Goal: Task Accomplishment & Management: Manage account settings

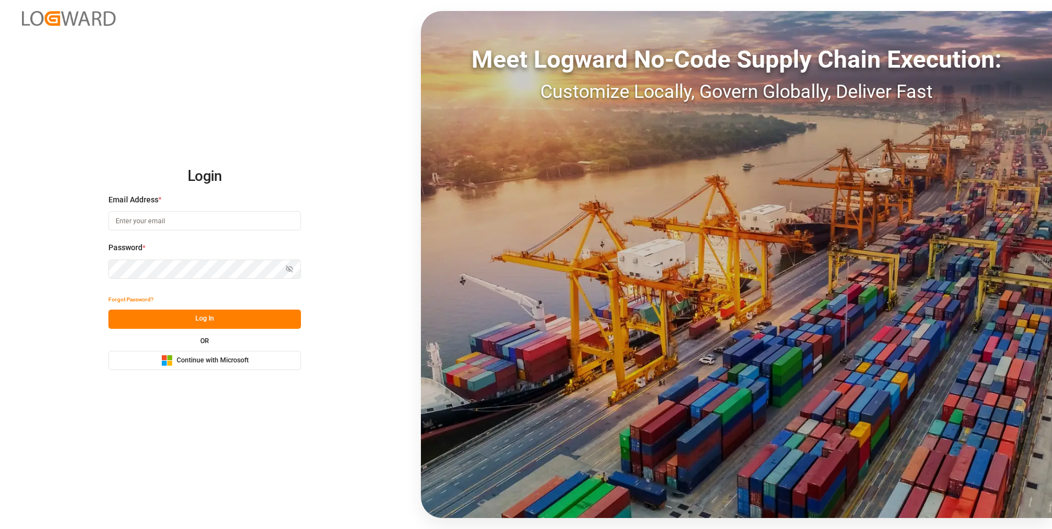
type input "Servicecenter_017@leschaco.com"
click at [152, 316] on button "Log In" at bounding box center [204, 319] width 193 height 19
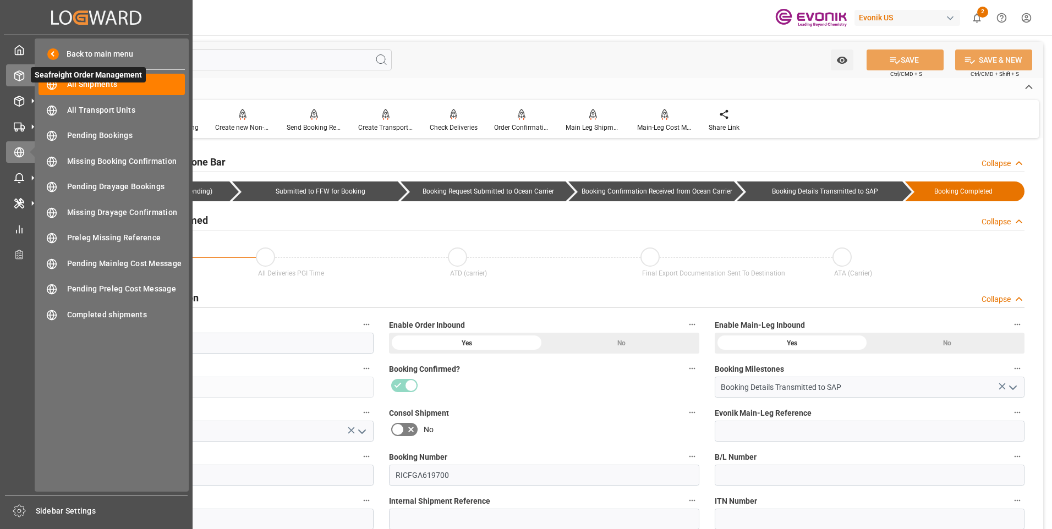
click at [19, 77] on line at bounding box center [19, 78] width 0 height 6
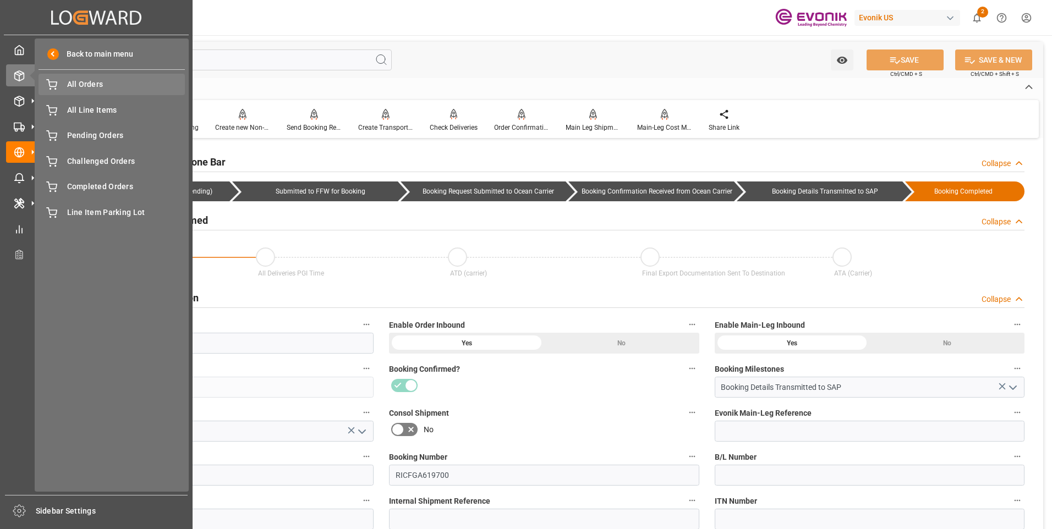
click at [97, 83] on span "All Orders" at bounding box center [126, 85] width 118 height 12
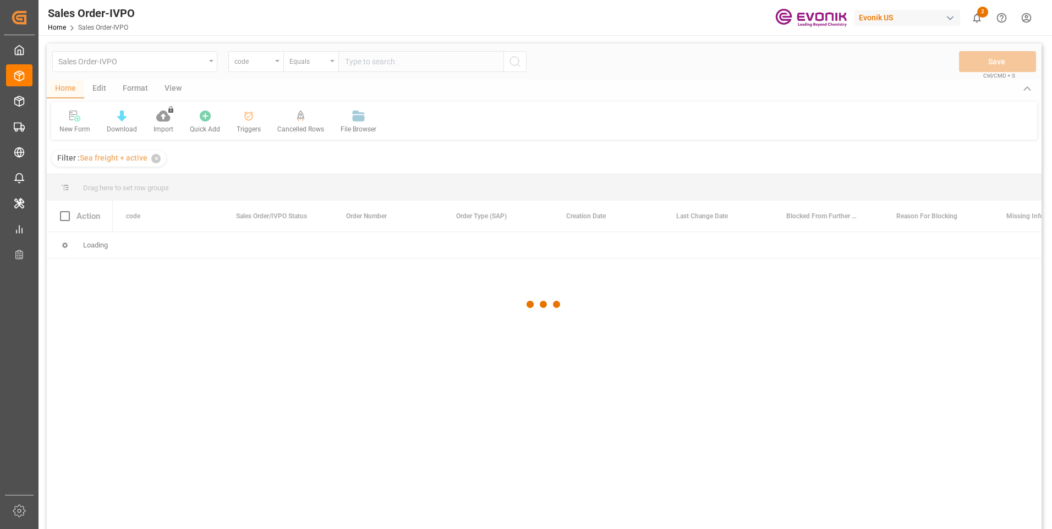
click at [269, 62] on div at bounding box center [544, 304] width 994 height 523
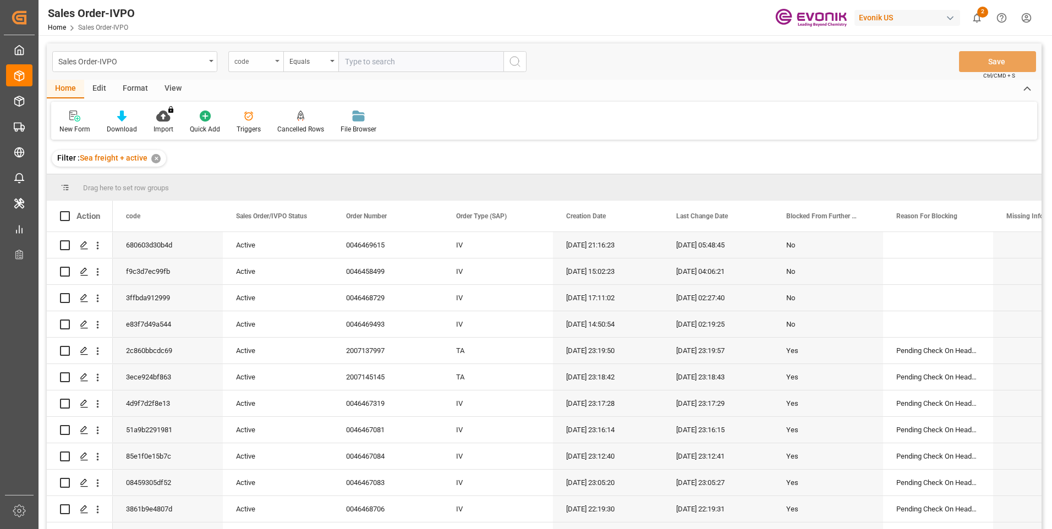
click at [272, 63] on div "code" at bounding box center [255, 61] width 55 height 21
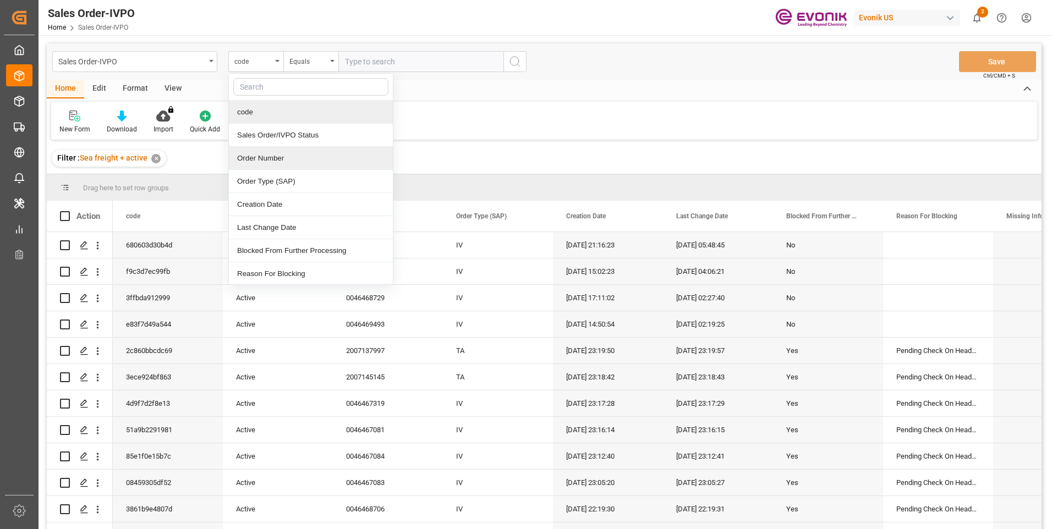
click at [272, 155] on div "Order Number" at bounding box center [311, 158] width 164 height 23
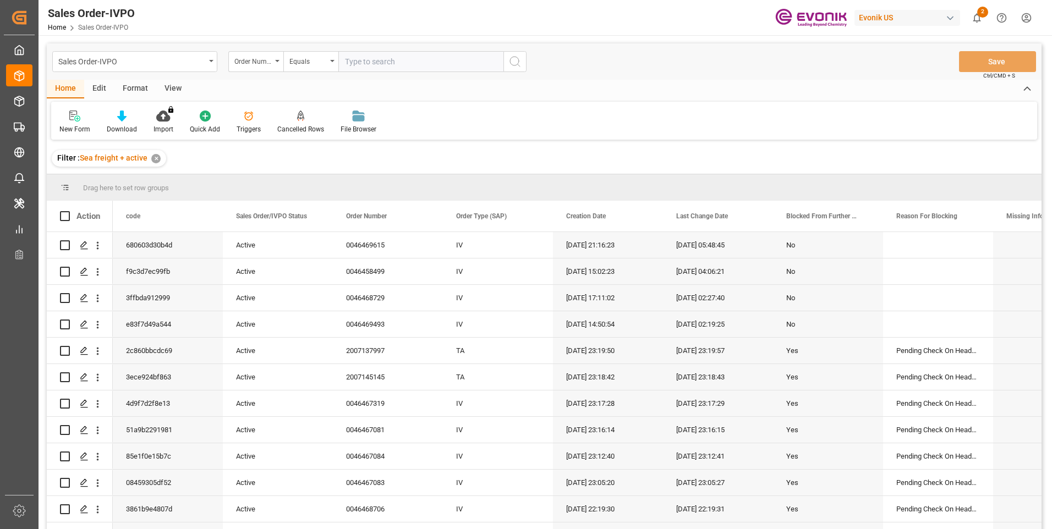
click at [382, 62] on input "text" at bounding box center [420, 61] width 165 height 21
paste input "0046467319"
click at [502, 60] on input "0046467319" at bounding box center [420, 61] width 165 height 21
type input "0046467319"
click at [510, 62] on icon "search button" at bounding box center [514, 61] width 13 height 13
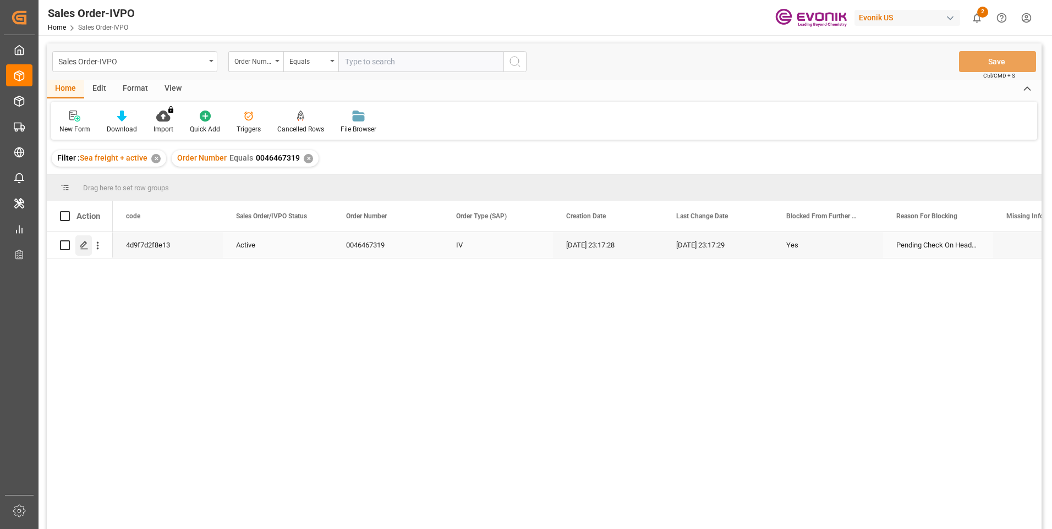
click at [86, 242] on icon "Press SPACE to select this row." at bounding box center [84, 245] width 9 height 9
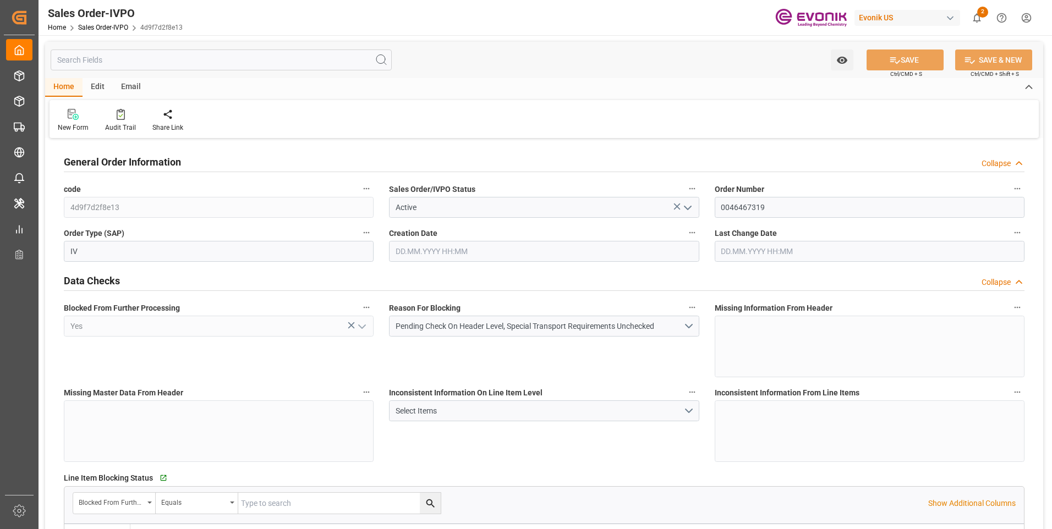
type input "CNSHA"
type input "0"
type input "1"
type input "17222.68"
type input "[DATE] 23:17"
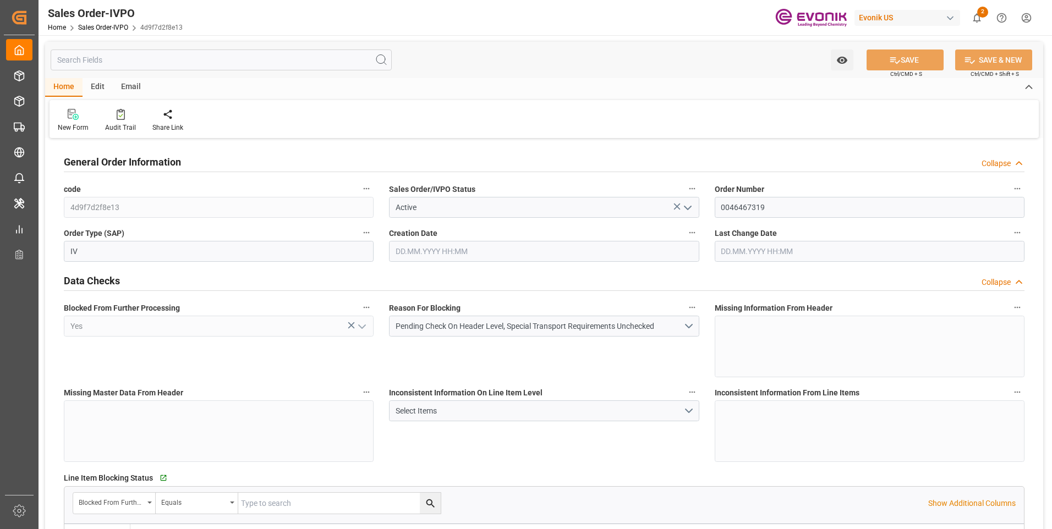
type input "[DATE] 23:17"
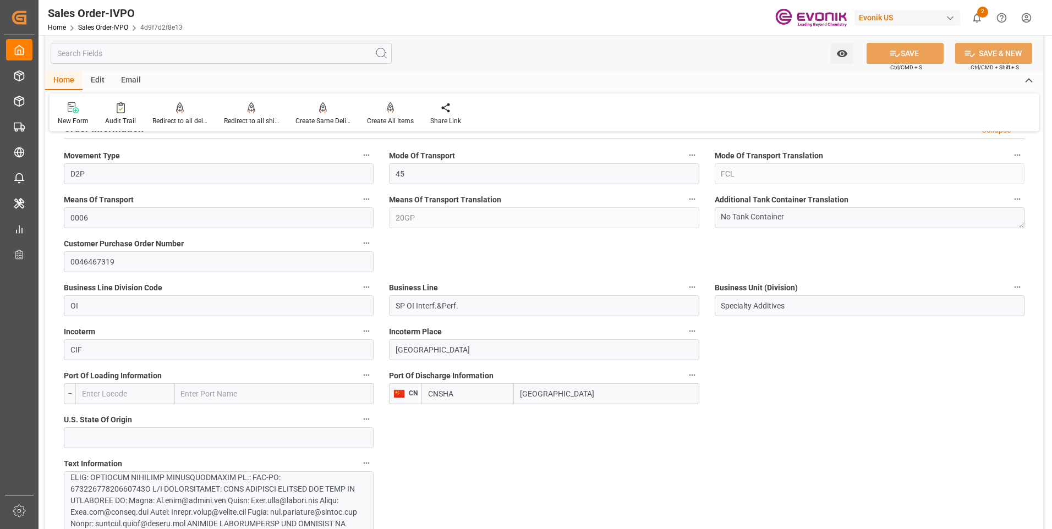
scroll to position [770, 0]
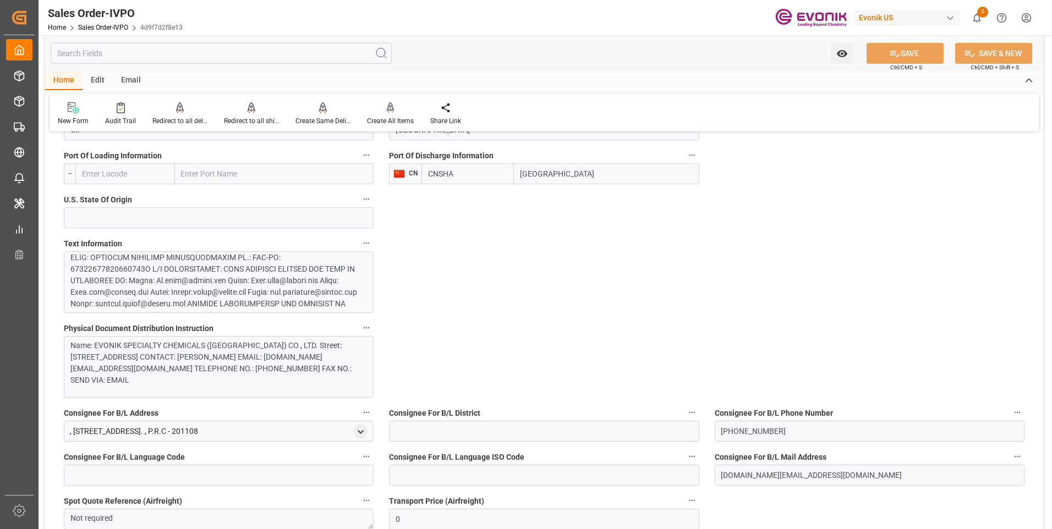
click at [259, 294] on div at bounding box center [214, 205] width 288 height 231
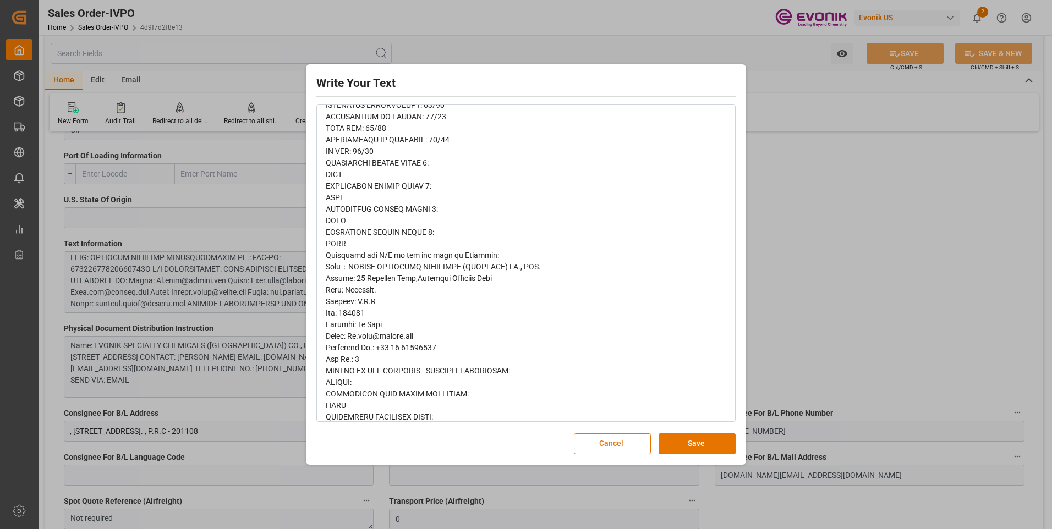
scroll to position [415, 0]
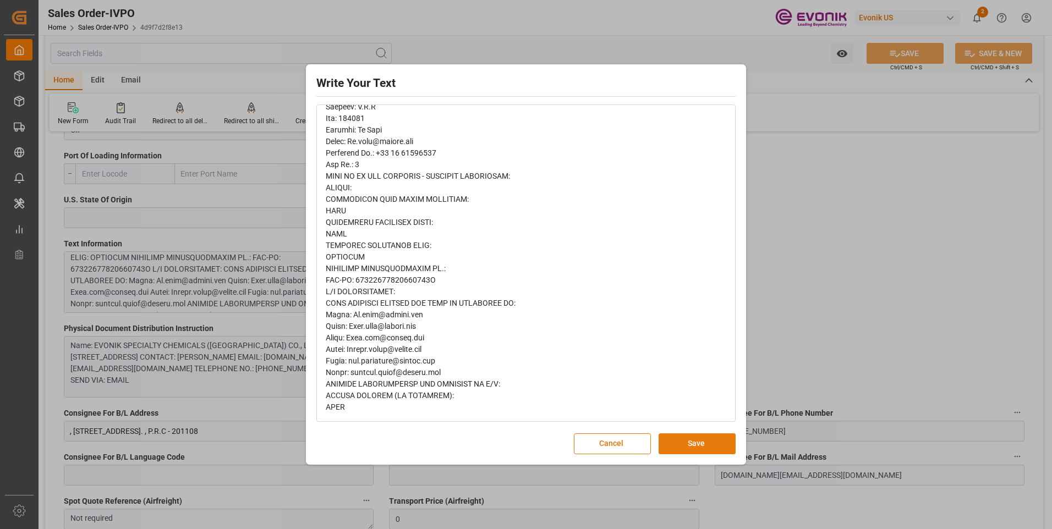
click at [688, 400] on button "Save" at bounding box center [696, 443] width 77 height 21
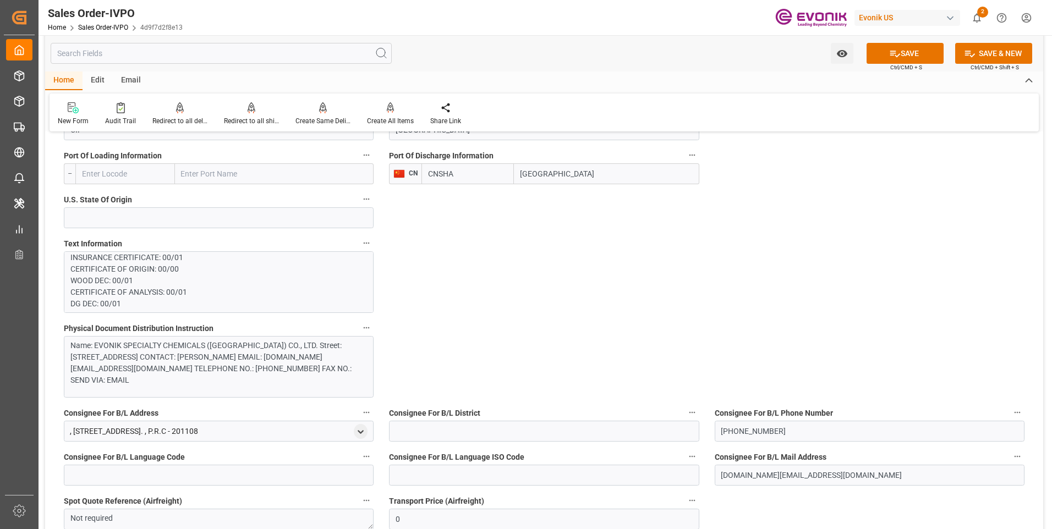
click at [275, 372] on div "Name: EVONIK SPECIALTY CHEMICALS ([GEOGRAPHIC_DATA]) CO., LTD. Street: [STREET_…" at bounding box center [214, 363] width 288 height 46
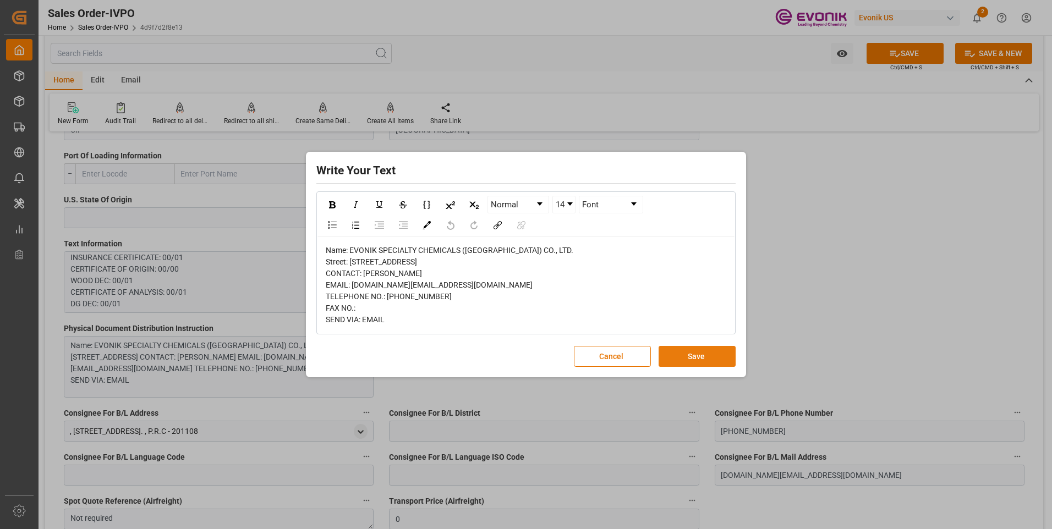
click at [705, 367] on button "Save" at bounding box center [696, 356] width 77 height 21
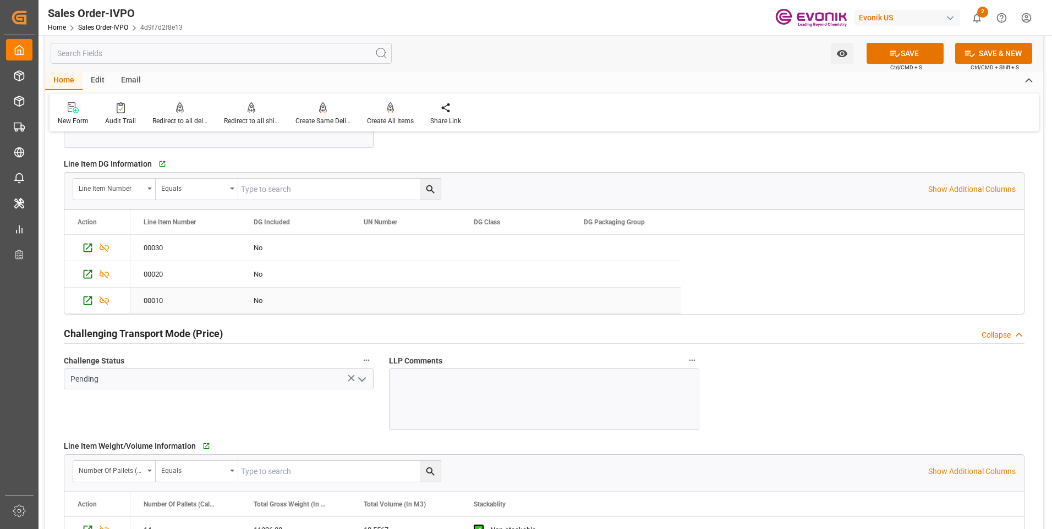
scroll to position [1210, 0]
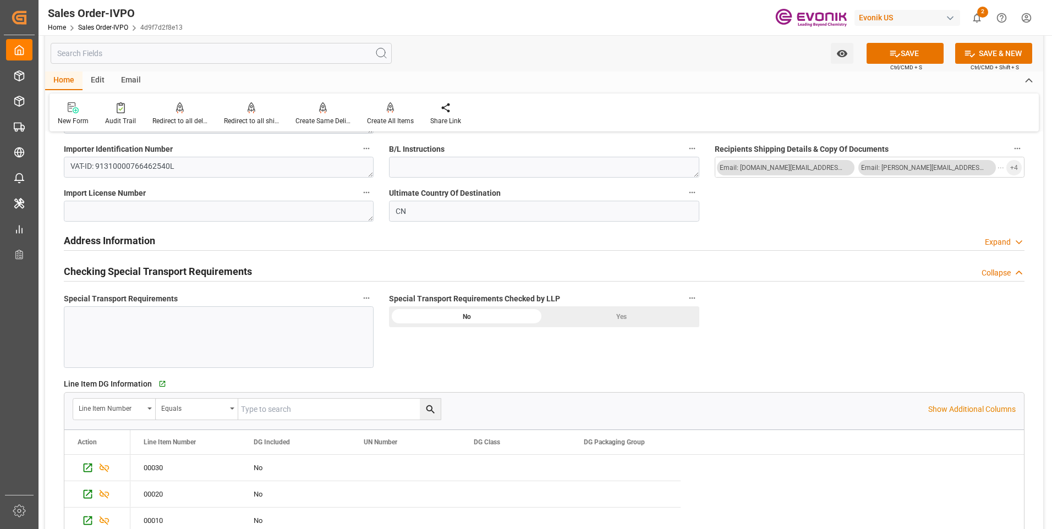
click at [576, 320] on div "Yes" at bounding box center [621, 316] width 155 height 21
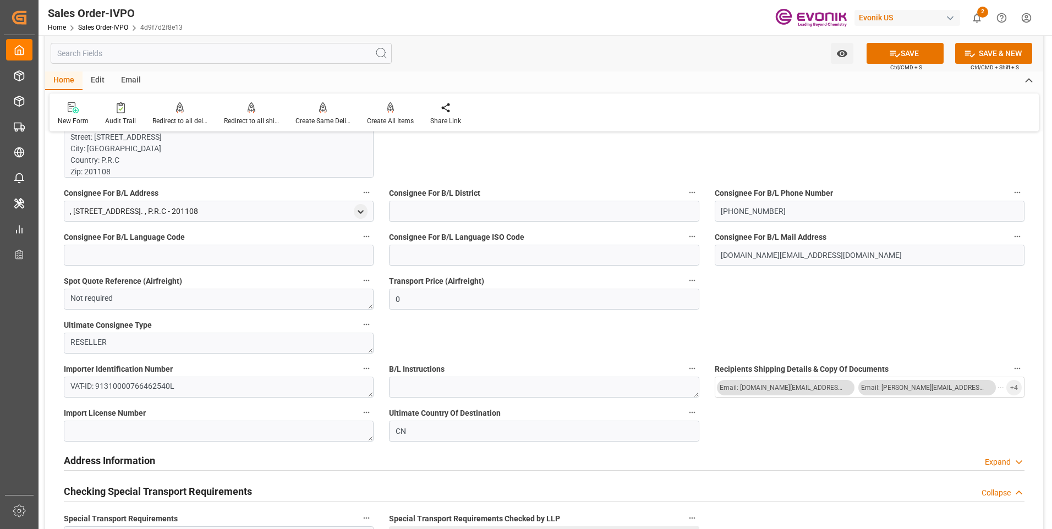
scroll to position [1320, 0]
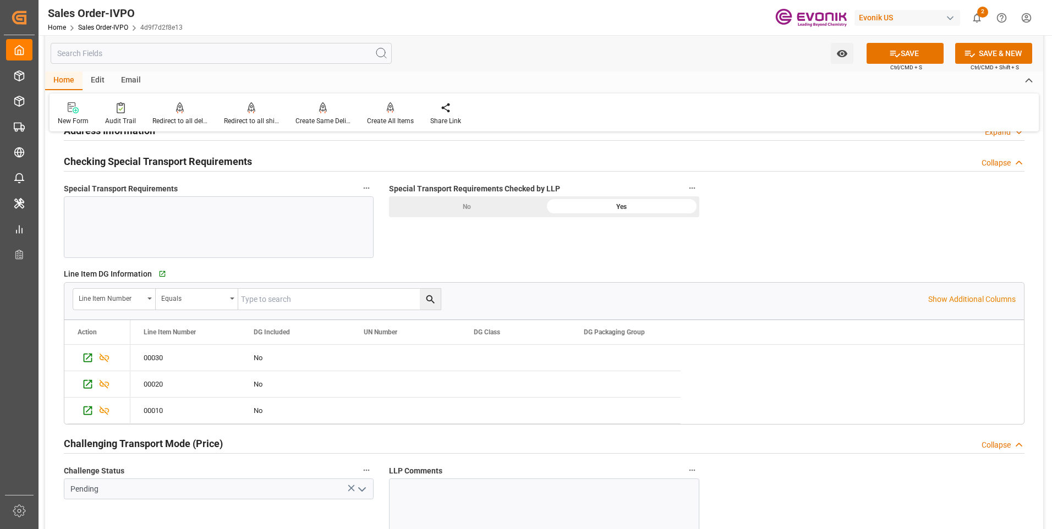
click at [257, 221] on div at bounding box center [219, 227] width 310 height 62
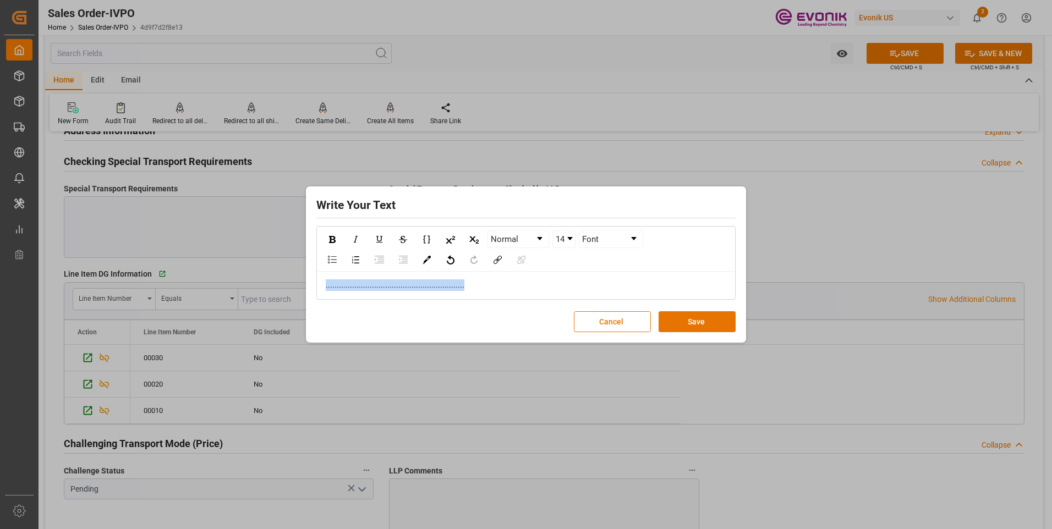
drag, startPoint x: 453, startPoint y: 282, endPoint x: 184, endPoint y: 274, distance: 269.1
click at [185, 274] on div "Write Your Text Normal 14 Font ................................................…" at bounding box center [526, 264] width 1052 height 529
copy span "..............................................................."
click at [706, 327] on button "Save" at bounding box center [696, 321] width 77 height 21
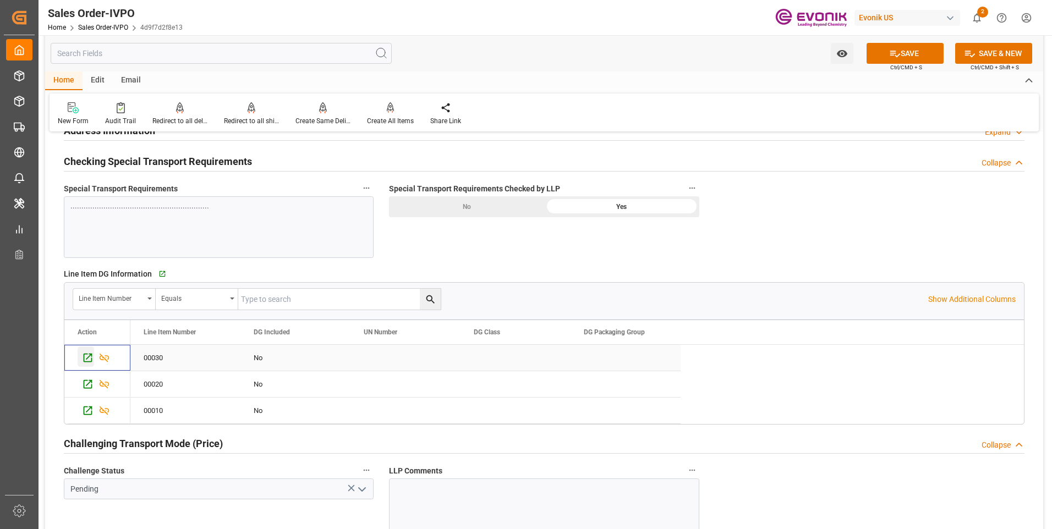
click at [84, 356] on icon "Press SPACE to select this row." at bounding box center [88, 358] width 9 height 9
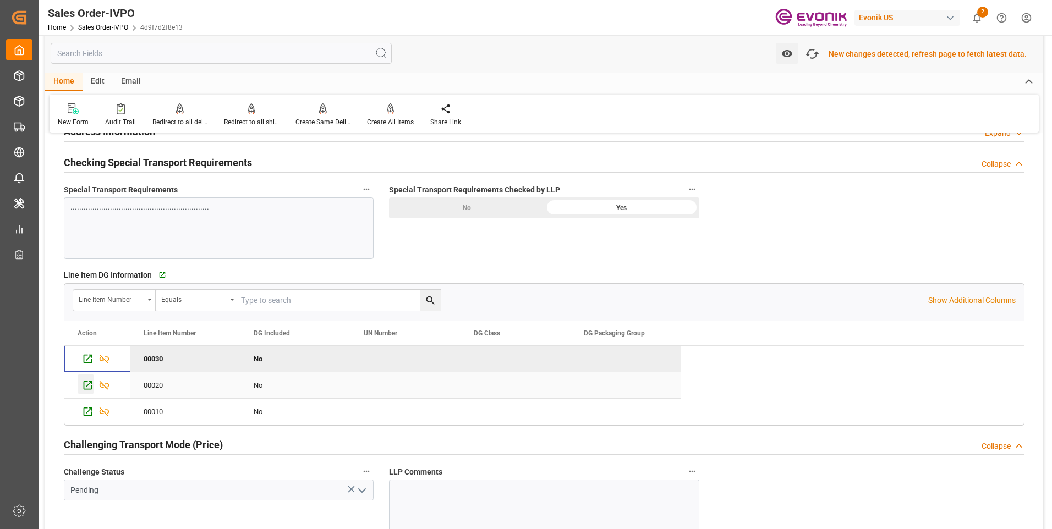
scroll to position [1321, 0]
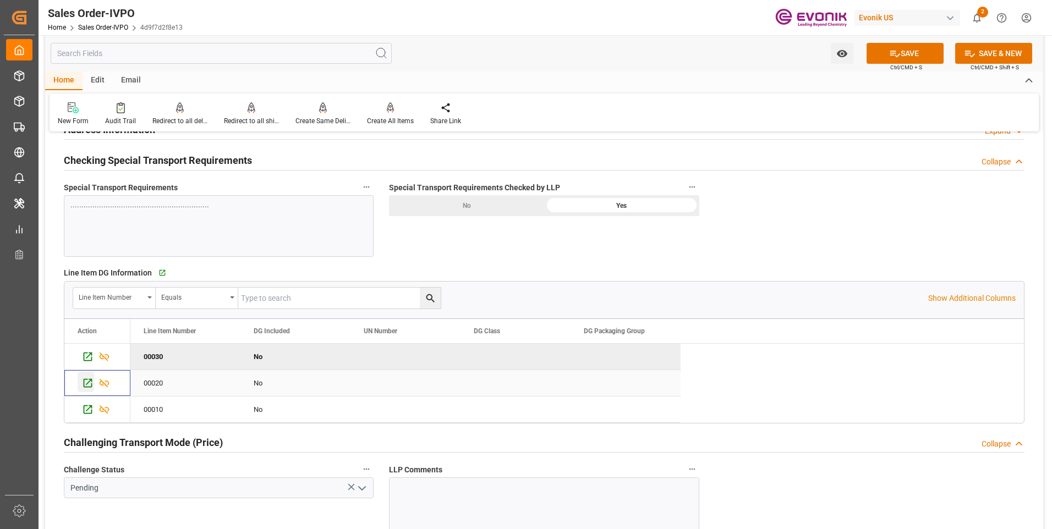
click at [87, 380] on icon "Press SPACE to select this row." at bounding box center [88, 383] width 9 height 9
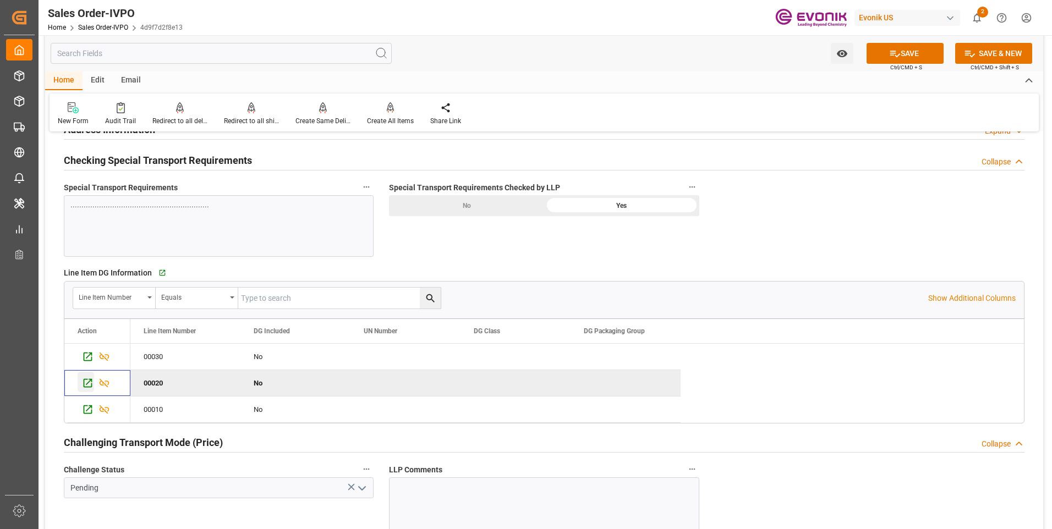
scroll to position [1320, 0]
click at [87, 400] on icon "Press SPACE to select this row." at bounding box center [88, 411] width 12 height 12
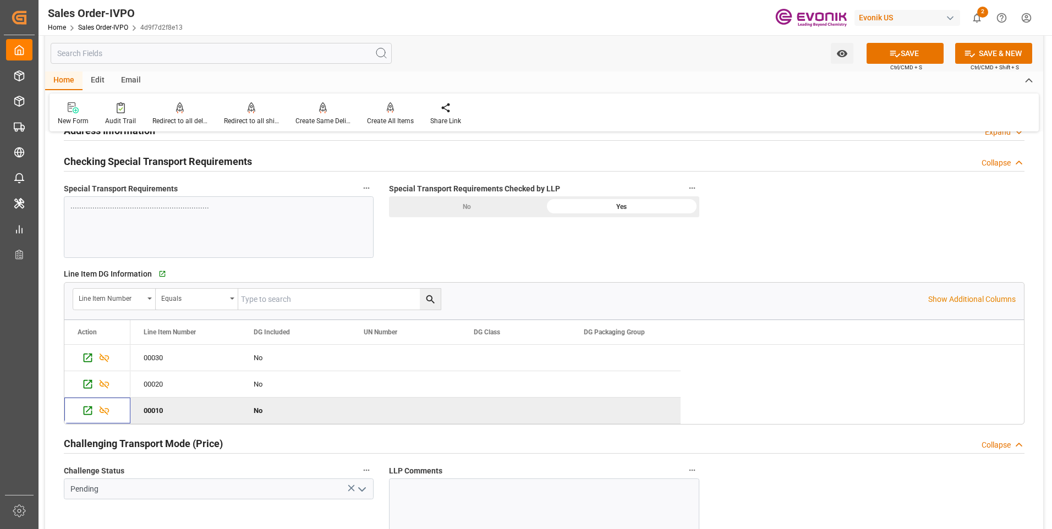
scroll to position [1540, 0]
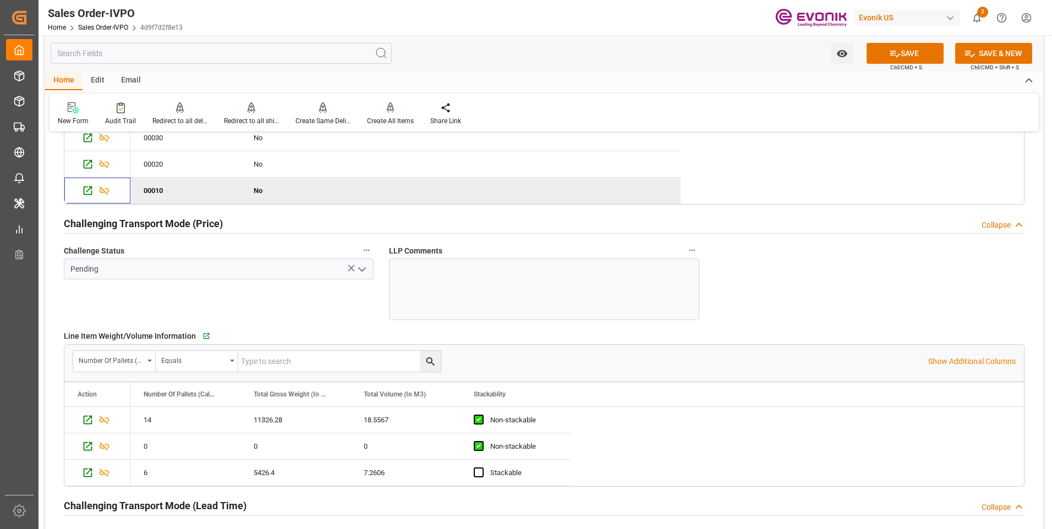
click at [361, 267] on icon "open menu" at bounding box center [361, 269] width 13 height 13
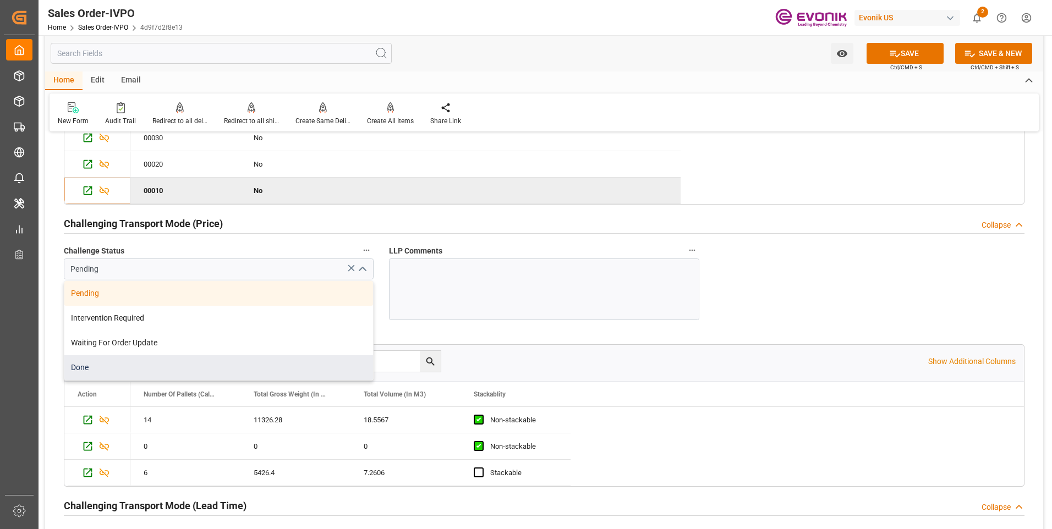
click at [94, 370] on div "Done" at bounding box center [218, 367] width 309 height 25
type input "Done"
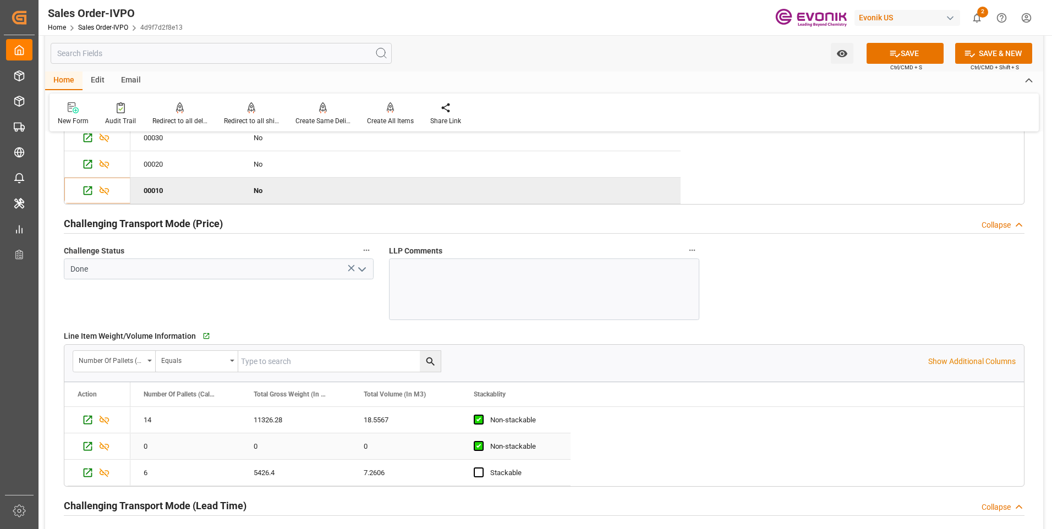
scroll to position [1760, 0]
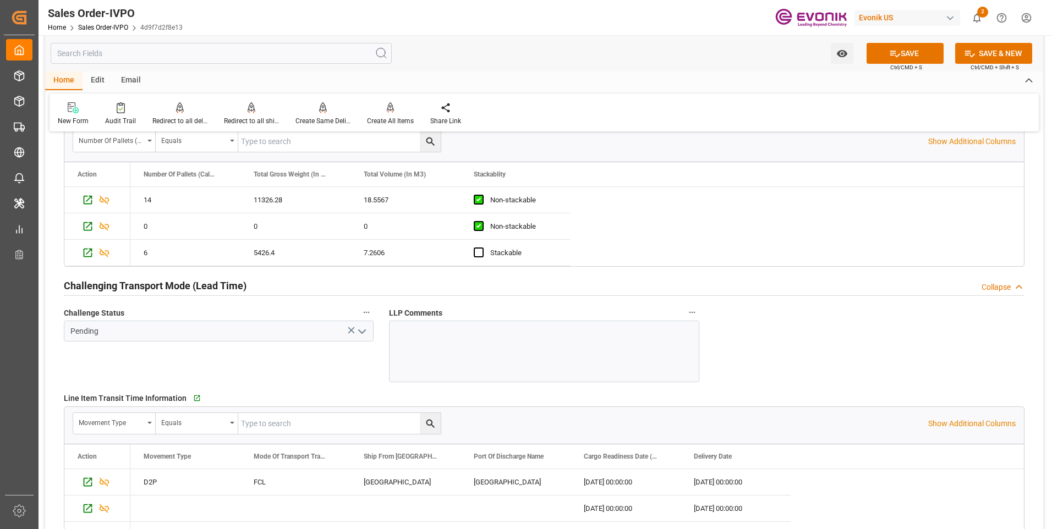
click at [367, 336] on icon "open menu" at bounding box center [361, 331] width 13 height 13
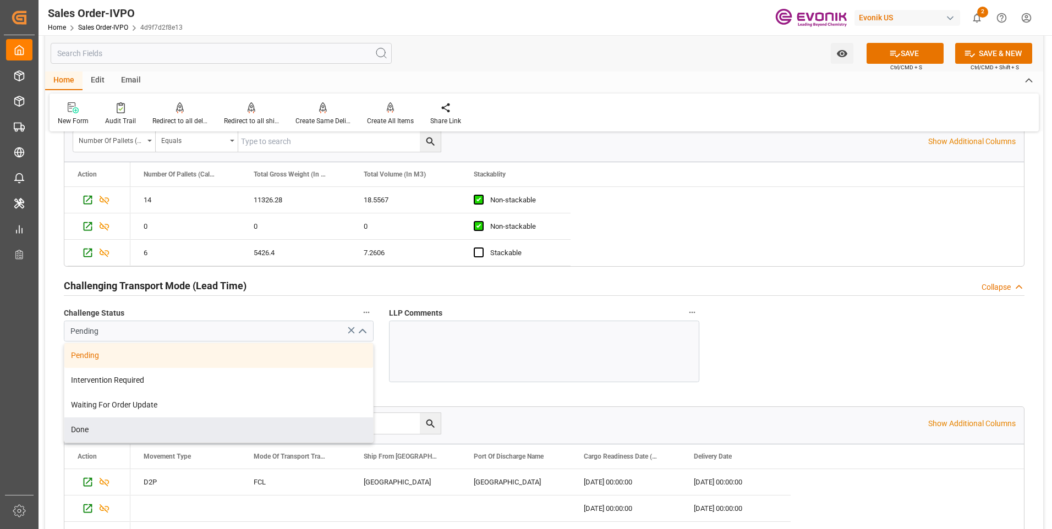
click at [110, 400] on div "Done" at bounding box center [218, 429] width 309 height 25
type input "Done"
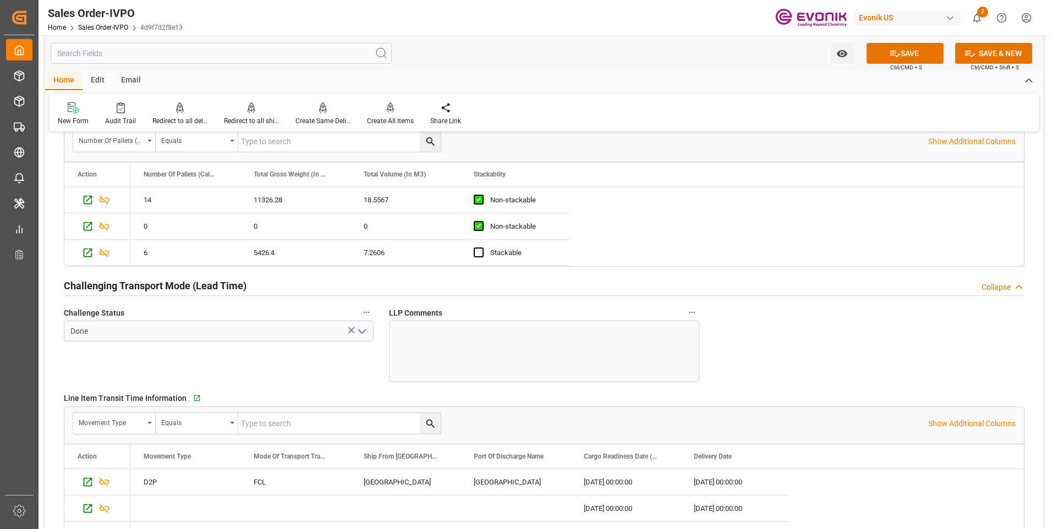
scroll to position [2090, 0]
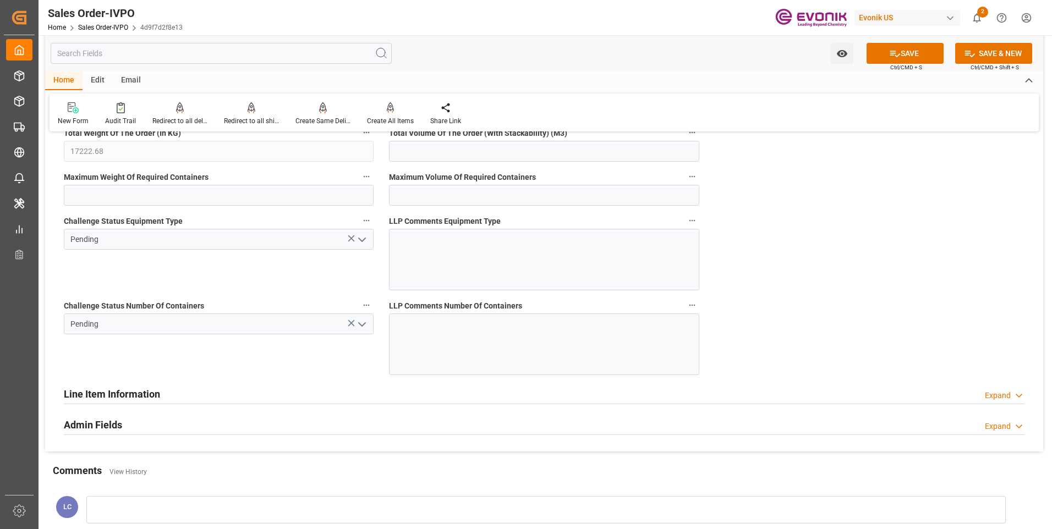
click at [366, 238] on icon "open menu" at bounding box center [361, 239] width 13 height 13
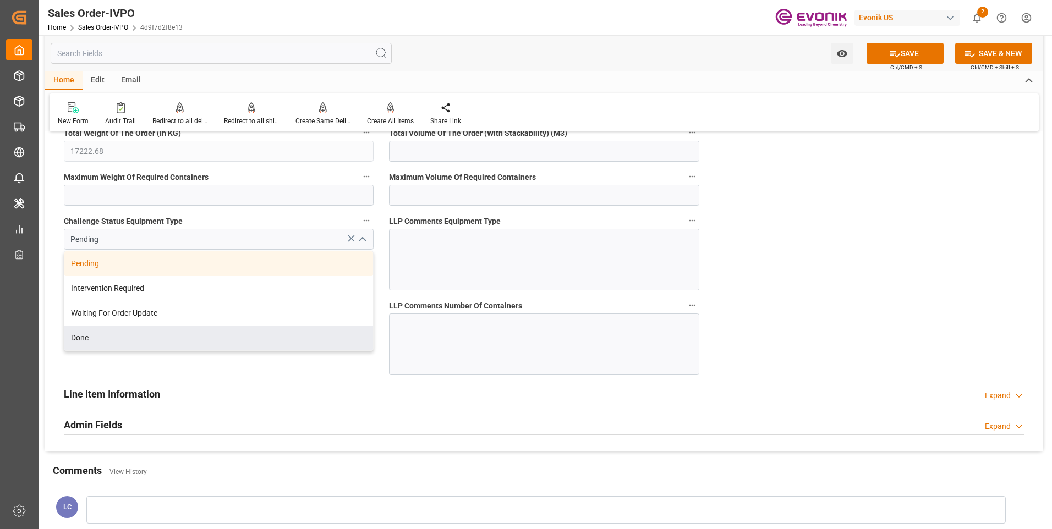
drag, startPoint x: 127, startPoint y: 339, endPoint x: 135, endPoint y: 336, distance: 9.1
click at [126, 339] on div "Done" at bounding box center [218, 338] width 309 height 25
type input "Done"
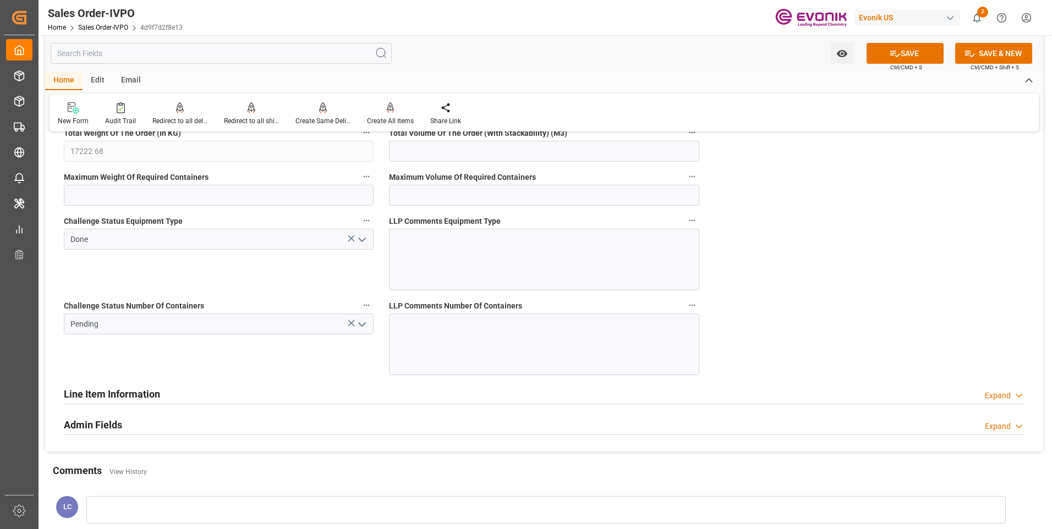
click at [367, 325] on icon "open menu" at bounding box center [361, 324] width 13 height 13
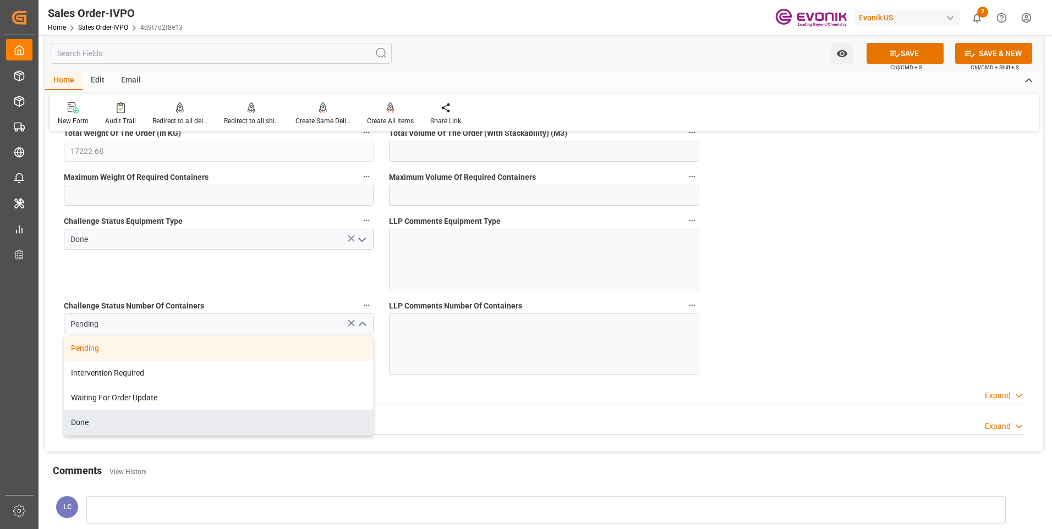
click at [96, 400] on div "Done" at bounding box center [218, 422] width 309 height 25
type input "Done"
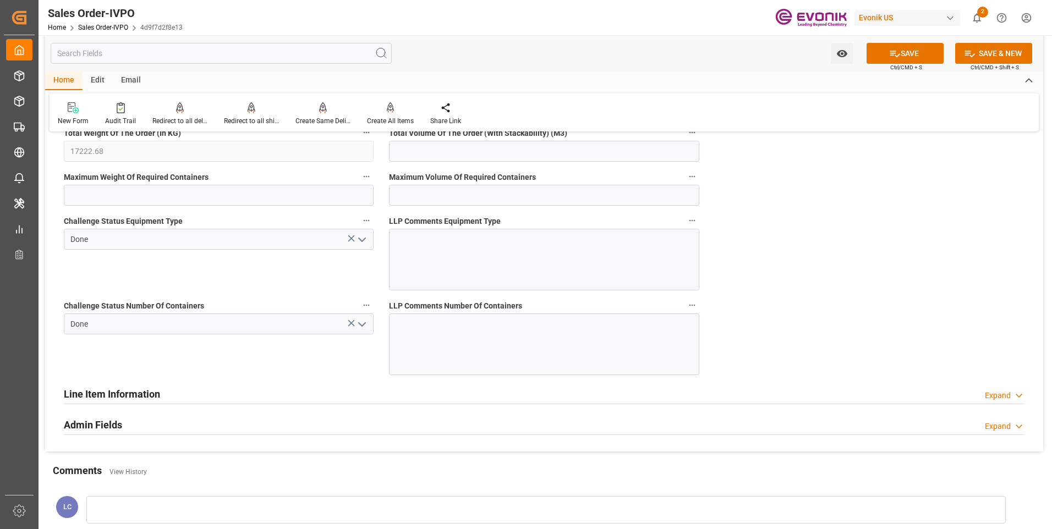
scroll to position [2454, 0]
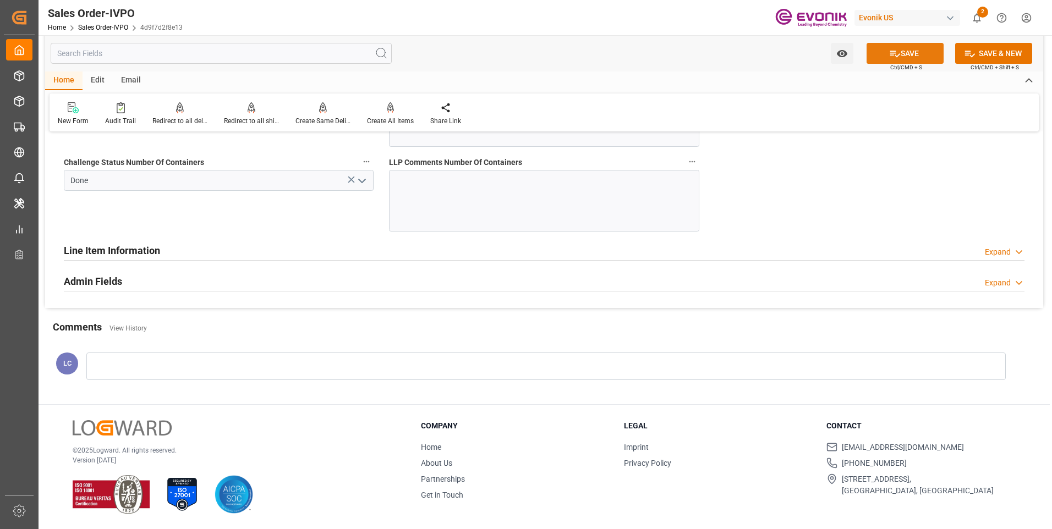
click at [751, 53] on button "SAVE" at bounding box center [904, 53] width 77 height 21
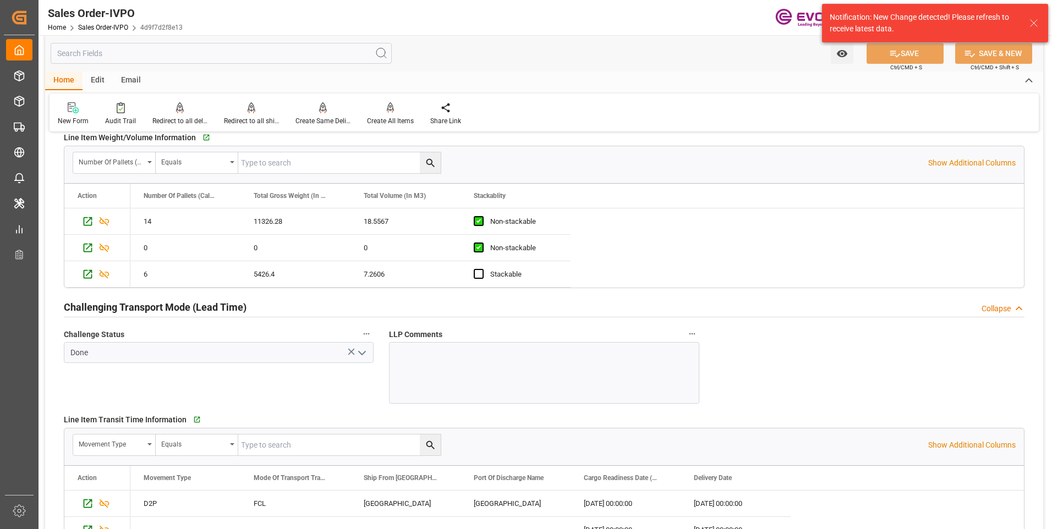
scroll to position [1519, 0]
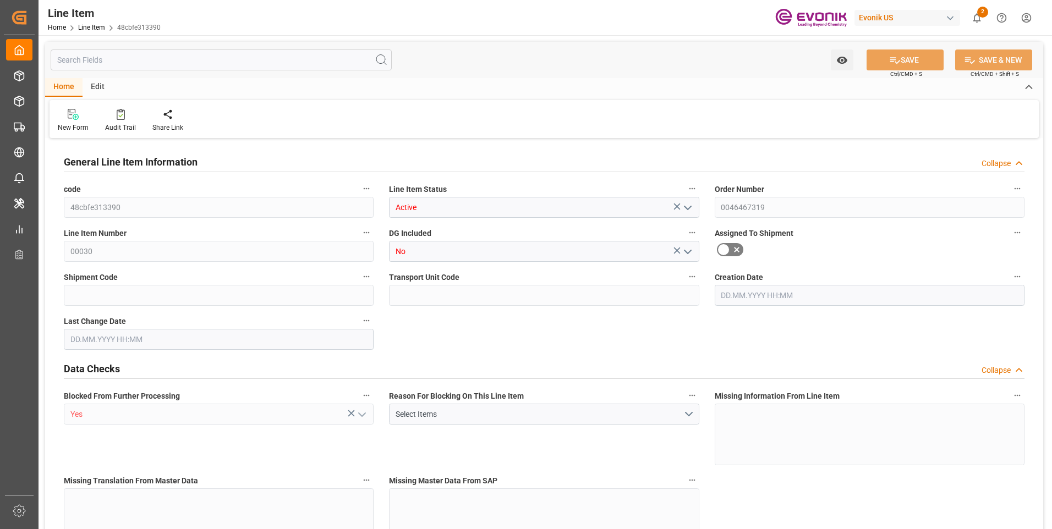
type input "14"
type input "11326.28"
type input "10864"
type input "18.5567"
type input "56"
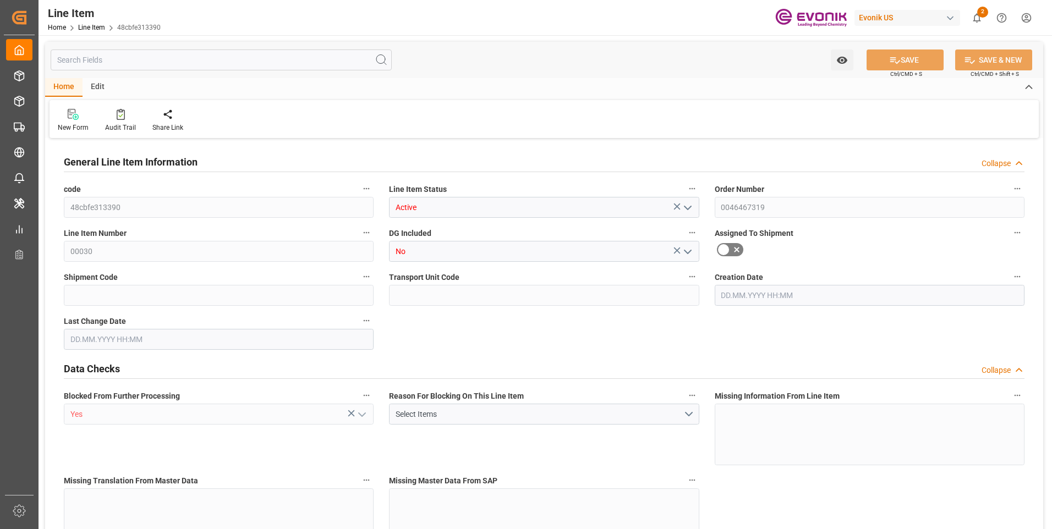
type input "31722.88"
type input "56"
type input "11326.28"
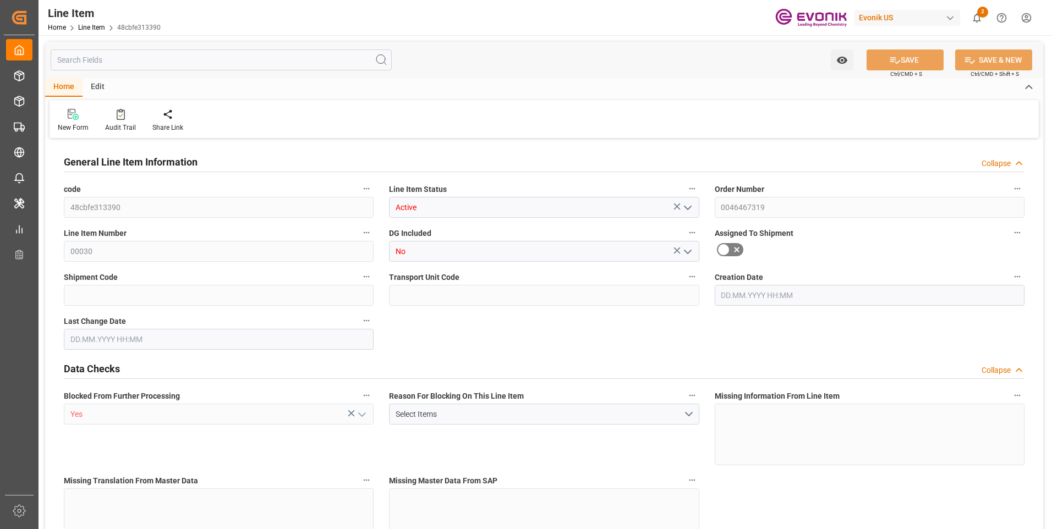
type input "11676.28"
type input "10864"
type input "18.5567"
type input "18556.664"
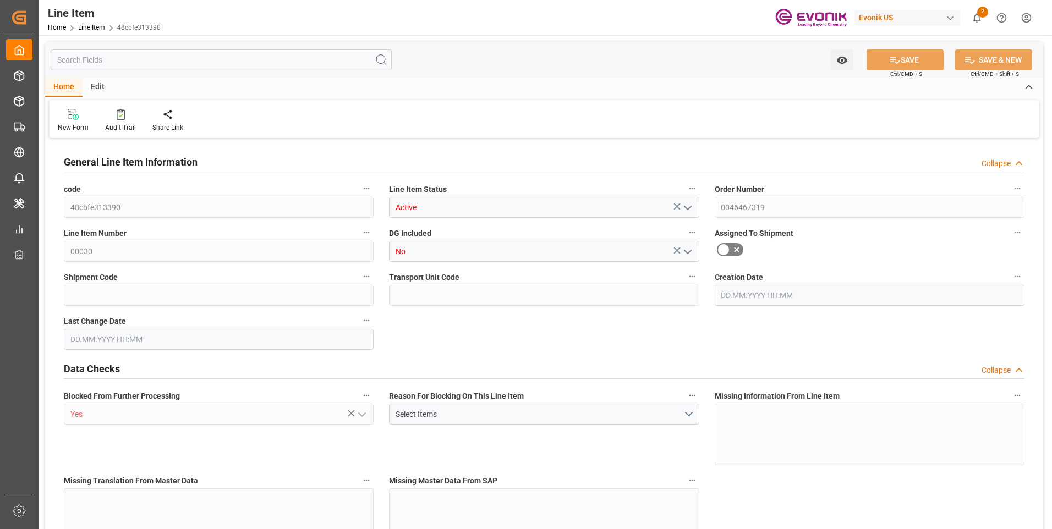
type input "0"
type input "118"
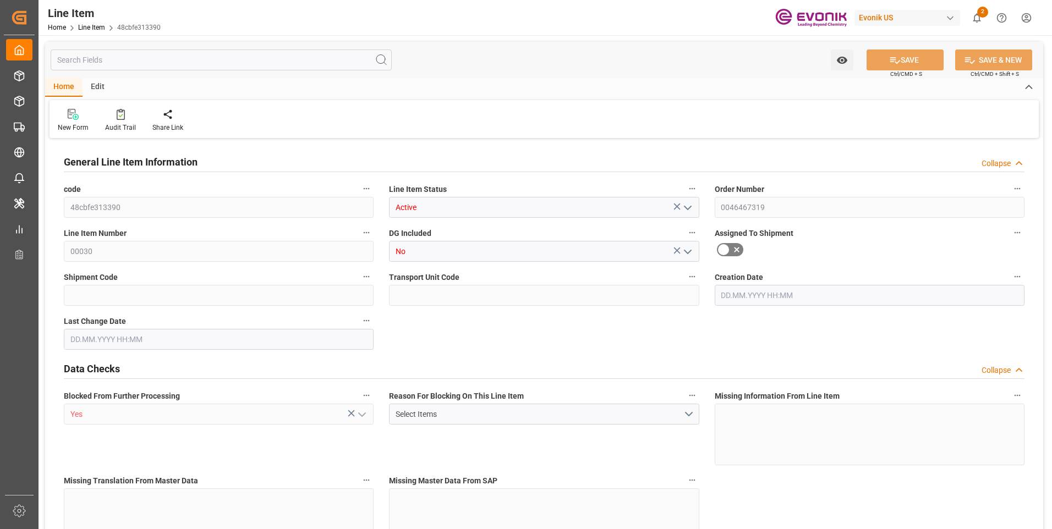
type input "118"
type input "CNSHA"
type input "0"
type input "202.255"
type input "4"
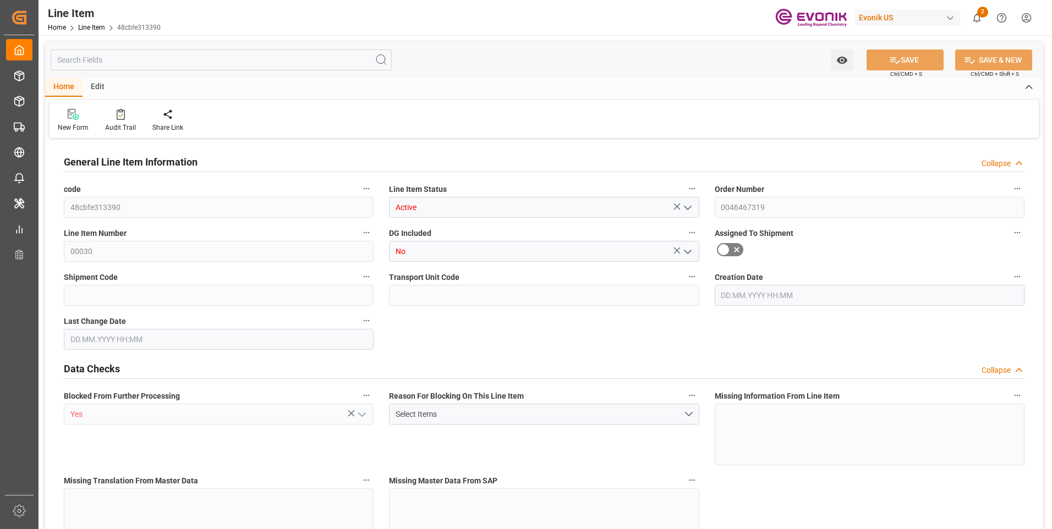
type input "25"
type input "0.208"
type input "121.9"
type input "14"
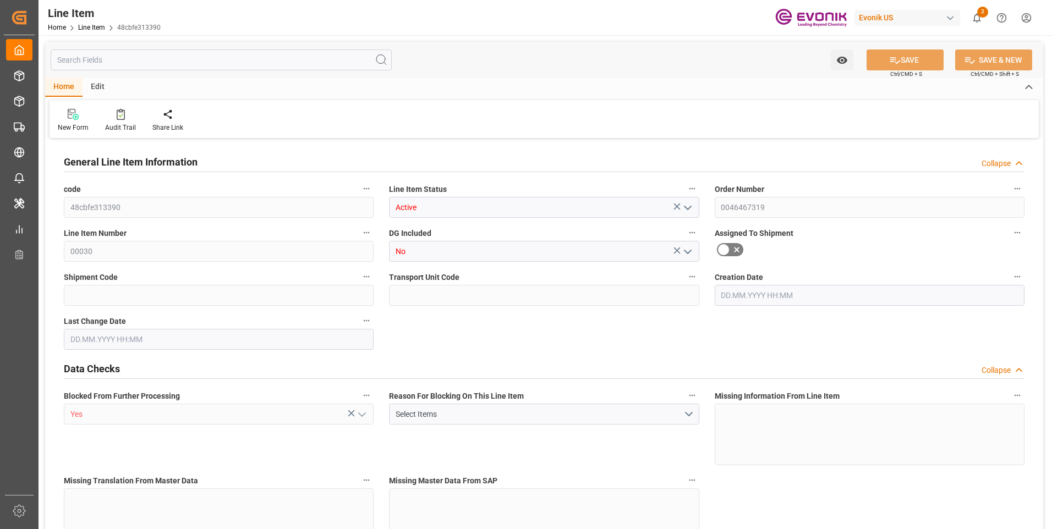
type input "202.255"
type input "303.181"
type input "25"
type input "208.035"
type input "583"
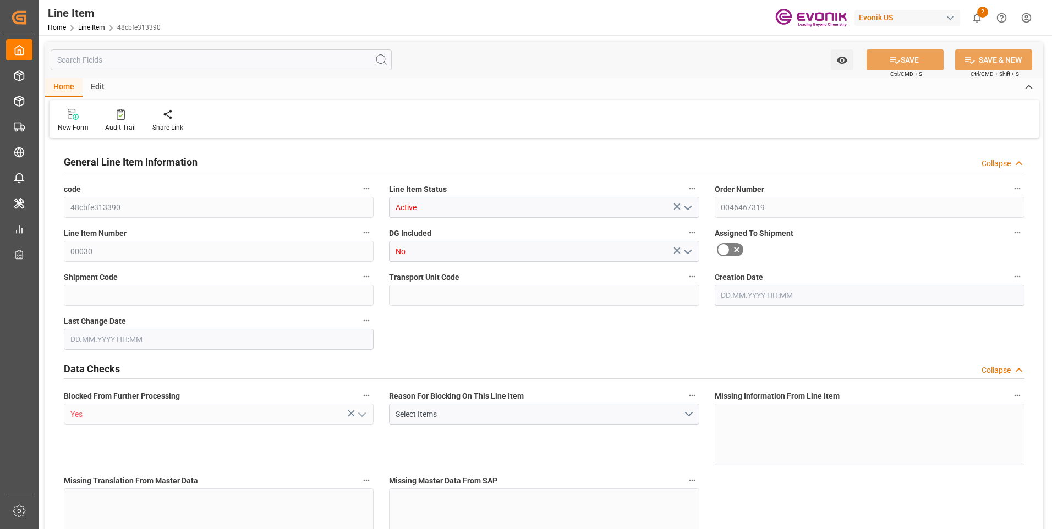
type input "583"
type input "892"
type input "1219"
type input "140"
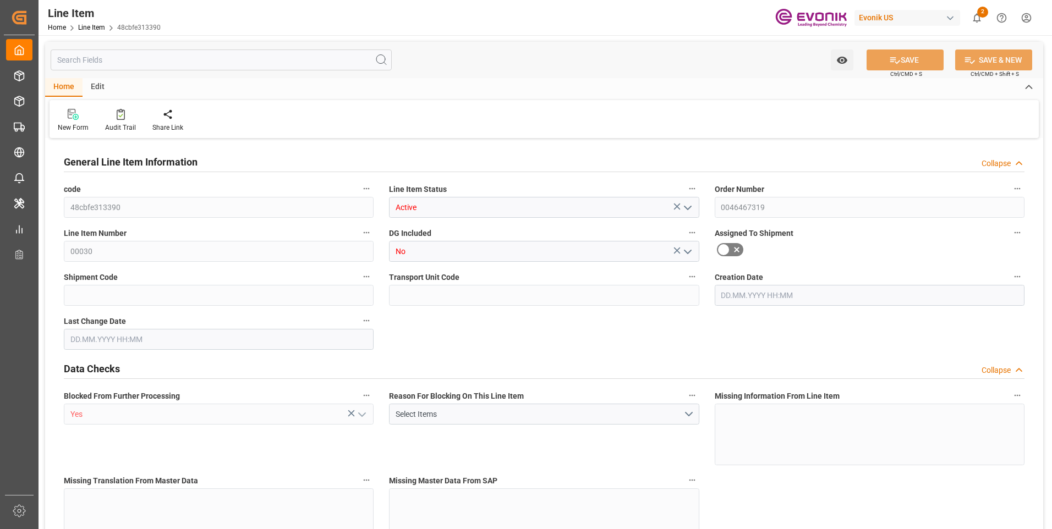
type input "103.2"
type input "14"
type input "[DATE] 23:17"
type input "20.08.2025 23:17"
type input "[DATE]"
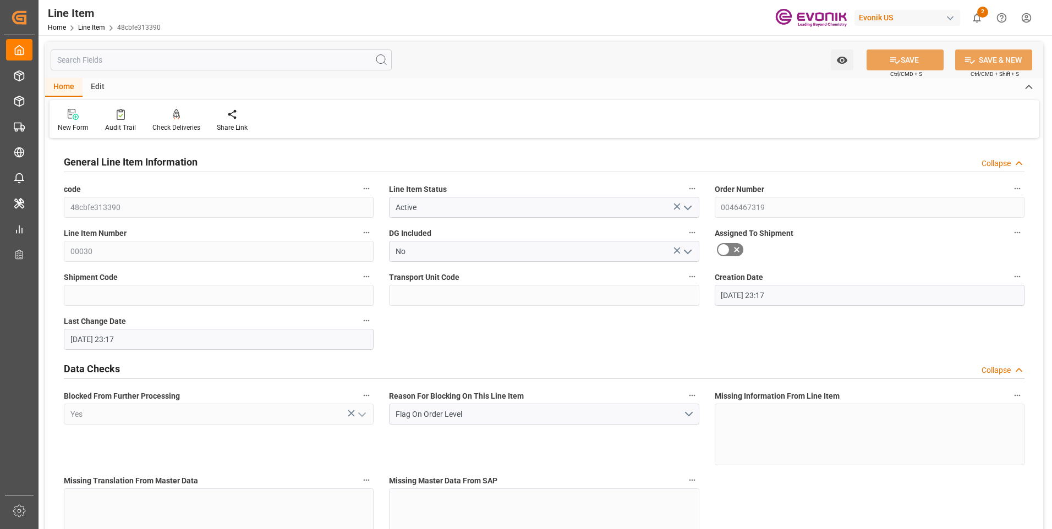
type input "05.09.2025"
type input "27.08.2025"
click at [188, 70] on input "text" at bounding box center [221, 60] width 341 height 21
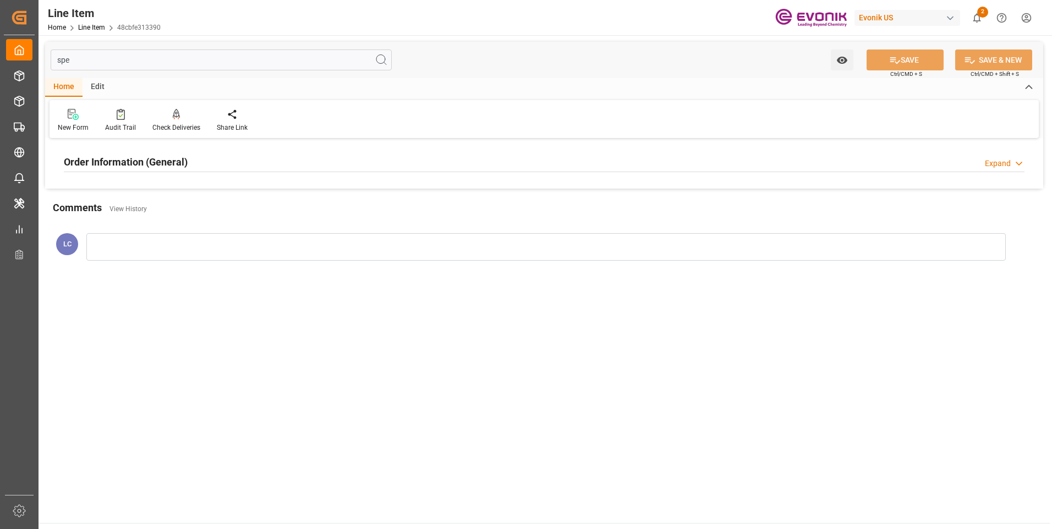
click at [138, 166] on h2 "Order Information (General)" at bounding box center [126, 162] width 124 height 15
click at [125, 206] on div at bounding box center [219, 228] width 310 height 62
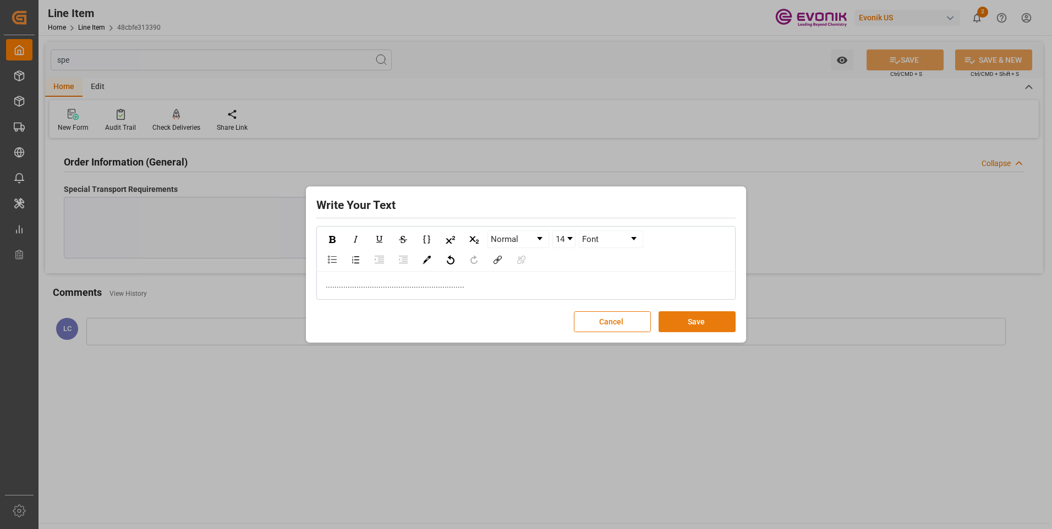
click at [688, 323] on button "Save" at bounding box center [696, 321] width 77 height 21
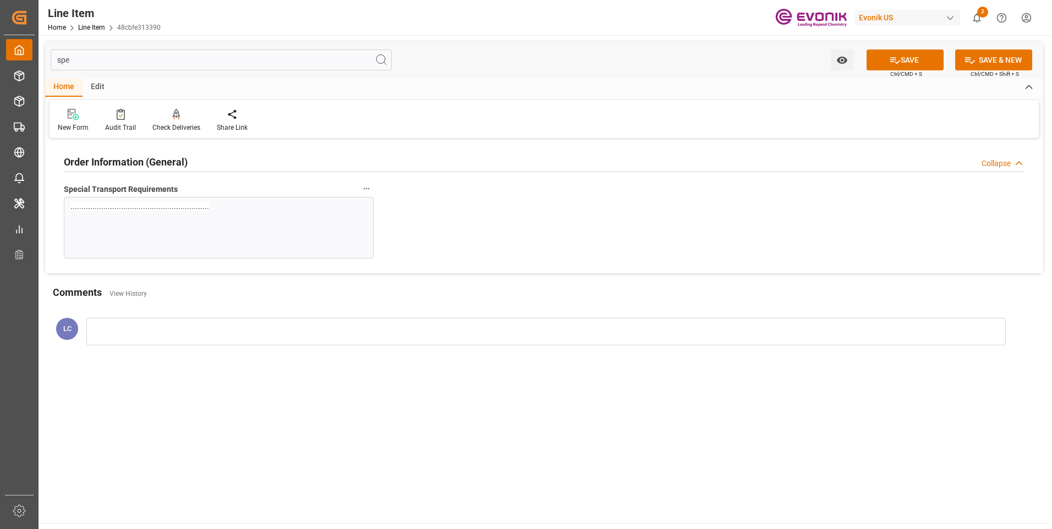
drag, startPoint x: 81, startPoint y: 63, endPoint x: 12, endPoint y: 54, distance: 69.4
click at [16, 54] on div "Created by potrace 1.15, written by Peter Selinger 2001-2017 Created by potrace…" at bounding box center [526, 264] width 1052 height 529
type input "e"
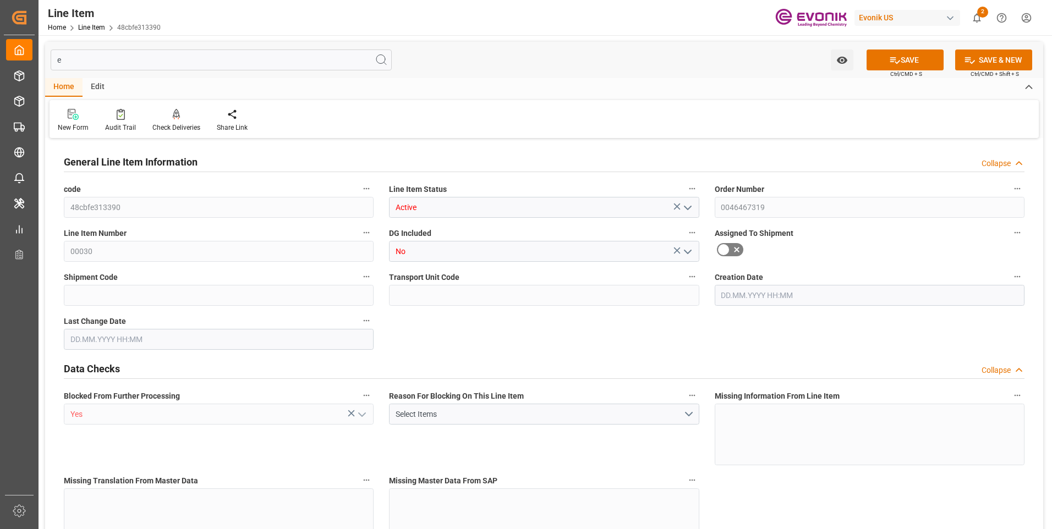
type input "14"
type input "11326.28"
type input "10864"
type input "18.5567"
type input "31722.88"
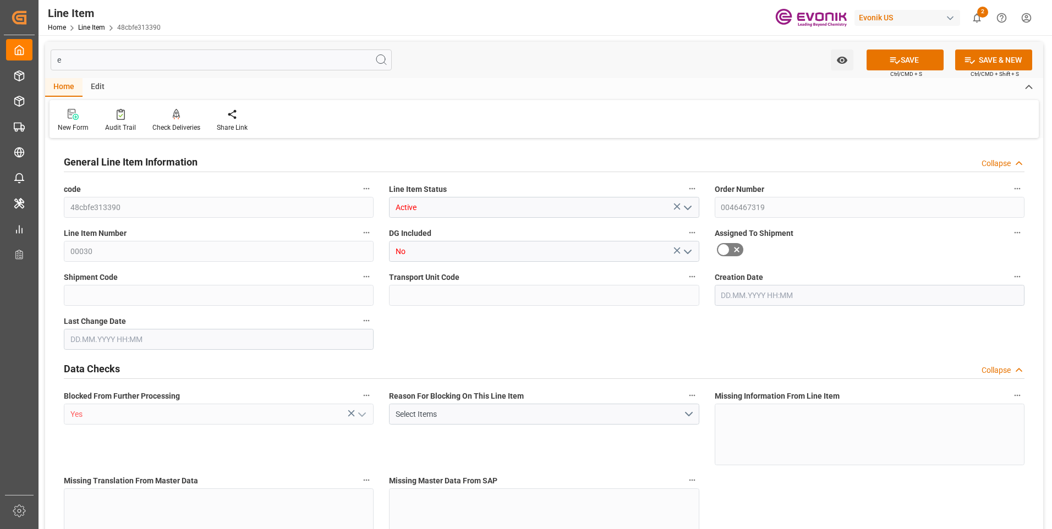
type input "56"
type input "11326.28"
type input "11676.28"
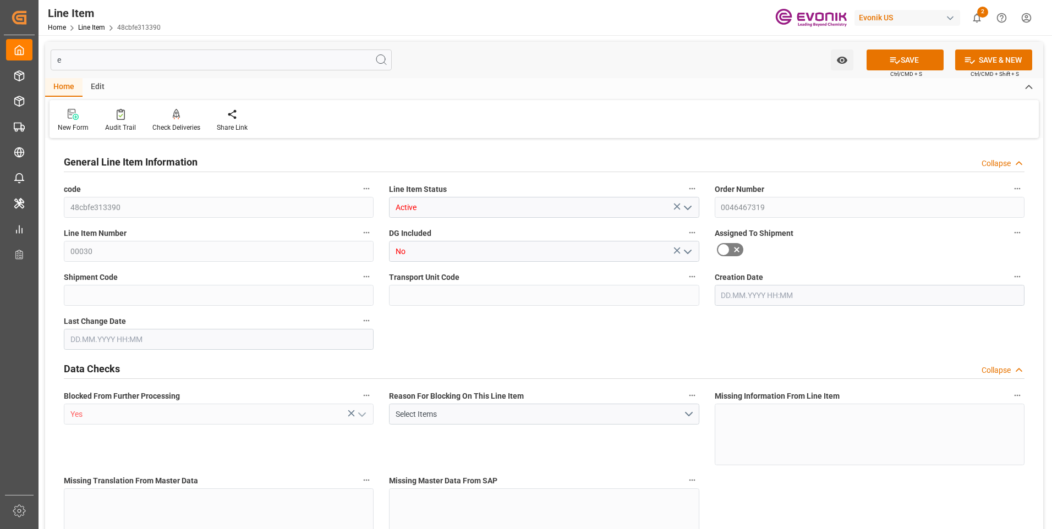
type input "10864"
type input "18.5567"
type input "18556.664"
type input "0"
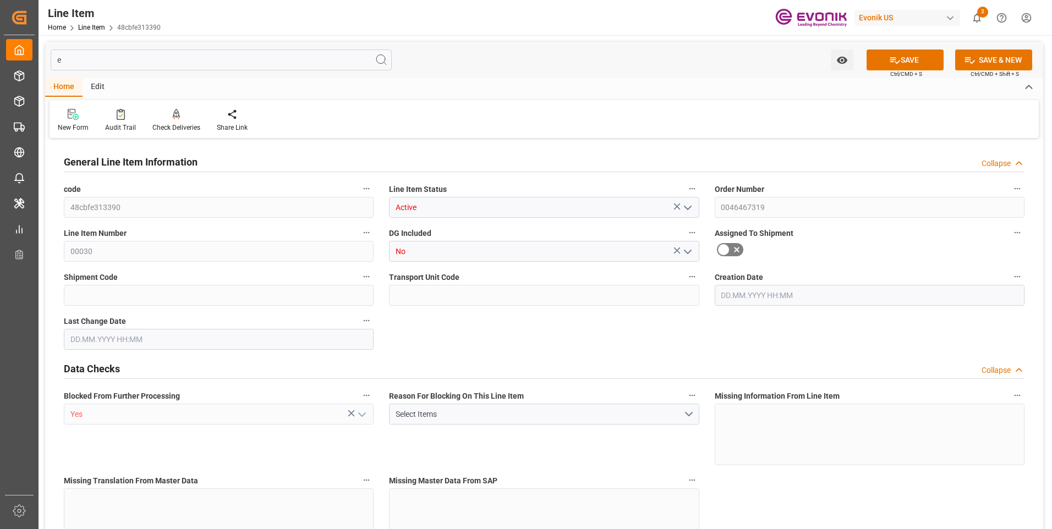
type input "0"
type input "[DATE] 23:17"
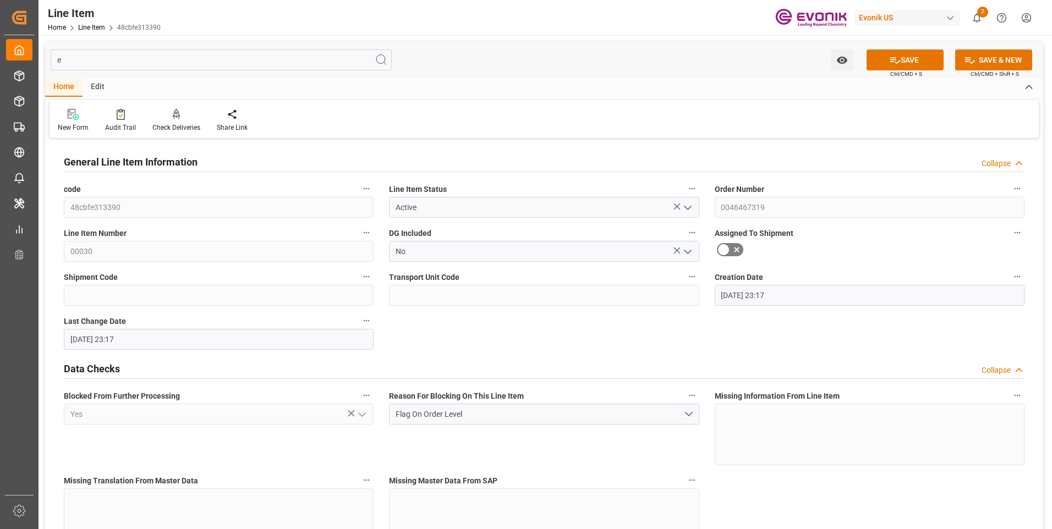
type input "[DATE]"
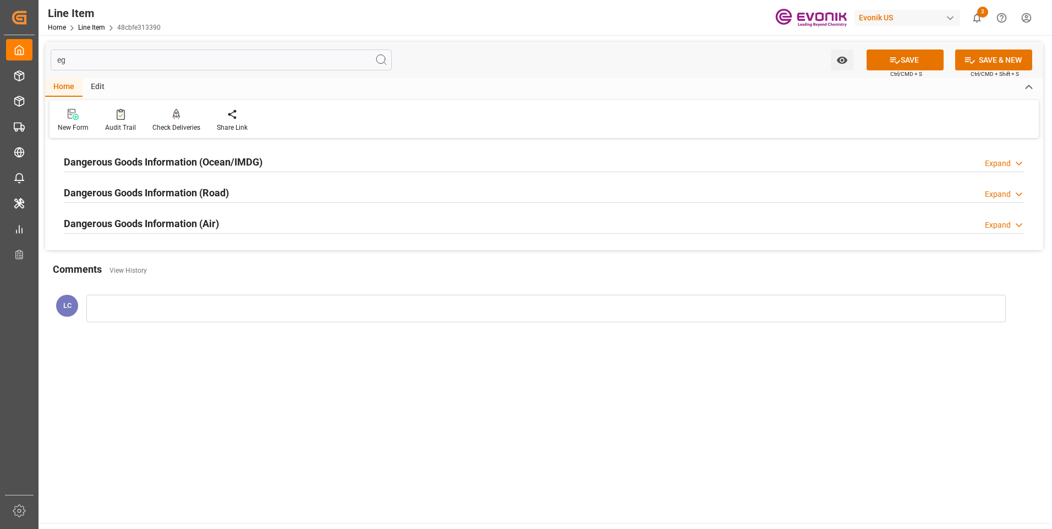
type input "eg"
click at [228, 159] on h2 "Dangerous Goods Information (Ocean/IMDG)" at bounding box center [163, 162] width 199 height 15
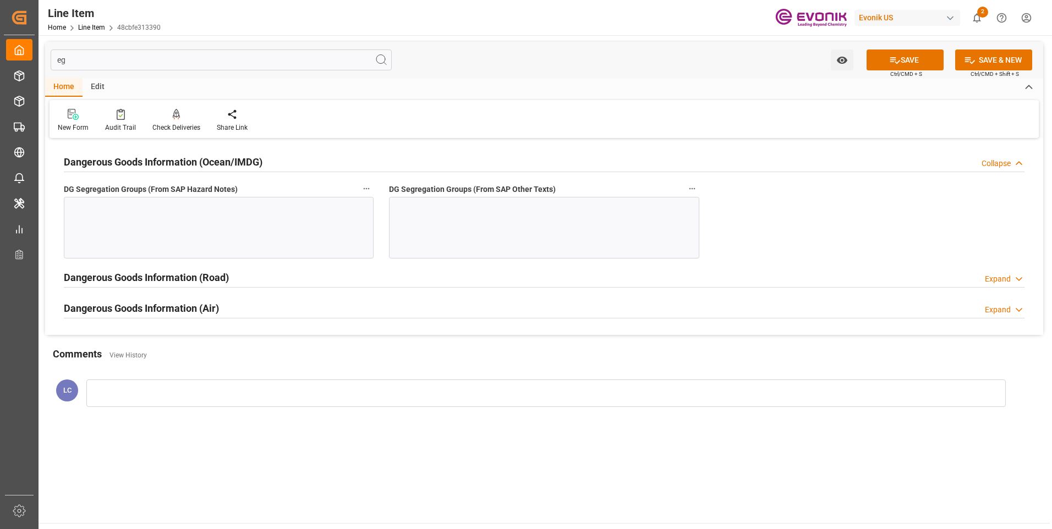
click at [261, 211] on div at bounding box center [219, 228] width 310 height 62
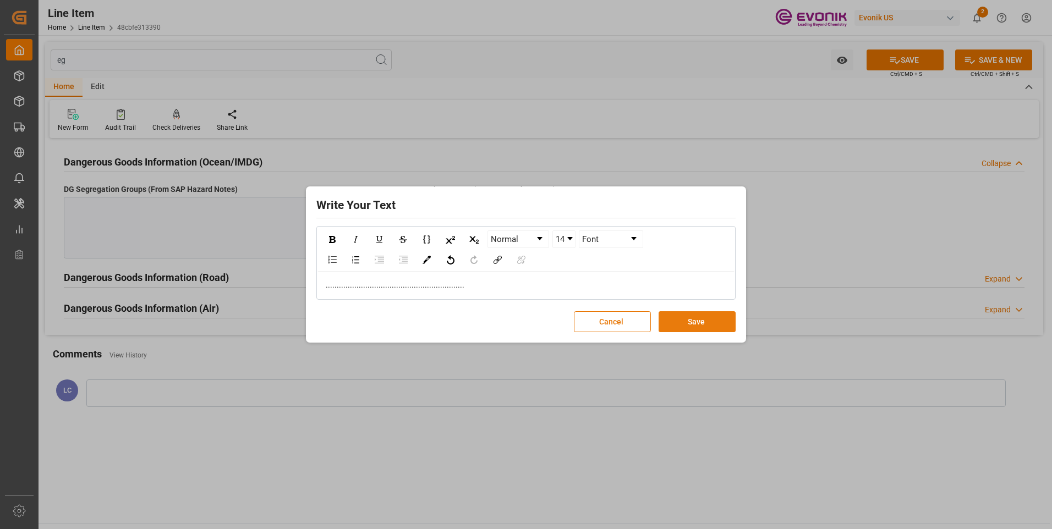
click at [716, 323] on button "Save" at bounding box center [696, 321] width 77 height 21
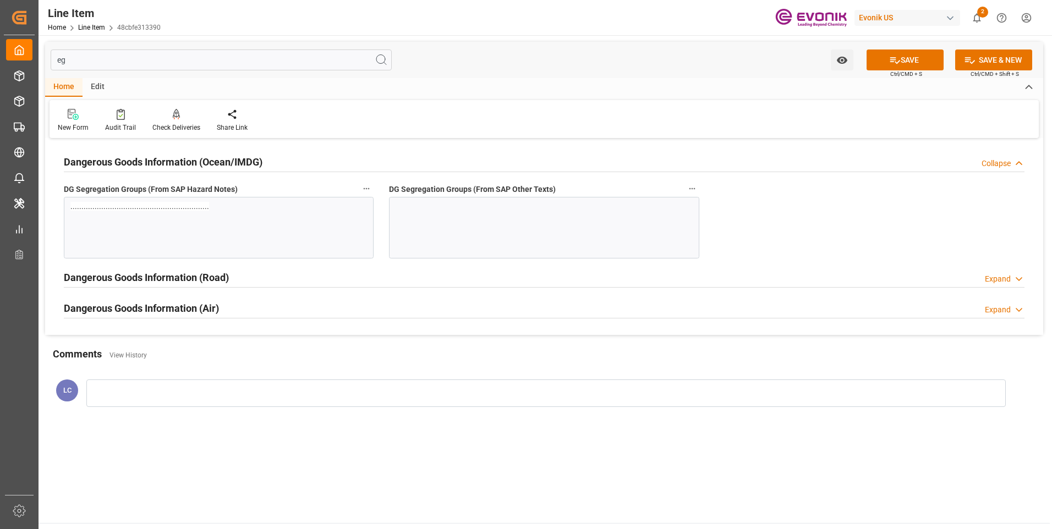
click at [434, 228] on div at bounding box center [544, 228] width 310 height 62
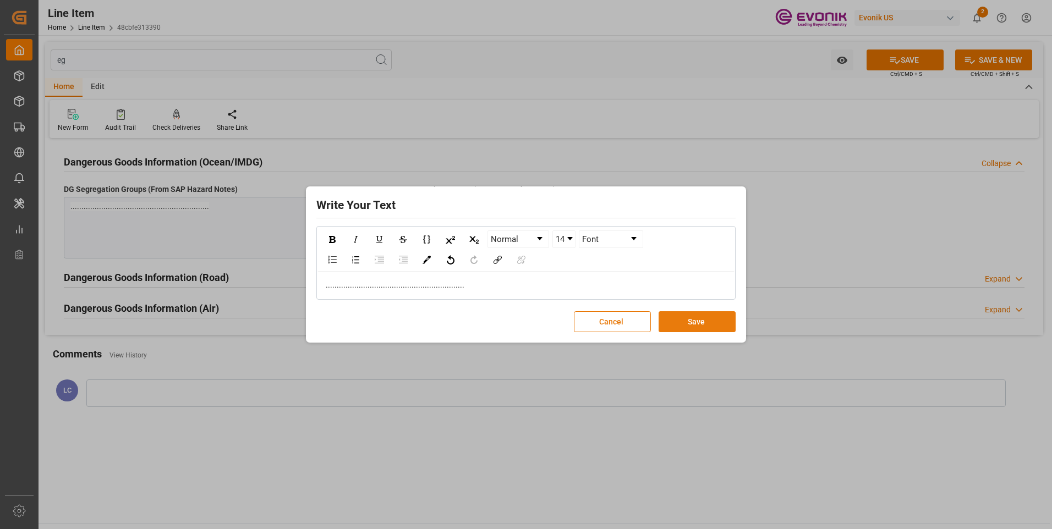
click at [682, 326] on button "Save" at bounding box center [696, 321] width 77 height 21
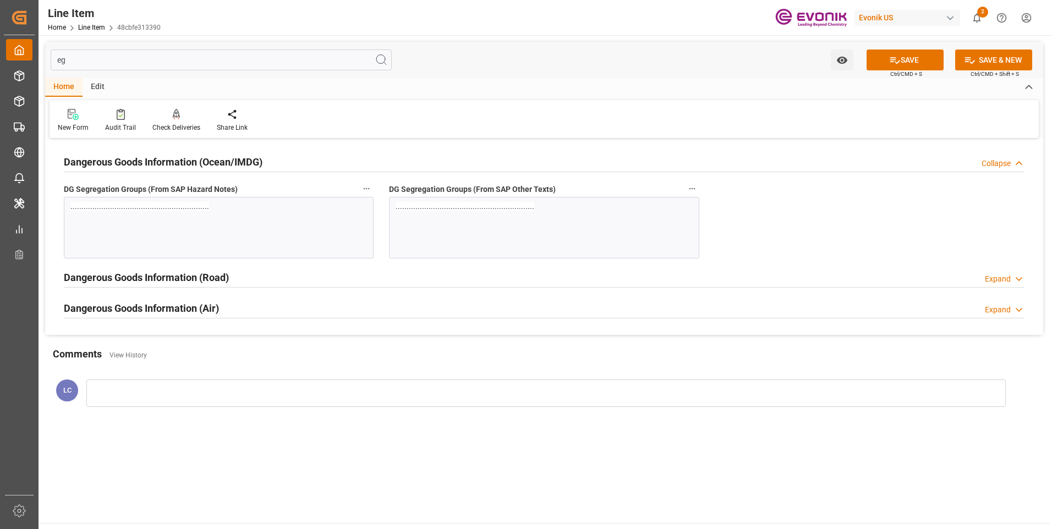
drag, startPoint x: 75, startPoint y: 59, endPoint x: 14, endPoint y: 57, distance: 60.5
click at [14, 57] on div "Created by potrace 1.15, written by Peter Selinger 2001-2017 Created by potrace…" at bounding box center [526, 264] width 1052 height 529
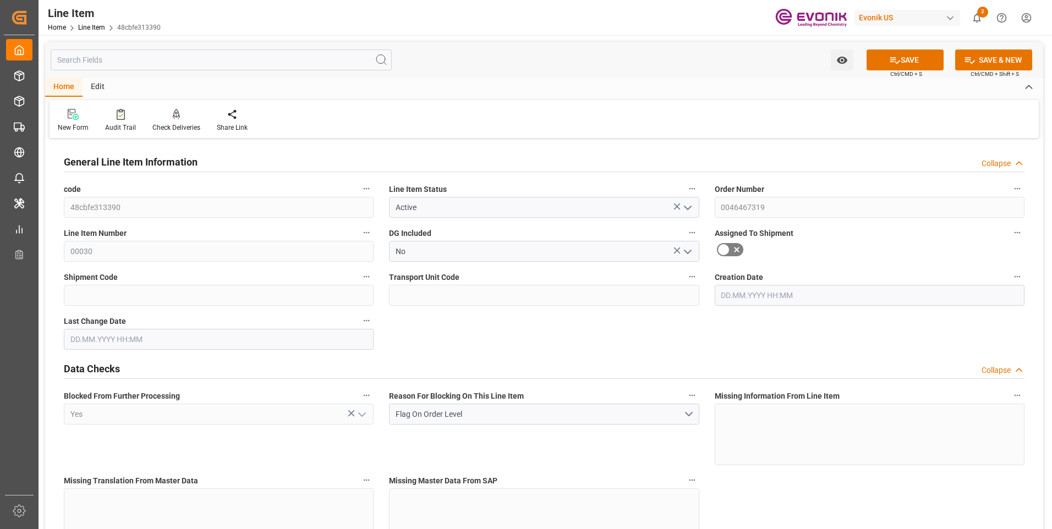
type input "14"
type input "11326.28"
type input "10864"
type input "18.5567"
type input "56"
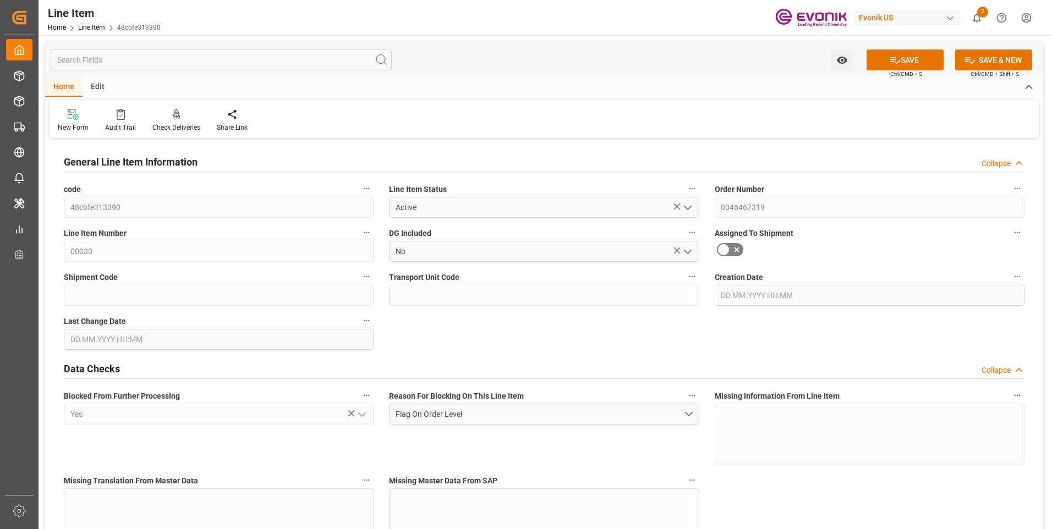
type input "31722.88"
type input "56"
type input "11326.28"
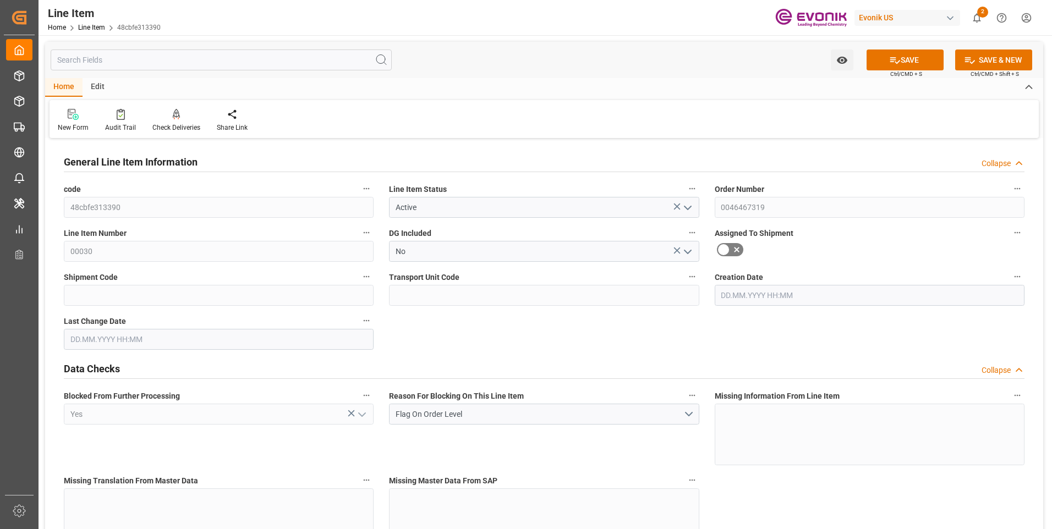
type input "11676.28"
type input "10864"
type input "18.5567"
type input "18556.664"
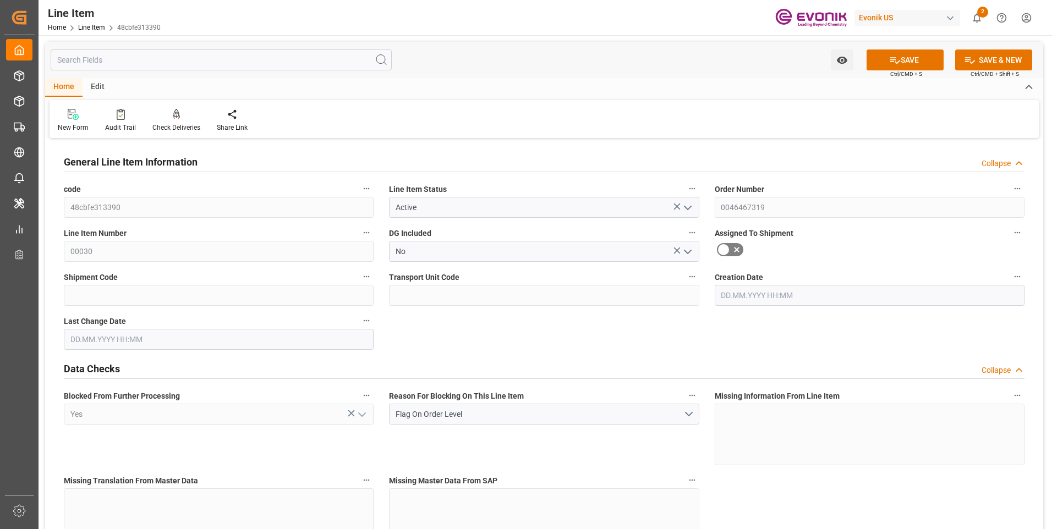
type input "0"
type input "[DATE] 23:17"
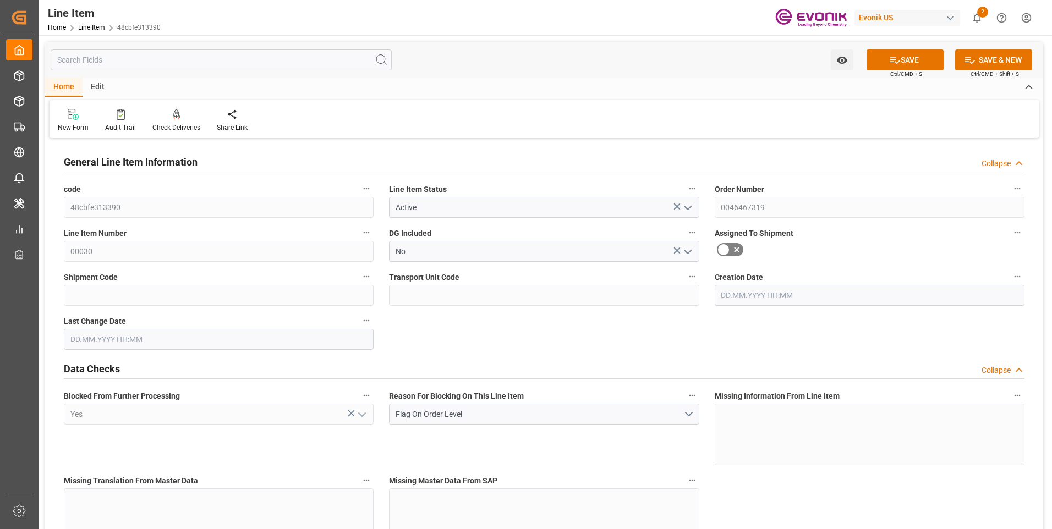
type input "[DATE] 23:17"
type input "[DATE]"
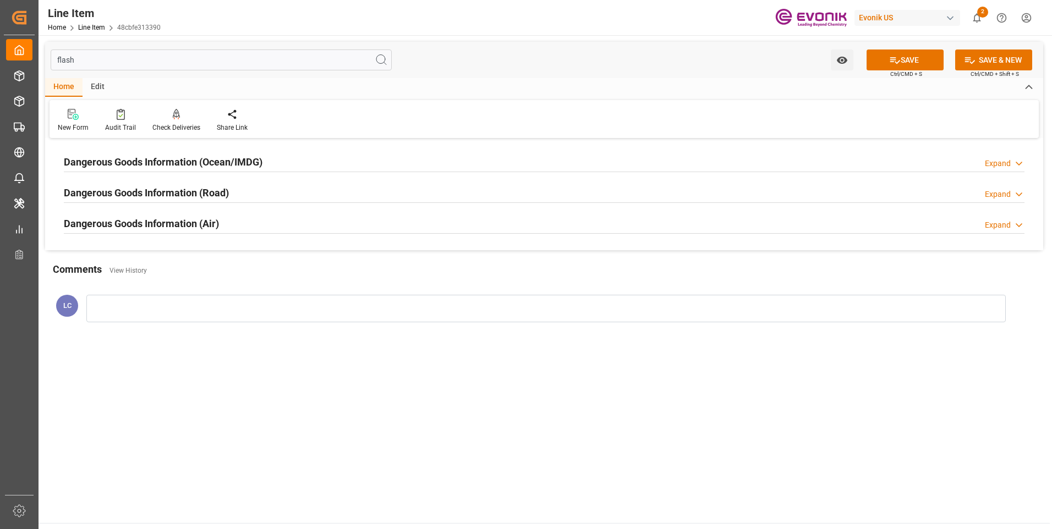
type input "flash"
click at [207, 157] on h2 "Dangerous Goods Information (Ocean/IMDG)" at bounding box center [163, 162] width 199 height 15
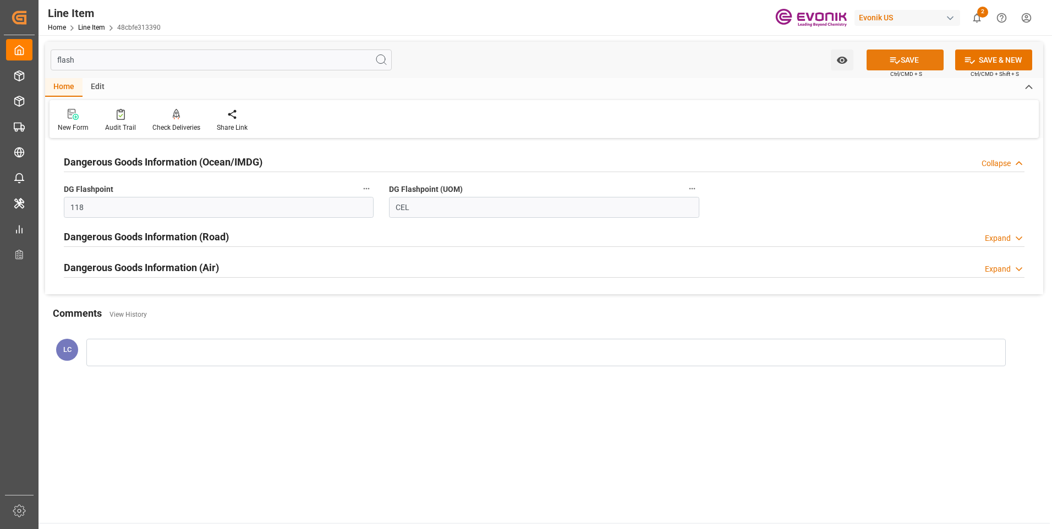
click at [890, 64] on icon at bounding box center [895, 60] width 12 height 12
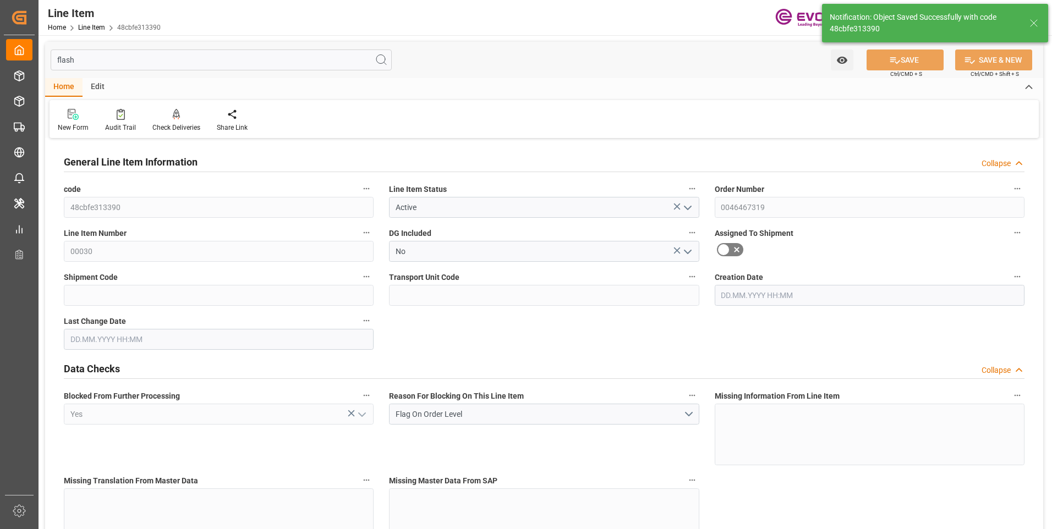
type input "[DATE] 23:17"
type input "21.08.2025 06:24"
type input "[DATE]"
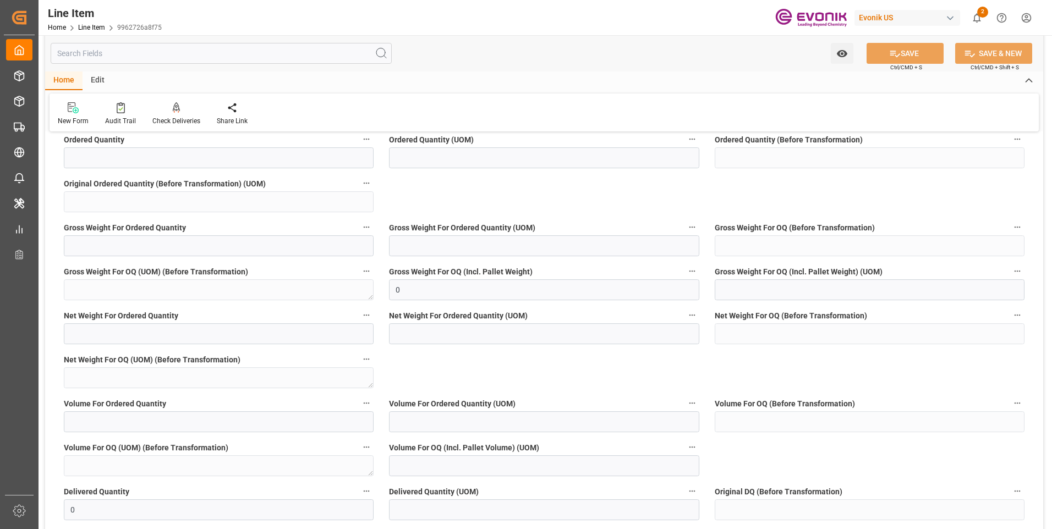
scroll to position [660, 0]
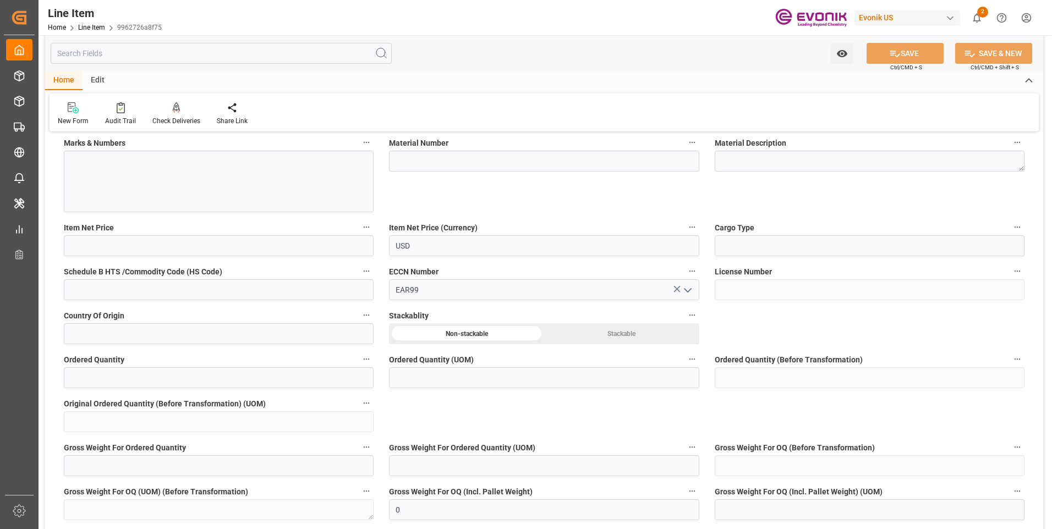
click at [107, 61] on input "text" at bounding box center [221, 53] width 341 height 21
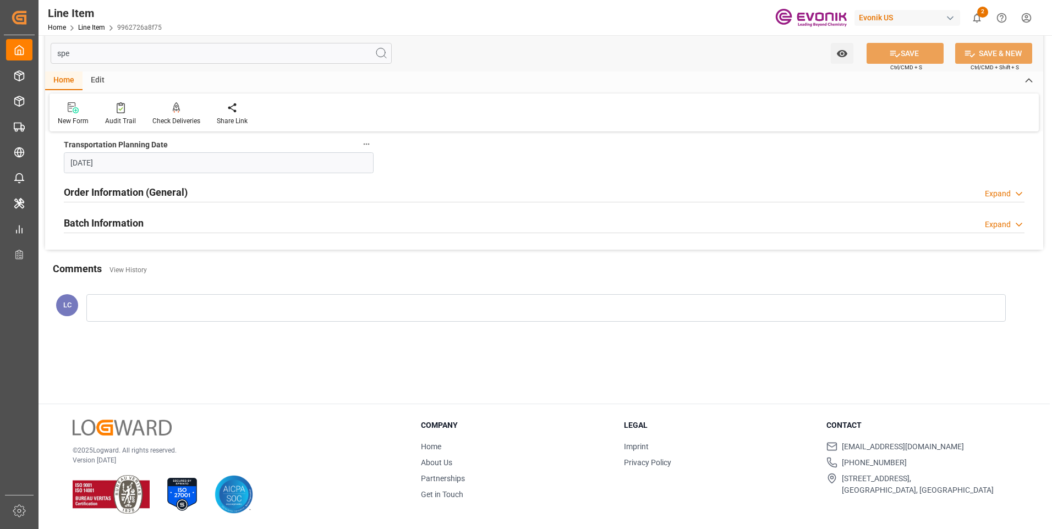
scroll to position [0, 0]
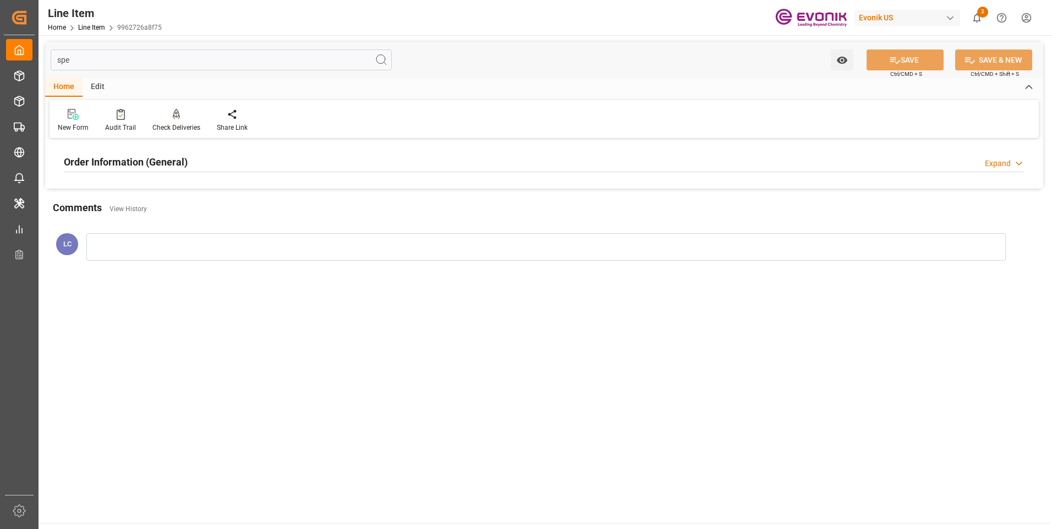
click at [127, 171] on div "Order Information (General)" at bounding box center [126, 161] width 124 height 21
click at [145, 224] on div at bounding box center [219, 228] width 310 height 62
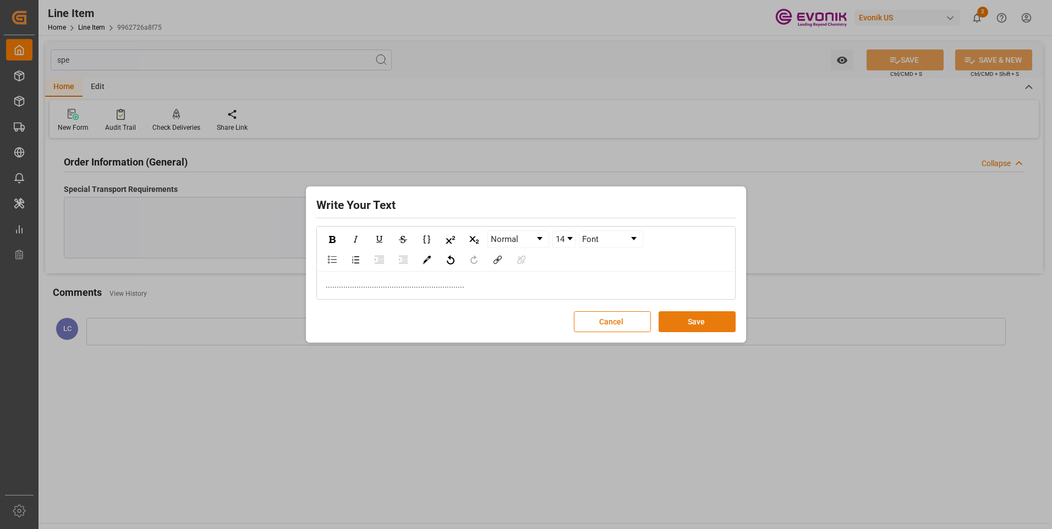
click at [685, 321] on button "Save" at bounding box center [696, 321] width 77 height 21
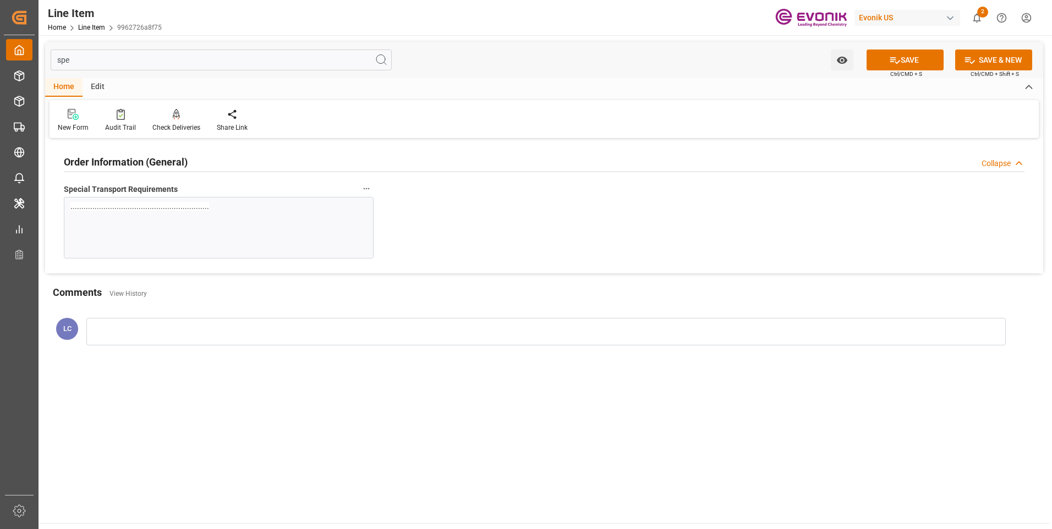
drag, startPoint x: 86, startPoint y: 60, endPoint x: 86, endPoint y: 73, distance: 13.2
click at [23, 53] on div "Created by potrace 1.15, written by Peter Selinger 2001-2017 Created by potrace…" at bounding box center [526, 264] width 1052 height 529
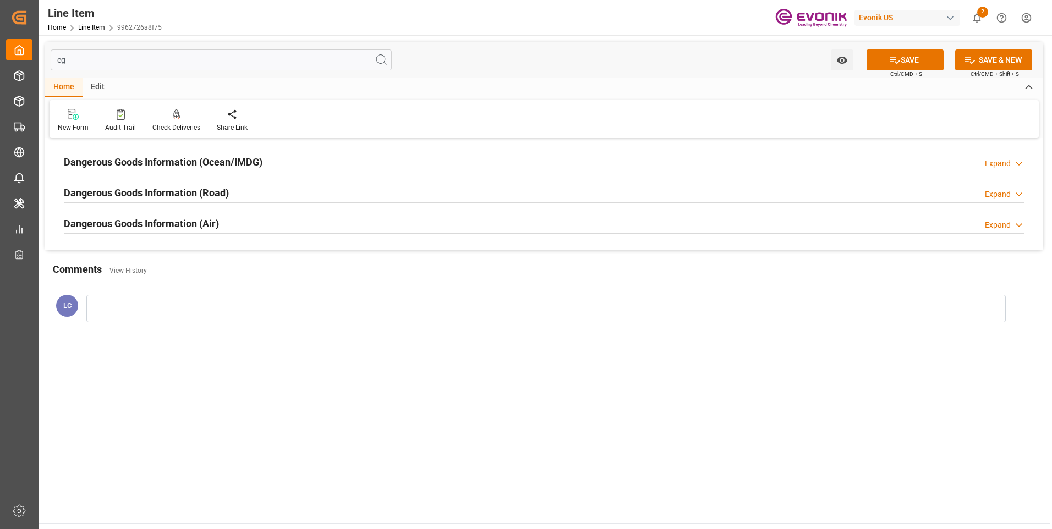
type input "eg"
click at [193, 162] on h2 "Dangerous Goods Information (Ocean/IMDG)" at bounding box center [163, 162] width 199 height 15
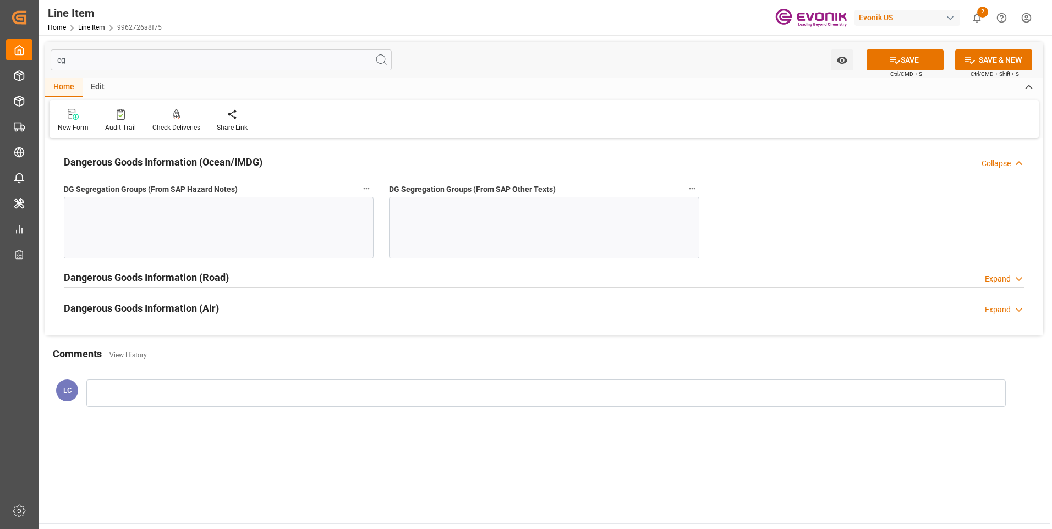
click at [271, 230] on div at bounding box center [219, 228] width 310 height 62
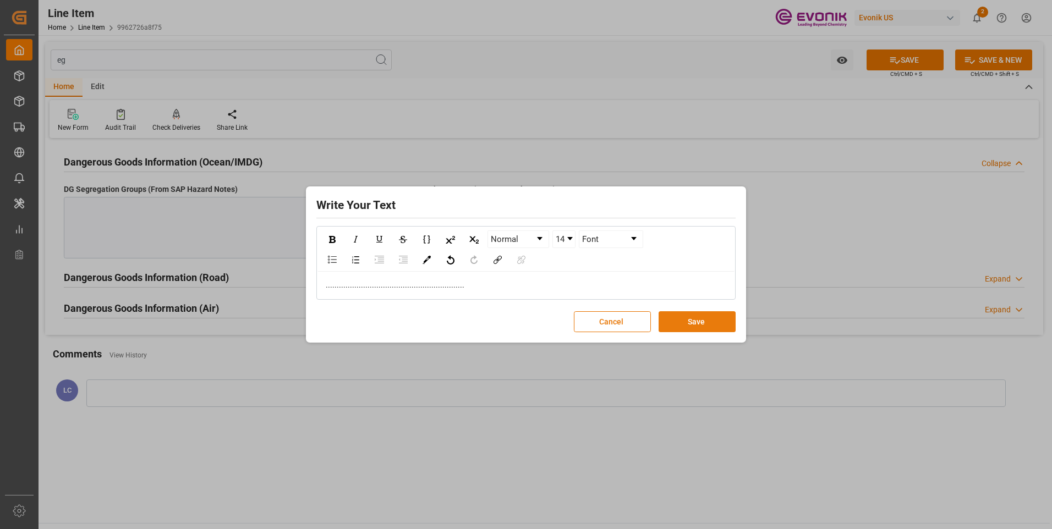
drag, startPoint x: 676, startPoint y: 324, endPoint x: 661, endPoint y: 310, distance: 20.6
click at [678, 324] on button "Save" at bounding box center [696, 321] width 77 height 21
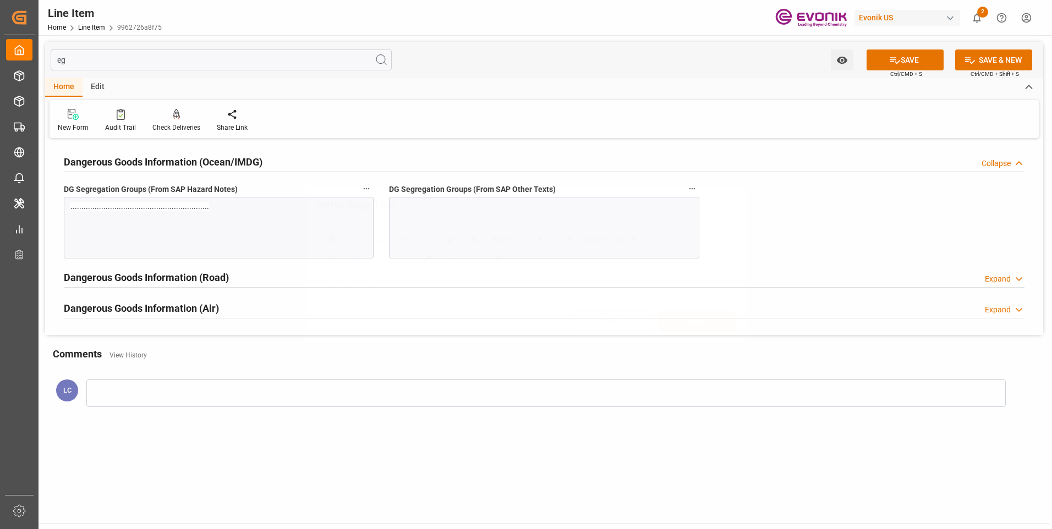
click at [504, 222] on div at bounding box center [544, 228] width 310 height 62
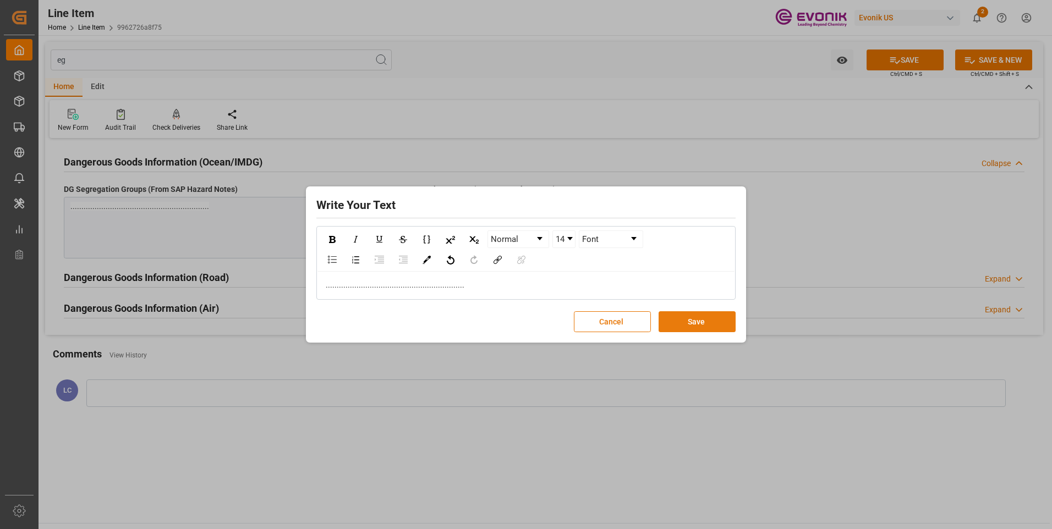
drag, startPoint x: 689, startPoint y: 320, endPoint x: 684, endPoint y: 317, distance: 6.1
click at [689, 320] on button "Save" at bounding box center [696, 321] width 77 height 21
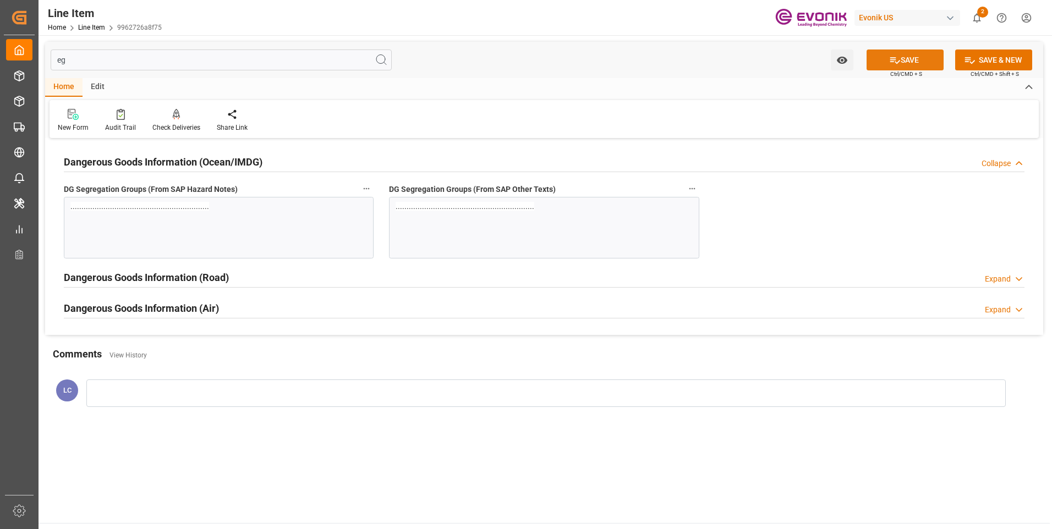
click at [889, 62] on icon at bounding box center [895, 60] width 12 height 12
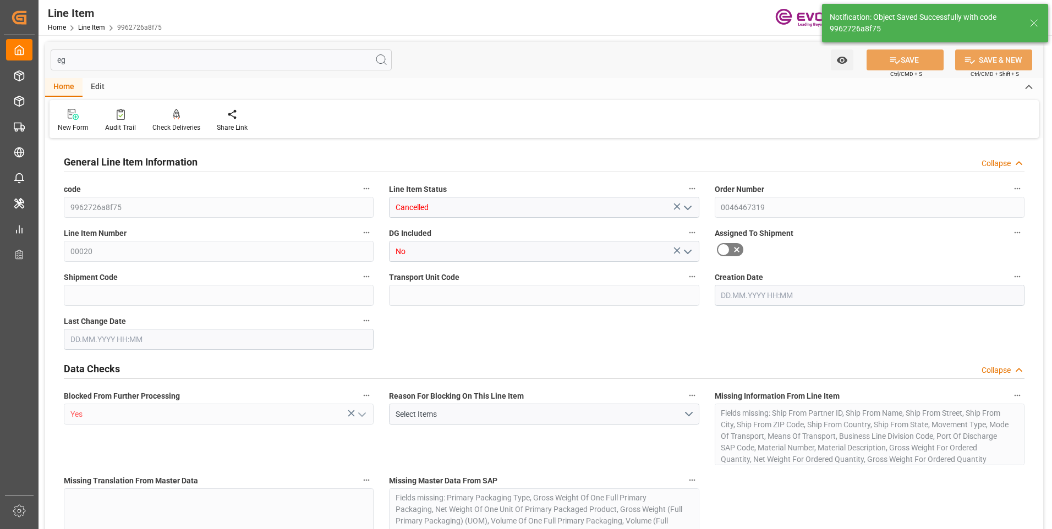
type input "0"
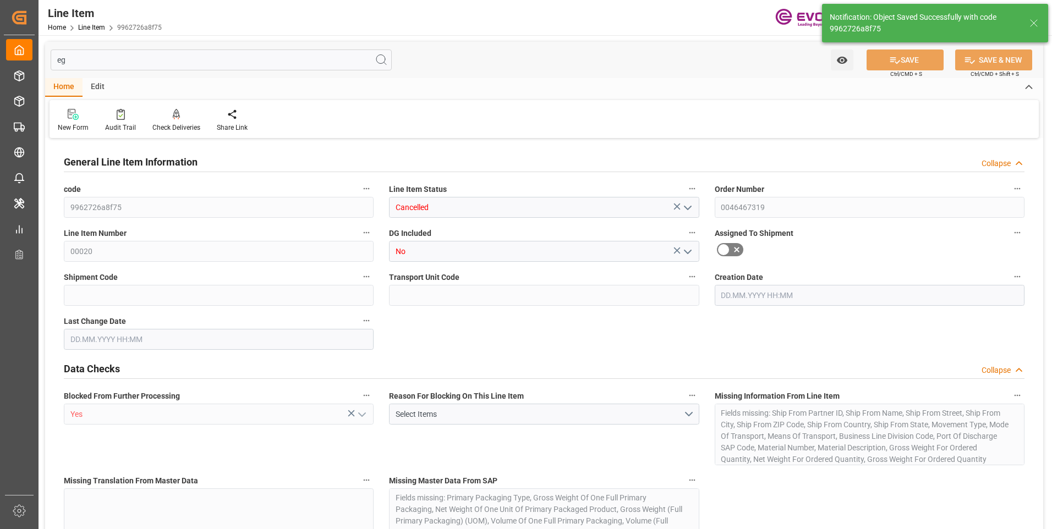
type input "0"
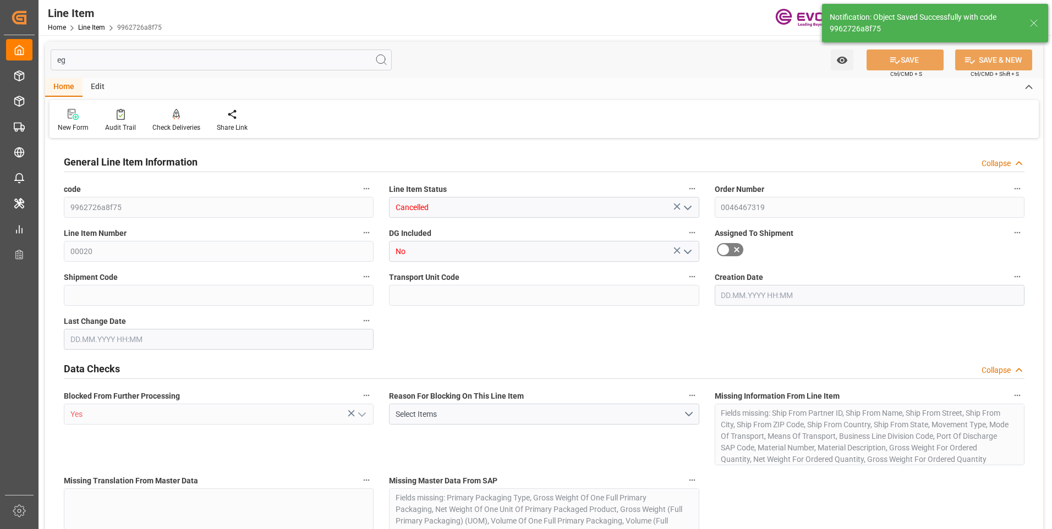
type input "[DATE] 23:17"
type input "[DATE] 06:24"
type input "[DATE]"
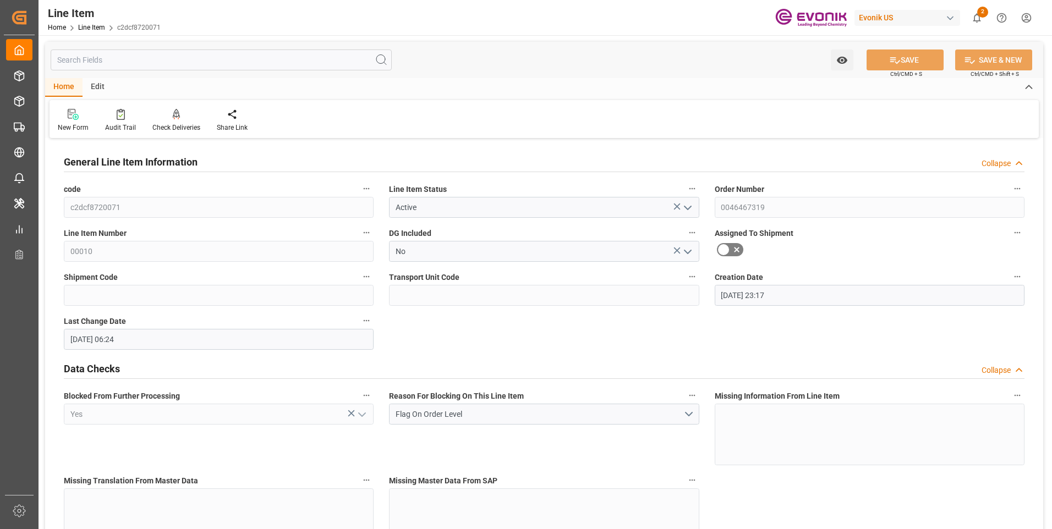
type input "[DATE] 23:17"
type input "[DATE] 06:24"
type input "[DATE]"
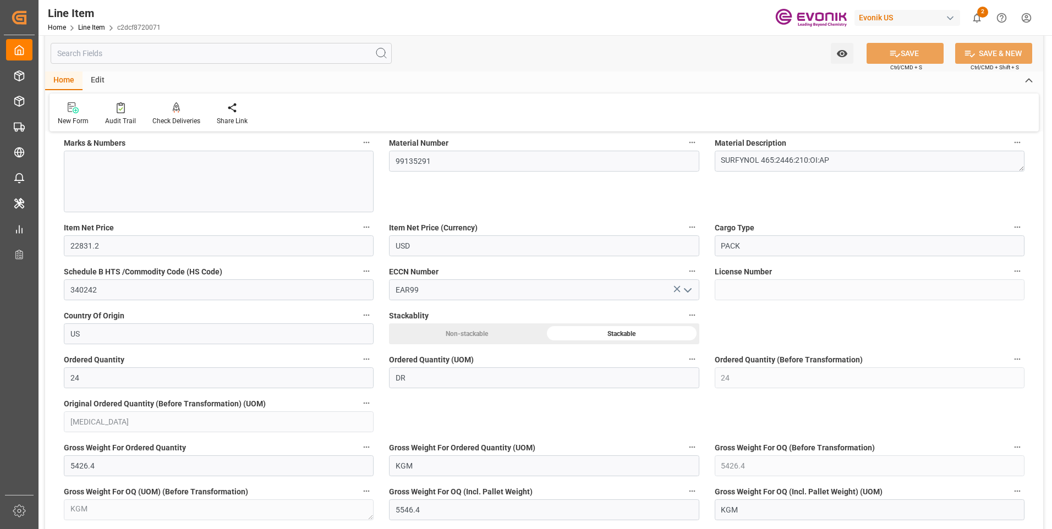
scroll to position [715, 0]
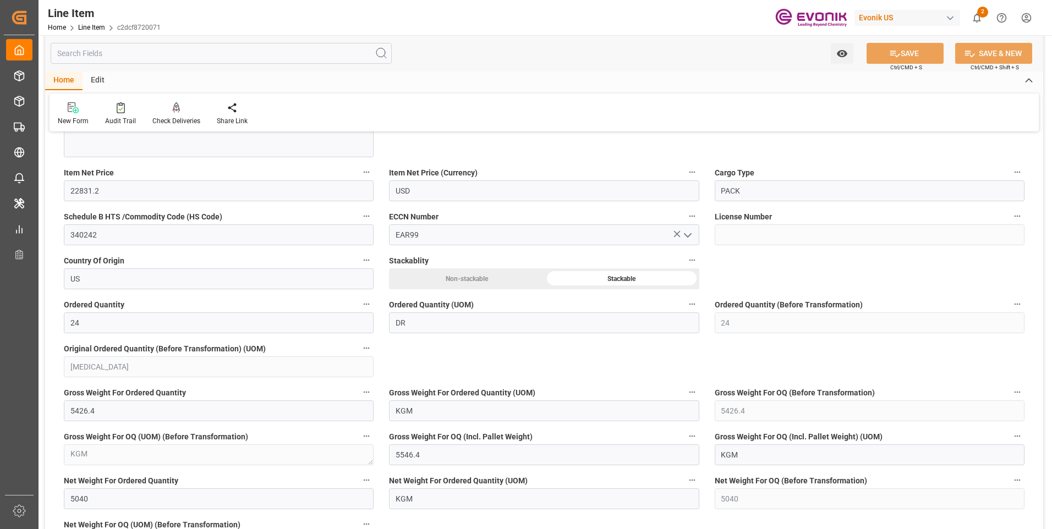
click at [91, 45] on input "text" at bounding box center [221, 53] width 341 height 21
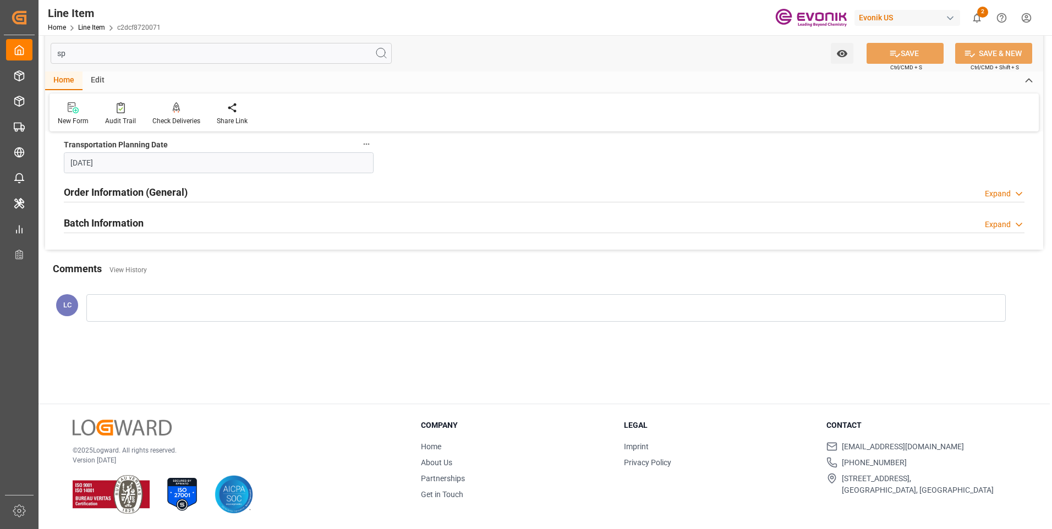
scroll to position [119, 0]
click at [128, 193] on h2 "Order Information (General)" at bounding box center [126, 192] width 124 height 15
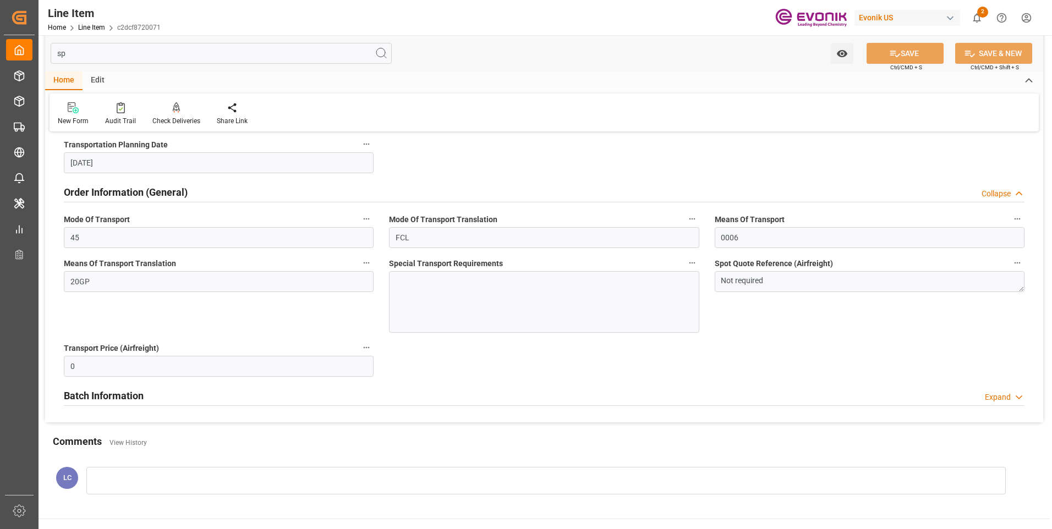
click at [128, 193] on h2 "Order Information (General)" at bounding box center [126, 192] width 124 height 15
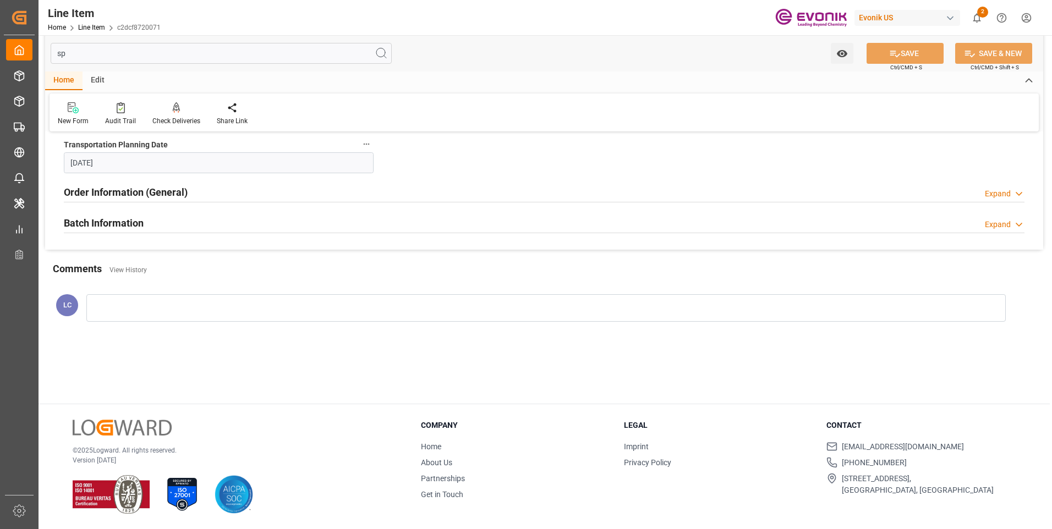
click at [87, 60] on input "sp" at bounding box center [221, 53] width 341 height 21
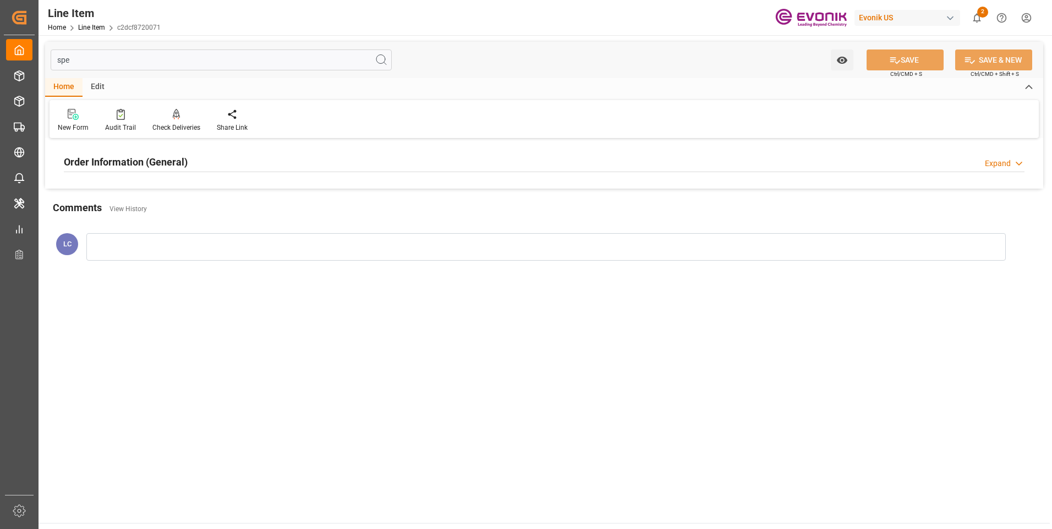
click at [119, 164] on h2 "Order Information (General)" at bounding box center [126, 162] width 124 height 15
click at [129, 213] on div at bounding box center [219, 228] width 310 height 62
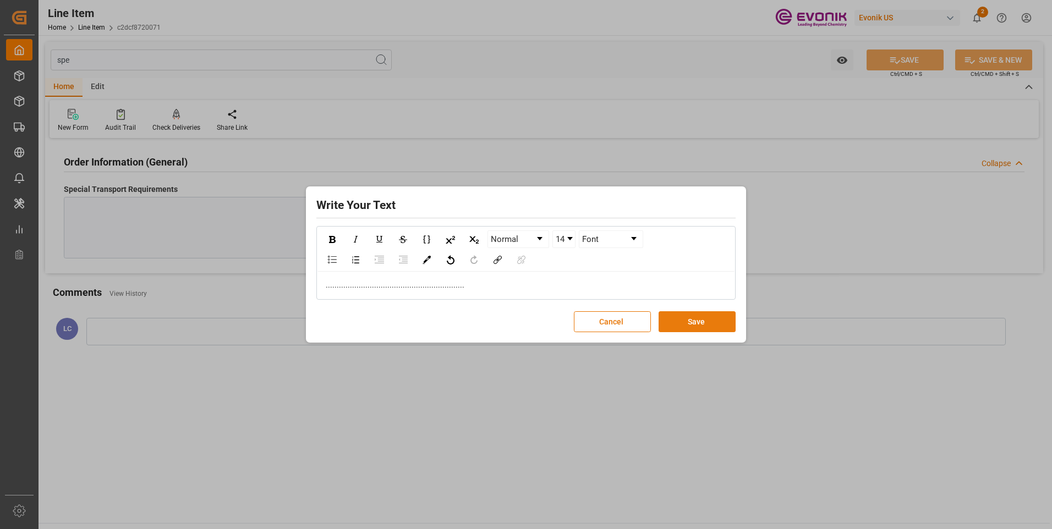
click at [675, 324] on button "Save" at bounding box center [696, 321] width 77 height 21
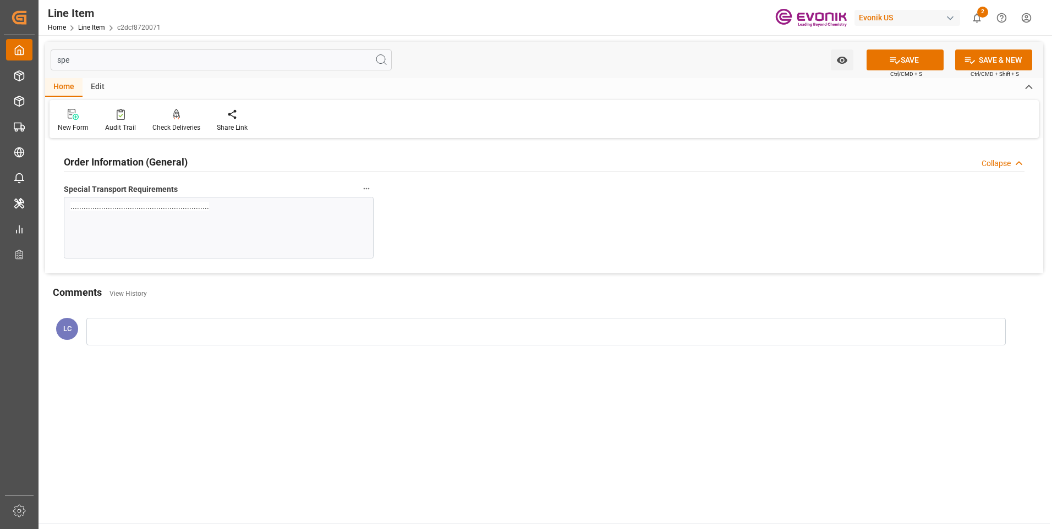
drag, startPoint x: 82, startPoint y: 56, endPoint x: 20, endPoint y: 51, distance: 62.3
click at [29, 52] on div "Created by potrace 1.15, written by Peter Selinger 2001-2017 Created by potrace…" at bounding box center [526, 264] width 1052 height 529
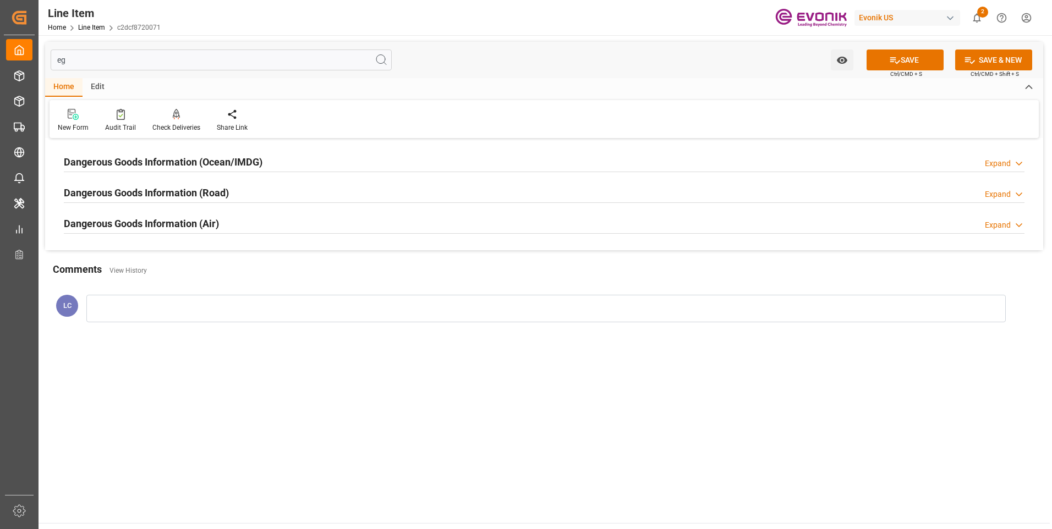
type input "eg"
click at [178, 161] on h2 "Dangerous Goods Information (Ocean/IMDG)" at bounding box center [163, 162] width 199 height 15
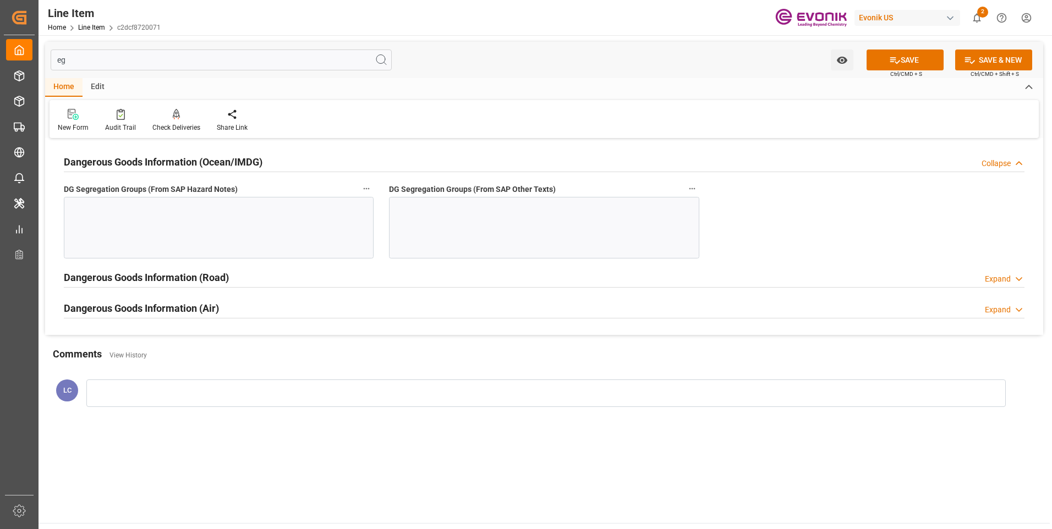
click at [285, 224] on div at bounding box center [219, 228] width 310 height 62
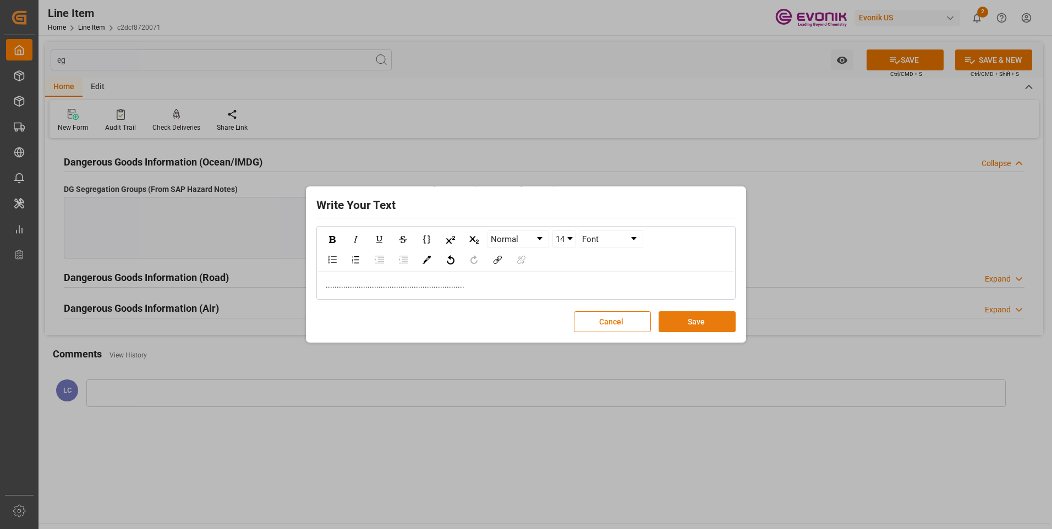
click at [679, 323] on button "Save" at bounding box center [696, 321] width 77 height 21
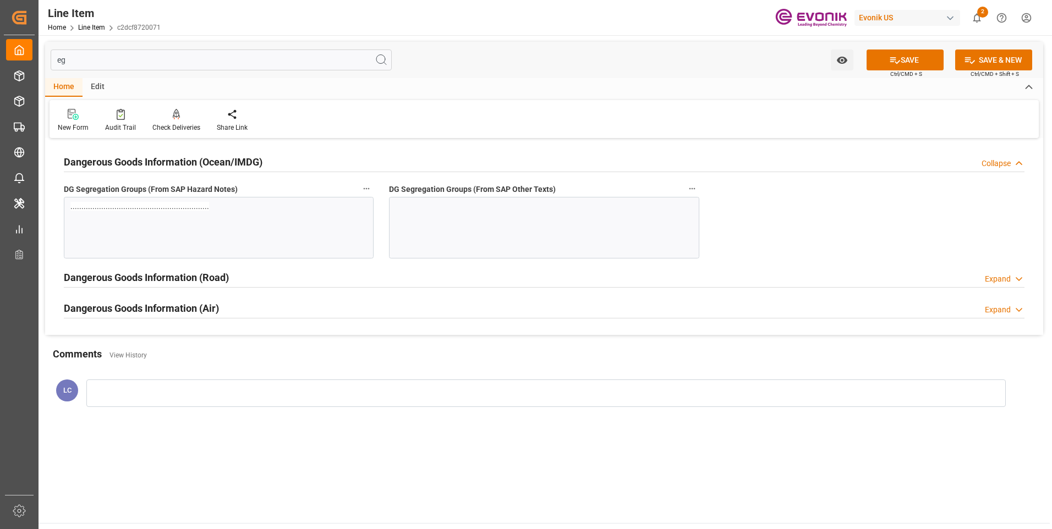
click at [439, 240] on div at bounding box center [544, 228] width 310 height 62
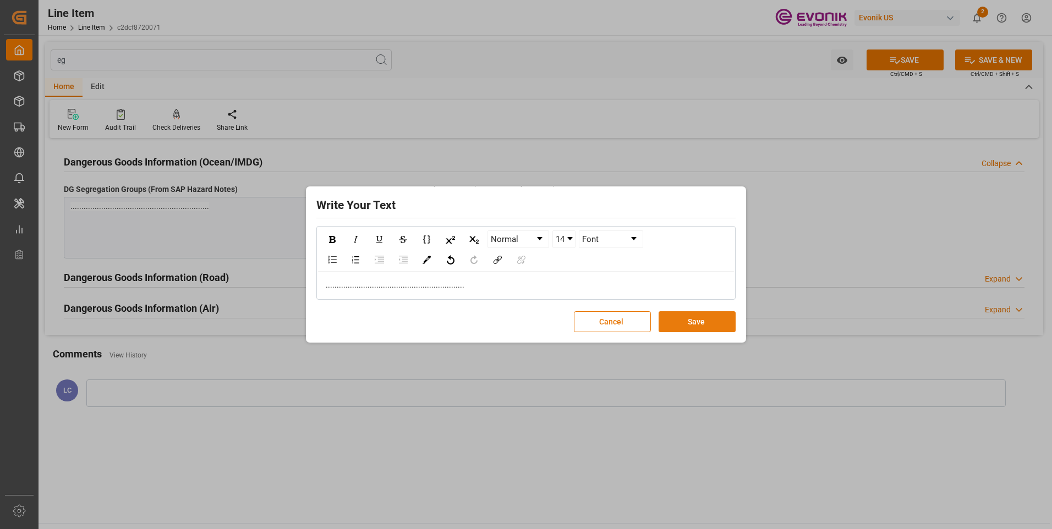
click at [683, 325] on button "Save" at bounding box center [696, 321] width 77 height 21
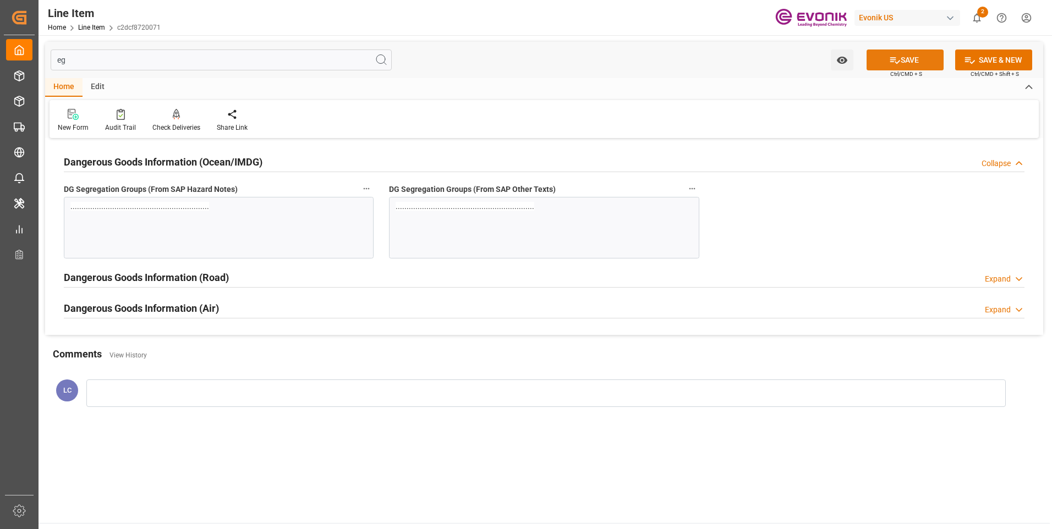
click at [886, 61] on button "SAVE" at bounding box center [904, 60] width 77 height 21
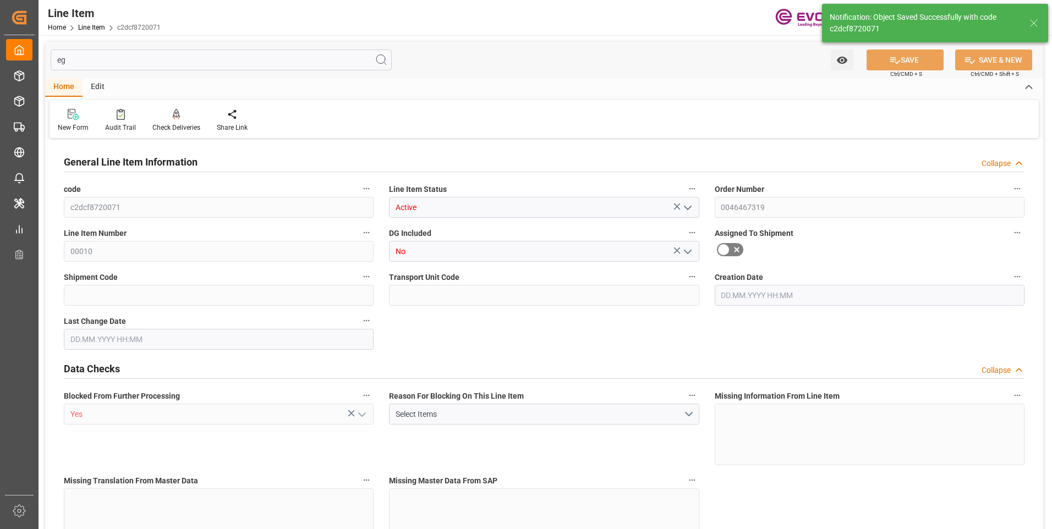
type input "c2dcf8720071"
type input "Active"
type input "0046467319"
type input "00010"
type input "No"
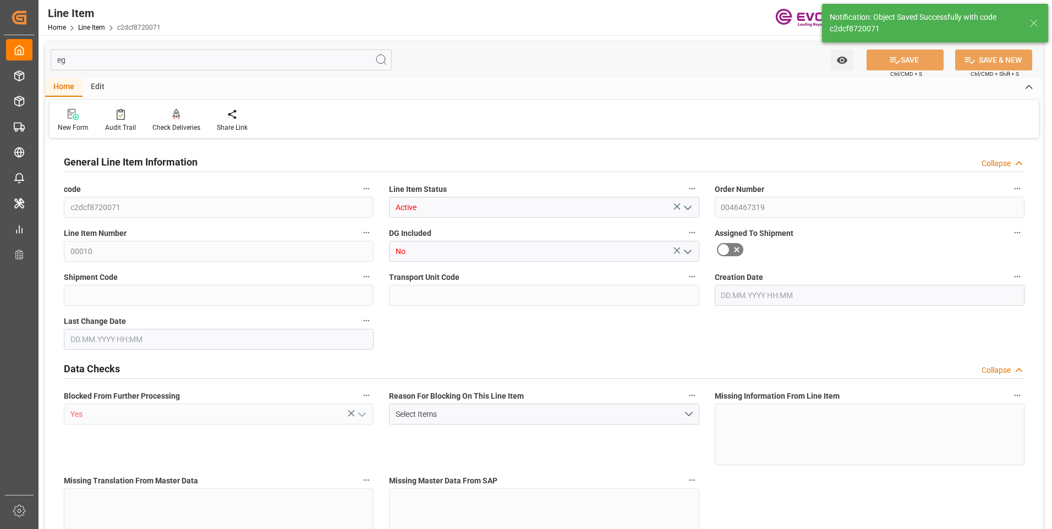
type input "Yes"
type input "DR"
type input "No"
type input "99135291"
type textarea "SURFYNOL 465:2446:210:OI:AP"
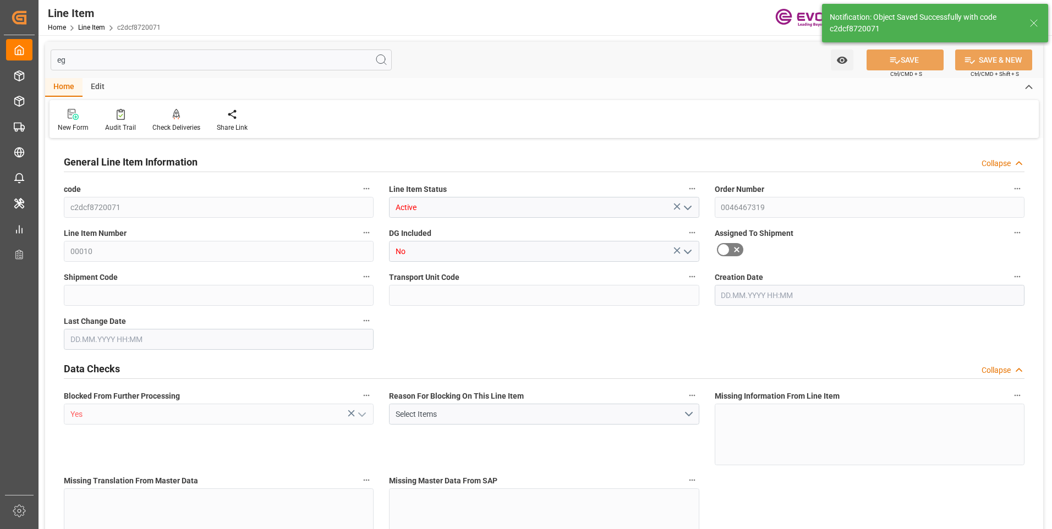
type input "USD"
type input "PACK"
type input "340242"
type input "EAR99"
type input "US"
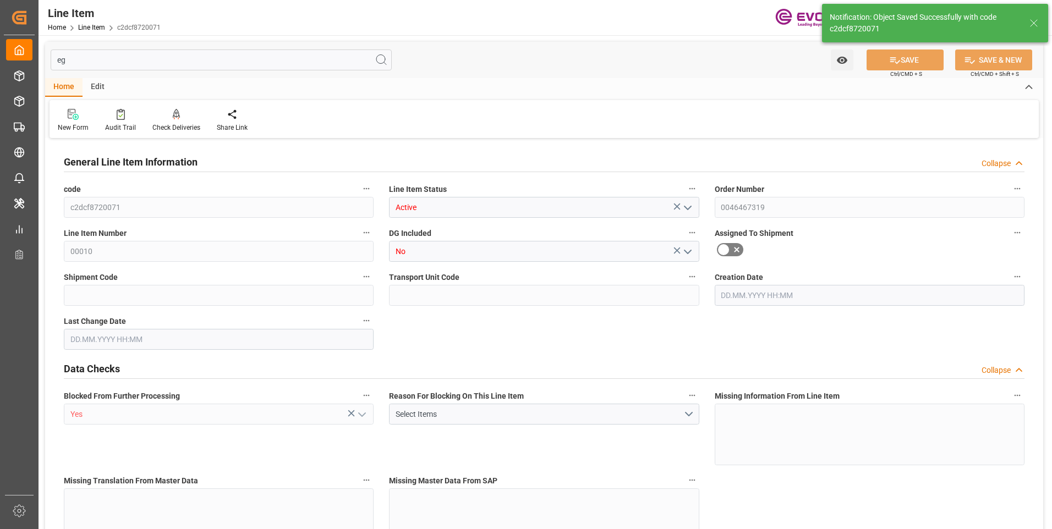
type input "DR"
type input "PCE"
type input "KGM"
type textarea "KGM"
type input "KGM"
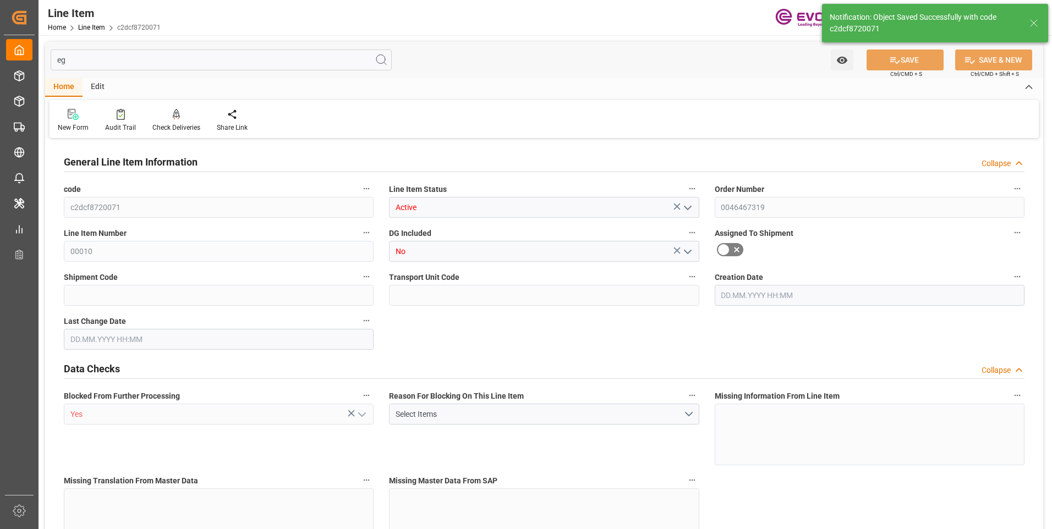
type input "KGM"
type textarea "KGM"
type input "M3"
type textarea "DMQ"
type input "M3"
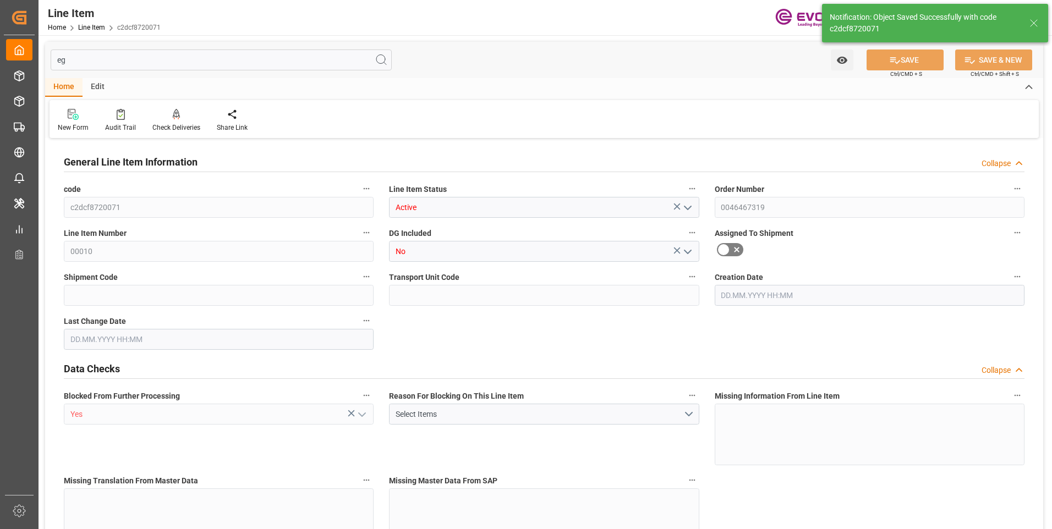
type input "6"
type input "5426.4"
type input "5040"
type input "7.2606"
type input "24"
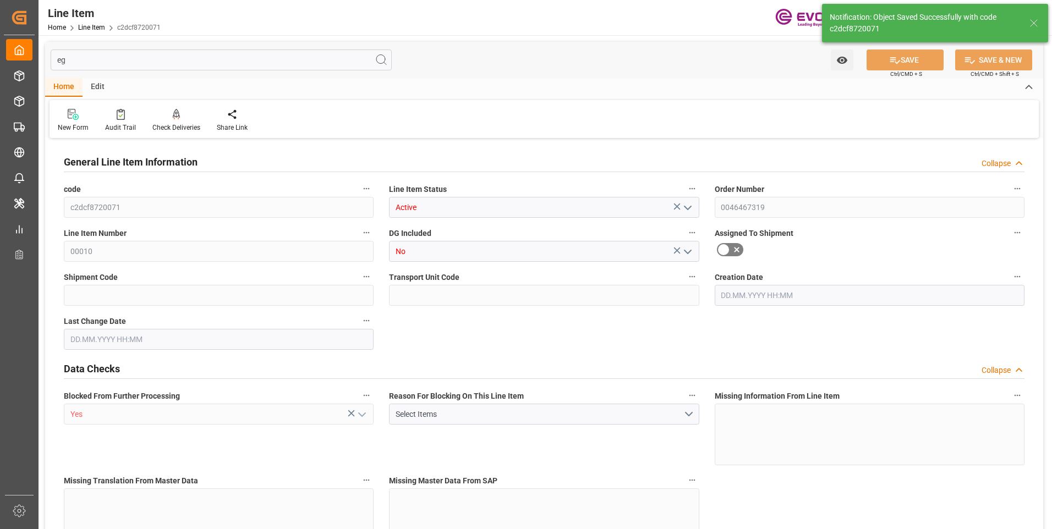
type input "22831.2"
type input "24"
type input "5426.4"
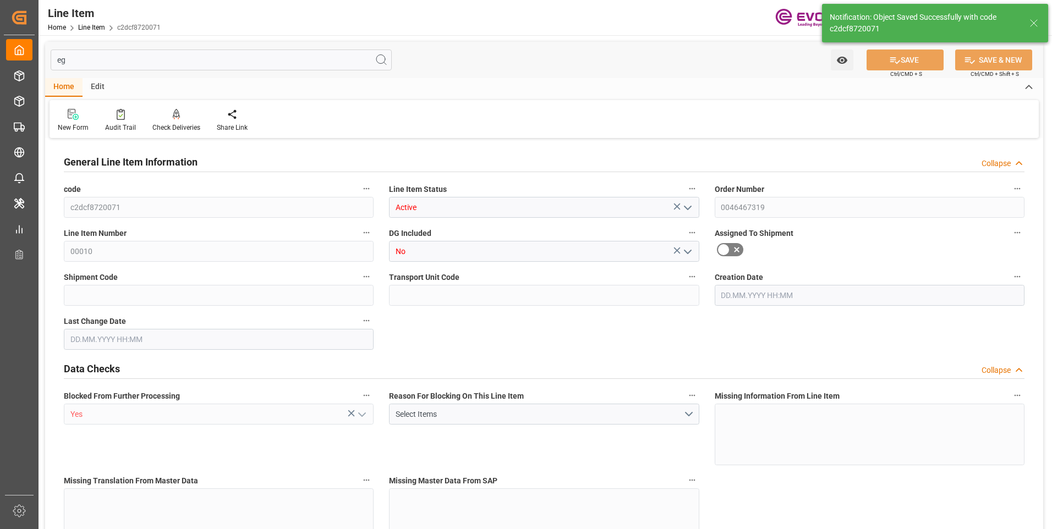
type input "5546.4"
type input "5040"
type input "7.2606"
type input "7260.648"
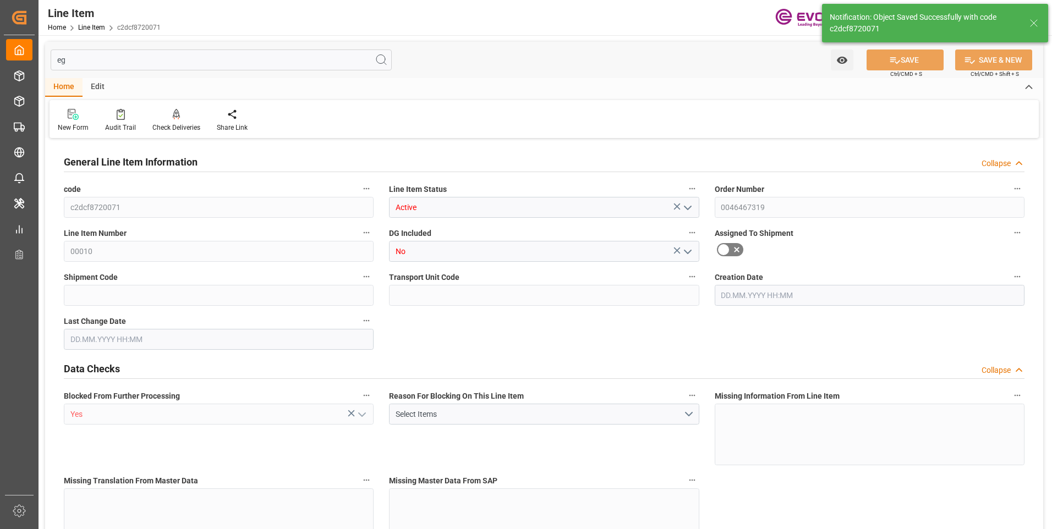
type input "0"
type input "[DATE] 23:17"
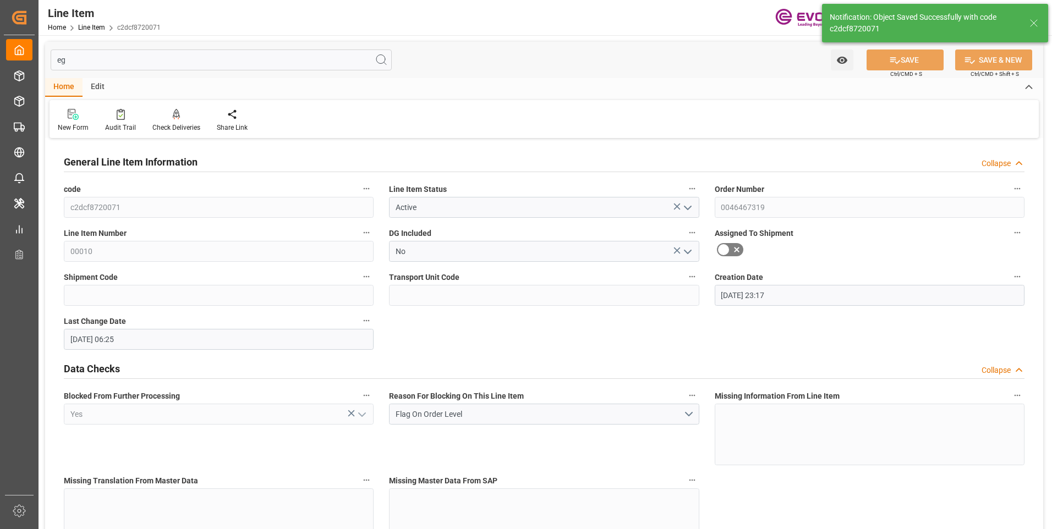
type input "21.08.2025 06:25"
type input "[DATE]"
type input "05.09.2025"
type input "27.08.2025"
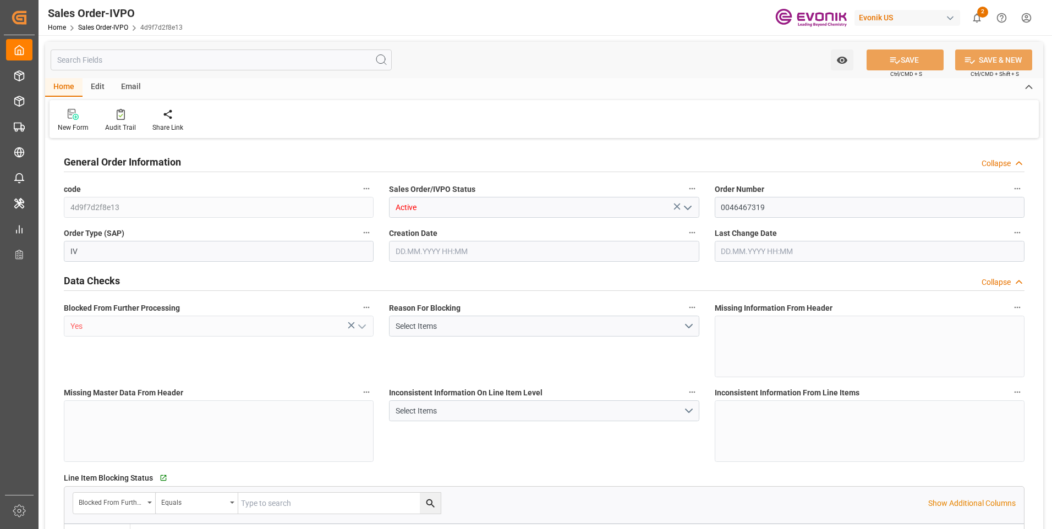
type input "CNSHA"
type input "0"
type input "1"
type input "2"
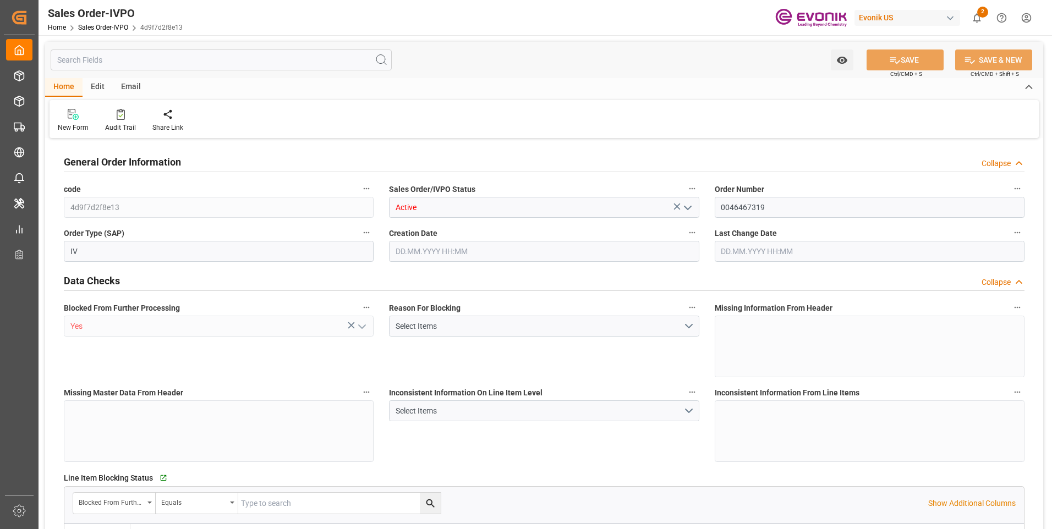
type input "17222.68"
type input "44.374"
type input "17000"
type input "30"
type input "[DATE] 23:17"
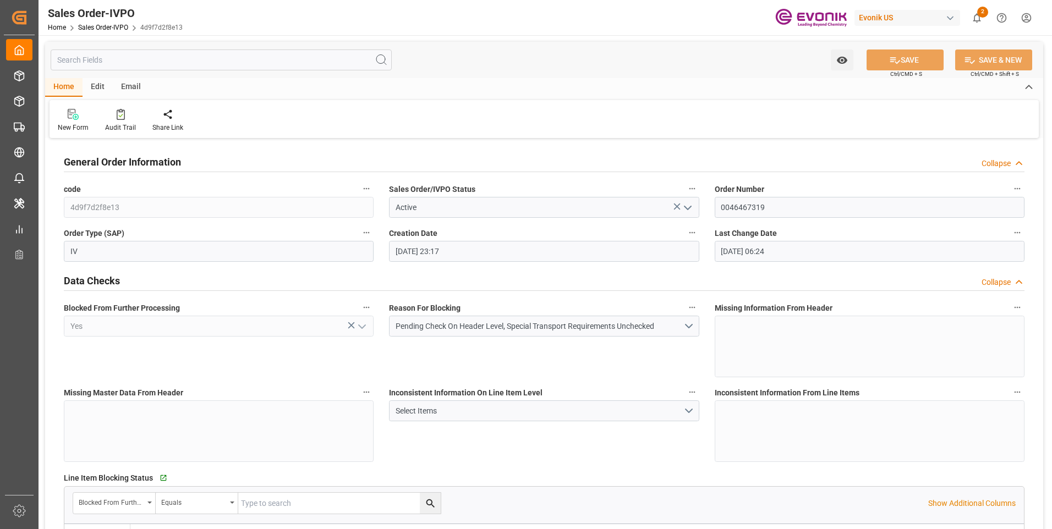
type input "[DATE] 06:24"
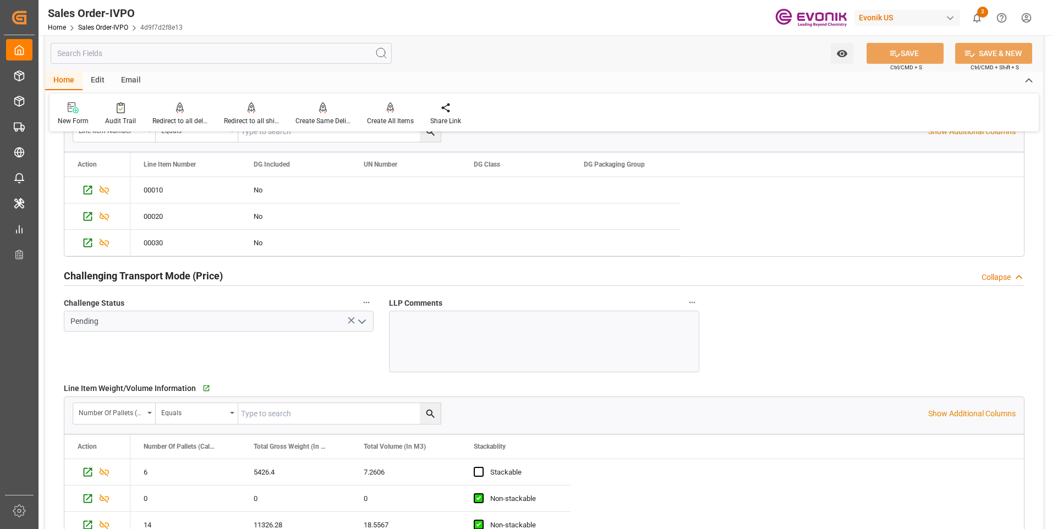
scroll to position [1213, 0]
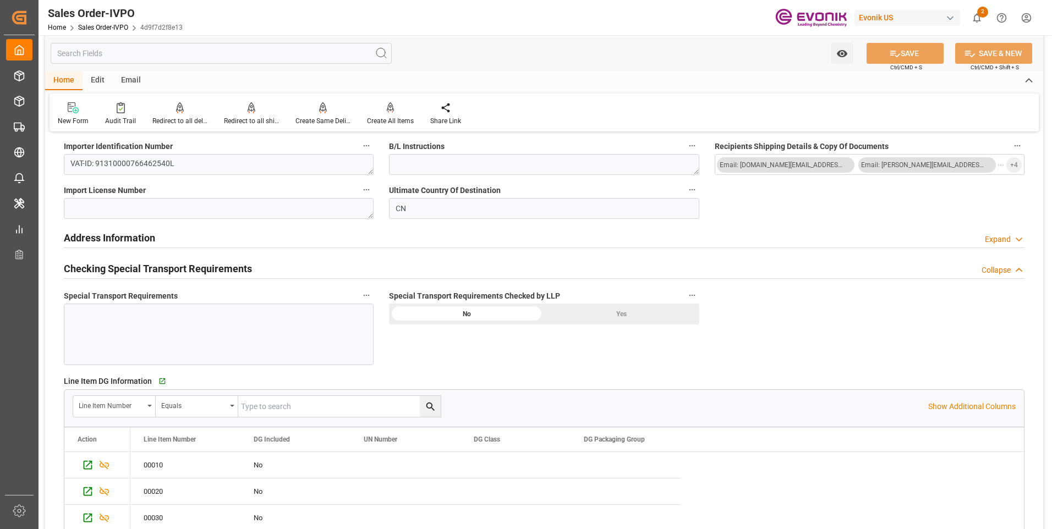
click at [602, 307] on div "Yes" at bounding box center [621, 314] width 155 height 21
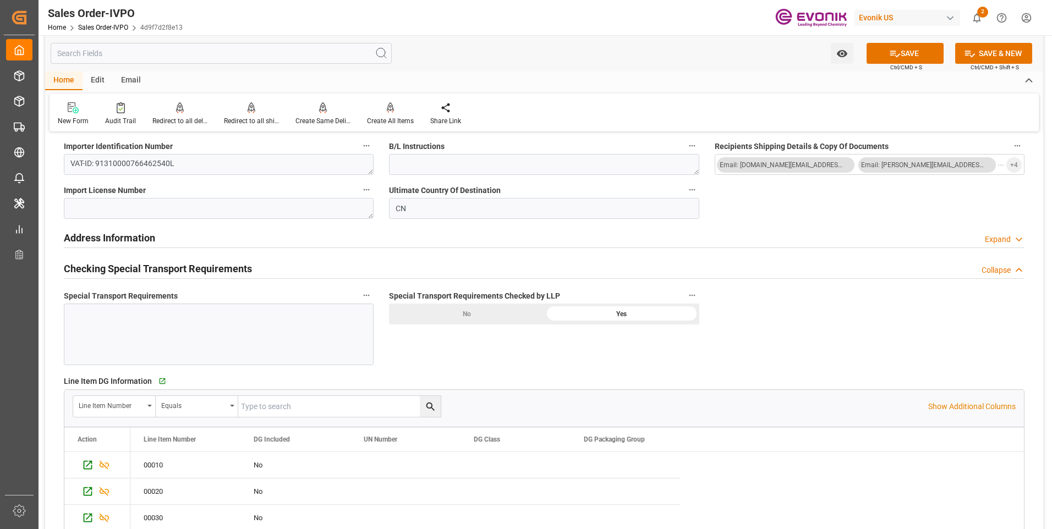
click at [317, 329] on div at bounding box center [219, 335] width 310 height 62
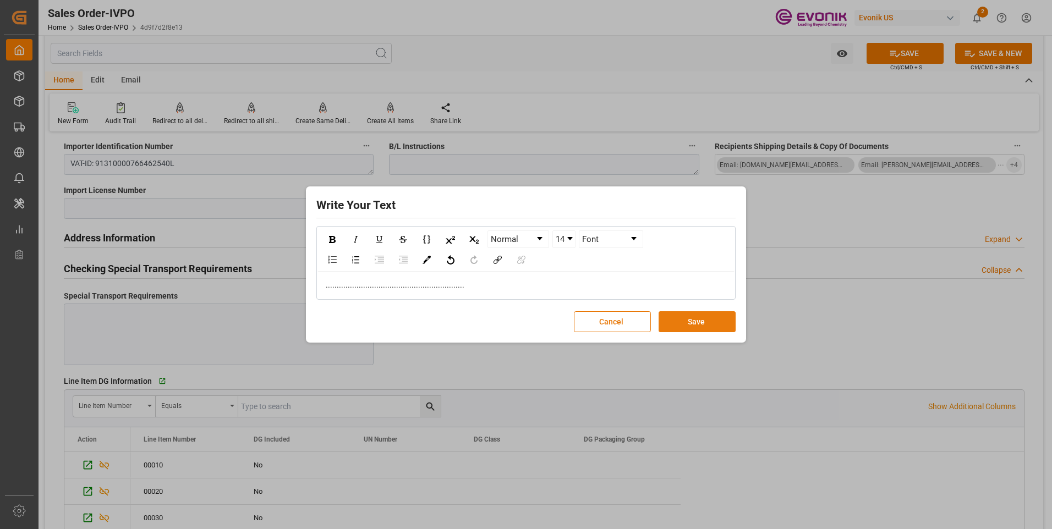
click at [686, 318] on button "Save" at bounding box center [696, 321] width 77 height 21
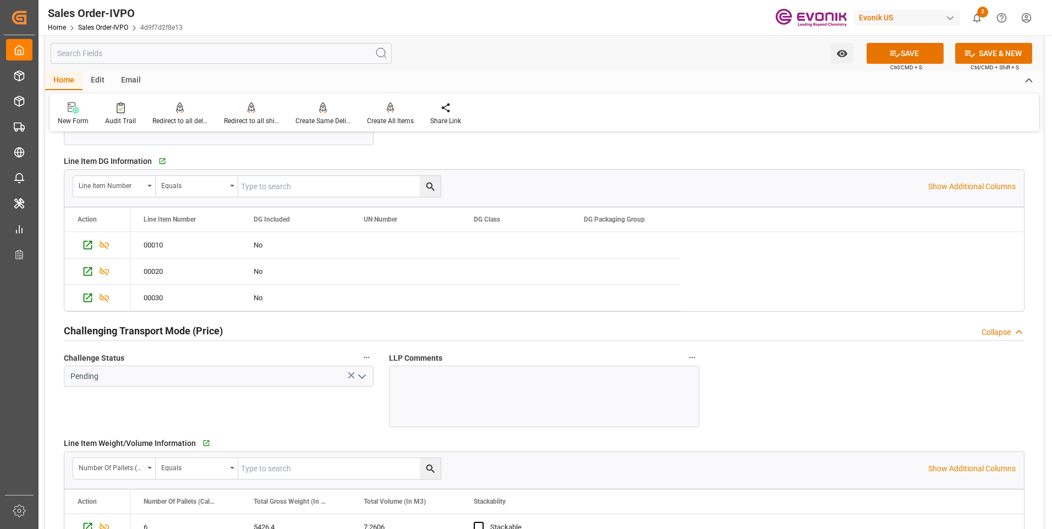
scroll to position [1488, 0]
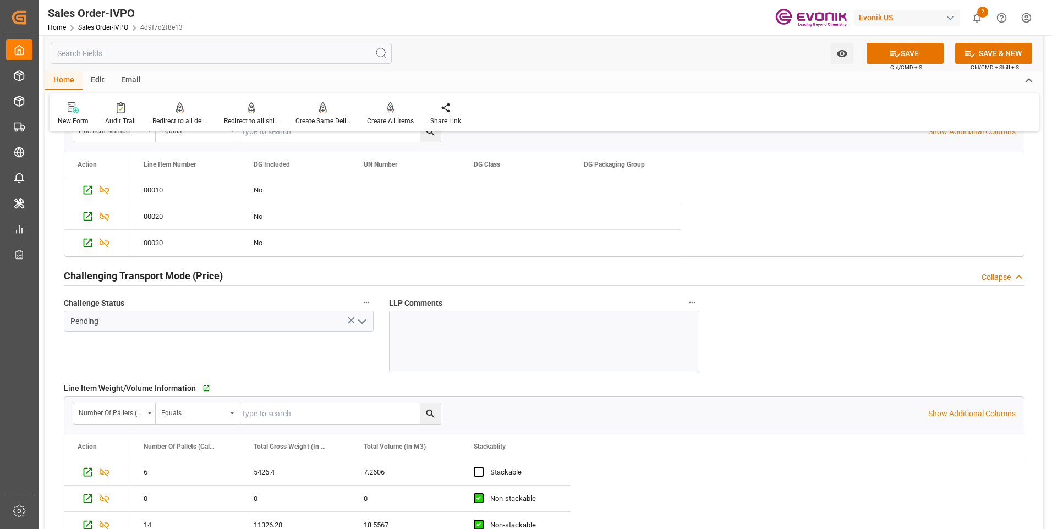
click at [365, 320] on icon "open menu" at bounding box center [361, 321] width 13 height 13
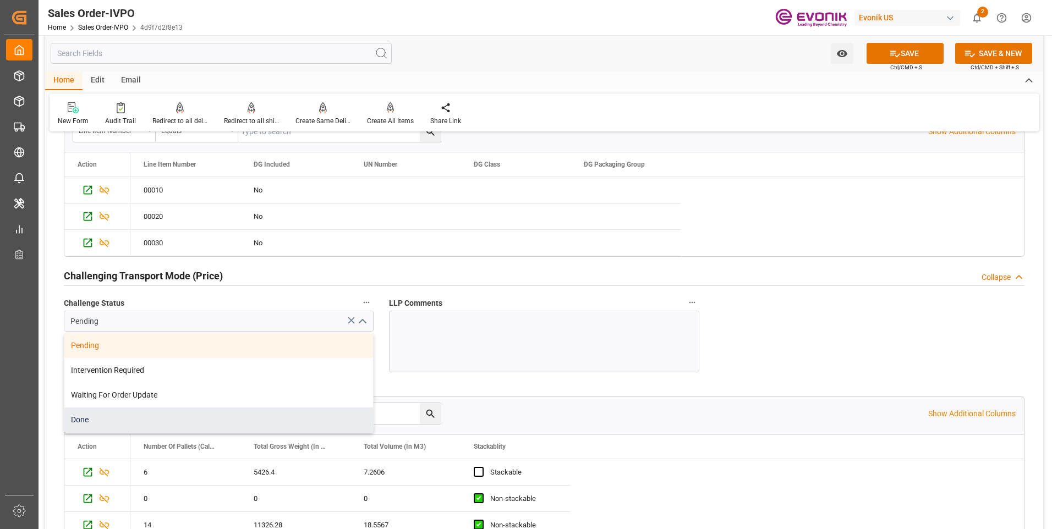
click at [84, 422] on div "Done" at bounding box center [218, 420] width 309 height 25
type input "Done"
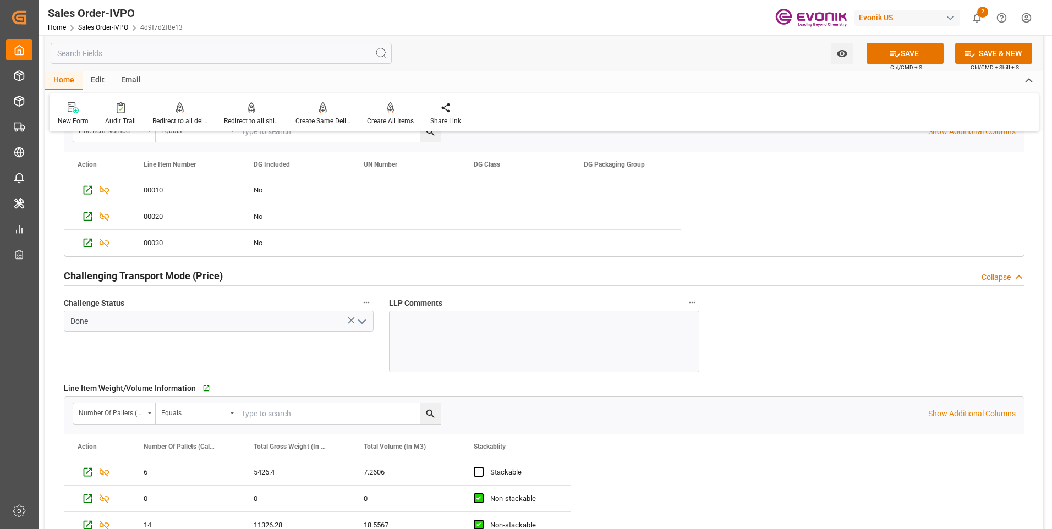
scroll to position [1708, 0]
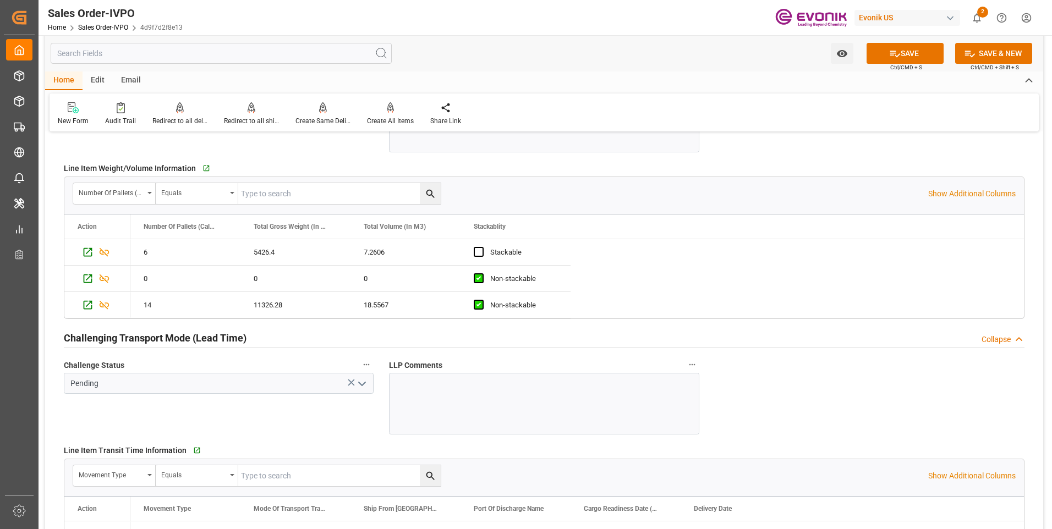
click at [362, 384] on icon "open menu" at bounding box center [361, 383] width 13 height 13
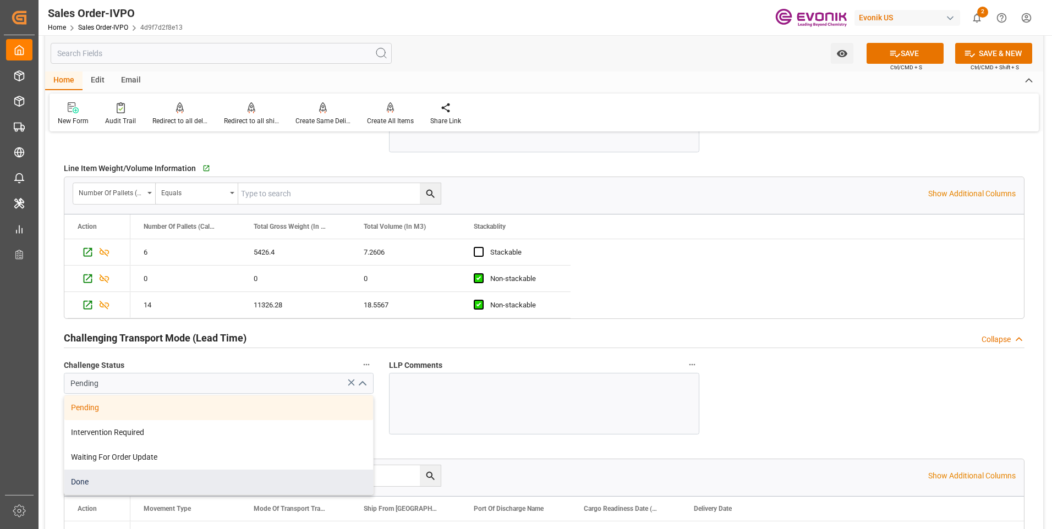
click at [96, 475] on div "Done" at bounding box center [218, 482] width 309 height 25
type input "Done"
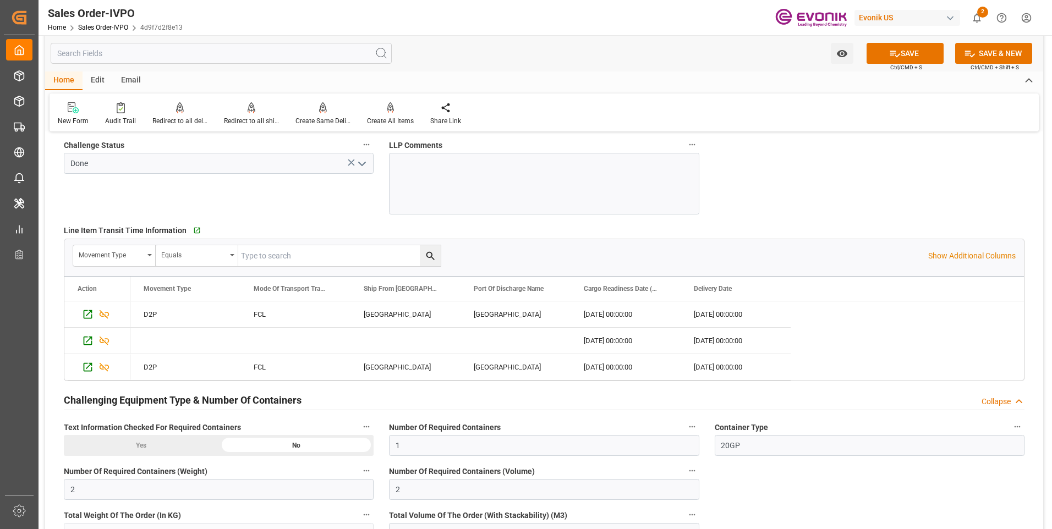
scroll to position [2038, 0]
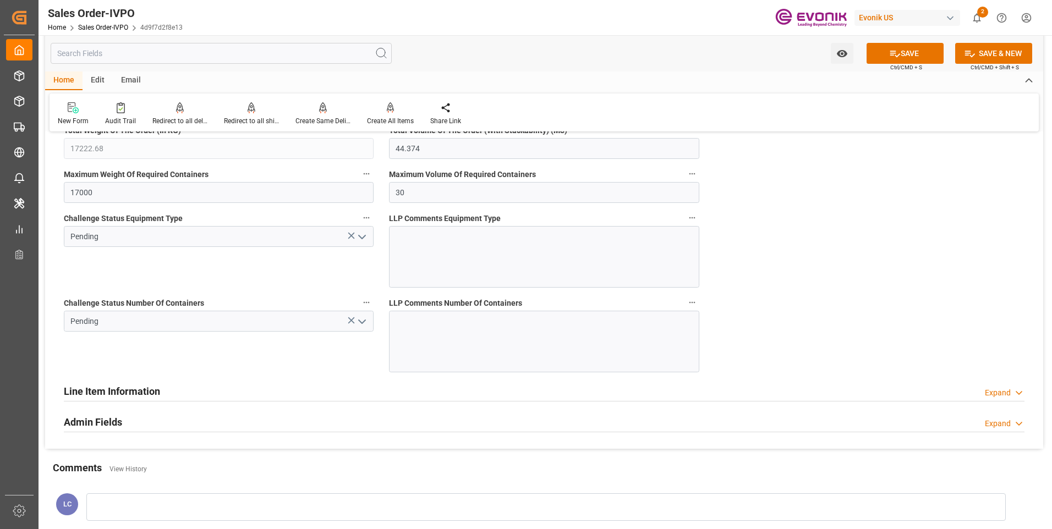
click at [360, 239] on icon "open menu" at bounding box center [361, 236] width 13 height 13
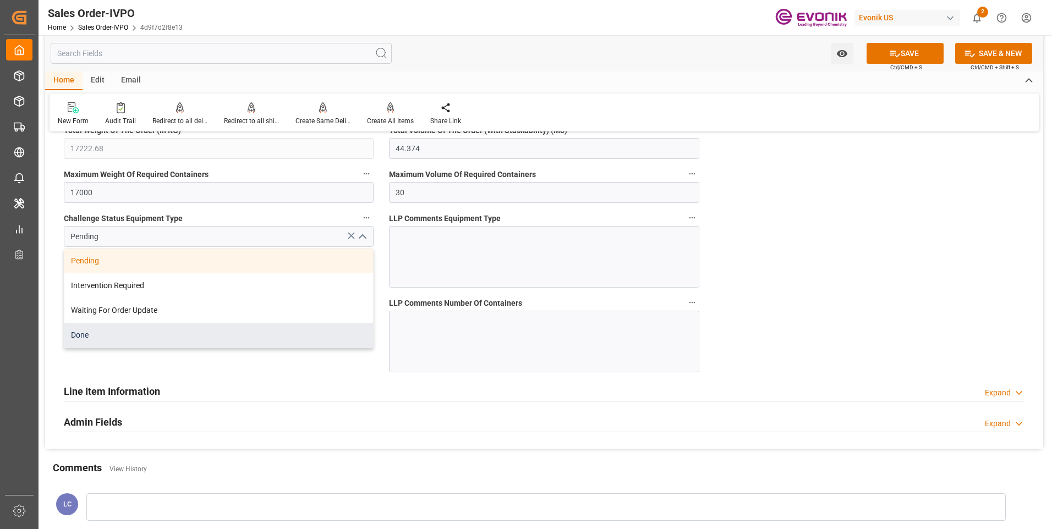
click at [118, 339] on div "Done" at bounding box center [218, 335] width 309 height 25
type input "Done"
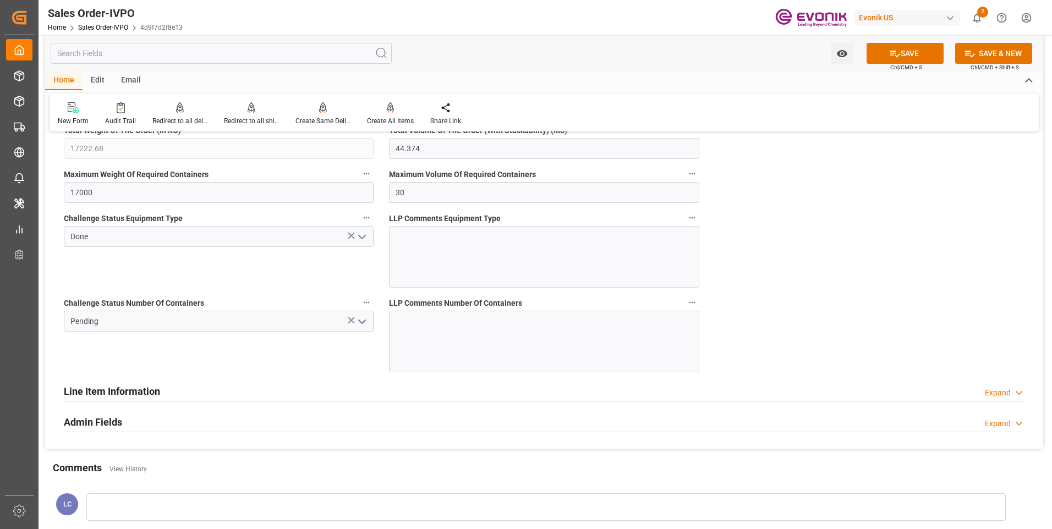
click at [361, 324] on icon "open menu" at bounding box center [361, 321] width 13 height 13
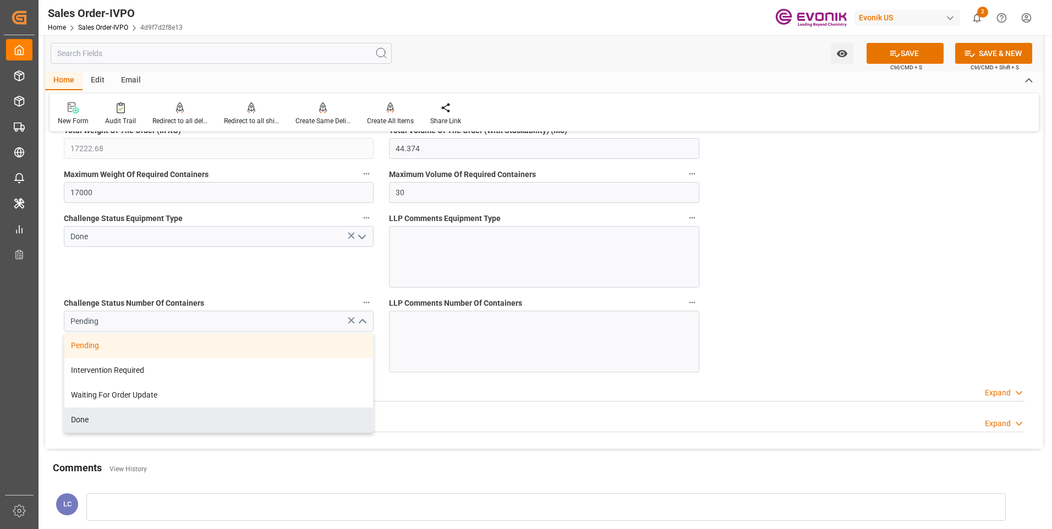
click at [104, 421] on div "Done" at bounding box center [218, 420] width 309 height 25
type input "Done"
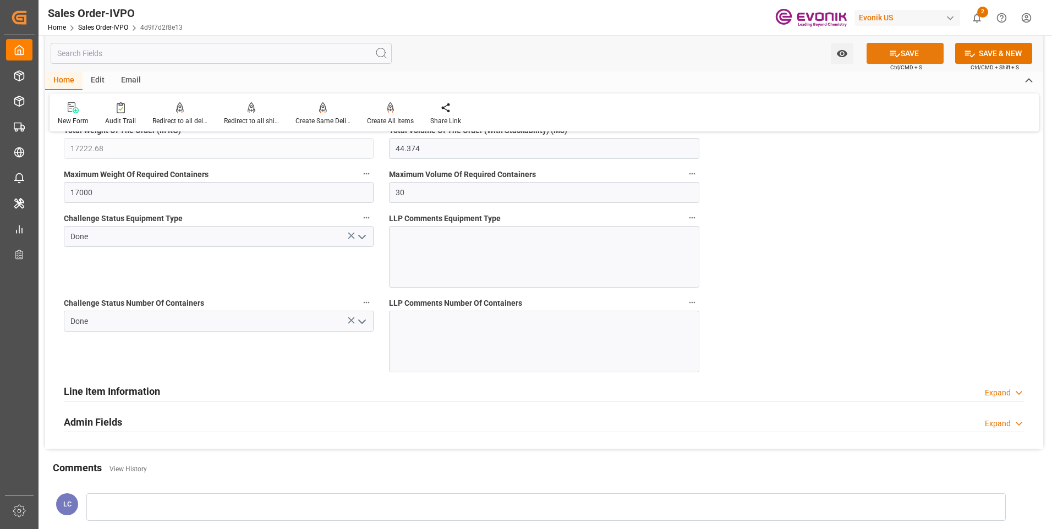
click at [903, 58] on button "SAVE" at bounding box center [904, 53] width 77 height 21
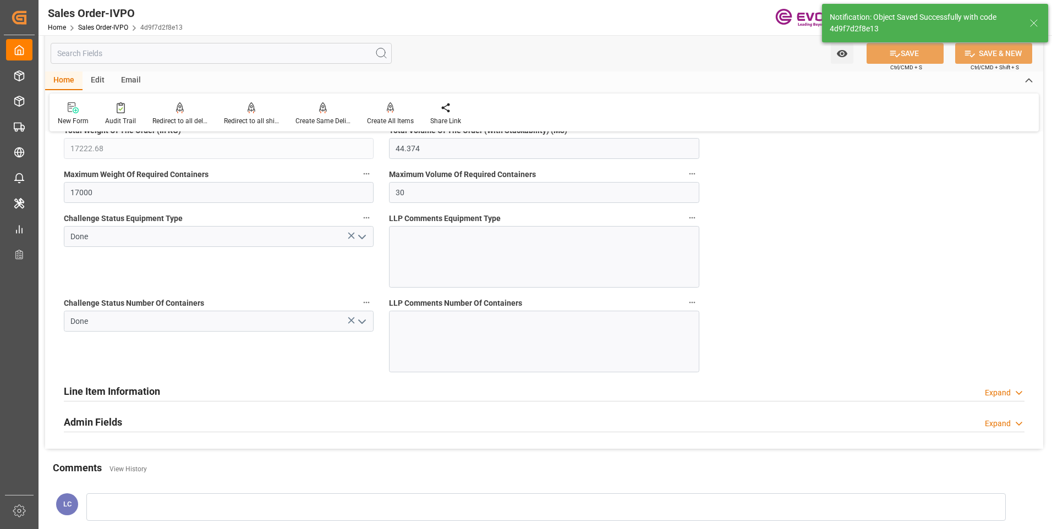
type input "[DATE] 06:26"
type input "No"
click at [383, 109] on div at bounding box center [390, 108] width 47 height 12
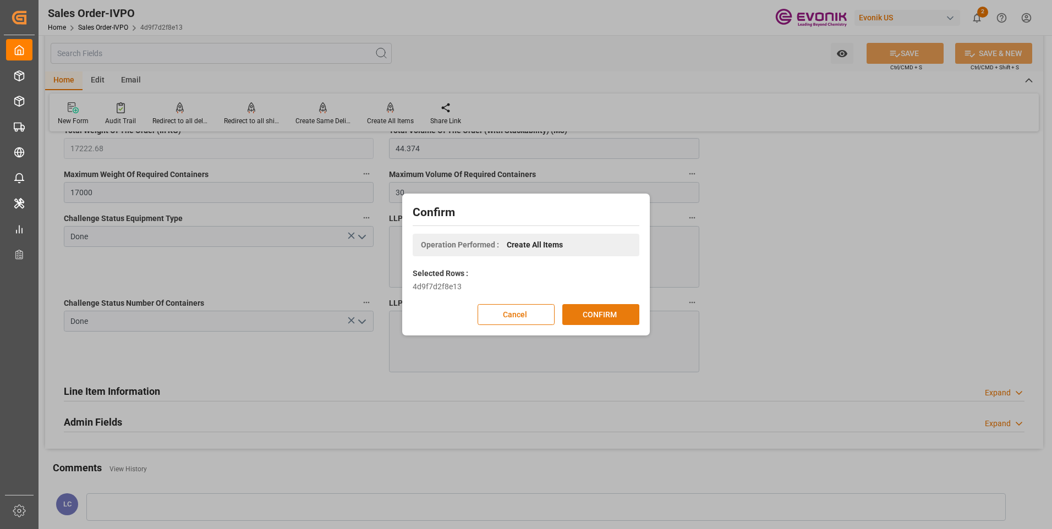
click at [591, 319] on button "CONFIRM" at bounding box center [600, 314] width 77 height 21
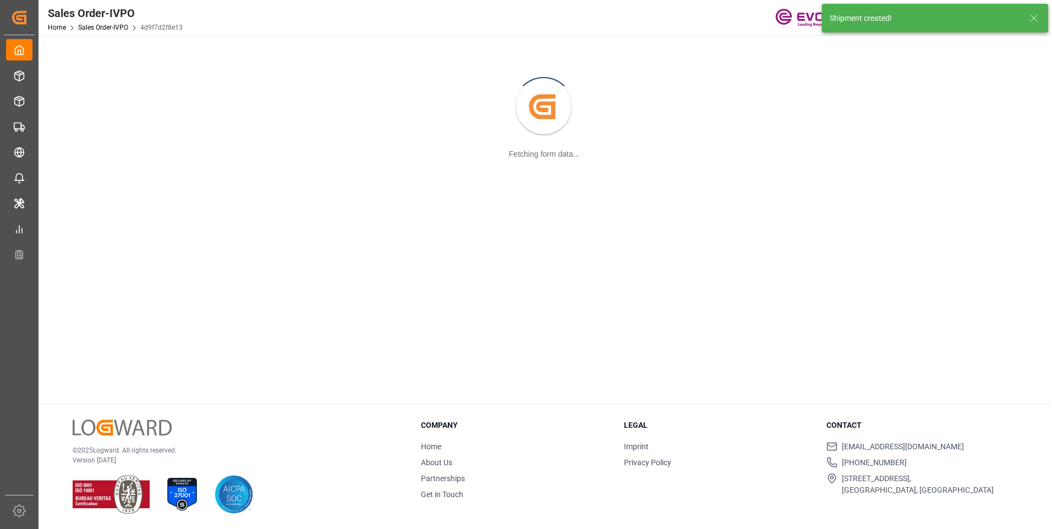
scroll to position [119, 0]
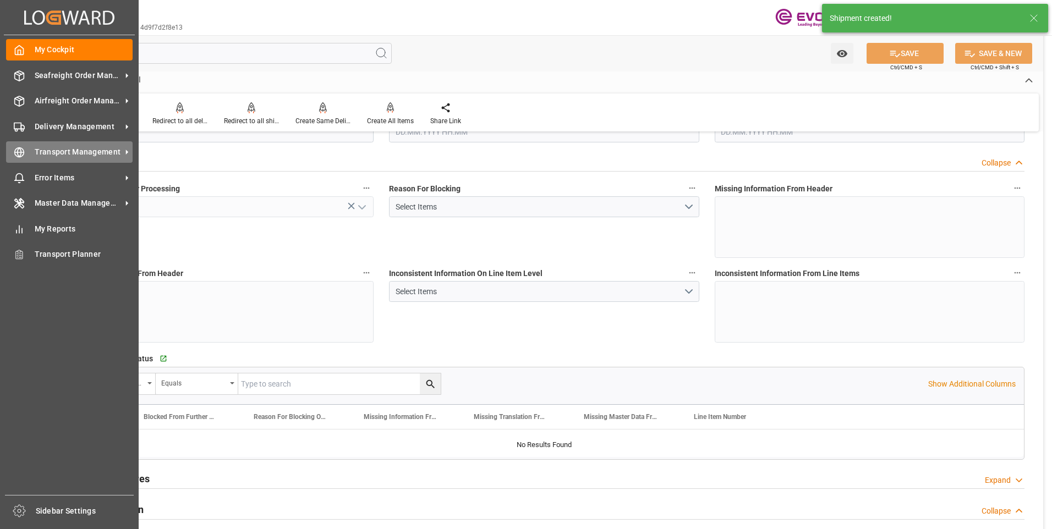
type input "CNSHA"
type input "0"
type input "1"
type input "2"
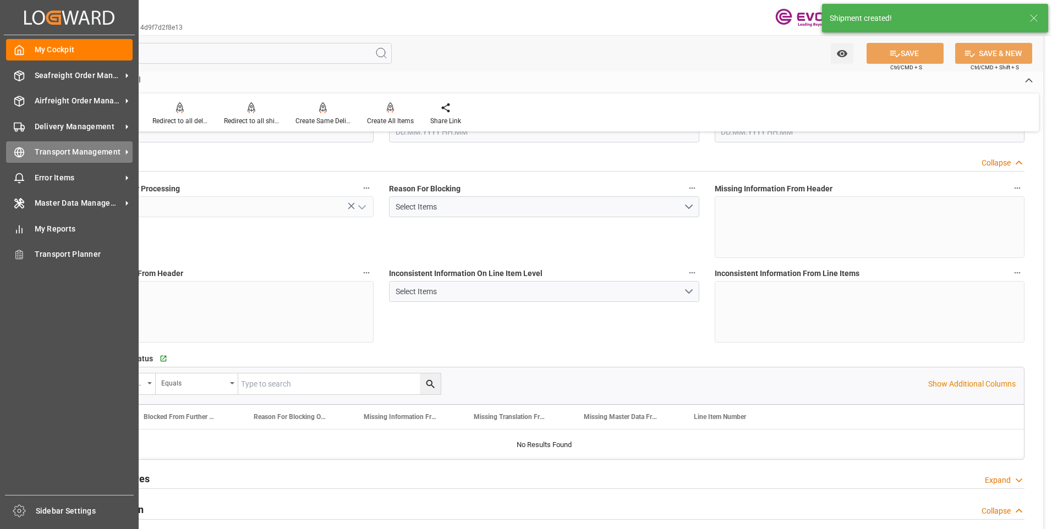
type input "17222.68"
type input "44.374"
type input "17000"
type input "30"
type input "[DATE] 23:17"
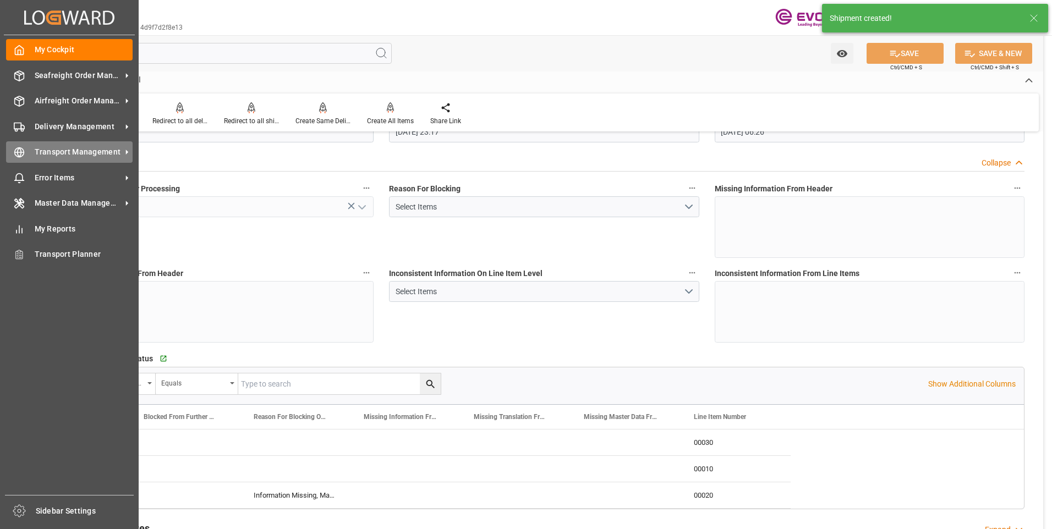
type input "[DATE] 06:26"
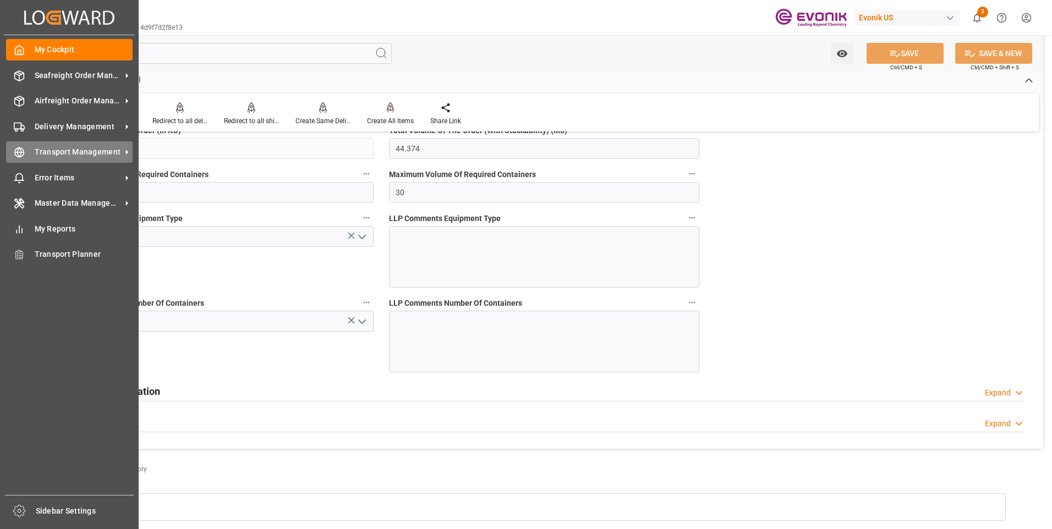
click at [19, 148] on icon at bounding box center [20, 152] width 4 height 9
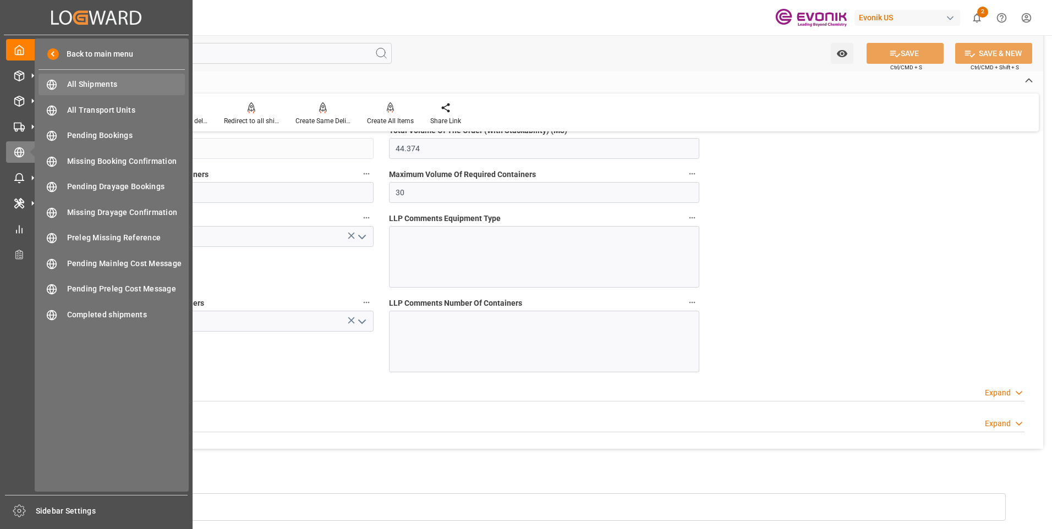
click at [102, 86] on span "All Shipments" at bounding box center [126, 85] width 118 height 12
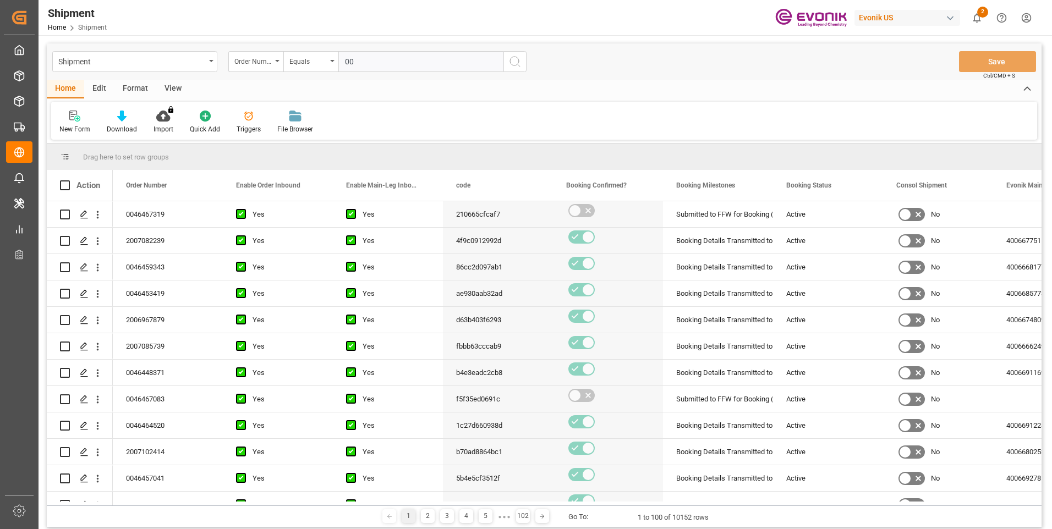
type input "0046467319"
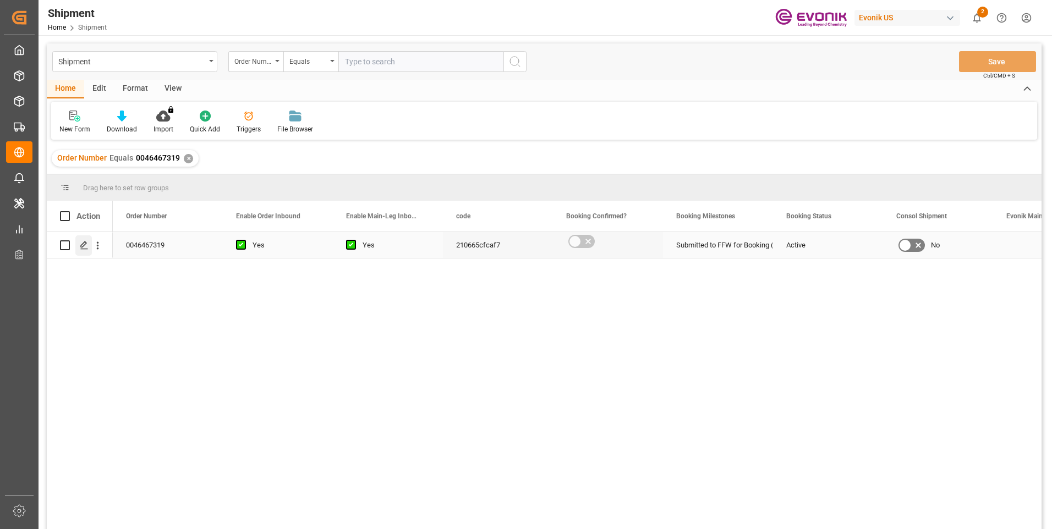
click at [80, 242] on icon "Press SPACE to select this row." at bounding box center [84, 245] width 9 height 9
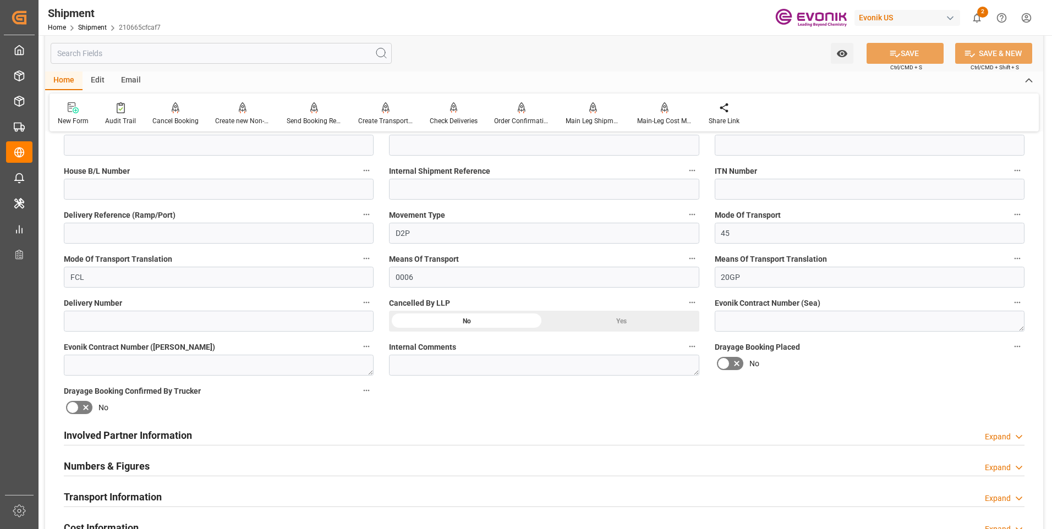
scroll to position [550, 0]
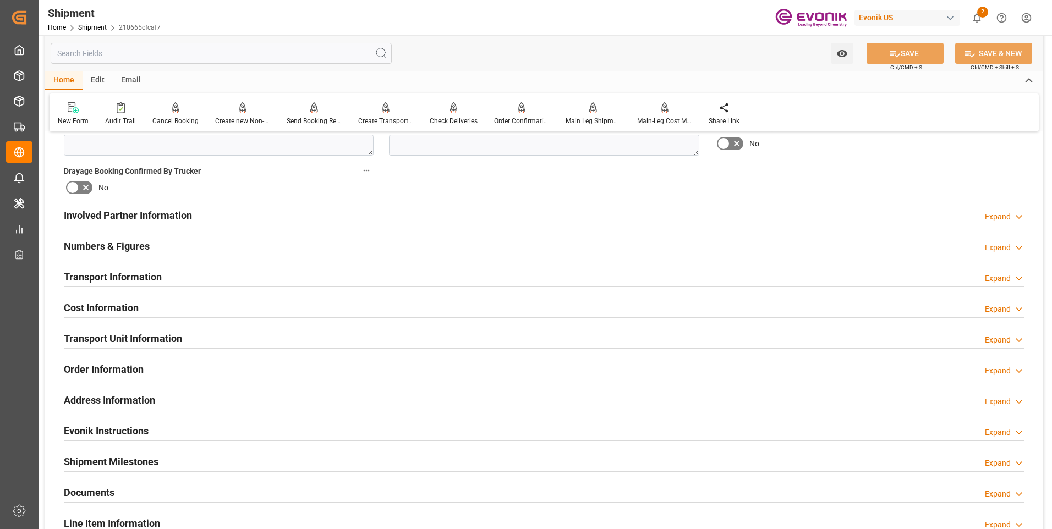
click at [148, 214] on h2 "Involved Partner Information" at bounding box center [128, 215] width 128 height 15
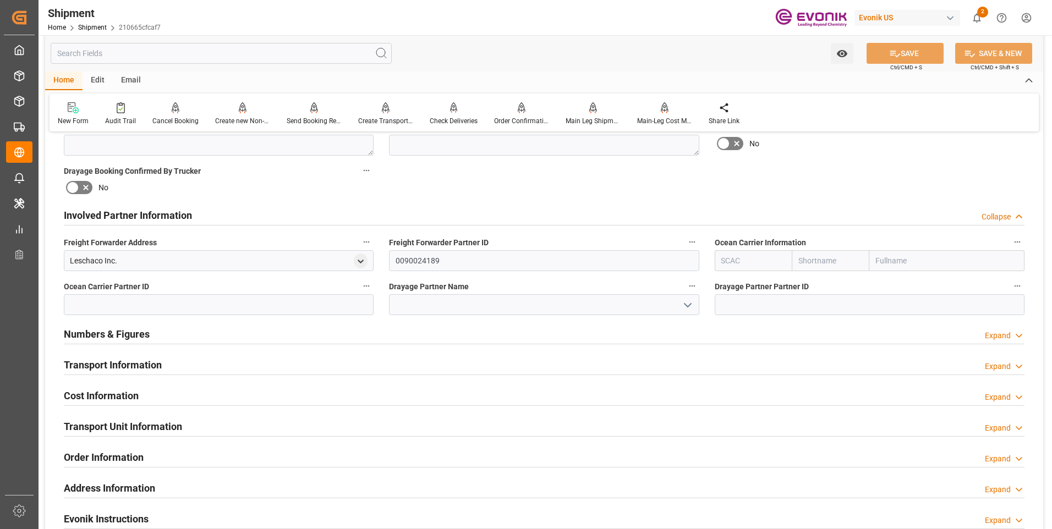
click at [759, 266] on input "text" at bounding box center [753, 260] width 78 height 21
click at [738, 290] on div "CMDU" at bounding box center [732, 285] width 35 height 25
type input "CMDU"
type input "CMACGM"
type input "CMA CGM Group"
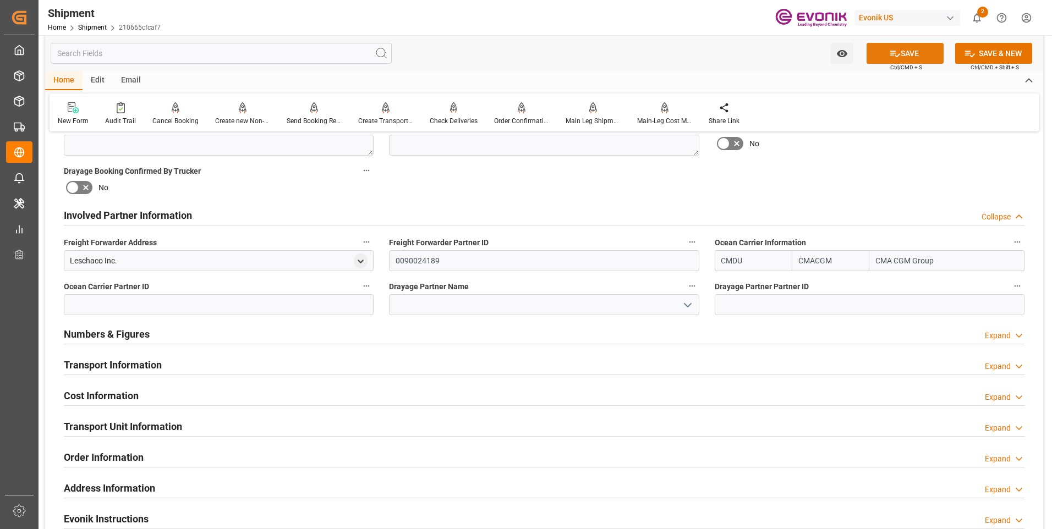
type input "CMDU"
click at [914, 57] on button "SAVE" at bounding box center [904, 53] width 77 height 21
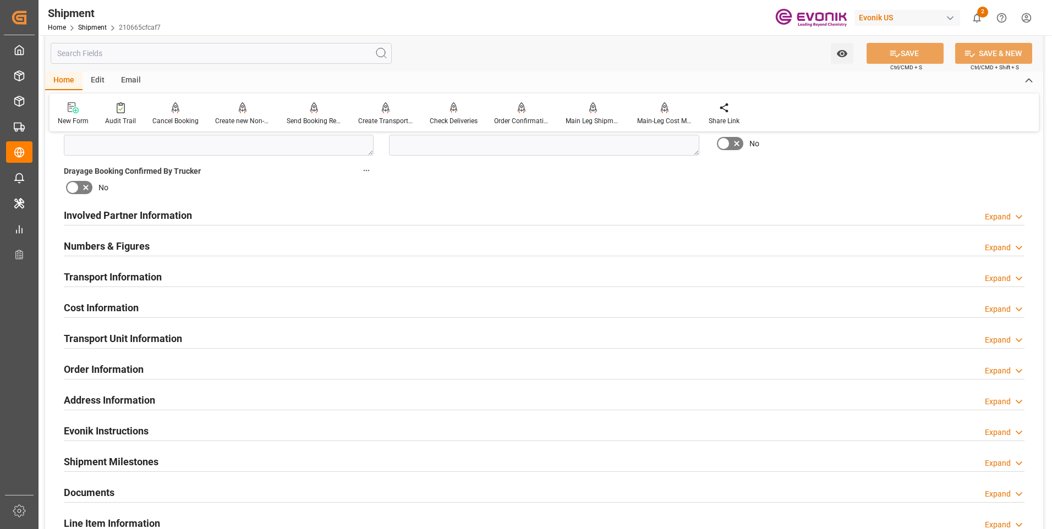
click at [158, 211] on h2 "Involved Partner Information" at bounding box center [128, 215] width 128 height 15
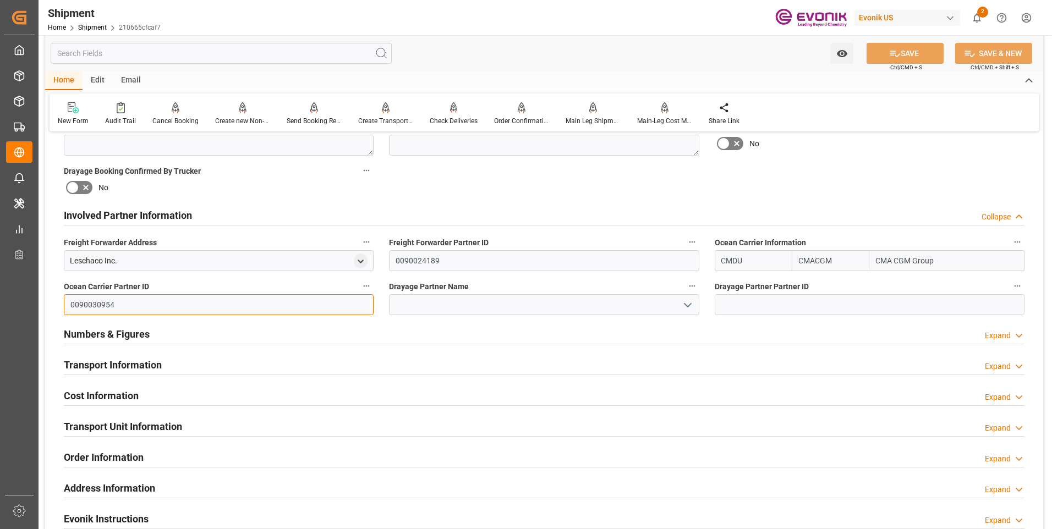
click at [193, 308] on input "0090030954" at bounding box center [219, 304] width 310 height 21
click at [194, 308] on input "0090030954" at bounding box center [219, 304] width 310 height 21
click at [735, 312] on input at bounding box center [869, 304] width 310 height 21
paste input "0090030954"
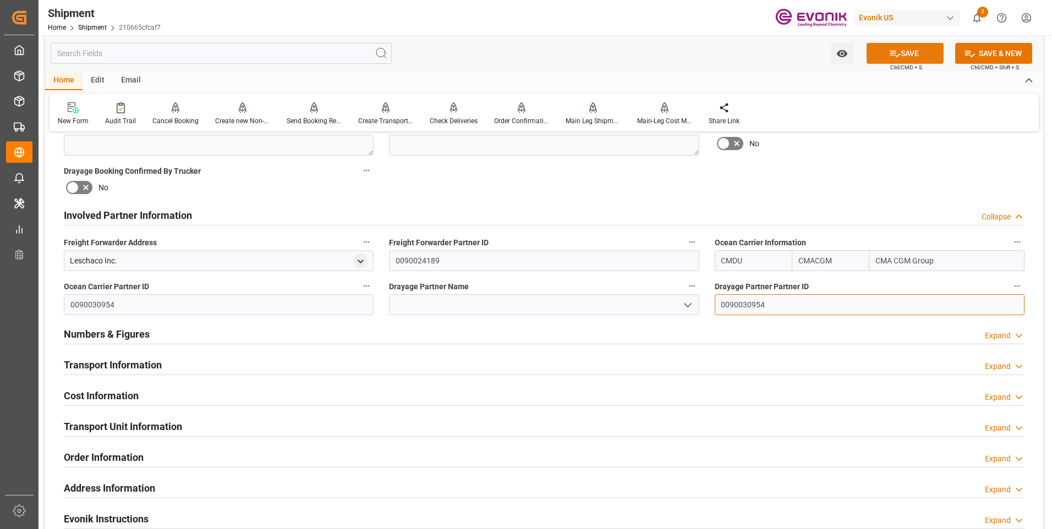
type input "0090030954"
click at [901, 51] on button "SAVE" at bounding box center [904, 53] width 77 height 21
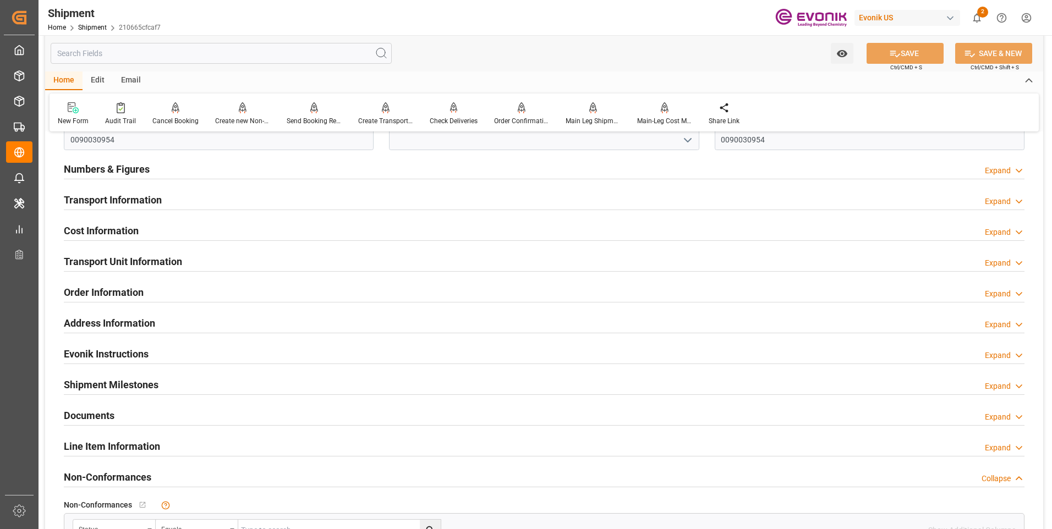
click at [114, 170] on h2 "Numbers & Figures" at bounding box center [107, 169] width 86 height 15
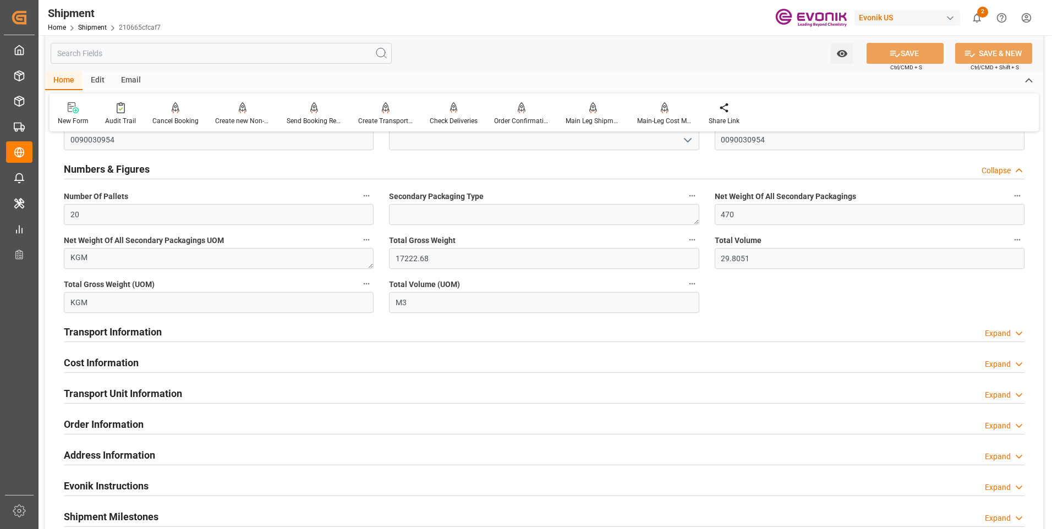
click at [122, 166] on h2 "Numbers & Figures" at bounding box center [107, 169] width 86 height 15
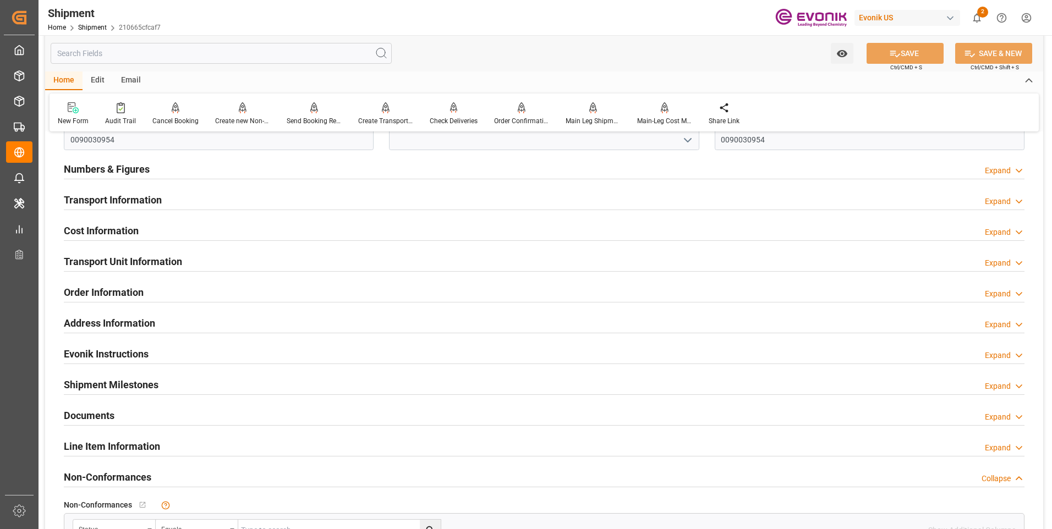
click at [116, 202] on h2 "Transport Information" at bounding box center [113, 200] width 98 height 15
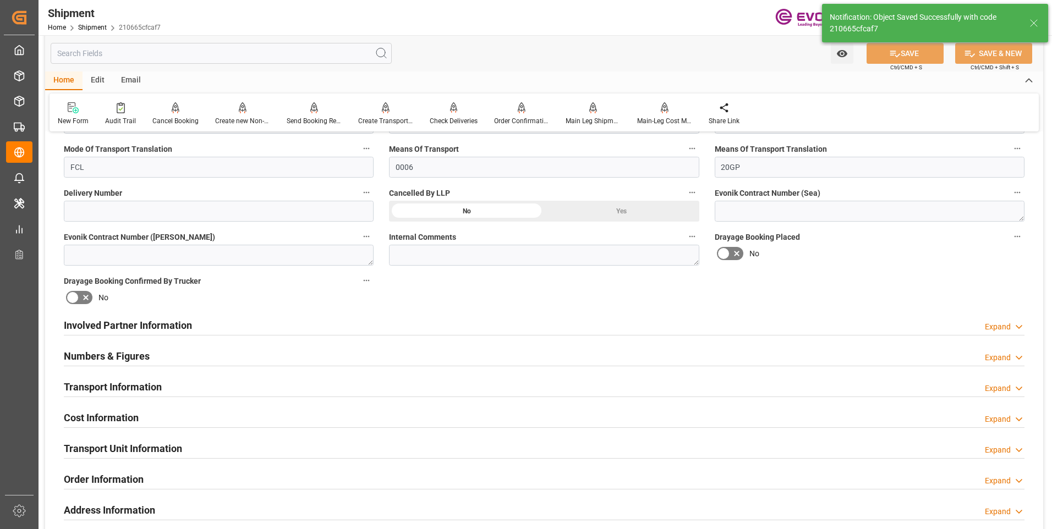
scroll to position [385, 0]
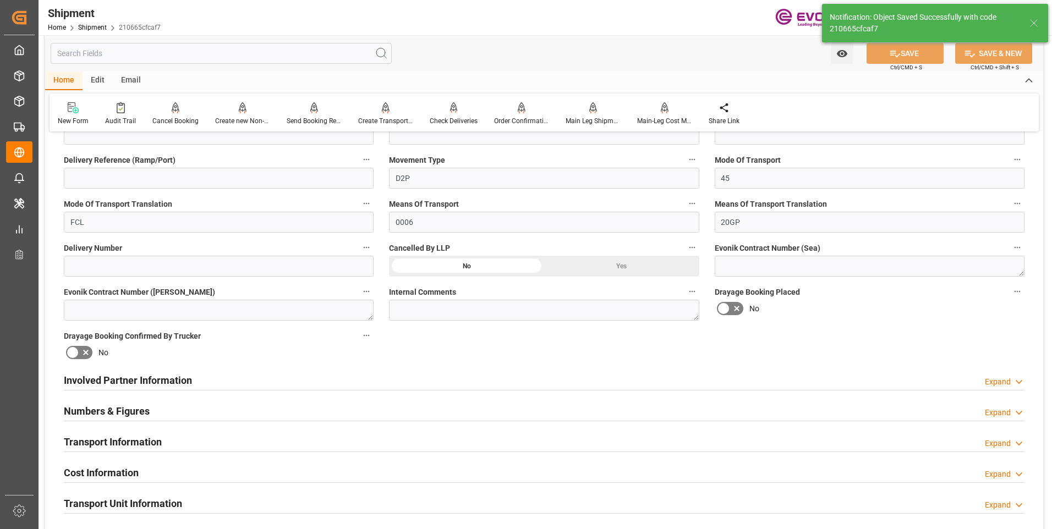
click at [120, 373] on h2 "Involved Partner Information" at bounding box center [128, 380] width 128 height 15
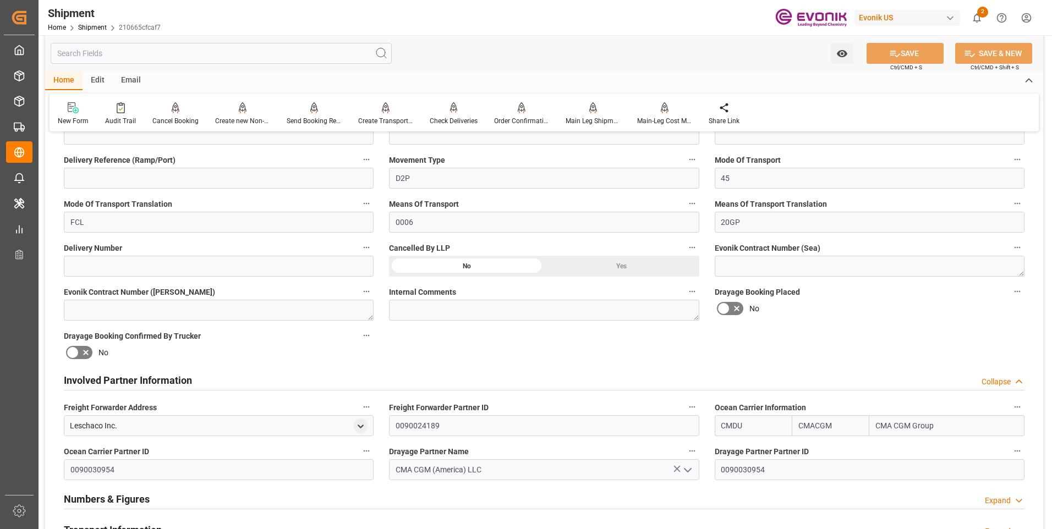
click at [120, 373] on h2 "Involved Partner Information" at bounding box center [128, 380] width 128 height 15
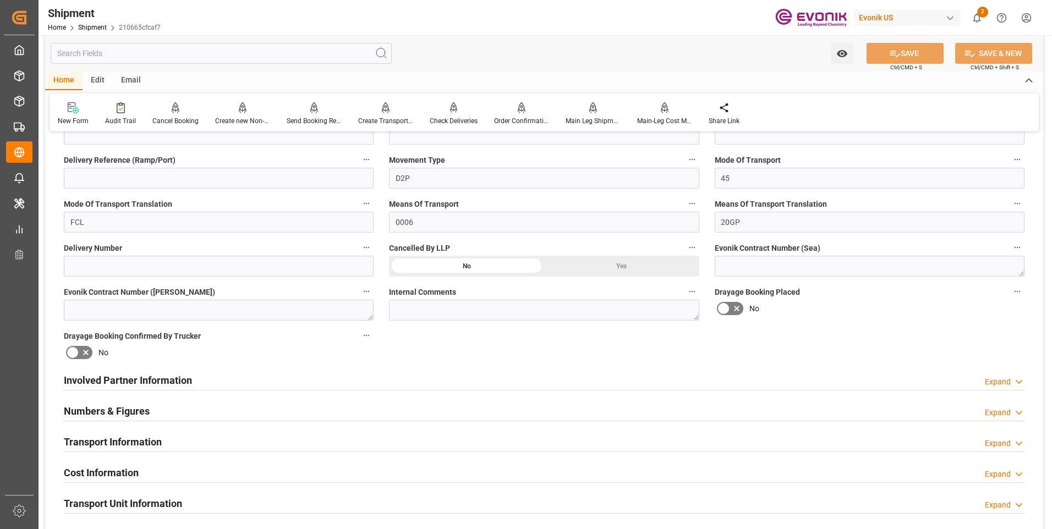
scroll to position [440, 0]
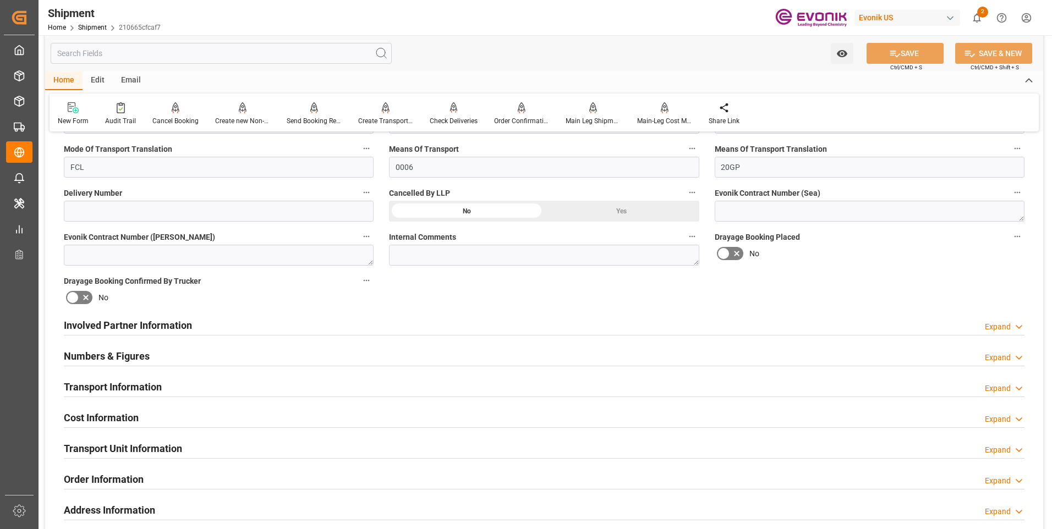
click at [111, 360] on h2 "Numbers & Figures" at bounding box center [107, 356] width 86 height 15
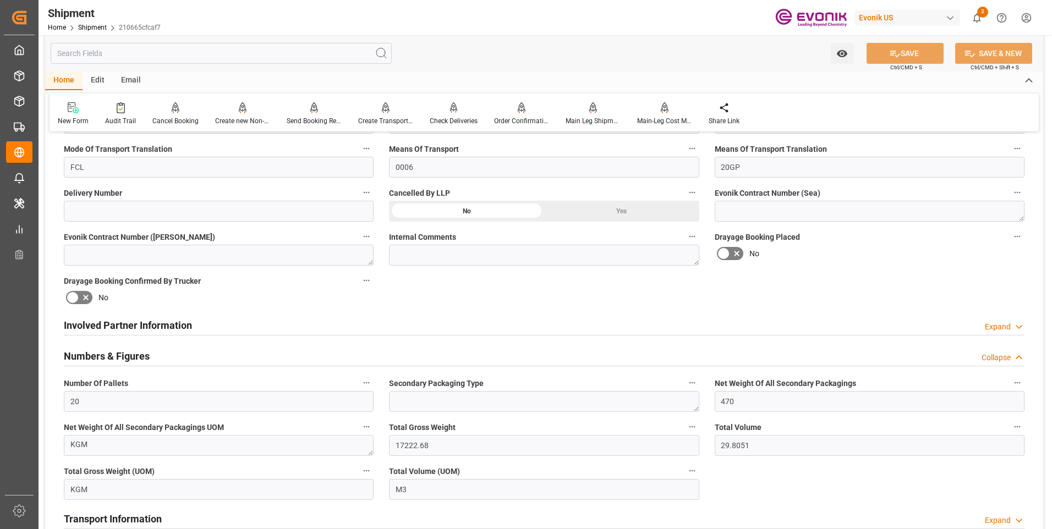
click at [102, 361] on h2 "Numbers & Figures" at bounding box center [107, 356] width 86 height 15
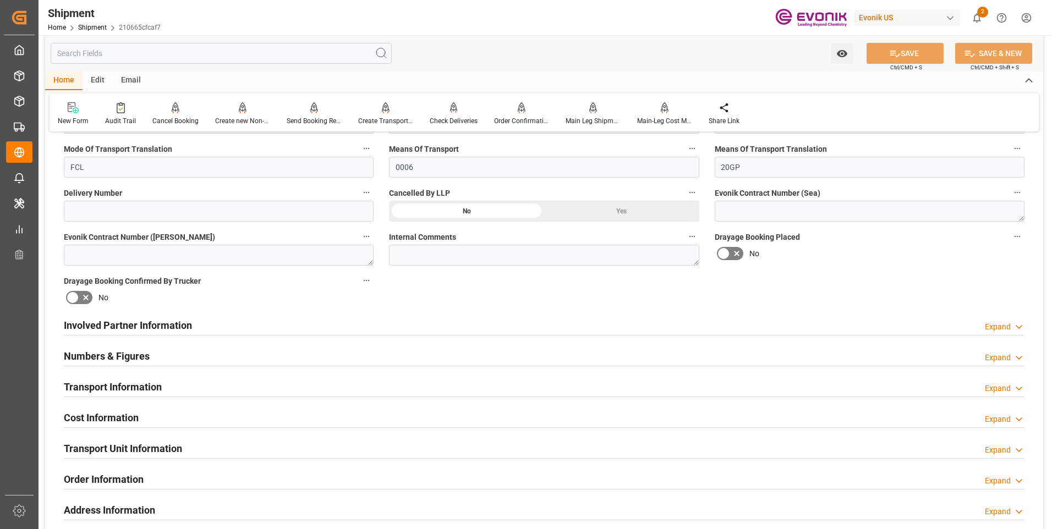
click at [107, 386] on h2 "Transport Information" at bounding box center [113, 387] width 98 height 15
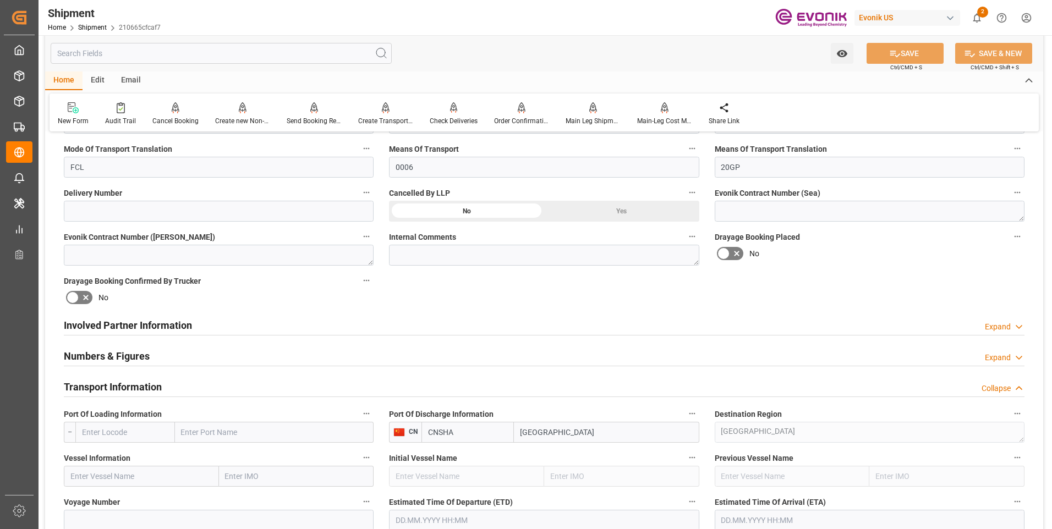
scroll to position [550, 0]
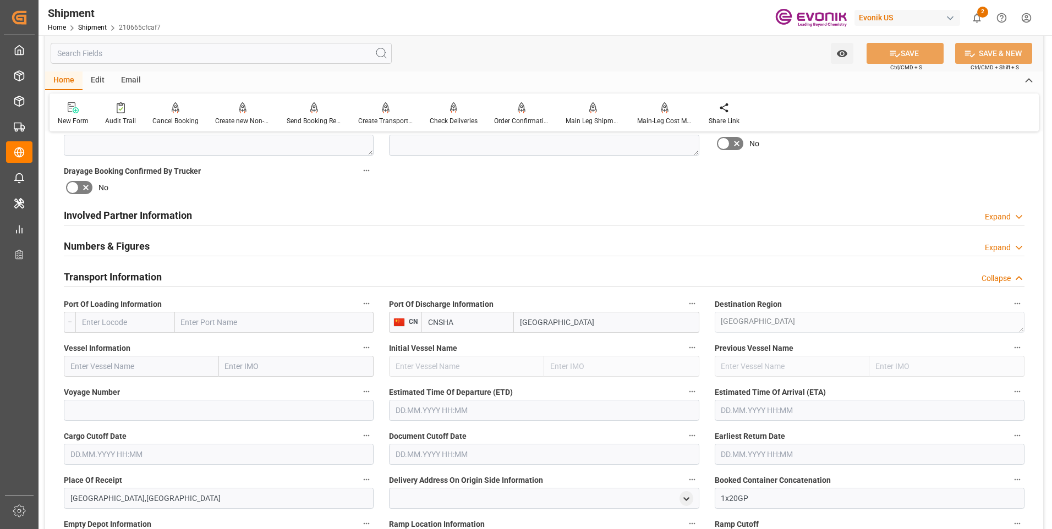
click at [128, 323] on input "text" at bounding box center [125, 322] width 100 height 21
click at [123, 370] on span "USSAV - Savannah" at bounding box center [113, 371] width 61 height 9
type input "USSAV"
type input "Savannah"
type input "USSAV"
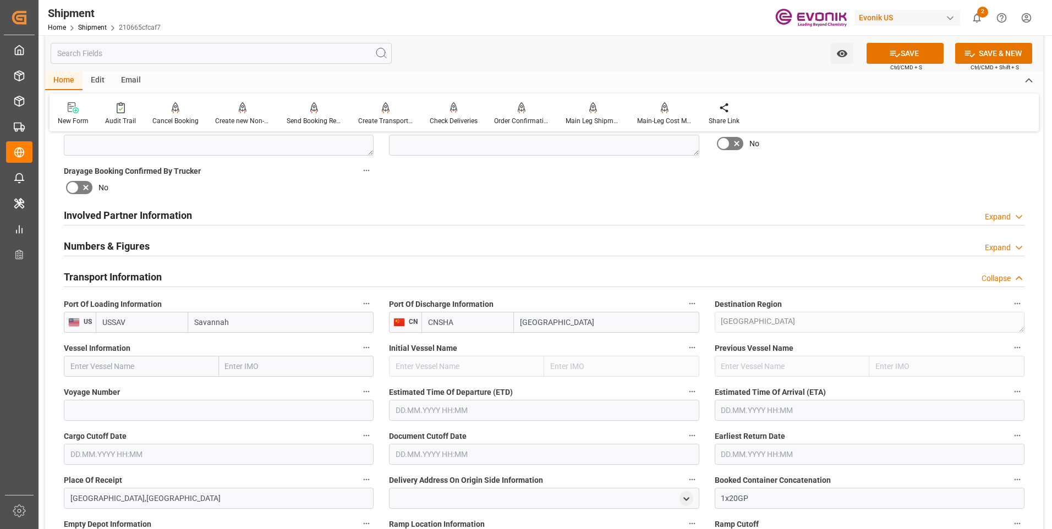
click at [205, 369] on input "text" at bounding box center [141, 366] width 155 height 21
paste input "COSCO SHIPPING ROSE"
click at [136, 389] on b "COSCO Shipping Rose" at bounding box center [110, 390] width 78 height 9
type input "COSCO Shipping Rose"
type input "9785809"
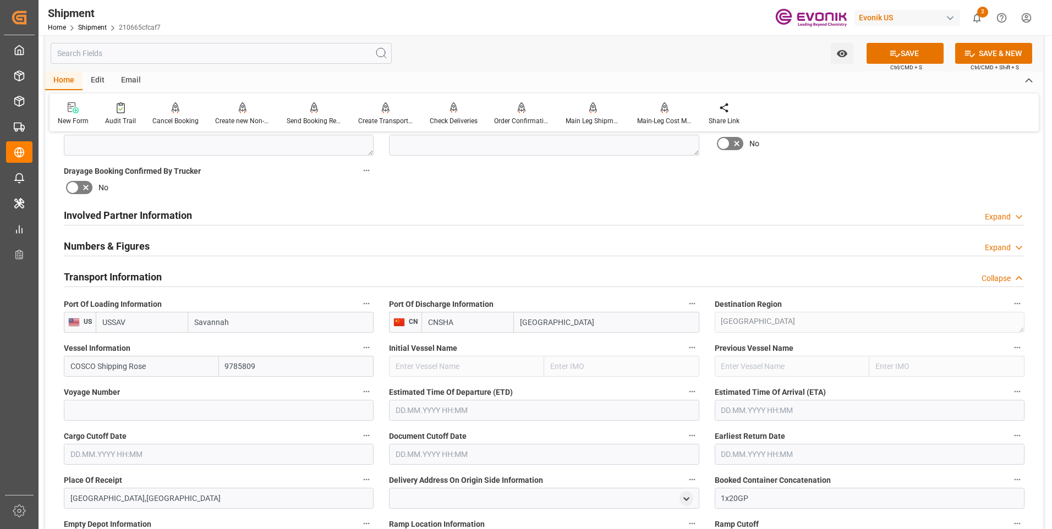
type input "COSCO Shipping Rose"
click at [233, 405] on input at bounding box center [219, 410] width 310 height 21
paste input "0MBK8W1MA"
type input "0MBK8W1MA"
click at [475, 405] on input "text" at bounding box center [544, 410] width 310 height 21
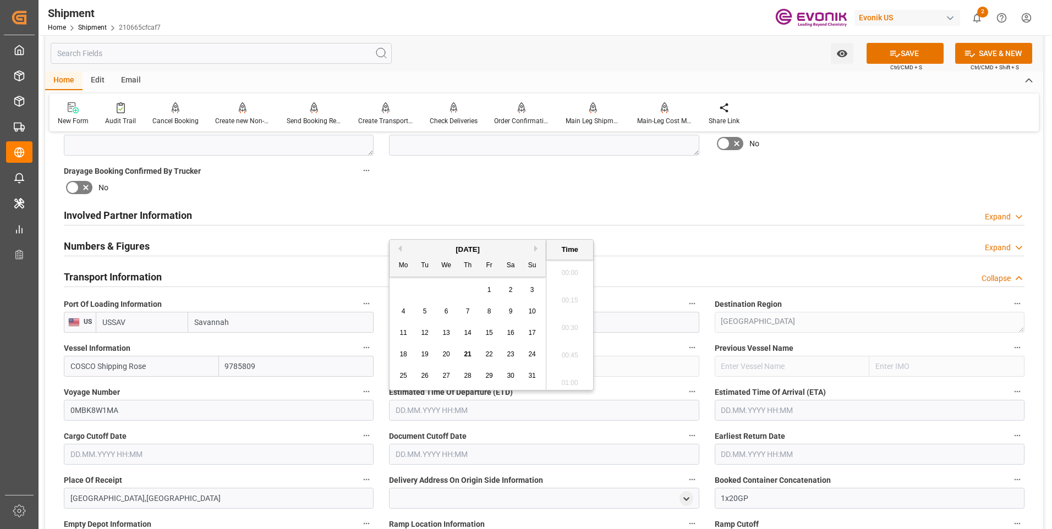
scroll to position [1434, 0]
click at [536, 247] on button "Next Month" at bounding box center [537, 248] width 7 height 7
click at [512, 333] on span "20" at bounding box center [510, 333] width 7 height 8
type input "20.09.2025 00:00"
click at [766, 410] on input "text" at bounding box center [869, 410] width 310 height 21
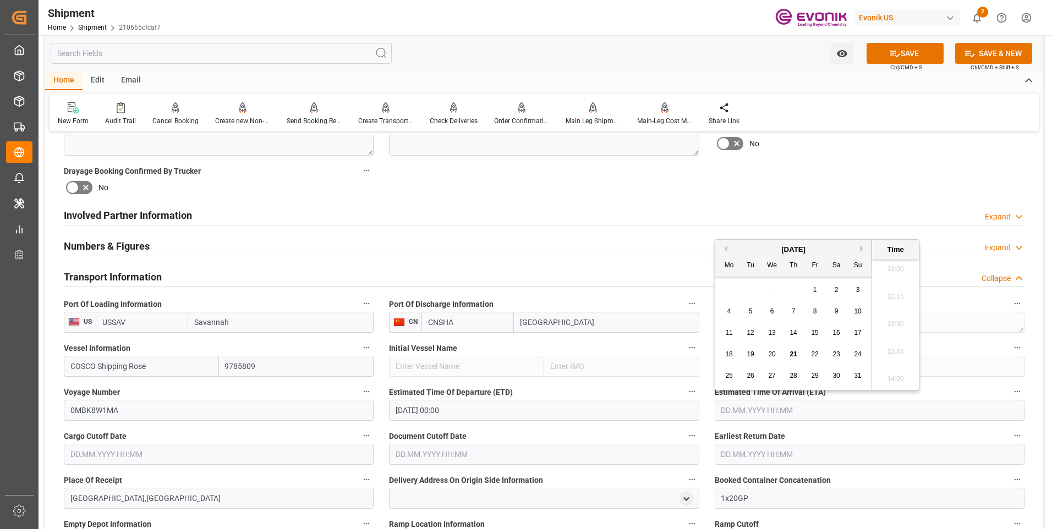
click at [857, 246] on div "August 2025" at bounding box center [793, 249] width 156 height 11
click at [861, 247] on button "Next Month" at bounding box center [863, 248] width 7 height 7
click at [773, 373] on span "29" at bounding box center [771, 376] width 7 height 8
type input "29.10.2025 00:00"
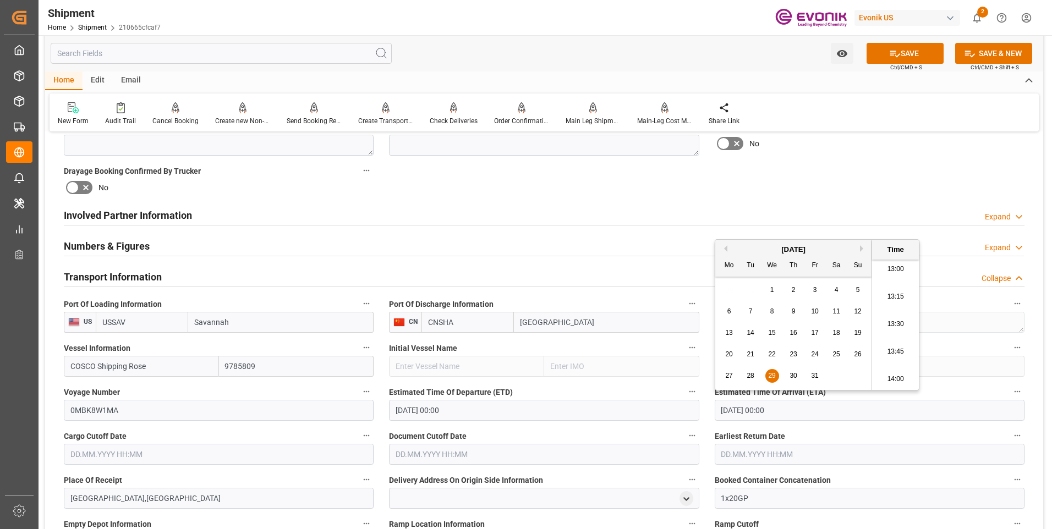
click at [188, 453] on input "text" at bounding box center [219, 454] width 310 height 21
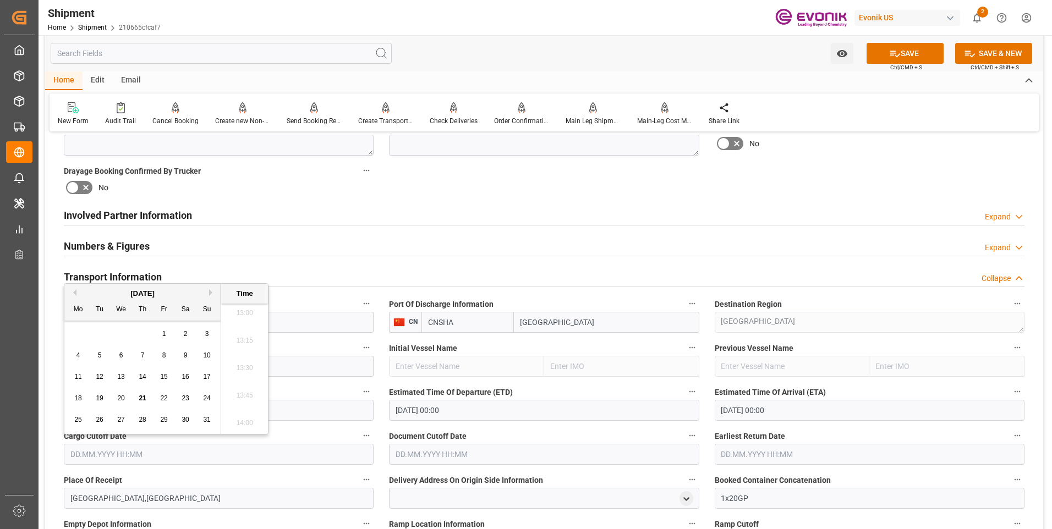
click at [209, 291] on button "Next Month" at bounding box center [212, 292] width 7 height 7
click at [161, 335] on div "5" at bounding box center [164, 334] width 14 height 13
type input "05.09.2025 00:00"
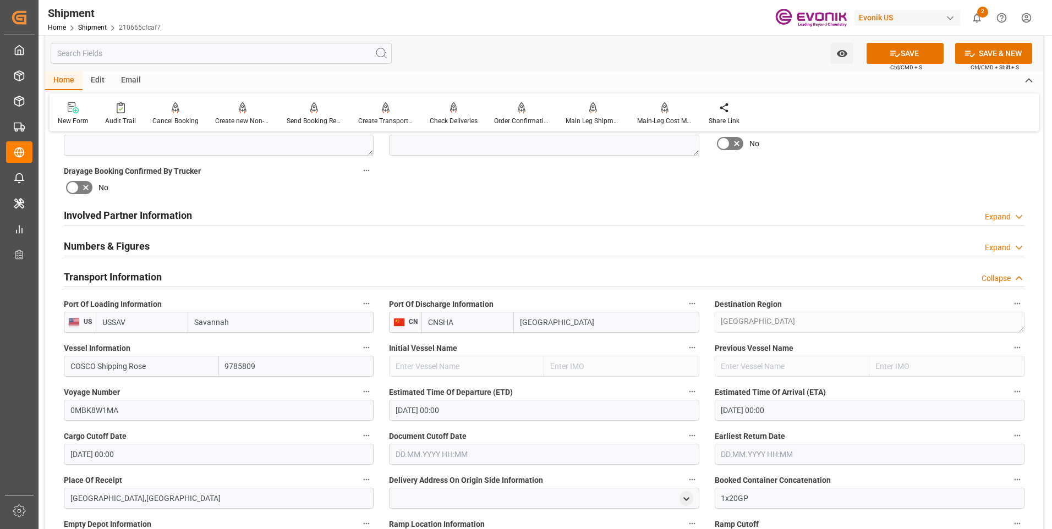
click at [443, 442] on label "Document Cutoff Date" at bounding box center [544, 435] width 310 height 15
click at [685, 442] on button "Document Cutoff Date" at bounding box center [692, 435] width 14 height 14
click at [454, 449] on div at bounding box center [526, 264] width 1052 height 529
click at [443, 454] on input "text" at bounding box center [544, 454] width 310 height 21
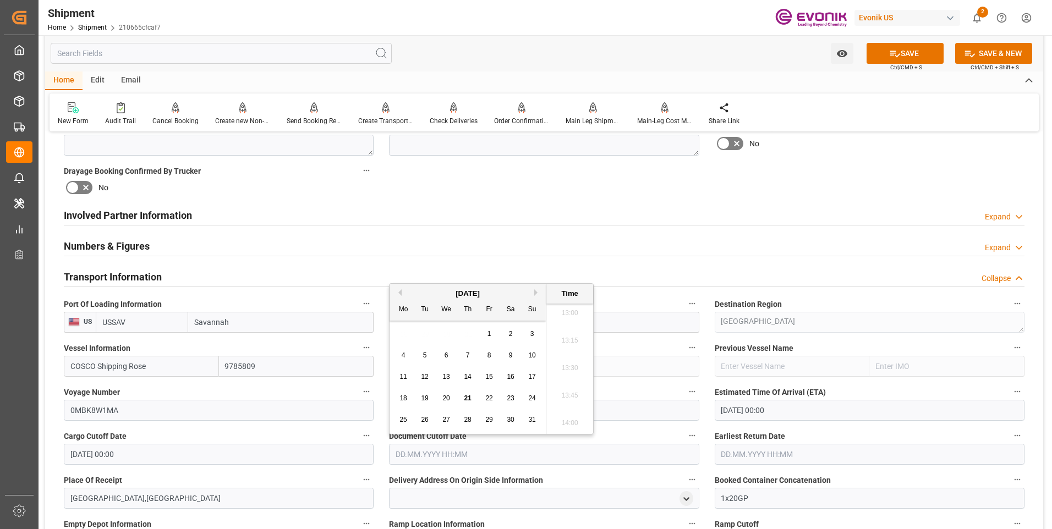
click at [536, 293] on button "Next Month" at bounding box center [537, 292] width 7 height 7
click at [486, 335] on div "5" at bounding box center [489, 334] width 14 height 13
type input "05.09.2025 00:00"
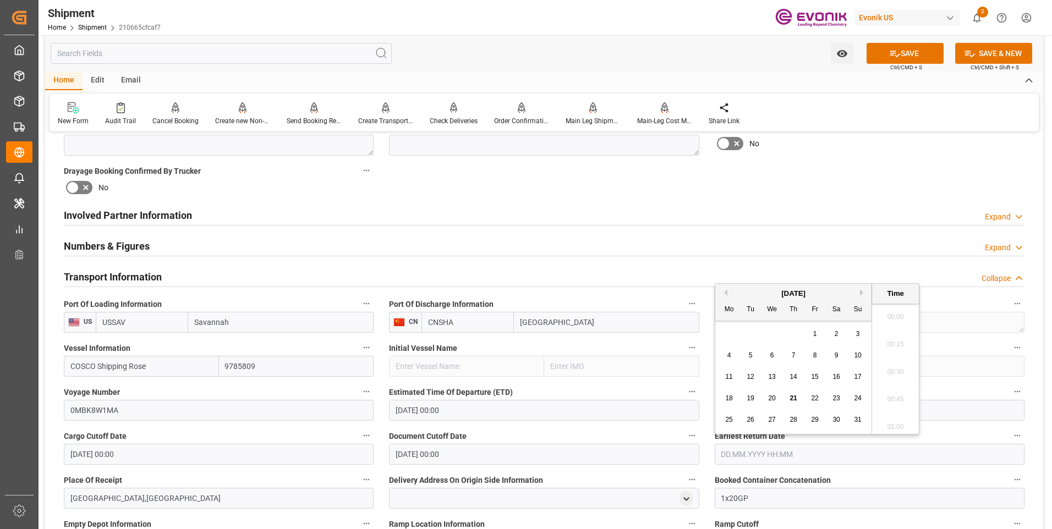
click at [774, 458] on input "text" at bounding box center [869, 454] width 310 height 21
click at [859, 292] on div "August 2025" at bounding box center [793, 293] width 156 height 11
click at [861, 294] on button "Next Month" at bounding box center [863, 292] width 7 height 7
click at [811, 333] on div "5" at bounding box center [815, 334] width 14 height 13
type input "05.09.2025 00:00"
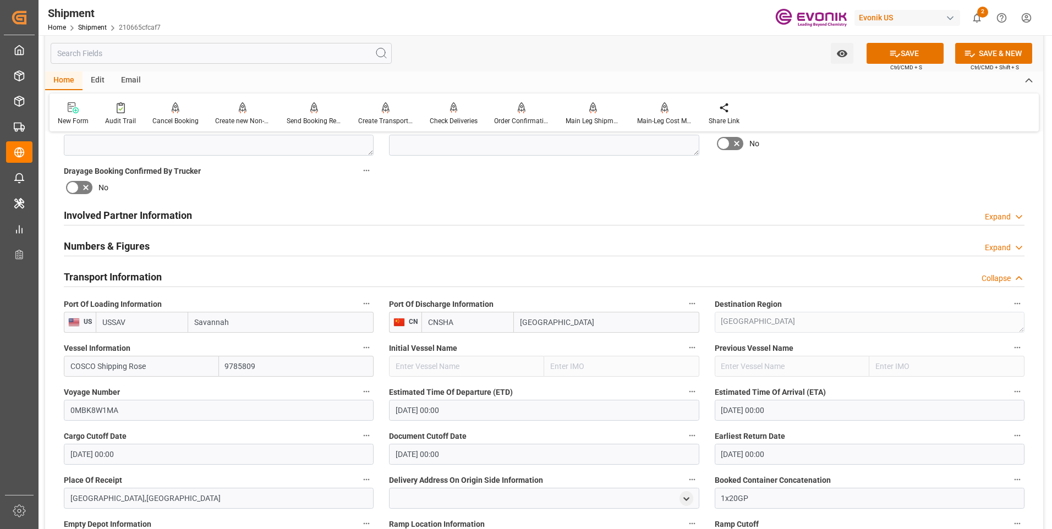
click at [380, 469] on div "Place Of Receipt CALVERT CITY,KY" at bounding box center [218, 491] width 325 height 44
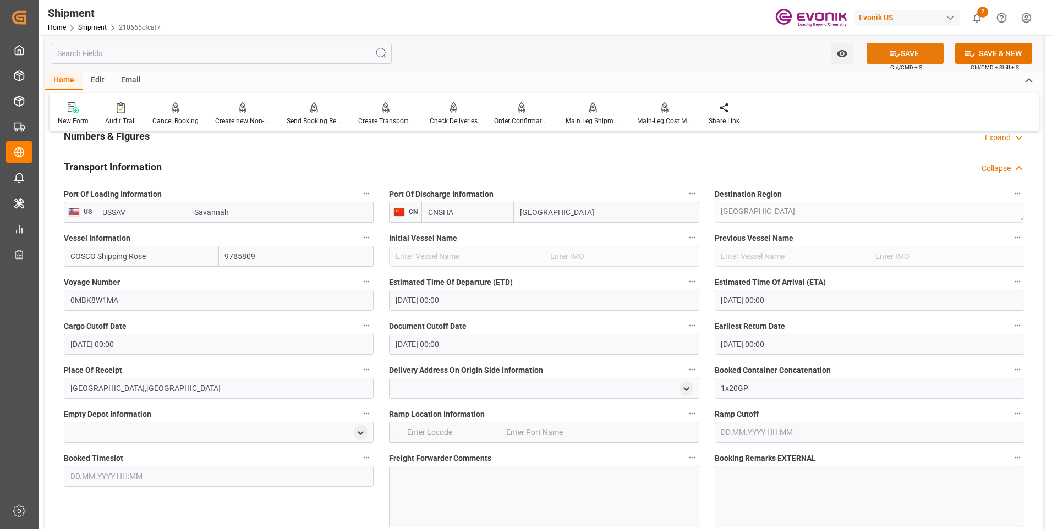
click at [895, 52] on icon at bounding box center [895, 54] width 12 height 12
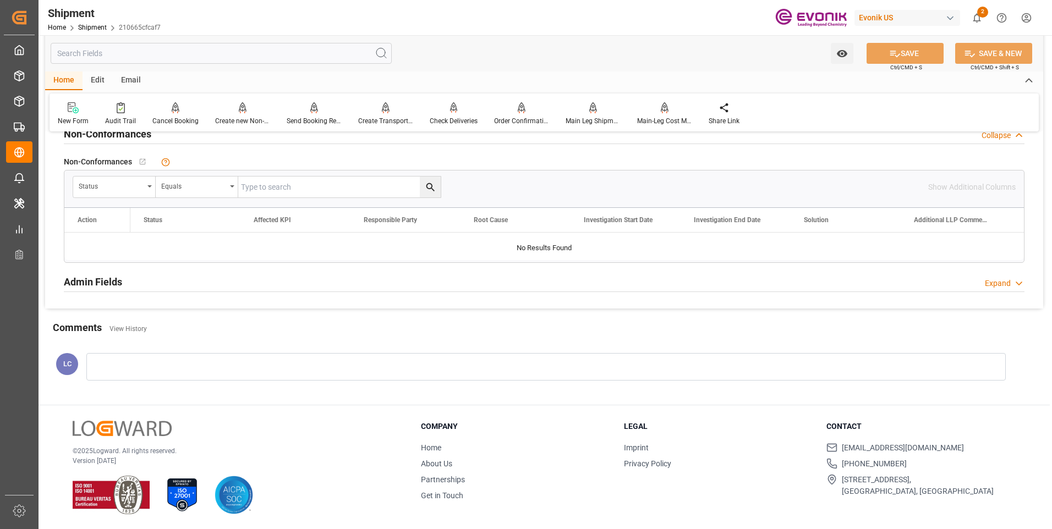
scroll to position [750, 0]
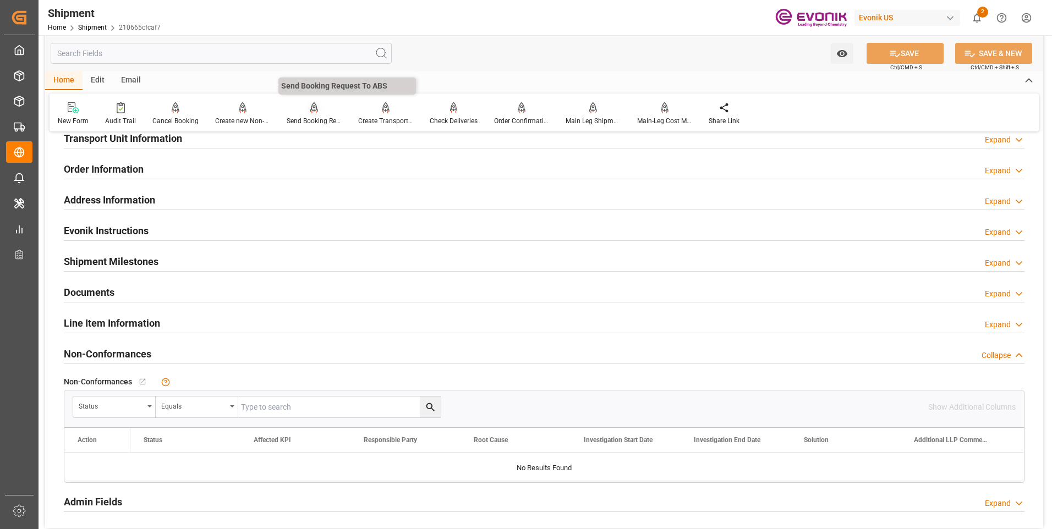
click at [323, 112] on div at bounding box center [314, 108] width 55 height 12
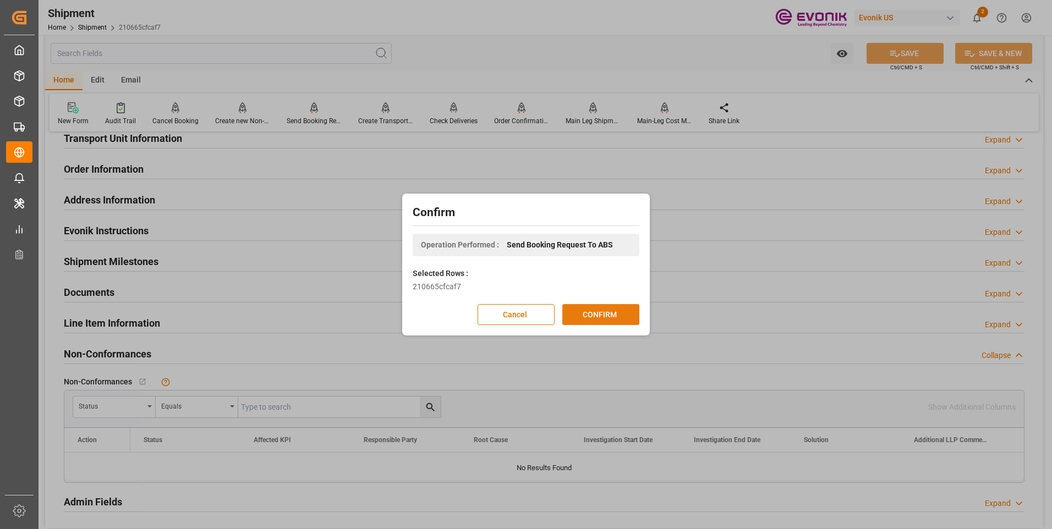
click at [607, 317] on button "CONFIRM" at bounding box center [600, 314] width 77 height 21
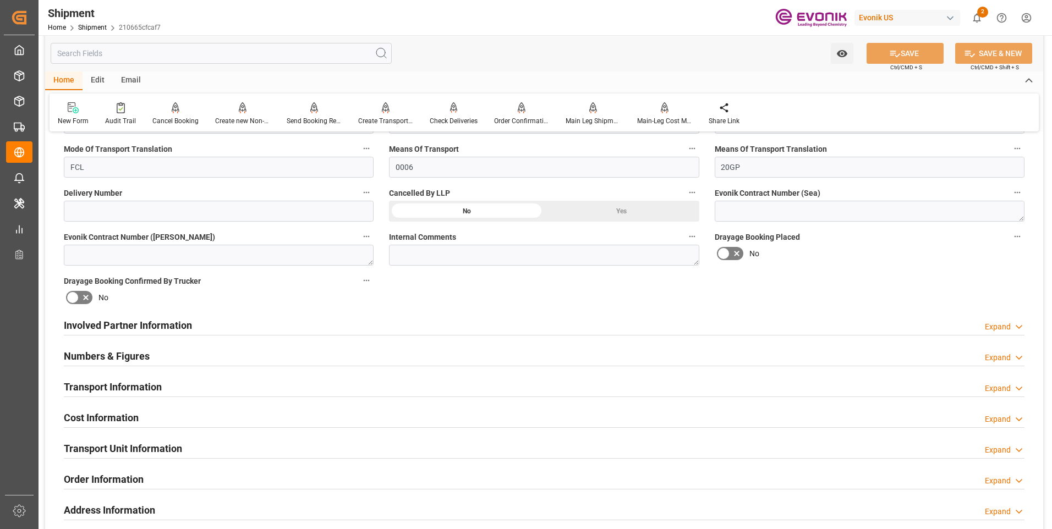
scroll to position [495, 0]
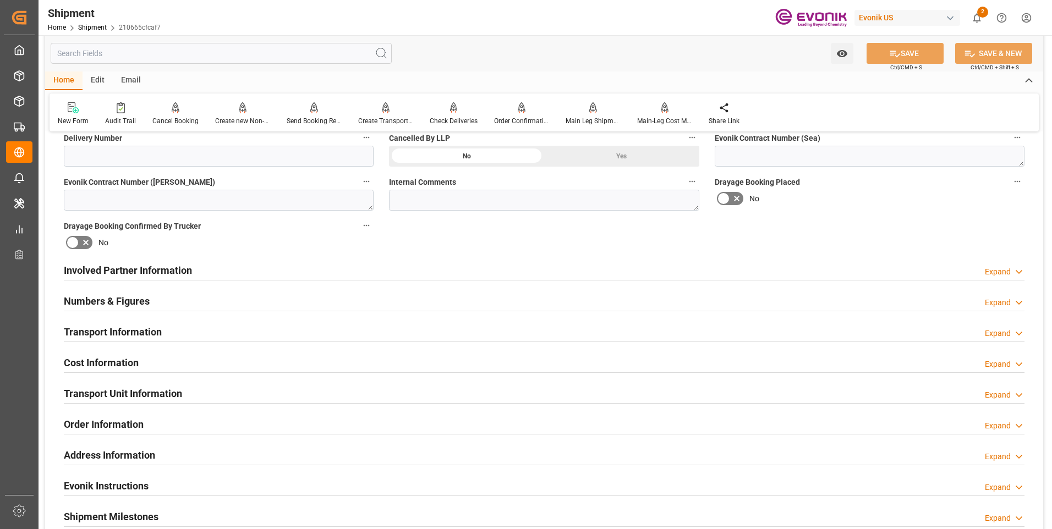
click at [136, 274] on h2 "Involved Partner Information" at bounding box center [128, 270] width 128 height 15
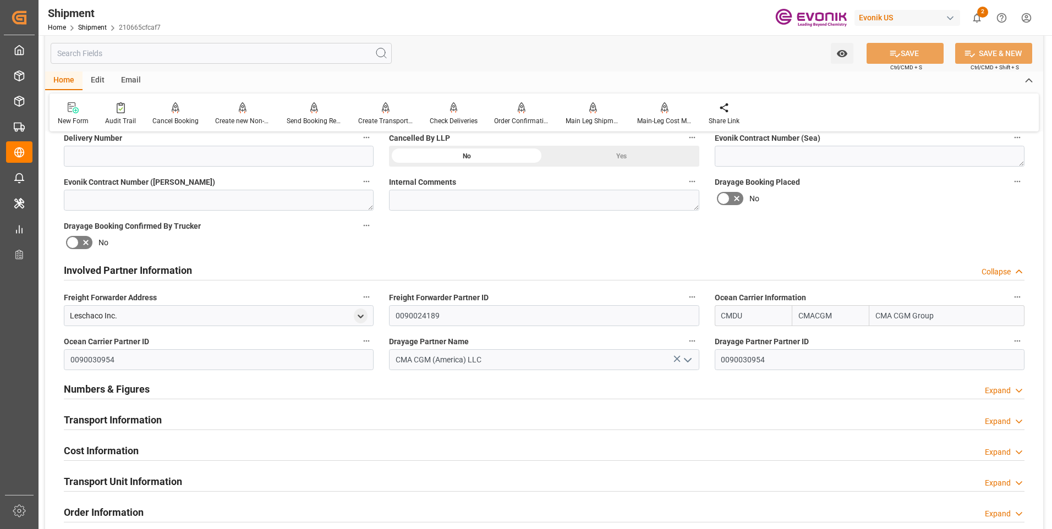
click at [114, 387] on h2 "Numbers & Figures" at bounding box center [107, 389] width 86 height 15
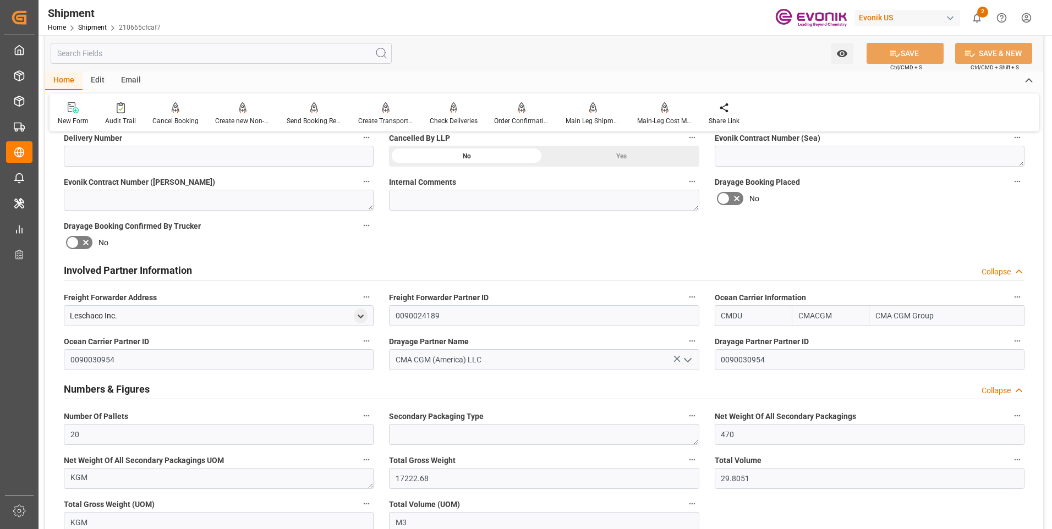
scroll to position [660, 0]
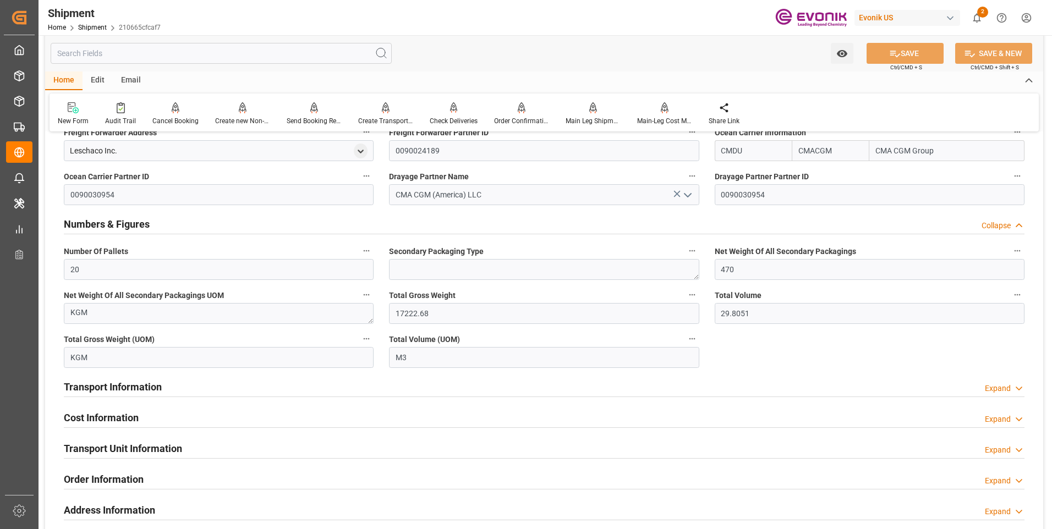
click at [109, 386] on h2 "Transport Information" at bounding box center [113, 387] width 98 height 15
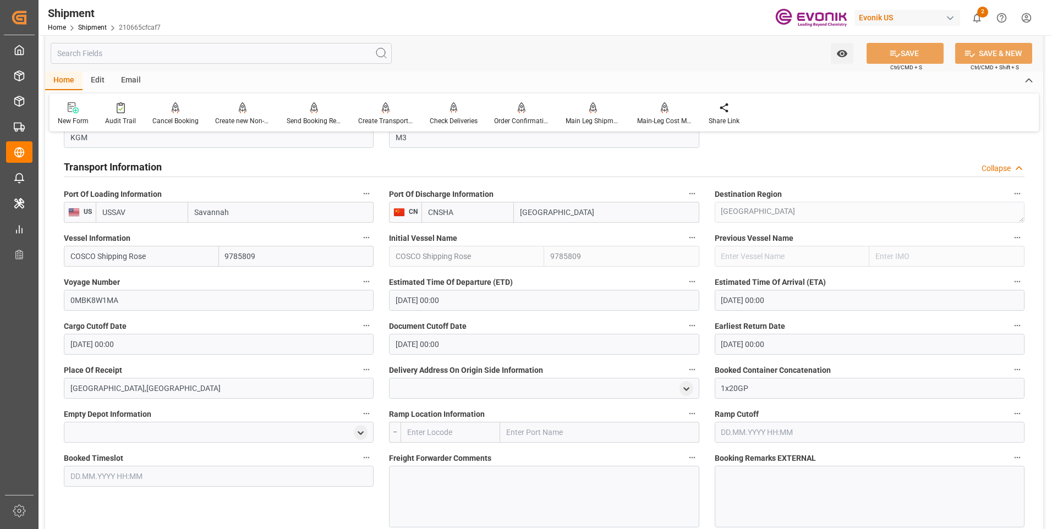
scroll to position [1100, 0]
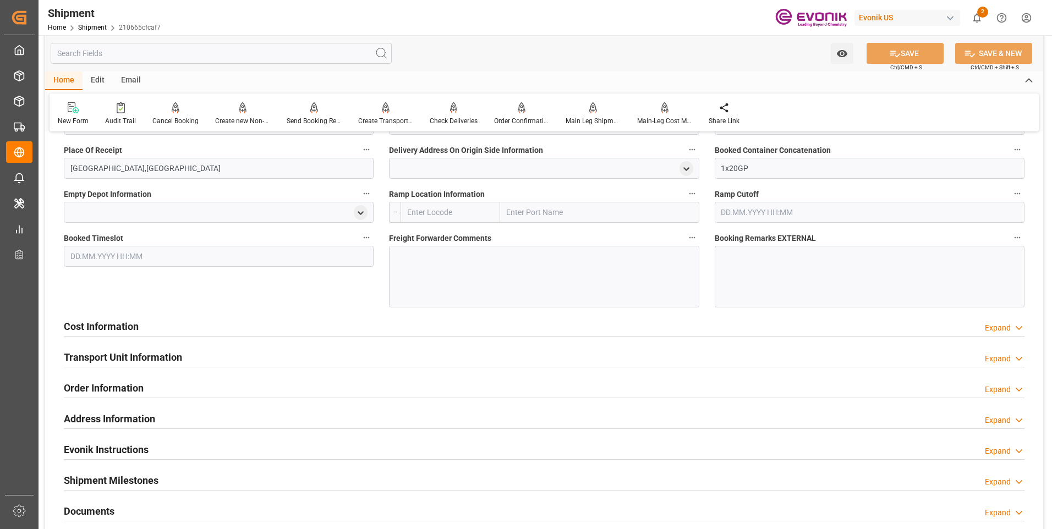
click at [116, 321] on h2 "Cost Information" at bounding box center [101, 326] width 75 height 15
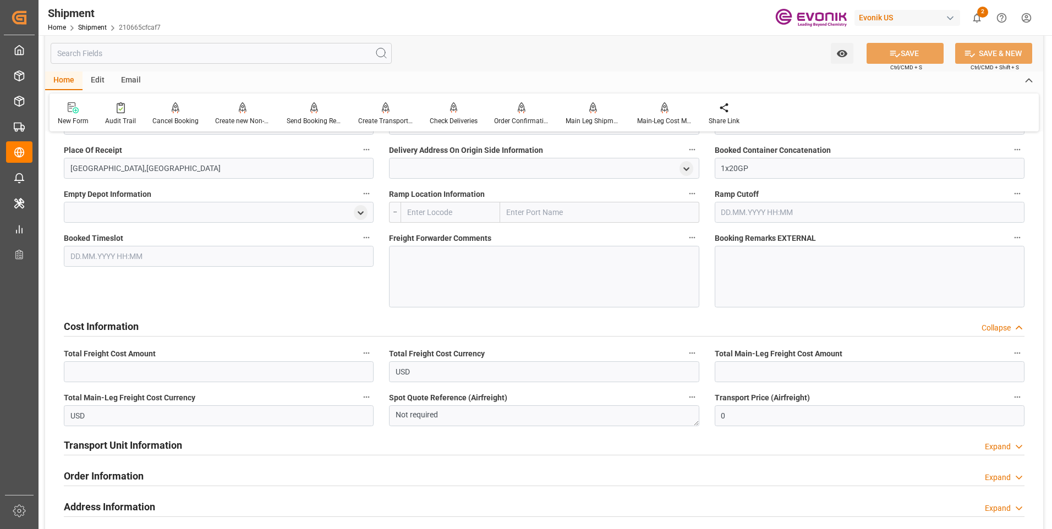
scroll to position [1265, 0]
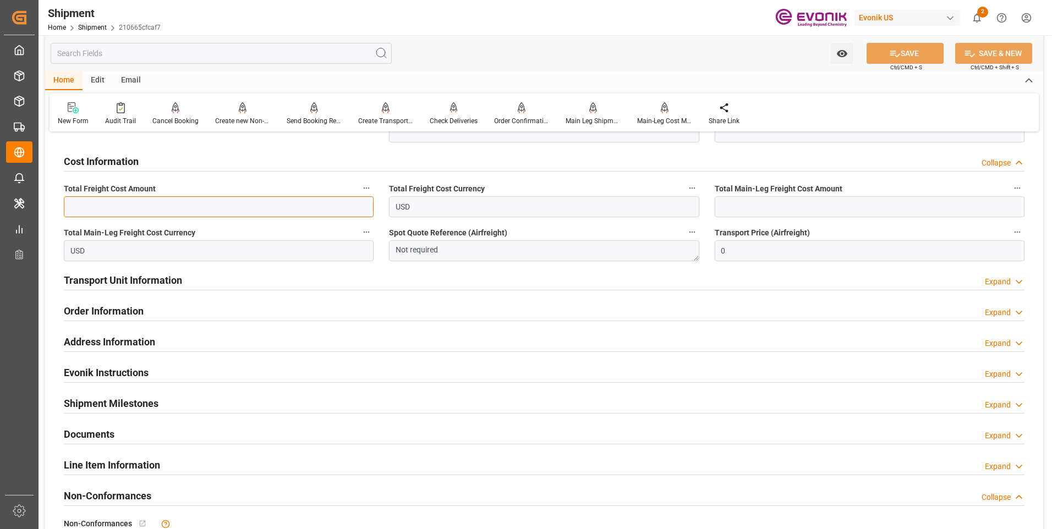
click at [146, 209] on input "text" at bounding box center [219, 206] width 310 height 21
type input "1600"
click at [739, 206] on input "text" at bounding box center [869, 206] width 310 height 21
type input "1600"
click at [902, 50] on button "SAVE" at bounding box center [904, 53] width 77 height 21
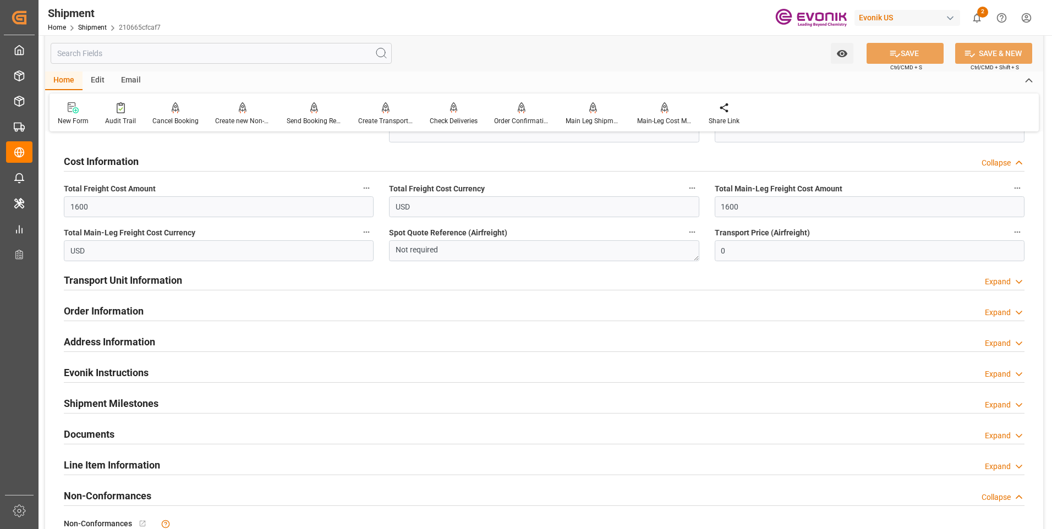
click at [156, 279] on h2 "Transport Unit Information" at bounding box center [123, 280] width 118 height 15
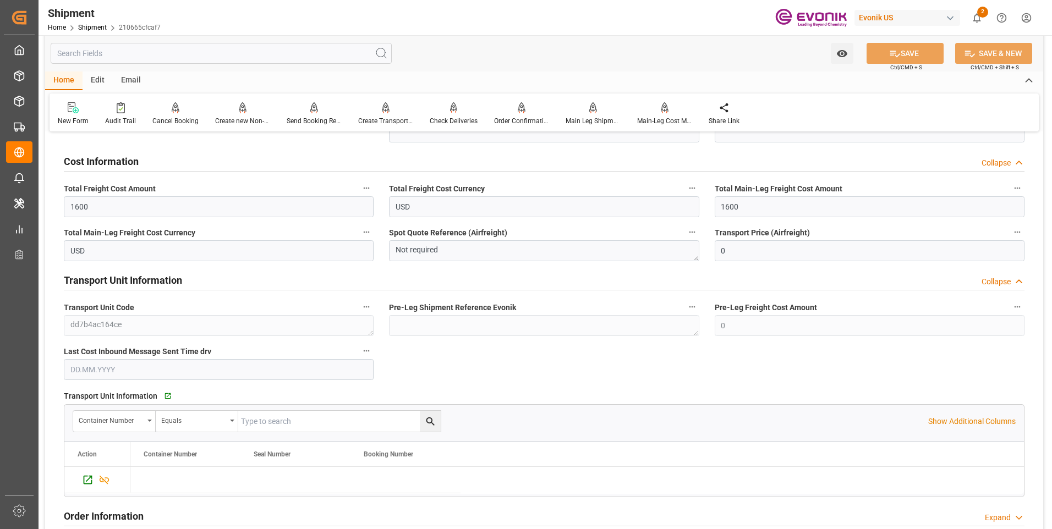
click at [156, 279] on h2 "Transport Unit Information" at bounding box center [123, 280] width 118 height 15
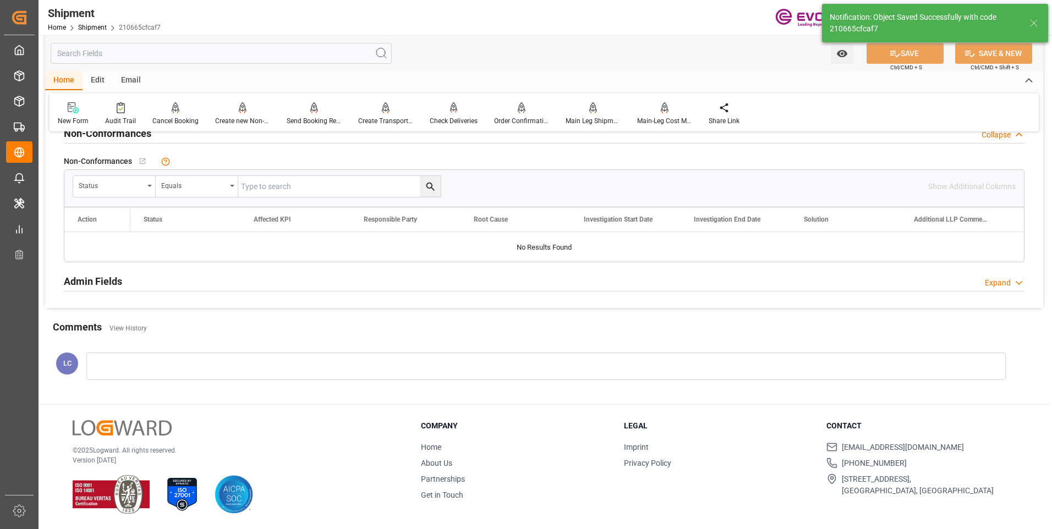
scroll to position [828, 0]
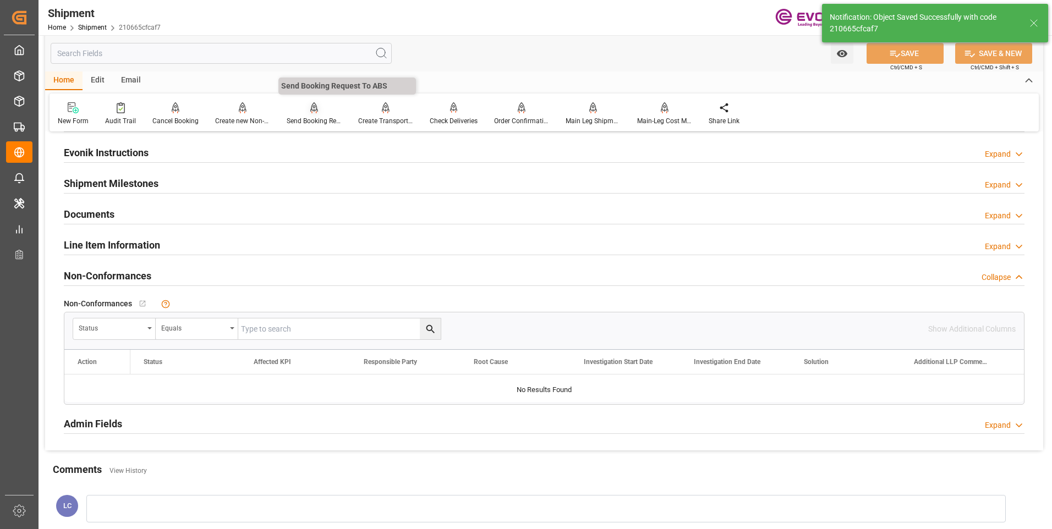
click at [314, 108] on icon at bounding box center [314, 106] width 8 height 9
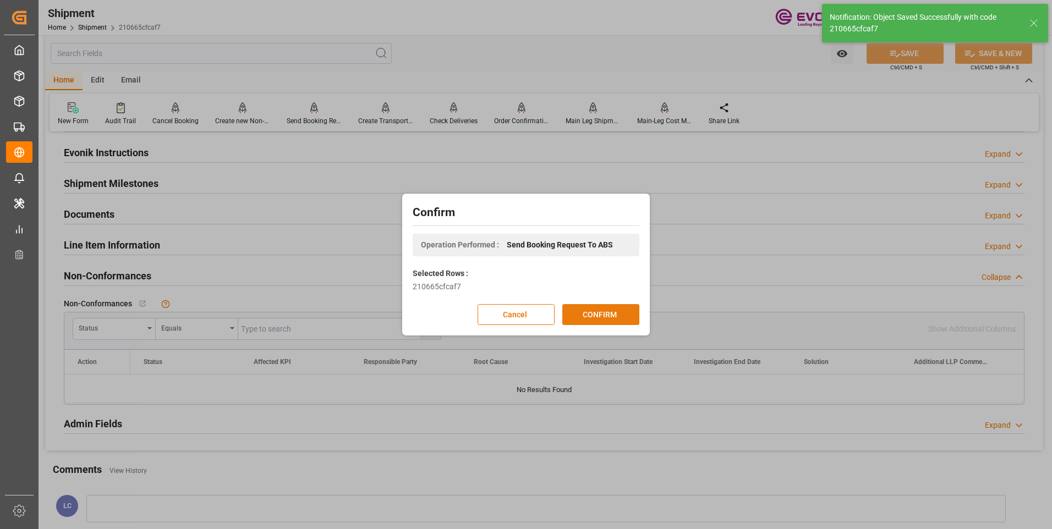
click at [596, 312] on button "CONFIRM" at bounding box center [600, 314] width 77 height 21
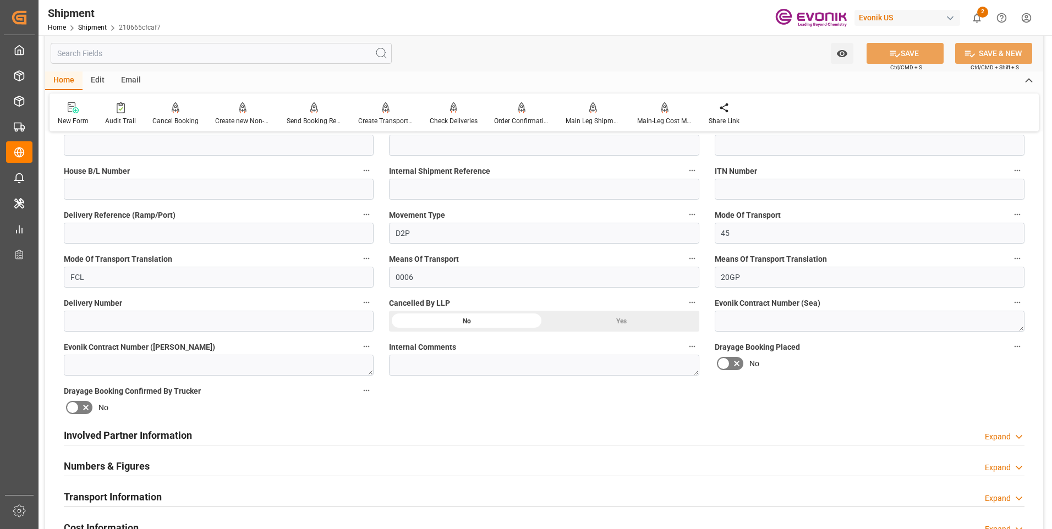
scroll to position [440, 0]
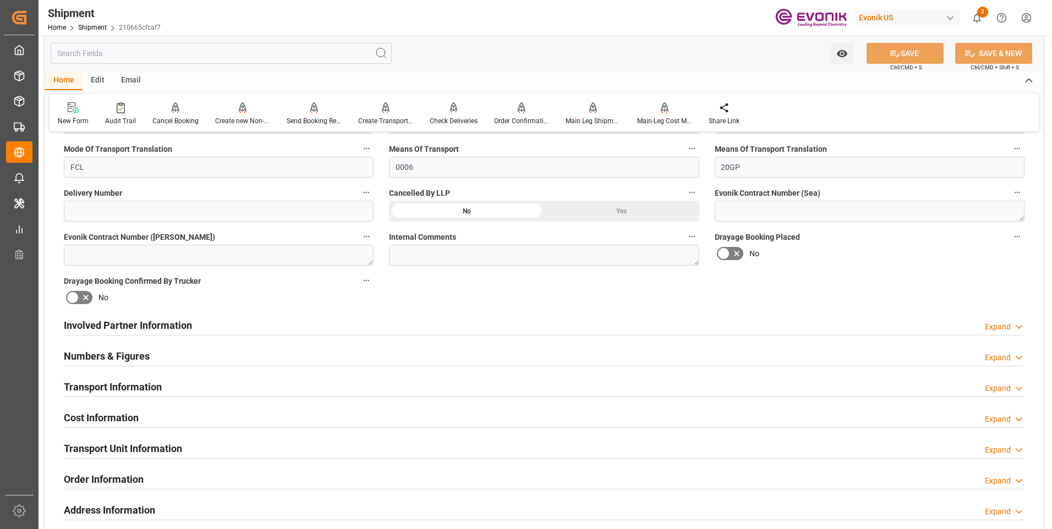
click at [172, 325] on h2 "Involved Partner Information" at bounding box center [128, 325] width 128 height 15
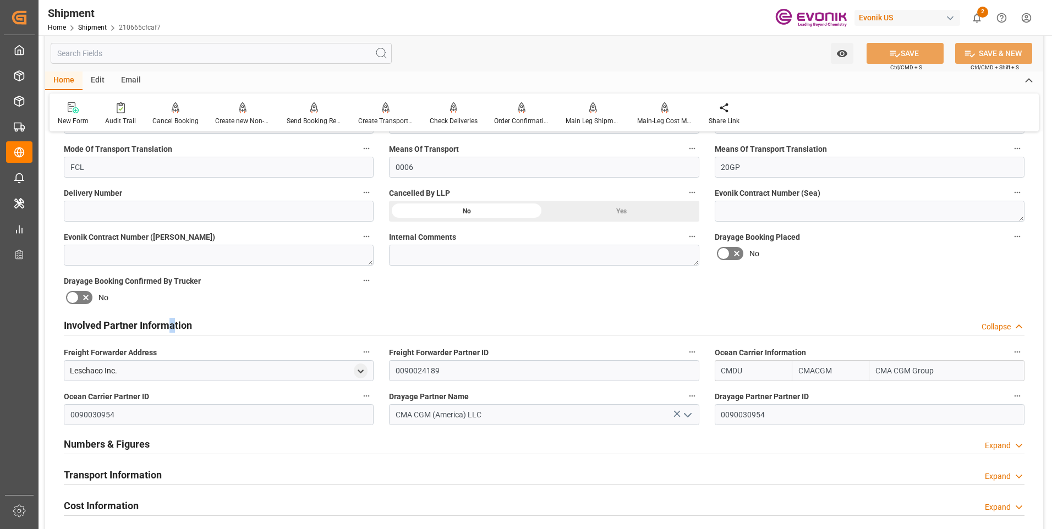
scroll to position [550, 0]
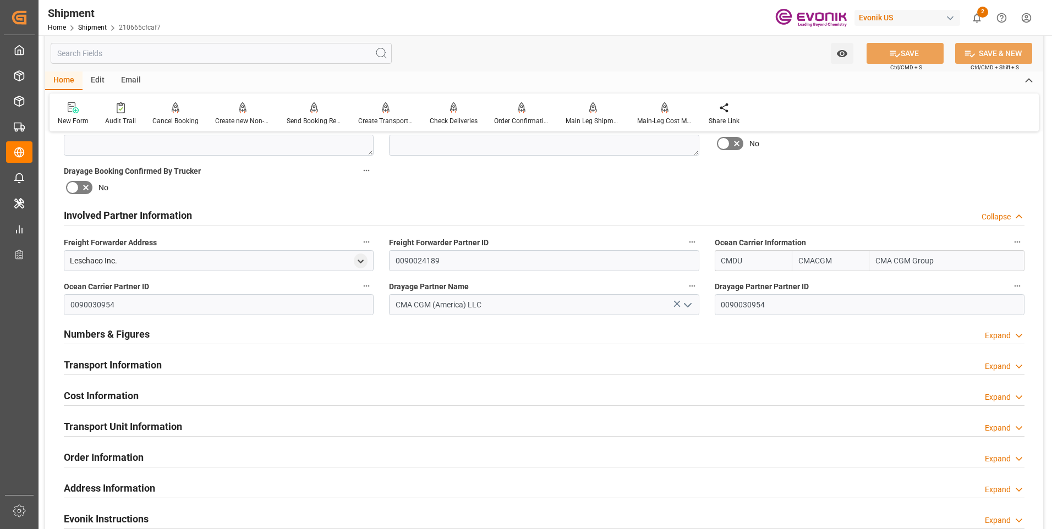
click at [116, 214] on h2 "Involved Partner Information" at bounding box center [128, 215] width 128 height 15
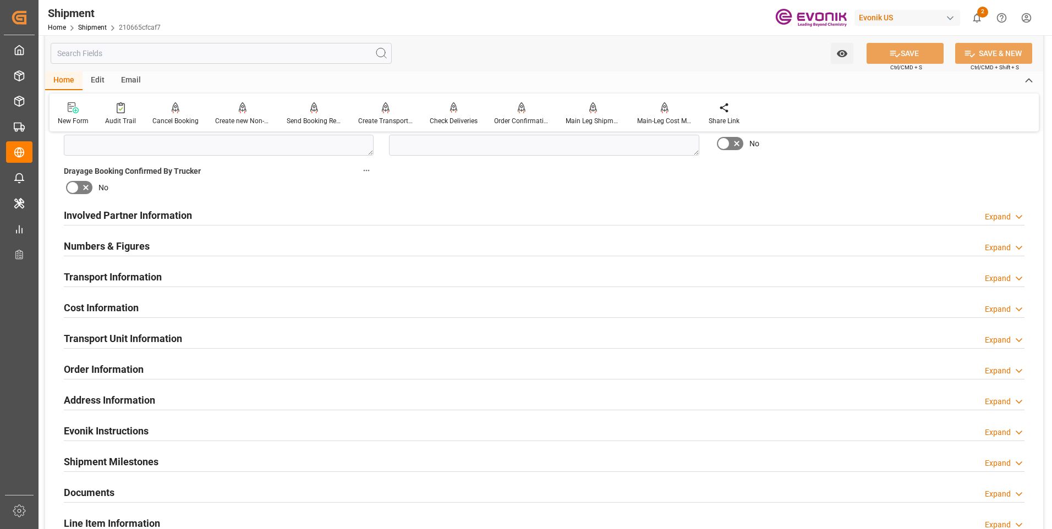
click at [109, 244] on h2 "Numbers & Figures" at bounding box center [107, 246] width 86 height 15
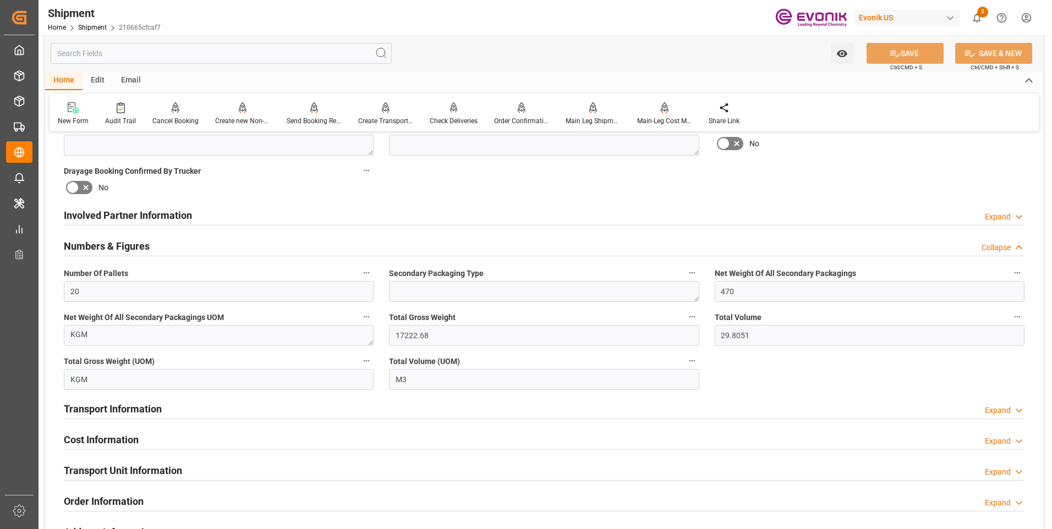
click at [109, 244] on h2 "Numbers & Figures" at bounding box center [107, 246] width 86 height 15
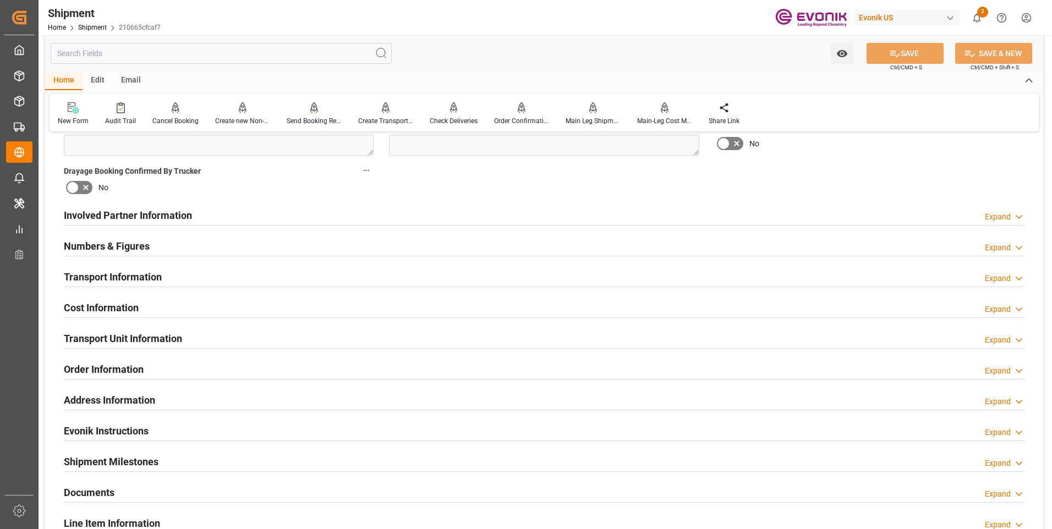
click at [111, 270] on h2 "Transport Information" at bounding box center [113, 277] width 98 height 15
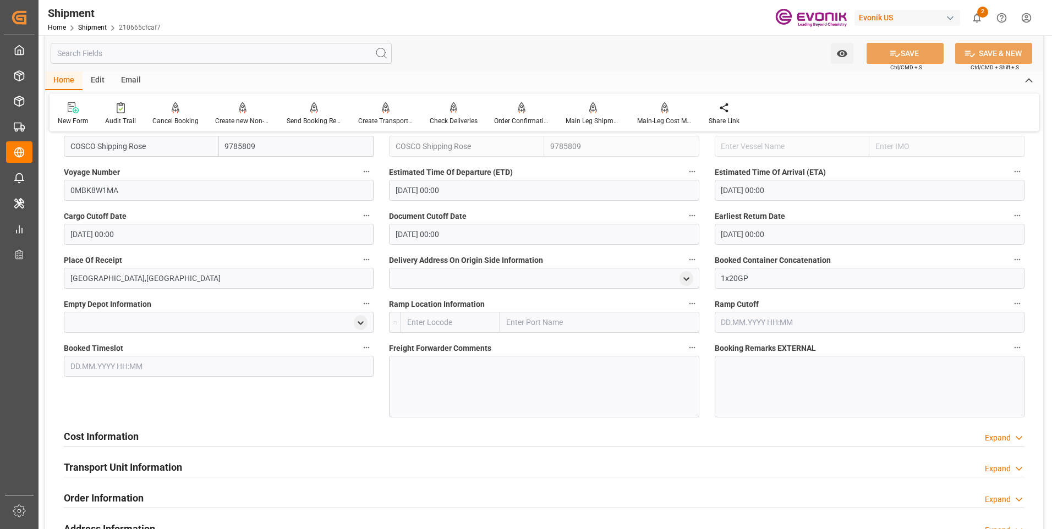
scroll to position [605, 0]
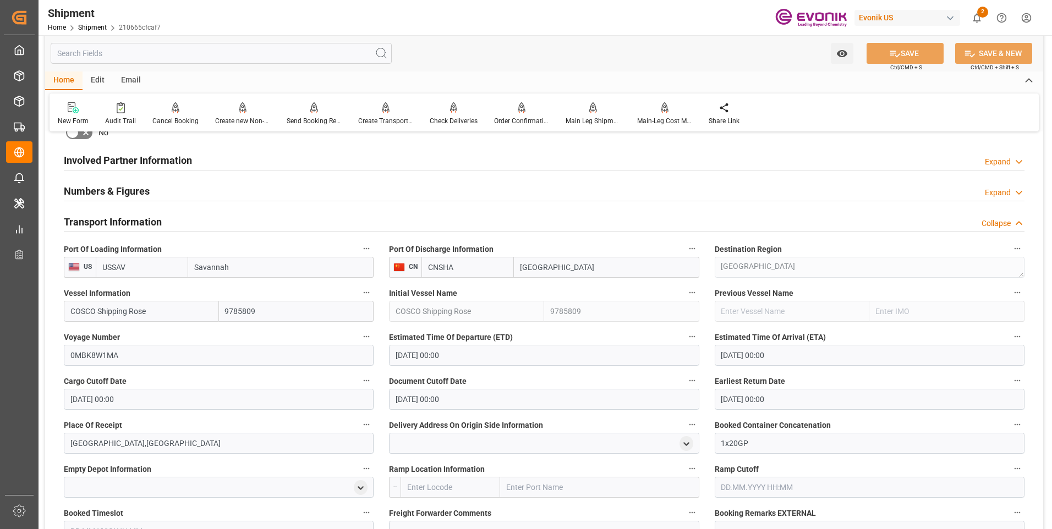
click at [134, 218] on h2 "Transport Information" at bounding box center [113, 222] width 98 height 15
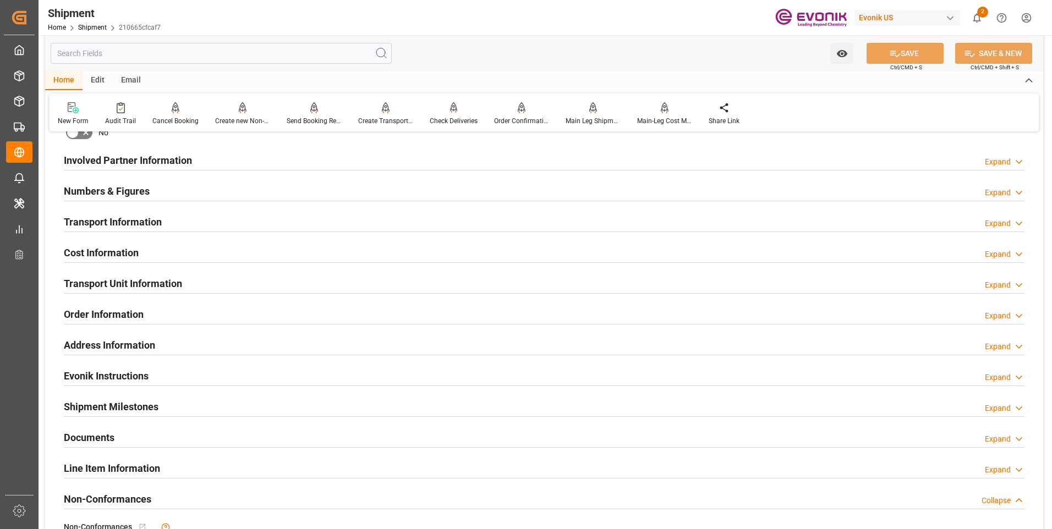
scroll to position [660, 0]
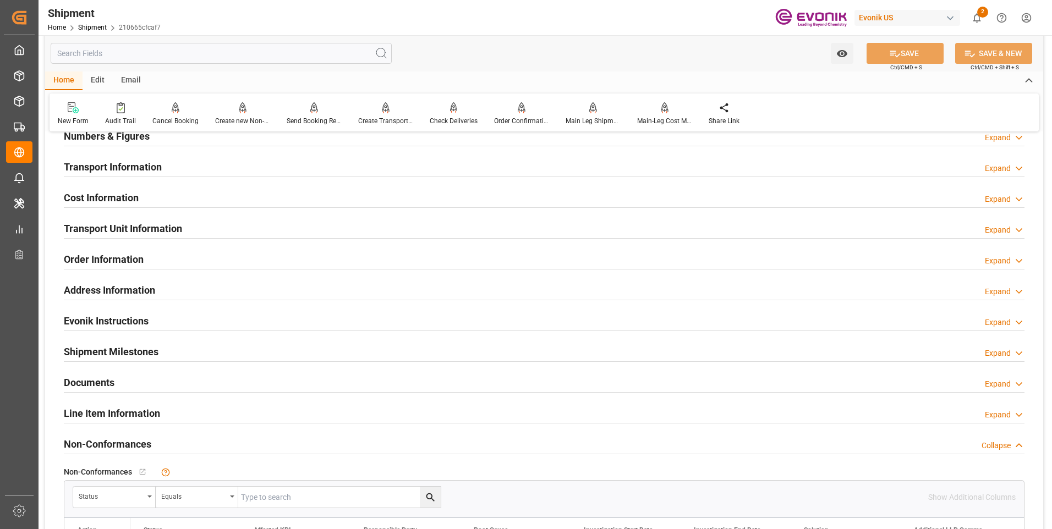
click at [105, 199] on h2 "Cost Information" at bounding box center [101, 197] width 75 height 15
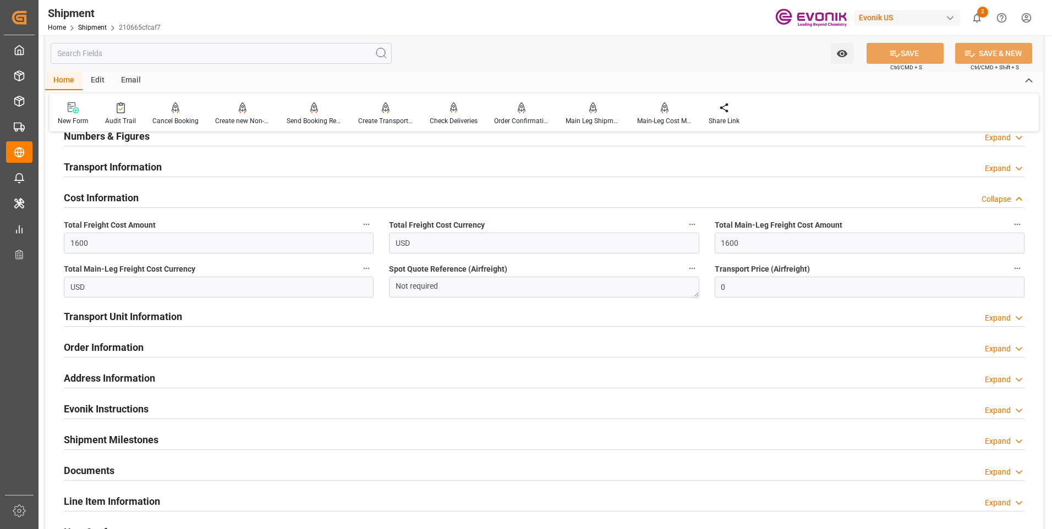
click at [105, 199] on h2 "Cost Information" at bounding box center [101, 197] width 75 height 15
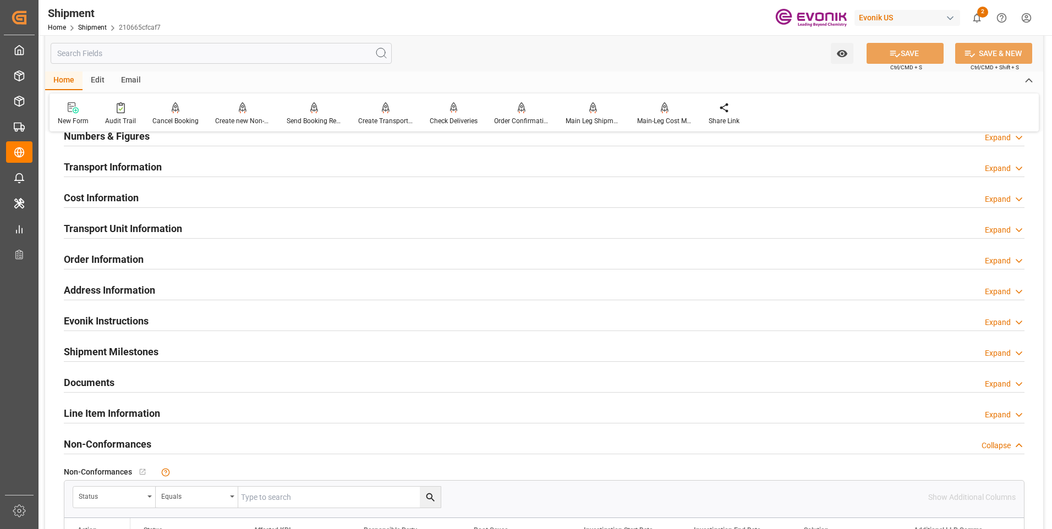
click at [112, 233] on h2 "Transport Unit Information" at bounding box center [123, 228] width 118 height 15
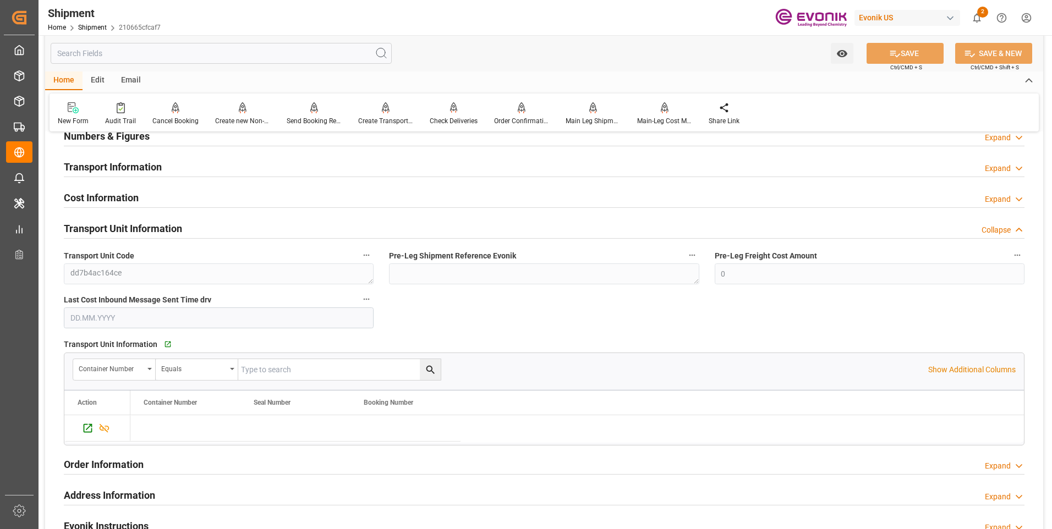
click at [112, 233] on h2 "Transport Unit Information" at bounding box center [123, 228] width 118 height 15
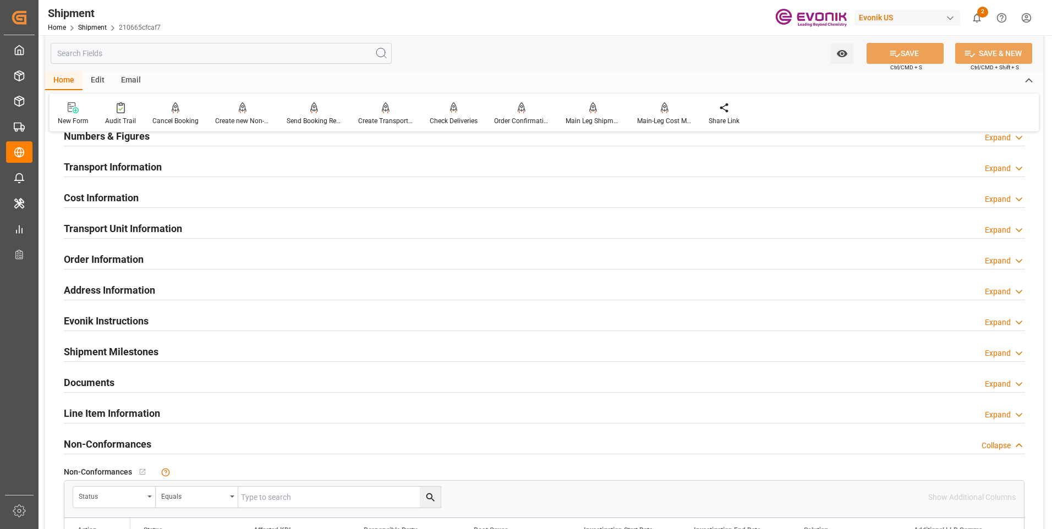
click at [112, 259] on h2 "Order Information" at bounding box center [104, 259] width 80 height 15
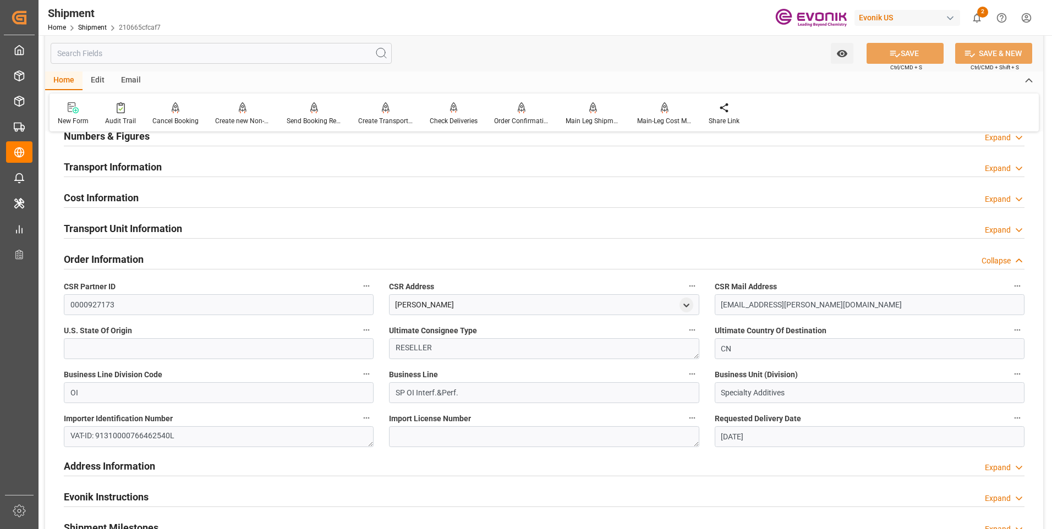
click at [112, 259] on h2 "Order Information" at bounding box center [104, 259] width 80 height 15
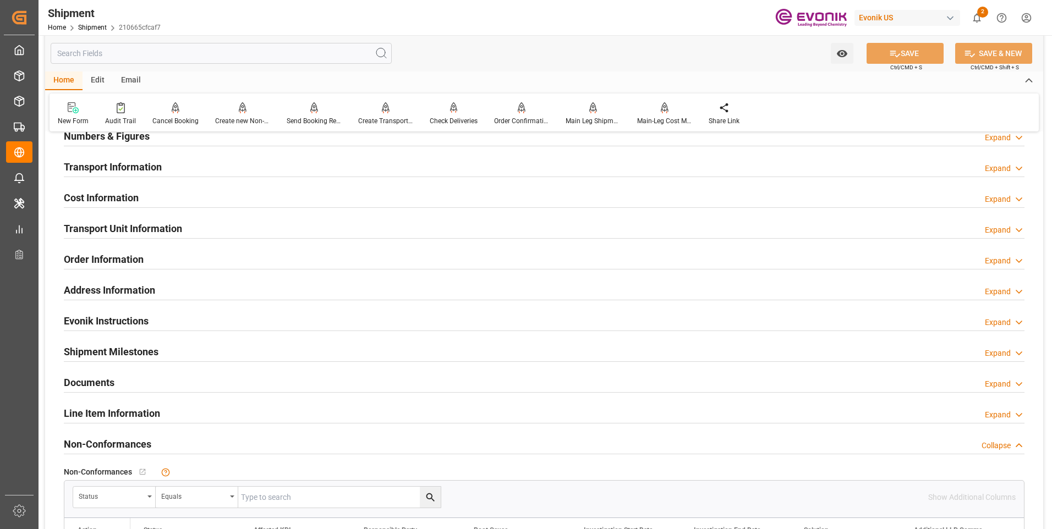
click at [112, 229] on h2 "Transport Unit Information" at bounding box center [123, 228] width 118 height 15
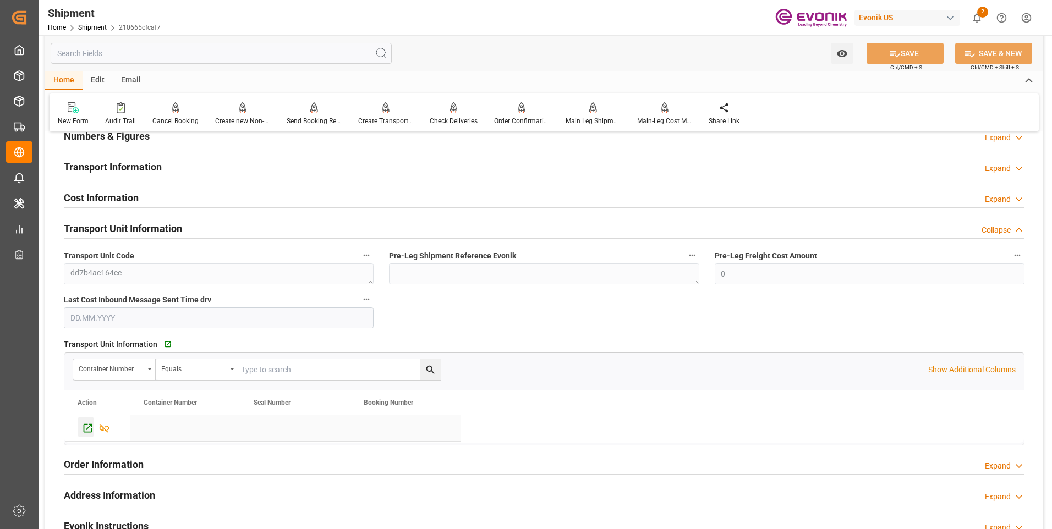
click at [82, 426] on icon "Press SPACE to select this row." at bounding box center [88, 428] width 12 height 12
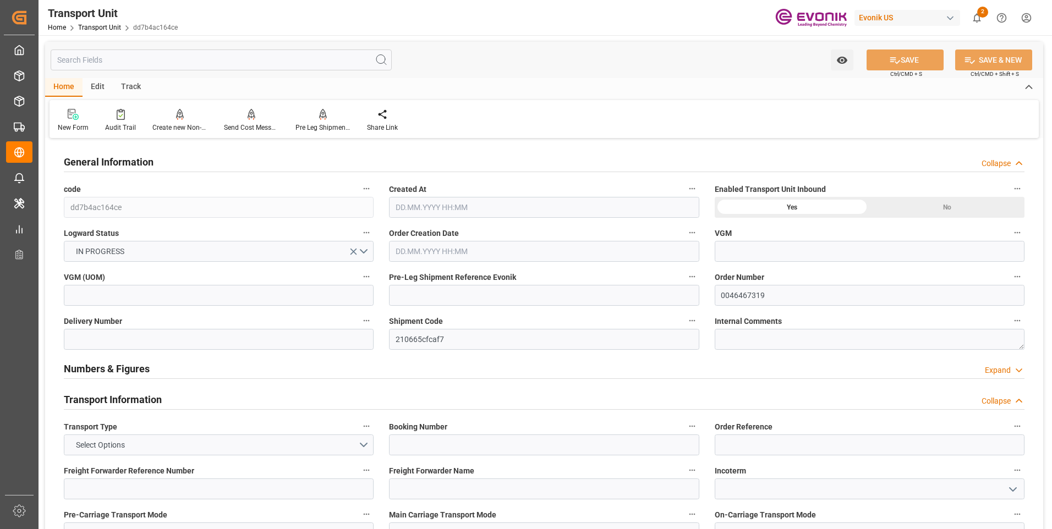
type input "CMACGM"
type input "CMA CGM Group"
type input "USSAV"
type input "CNSHA"
type input "17222.68"
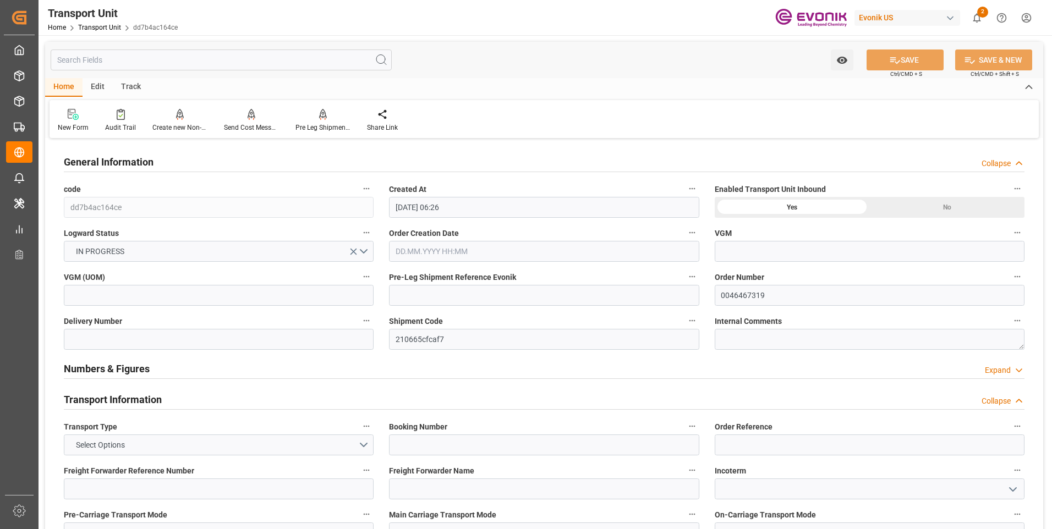
type input "[DATE] 06:26"
type input "[DATE]"
type input "[DATE] 00:00"
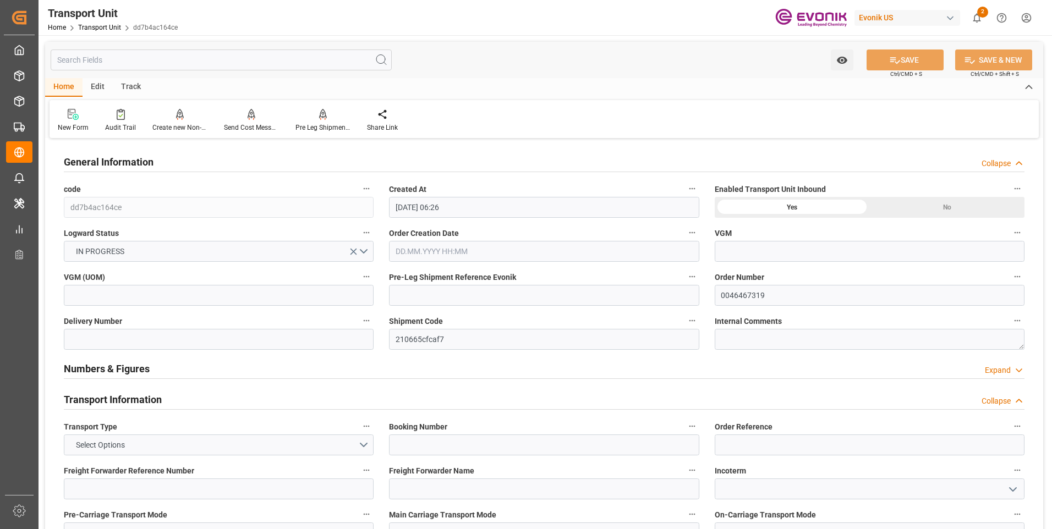
type input "[DATE] 00:00"
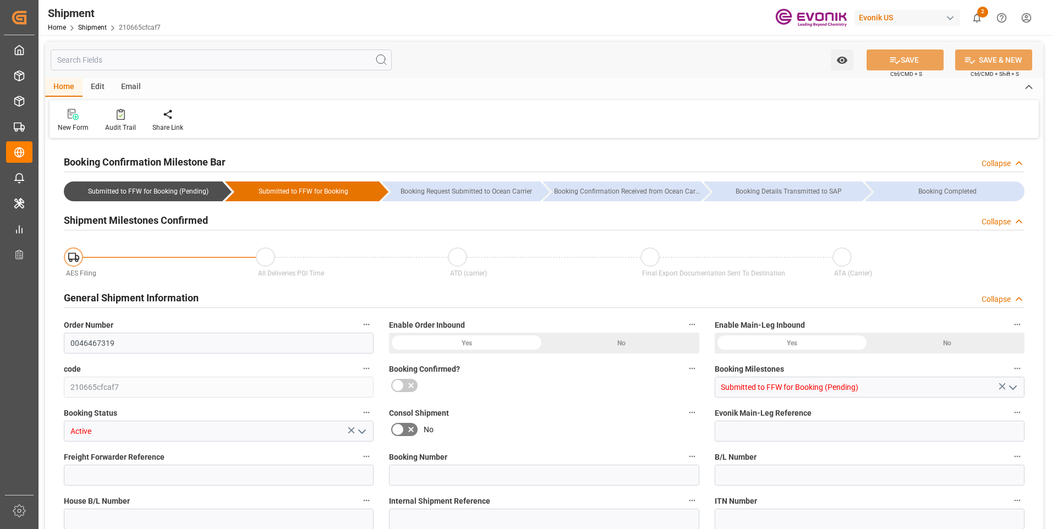
type input "CMACGM"
type input "CMA CGM Group"
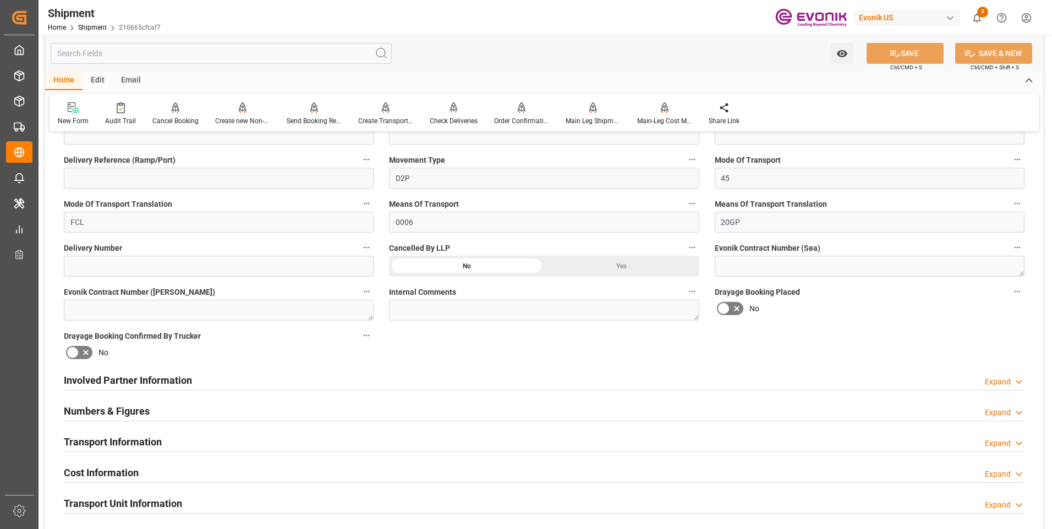
scroll to position [550, 0]
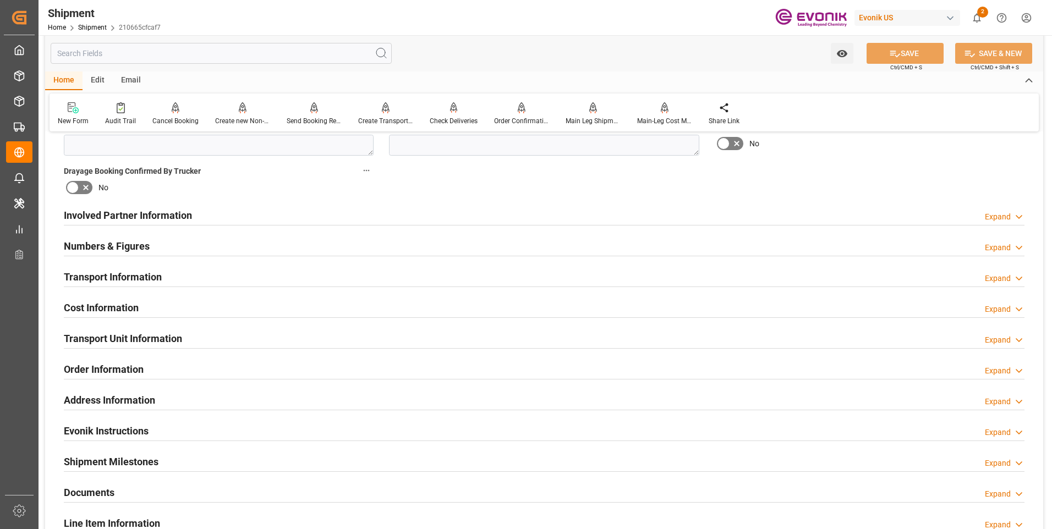
click at [171, 207] on div "Involved Partner Information" at bounding box center [128, 214] width 128 height 21
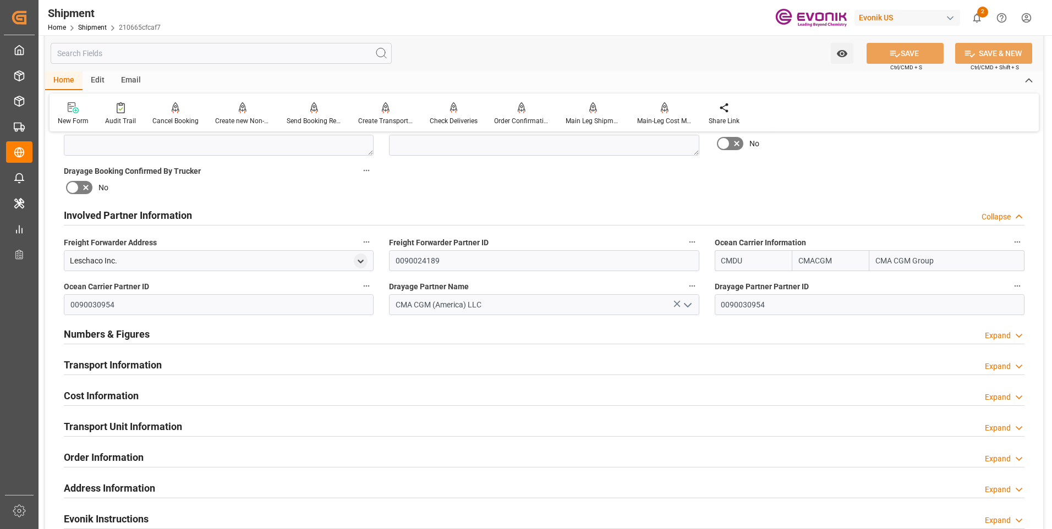
click at [174, 213] on h2 "Involved Partner Information" at bounding box center [128, 215] width 128 height 15
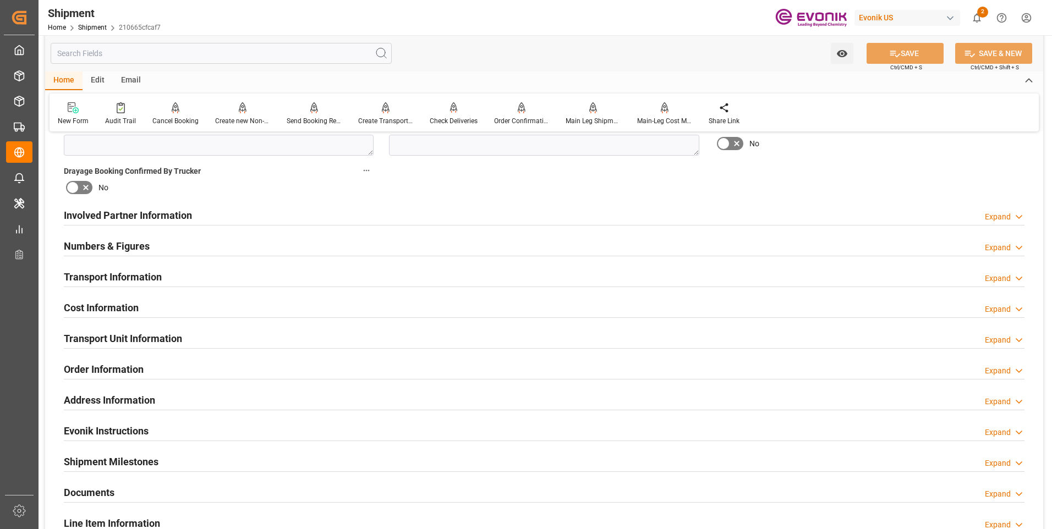
click at [134, 246] on h2 "Numbers & Figures" at bounding box center [107, 246] width 86 height 15
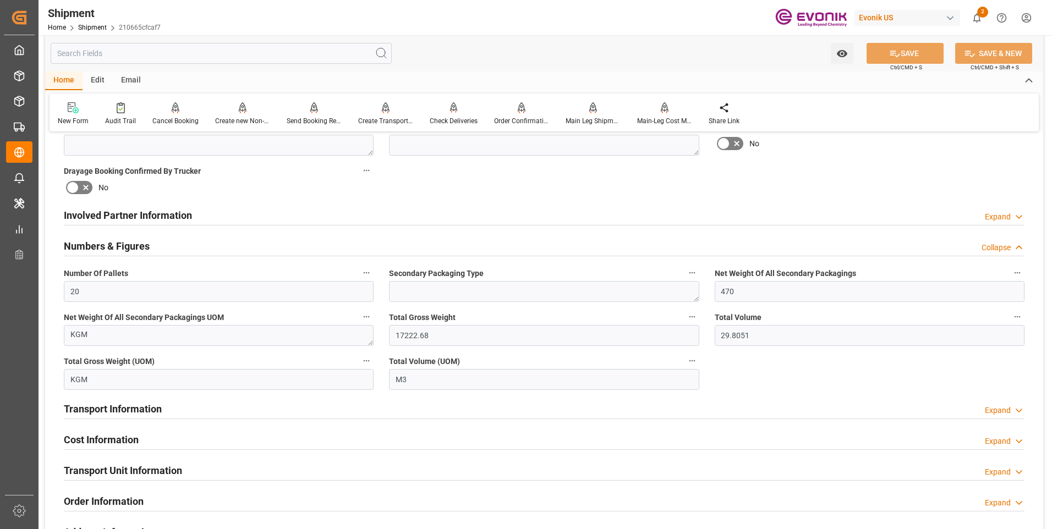
click at [134, 246] on h2 "Numbers & Figures" at bounding box center [107, 246] width 86 height 15
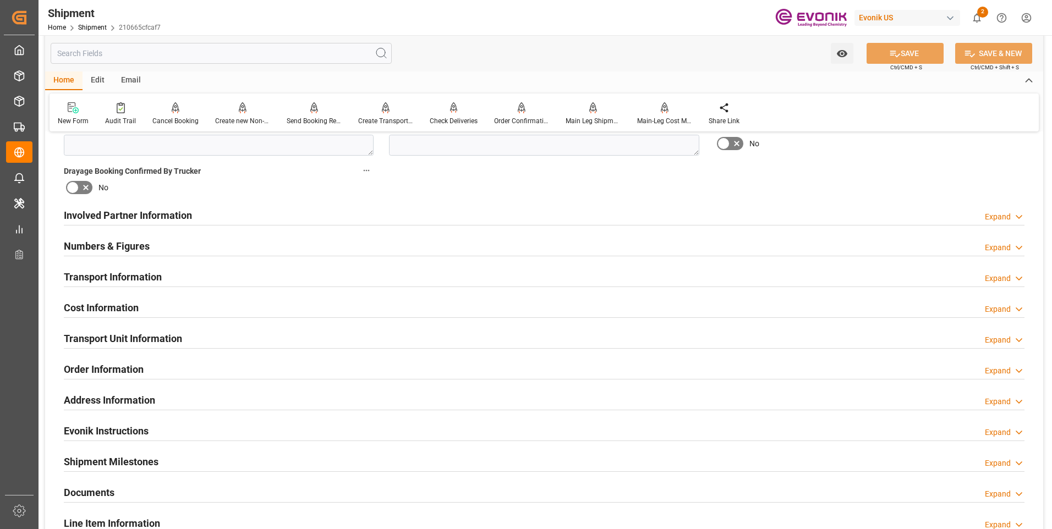
click at [142, 214] on h2 "Involved Partner Information" at bounding box center [128, 215] width 128 height 15
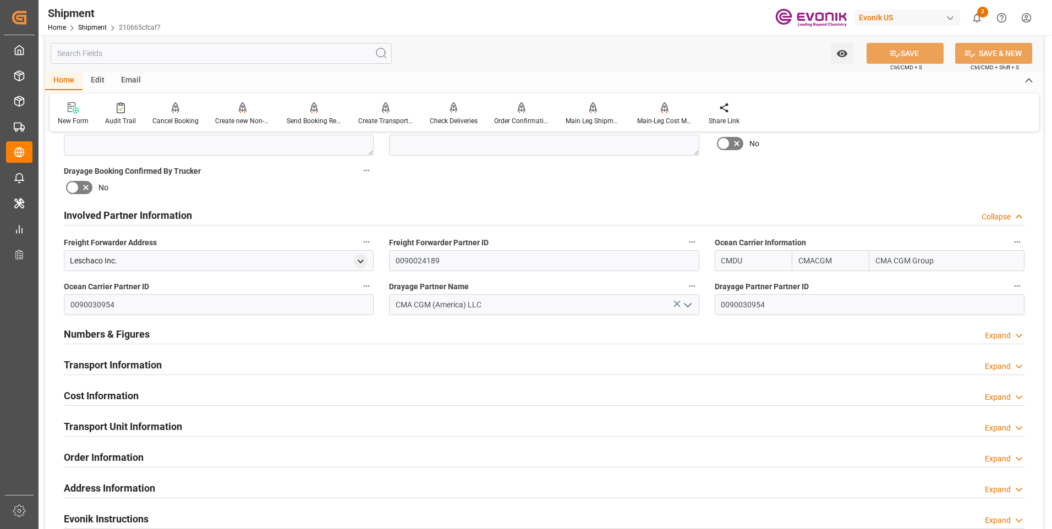
click at [142, 214] on h2 "Involved Partner Information" at bounding box center [128, 215] width 128 height 15
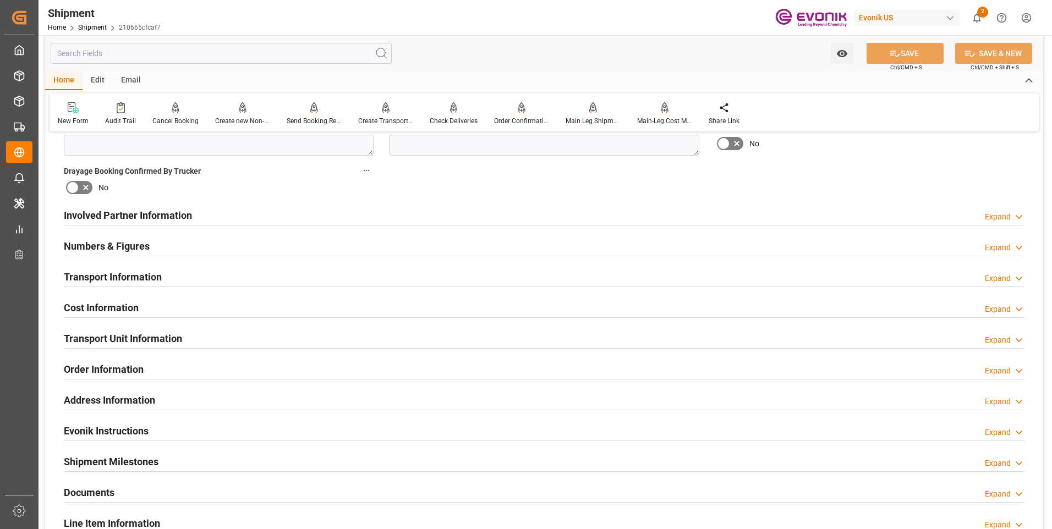
scroll to position [605, 0]
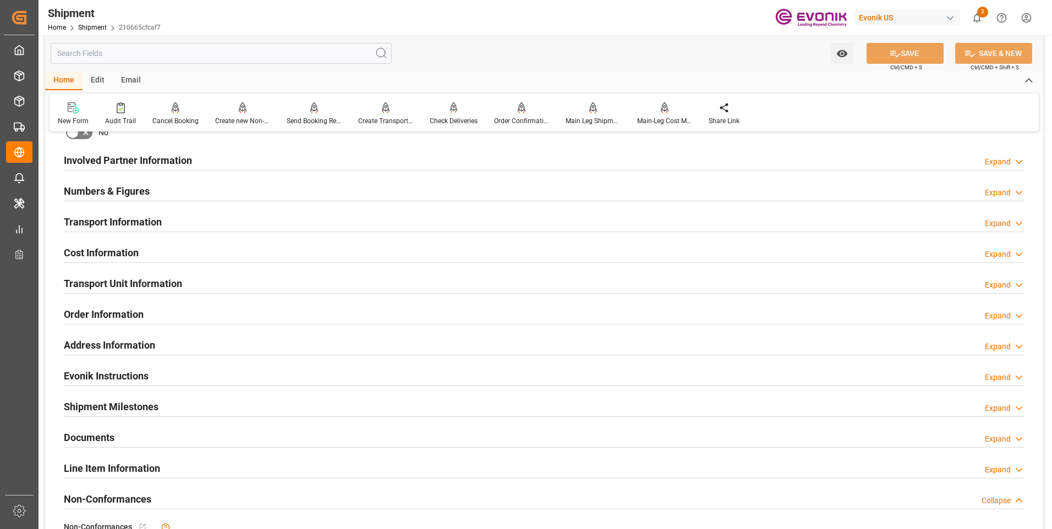
click at [117, 213] on div "Transport Information" at bounding box center [113, 221] width 98 height 21
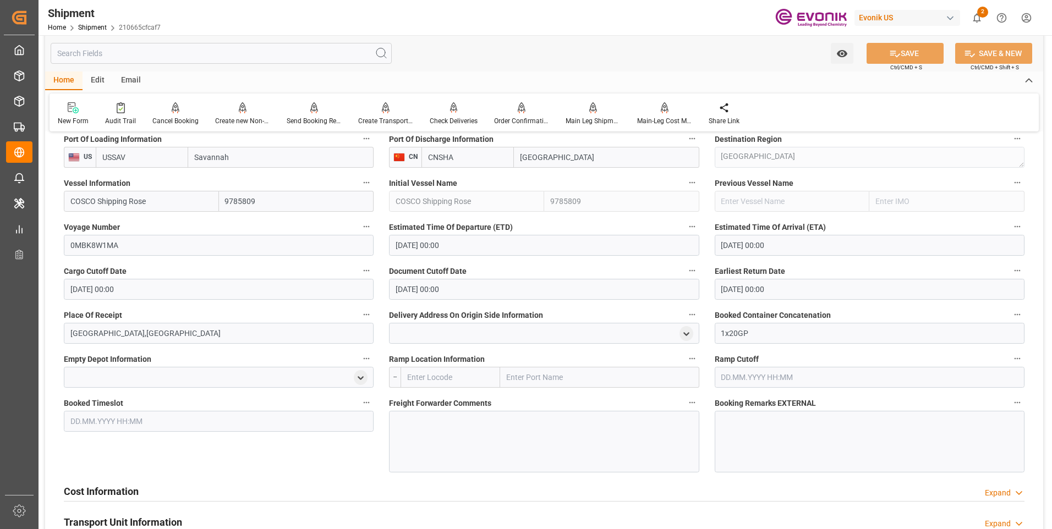
scroll to position [495, 0]
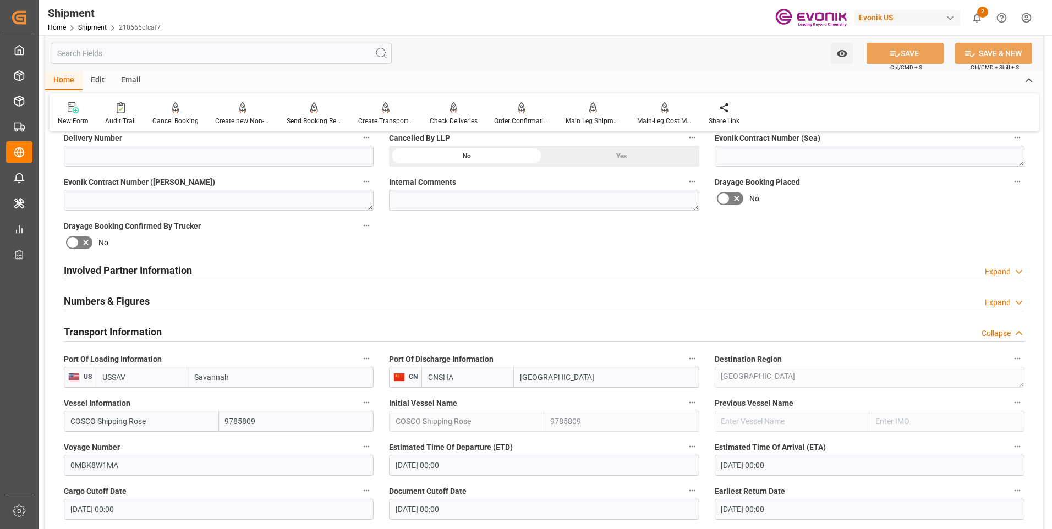
click at [127, 332] on h2 "Transport Information" at bounding box center [113, 332] width 98 height 15
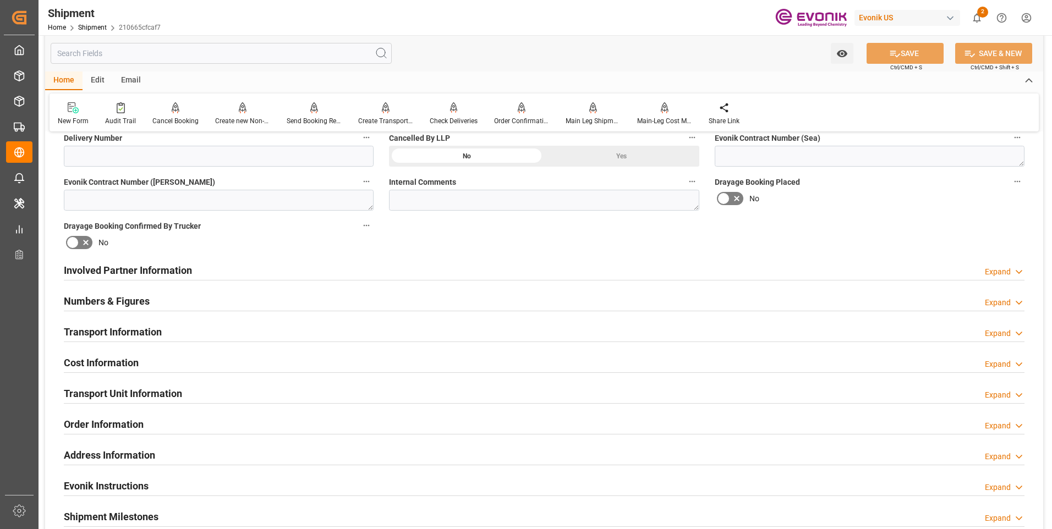
click at [105, 356] on h2 "Cost Information" at bounding box center [101, 362] width 75 height 15
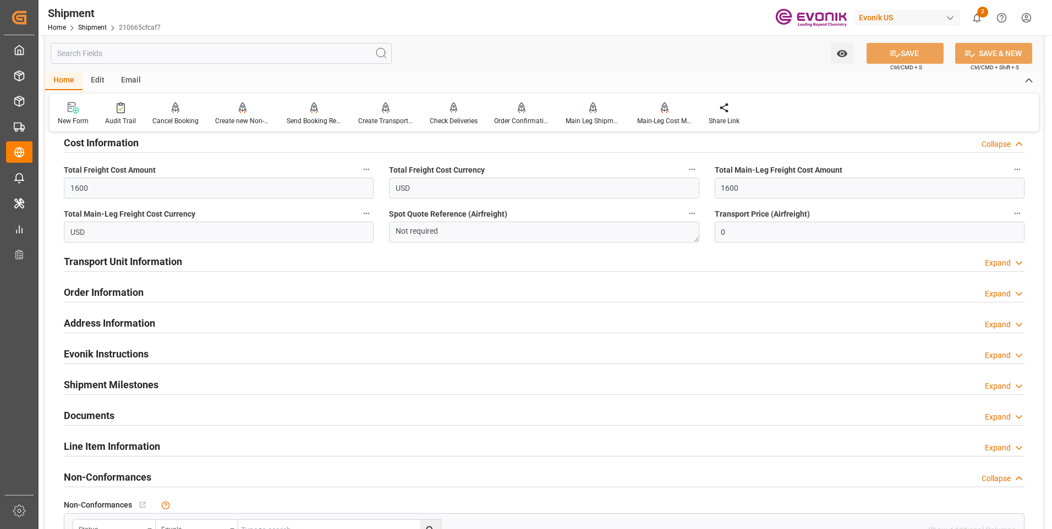
scroll to position [770, 0]
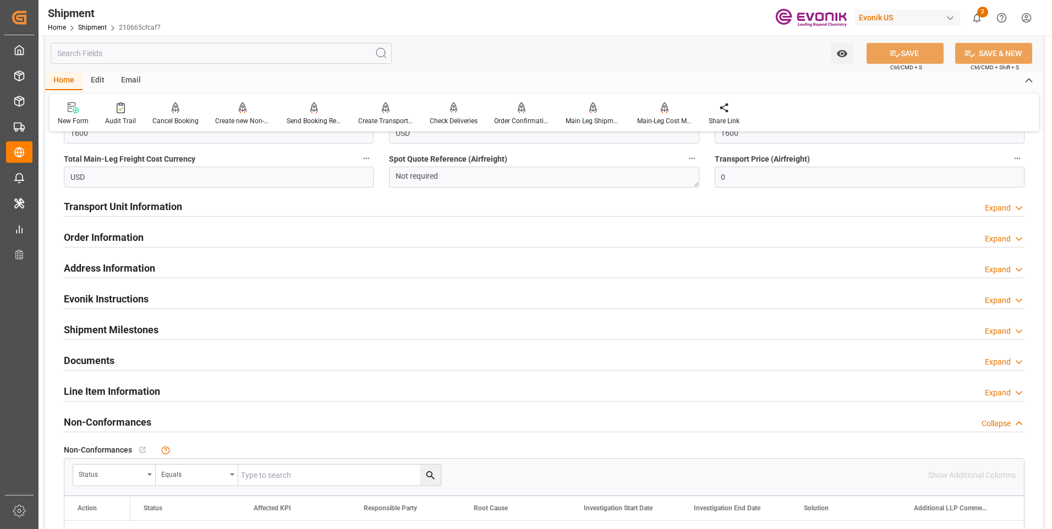
click at [157, 202] on h2 "Transport Unit Information" at bounding box center [123, 206] width 118 height 15
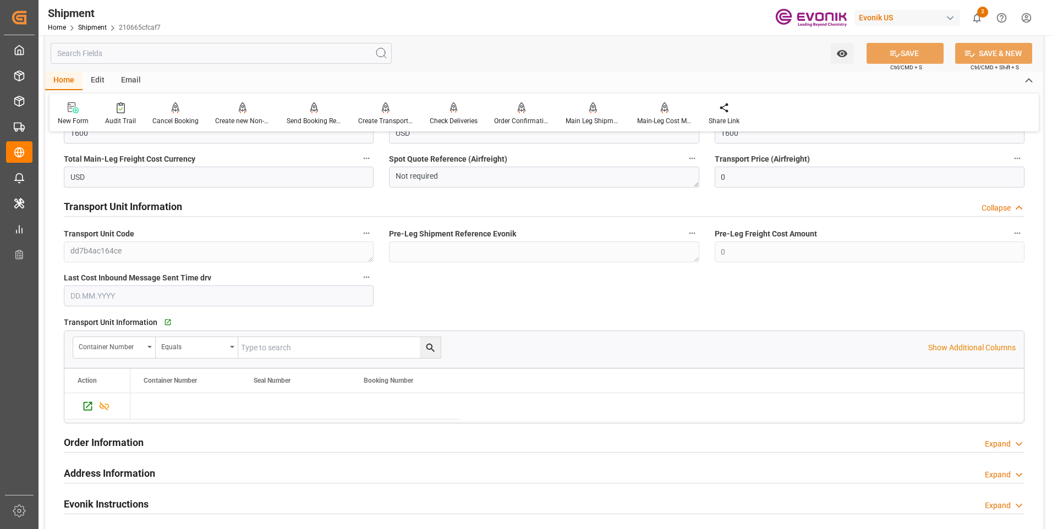
click at [157, 202] on h2 "Transport Unit Information" at bounding box center [123, 206] width 118 height 15
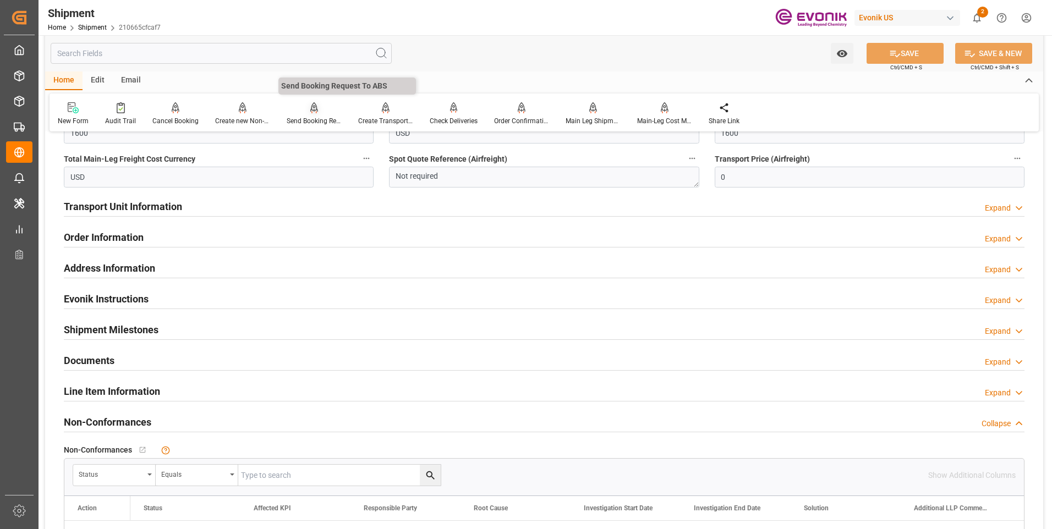
click at [316, 120] on div "Send Booking Request To ABS" at bounding box center [314, 121] width 55 height 10
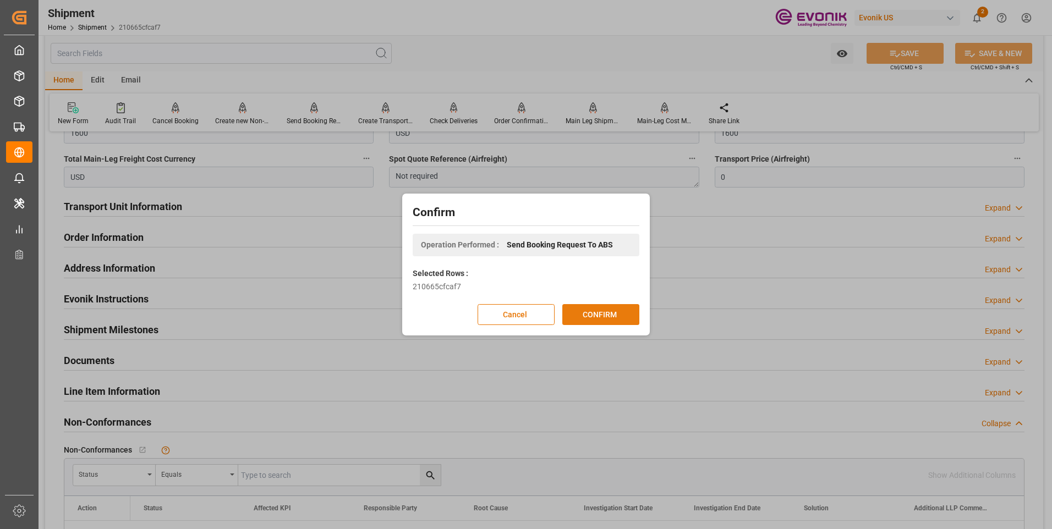
click at [612, 316] on button "CONFIRM" at bounding box center [600, 314] width 77 height 21
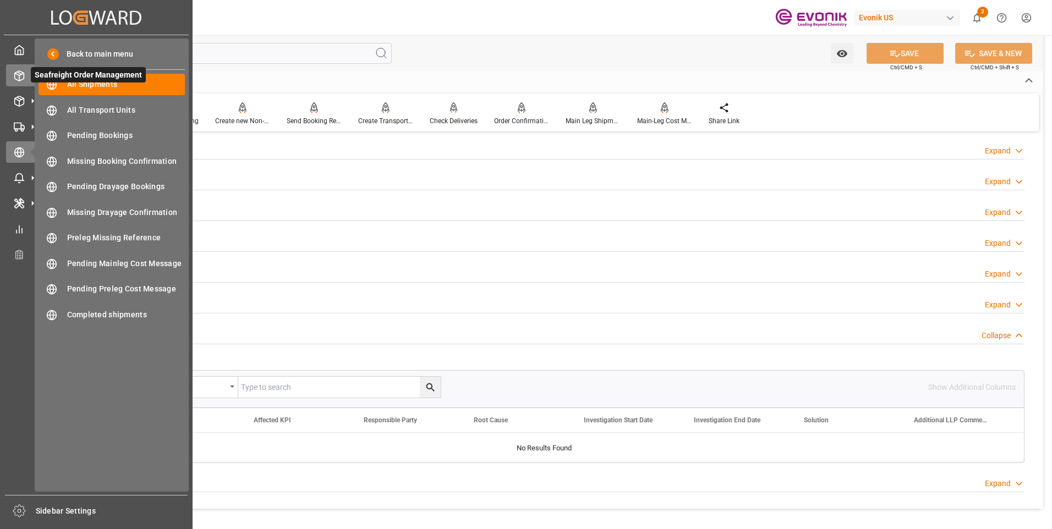
click at [17, 74] on polyline at bounding box center [19, 74] width 9 height 2
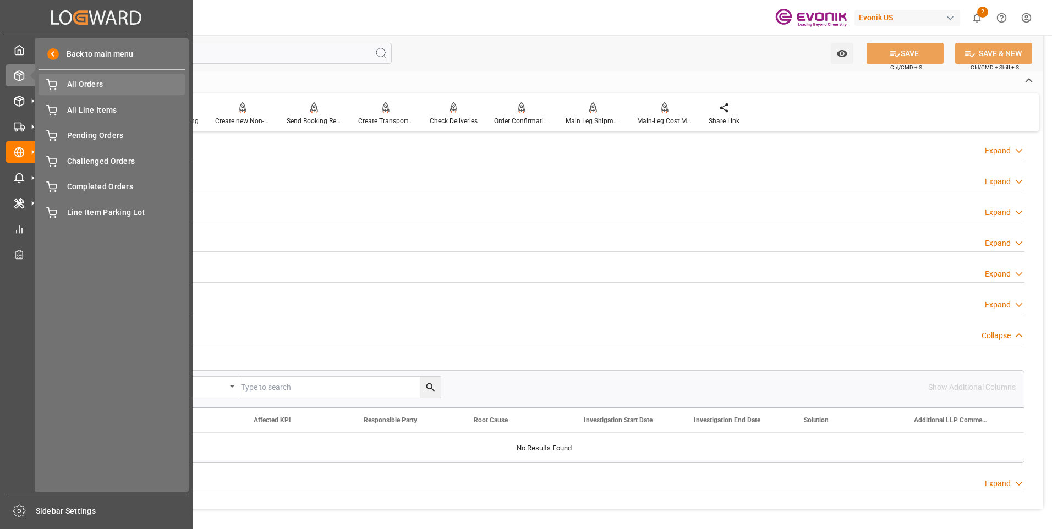
click at [89, 85] on span "All Orders" at bounding box center [126, 85] width 118 height 12
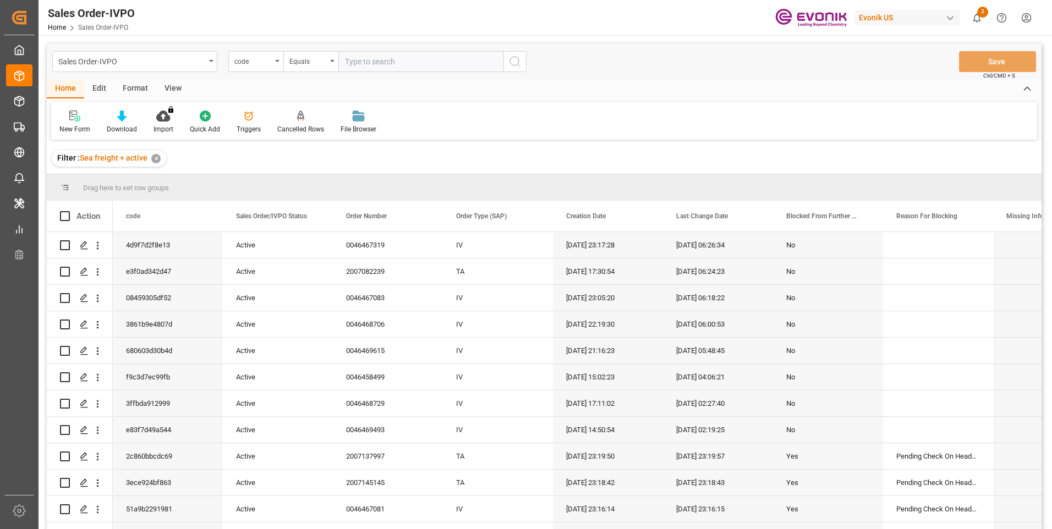
click at [377, 58] on input "text" at bounding box center [420, 61] width 165 height 21
paste input "4d9f7d2f8e13"
type input "4d9f7d2f8e13"
click at [516, 61] on icon "search button" at bounding box center [514, 61] width 13 height 13
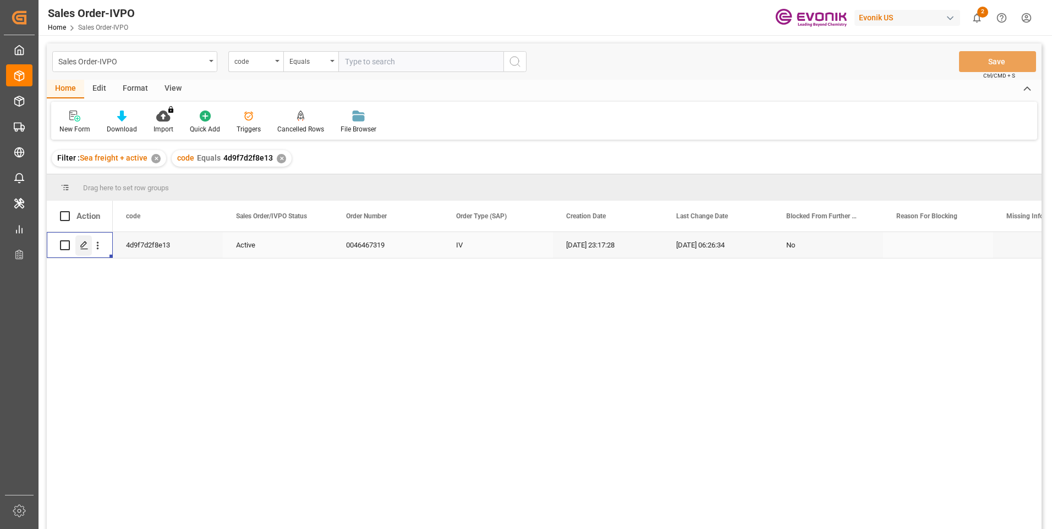
click at [86, 246] on icon "Press SPACE to select this row." at bounding box center [84, 245] width 9 height 9
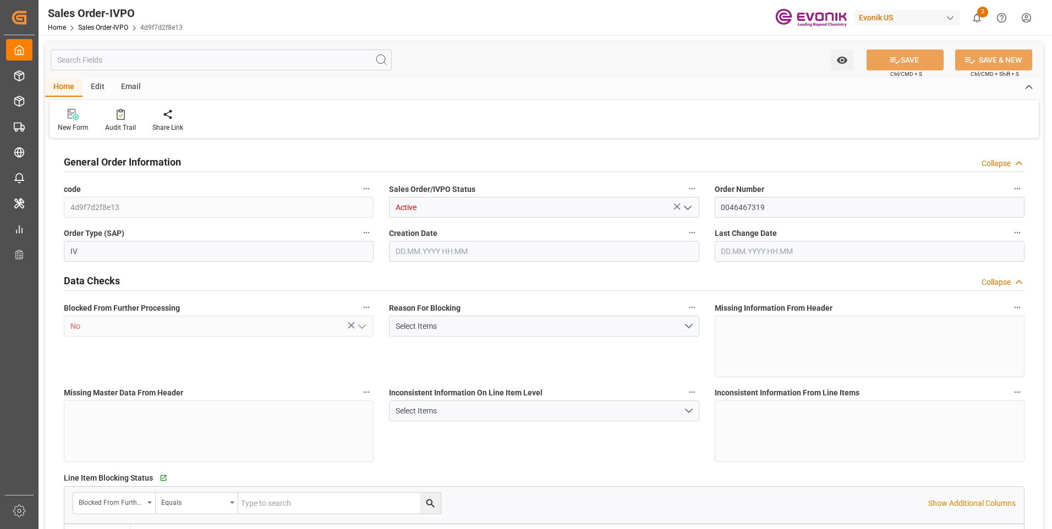
type input "CNSHA"
type input "0"
type input "1"
type input "2"
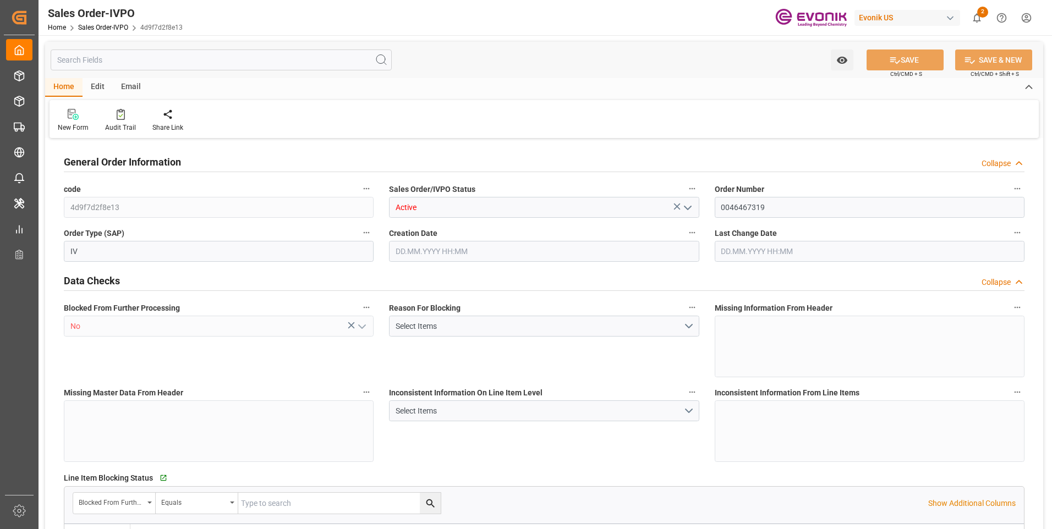
type input "17222.68"
type input "44.374"
type input "17000"
type input "30"
type input "[DATE] 23:17"
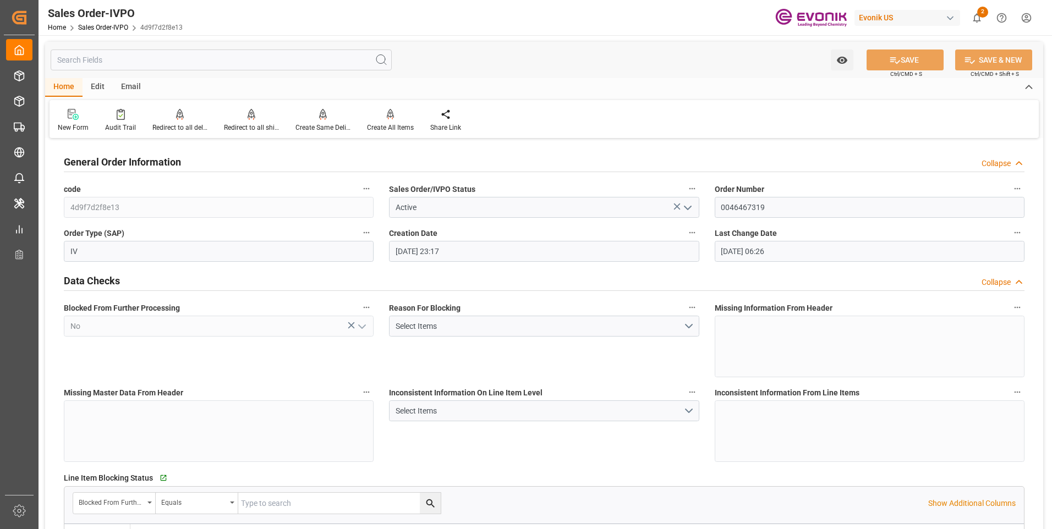
type input "[DATE] 06:26"
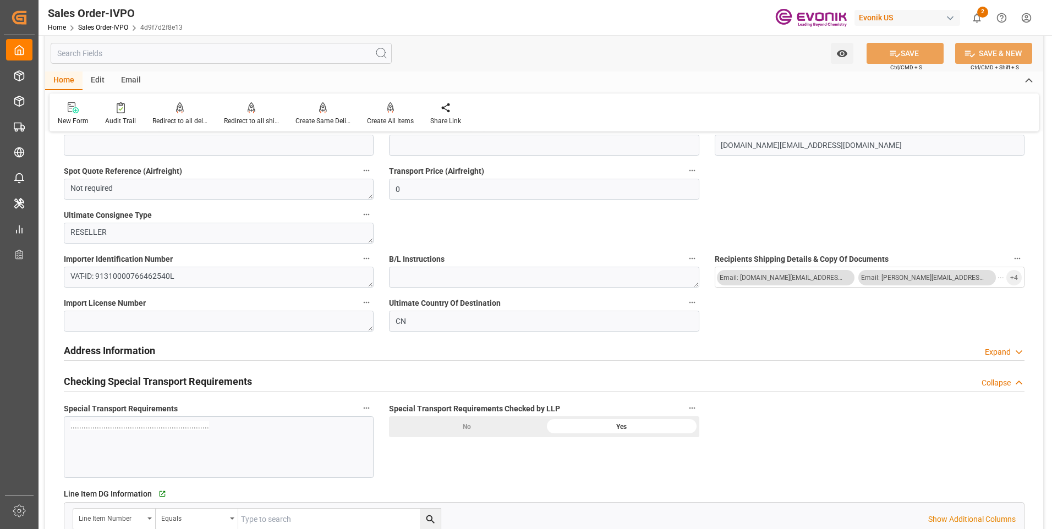
scroll to position [1320, 0]
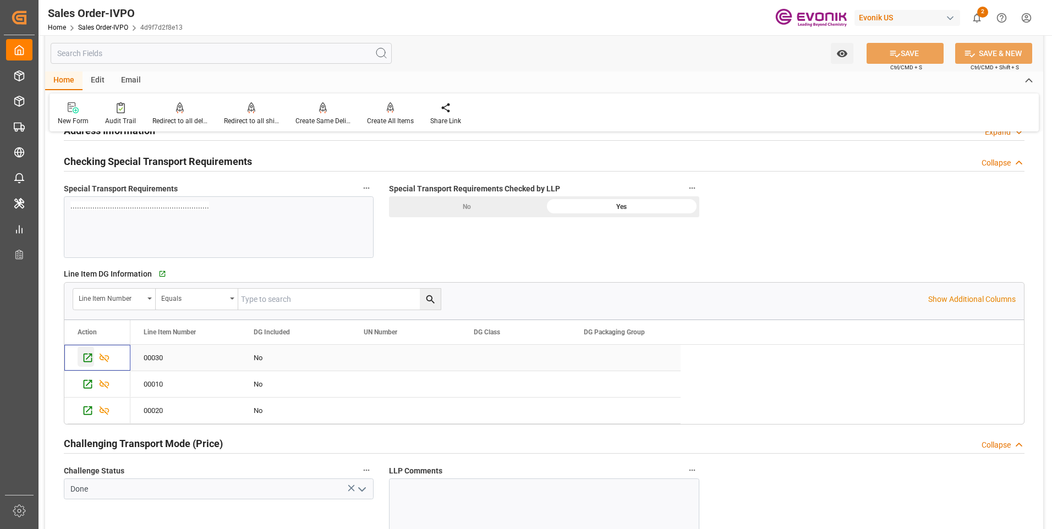
click at [84, 359] on icon "Press SPACE to select this row." at bounding box center [88, 358] width 9 height 9
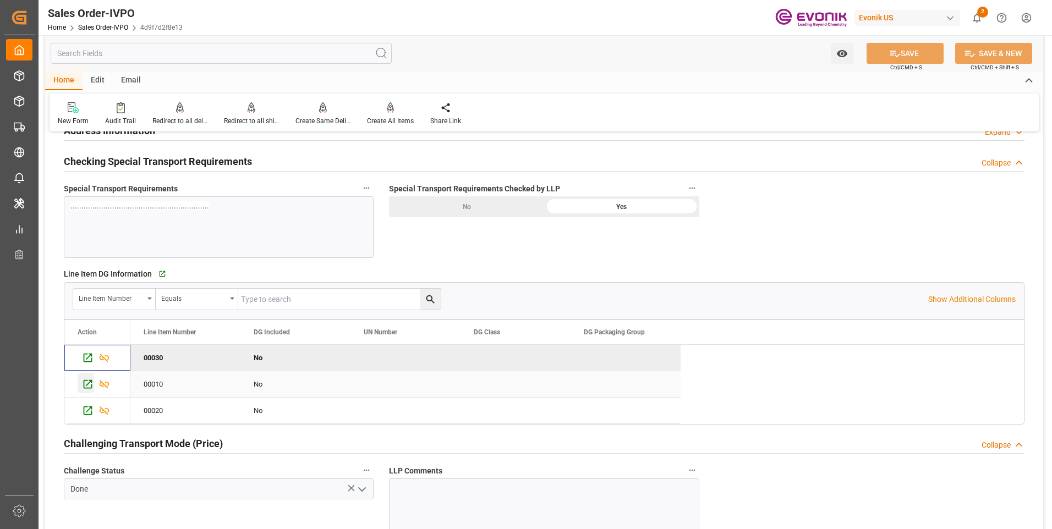
click at [90, 384] on icon "Press SPACE to select this row." at bounding box center [88, 384] width 12 height 12
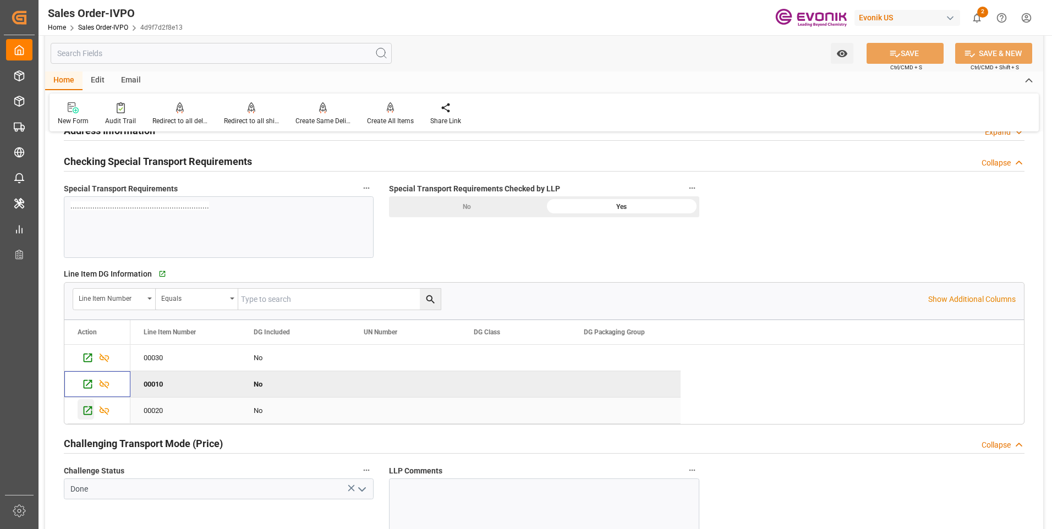
click at [86, 406] on icon "Press SPACE to select this row." at bounding box center [88, 411] width 12 height 12
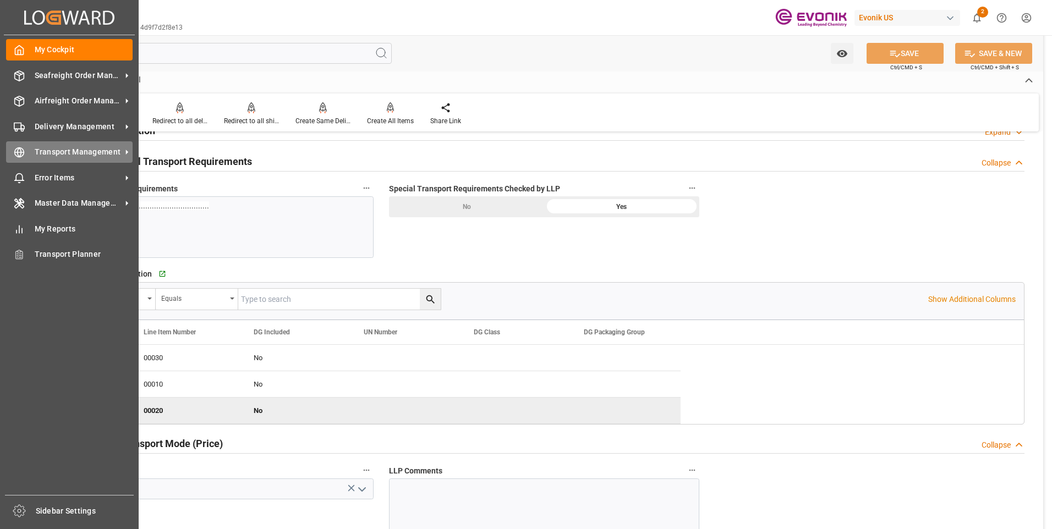
click at [24, 152] on line at bounding box center [19, 152] width 9 height 0
click at [17, 151] on icon at bounding box center [19, 152] width 11 height 11
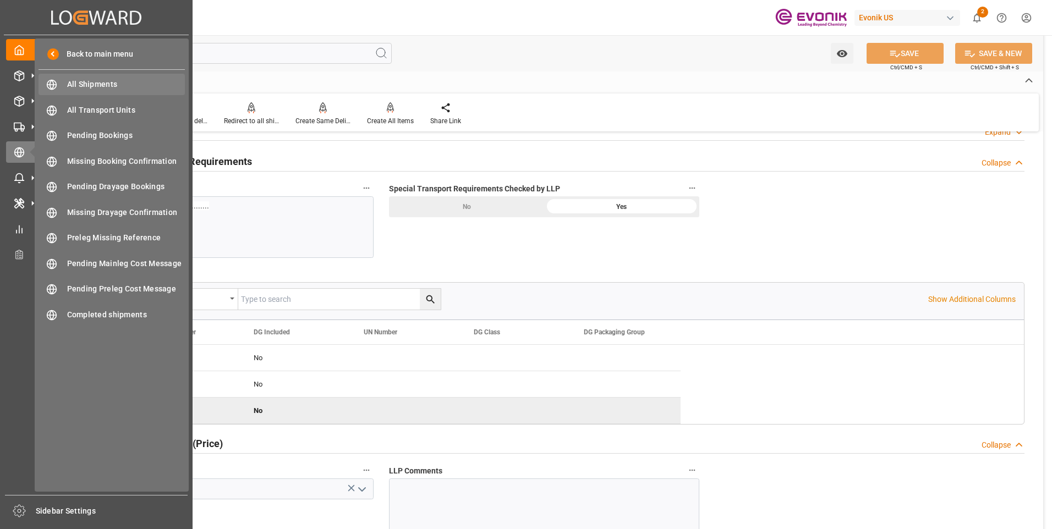
click at [86, 80] on span "All Shipments" at bounding box center [126, 85] width 118 height 12
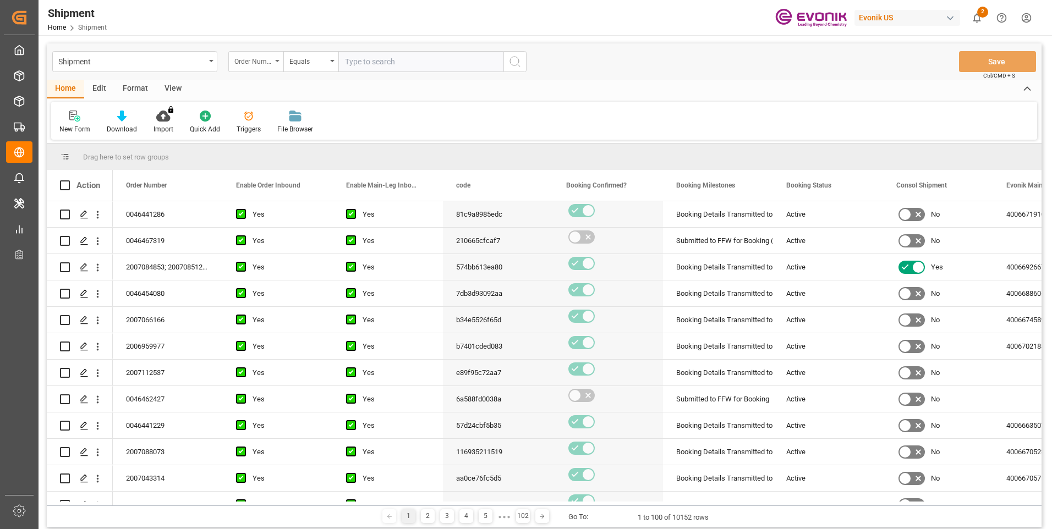
click at [257, 62] on div "Order Number" at bounding box center [252, 60] width 37 height 13
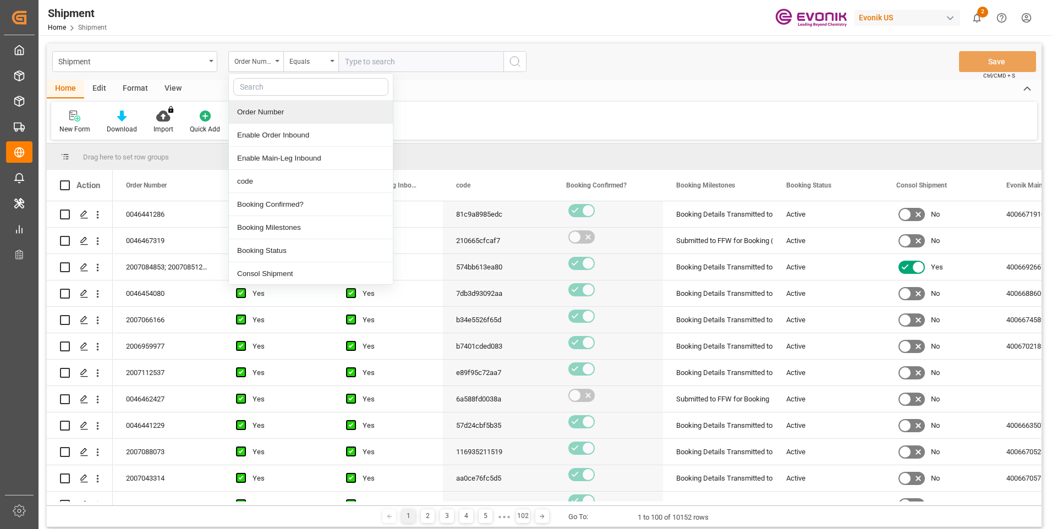
click at [307, 107] on div "Order Number" at bounding box center [311, 112] width 164 height 23
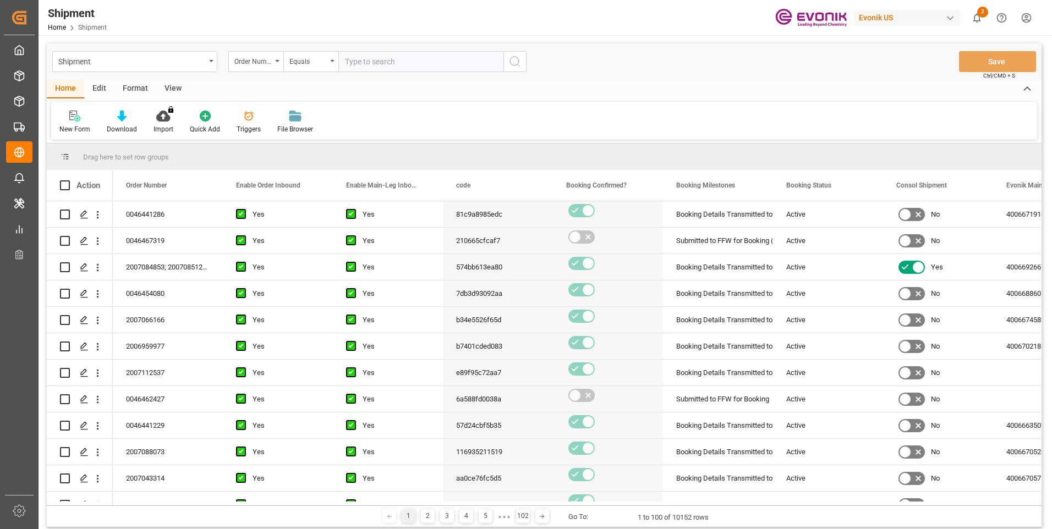
click at [372, 65] on input "text" at bounding box center [420, 61] width 165 height 21
paste input "46467319"
type input "0046467319"
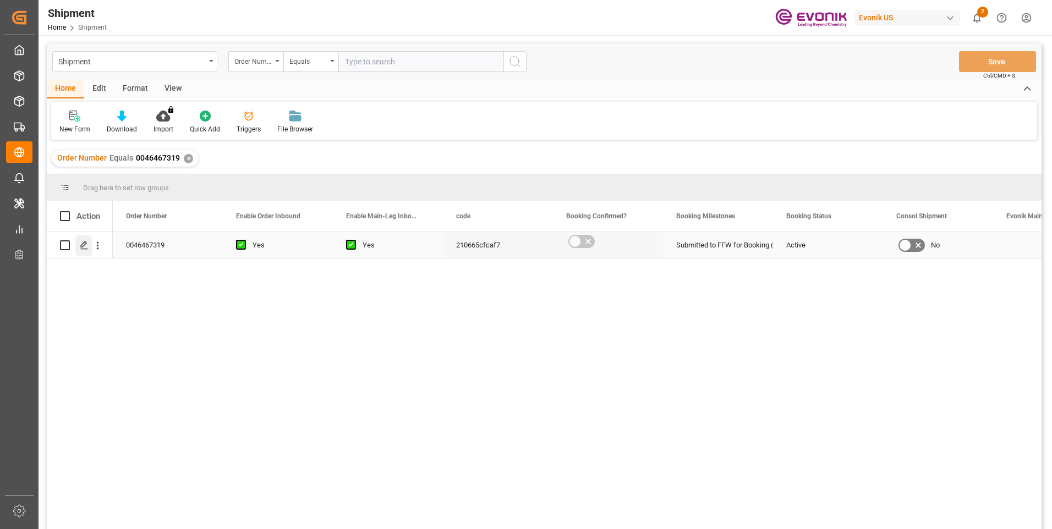
click at [85, 243] on icon "Press SPACE to select this row." at bounding box center [84, 245] width 9 height 9
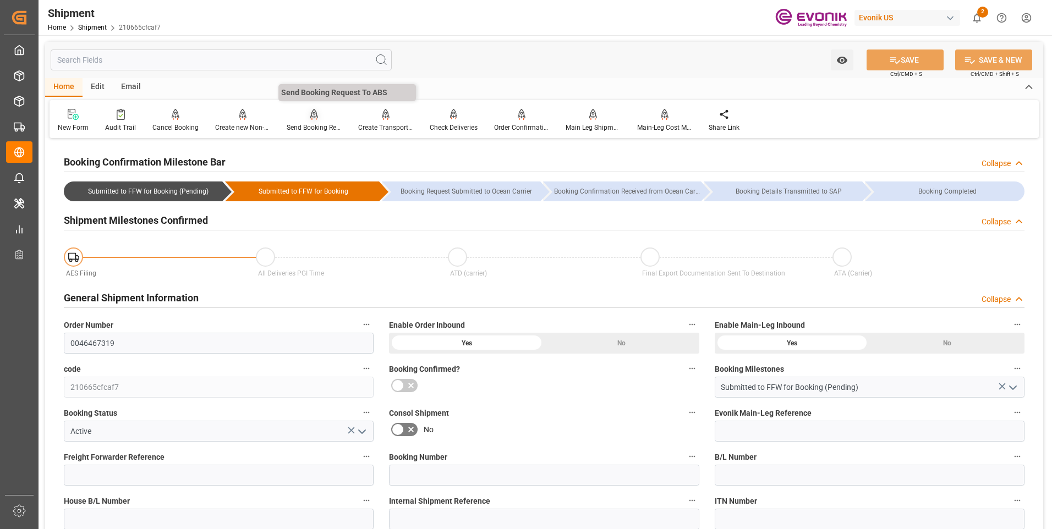
click at [302, 123] on div "Send Booking Request To ABS" at bounding box center [314, 128] width 55 height 10
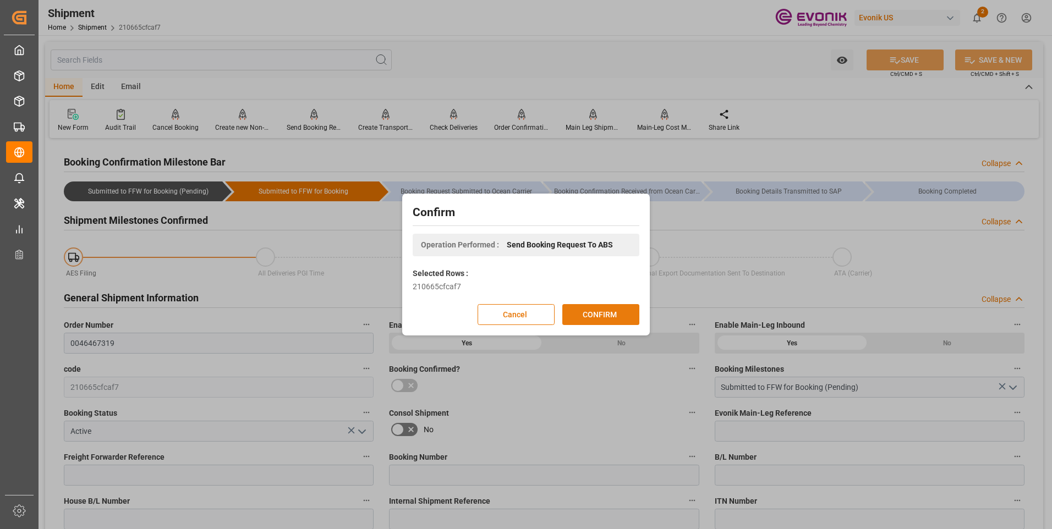
click at [609, 316] on button "CONFIRM" at bounding box center [600, 314] width 77 height 21
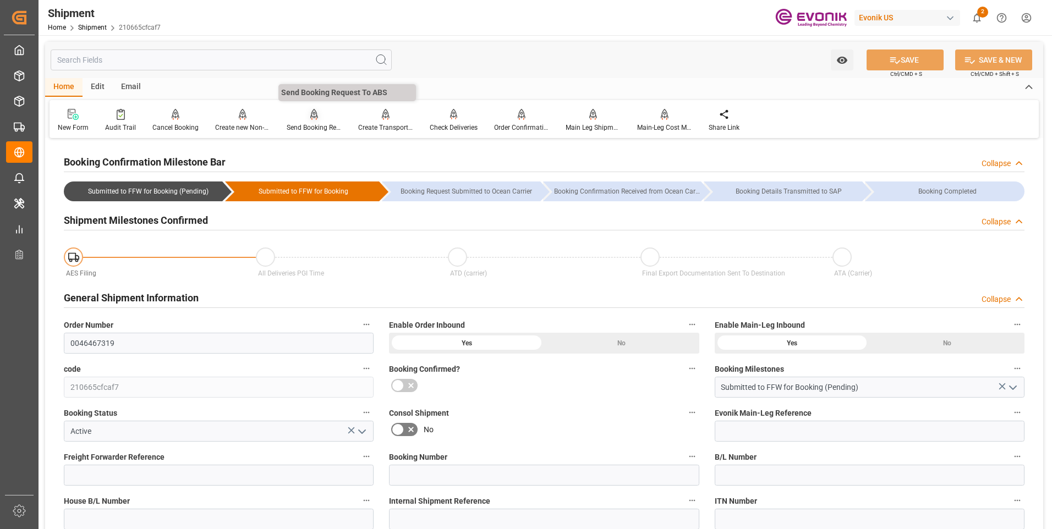
click at [300, 121] on div "Send Booking Request To ABS" at bounding box center [314, 120] width 72 height 24
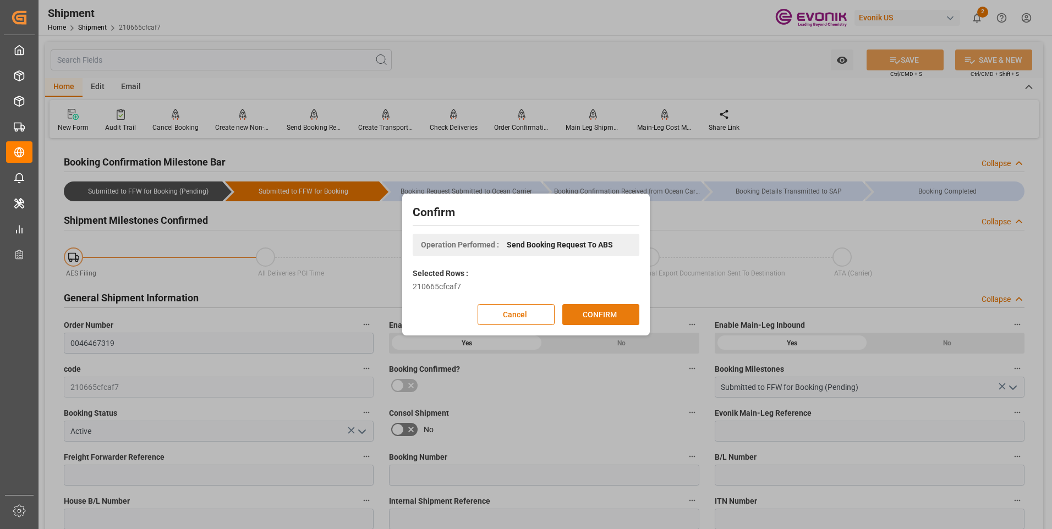
click at [589, 314] on button "CONFIRM" at bounding box center [600, 314] width 77 height 21
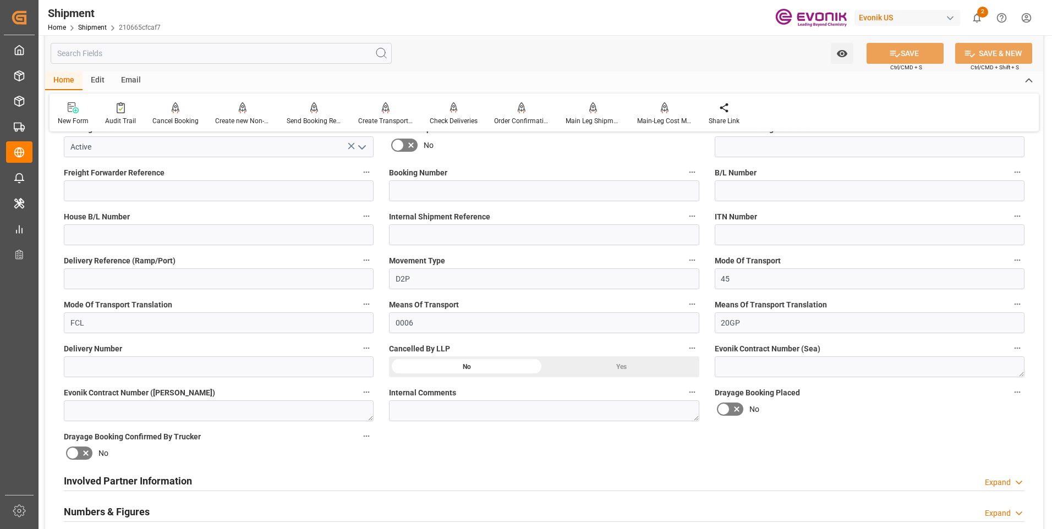
scroll to position [504, 0]
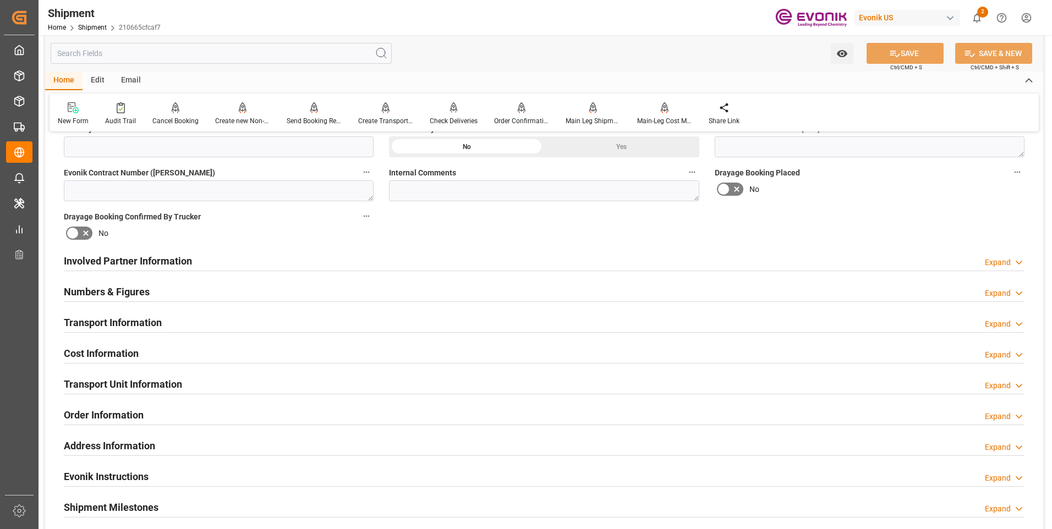
click at [180, 255] on h2 "Involved Partner Information" at bounding box center [128, 261] width 128 height 15
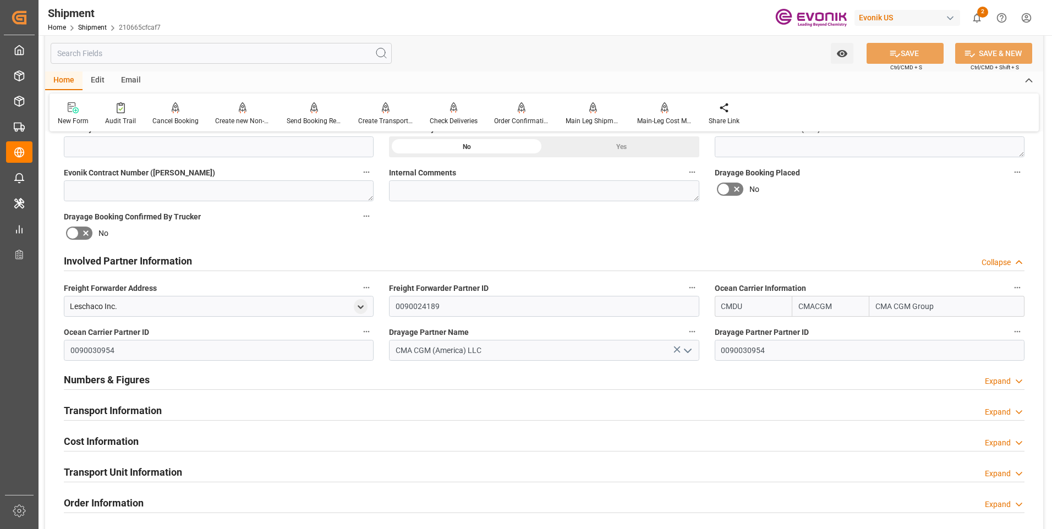
click at [182, 255] on h2 "Involved Partner Information" at bounding box center [128, 261] width 128 height 15
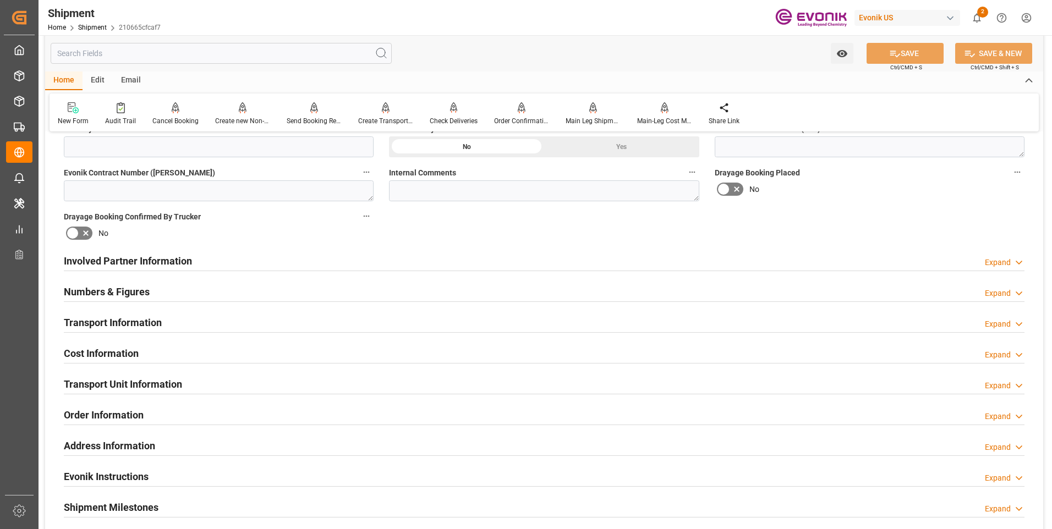
click at [113, 301] on div at bounding box center [544, 301] width 960 height 1
click at [116, 295] on h2 "Numbers & Figures" at bounding box center [107, 291] width 86 height 15
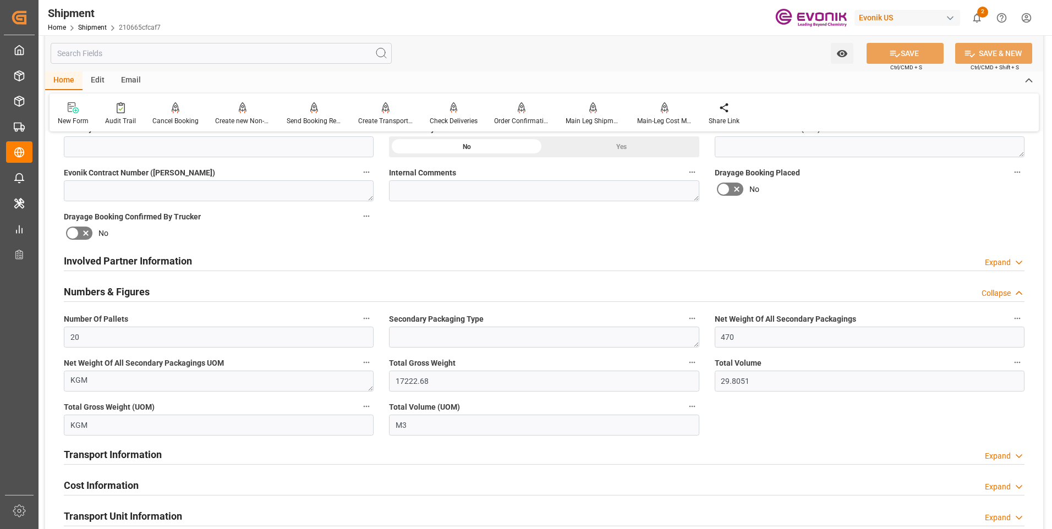
click at [116, 295] on h2 "Numbers & Figures" at bounding box center [107, 291] width 86 height 15
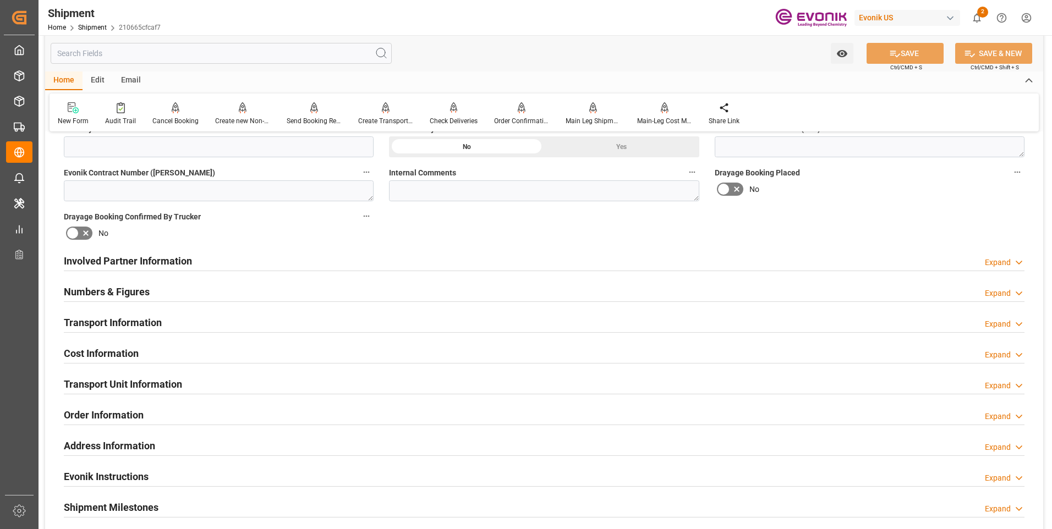
click at [119, 320] on h2 "Transport Information" at bounding box center [113, 322] width 98 height 15
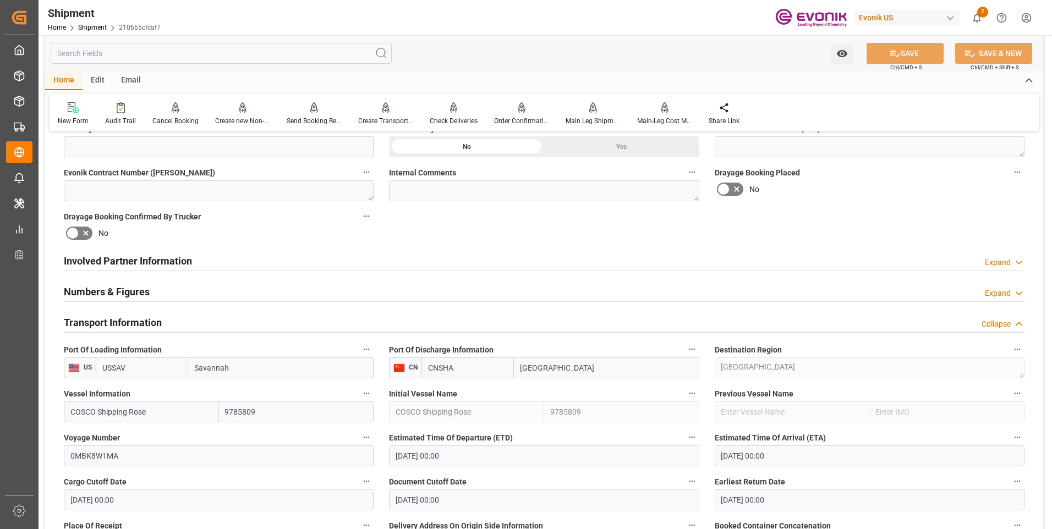
click at [126, 322] on h2 "Transport Information" at bounding box center [113, 322] width 98 height 15
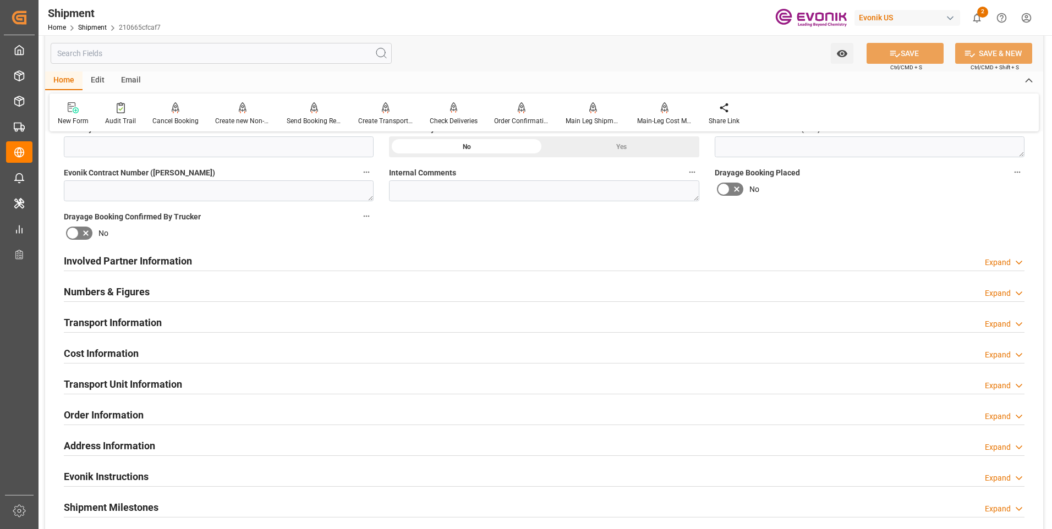
scroll to position [559, 0]
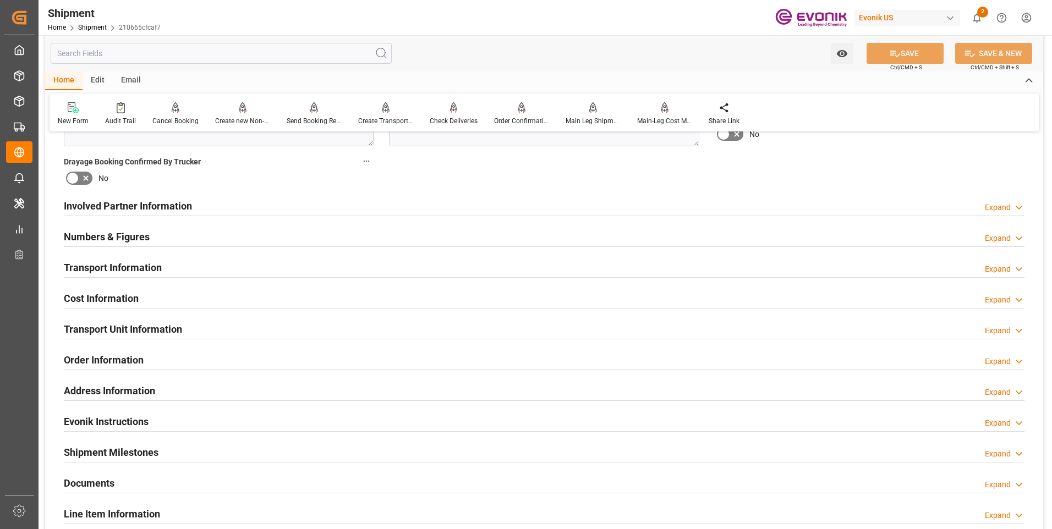
click at [110, 298] on h2 "Cost Information" at bounding box center [101, 298] width 75 height 15
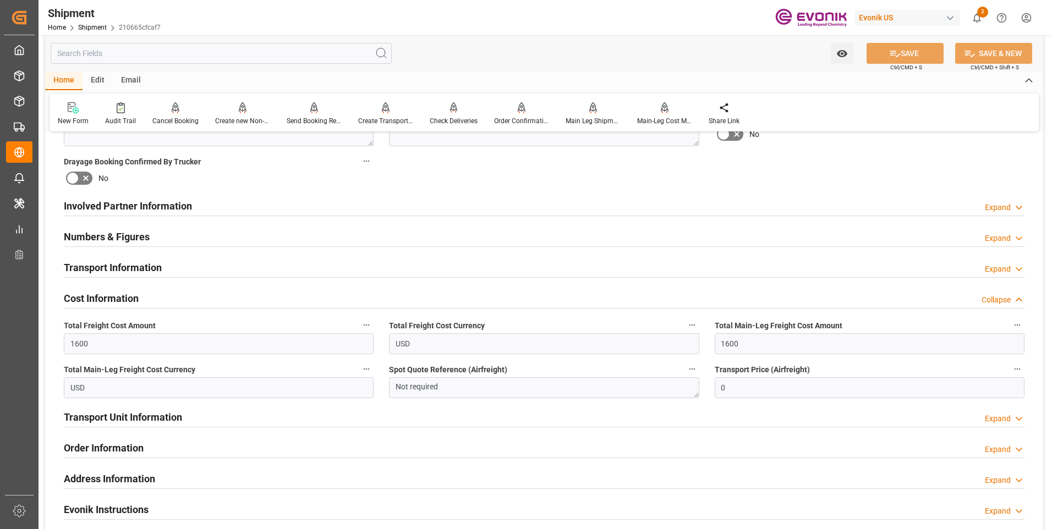
click at [130, 296] on h2 "Cost Information" at bounding box center [101, 298] width 75 height 15
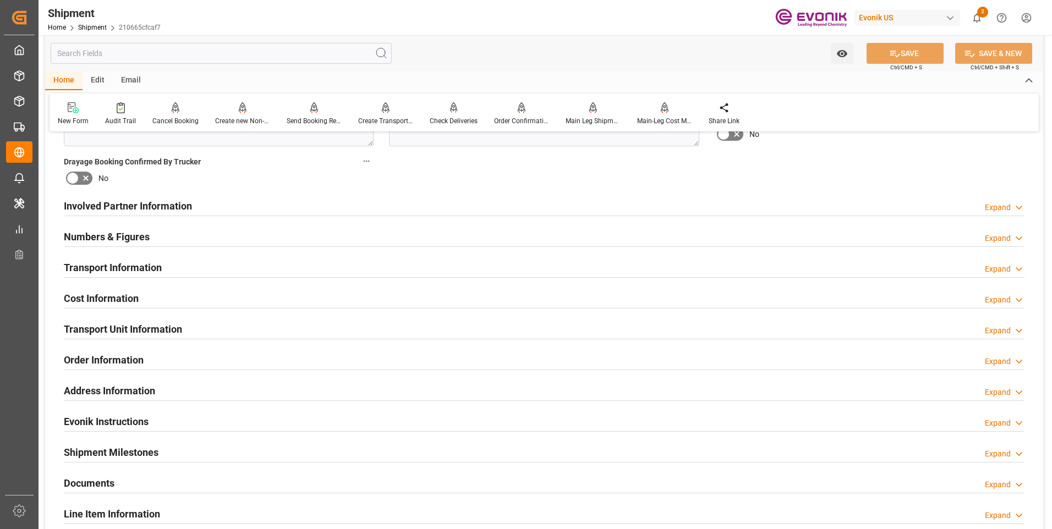
click at [123, 322] on h2 "Transport Unit Information" at bounding box center [123, 329] width 118 height 15
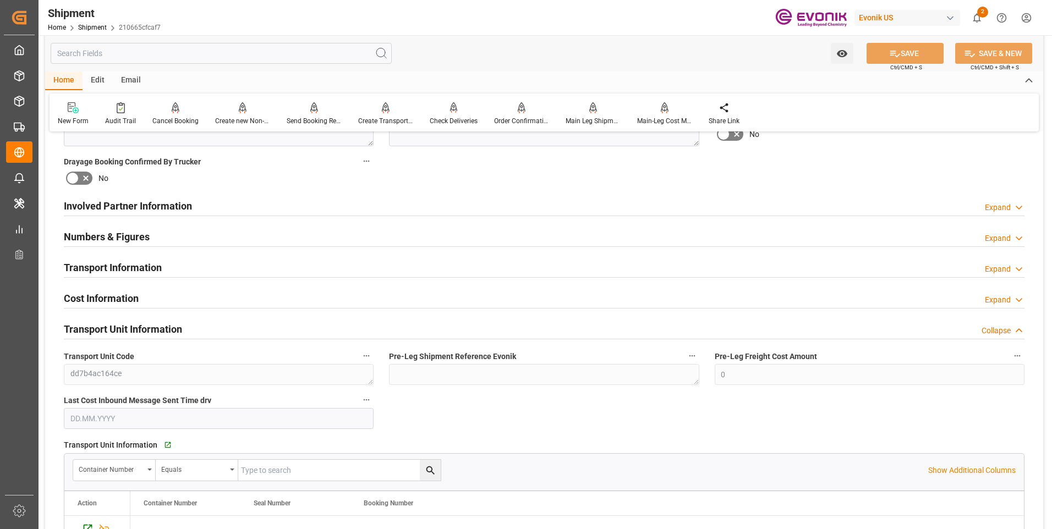
scroll to position [614, 0]
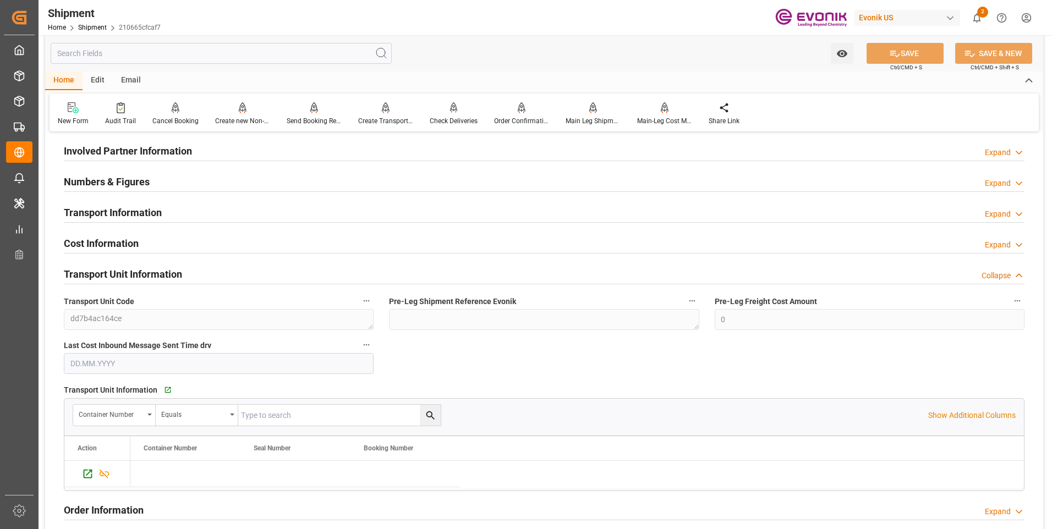
click at [128, 270] on h2 "Transport Unit Information" at bounding box center [123, 274] width 118 height 15
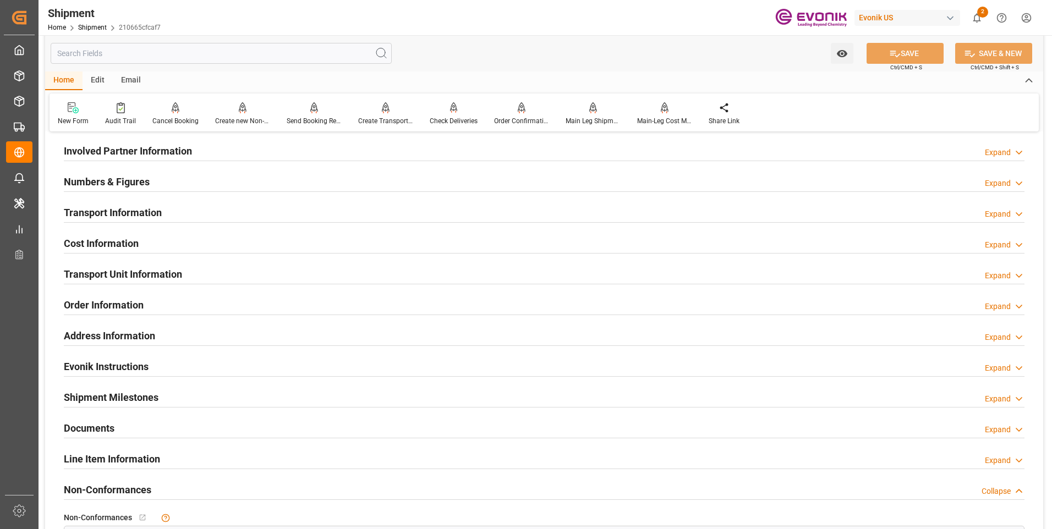
click at [128, 270] on h2 "Transport Unit Information" at bounding box center [123, 274] width 118 height 15
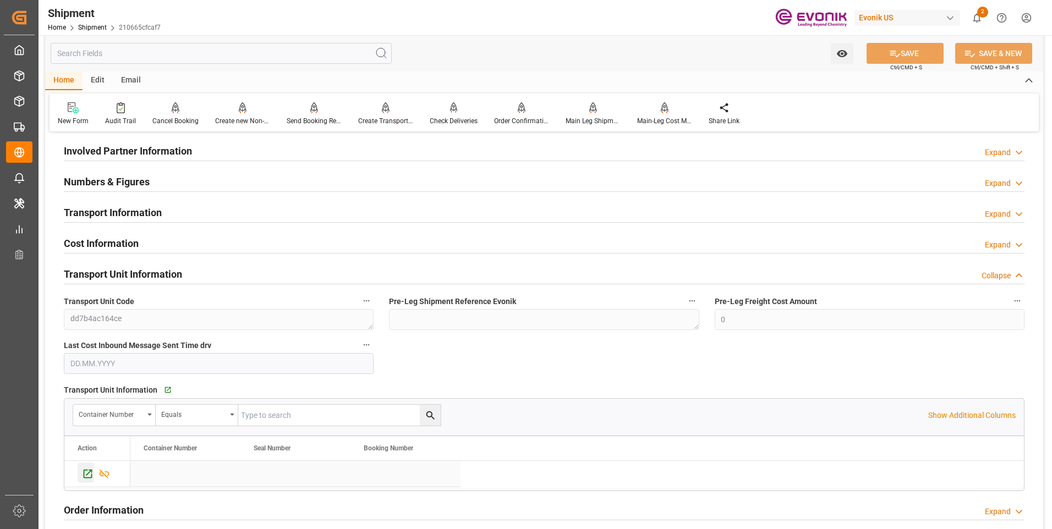
click at [85, 470] on icon "Press SPACE to select this row." at bounding box center [88, 474] width 9 height 9
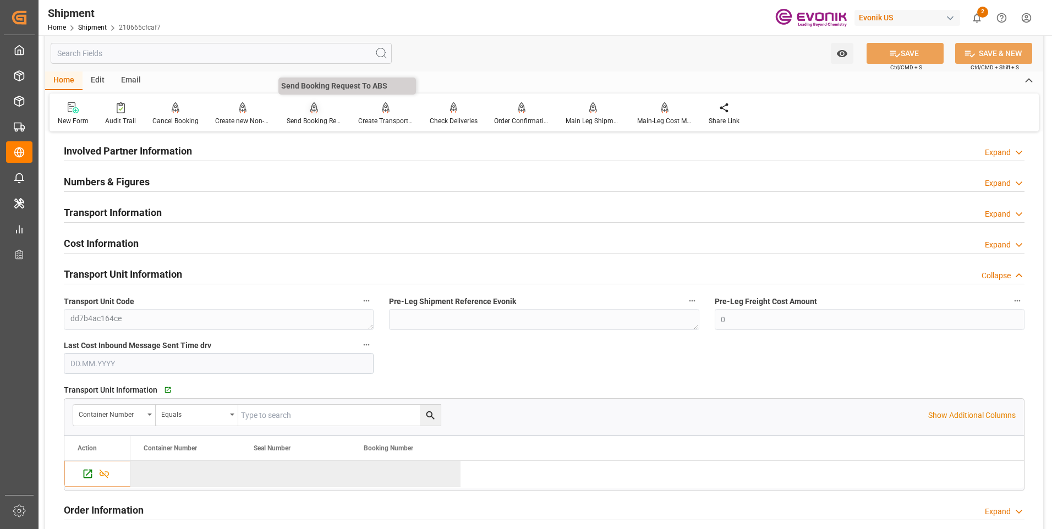
click at [310, 120] on div "Send Booking Request To ABS" at bounding box center [314, 121] width 55 height 10
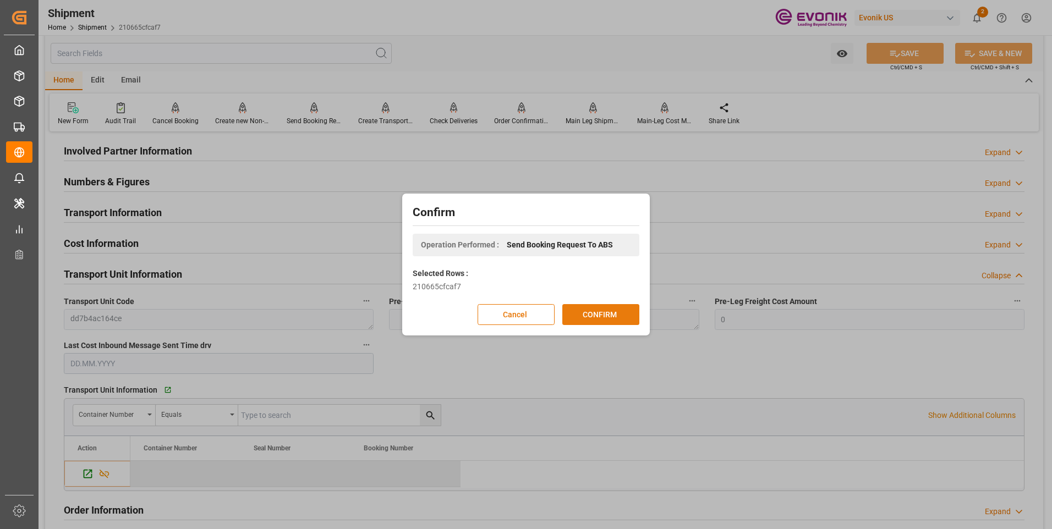
click at [606, 317] on button "CONFIRM" at bounding box center [600, 314] width 77 height 21
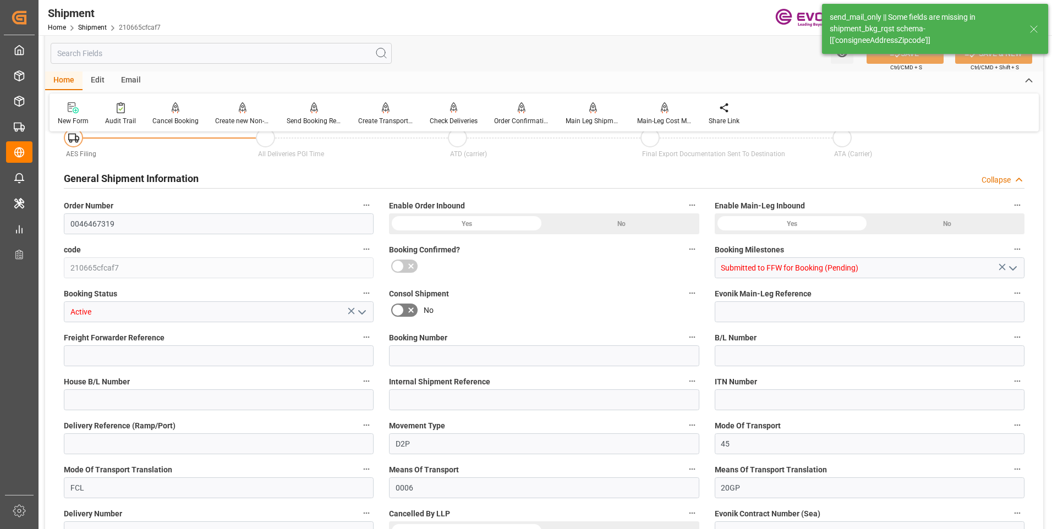
type input "0046467319"
type input "210665cfcaf7"
type input "Submitted to FFW for Booking (Pending)"
type input "Active"
type input "D2P"
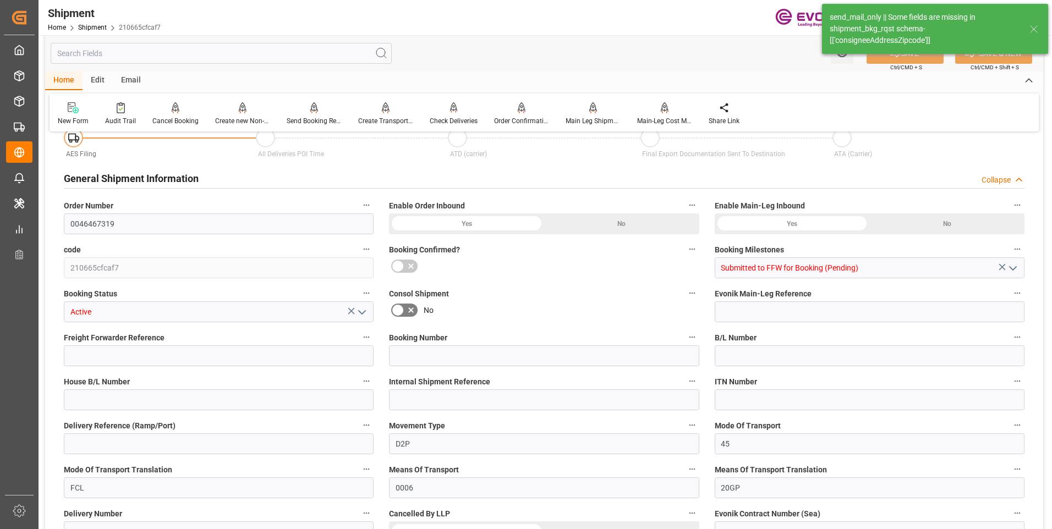
type input "45"
type input "FCL"
type input "0006"
type input "20GP"
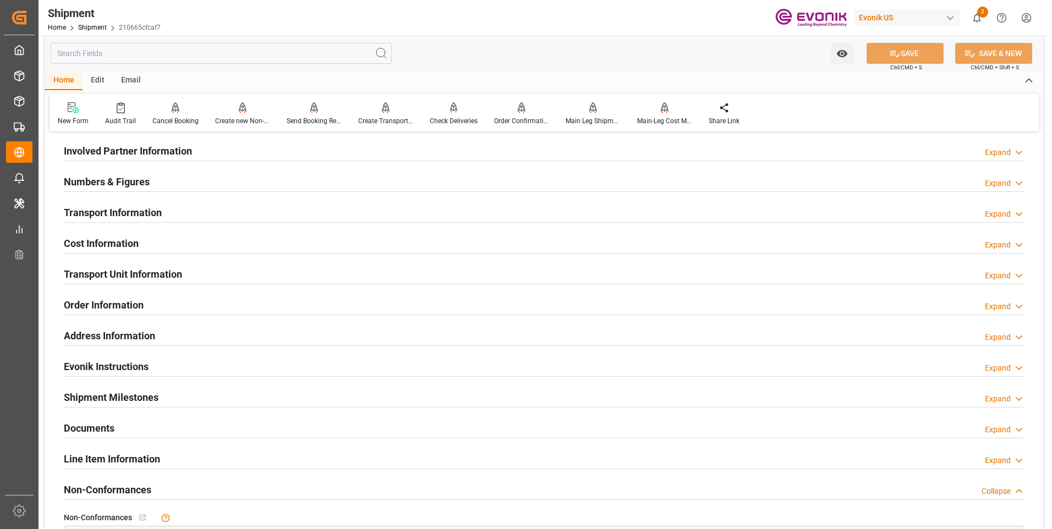
click at [495, 63] on div "Watch Option SAVE Ctrl/CMD + S SAVE & NEW Ctrl/CMD + Shift + S" at bounding box center [544, 53] width 998 height 36
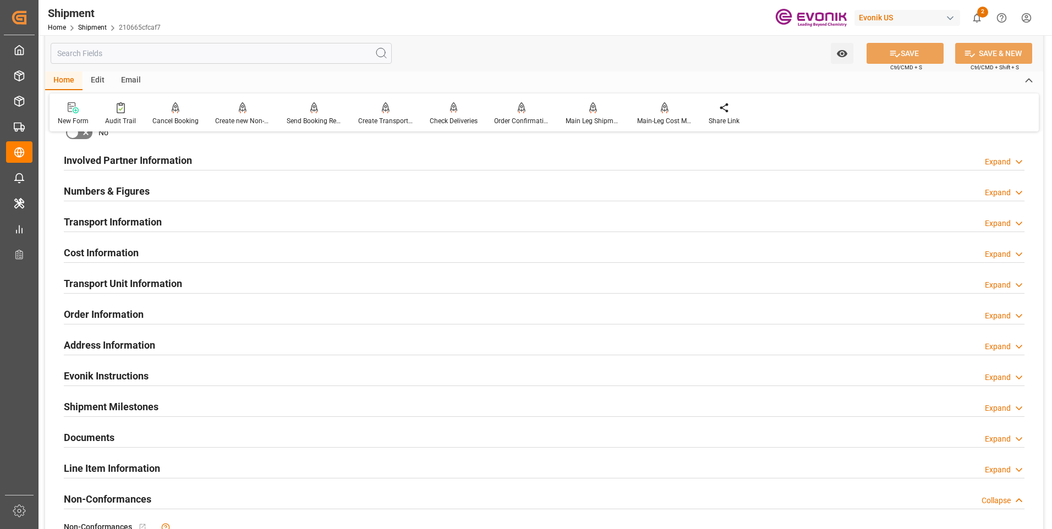
scroll to position [660, 0]
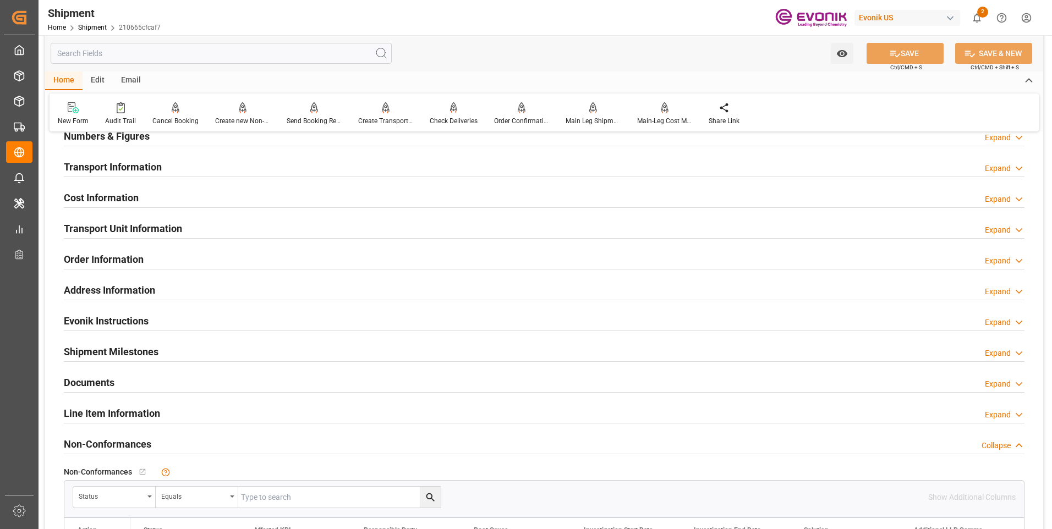
click at [115, 408] on h2 "Line Item Information" at bounding box center [112, 413] width 96 height 15
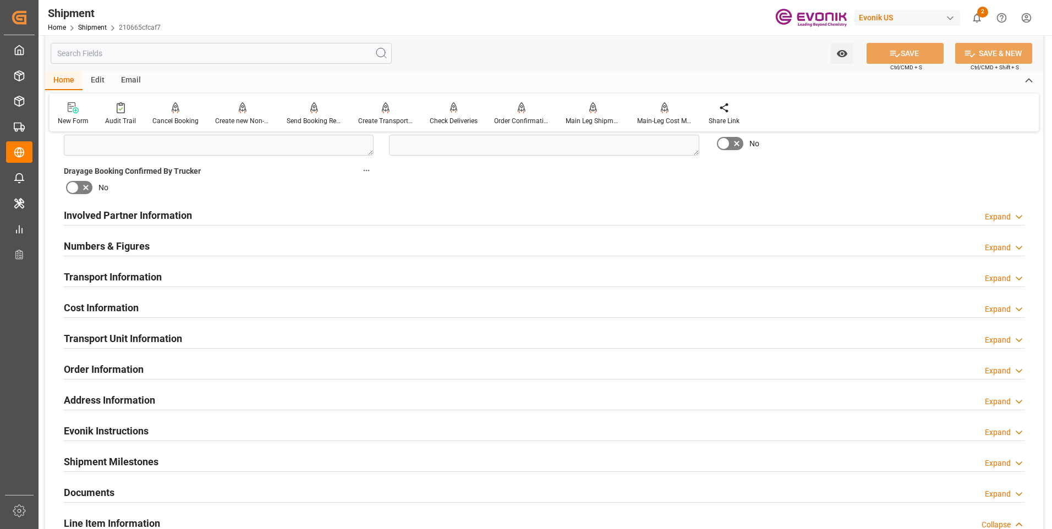
scroll to position [770, 0]
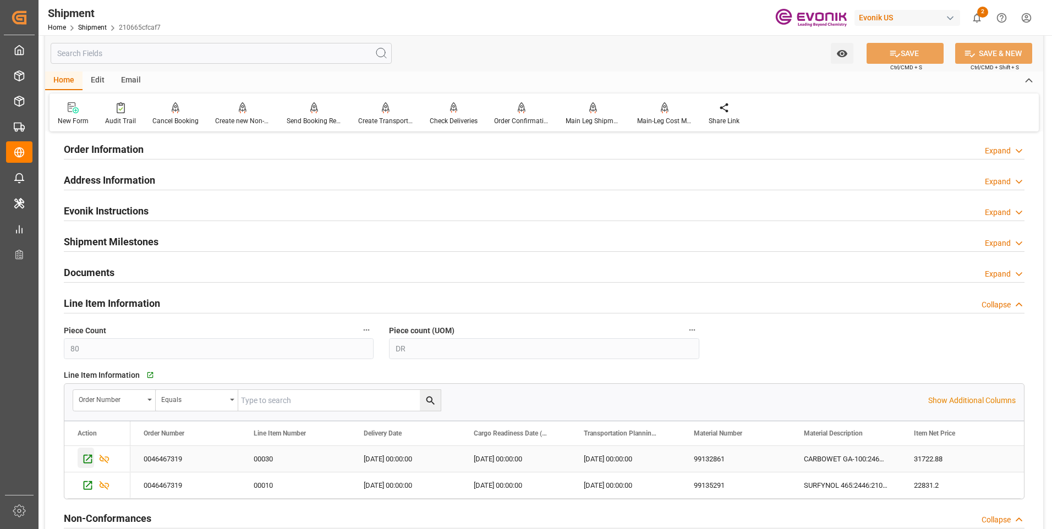
click at [89, 453] on icon "Press SPACE to select this row." at bounding box center [88, 459] width 12 height 12
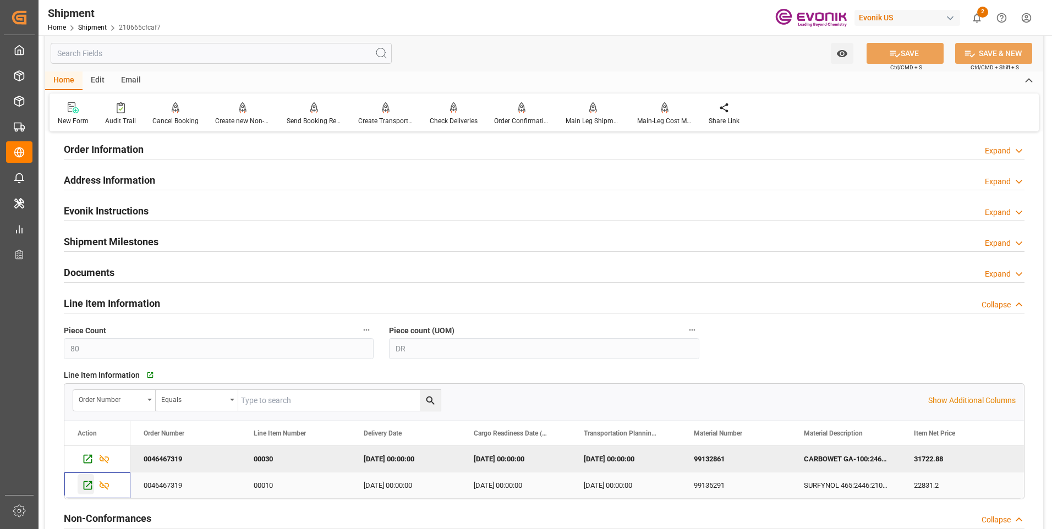
click at [83, 482] on icon "Press SPACE to select this row." at bounding box center [88, 486] width 12 height 12
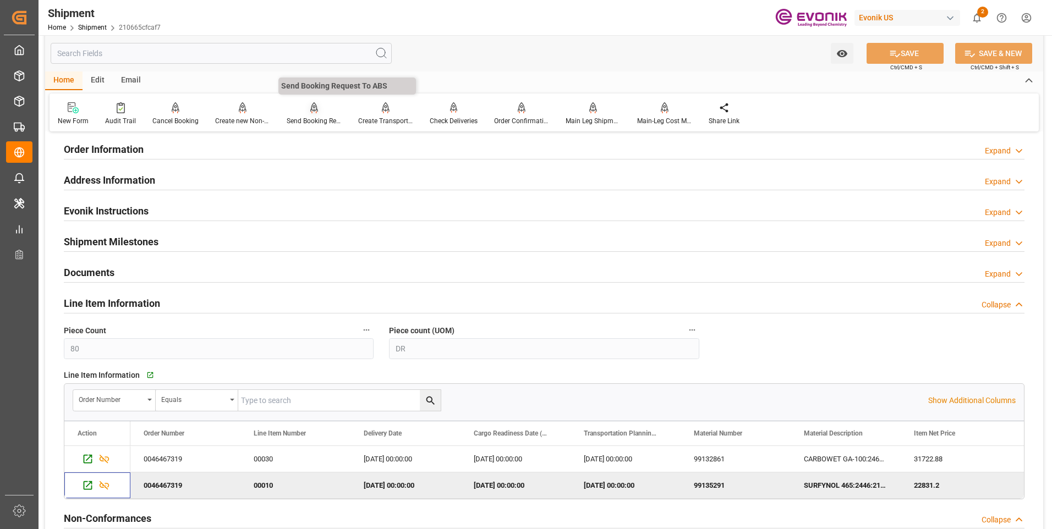
click at [310, 113] on icon at bounding box center [314, 107] width 8 height 11
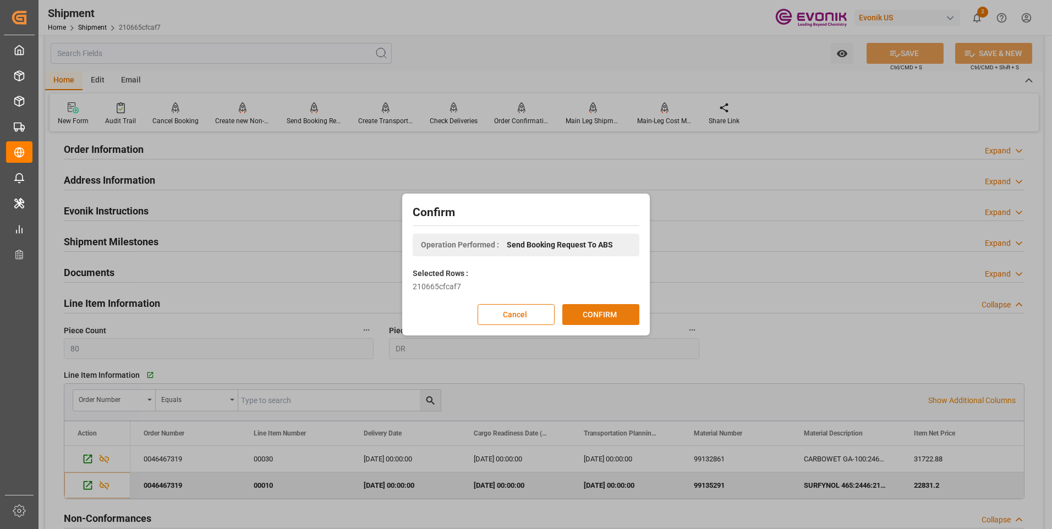
click at [608, 325] on button "CONFIRM" at bounding box center [600, 314] width 77 height 21
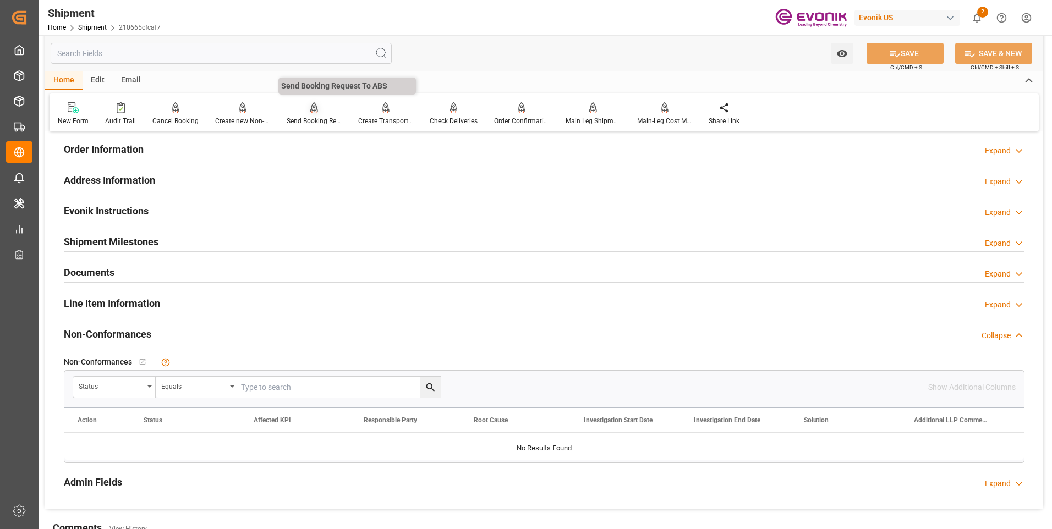
click at [309, 118] on div "Send Booking Request To ABS" at bounding box center [314, 121] width 55 height 10
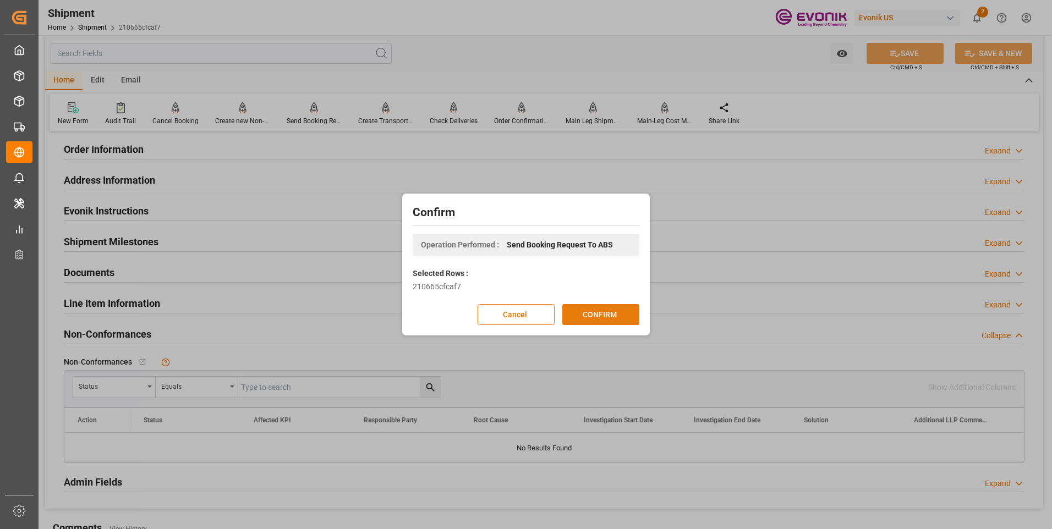
click at [615, 317] on button "CONFIRM" at bounding box center [600, 314] width 77 height 21
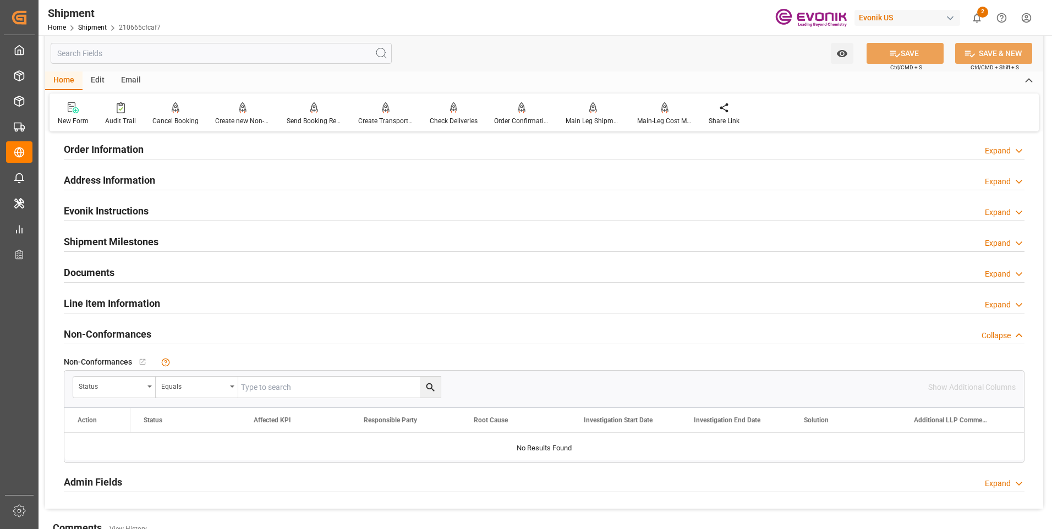
click at [150, 53] on input "text" at bounding box center [221, 53] width 341 height 21
paste input "0046467081"
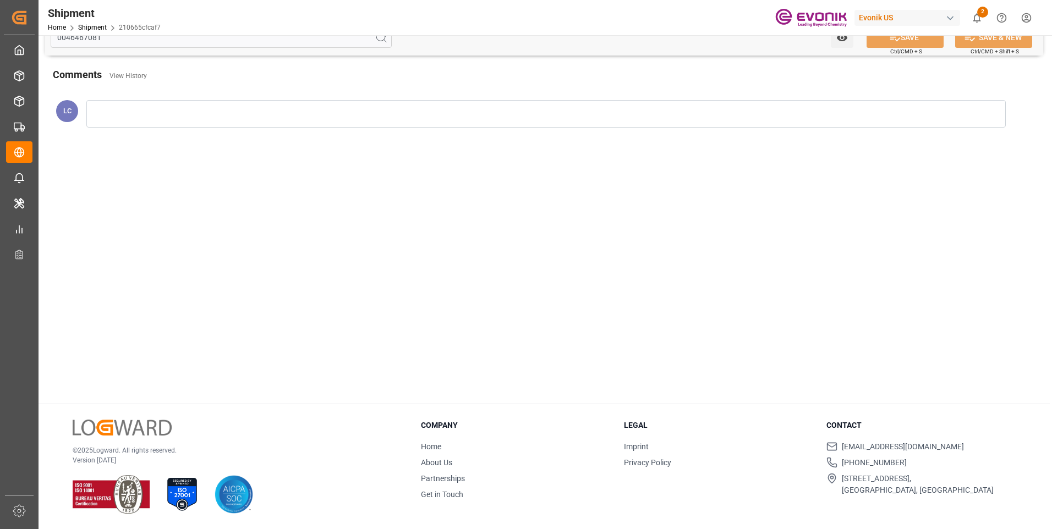
scroll to position [117, 0]
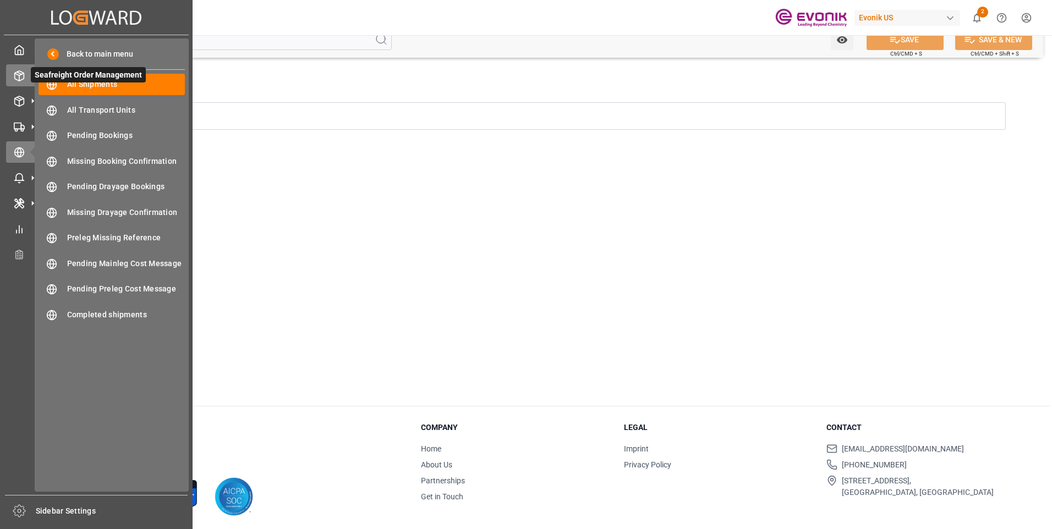
type input "0046467081"
click at [19, 79] on line at bounding box center [19, 78] width 0 height 6
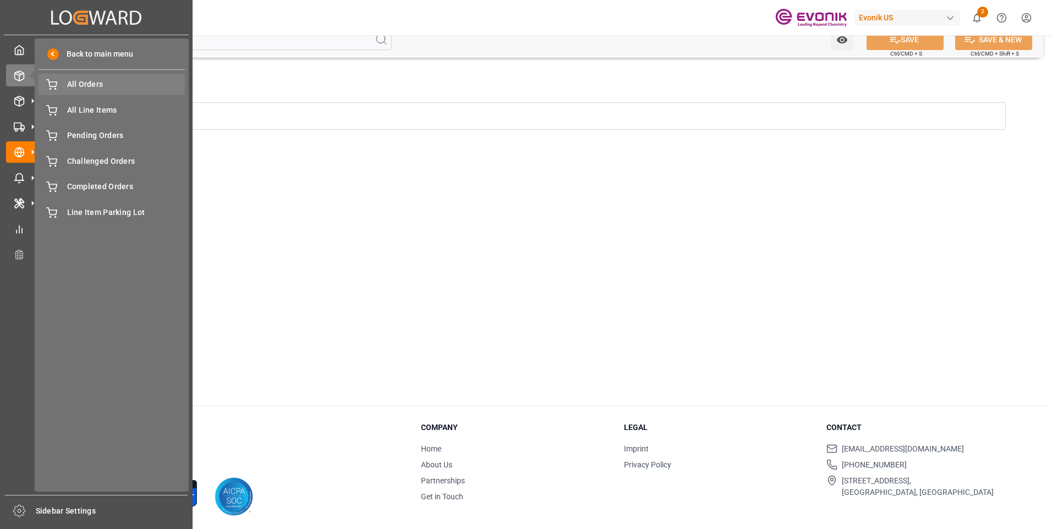
click at [91, 84] on span "All Orders" at bounding box center [126, 85] width 118 height 12
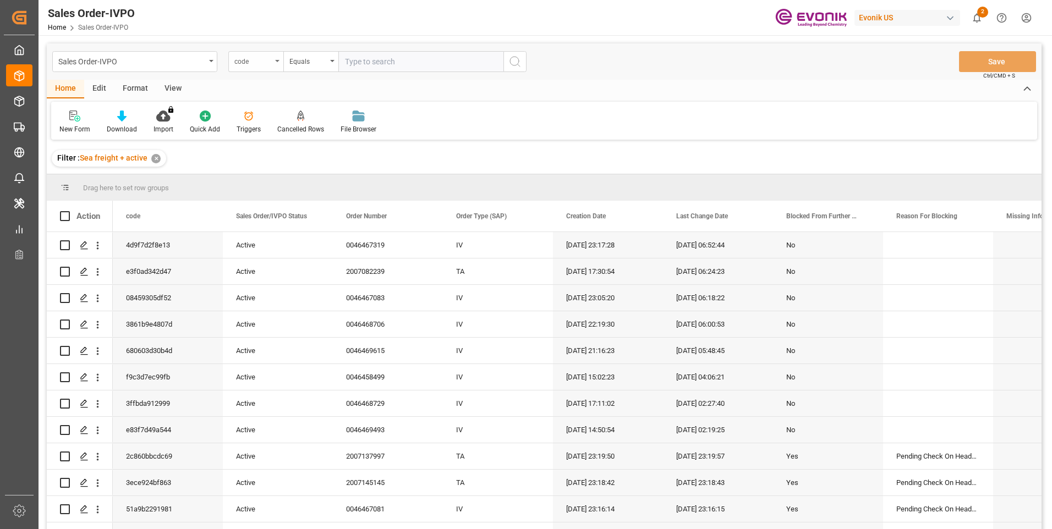
click at [271, 64] on div "code" at bounding box center [252, 60] width 37 height 13
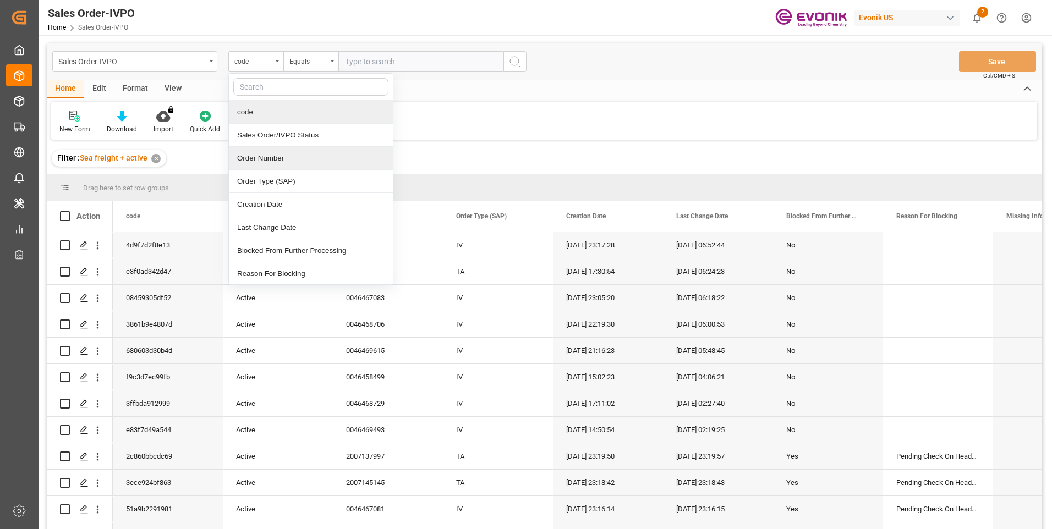
click at [258, 155] on div "Order Number" at bounding box center [311, 158] width 164 height 23
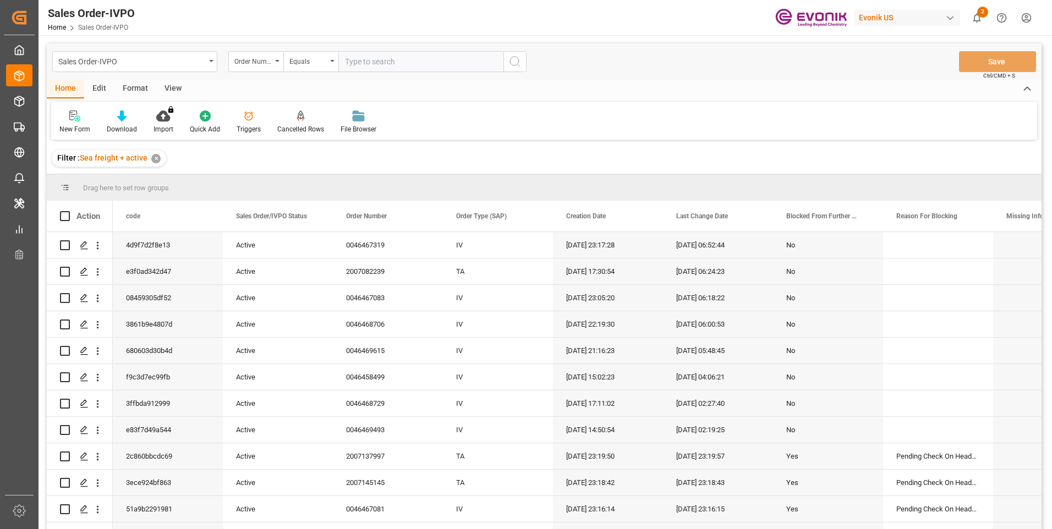
click at [384, 70] on input "text" at bounding box center [420, 61] width 165 height 21
paste input "0046467081"
type input "0046467081"
click at [512, 65] on circle "search button" at bounding box center [514, 61] width 9 height 9
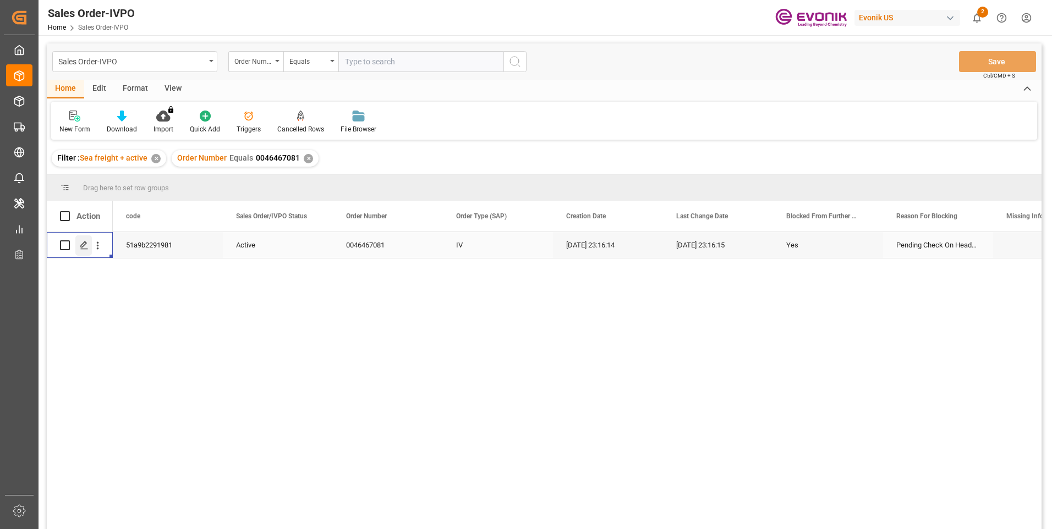
click at [85, 244] on icon "Press SPACE to select this row." at bounding box center [84, 245] width 9 height 9
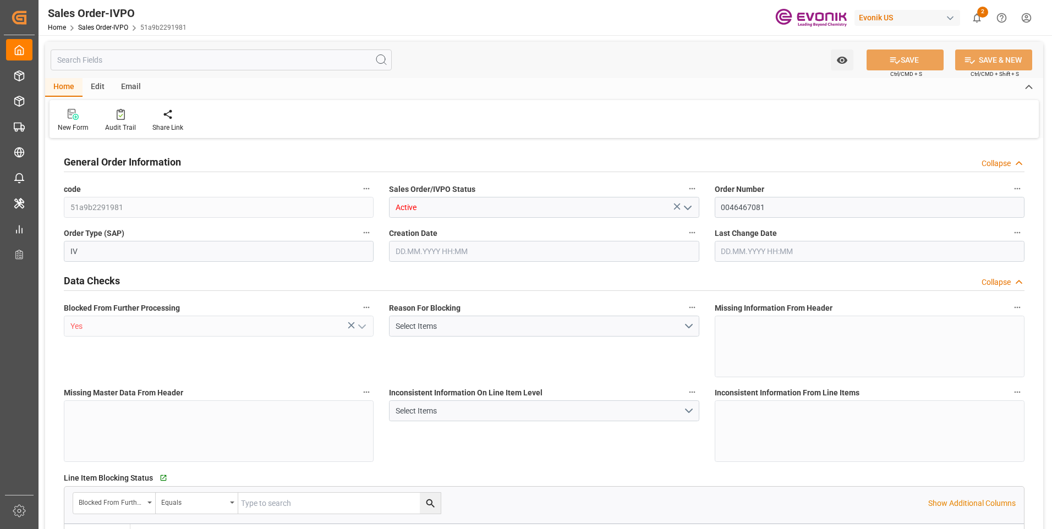
type input "CNSHA"
type input "0"
type input "2"
type input "36976"
type input "[DATE] 23:16"
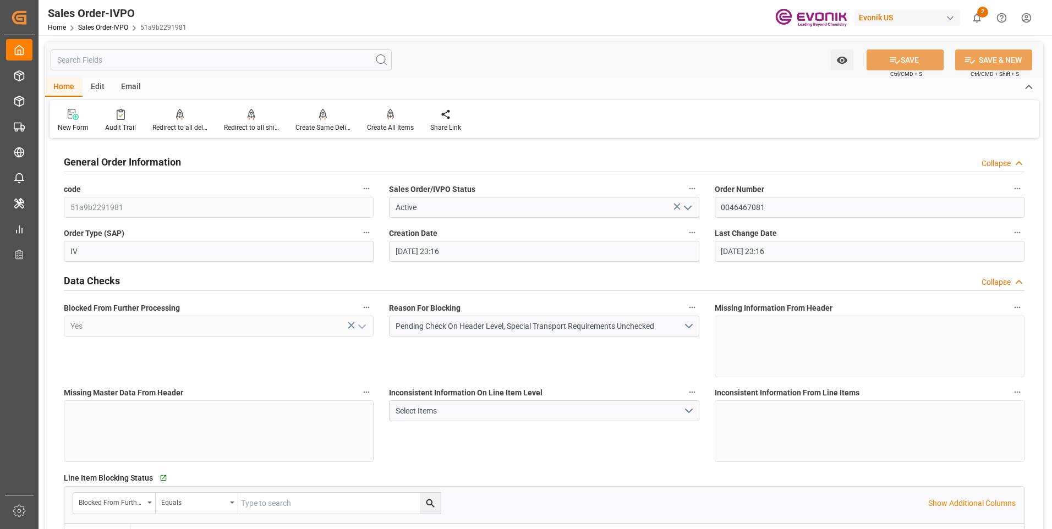
type input "[DATE] 23:16"
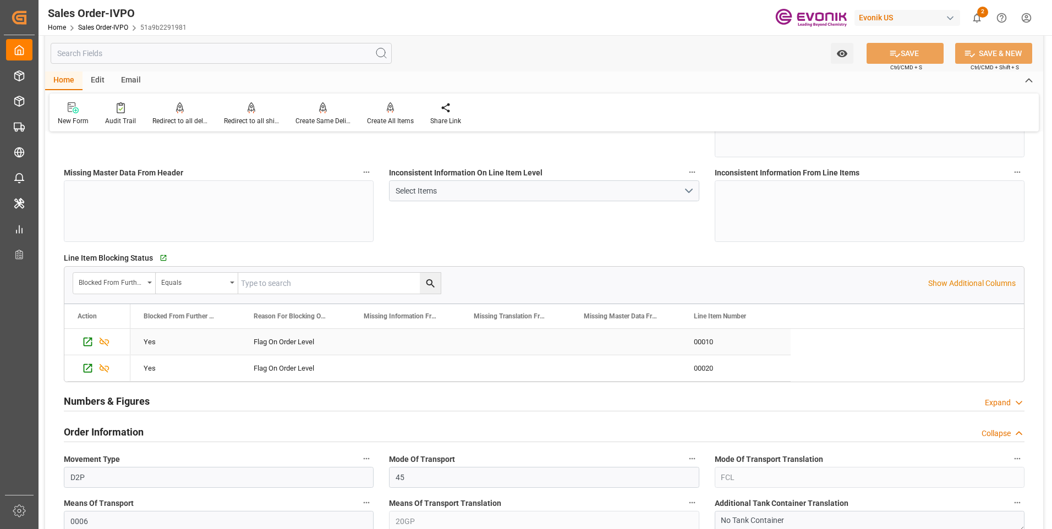
scroll to position [440, 0]
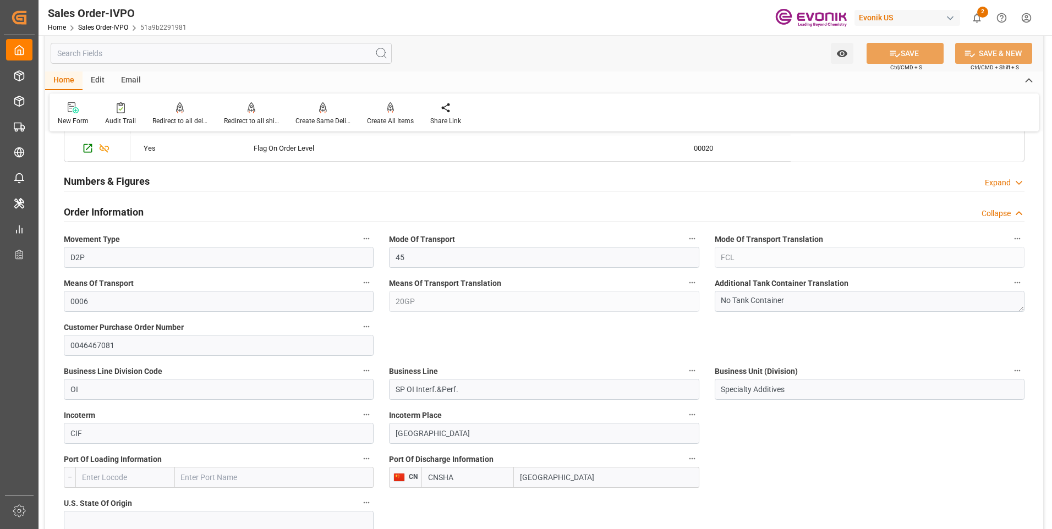
click at [422, 229] on div "Mode Of Transport 45" at bounding box center [543, 250] width 325 height 44
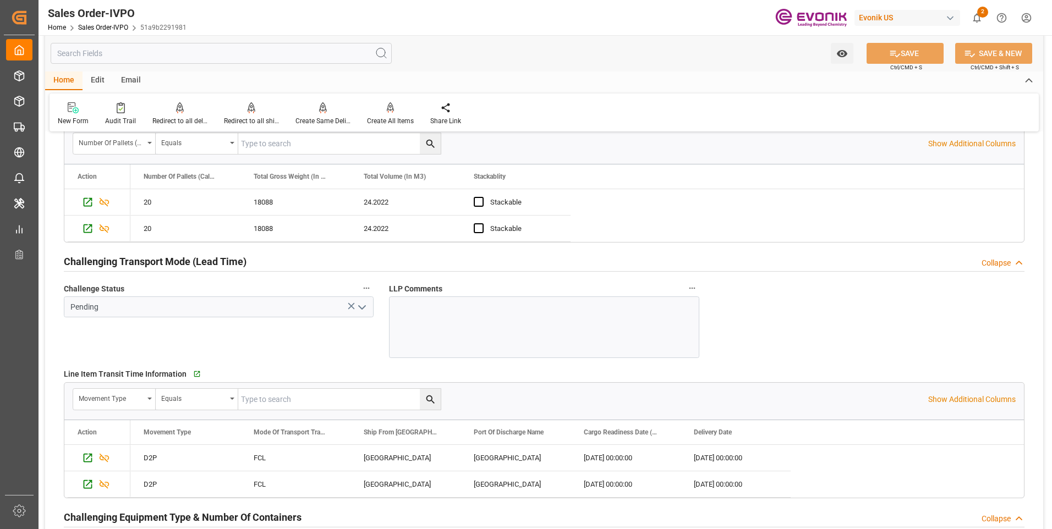
scroll to position [1595, 0]
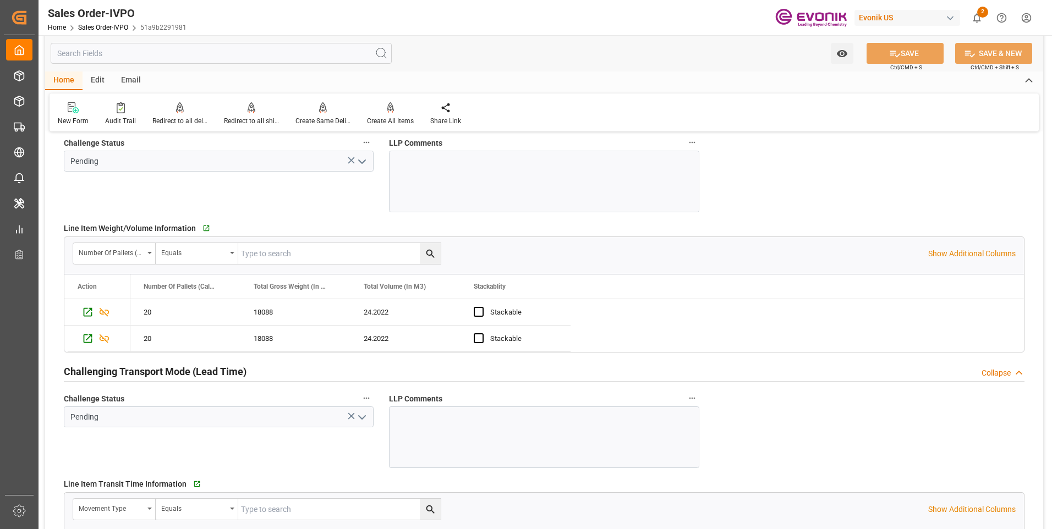
click at [251, 206] on div "Challenge Status Pending" at bounding box center [218, 173] width 325 height 85
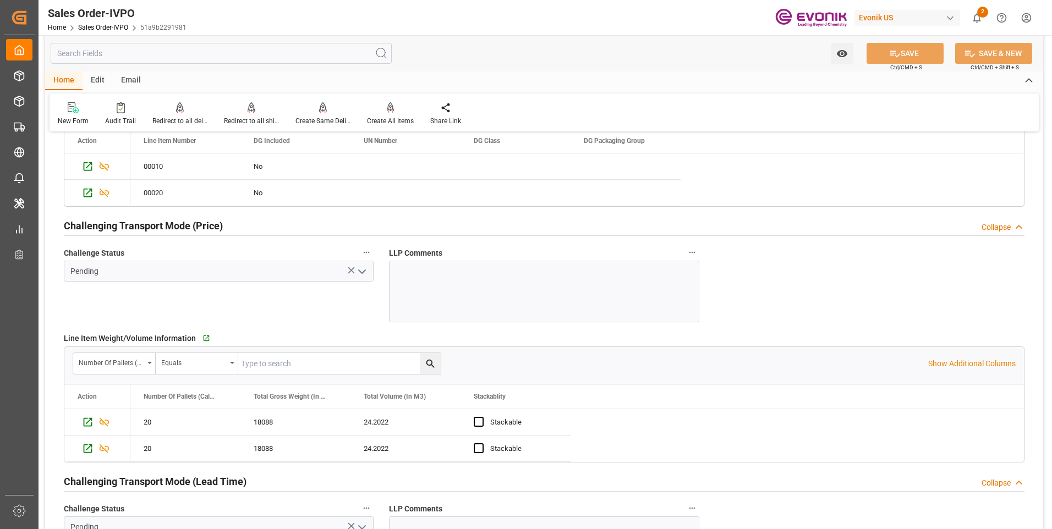
drag, startPoint x: 366, startPoint y: 273, endPoint x: 358, endPoint y: 270, distance: 9.1
click at [365, 273] on icon "open menu" at bounding box center [361, 271] width 13 height 13
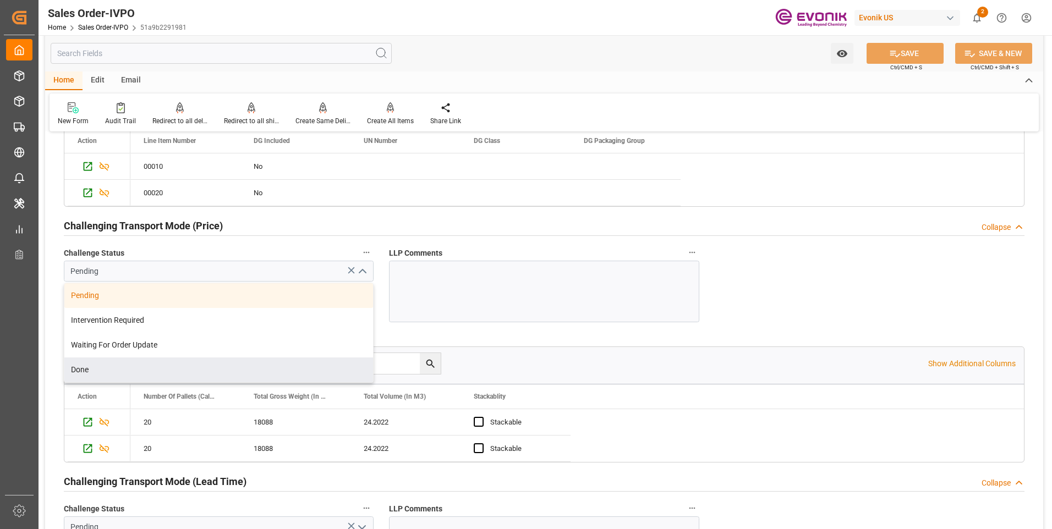
click at [95, 370] on div "Done" at bounding box center [218, 370] width 309 height 25
type input "Done"
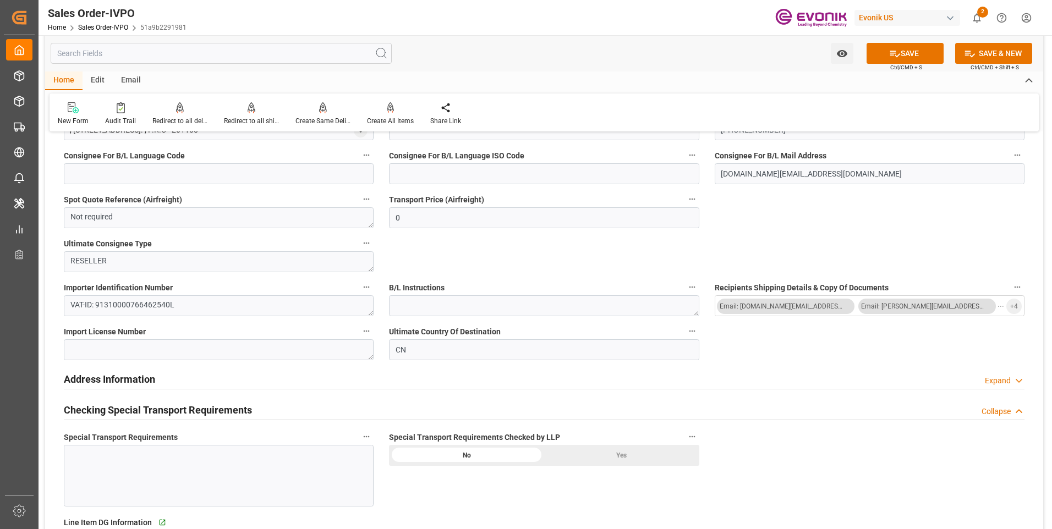
scroll to position [1210, 0]
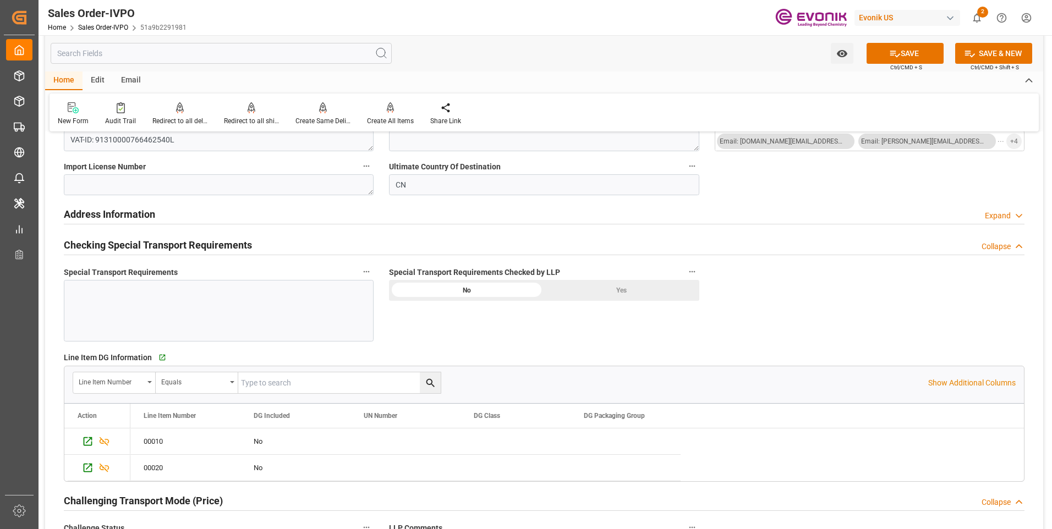
click at [274, 305] on div at bounding box center [219, 311] width 310 height 62
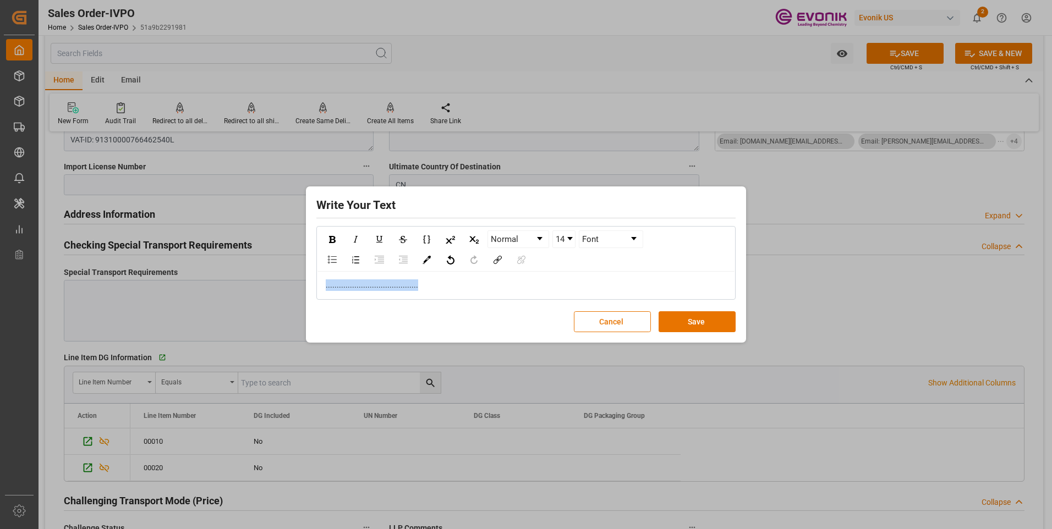
drag, startPoint x: 424, startPoint y: 283, endPoint x: 214, endPoint y: 286, distance: 209.6
click at [227, 287] on div "Write Your Text Normal 14 Font .......................................... Cance…" at bounding box center [526, 264] width 1052 height 529
copy span ".........................................."
click at [704, 327] on button "Save" at bounding box center [696, 321] width 77 height 21
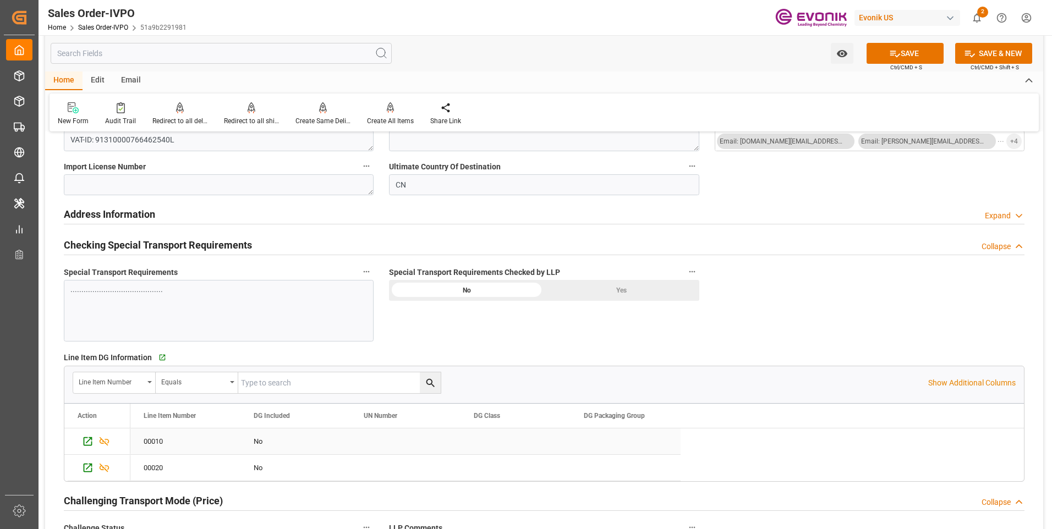
scroll to position [1265, 0]
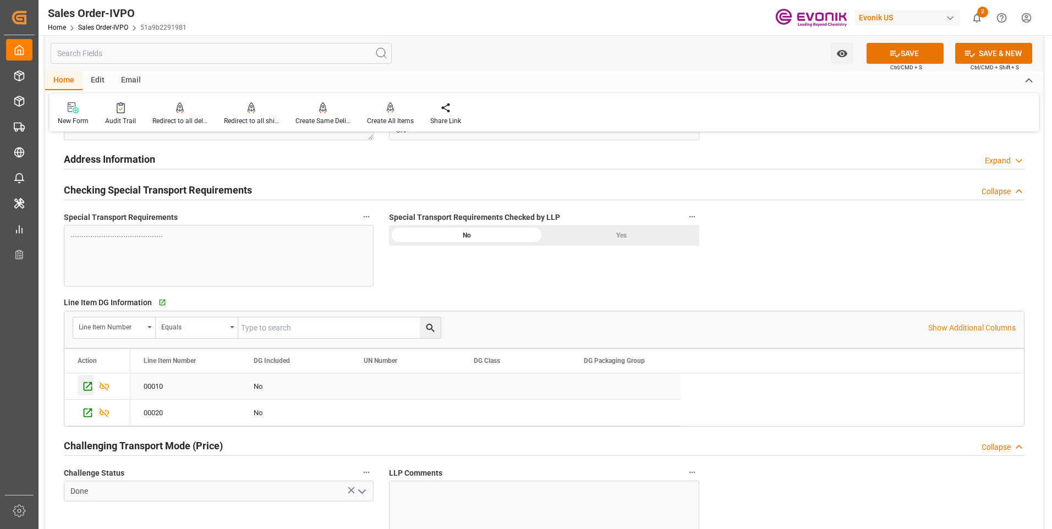
click at [78, 382] on div "Press SPACE to select this row." at bounding box center [86, 385] width 17 height 20
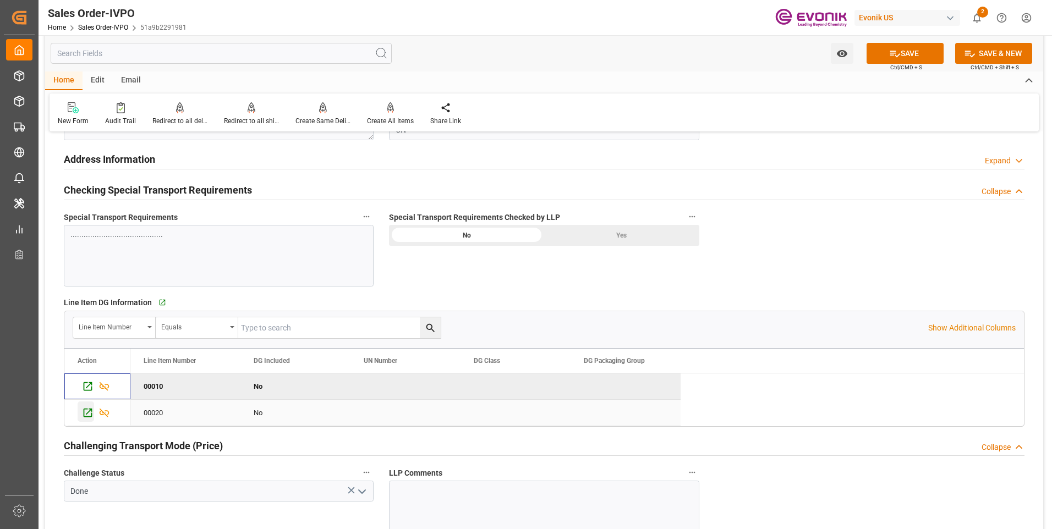
click at [84, 414] on icon "Press SPACE to select this row." at bounding box center [88, 413] width 9 height 9
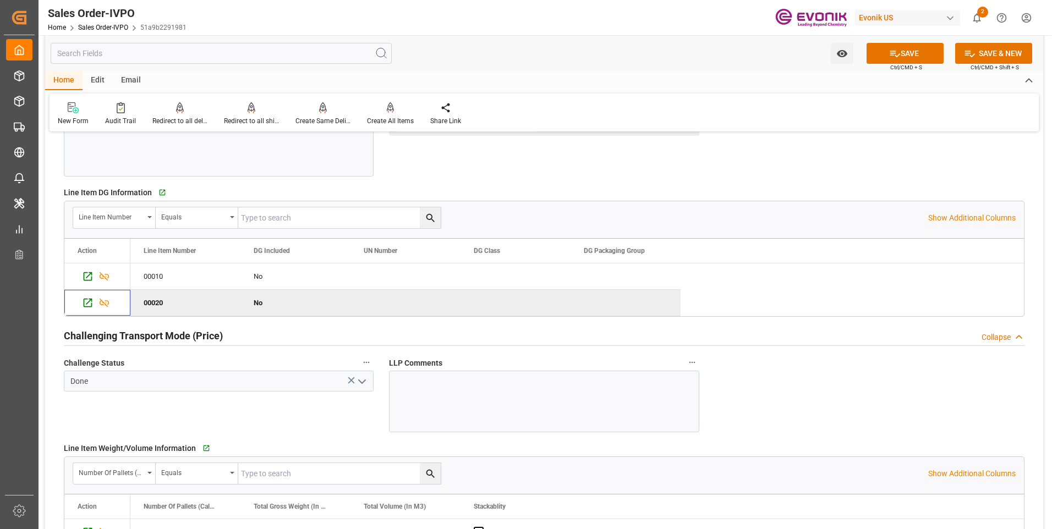
scroll to position [1155, 0]
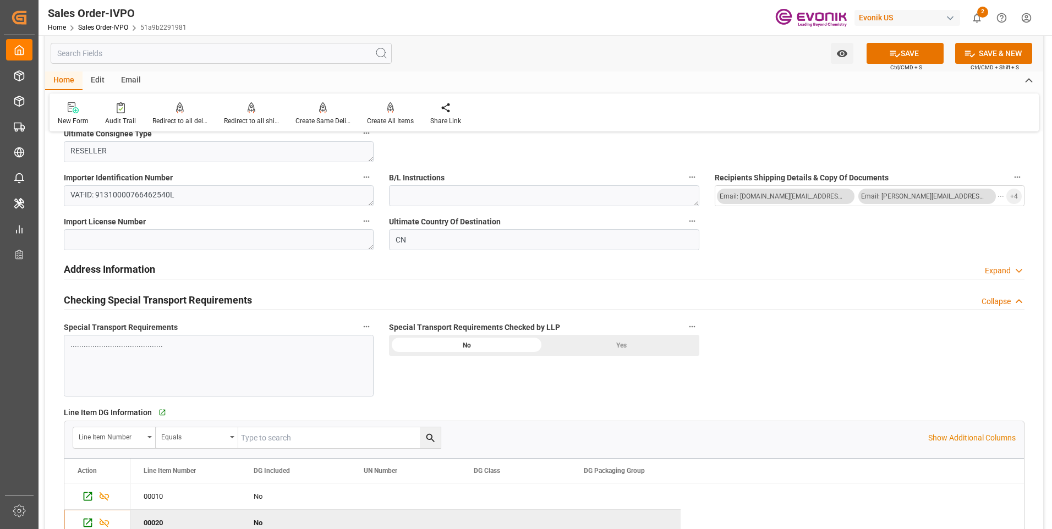
click at [614, 349] on div "Yes" at bounding box center [621, 345] width 155 height 21
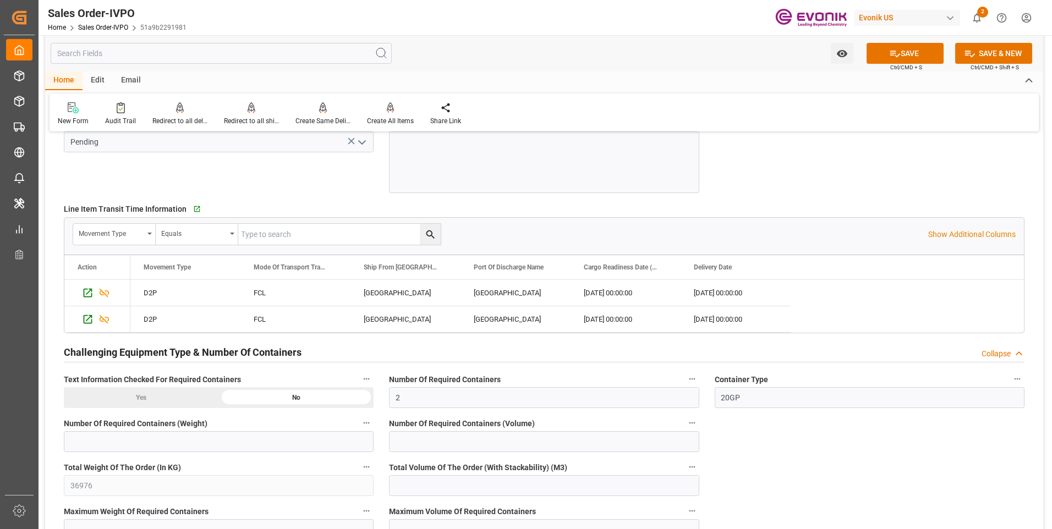
scroll to position [1760, 0]
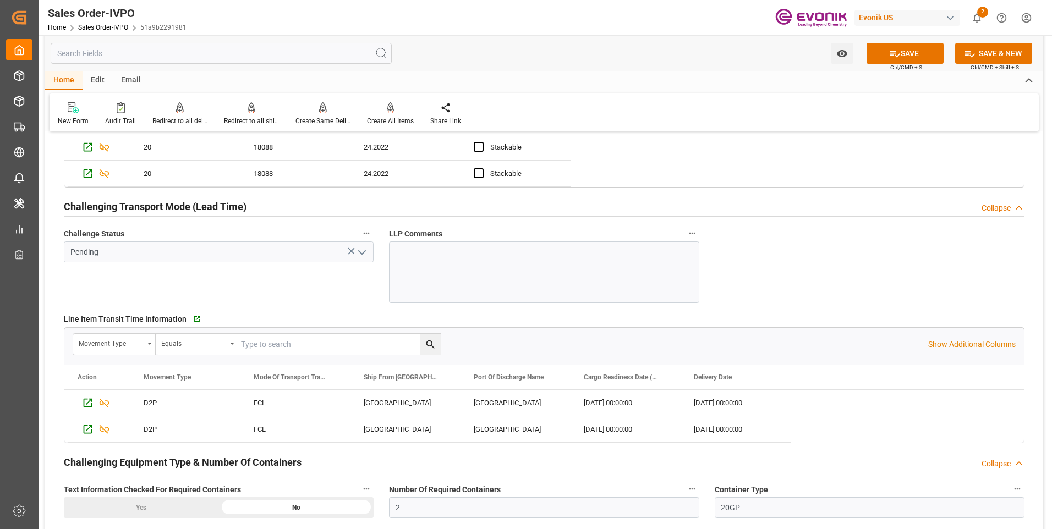
click at [365, 252] on icon "open menu" at bounding box center [361, 252] width 13 height 13
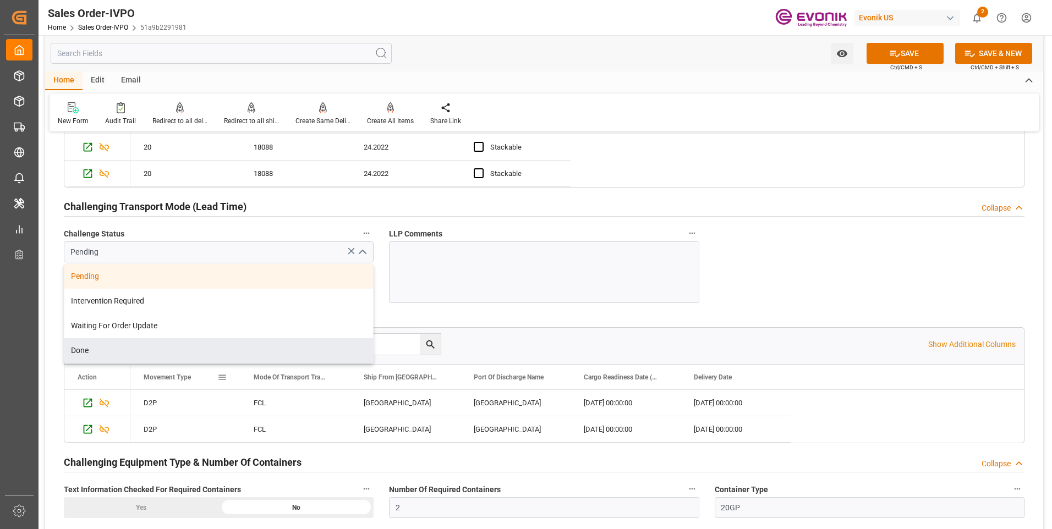
click at [126, 351] on div "Done" at bounding box center [218, 350] width 309 height 25
type input "Done"
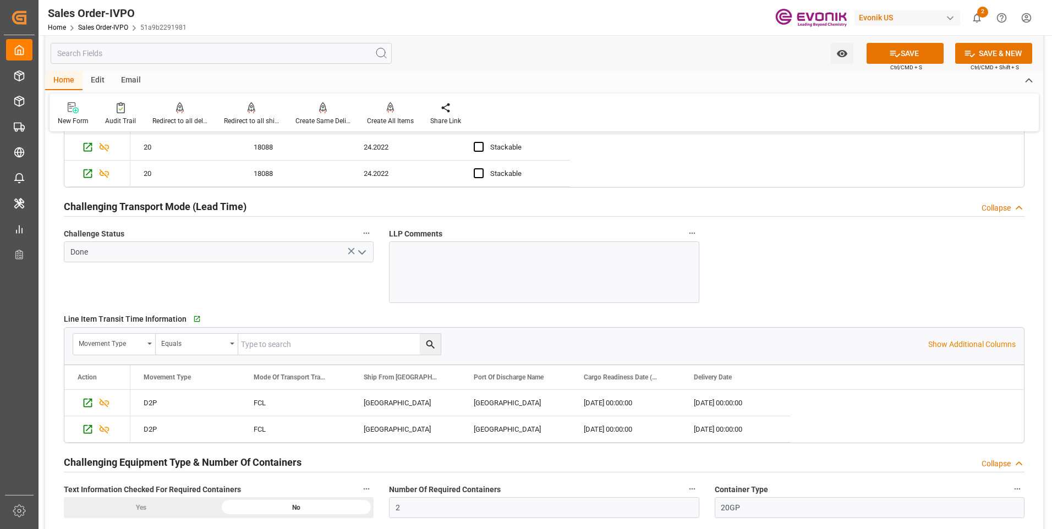
scroll to position [1980, 0]
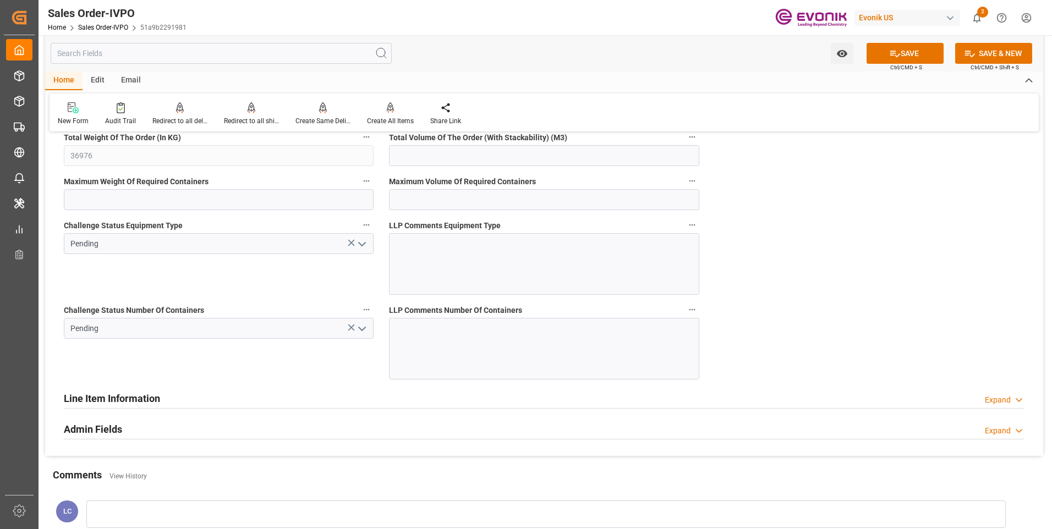
scroll to position [2145, 0]
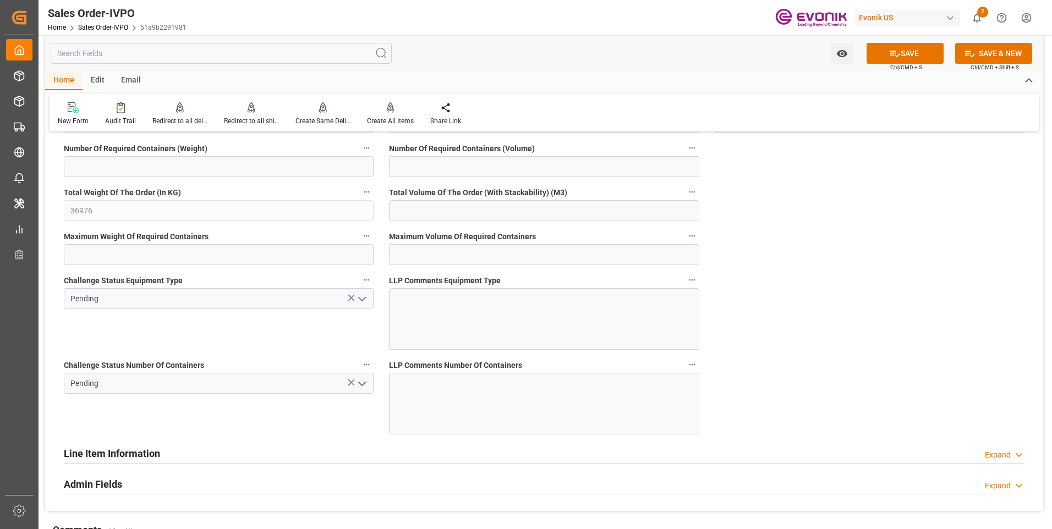
click at [362, 299] on icon "open menu" at bounding box center [361, 299] width 13 height 13
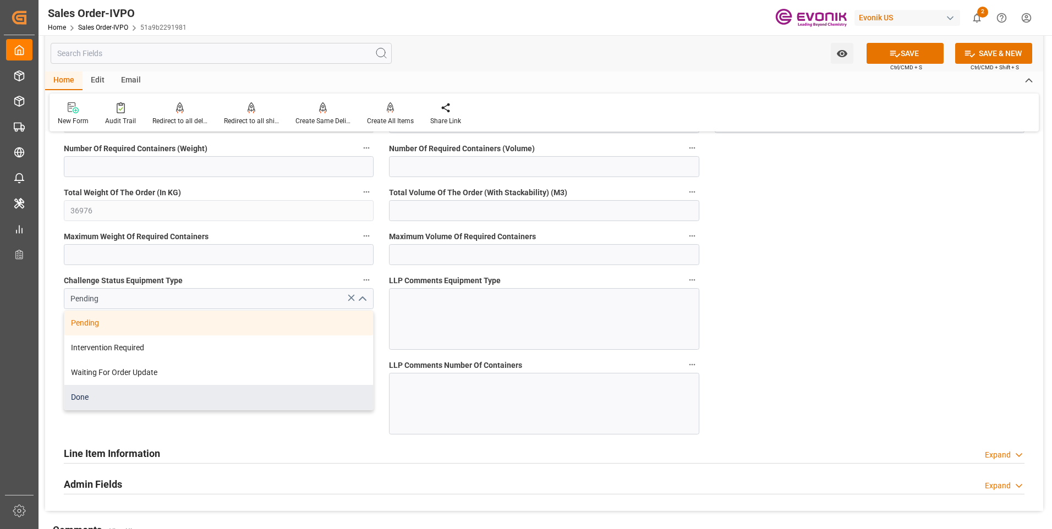
click at [95, 398] on div "Done" at bounding box center [218, 397] width 309 height 25
type input "Done"
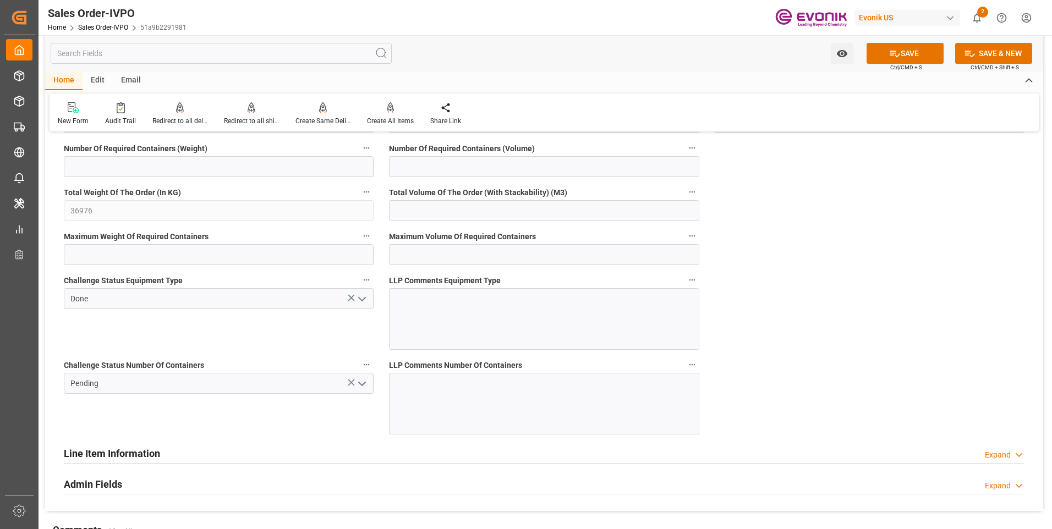
click at [367, 387] on icon "open menu" at bounding box center [361, 383] width 13 height 13
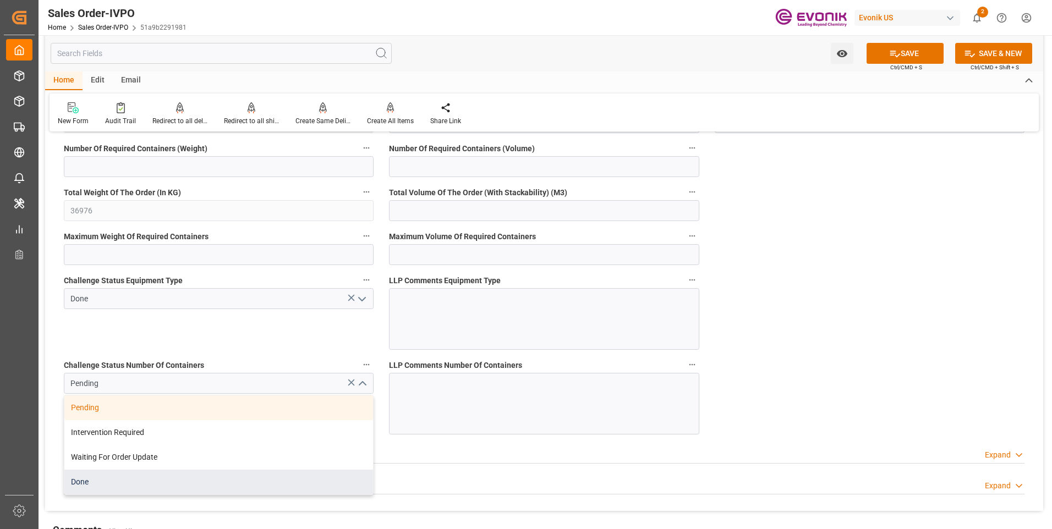
click at [102, 479] on div "Done" at bounding box center [218, 482] width 309 height 25
type input "Done"
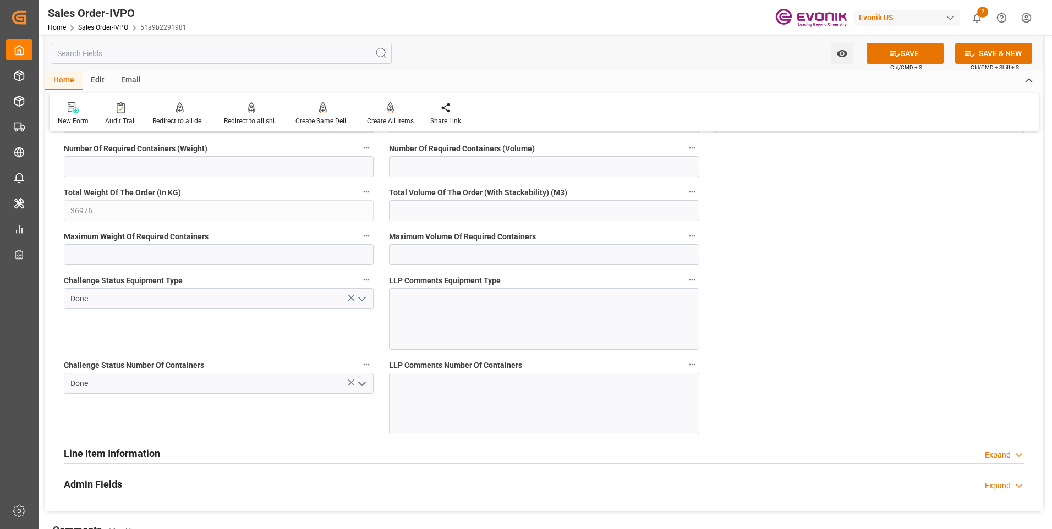
scroll to position [2348, 0]
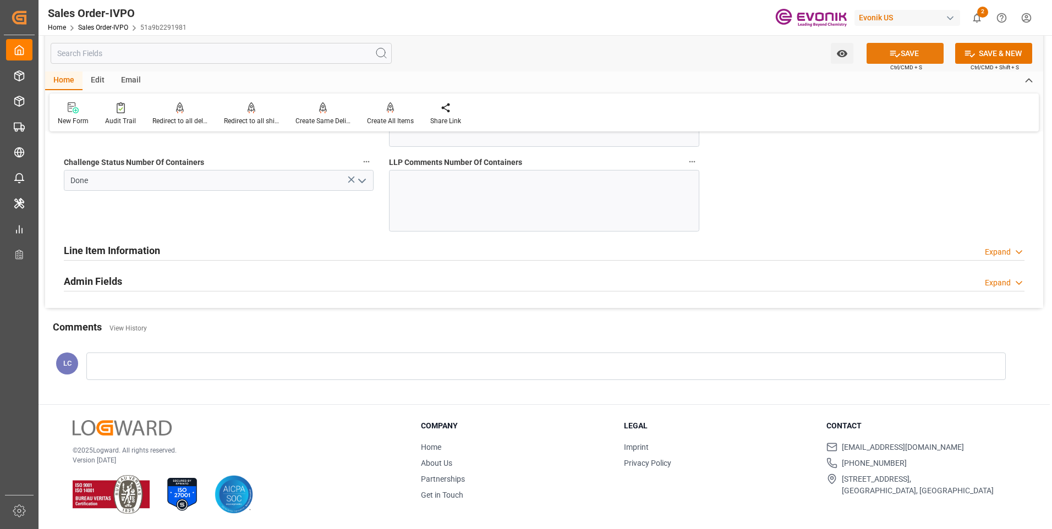
click at [904, 53] on button "SAVE" at bounding box center [904, 53] width 77 height 21
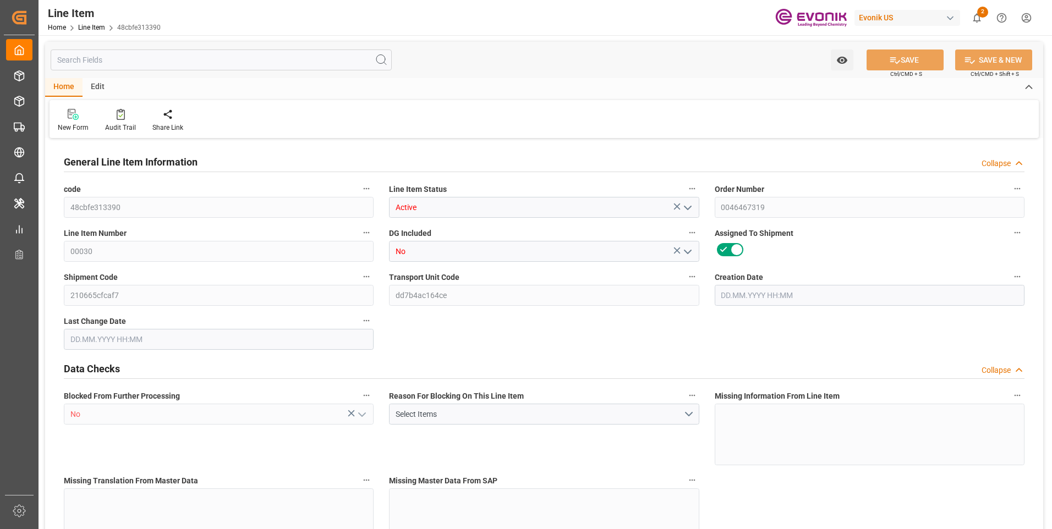
type input "14"
type input "11326.28"
type input "10864"
type input "18.5567"
type input "56"
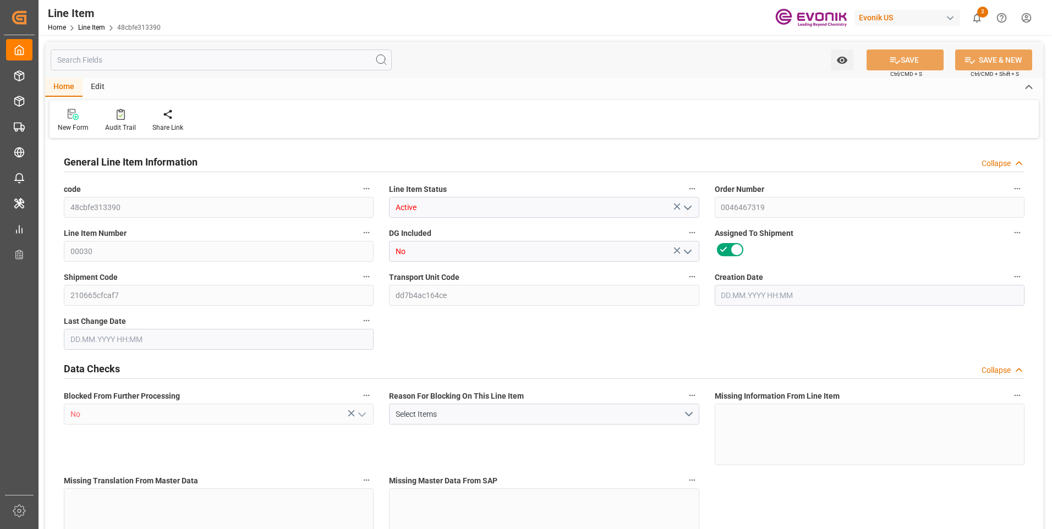
type input "31722.88"
type input "56"
type input "11326.28"
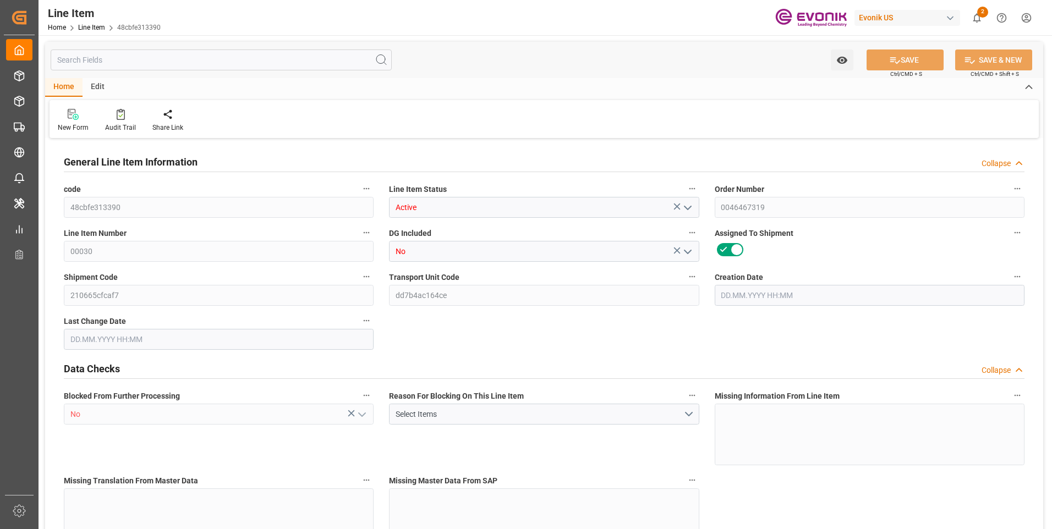
type input "11676.28"
type input "10864"
type input "18.5567"
type input "18556.664"
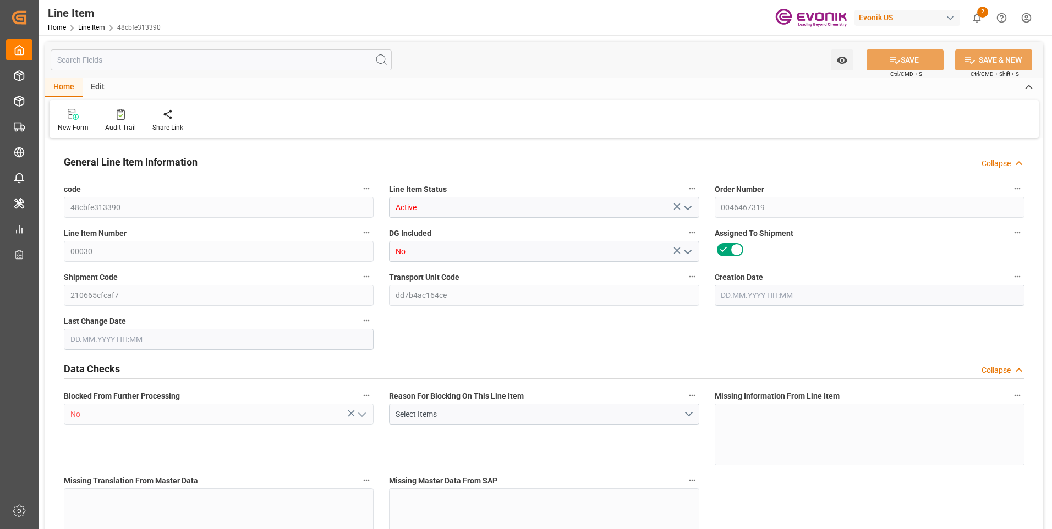
type input "0"
type input "[DATE] 23:17"
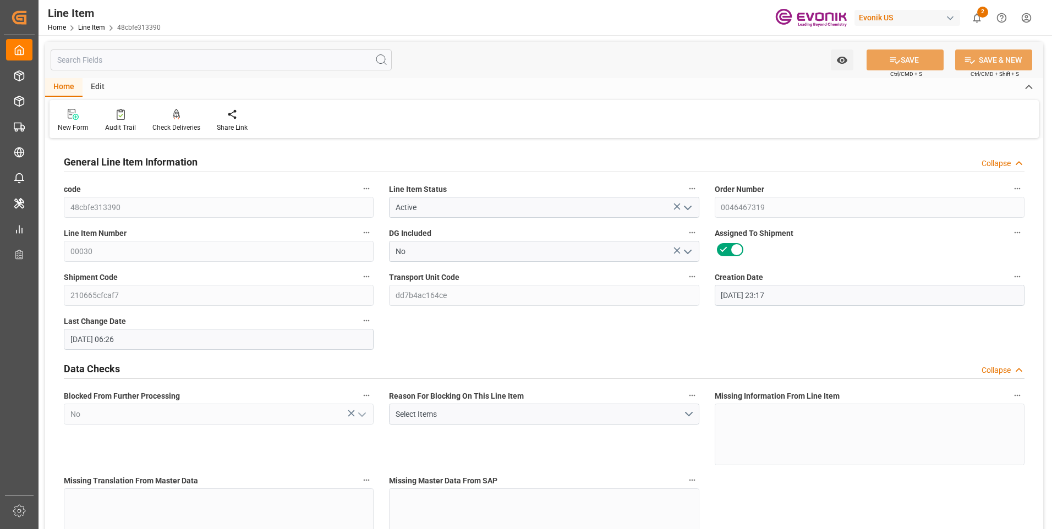
type input "[DATE] 06:26"
type input "[DATE]"
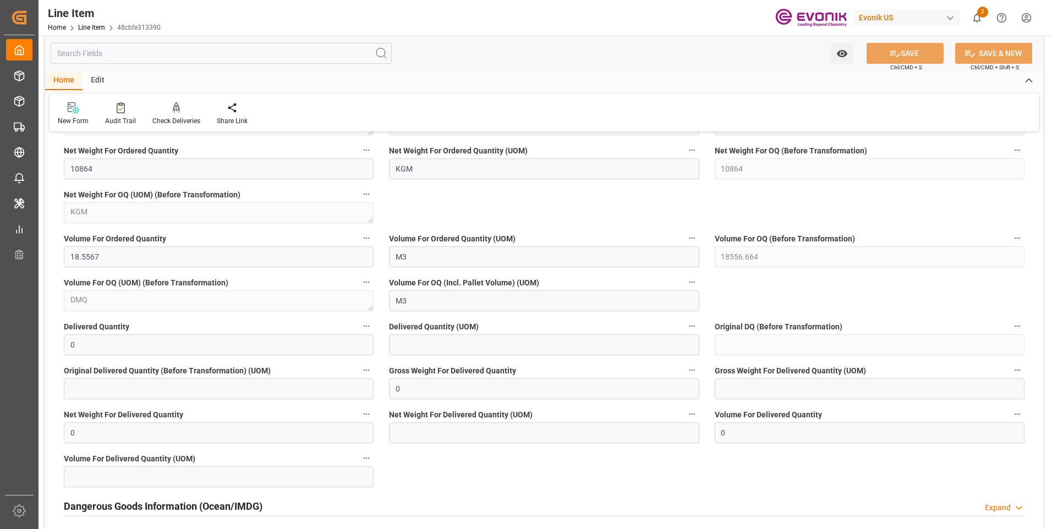
scroll to position [1320, 0]
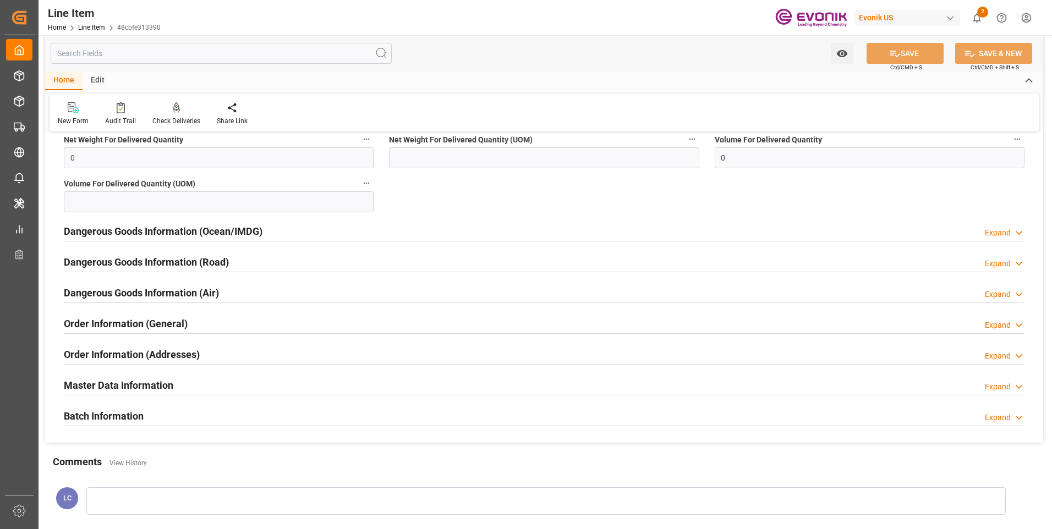
click at [129, 53] on input "text" at bounding box center [221, 53] width 341 height 21
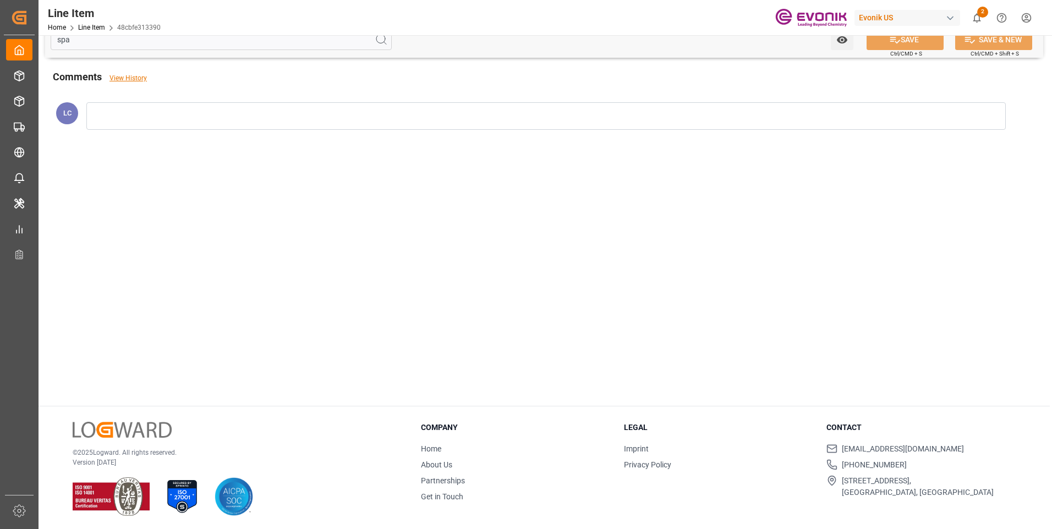
scroll to position [0, 0]
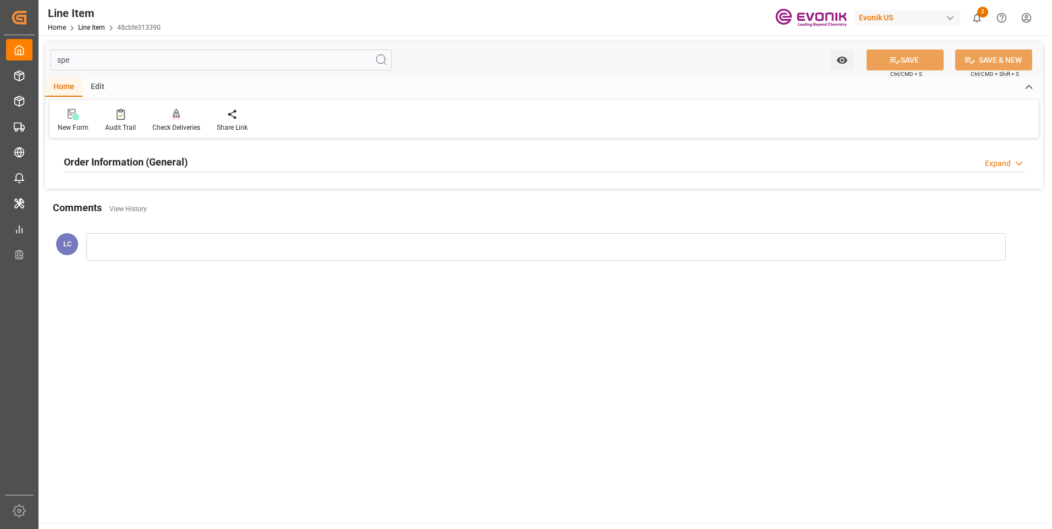
click at [155, 157] on h2 "Order Information (General)" at bounding box center [126, 162] width 124 height 15
drag, startPoint x: 73, startPoint y: 59, endPoint x: 12, endPoint y: 55, distance: 61.2
click at [20, 56] on div "Created by potrace 1.15, written by [PERSON_NAME] [DATE]-[DATE] Created by potr…" at bounding box center [526, 264] width 1052 height 529
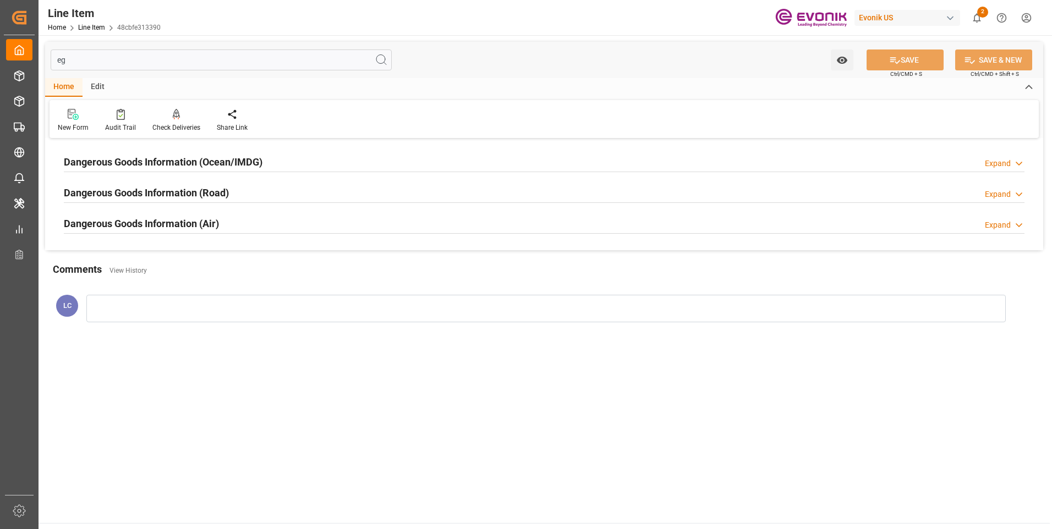
click at [198, 160] on h2 "Dangerous Goods Information (Ocean/IMDG)" at bounding box center [163, 162] width 199 height 15
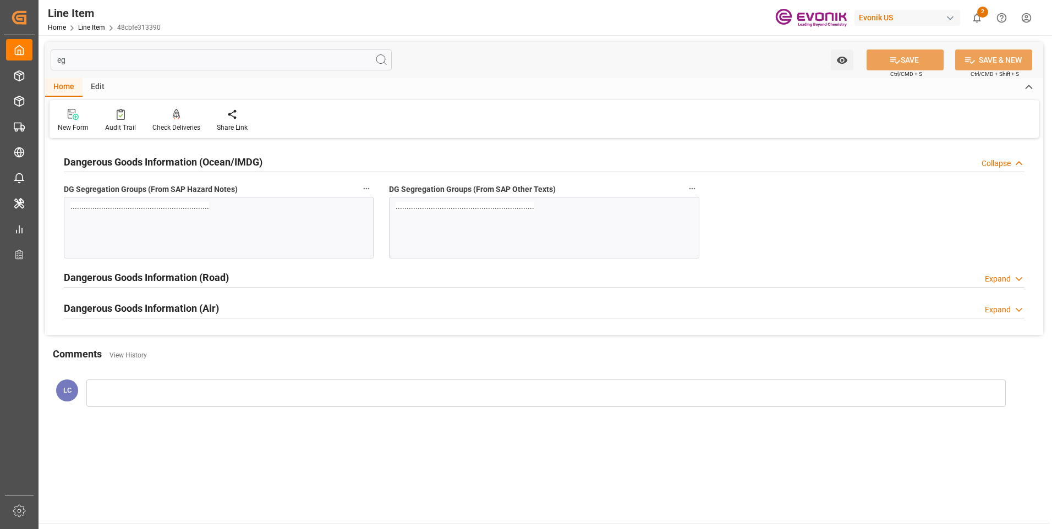
click at [198, 160] on h2 "Dangerous Goods Information (Ocean/IMDG)" at bounding box center [163, 162] width 199 height 15
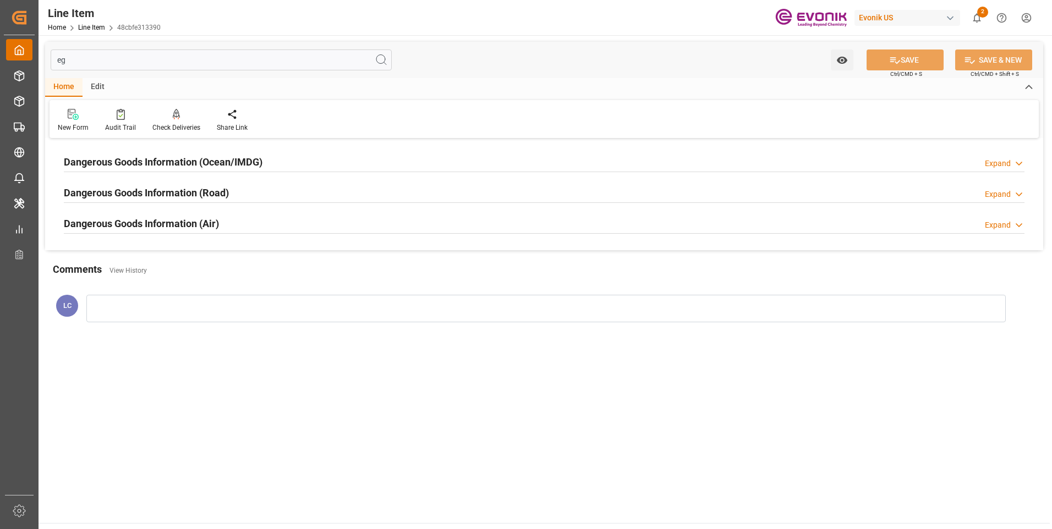
drag, startPoint x: 97, startPoint y: 66, endPoint x: 26, endPoint y: 57, distance: 72.1
click at [29, 57] on div "Created by potrace 1.15, written by [PERSON_NAME] [DATE]-[DATE] Created by potr…" at bounding box center [526, 264] width 1052 height 529
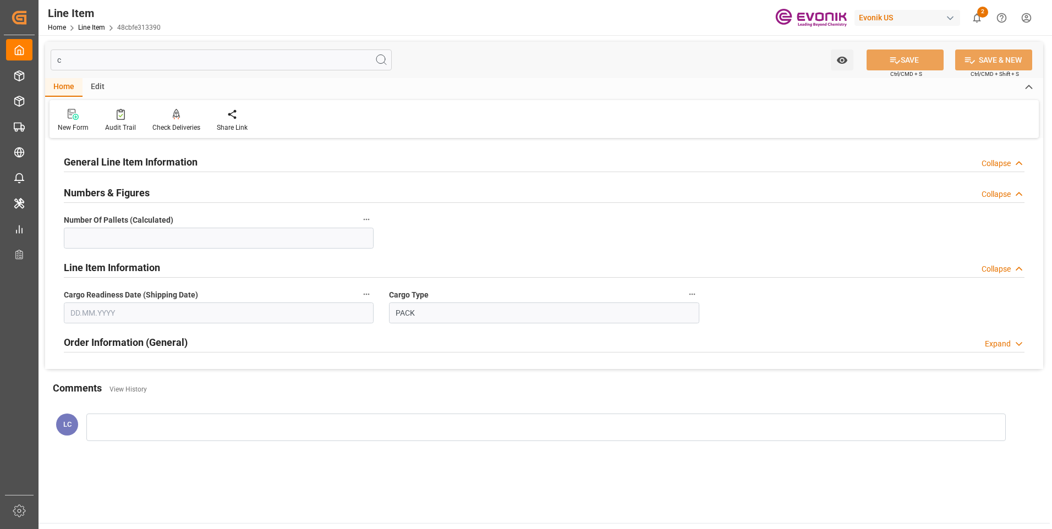
type input "ca"
type input "14"
type input "[DATE]"
type input "c"
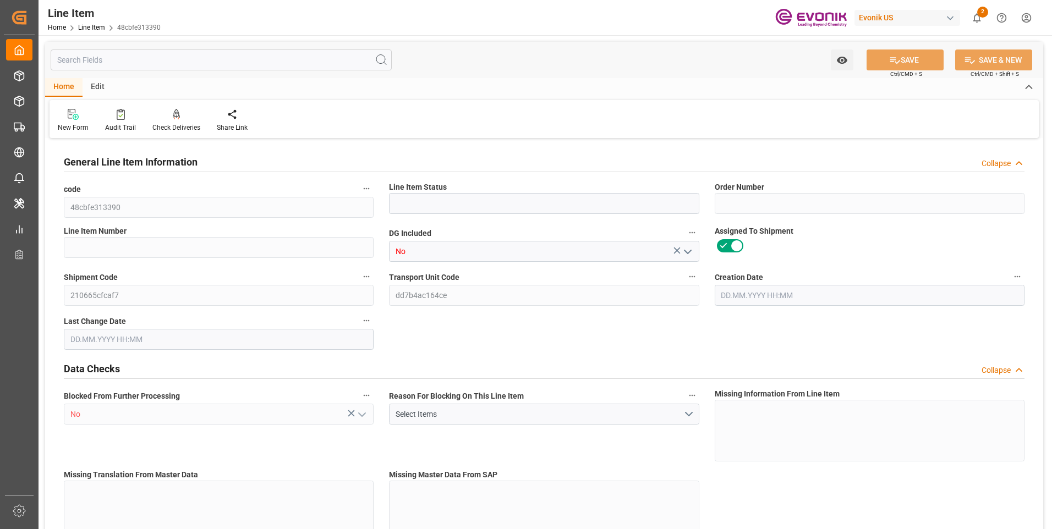
type input "Active"
type input "0046467319"
type input "00030"
type input "DR"
type input "No"
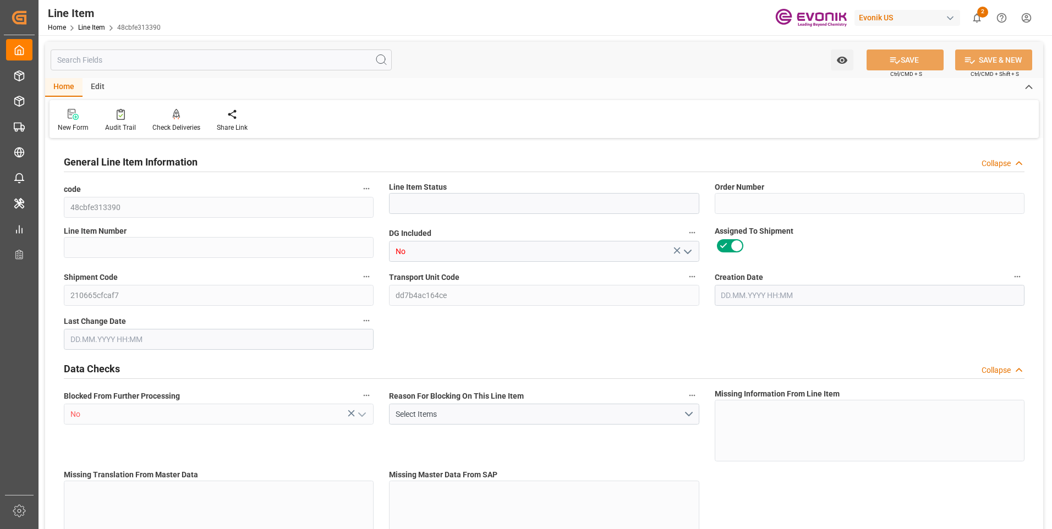
type input "99132861"
type input "31722.88"
type input "DR"
type input "[MEDICAL_DATA]"
type input "KGM"
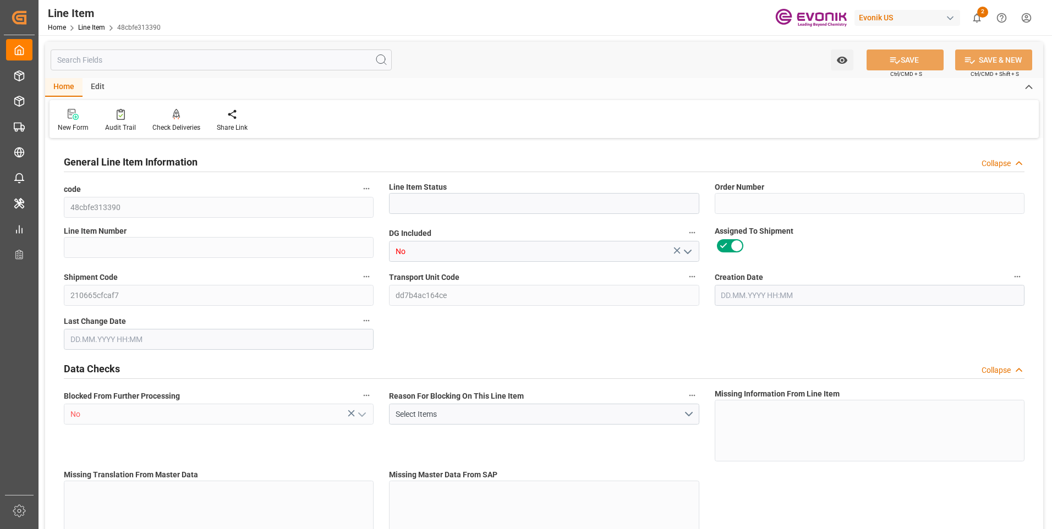
type textarea "KGM"
type input "11676.28"
type input "KGM"
type textarea "KGM"
type input "M3"
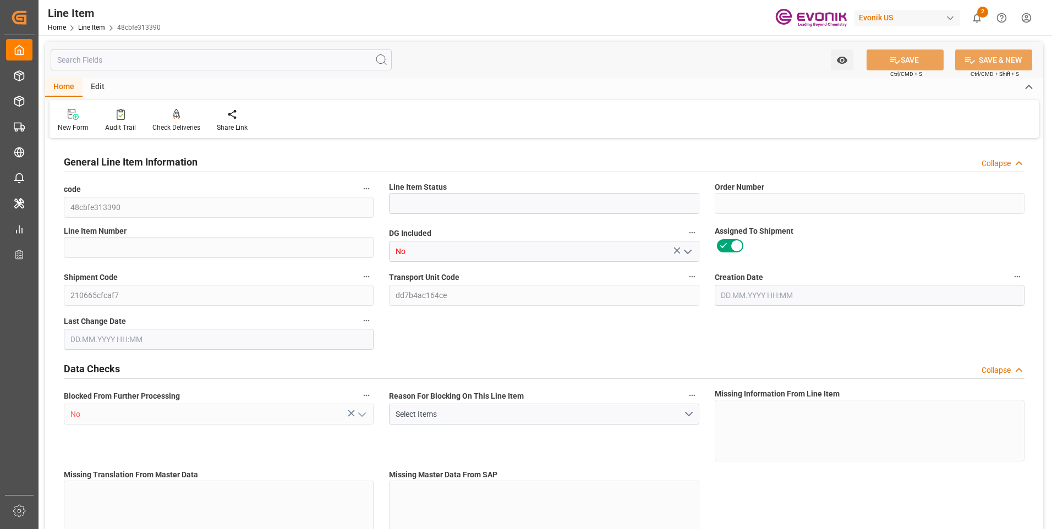
type textarea "DMQ"
type input "CEL"
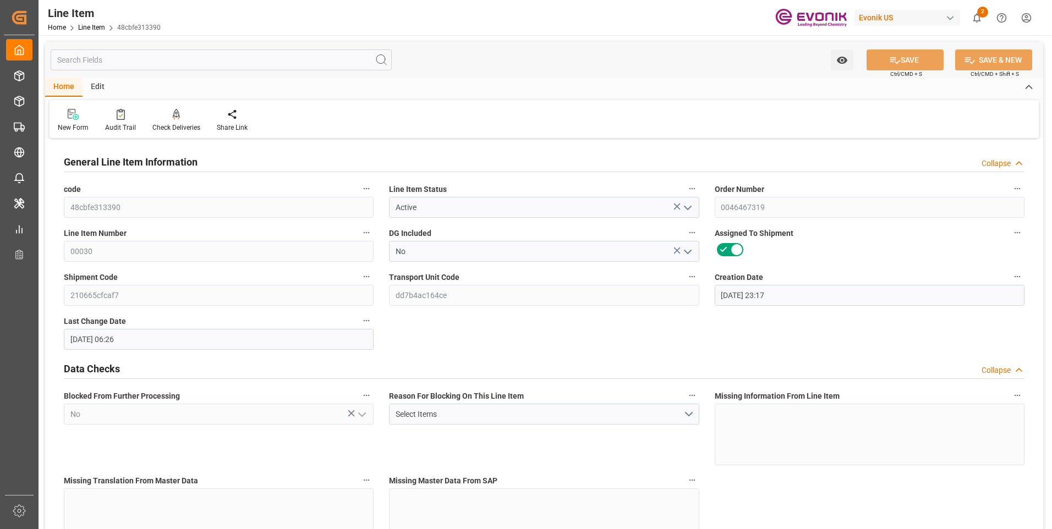
type input "[DATE] 23:17"
type input "[DATE] 06:26"
type input "11326.28"
type input "10864"
type input "18.5567"
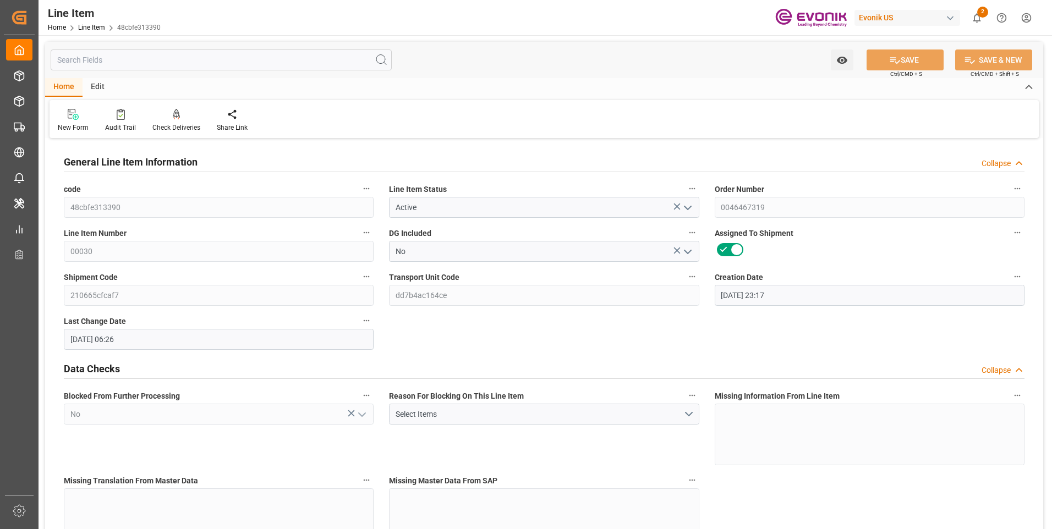
type input "56"
type input "11326.28"
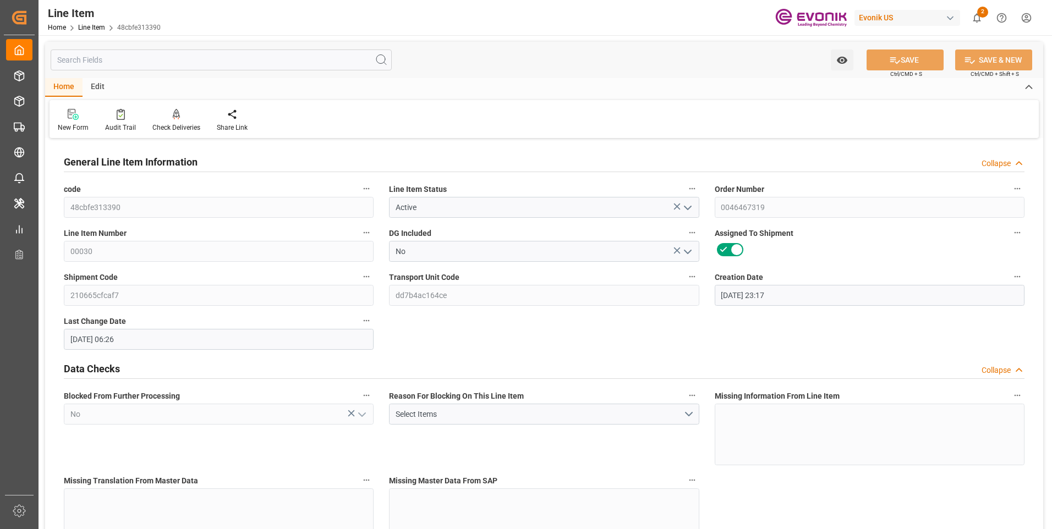
type input "10864"
type input "18.5567"
type input "18556.664"
type input "0"
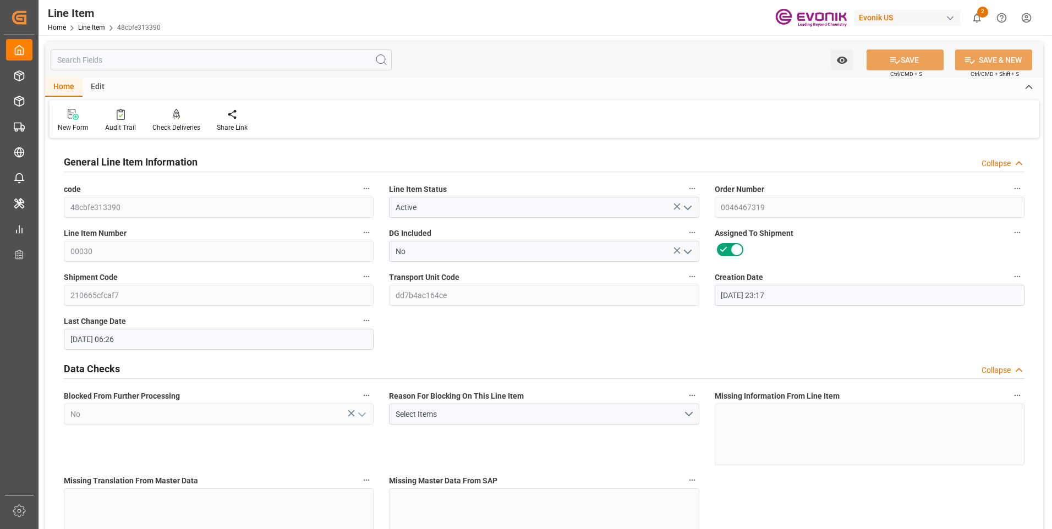
type input "0"
type input "[DATE]"
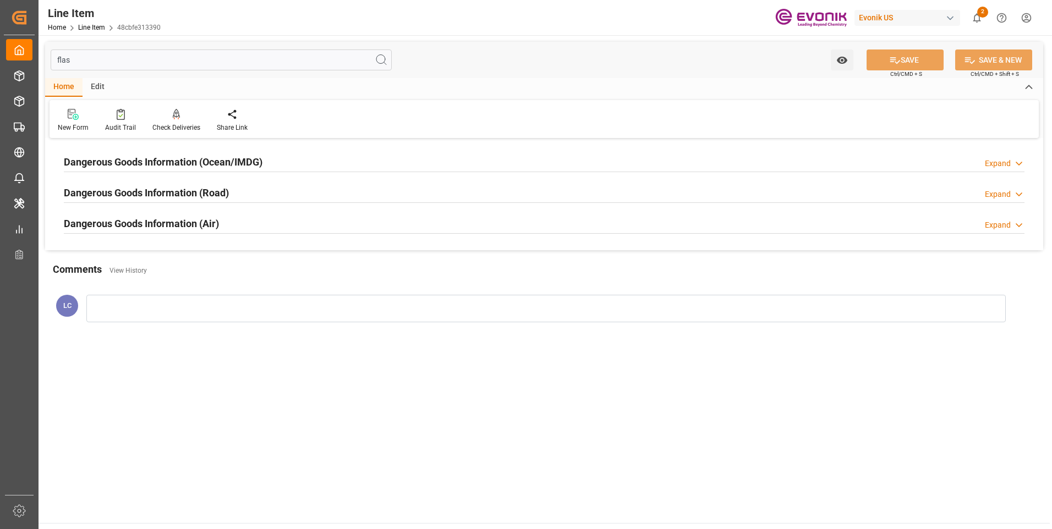
type input "flas"
click at [200, 155] on div "Dangerous Goods Information (Ocean/IMDG)" at bounding box center [163, 161] width 199 height 21
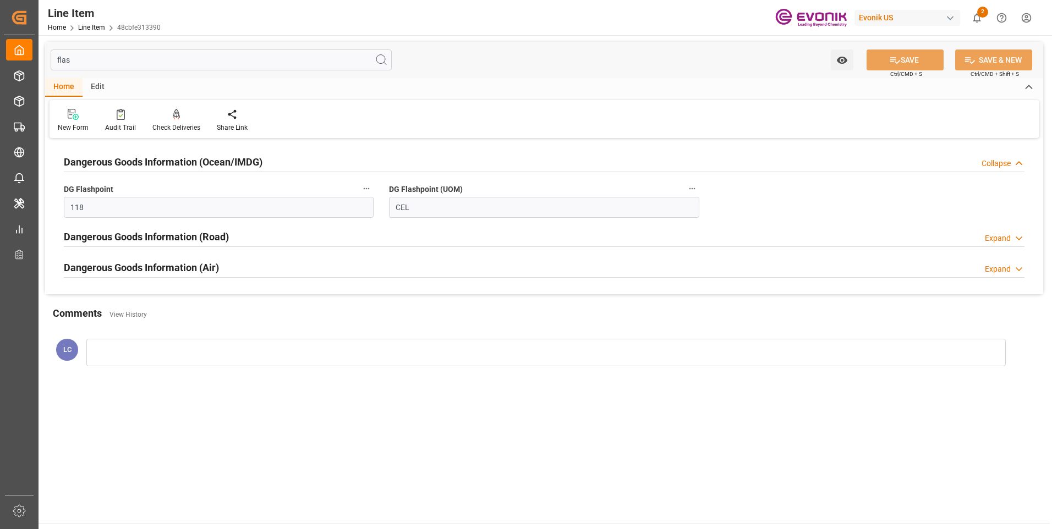
click at [200, 155] on h2 "Dangerous Goods Information (Ocean/IMDG)" at bounding box center [163, 162] width 199 height 15
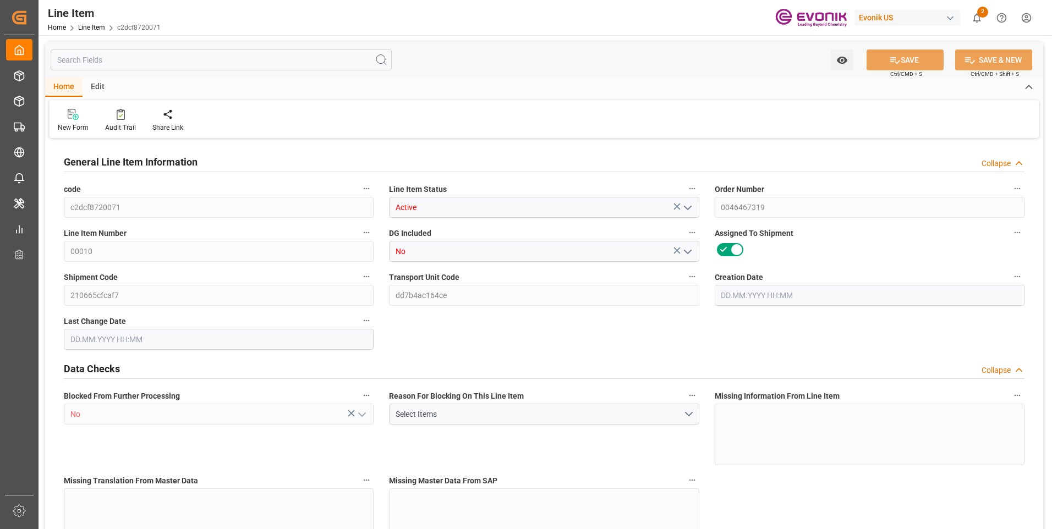
type input "6"
type input "5426.4"
type input "5040"
type input "7.2606"
type input "24"
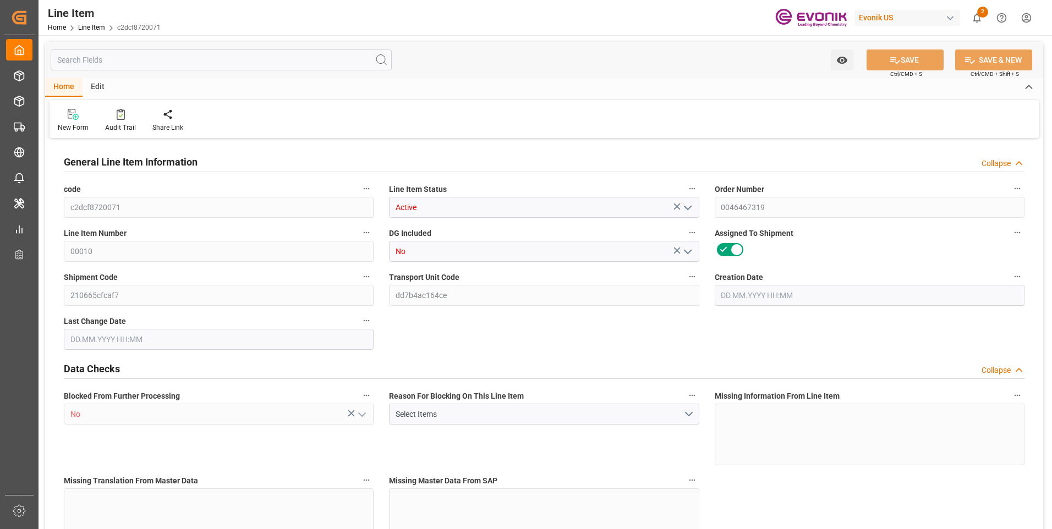
type input "22831.2"
type input "24"
type input "5426.4"
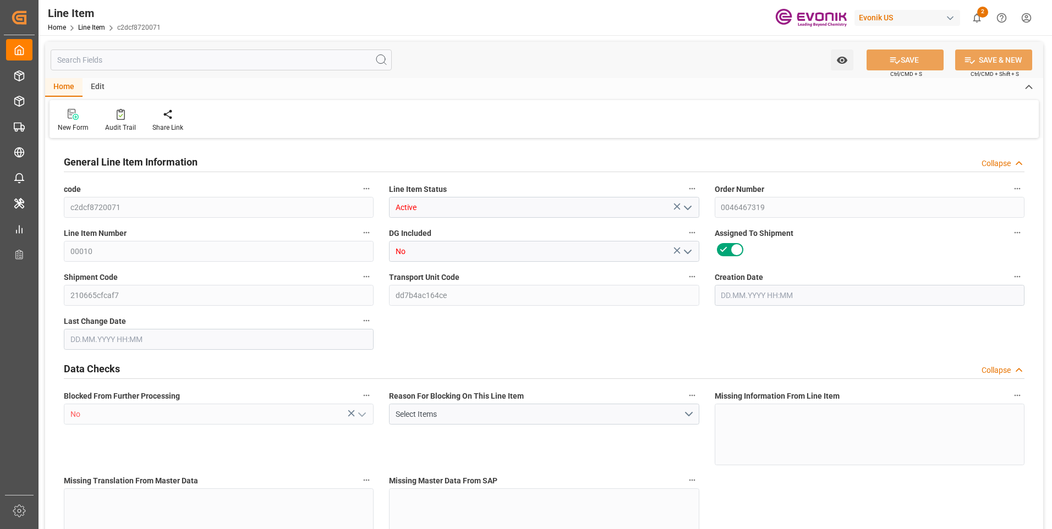
type input "5546.4"
type input "5040"
type input "7.2606"
type input "7260.648"
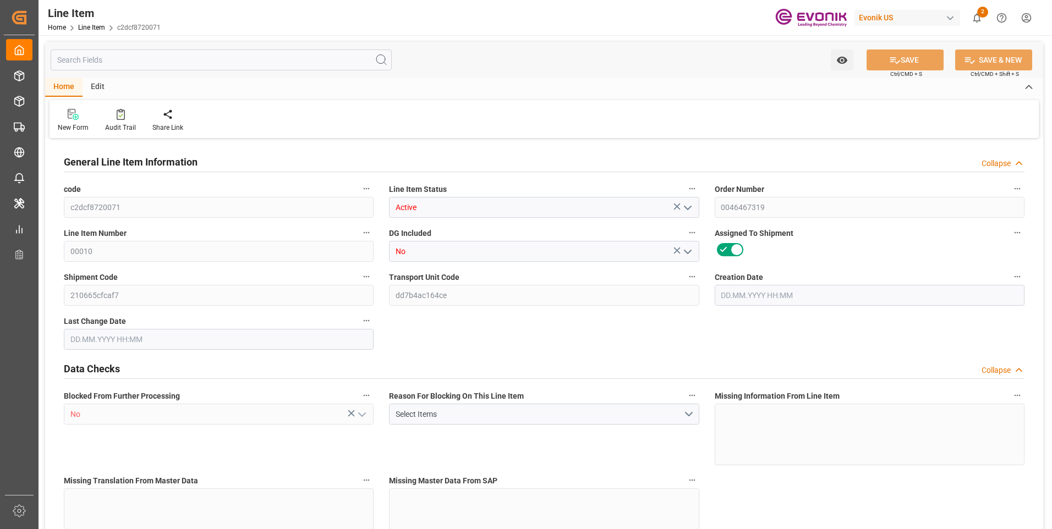
type input "0"
type input "[DATE] 23:17"
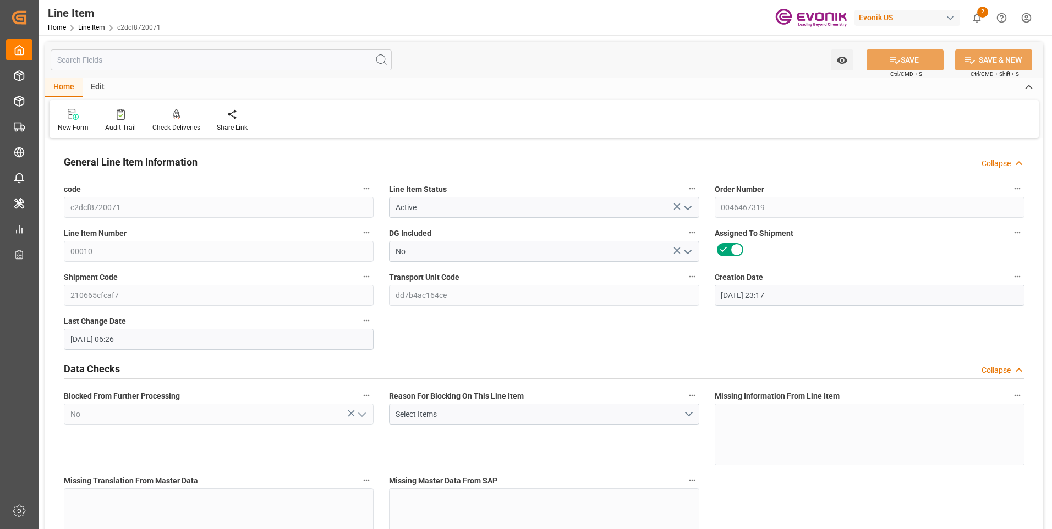
type input "[DATE] 06:26"
type input "[DATE]"
click at [183, 68] on input "text" at bounding box center [221, 60] width 341 height 21
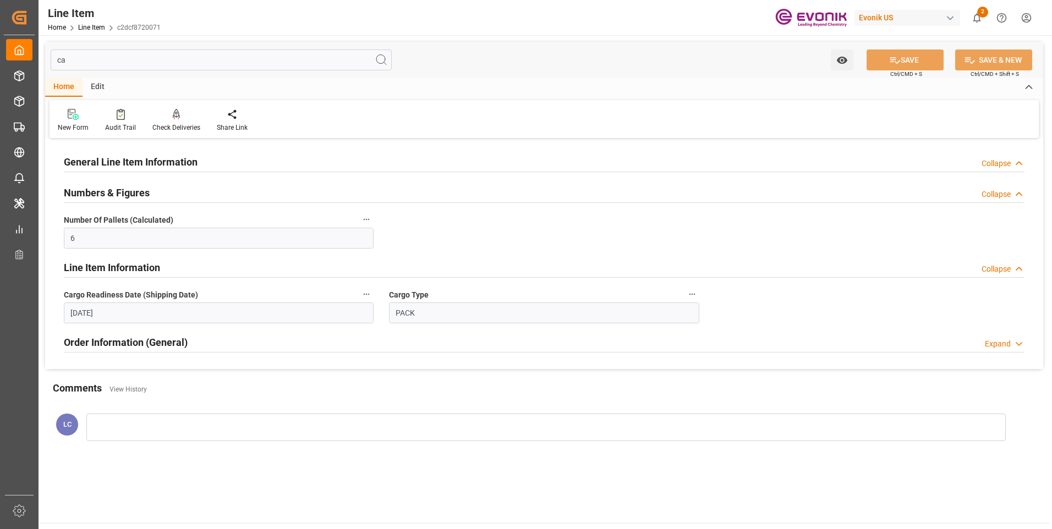
type input "c"
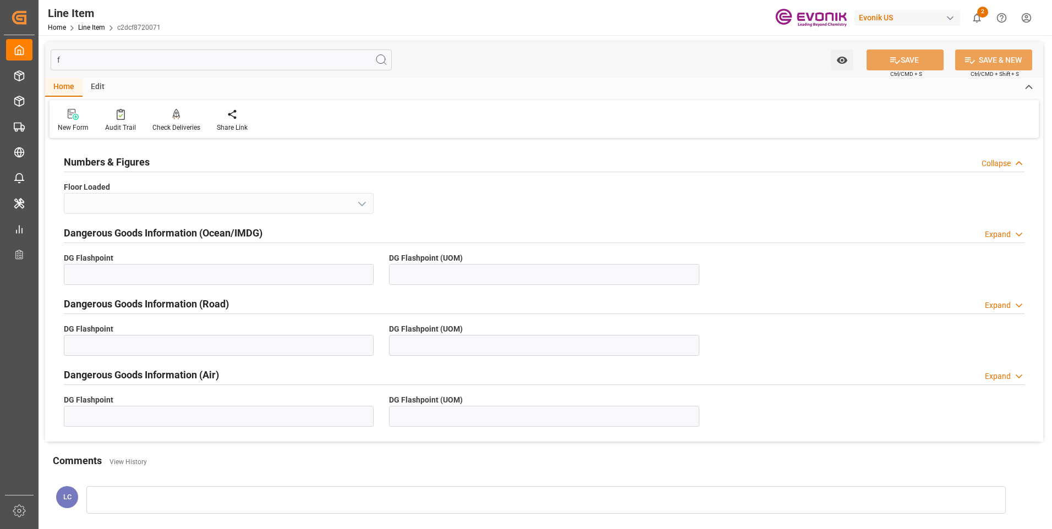
type input "fl"
type input "No"
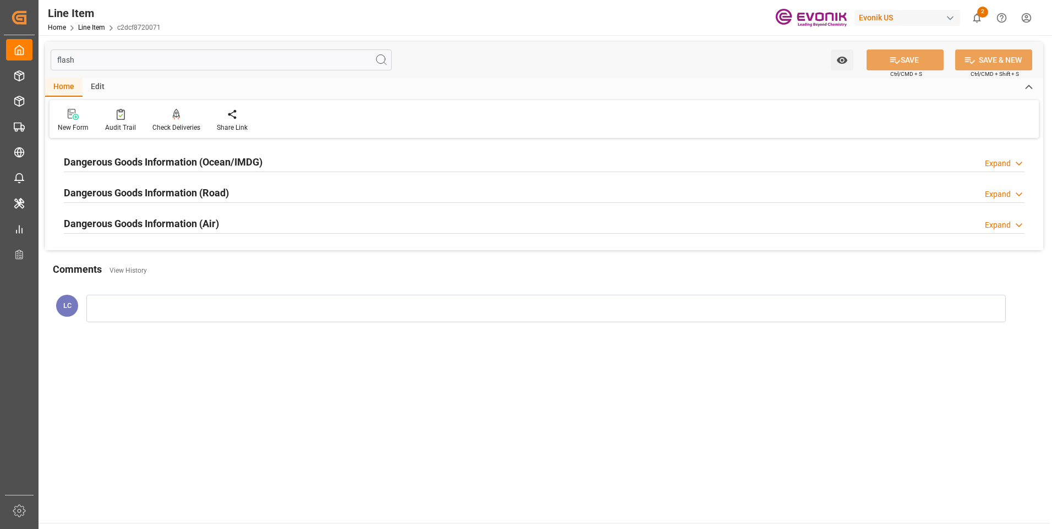
type input "flash"
click at [247, 168] on h2 "Dangerous Goods Information (Ocean/IMDG)" at bounding box center [163, 162] width 199 height 15
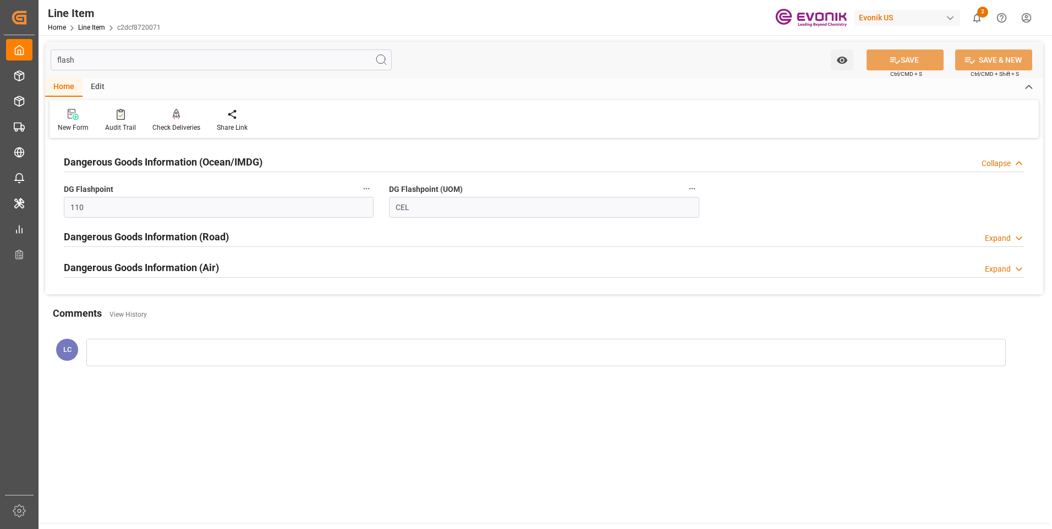
click at [246, 167] on h2 "Dangerous Goods Information (Ocean/IMDG)" at bounding box center [163, 162] width 199 height 15
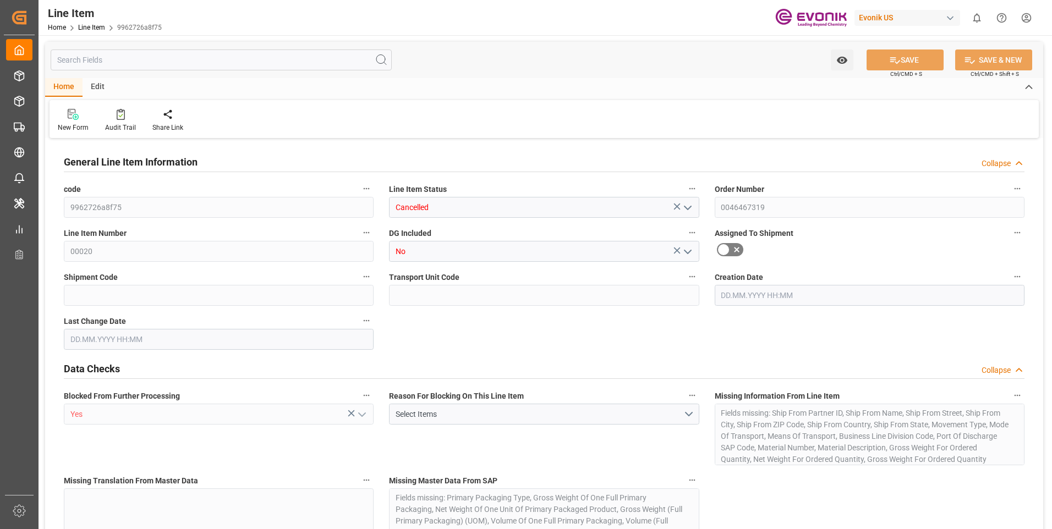
type input "0"
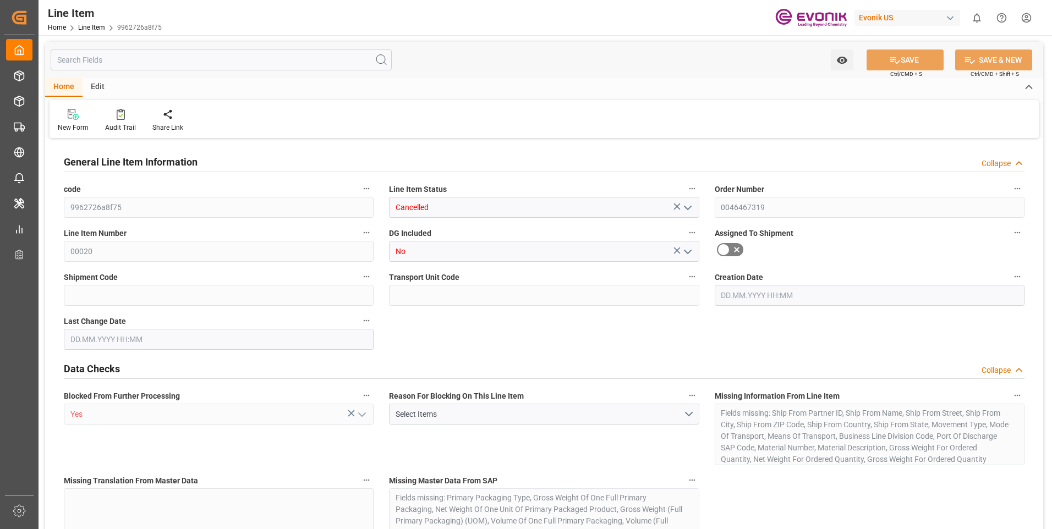
type input "0"
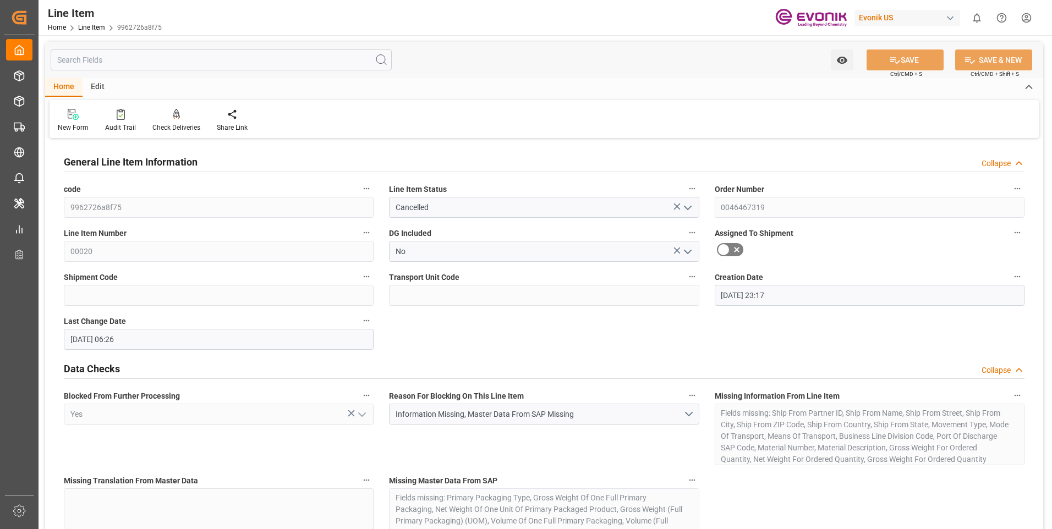
type input "[DATE] 23:17"
type input "[DATE] 06:26"
type input "[DATE]"
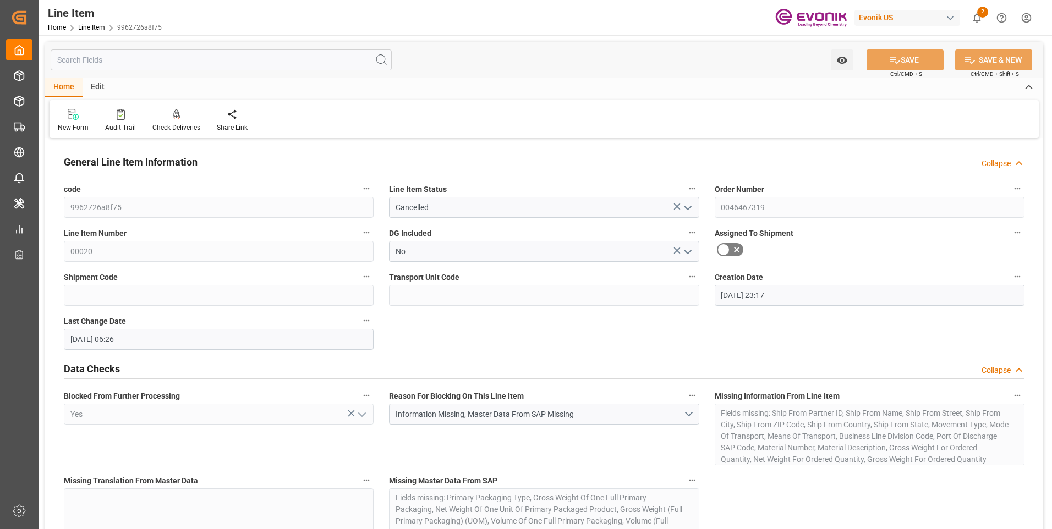
click at [118, 59] on input "text" at bounding box center [221, 60] width 341 height 21
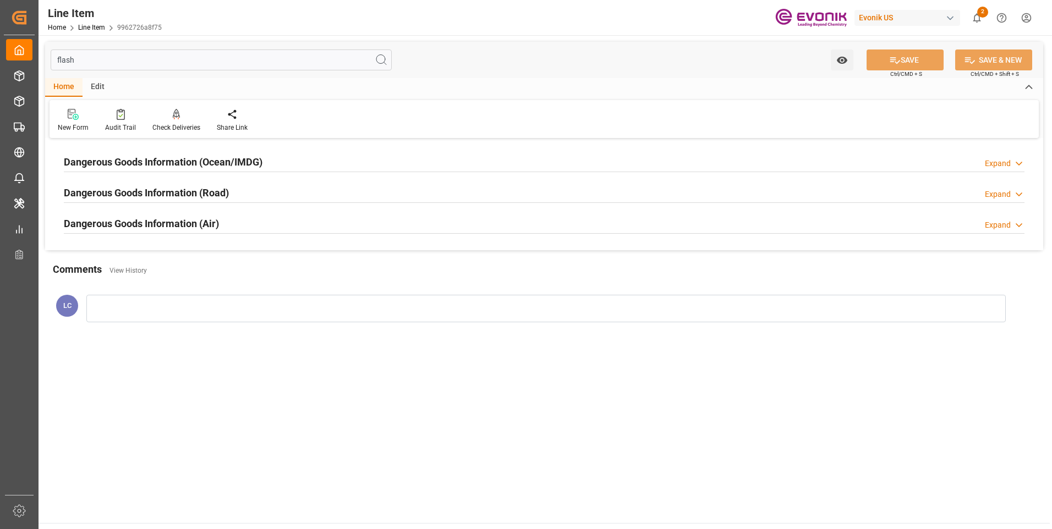
type input "flash"
click at [186, 155] on h2 "Dangerous Goods Information (Ocean/IMDG)" at bounding box center [163, 162] width 199 height 15
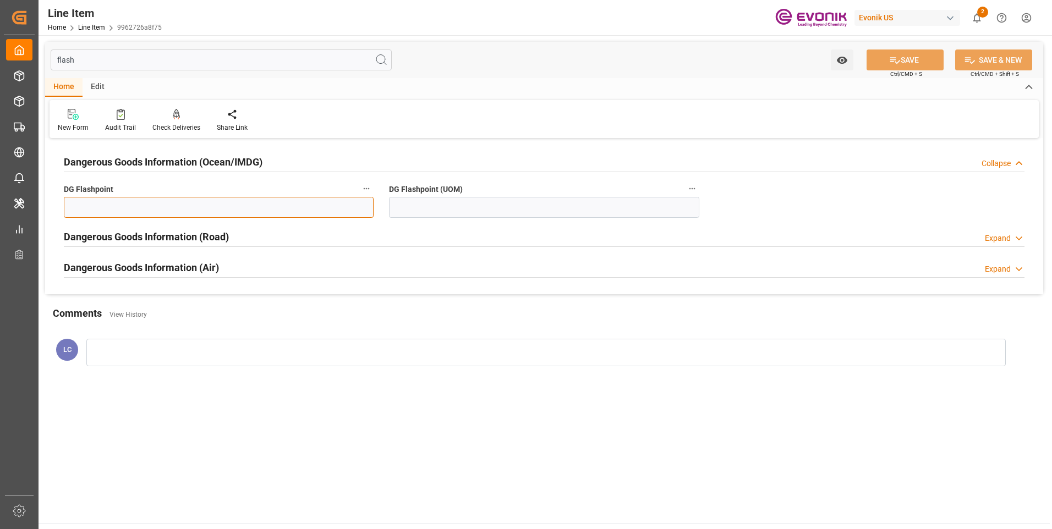
click at [248, 217] on input "text" at bounding box center [219, 207] width 310 height 21
type input "99.99"
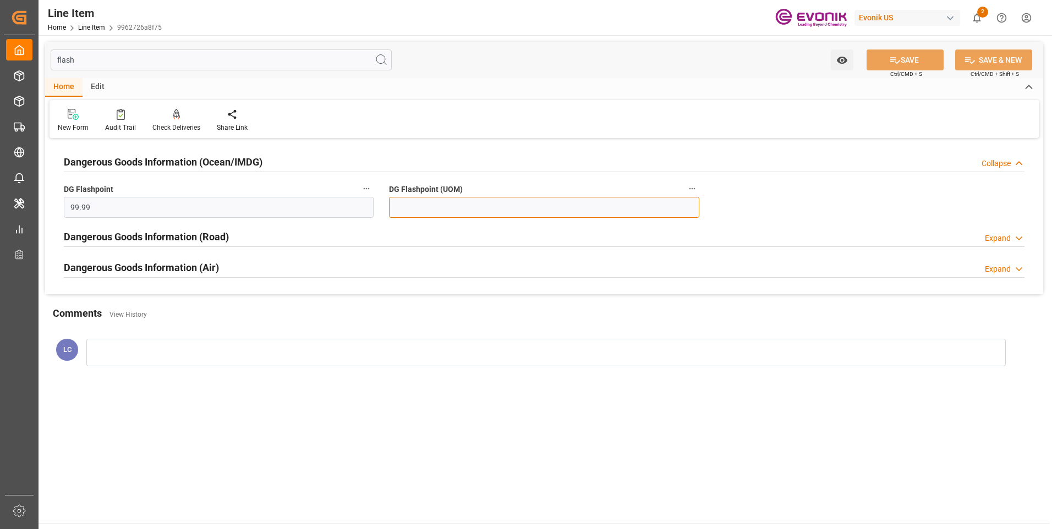
type input "99.99"
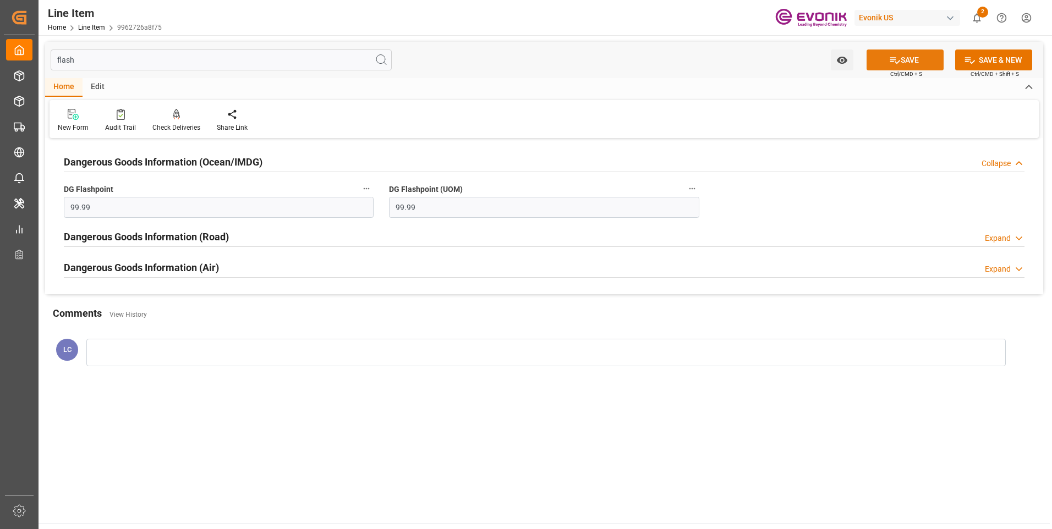
click at [903, 62] on button "SAVE" at bounding box center [904, 60] width 77 height 21
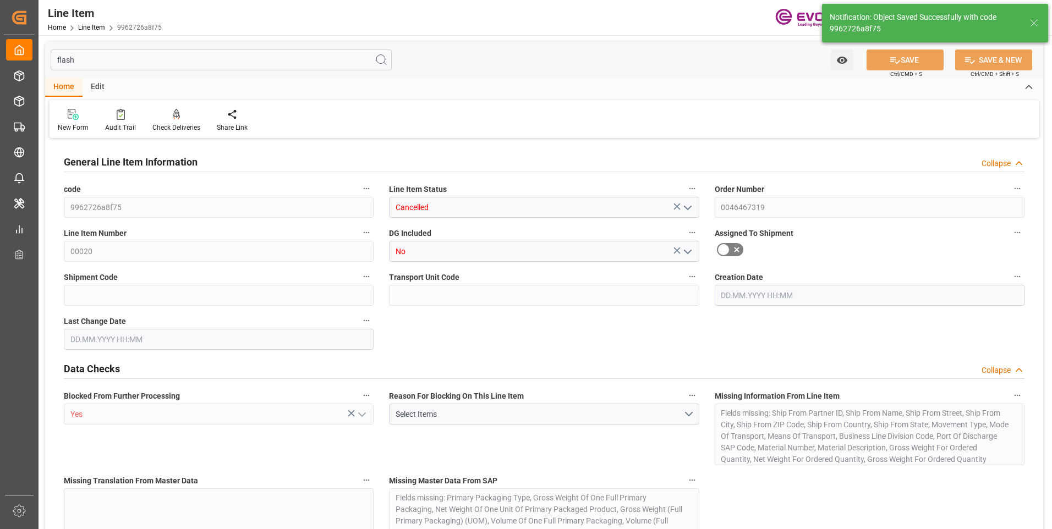
type input "0"
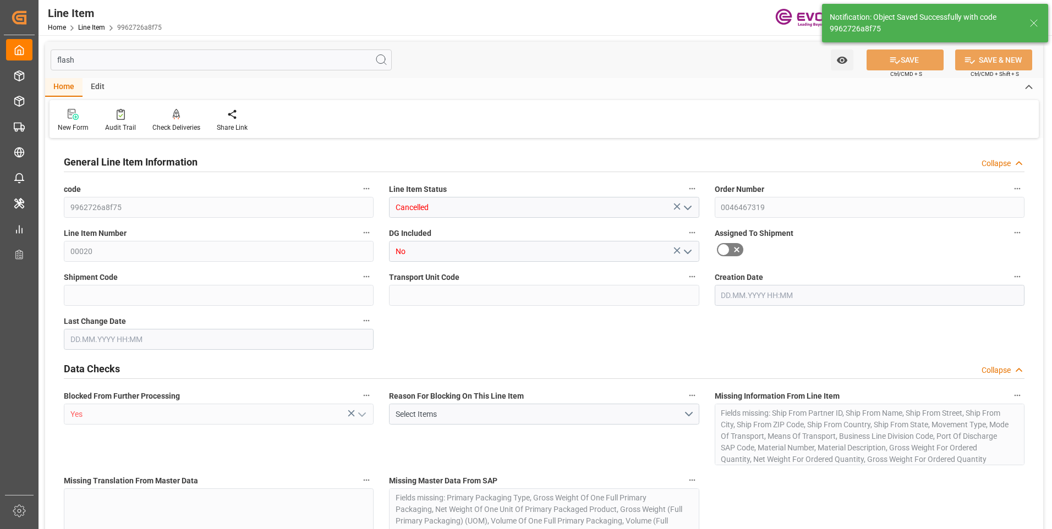
type input "0"
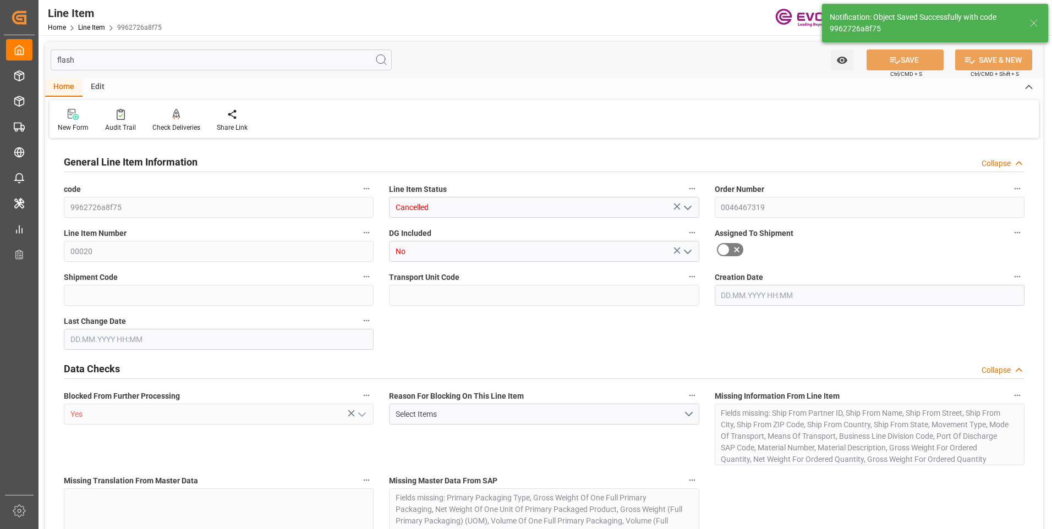
type input "[DATE] 23:17"
type input "[DATE] 06:47"
type input "[DATE]"
type input "05.09.2025"
type input "27.08.2025"
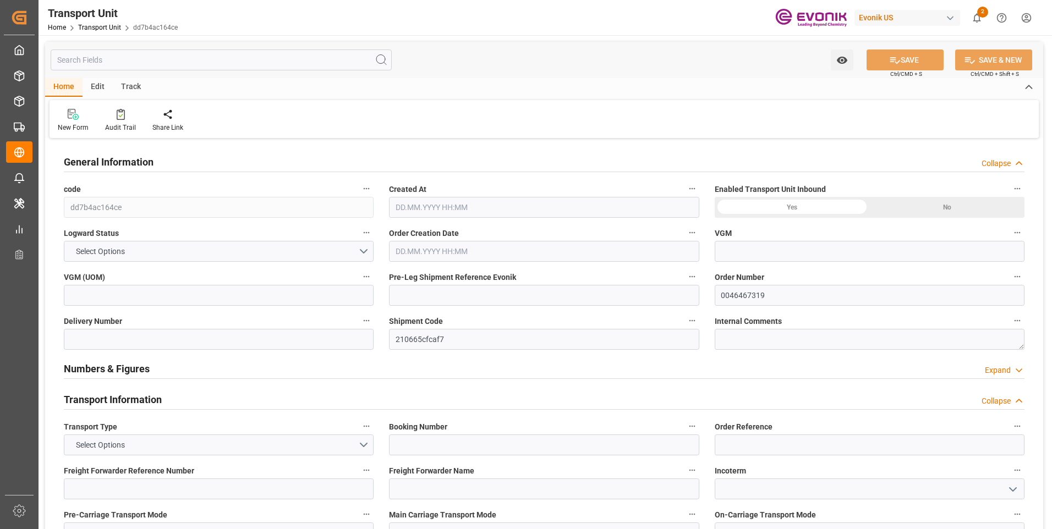
type input "CMACGM"
type input "CMA CGM Group"
type input "USSAV"
type input "CNSHA"
type input "17222.68"
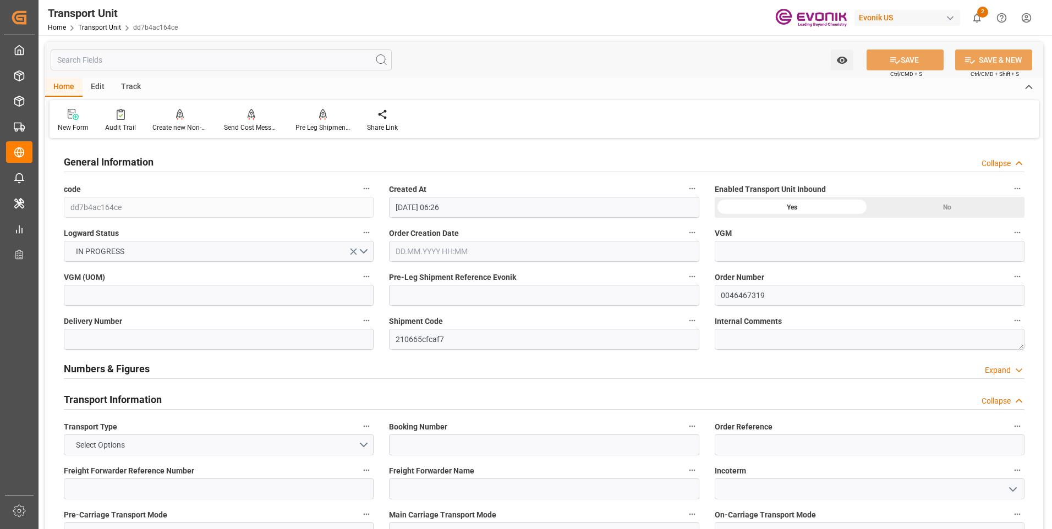
type input "[DATE] 06:26"
type input "[DATE]"
type input "20.09.2025 00:00"
type input "29.10.2025 00:00"
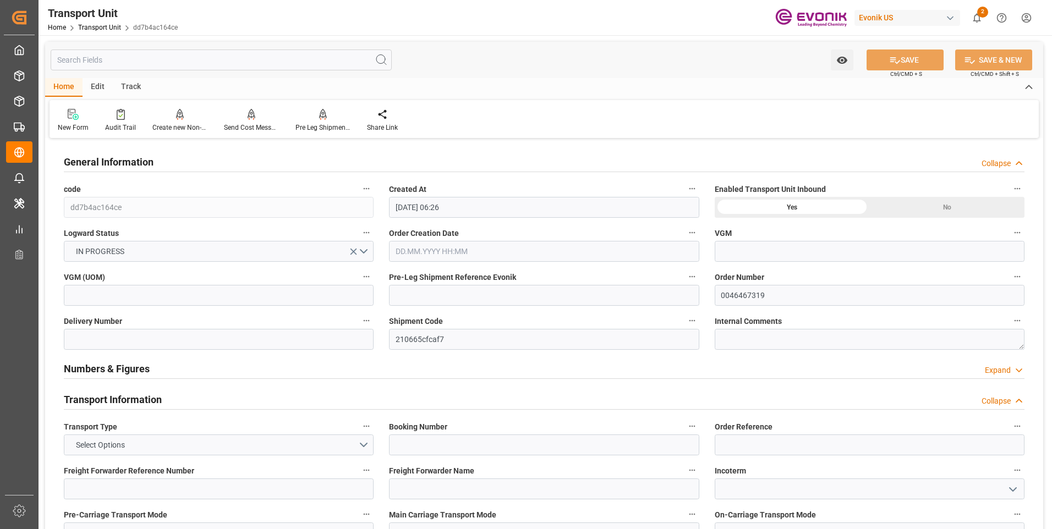
type input "29.10.2025 00:00"
type input "05.09.2025 00:00"
click at [162, 58] on input "text" at bounding box center [221, 60] width 341 height 21
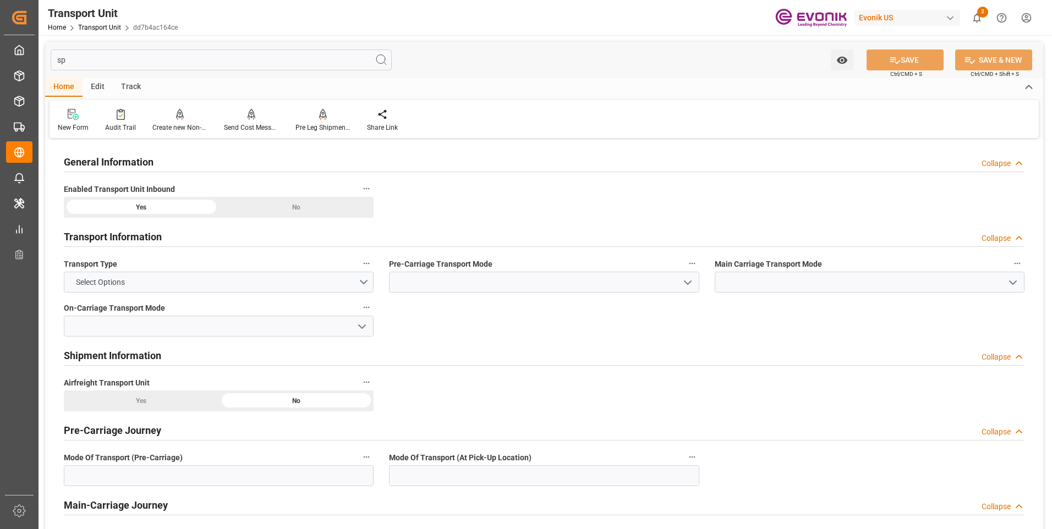
type input "s"
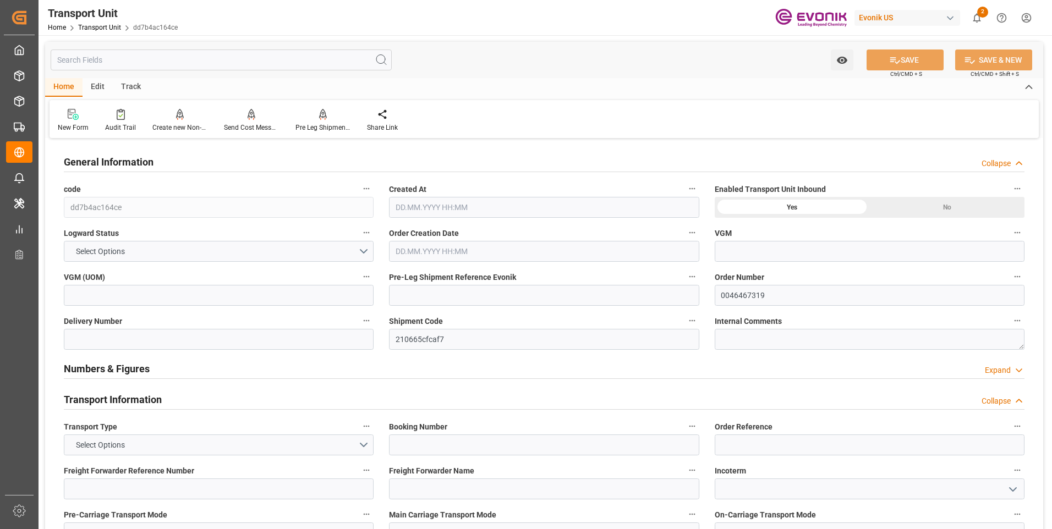
type input "CMACGM"
type input "CMA CGM Group"
type input "China"
type input "USSAV"
type input "CNSHA"
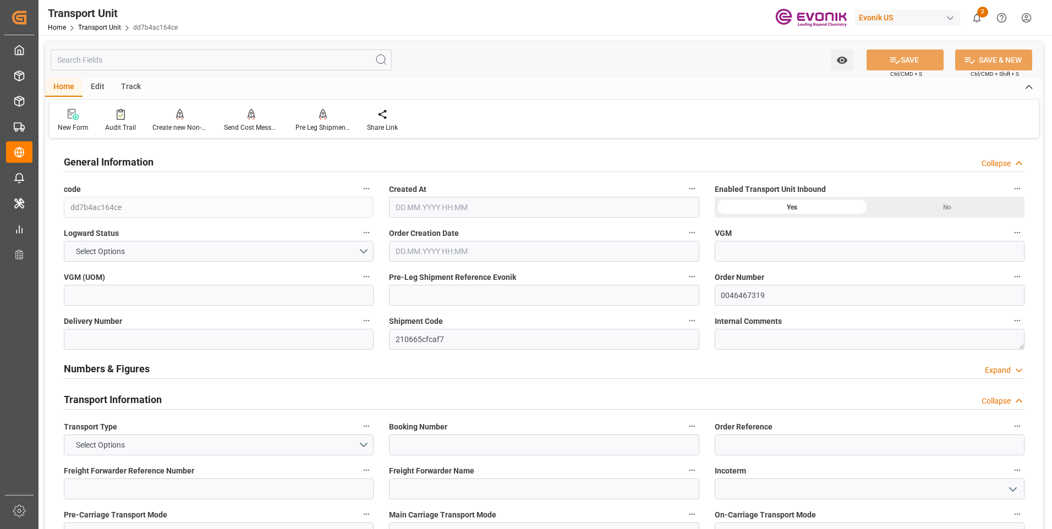
type input "17222.68"
type input "[DATE] 06:26"
type input "[DATE]"
type input "20.09.2025 00:00"
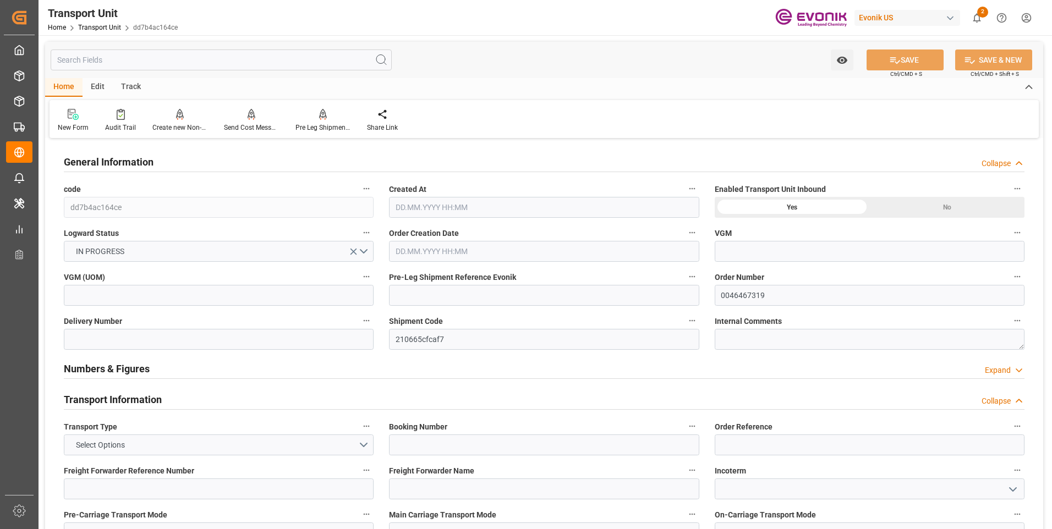
type input "29.10.2025 00:00"
type input "05.09.2025 00:00"
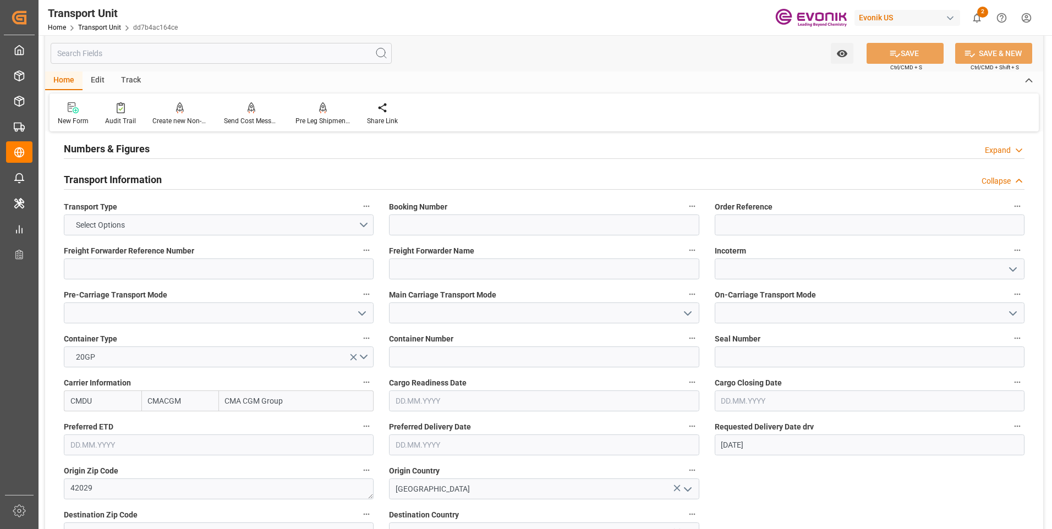
scroll to position [440, 0]
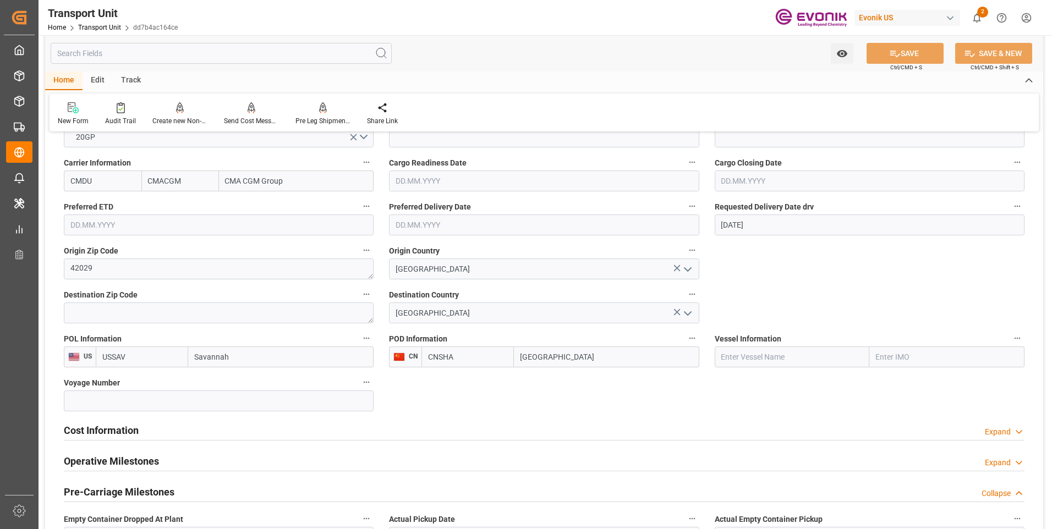
click at [178, 438] on div "Cost Information Expand" at bounding box center [544, 429] width 960 height 21
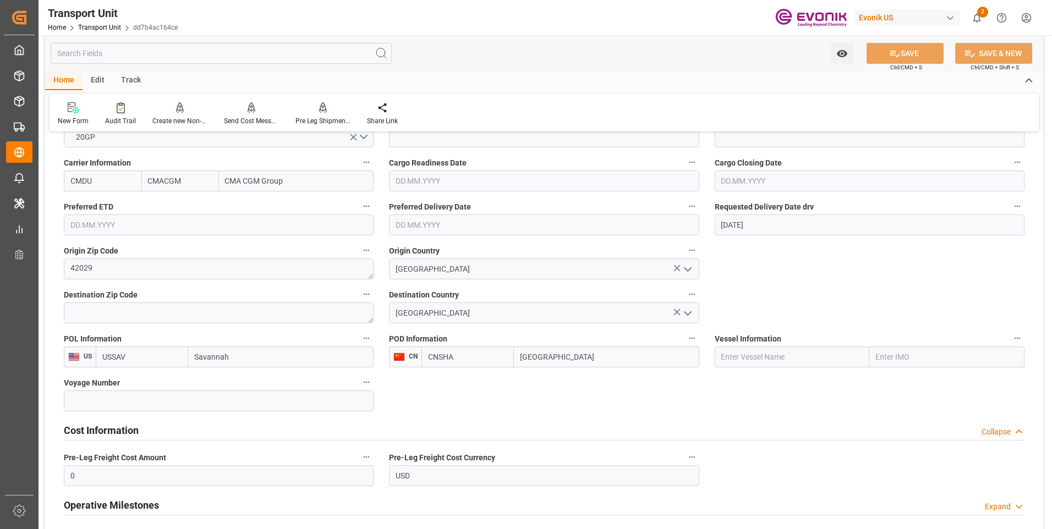
click at [179, 437] on div "Cost Information Collapse" at bounding box center [544, 429] width 960 height 21
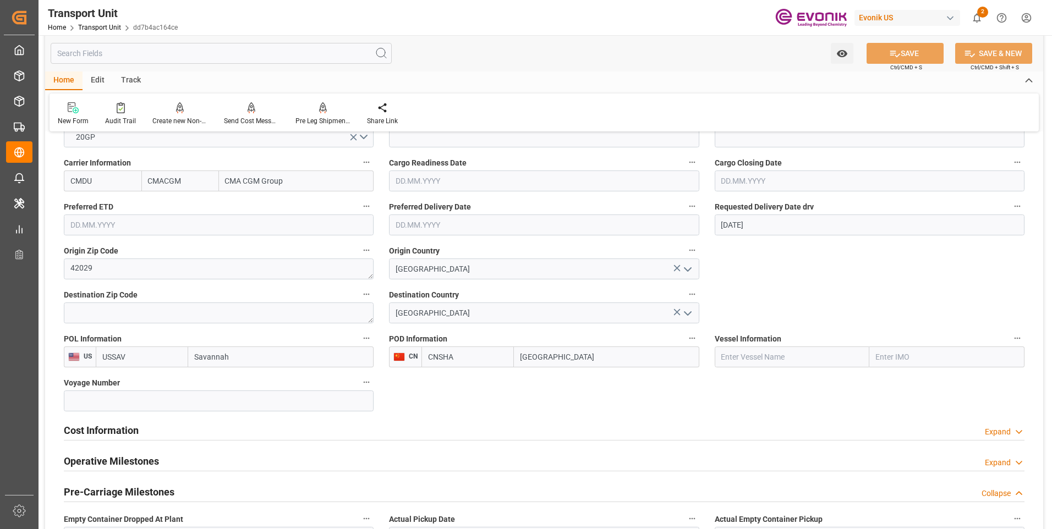
scroll to position [495, 0]
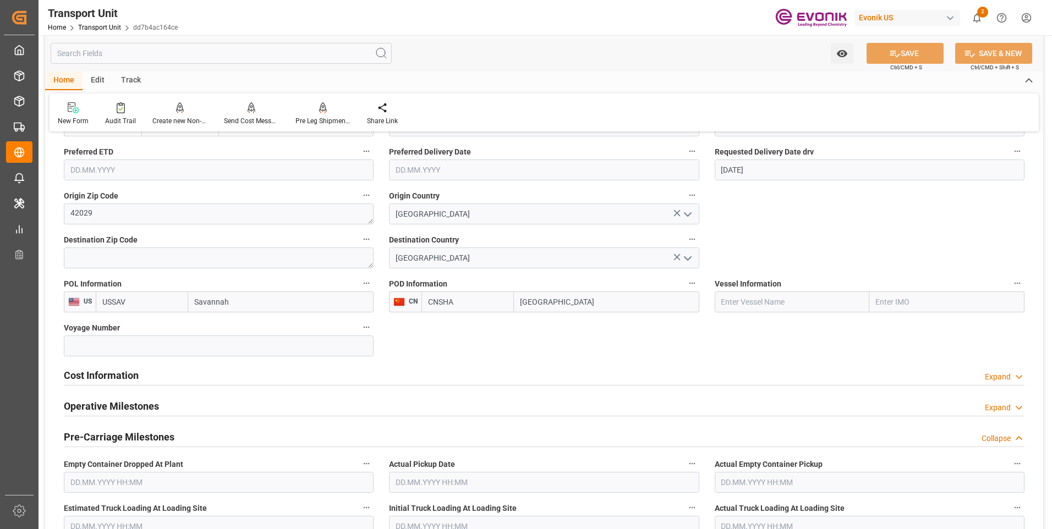
click at [151, 402] on h2 "Operative Milestones" at bounding box center [111, 406] width 95 height 15
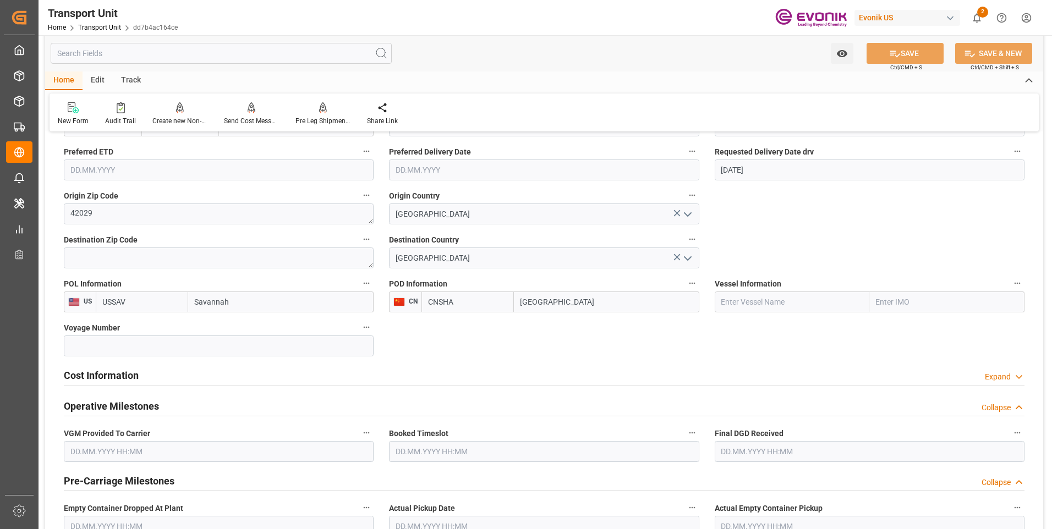
click at [151, 402] on h2 "Operative Milestones" at bounding box center [111, 406] width 95 height 15
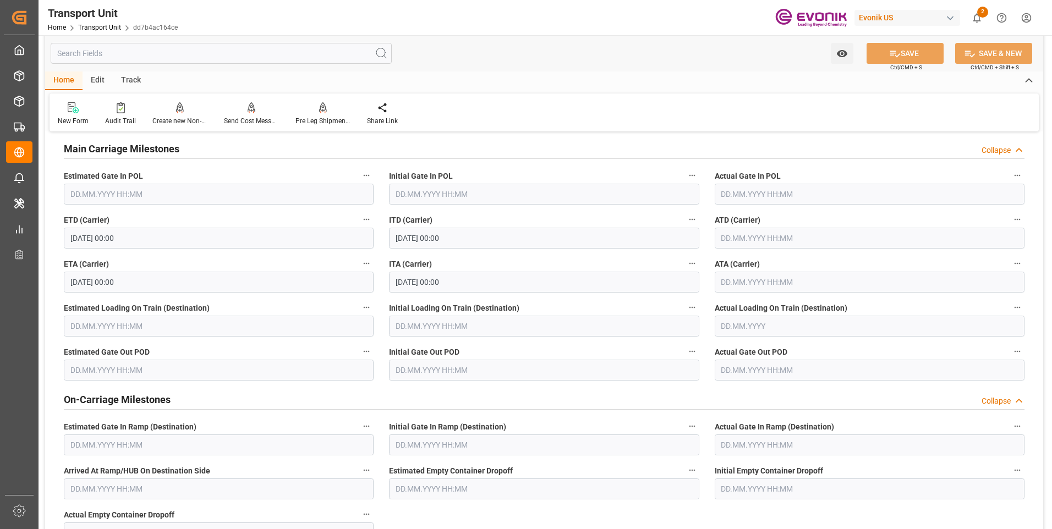
scroll to position [1375, 0]
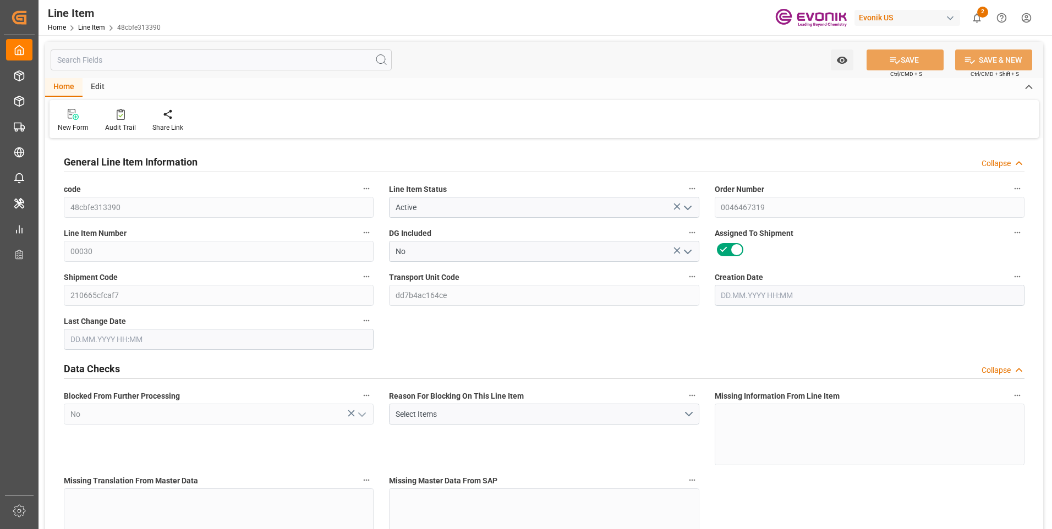
type input "14"
type input "11326.28"
type input "10864"
type input "18.5567"
type input "56"
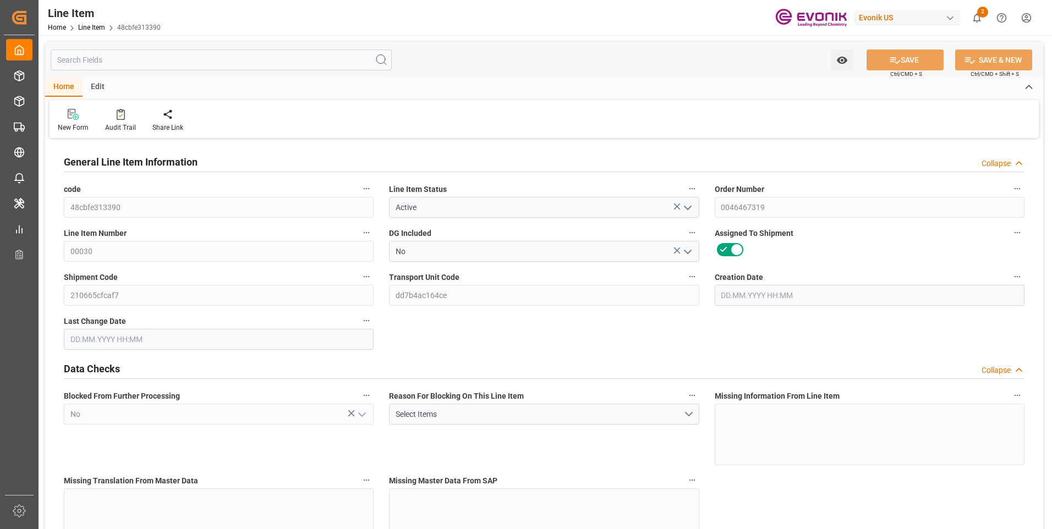
type input "31722.88"
type input "56"
type input "11326.28"
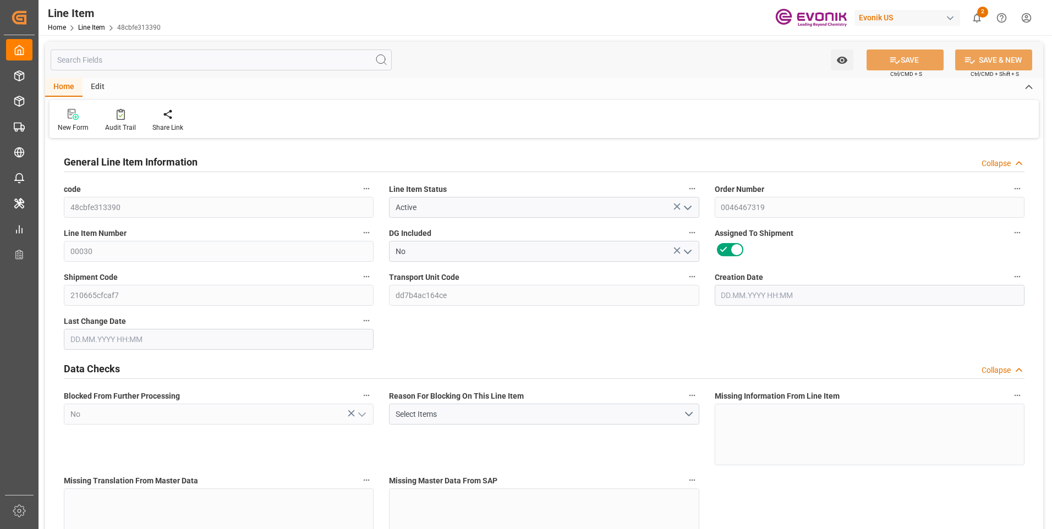
type input "11676.28"
type input "10864"
type input "18.5567"
type input "18556.664"
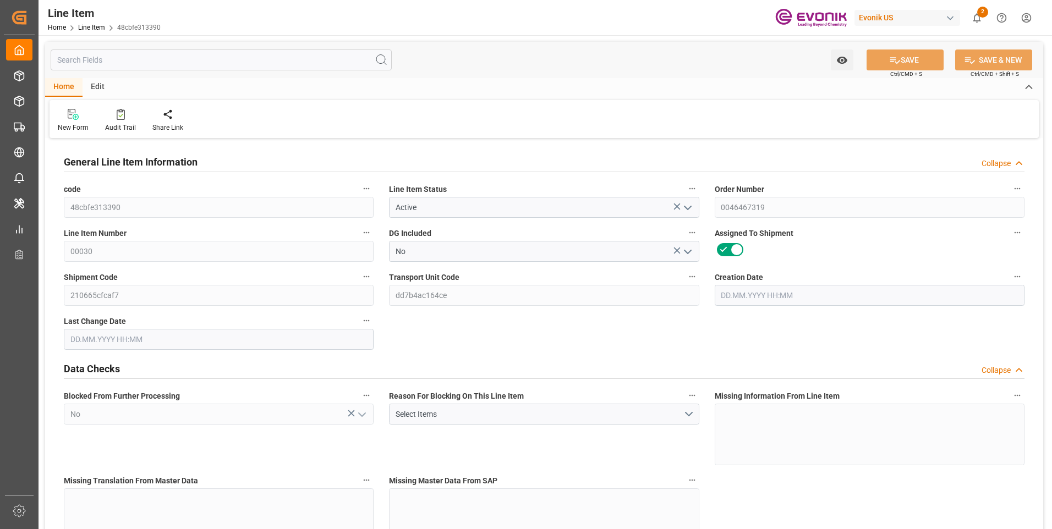
type input "0"
type input "[DATE] 23:17"
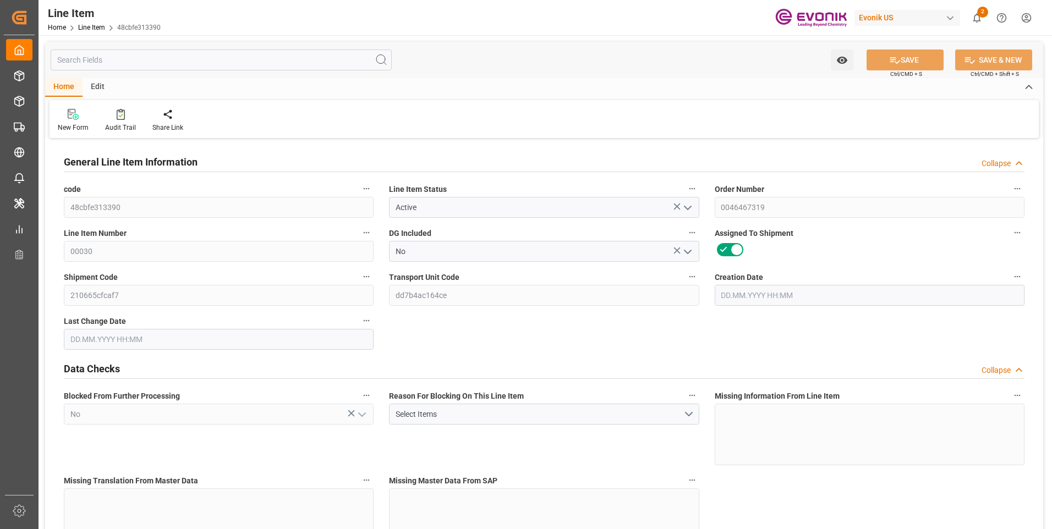
type input "[DATE] 06:26"
type input "[DATE]"
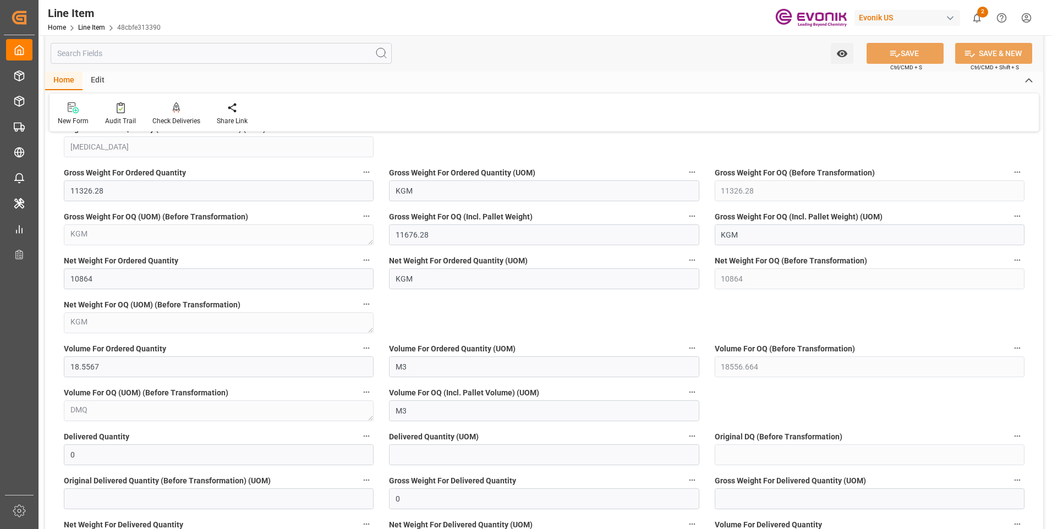
scroll to position [1210, 0]
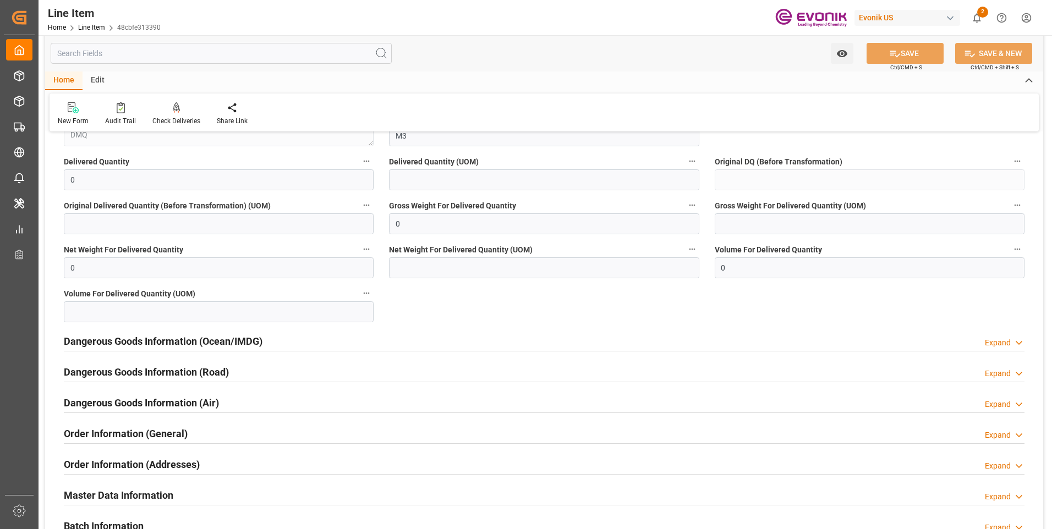
click at [126, 53] on input "text" at bounding box center [221, 53] width 341 height 21
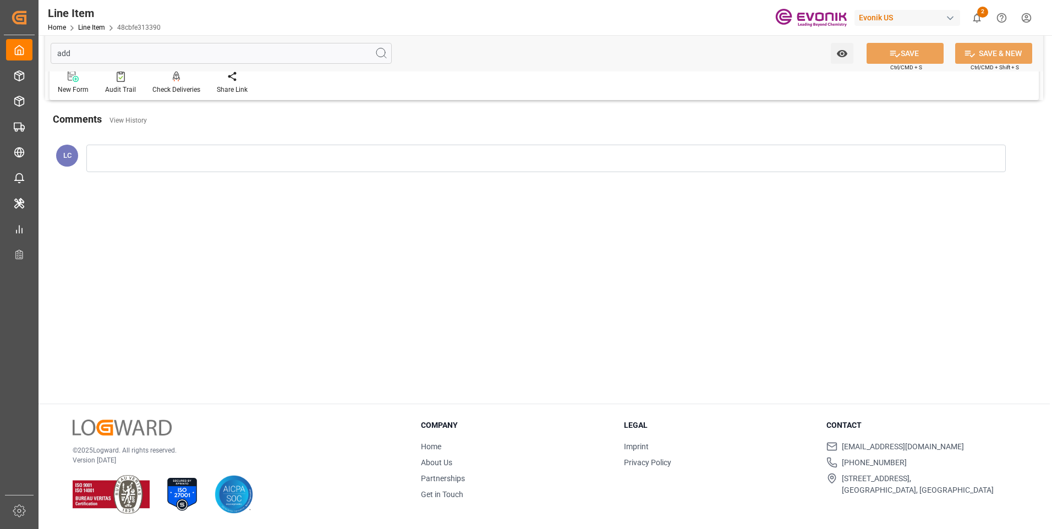
scroll to position [0, 0]
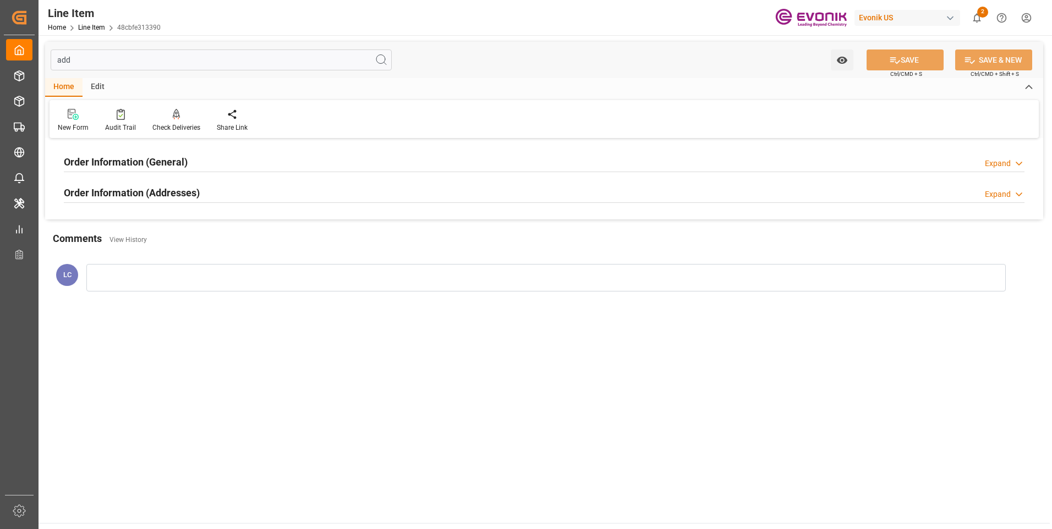
type input "add"
click at [174, 188] on h2 "Order Information (Addresses)" at bounding box center [132, 192] width 136 height 15
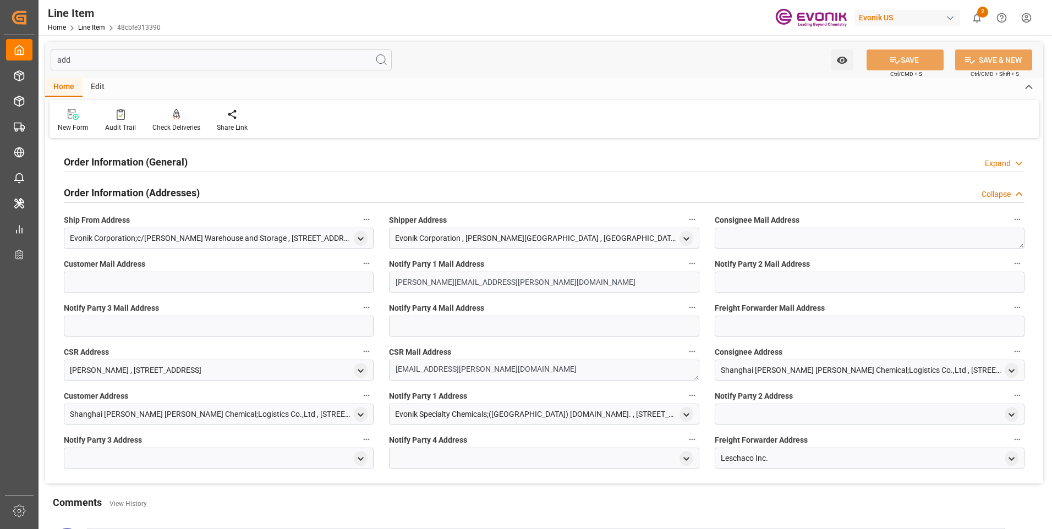
click at [798, 370] on div "Shanghai [PERSON_NAME] [PERSON_NAME] Chemical;Logistics Co.,Ltd , [STREET_ADDRE…" at bounding box center [861, 371] width 281 height 12
click at [1013, 369] on icon "open menu" at bounding box center [1011, 370] width 9 height 9
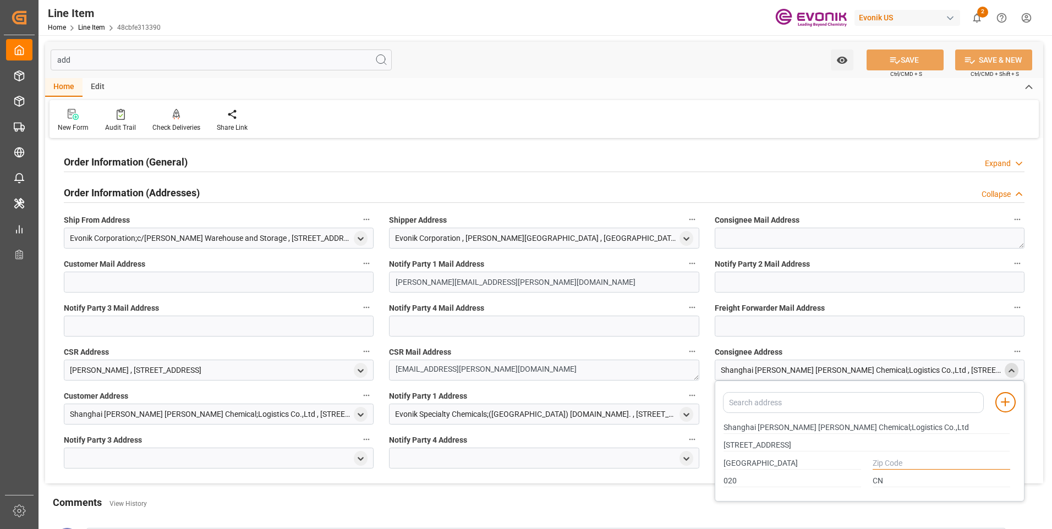
click at [904, 462] on input "text" at bounding box center [941, 464] width 138 height 12
drag, startPoint x: 898, startPoint y: 459, endPoint x: 814, endPoint y: 450, distance: 84.0
click at [814, 450] on div "Shanghai [PERSON_NAME] [PERSON_NAME] Chemical;Logistics Co.,Ltd [STREET_ADDRESS]" at bounding box center [867, 455] width 298 height 72
type input "0000"
click at [1037, 439] on div "Order Information (General) Expand Consignee For B/L Address , [STREET_ADDRESS]…" at bounding box center [544, 312] width 998 height 342
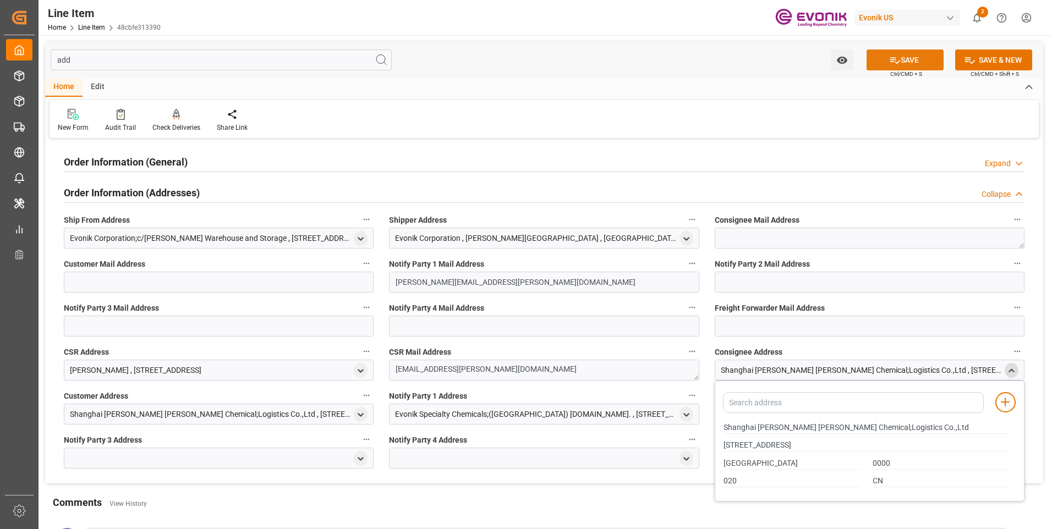
click at [922, 64] on button "SAVE" at bounding box center [904, 60] width 77 height 21
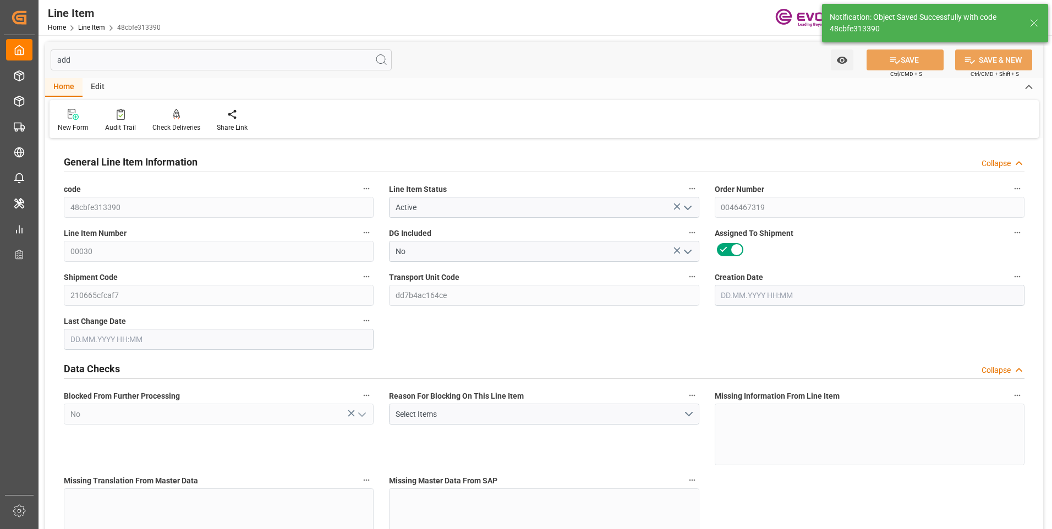
type input "[DATE] 23:17"
type input "[DATE] 06:52"
type input "[DATE]"
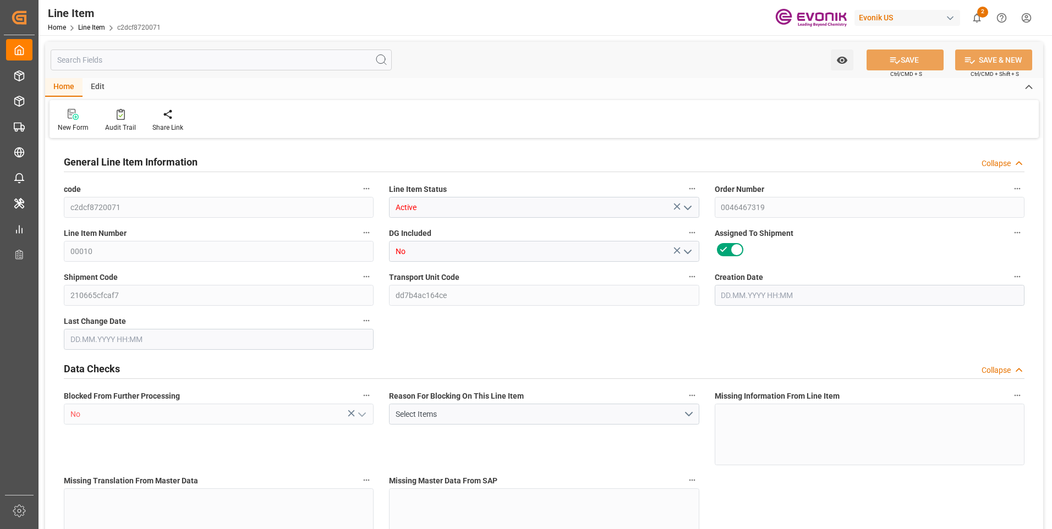
type input "6"
type input "5426.4"
type input "5040"
type input "7.2606"
type input "24"
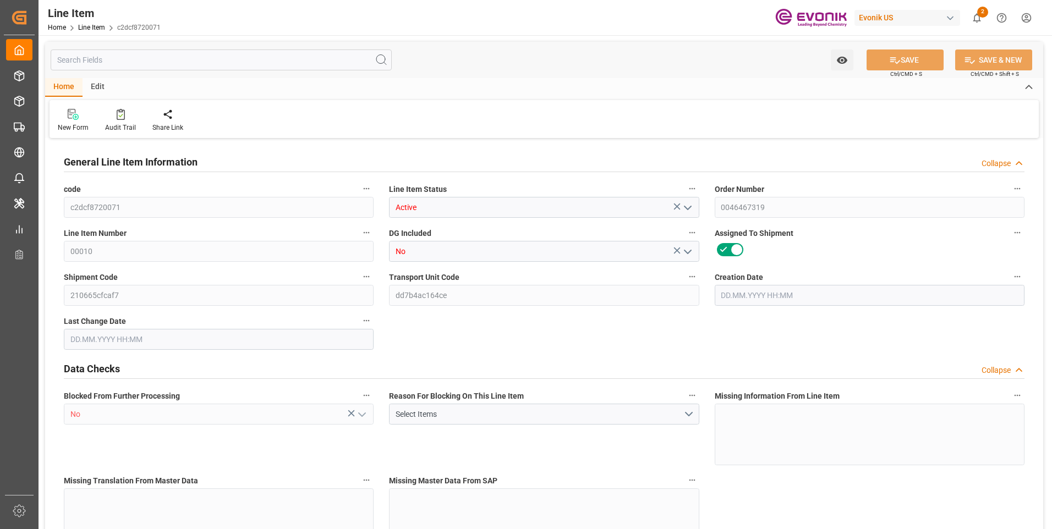
type input "22831.2"
type input "24"
type input "5426.4"
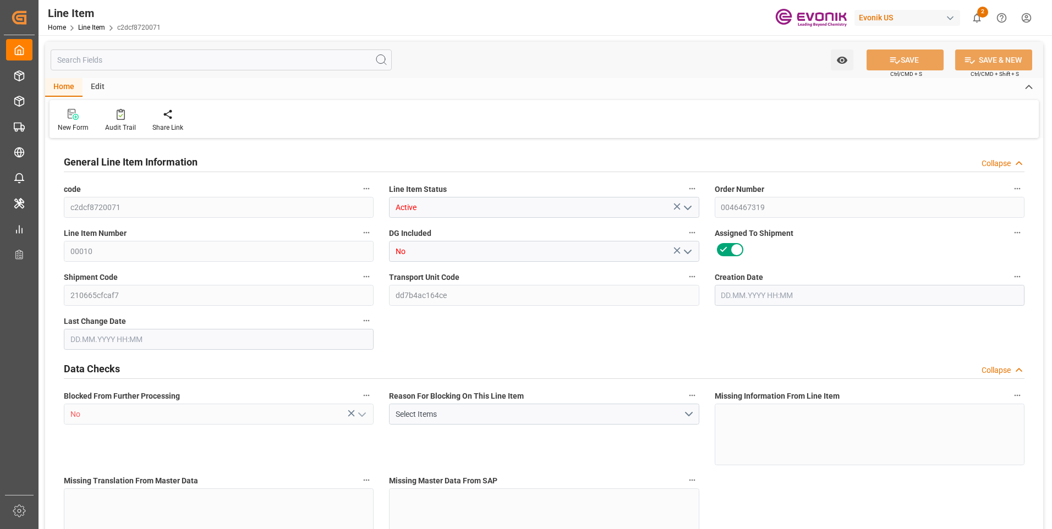
type input "5546.4"
type input "5040"
type input "7.2606"
type input "7260.648"
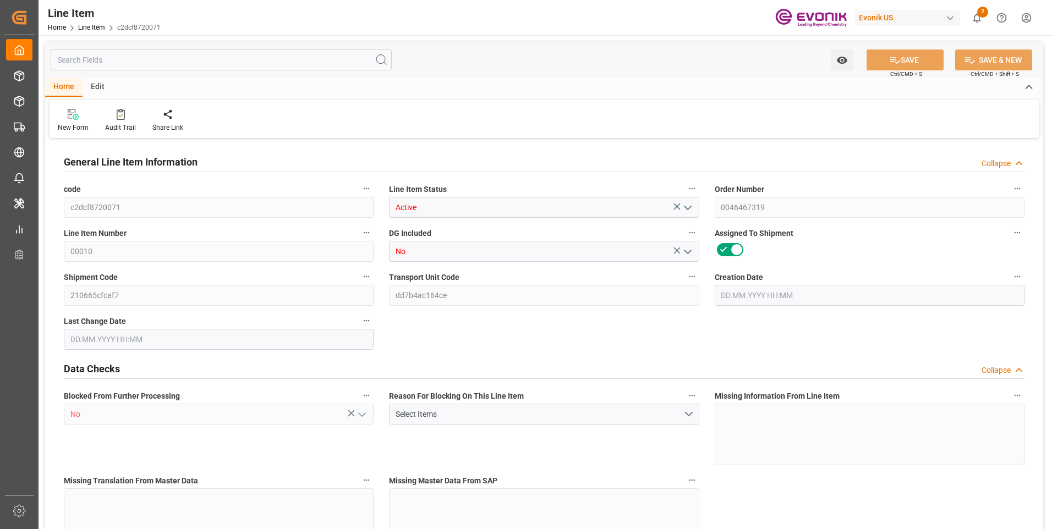
type input "0"
type input "20.08.2025 23:17"
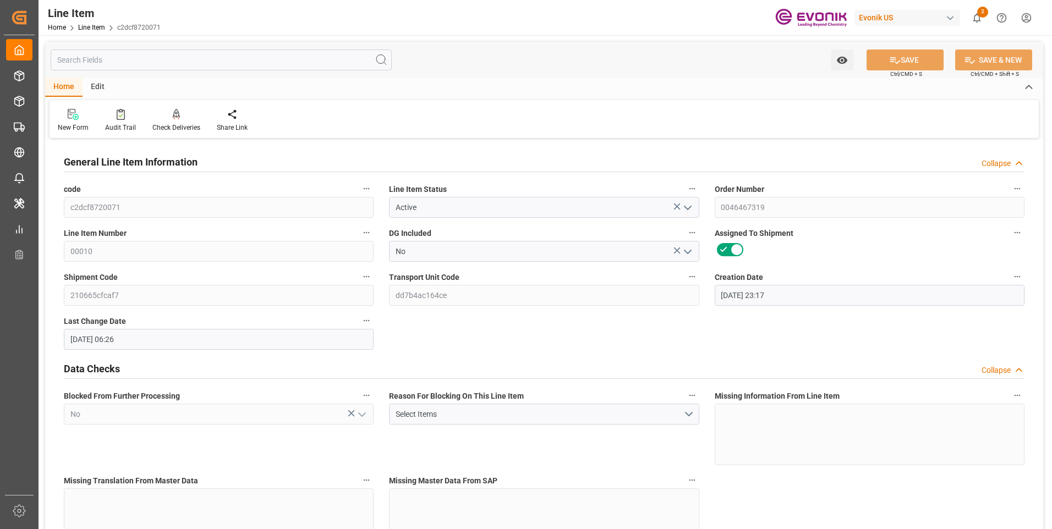
type input "21.08.2025 06:26"
type input "[DATE]"
click at [164, 66] on input "text" at bounding box center [221, 60] width 341 height 21
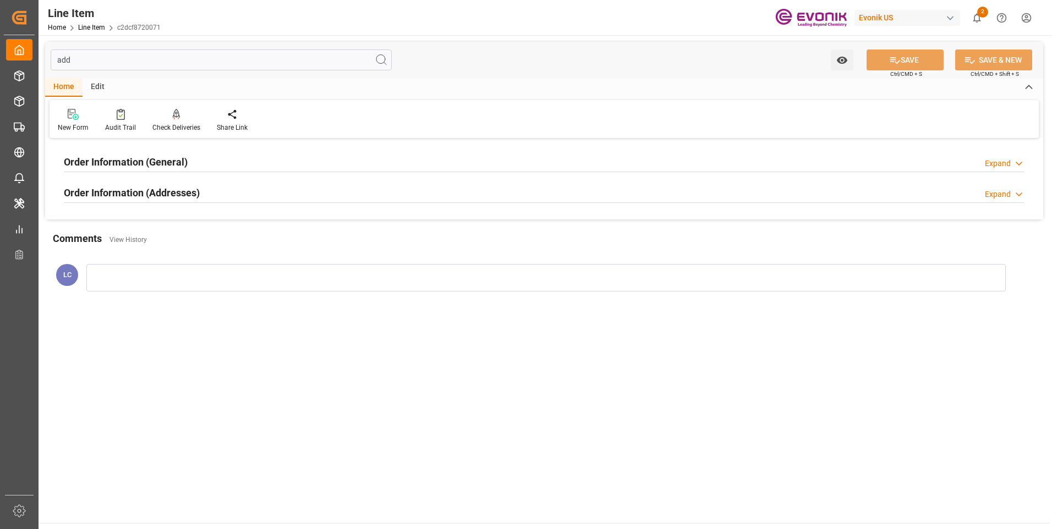
type input "add"
click at [1001, 193] on div "Expand" at bounding box center [998, 195] width 26 height 12
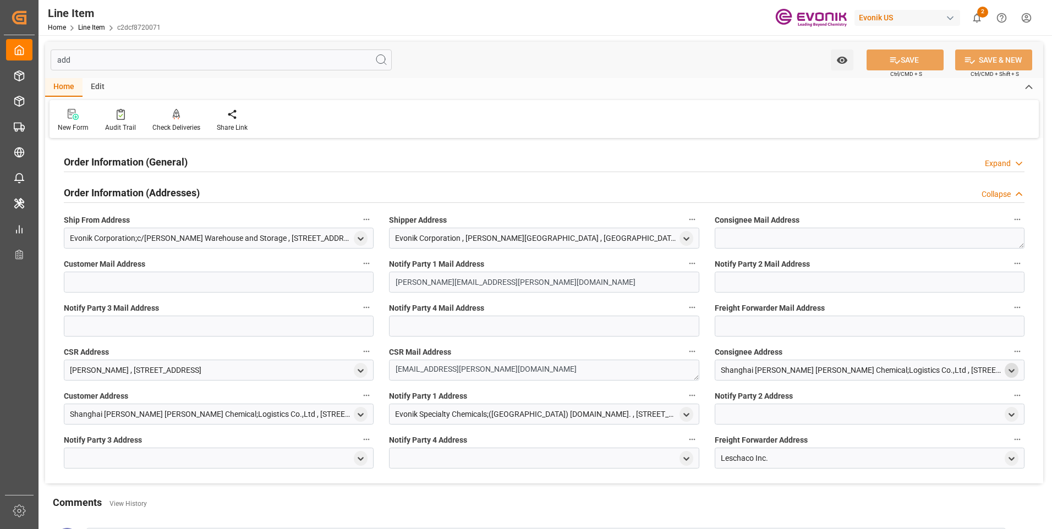
click at [1009, 370] on polyline "open menu" at bounding box center [1011, 371] width 5 height 2
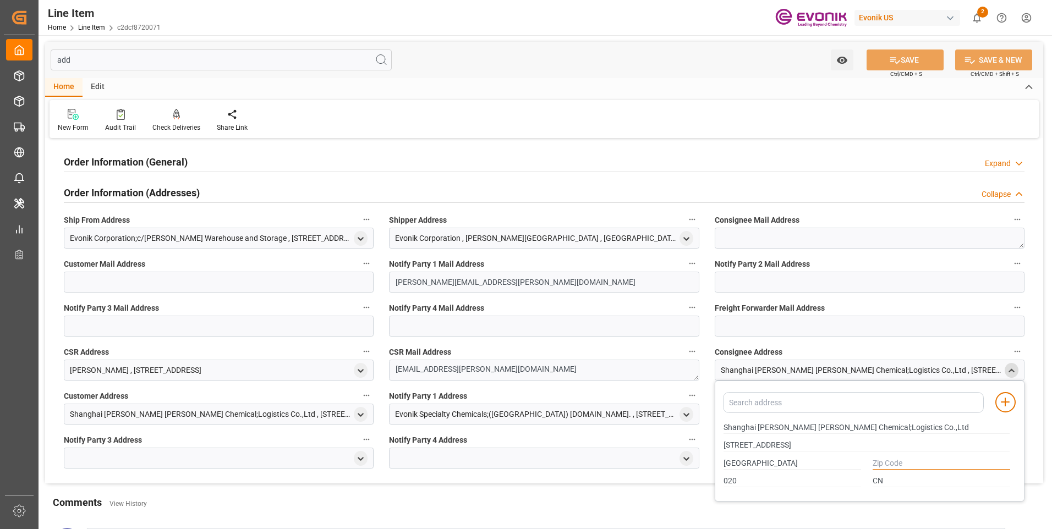
click at [892, 467] on input "text" at bounding box center [941, 464] width 138 height 12
paste input "0000"
type input "0000"
click at [906, 62] on button "SAVE" at bounding box center [904, 60] width 77 height 21
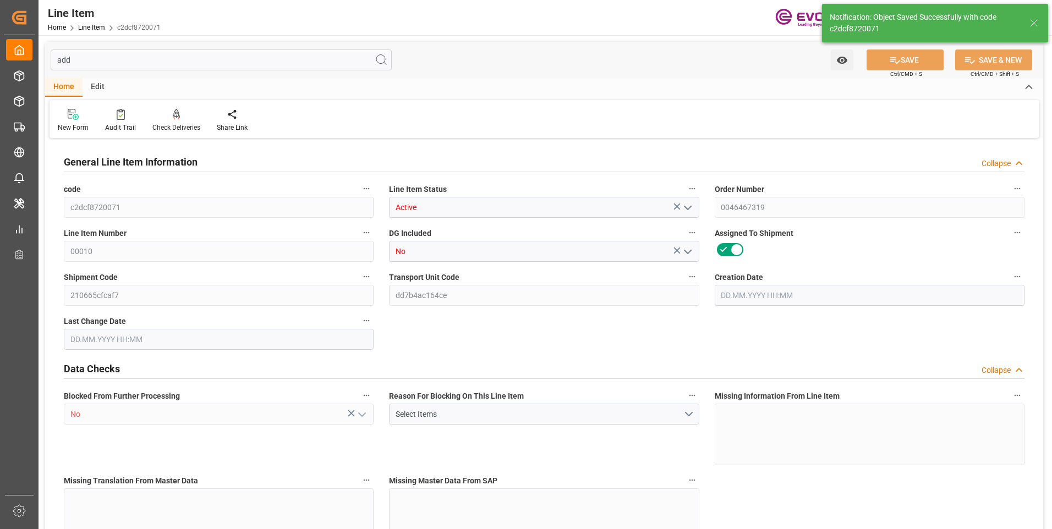
type input "6"
type input "5426.4"
type input "5040"
type input "7.2606"
type input "24"
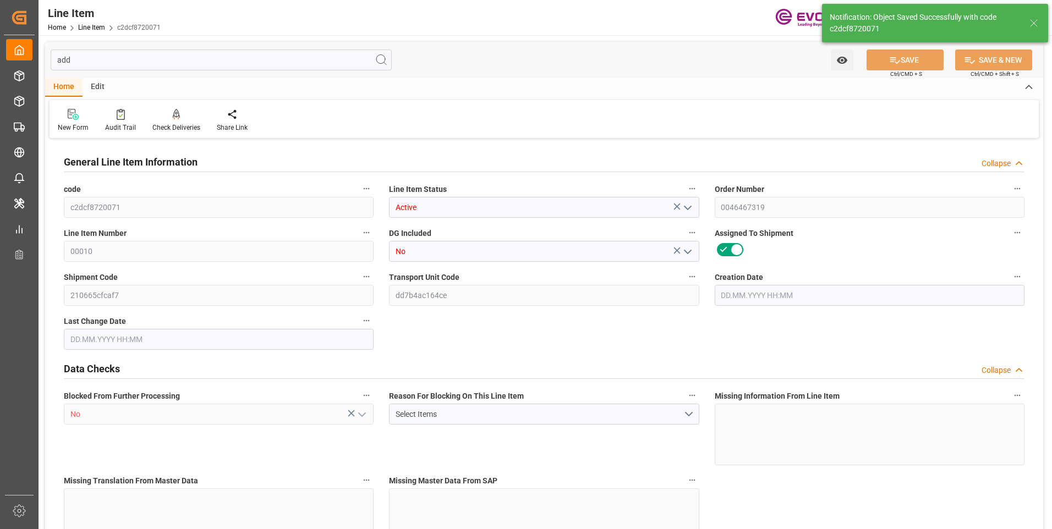
type input "22831.2"
type input "24"
type input "5426.4"
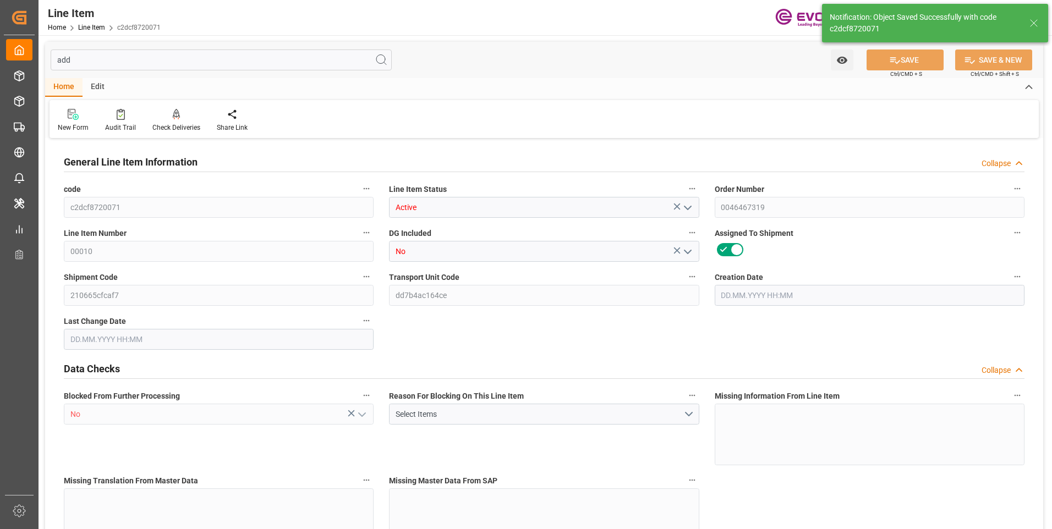
type input "5546.4"
type input "5040"
type input "7.2606"
type input "7260.648"
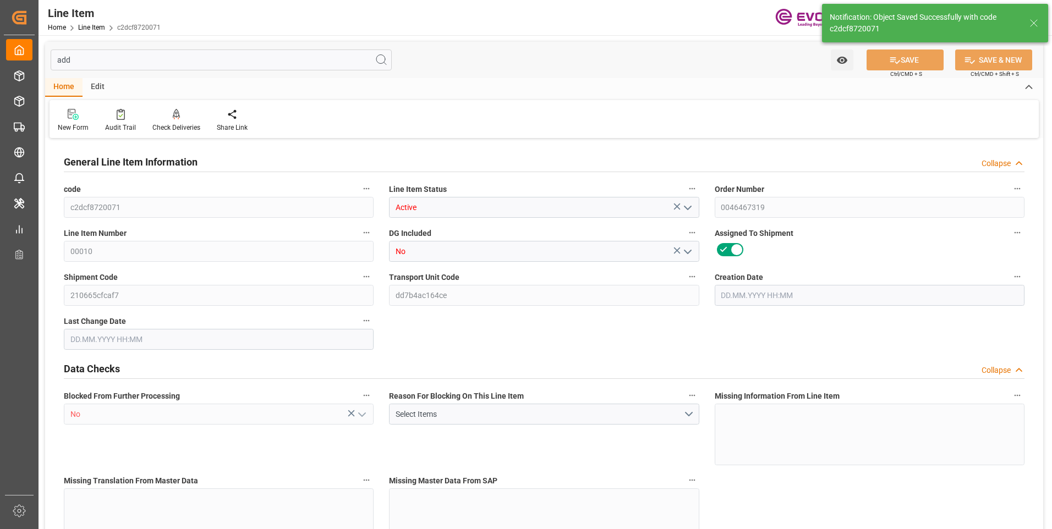
type input "0"
type input "20.08.2025 23:17"
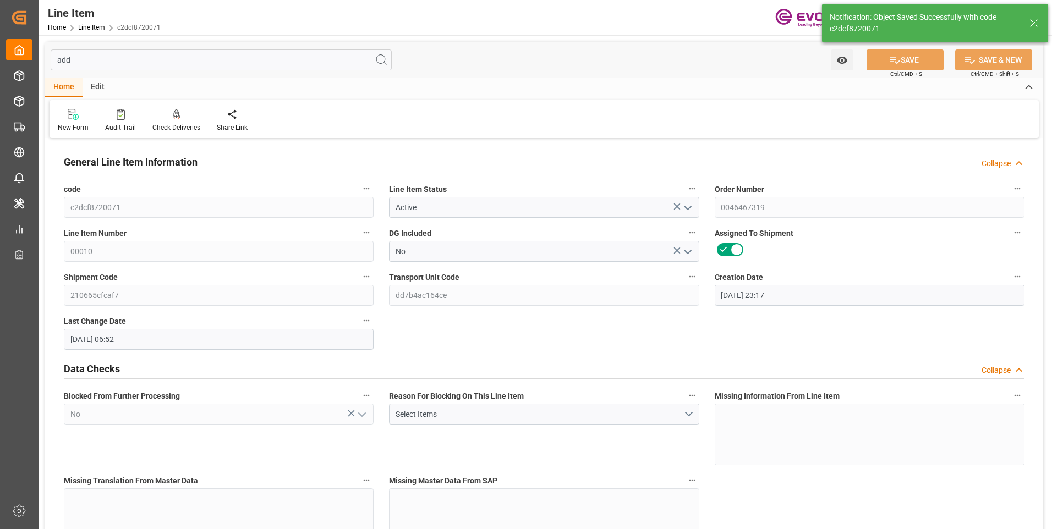
type input "21.08.2025 06:52"
type input "[DATE]"
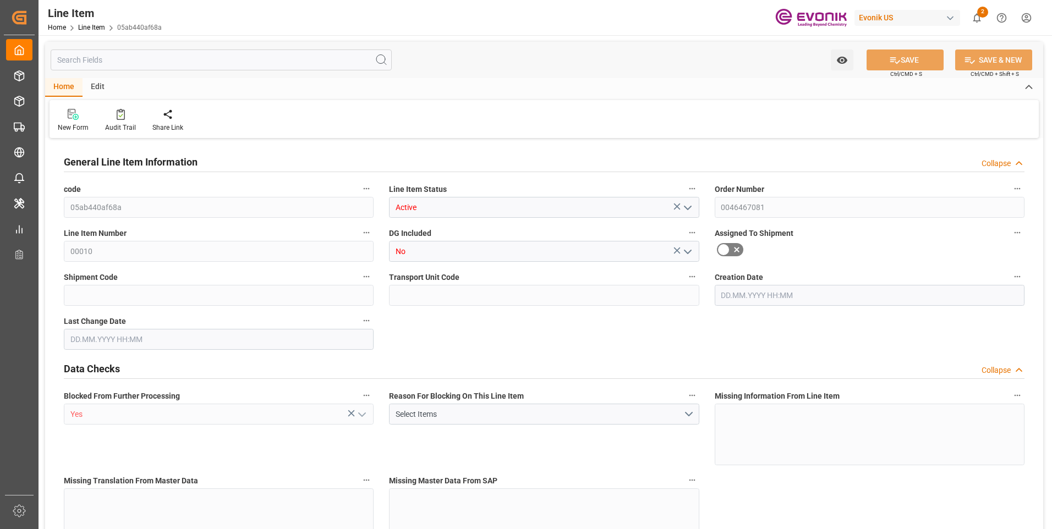
type input "20"
type input "18088"
type input "16800"
type input "24.2022"
type input "80"
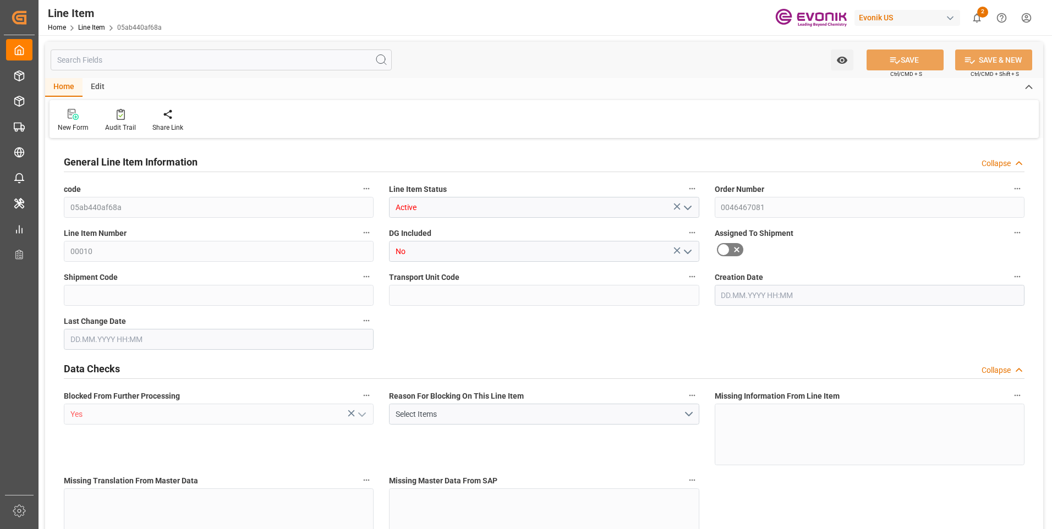
type input "76104"
type input "80"
type input "18088"
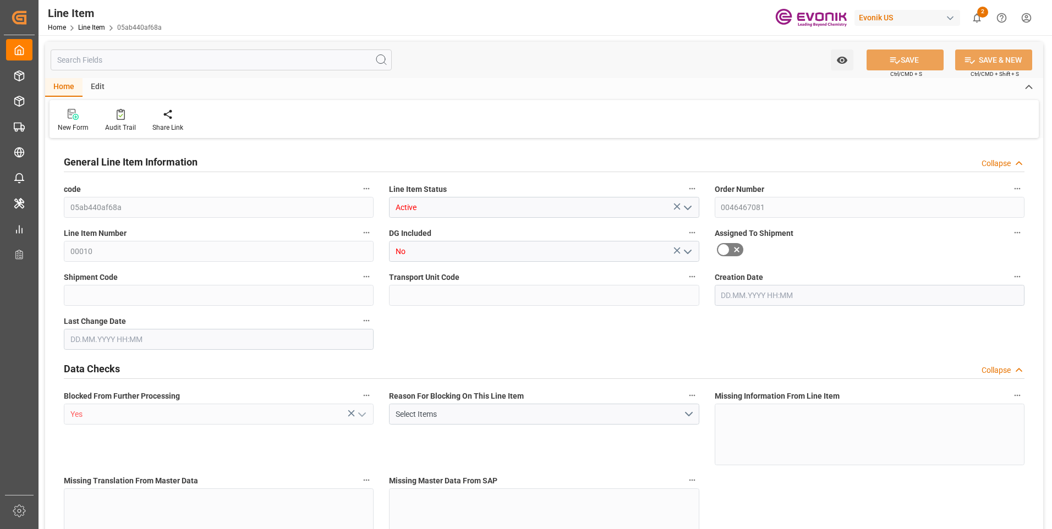
type input "18488"
type input "16800"
type input "24.2022"
type input "24202.16"
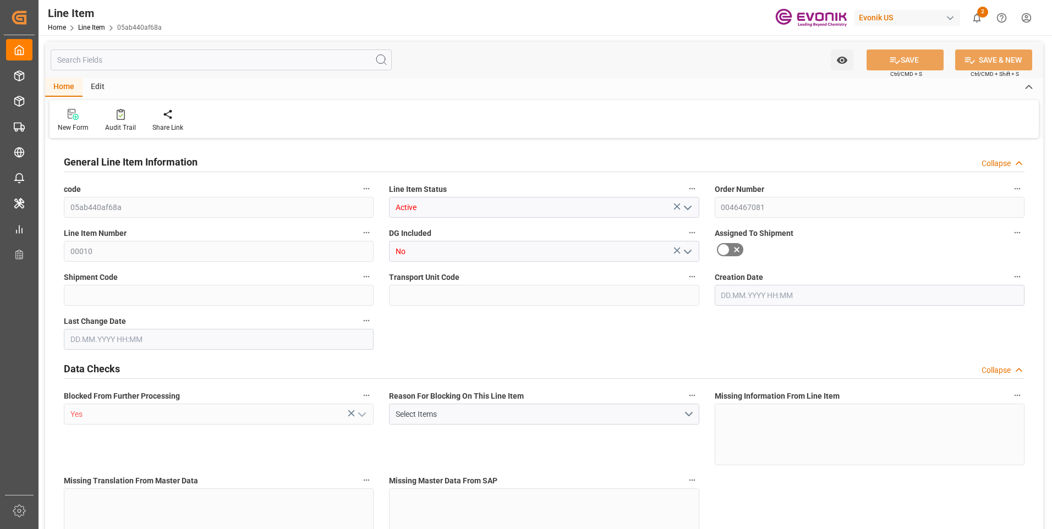
type input "0"
type input "[DATE] 23:16"
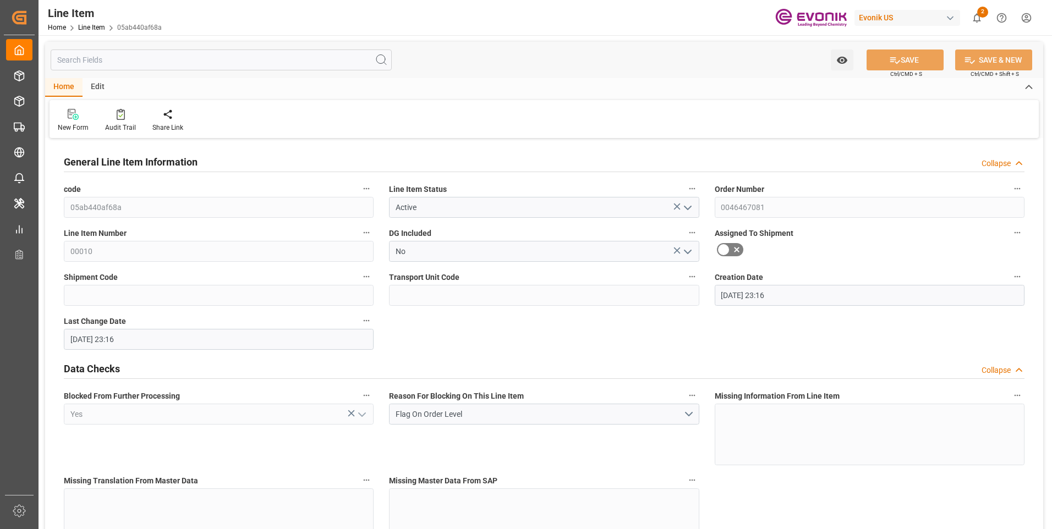
type input "[DATE] 23:16"
type input "[DATE]"
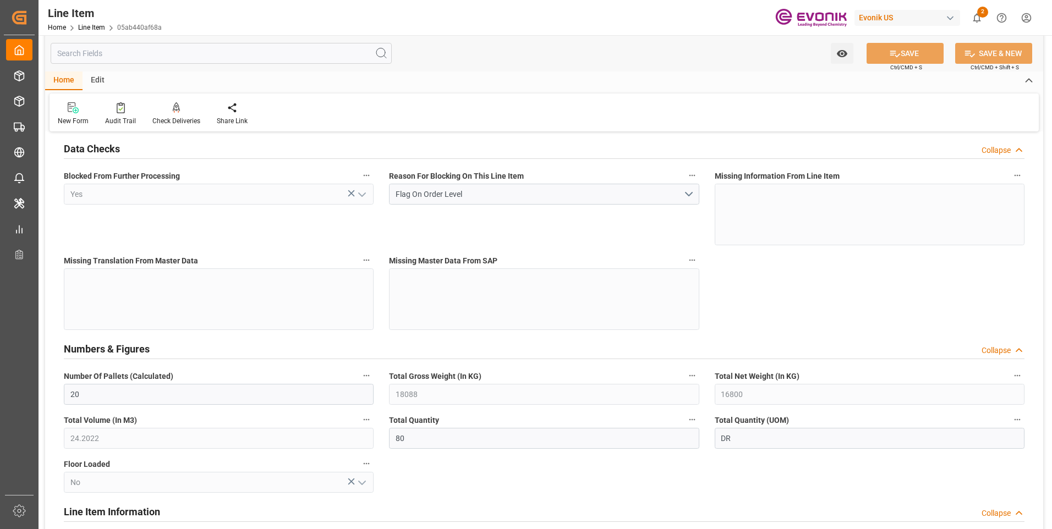
click at [122, 53] on input "text" at bounding box center [221, 53] width 341 height 21
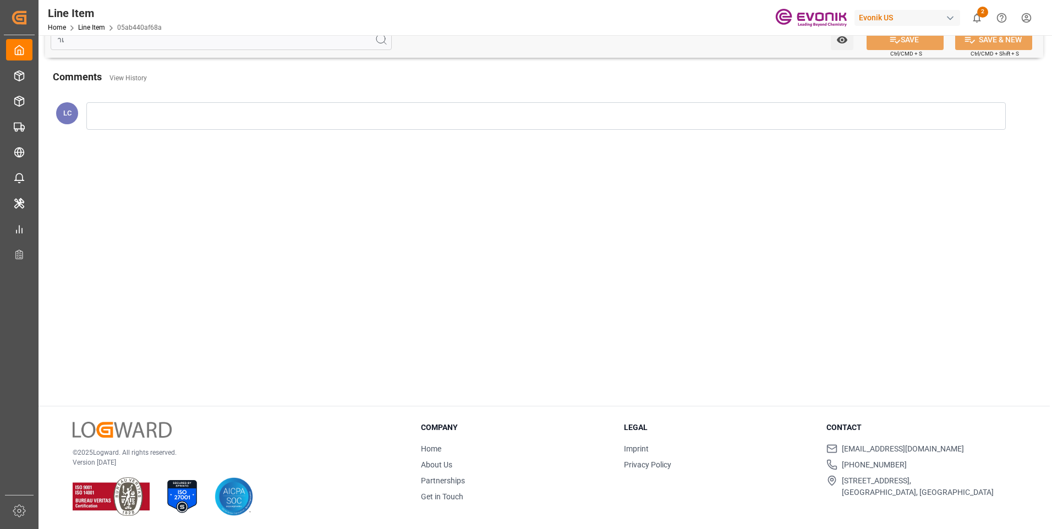
type input "ำ"
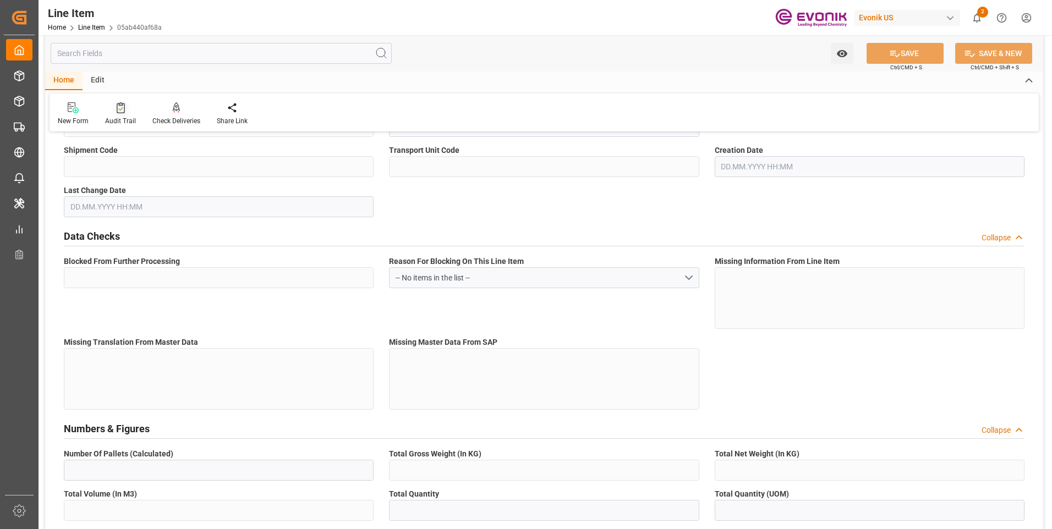
type input "05ab440af68a"
type input "Active"
type input "0046467081"
type input "00010"
type input "No"
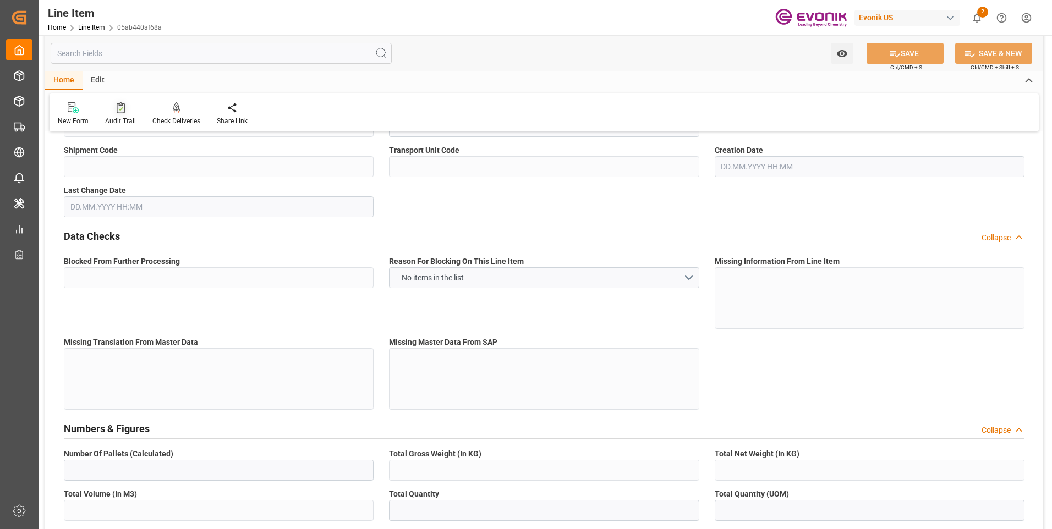
type input "Yes"
type input "DR"
type input "No"
type input "99135291"
type textarea "SURFYNOL 465:2446:210:OI:AP"
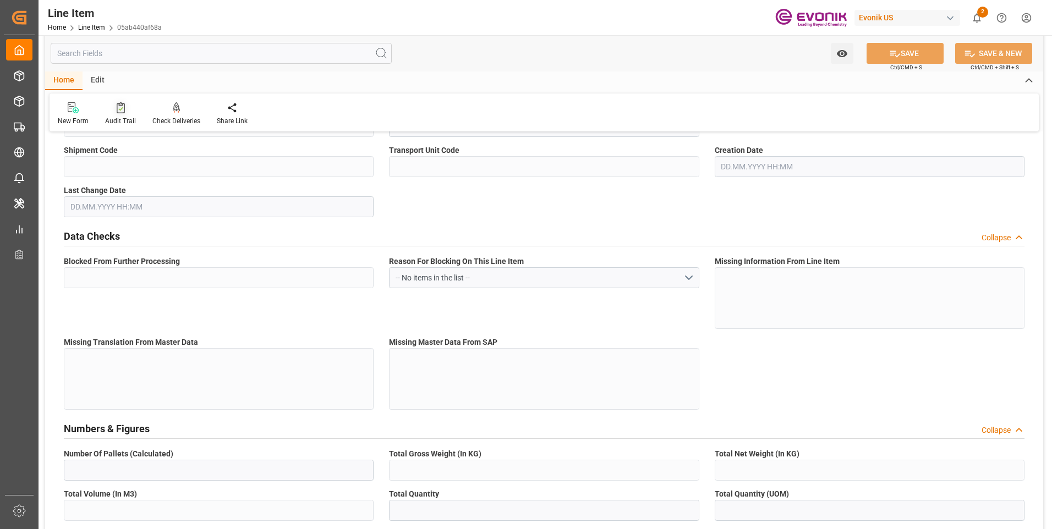
type input "USD"
type input "PACK"
type input "340242"
type input "EAR99"
type input "US"
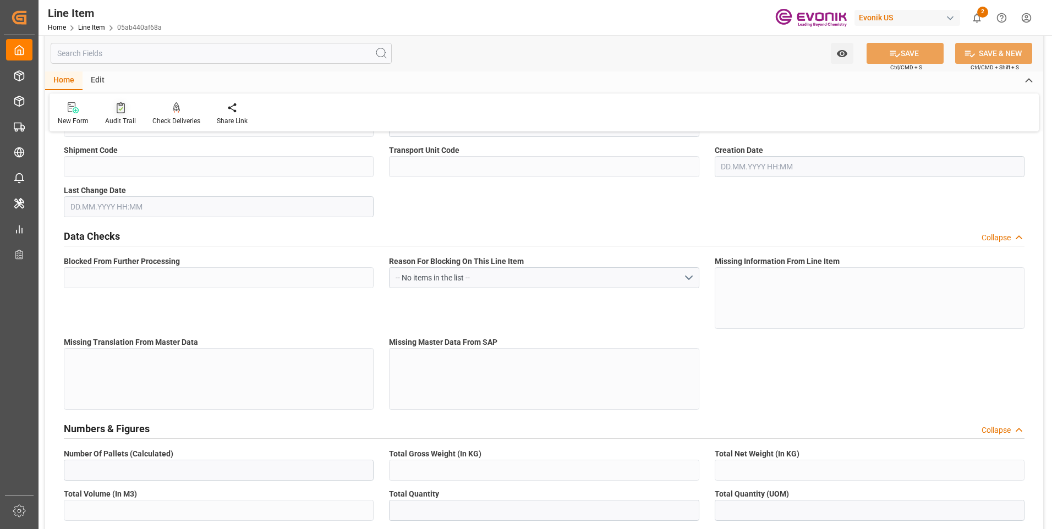
type input "DR"
type input "[MEDICAL_DATA]"
type input "KGM"
type textarea "KGM"
type input "KGM"
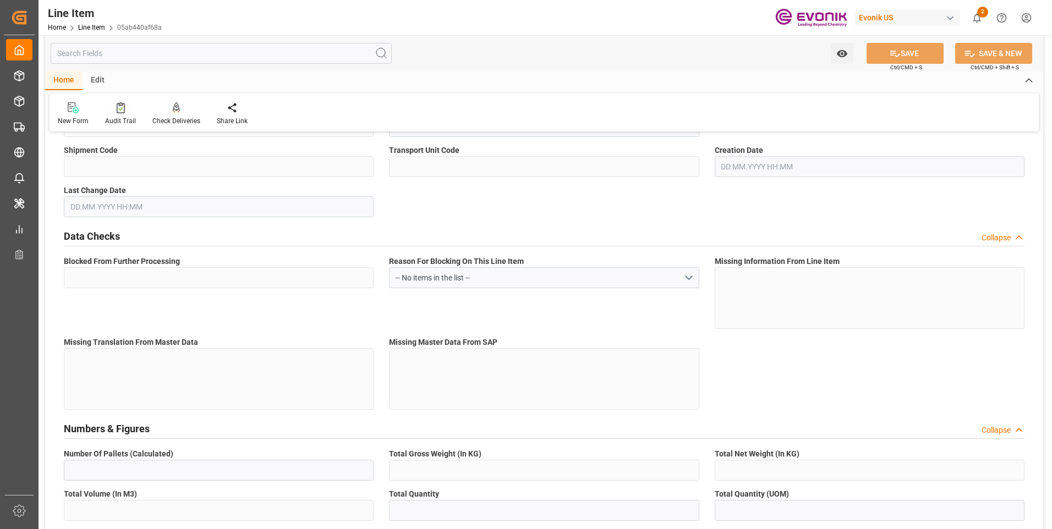
type input "KGM"
type textarea "KGM"
type input "M3"
type textarea "DMQ"
type input "M3"
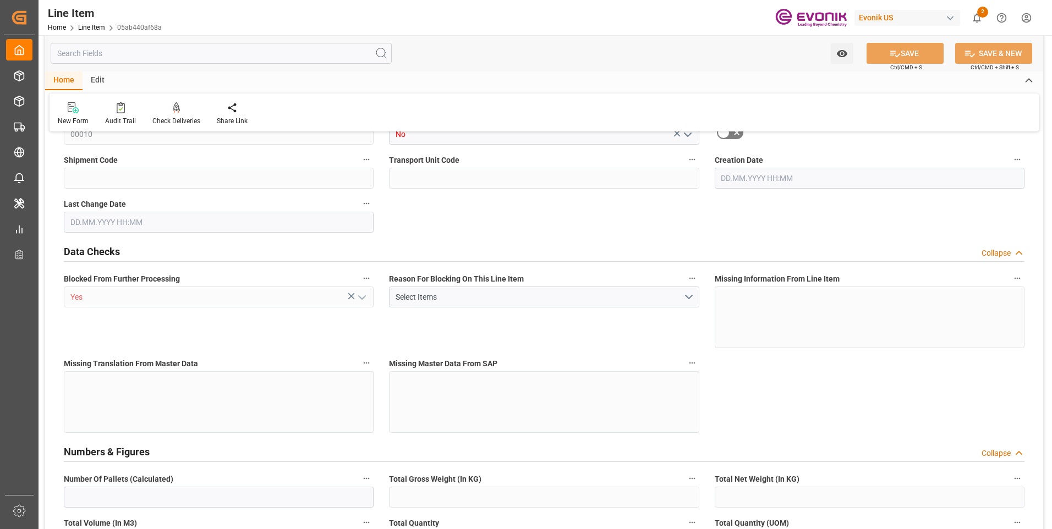
type input "20"
type input "18088"
type input "16800"
type input "24.2022"
type input "80"
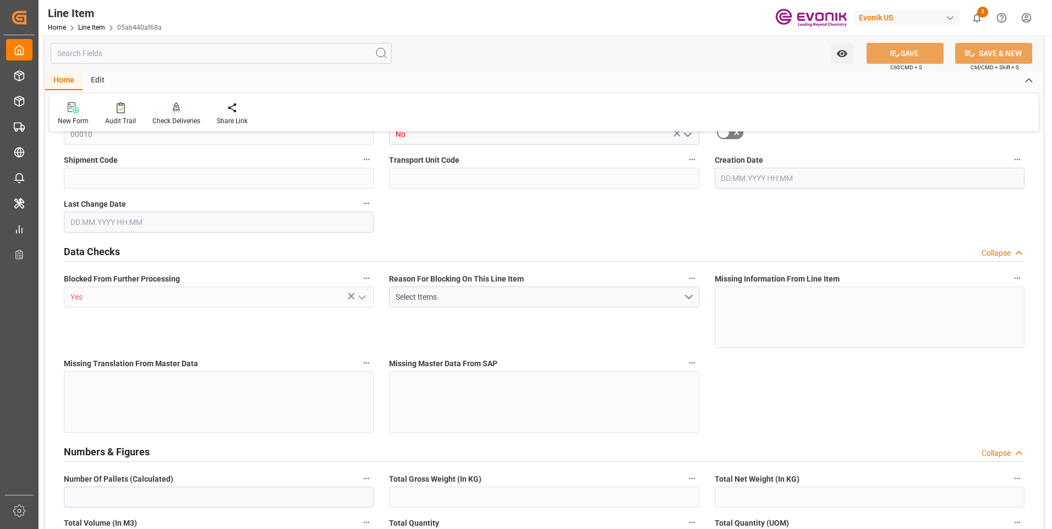
type input "76104"
type input "80"
type input "18088"
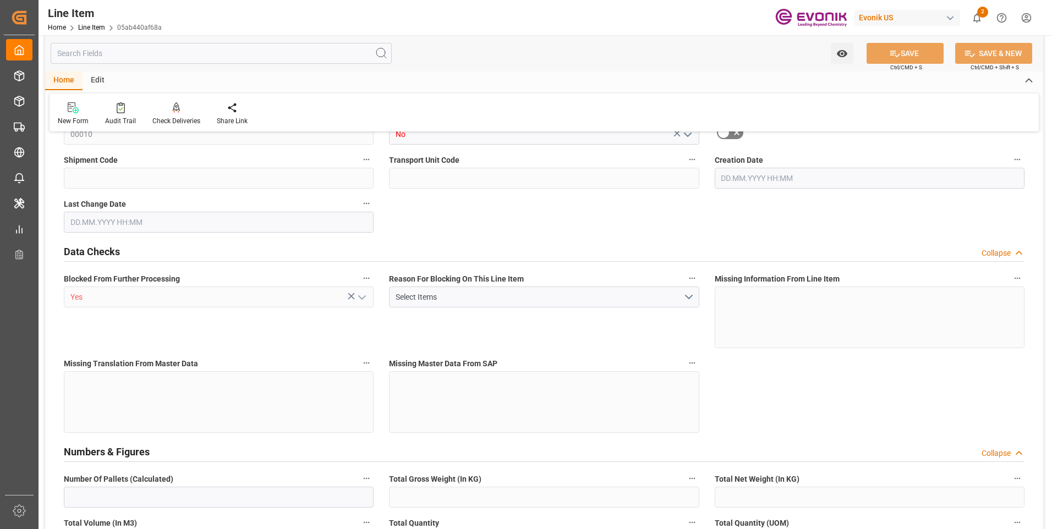
type input "18488"
type input "16800"
type input "24.2022"
type input "24202.16"
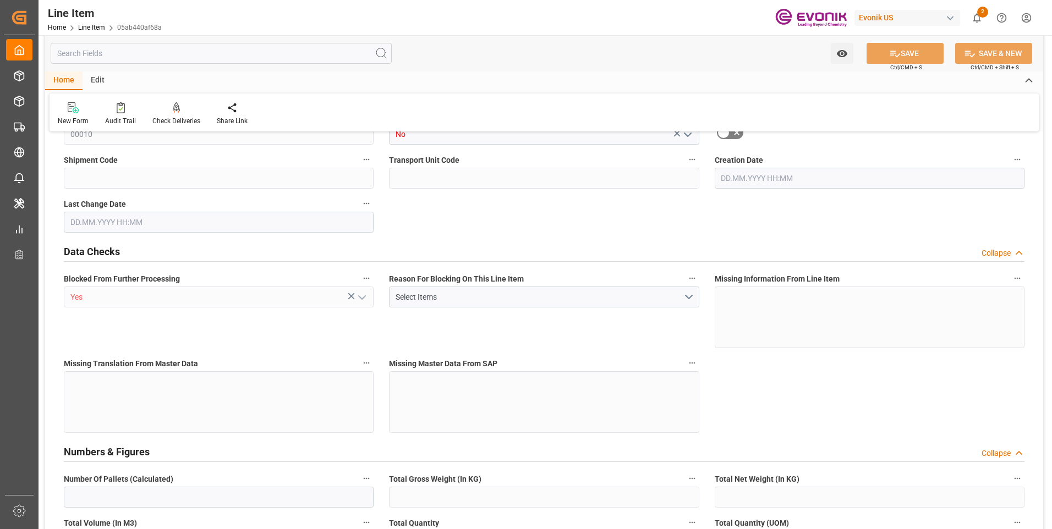
type input "0"
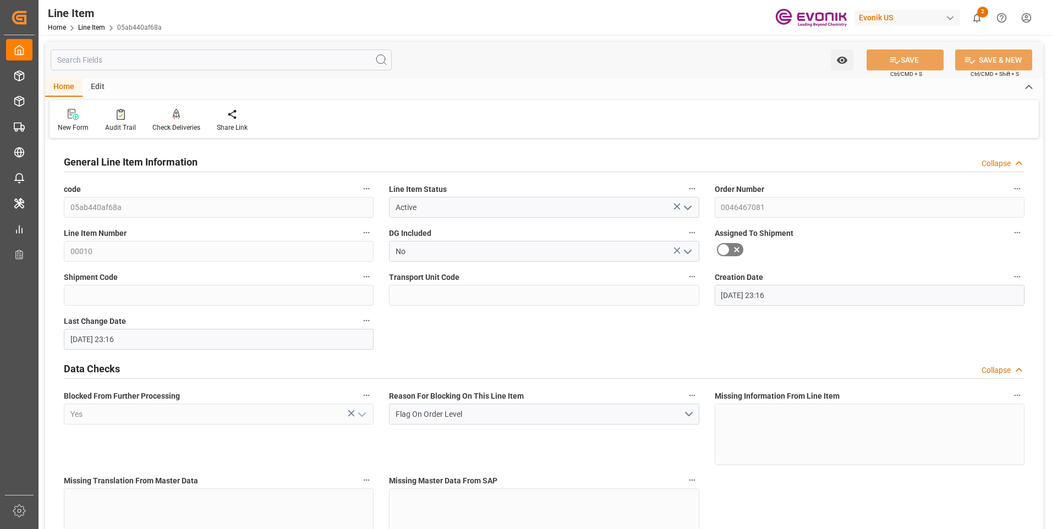
type input "[DATE] 23:16"
type input "[DATE]"
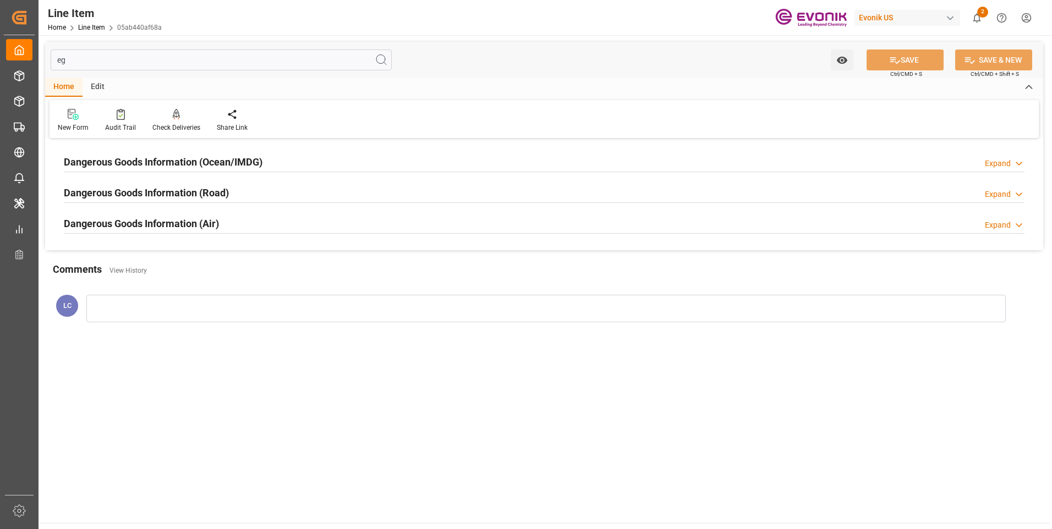
click at [186, 153] on div "Dangerous Goods Information (Ocean/IMDG)" at bounding box center [163, 161] width 199 height 21
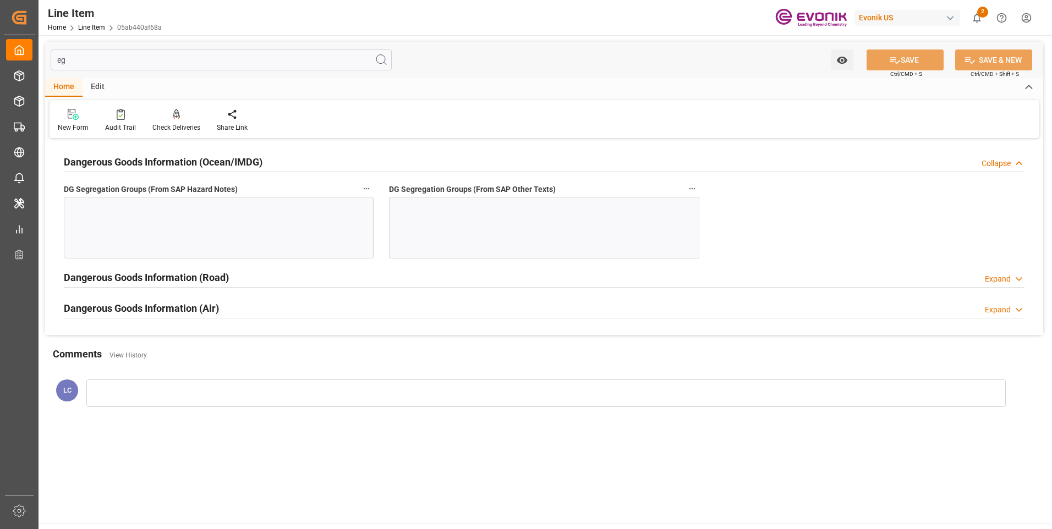
click at [161, 218] on div at bounding box center [219, 228] width 310 height 62
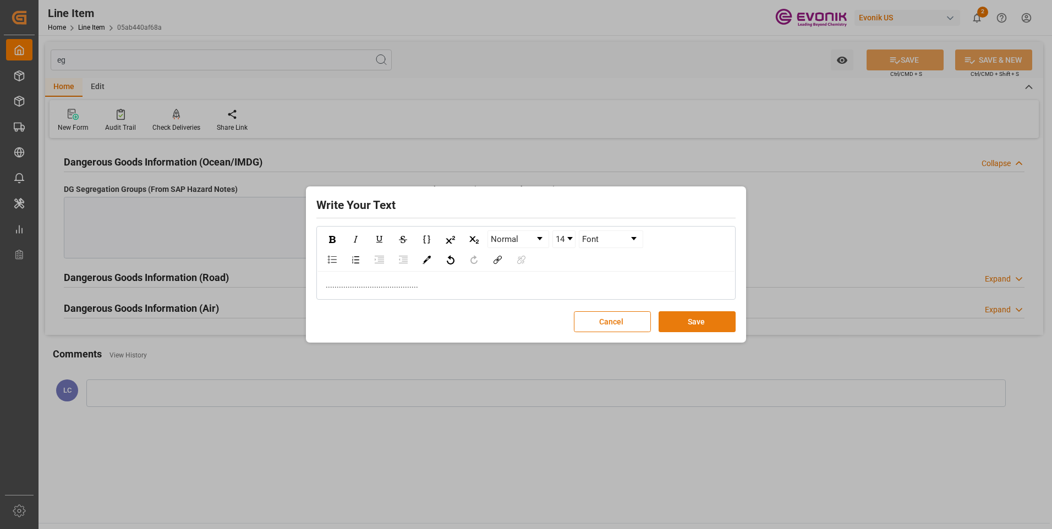
click at [706, 332] on button "Save" at bounding box center [696, 321] width 77 height 21
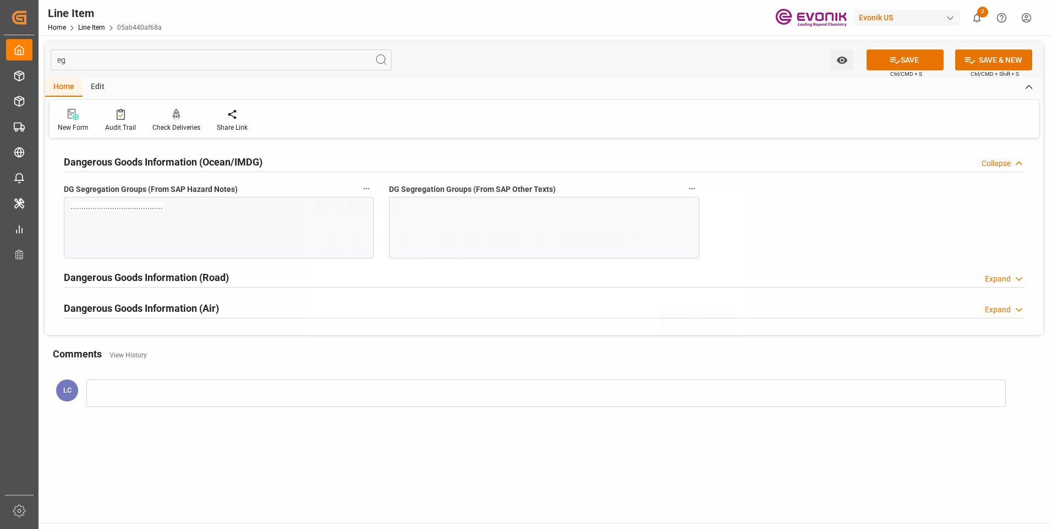
click at [481, 233] on div at bounding box center [544, 228] width 310 height 62
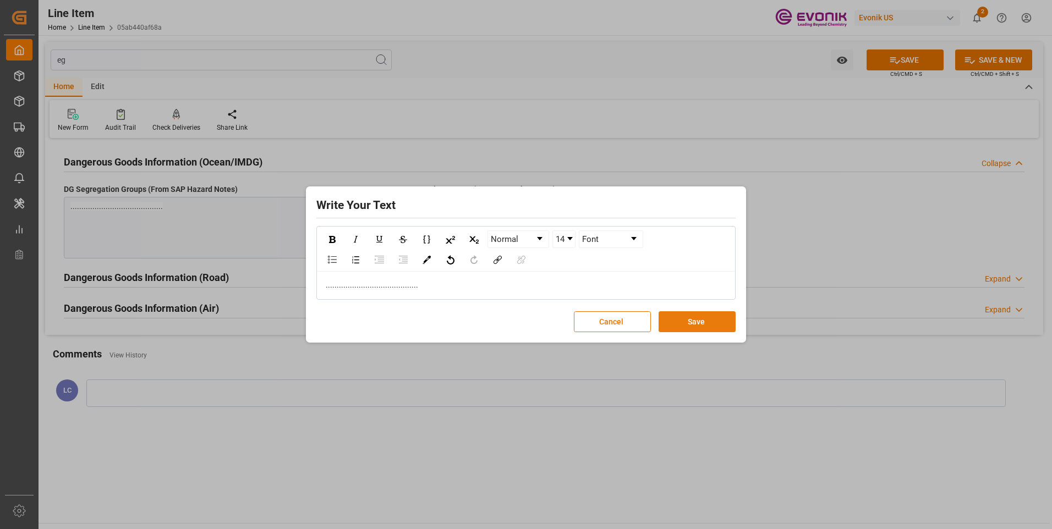
click at [688, 322] on button "Save" at bounding box center [696, 321] width 77 height 21
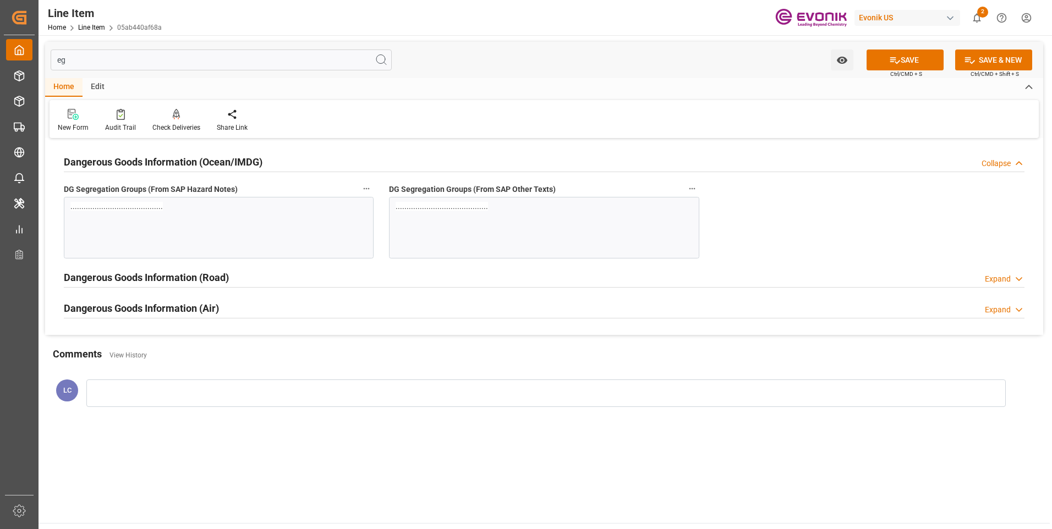
drag, startPoint x: 103, startPoint y: 58, endPoint x: 17, endPoint y: 53, distance: 86.5
click at [19, 54] on div "Created by potrace 1.15, written by Peter Selinger 2001-2017 Created by potrace…" at bounding box center [526, 264] width 1052 height 529
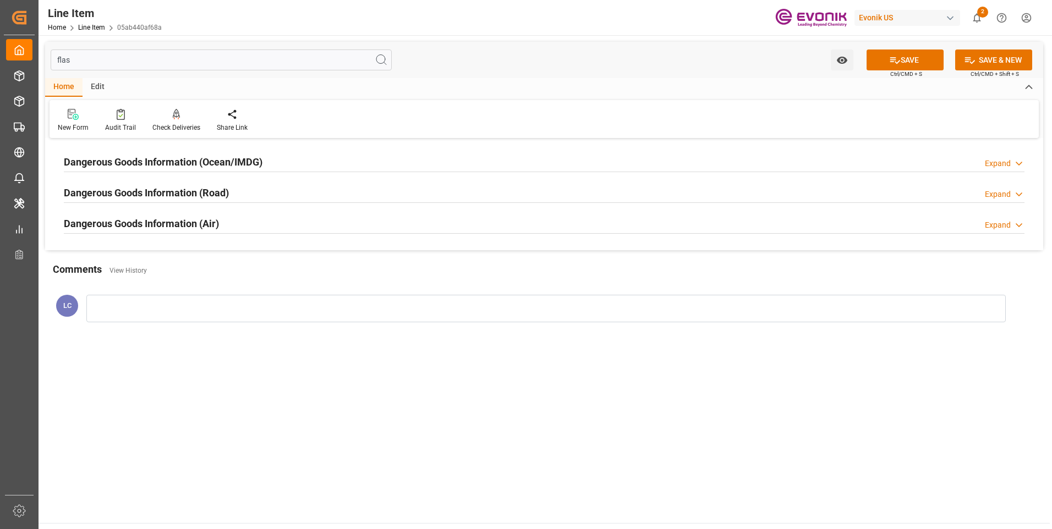
click at [201, 165] on h2 "Dangerous Goods Information (Ocean/IMDG)" at bounding box center [163, 162] width 199 height 15
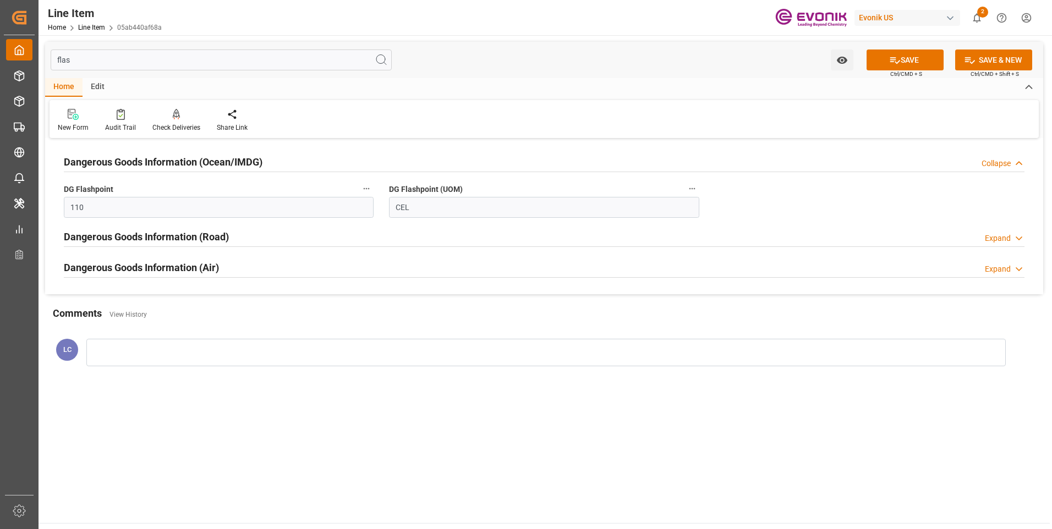
drag, startPoint x: 56, startPoint y: 59, endPoint x: 35, endPoint y: 54, distance: 22.1
click at [15, 54] on div "Created by potrace 1.15, written by Peter Selinger 2001-2017 Created by potrace…" at bounding box center [526, 264] width 1052 height 529
type input "e"
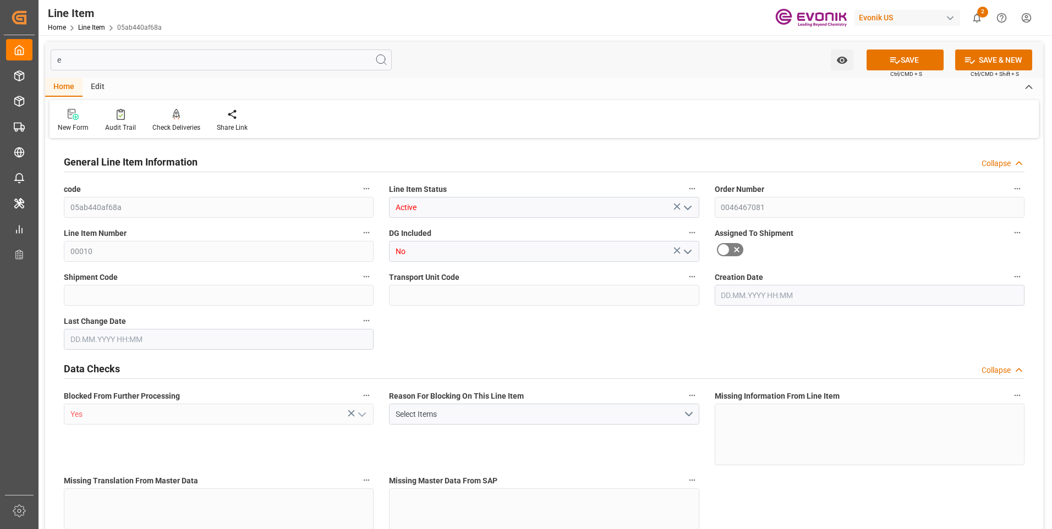
type input "05ab440af68a"
type input "Active"
type input "0046467081"
type input "00010"
type input "No"
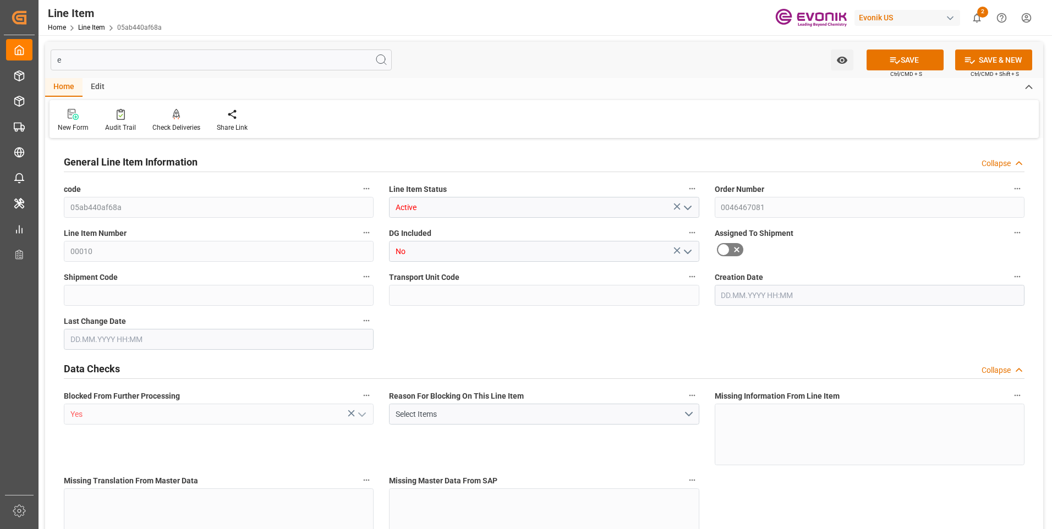
type input "Yes"
type input "No"
type input "99135291"
type textarea "SURFYNOL 465:2446:210:OI:AP"
type input "USD"
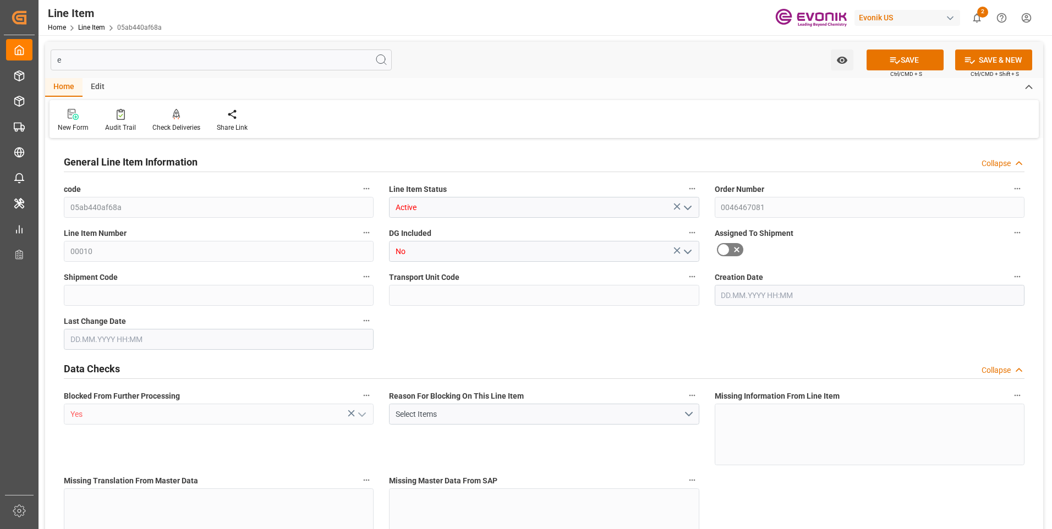
type input "PACK"
type input "340242"
type input "EAR99"
type input "DR"
type input "[MEDICAL_DATA]"
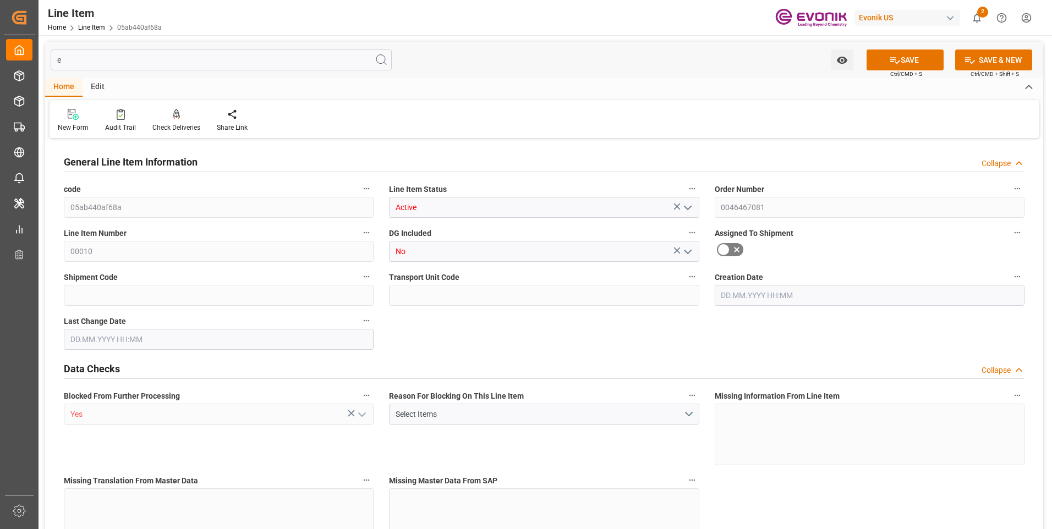
type input "KGM"
type textarea "KGM"
type input "KGM"
type textarea "KGM"
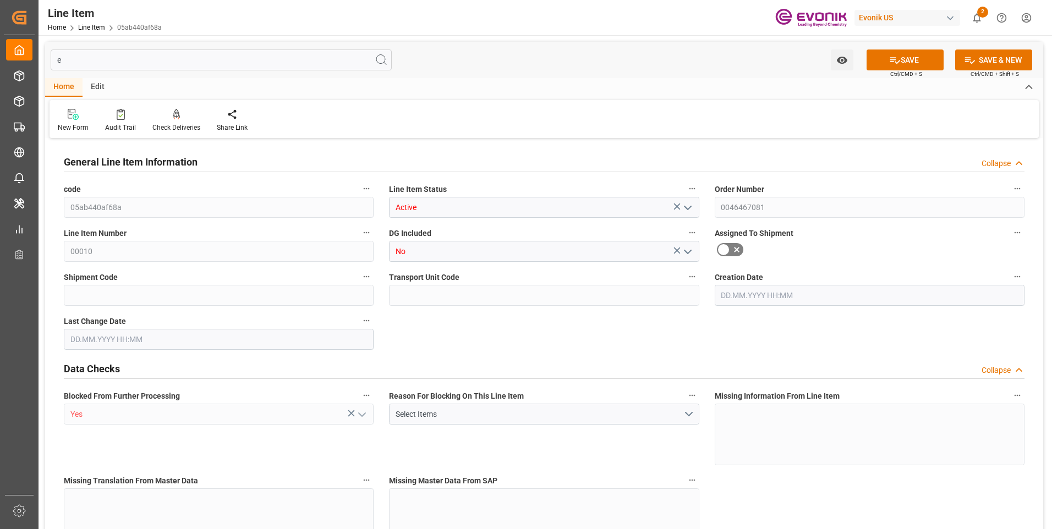
type input "M3"
type textarea "DMQ"
type input "M3"
type input "20"
type input "18088"
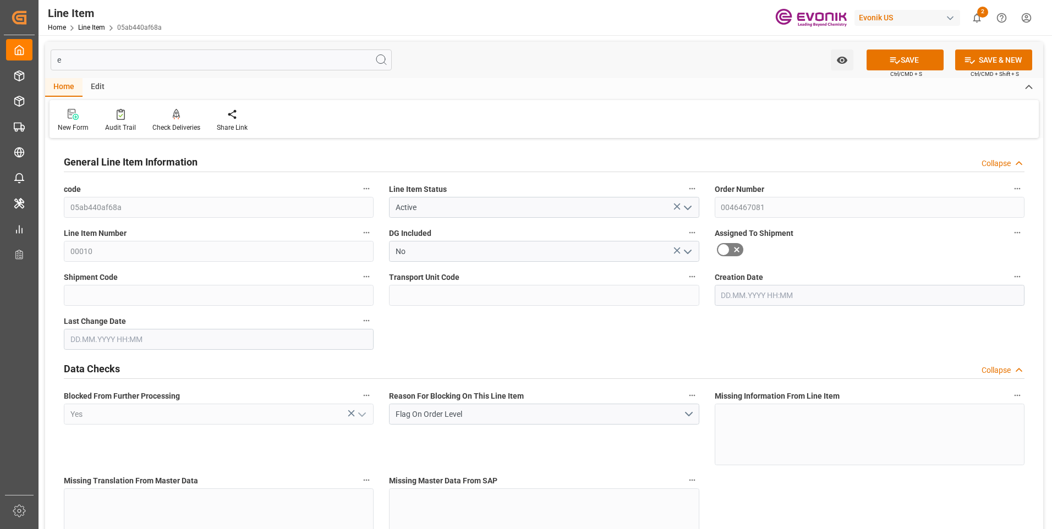
type input "16800"
type input "24.2022"
type input "76104"
type input "80"
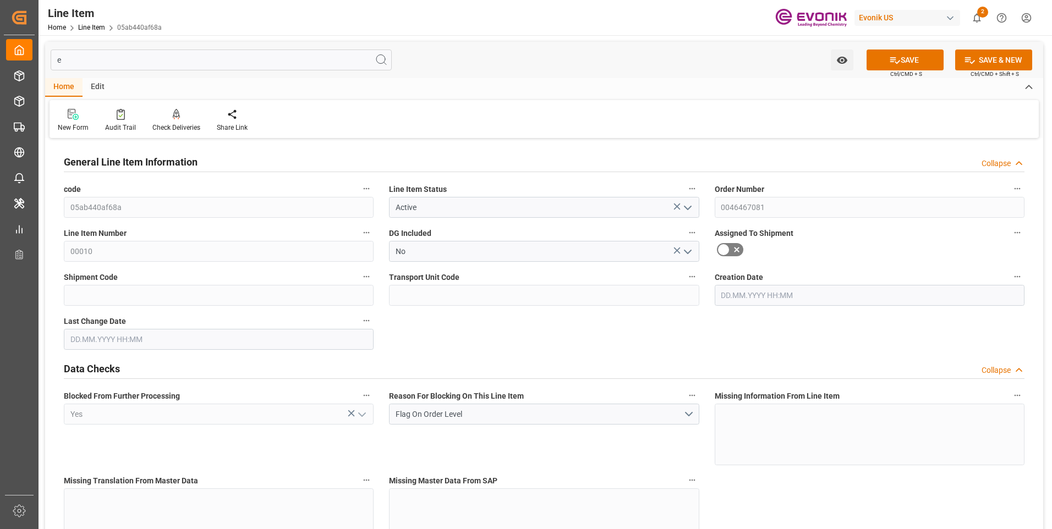
type input "18088"
type input "18488"
type input "16800"
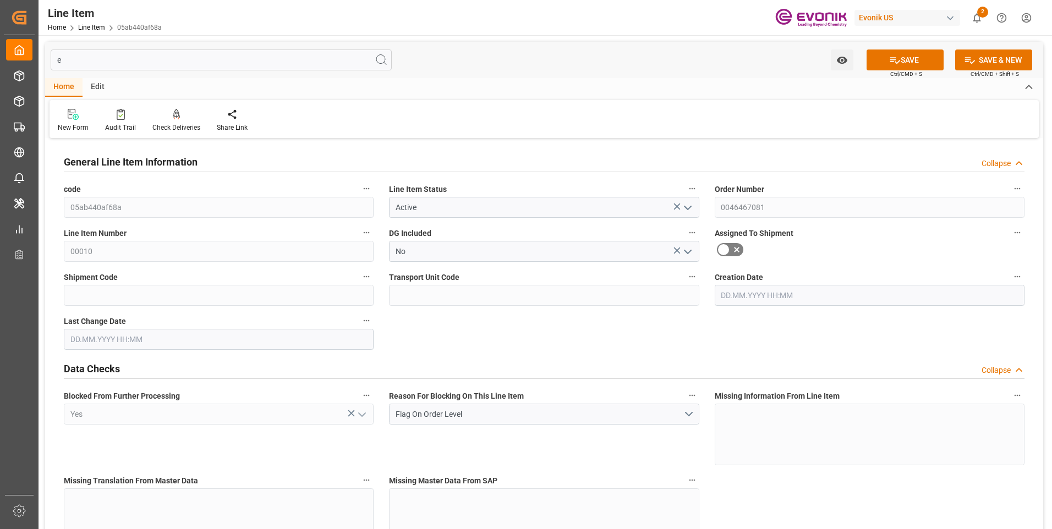
type input "24.2022"
type input "24202.16"
type input "0"
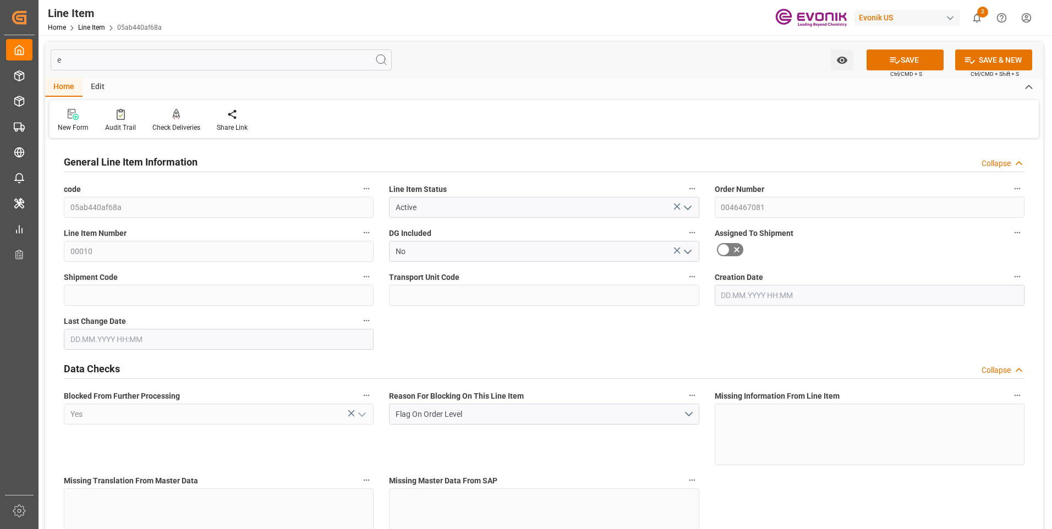
type input "0"
type input "[DATE] 23:16"
type input "[DATE]"
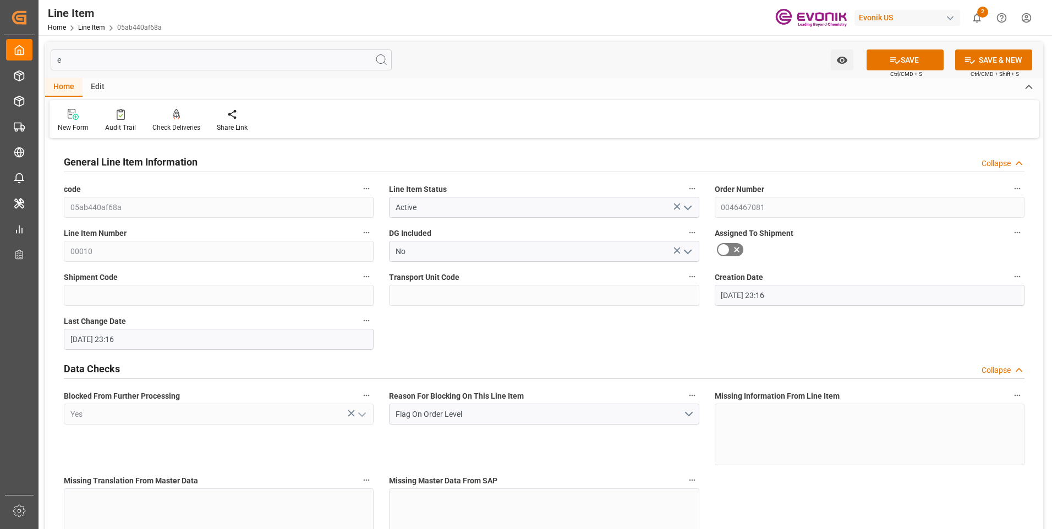
type input "[DATE]"
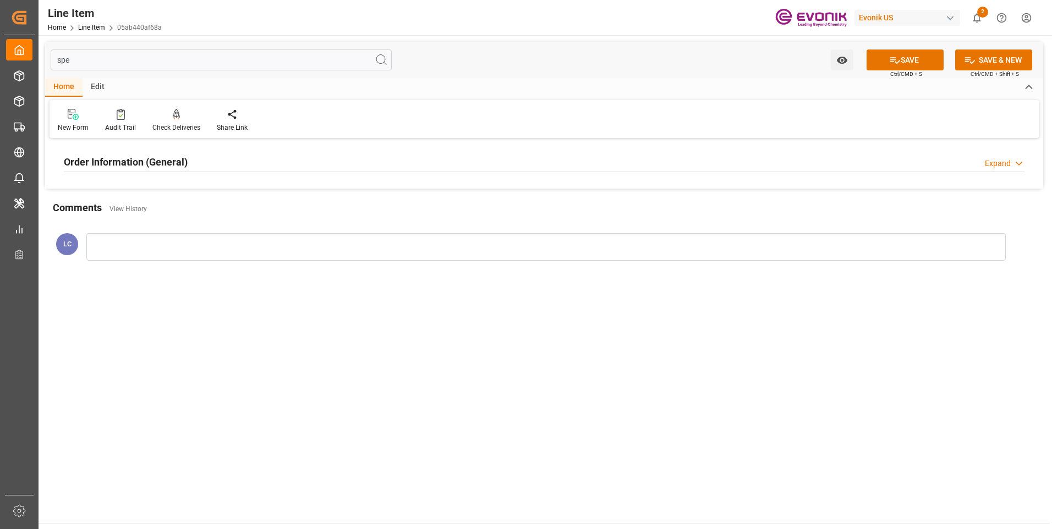
type input "spe"
drag, startPoint x: 175, startPoint y: 166, endPoint x: 188, endPoint y: 173, distance: 14.5
click at [175, 165] on h2 "Order Information (General)" at bounding box center [126, 162] width 124 height 15
click at [248, 226] on div at bounding box center [219, 228] width 310 height 62
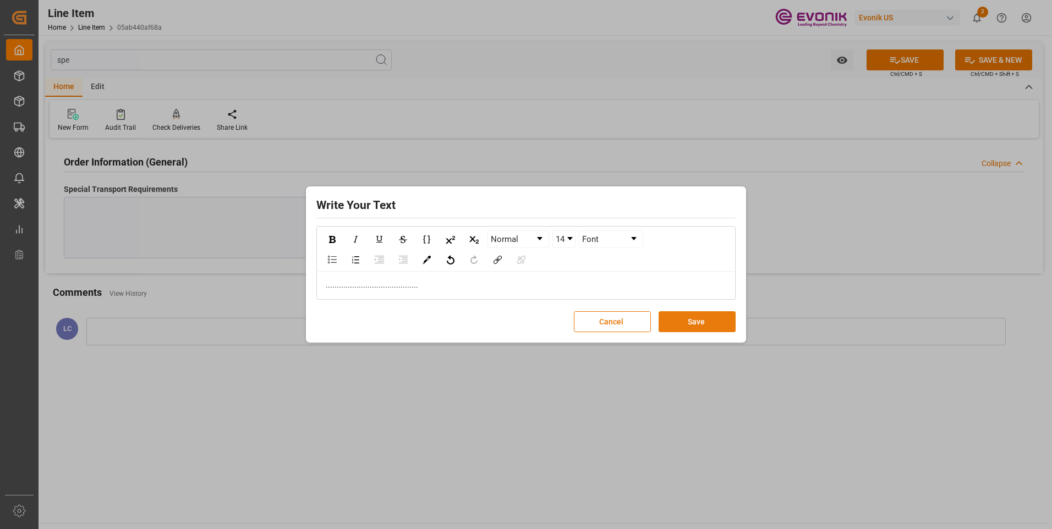
click at [724, 326] on button "Save" at bounding box center [696, 321] width 77 height 21
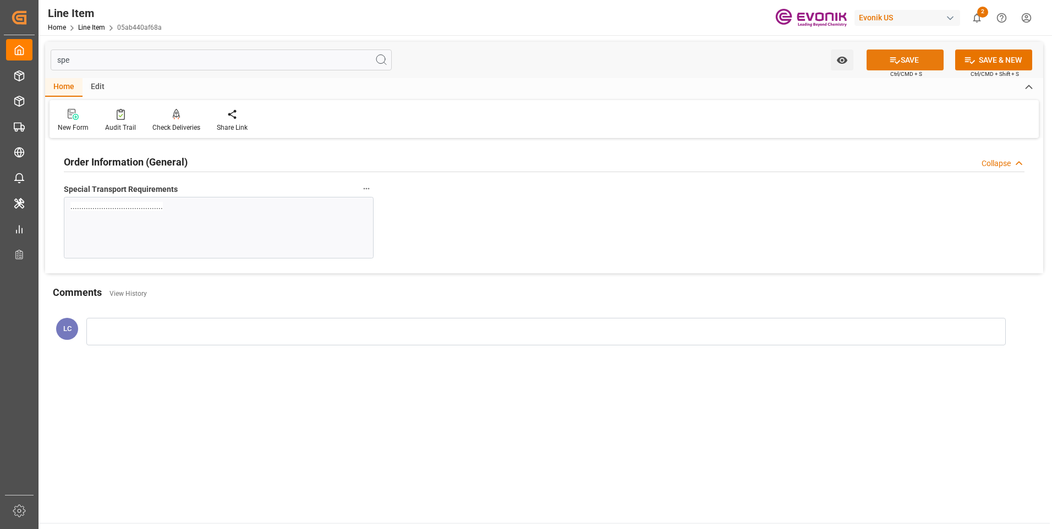
click at [906, 64] on button "SAVE" at bounding box center [904, 60] width 77 height 21
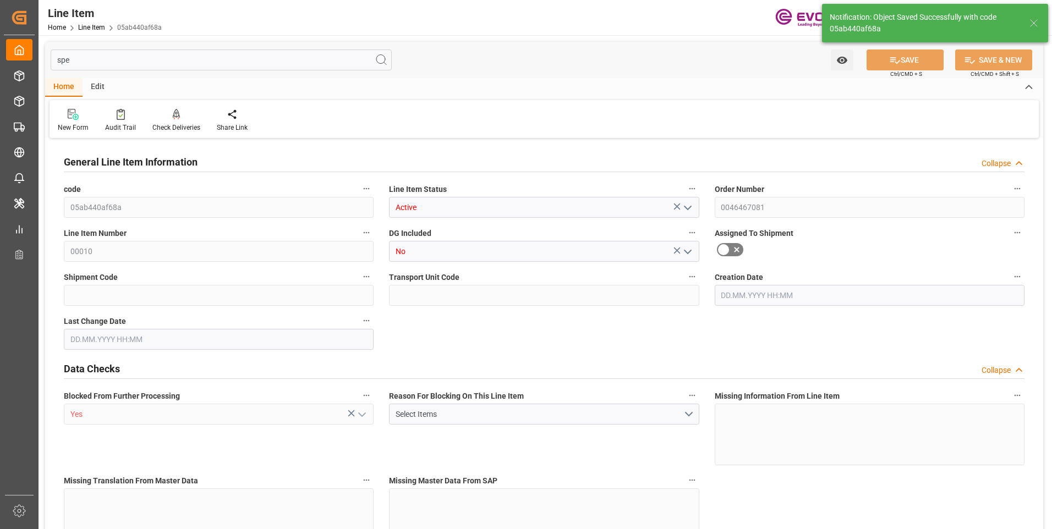
type input "20"
type input "18088"
type input "16800"
type input "24.2022"
type input "80"
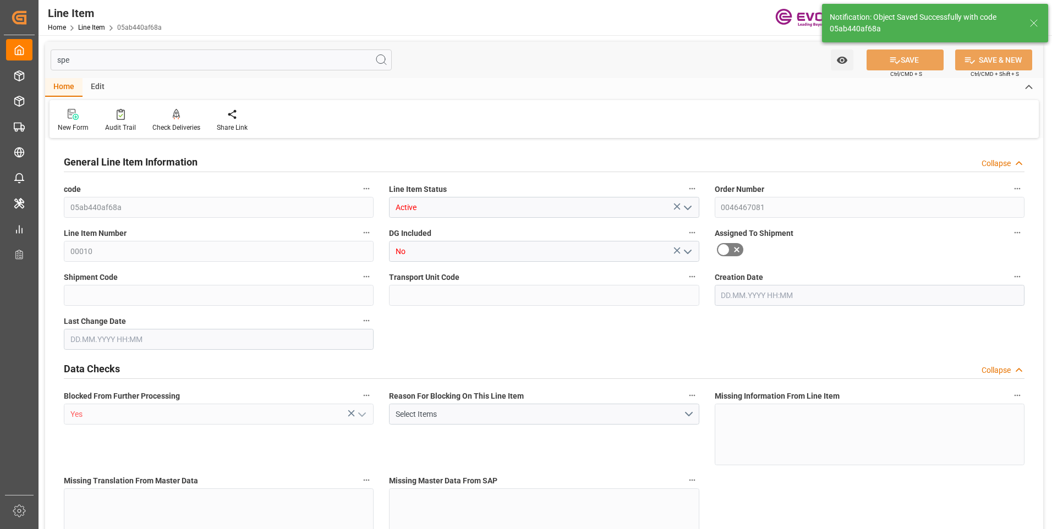
type input "76104"
type input "80"
type input "18088"
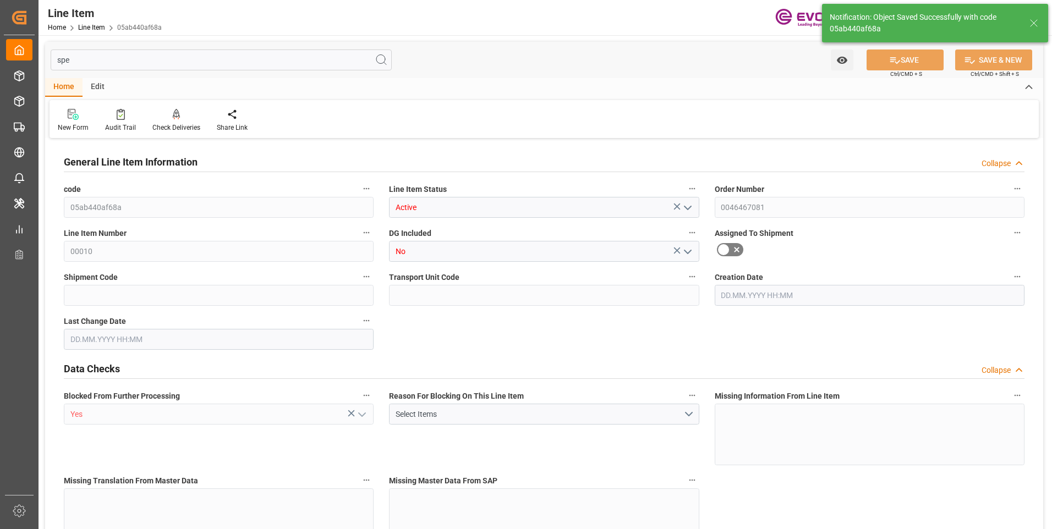
type input "18488"
type input "16800"
type input "24.2022"
type input "24202.16"
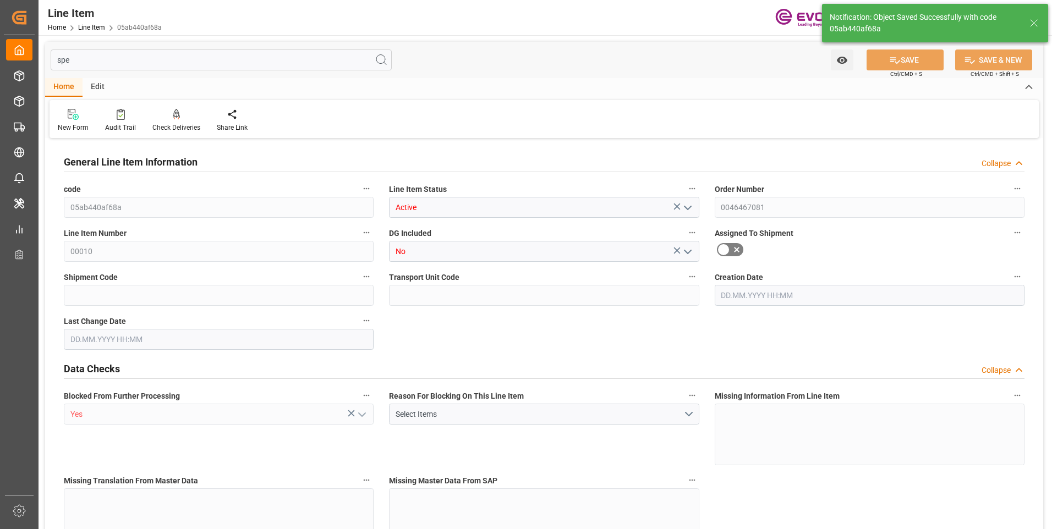
type input "0"
type input "[DATE] 23:16"
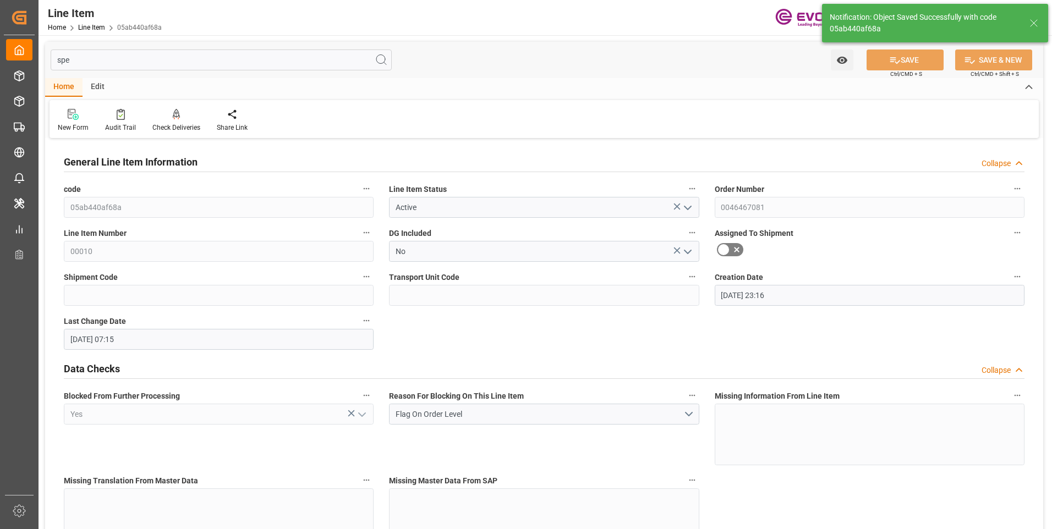
type input "[DATE] 07:15"
type input "[DATE]"
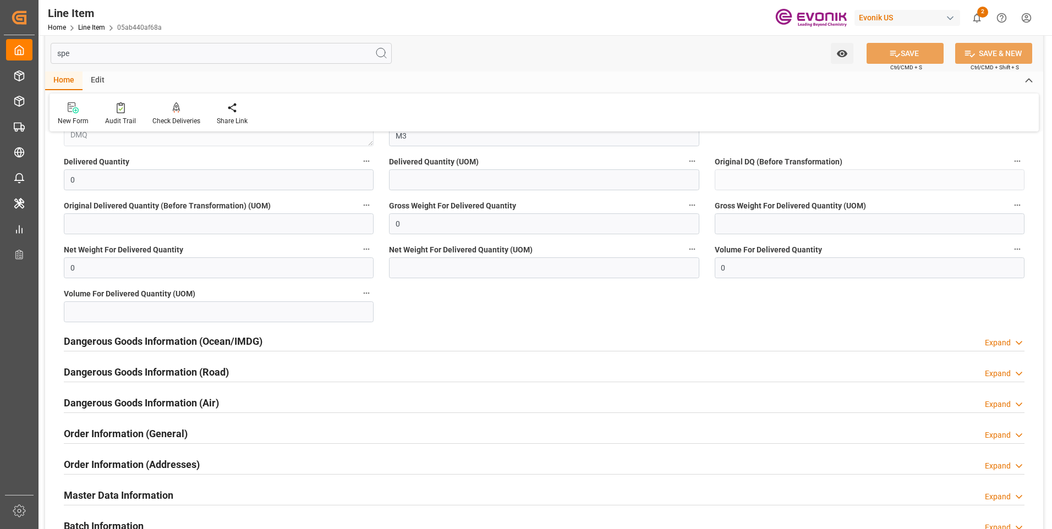
scroll to position [1265, 0]
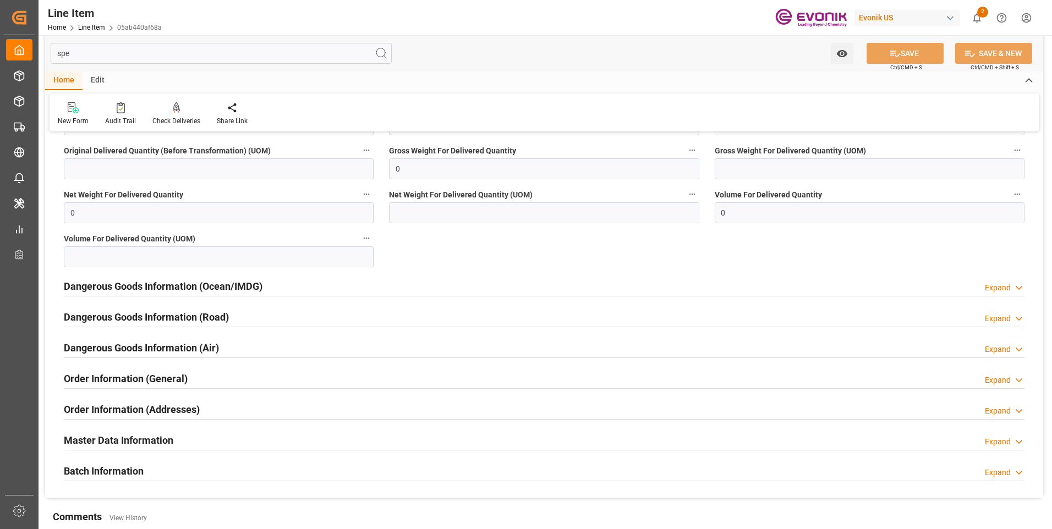
click at [217, 292] on h2 "Dangerous Goods Information (Ocean/IMDG)" at bounding box center [163, 286] width 199 height 15
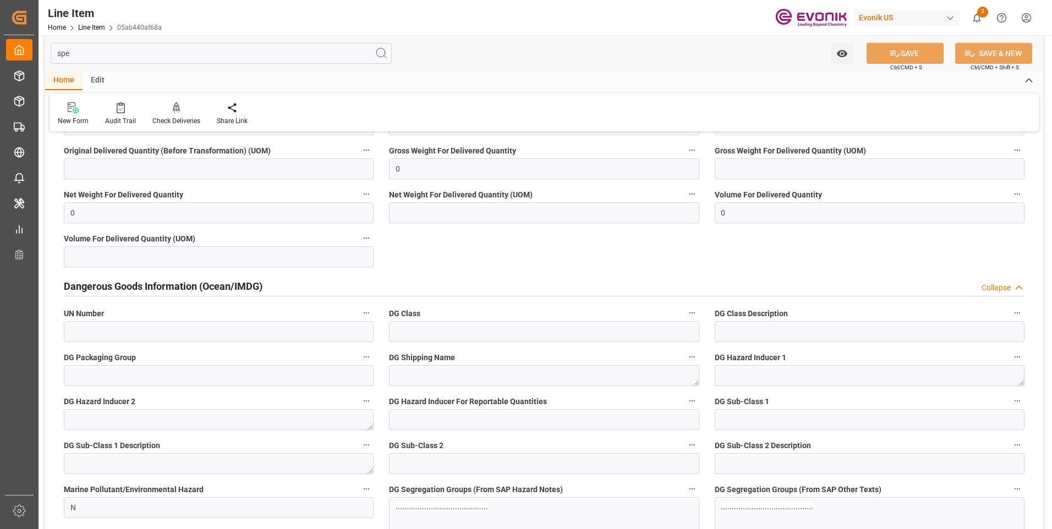
click at [217, 290] on h2 "Dangerous Goods Information (Ocean/IMDG)" at bounding box center [163, 286] width 199 height 15
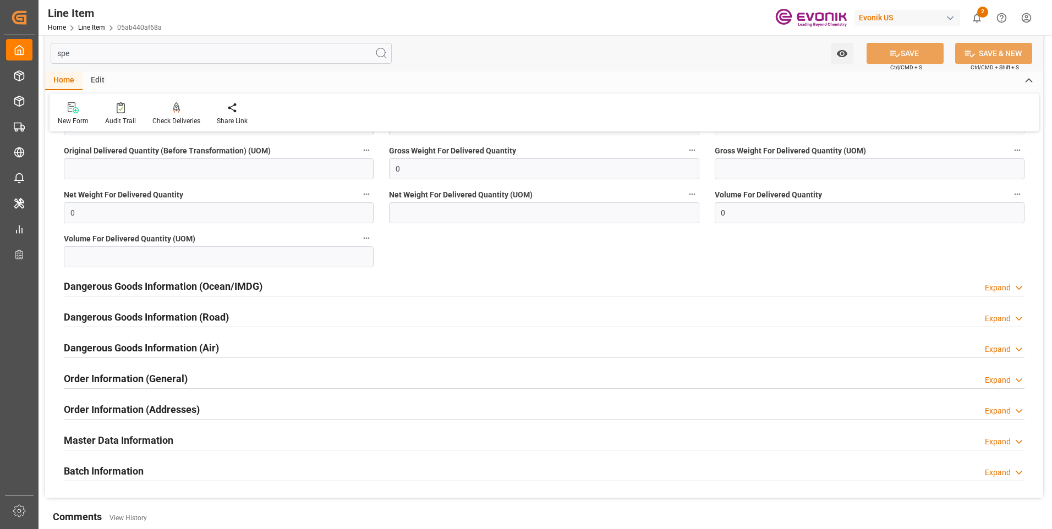
click at [97, 51] on input "spe" at bounding box center [221, 53] width 341 height 21
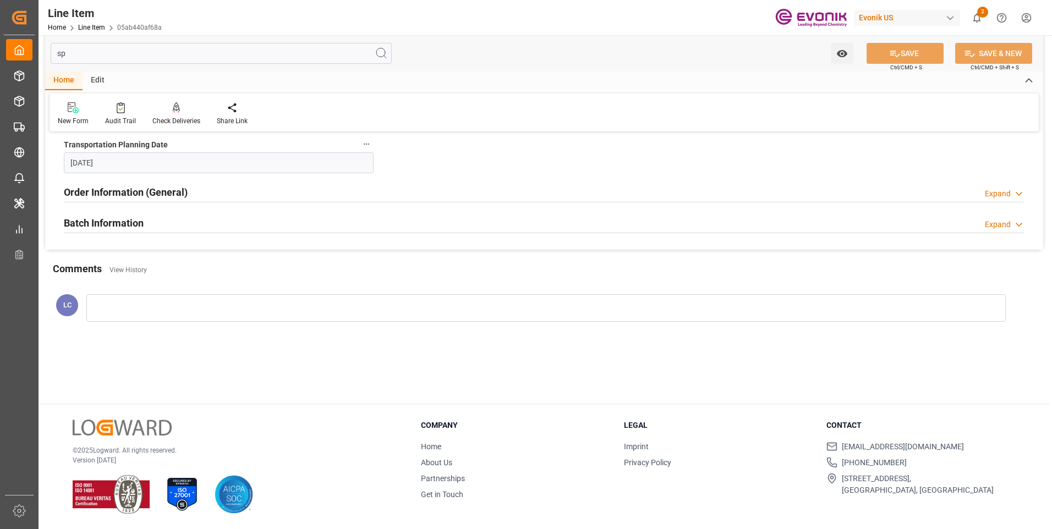
scroll to position [0, 0]
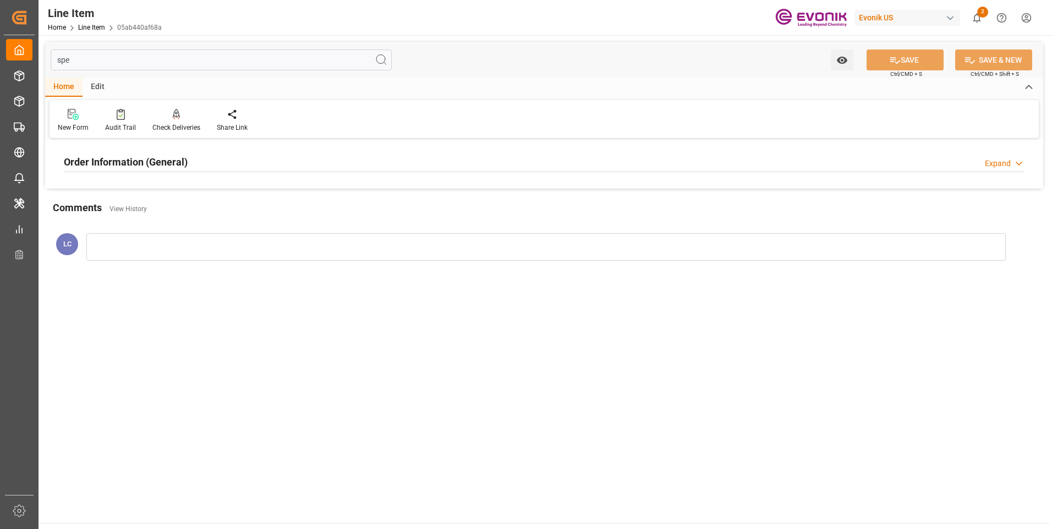
click at [142, 153] on div "Order Information (General) Expand" at bounding box center [544, 162] width 976 height 31
click at [145, 160] on h2 "Order Information (General)" at bounding box center [126, 162] width 124 height 15
drag, startPoint x: 87, startPoint y: 61, endPoint x: 25, endPoint y: 57, distance: 62.8
click at [30, 57] on div "Created by potrace 1.15, written by Peter Selinger 2001-2017 Created by potrace…" at bounding box center [526, 264] width 1052 height 529
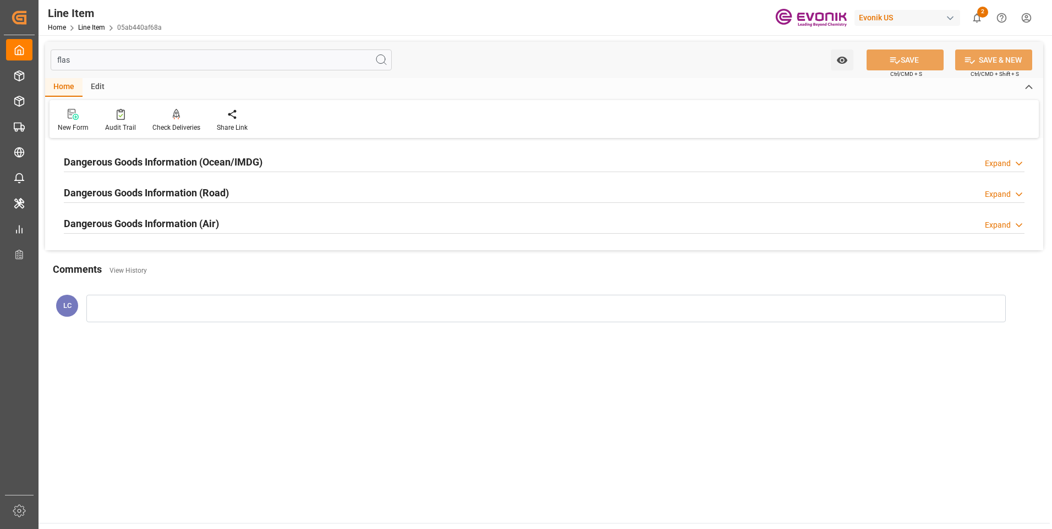
click at [277, 155] on div "Dangerous Goods Information (Ocean/IMDG) Expand" at bounding box center [544, 161] width 960 height 21
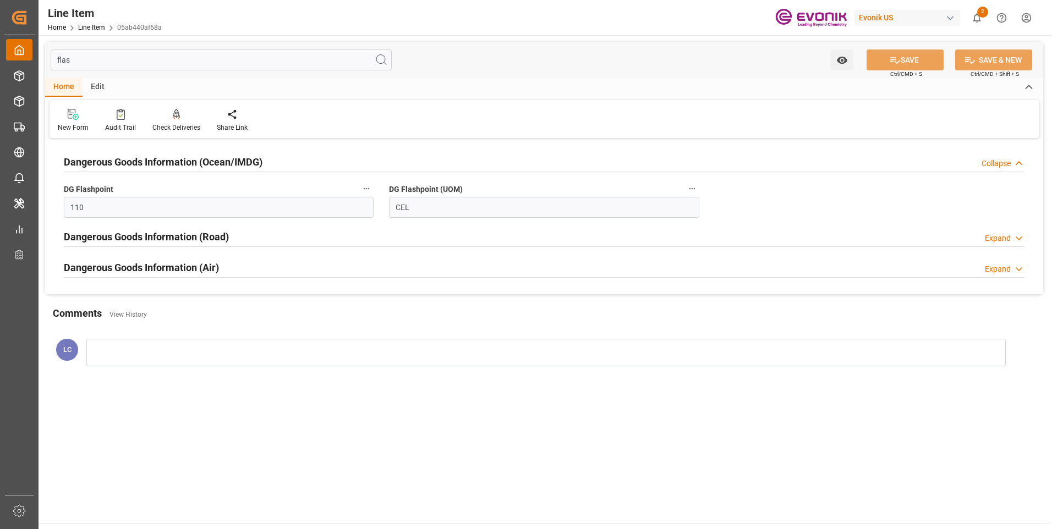
drag, startPoint x: 89, startPoint y: 57, endPoint x: 28, endPoint y: 50, distance: 62.0
click at [31, 50] on div "Created by potrace 1.15, written by Peter Selinger 2001-2017 Created by potrace…" at bounding box center [526, 264] width 1052 height 529
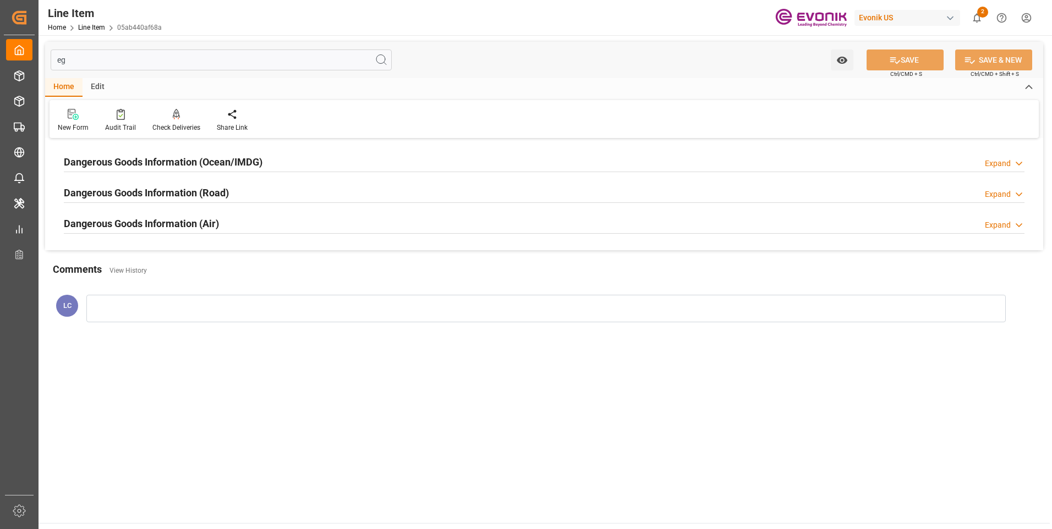
type input "eg"
click at [228, 165] on h2 "Dangerous Goods Information (Ocean/IMDG)" at bounding box center [163, 162] width 199 height 15
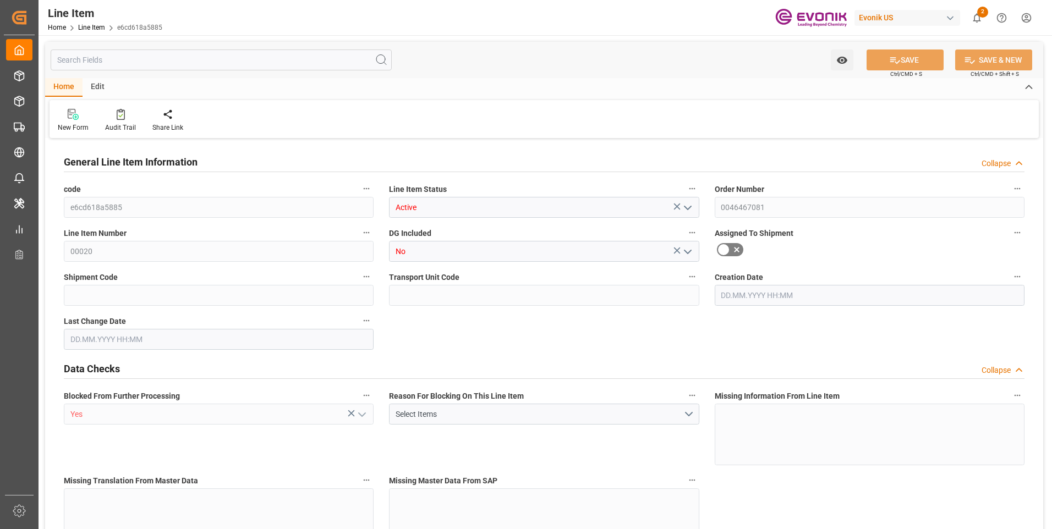
type input "20"
type input "18088"
type input "16800"
type input "24.2022"
type input "80"
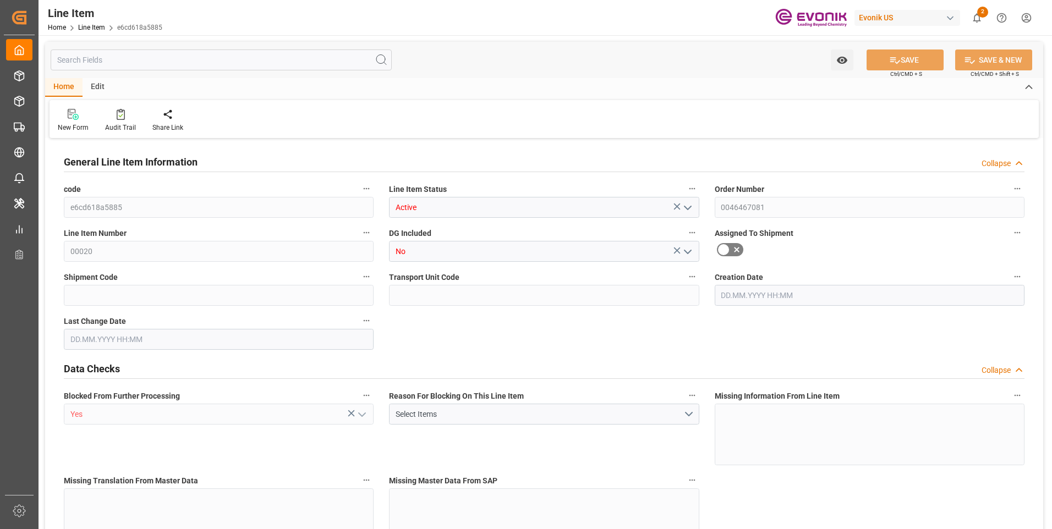
type input "76104"
type input "80"
type input "18088"
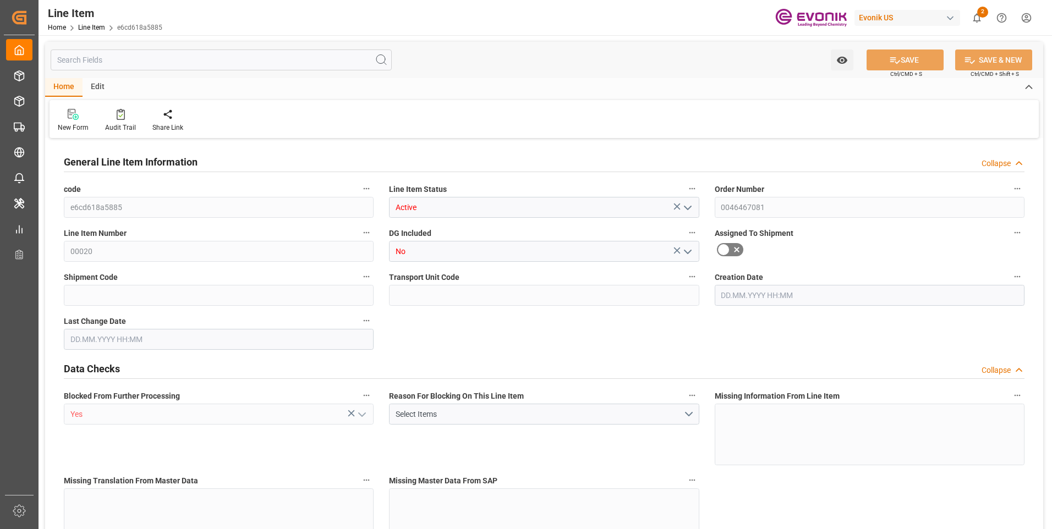
type input "18488"
type input "16800"
type input "24.2022"
type input "24202.16"
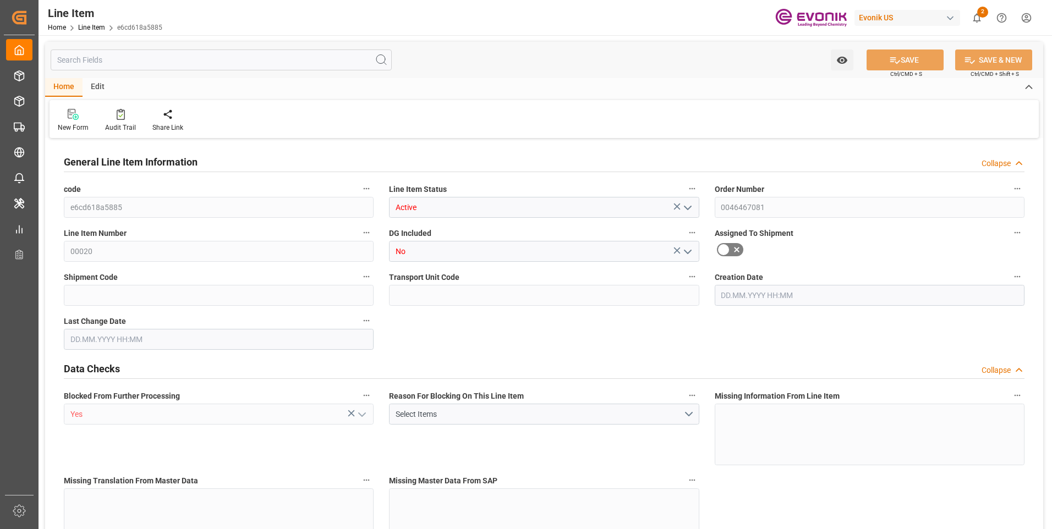
type input "0"
type input "[DATE] 23:16"
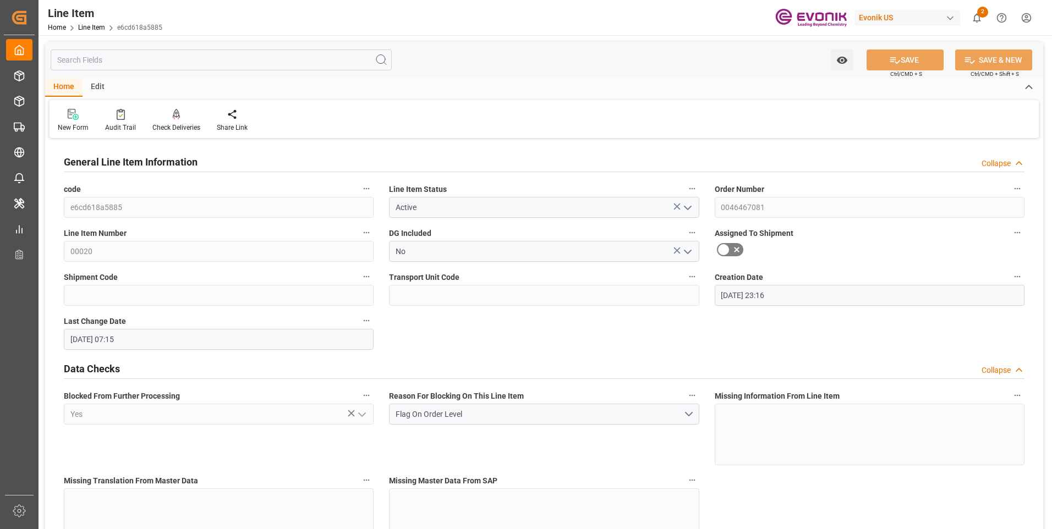
type input "[DATE] 07:15"
type input "[DATE]"
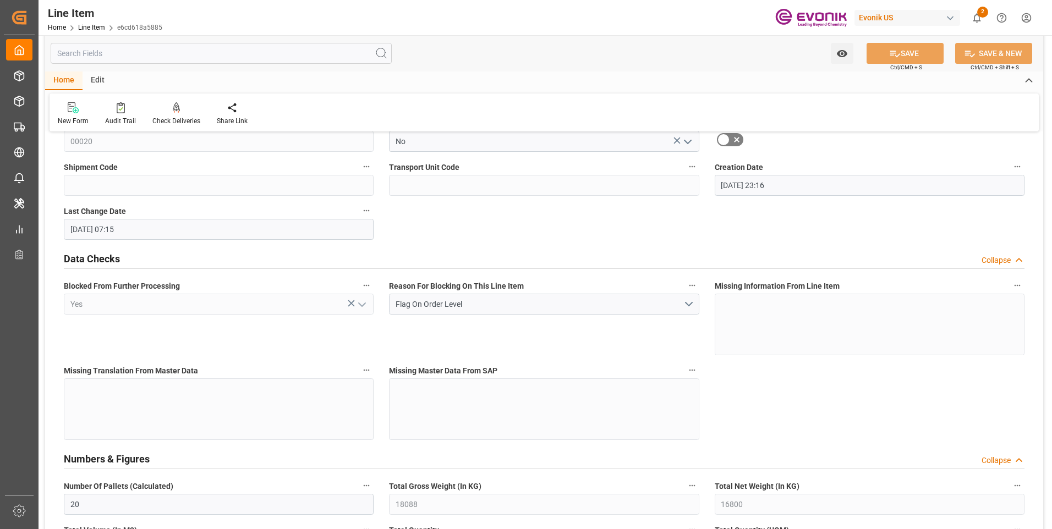
scroll to position [220, 0]
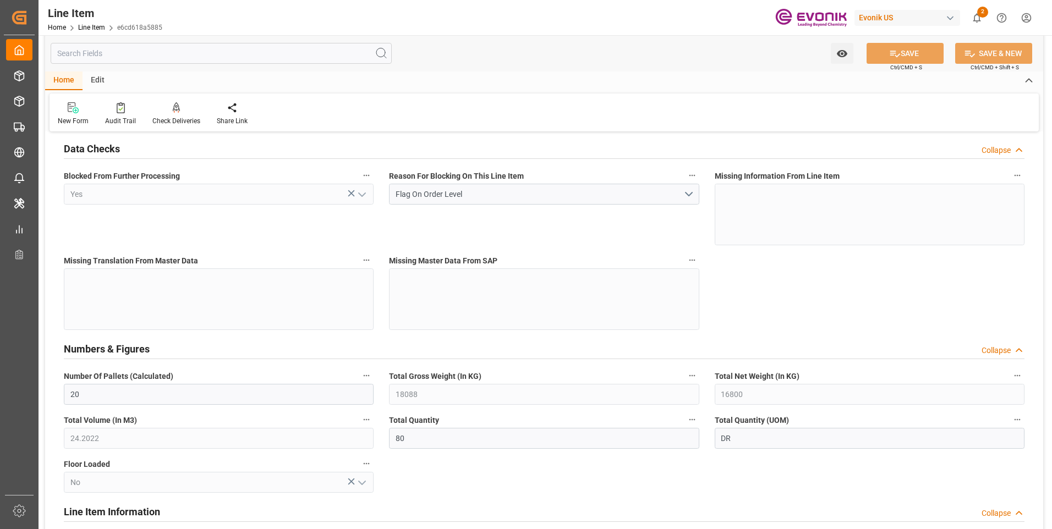
click at [111, 54] on input "text" at bounding box center [221, 53] width 341 height 21
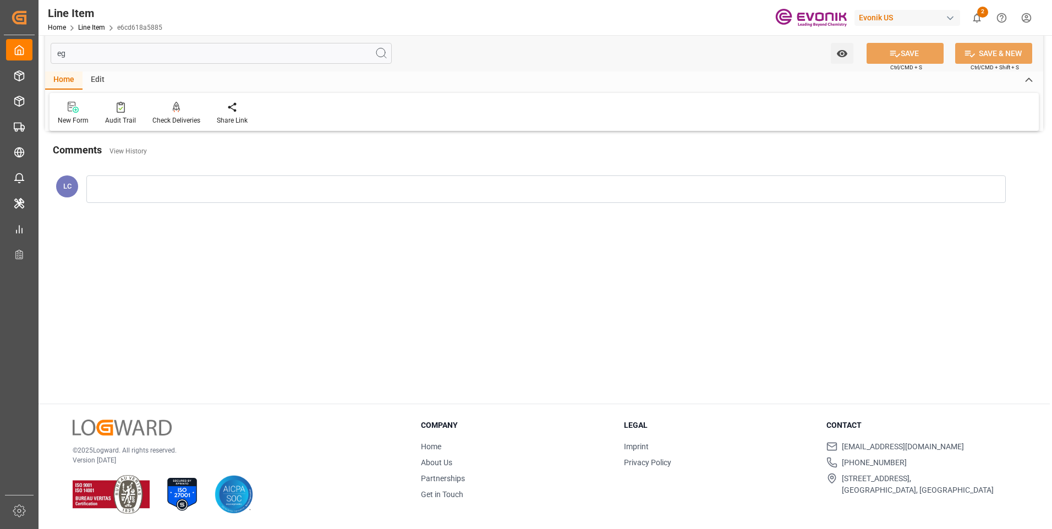
scroll to position [0, 0]
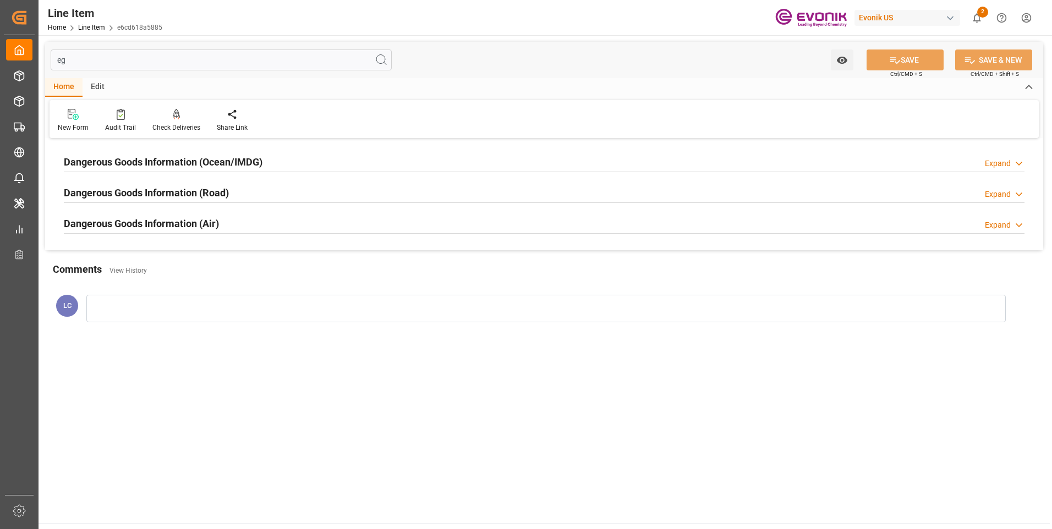
type input "eg"
click at [168, 164] on h2 "Dangerous Goods Information (Ocean/IMDG)" at bounding box center [163, 162] width 199 height 15
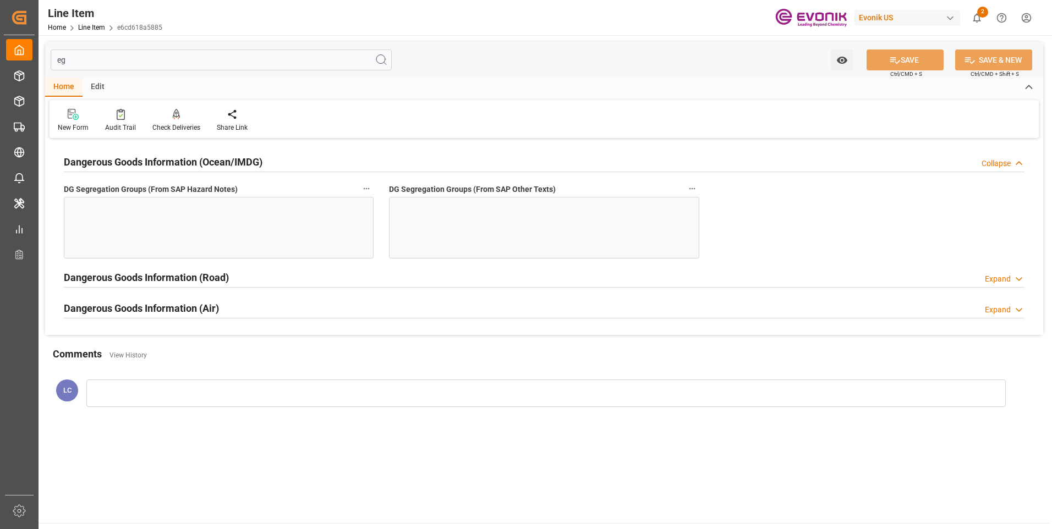
click at [210, 228] on div at bounding box center [219, 228] width 310 height 62
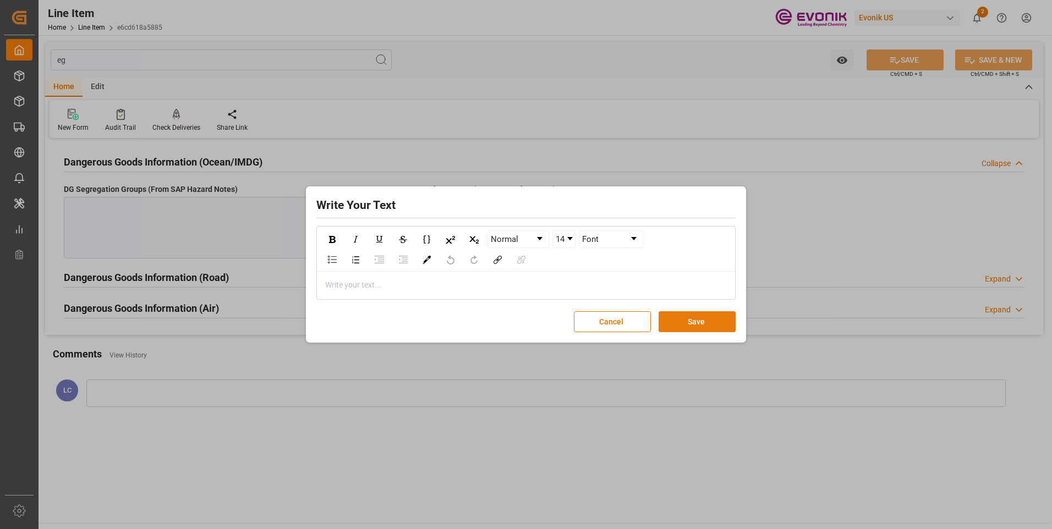
click at [694, 322] on button "Save" at bounding box center [696, 321] width 77 height 21
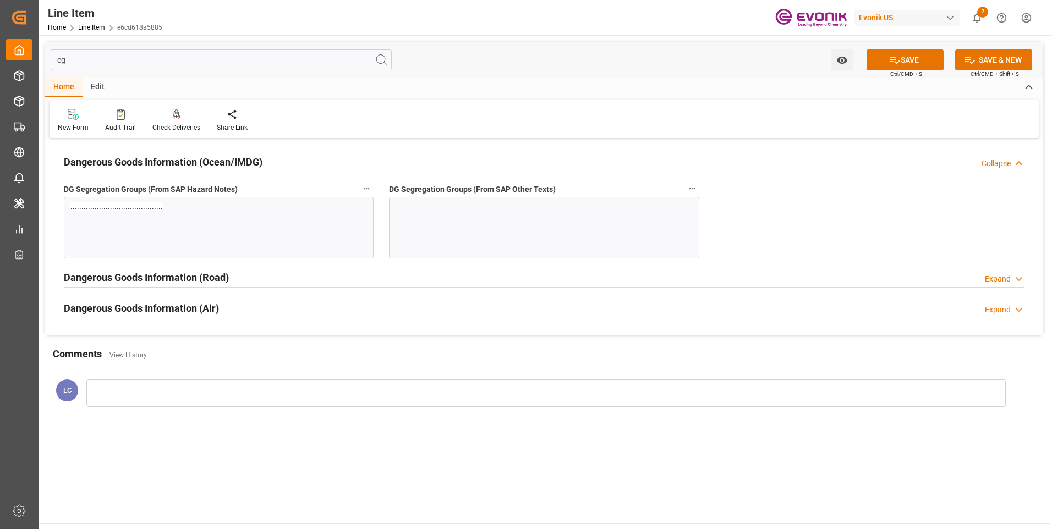
click at [468, 238] on div at bounding box center [544, 228] width 310 height 62
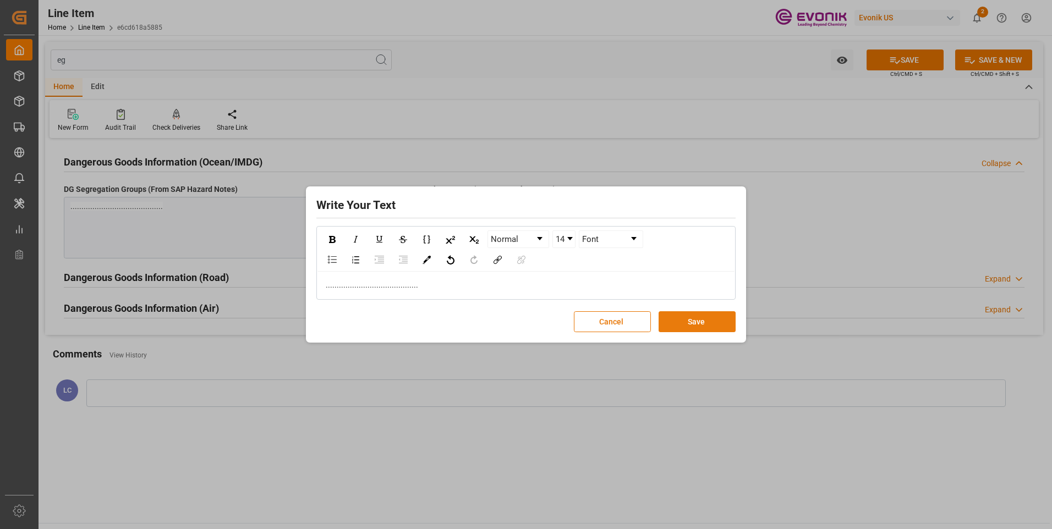
click at [694, 322] on button "Save" at bounding box center [696, 321] width 77 height 21
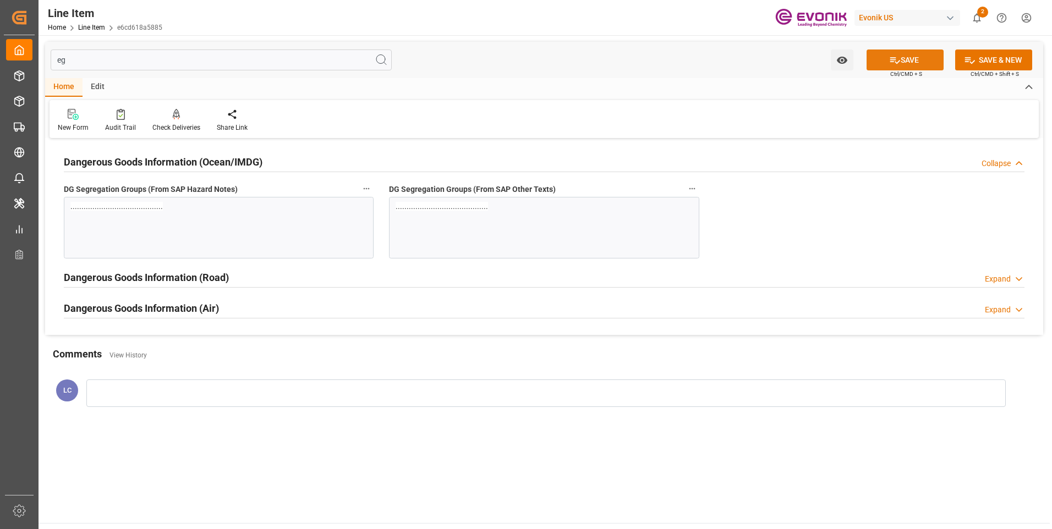
click at [915, 59] on button "SAVE" at bounding box center [904, 60] width 77 height 21
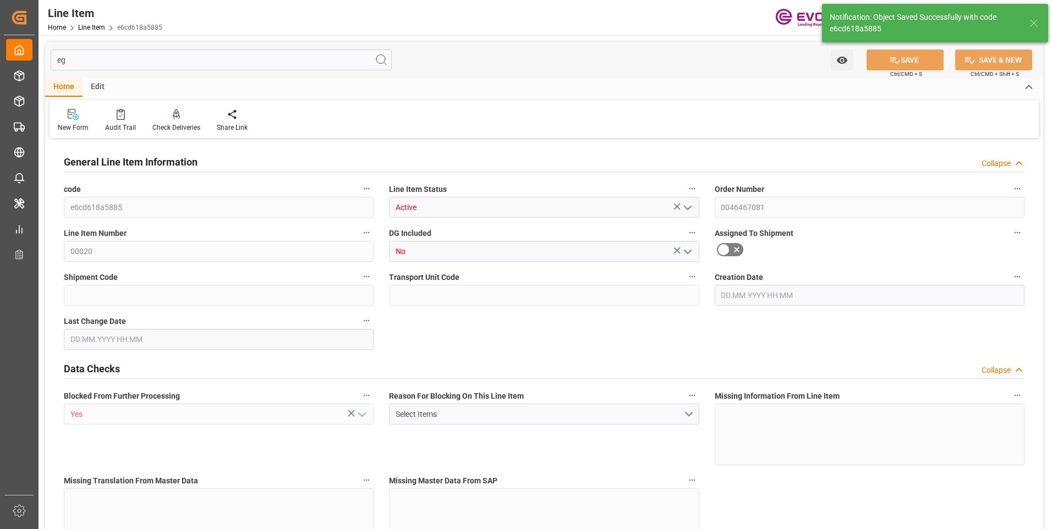
type input "20"
type input "18088"
type input "16800"
type input "24.2022"
type input "80"
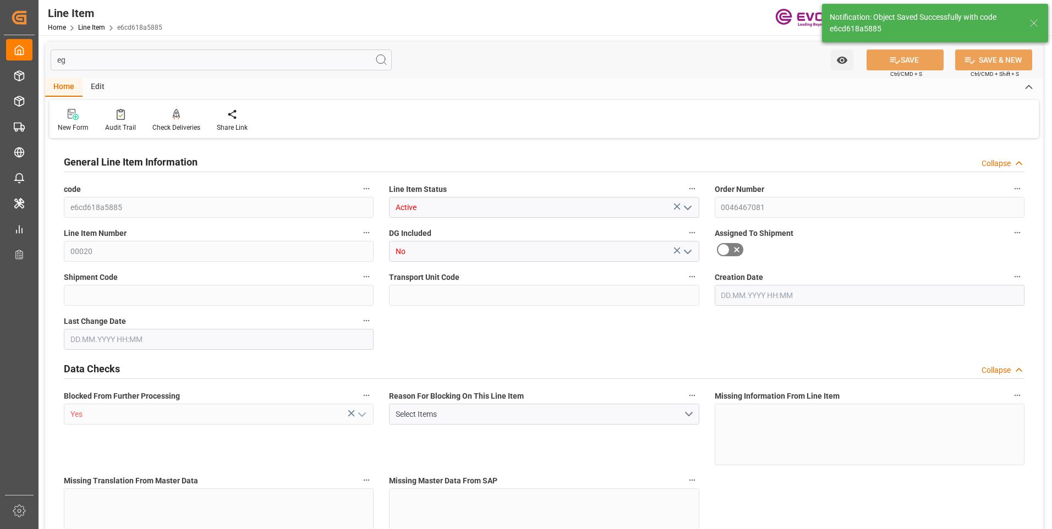
type input "76104"
type input "80"
type input "18088"
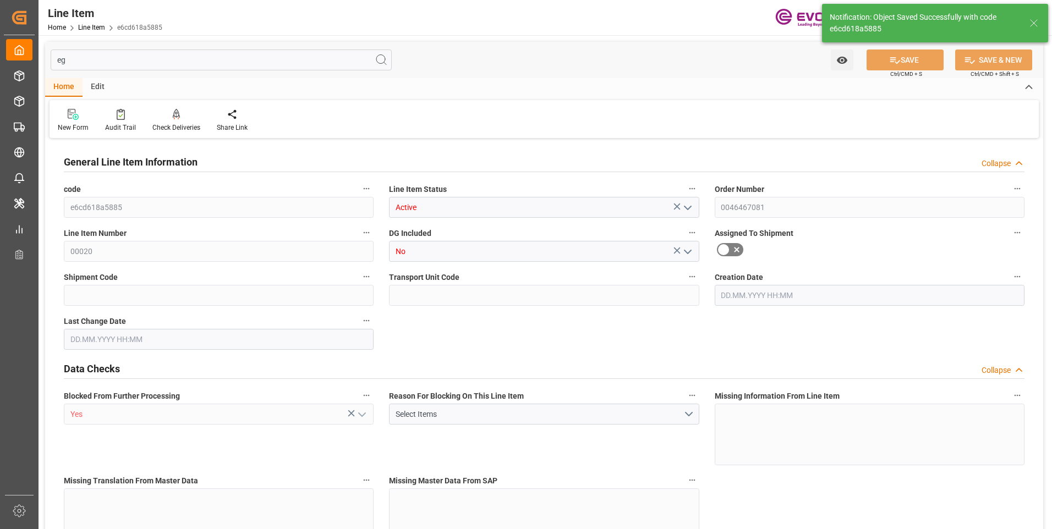
type input "18488"
type input "16800"
type input "24.2022"
type input "24202.16"
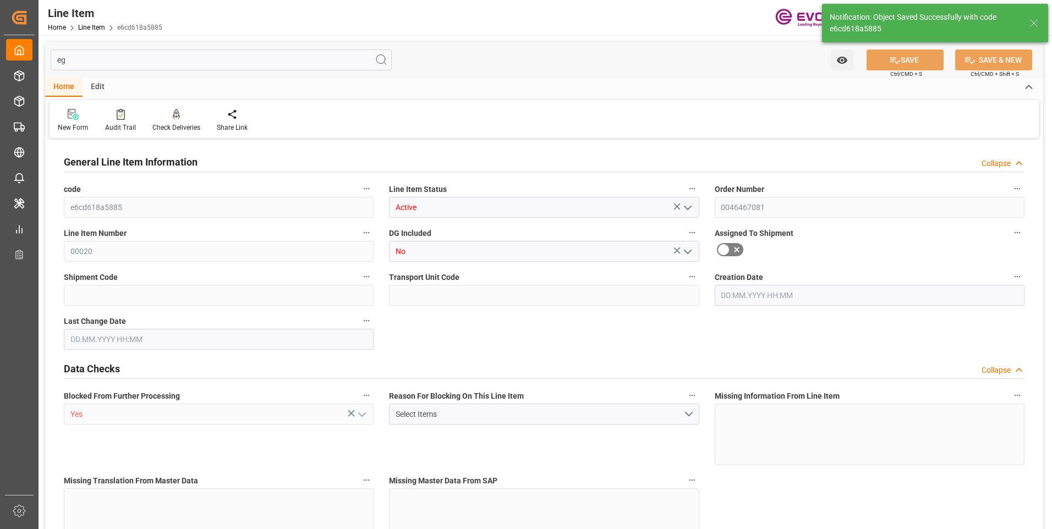
type input "0"
type input "[DATE] 23:16"
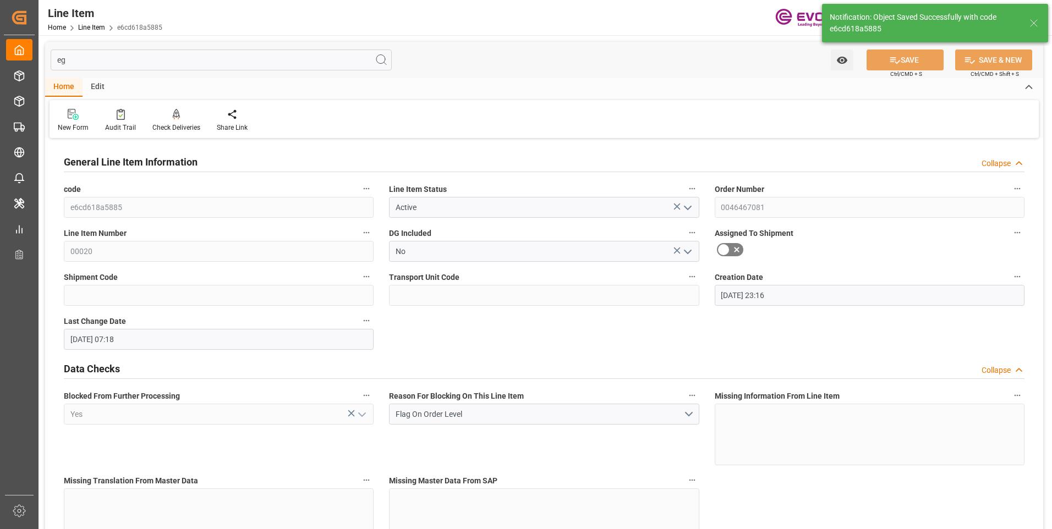
type input "[DATE] 07:18"
type input "[DATE]"
drag, startPoint x: 115, startPoint y: 59, endPoint x: 24, endPoint y: 61, distance: 91.3
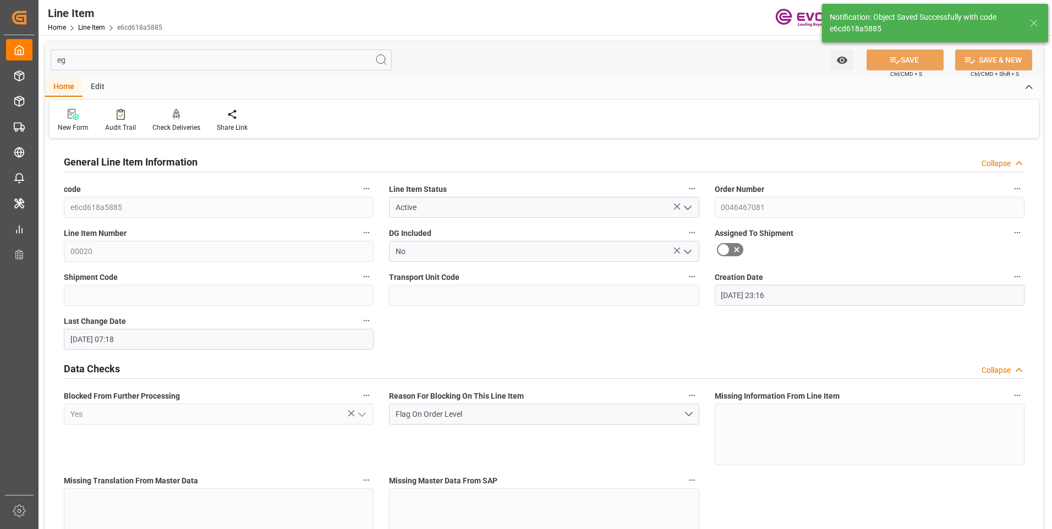
click at [25, 61] on div "Created by potrace 1.15, written by [PERSON_NAME] [DATE]-[DATE] Created by potr…" at bounding box center [526, 264] width 1052 height 529
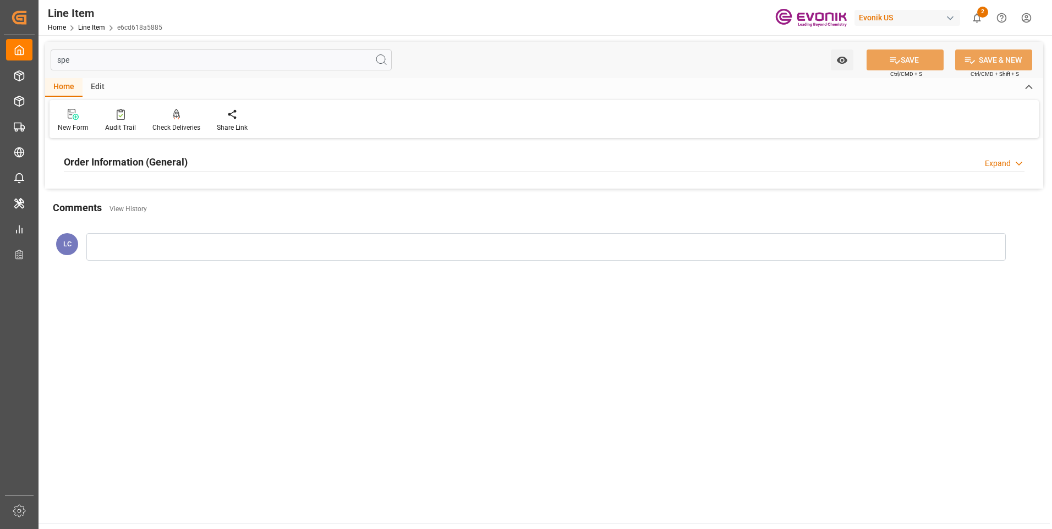
type input "spe"
click at [147, 160] on h2 "Order Information (General)" at bounding box center [126, 162] width 124 height 15
click at [137, 216] on div at bounding box center [219, 228] width 310 height 62
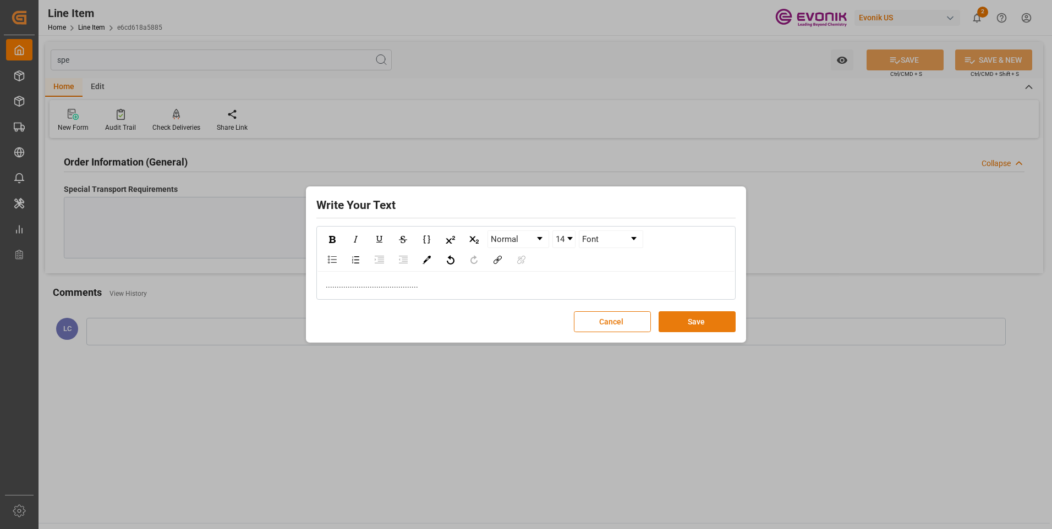
click at [697, 326] on button "Save" at bounding box center [696, 321] width 77 height 21
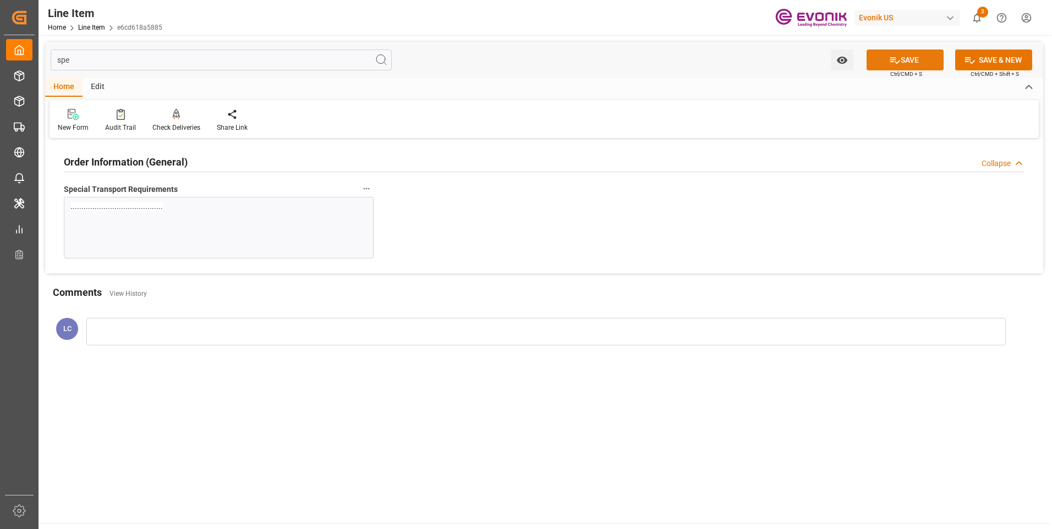
drag, startPoint x: 919, startPoint y: 43, endPoint x: 919, endPoint y: 53, distance: 9.9
click at [918, 46] on div "spe Watch Option SAVE Ctrl/CMD + S SAVE & NEW Ctrl/CMD + Shift + S" at bounding box center [544, 60] width 998 height 36
click at [916, 56] on button "SAVE" at bounding box center [904, 60] width 77 height 21
drag, startPoint x: 124, startPoint y: 62, endPoint x: 182, endPoint y: 69, distance: 58.7
click at [23, 58] on div "Created by potrace 1.15, written by [PERSON_NAME] [DATE]-[DATE] Created by potr…" at bounding box center [526, 264] width 1052 height 529
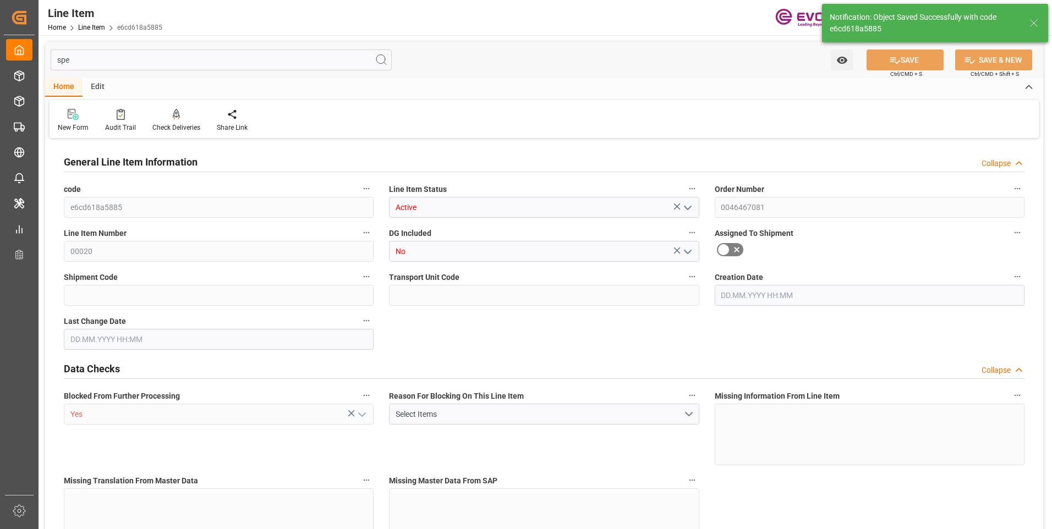
type input "20"
type input "18088"
type input "16800"
type input "24.2022"
type input "80"
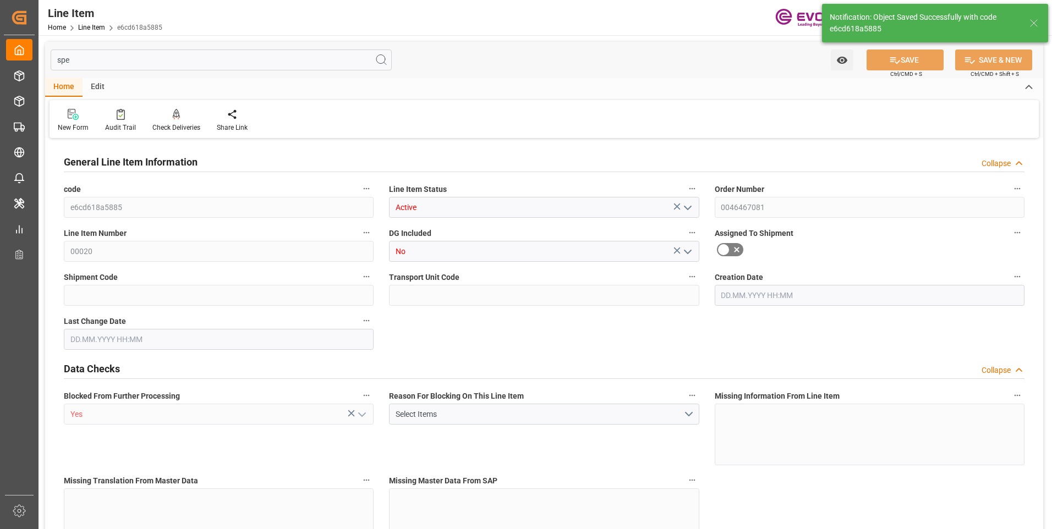
type input "76104"
type input "80"
type input "18088"
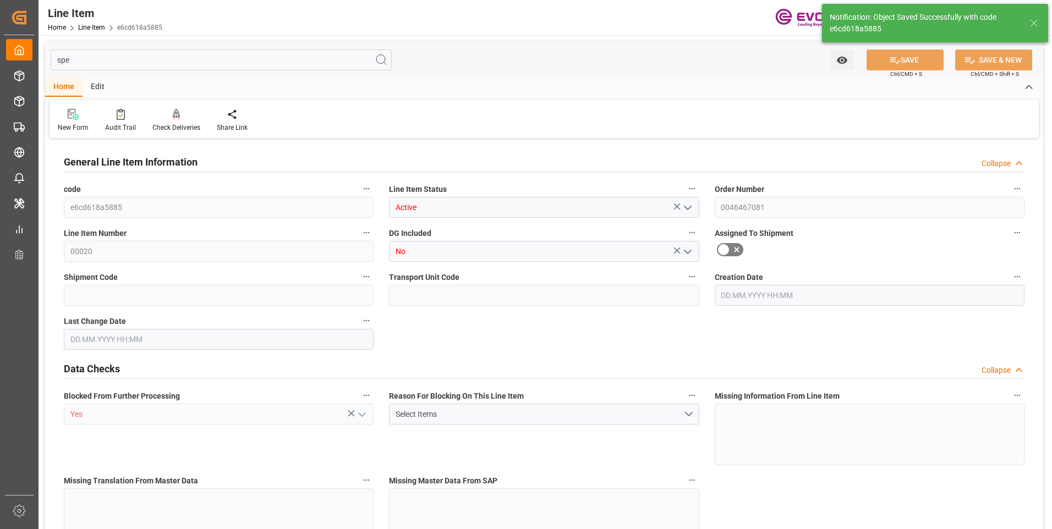
type input "18488"
type input "16800"
type input "24.2022"
type input "24202.16"
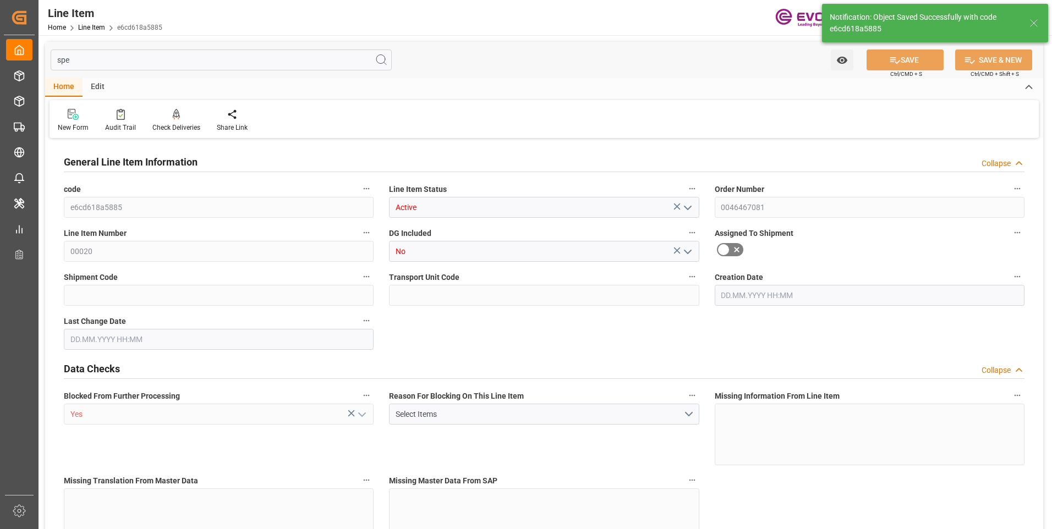
type input "0"
type input "[DATE] 23:16"
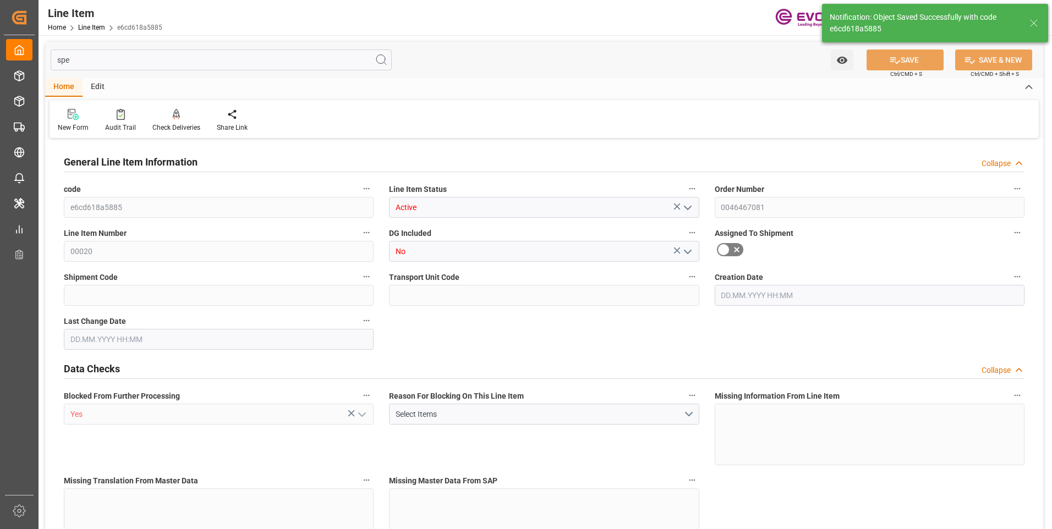
type input "21.08.2025 07:18"
type input "[DATE]"
type input "05.09.2025"
type input "27.08.2025"
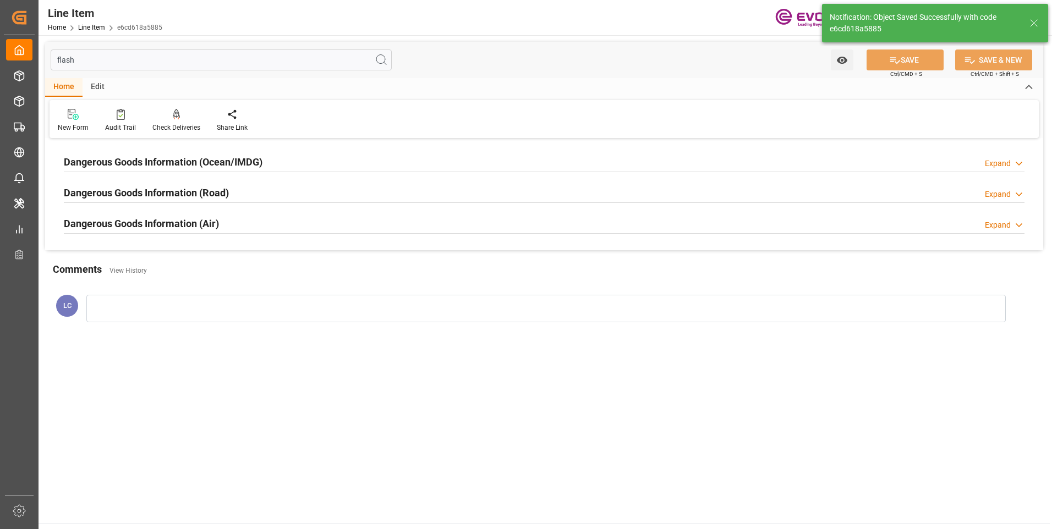
type input "flash"
click at [195, 157] on h2 "Dangerous Goods Information (Ocean/IMDG)" at bounding box center [163, 162] width 199 height 15
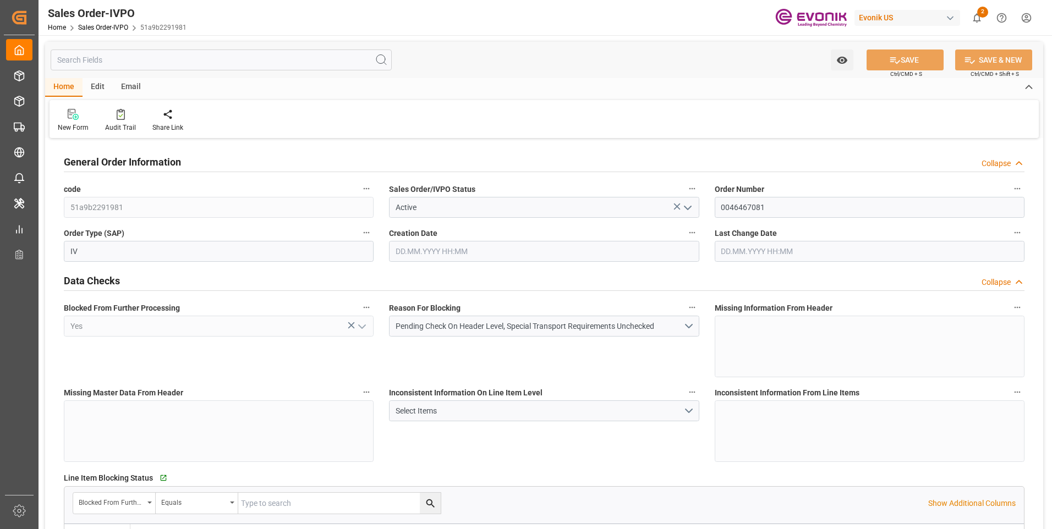
type input "CNSHA"
type input "0"
type input "2"
type input "3"
type input "2"
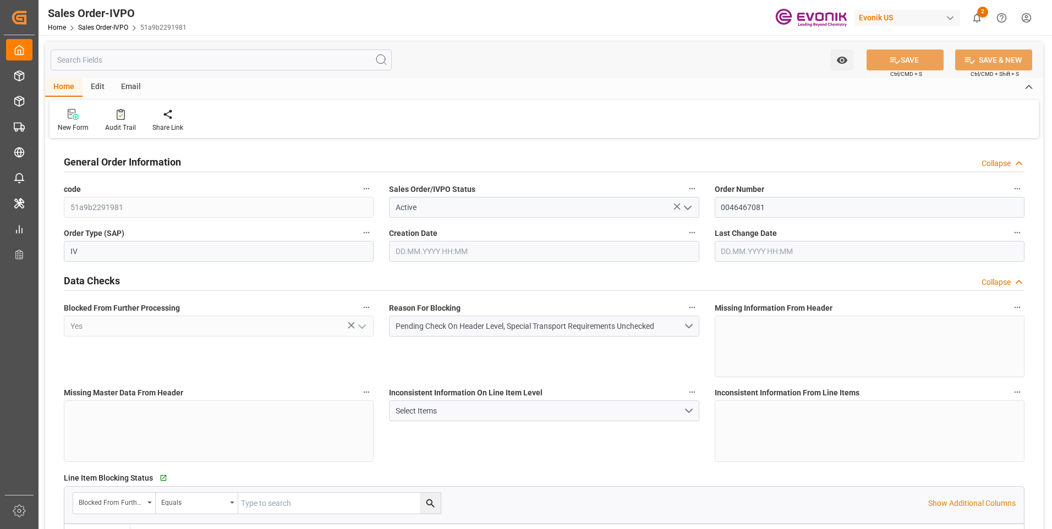
type input "36976"
type input "48.4044"
type input "34000"
type input "60"
type input "[DATE] 23:16"
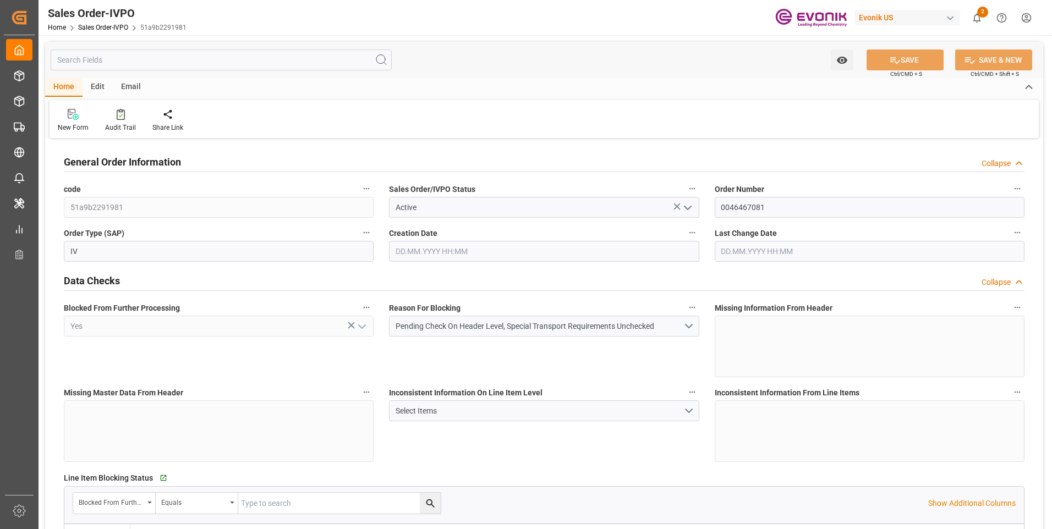
type input "[DATE] 07:15"
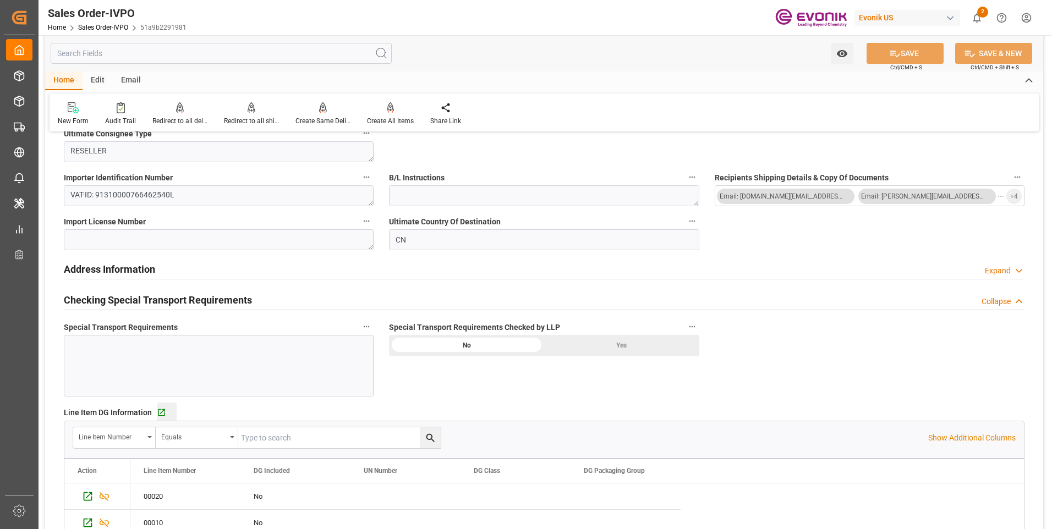
scroll to position [1320, 0]
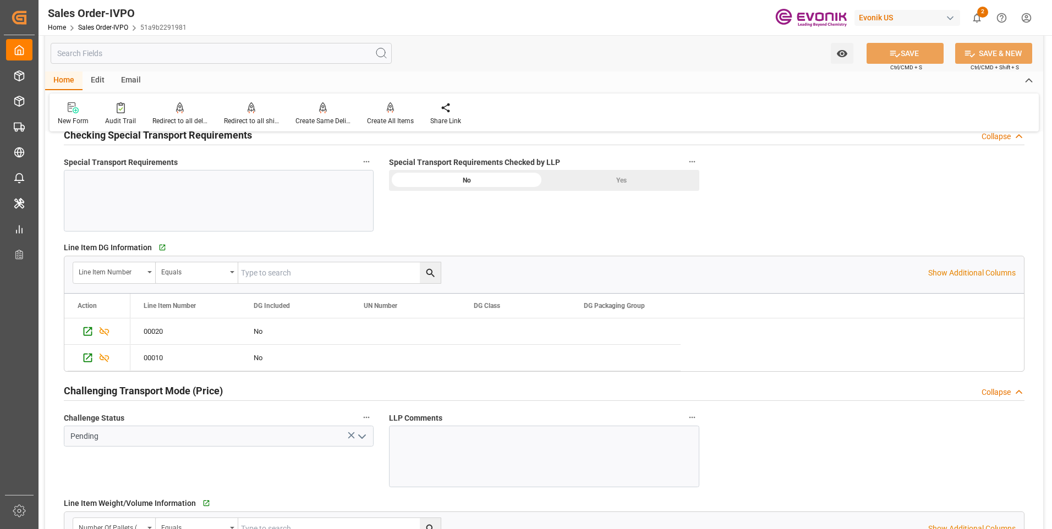
click at [142, 202] on div at bounding box center [219, 201] width 310 height 62
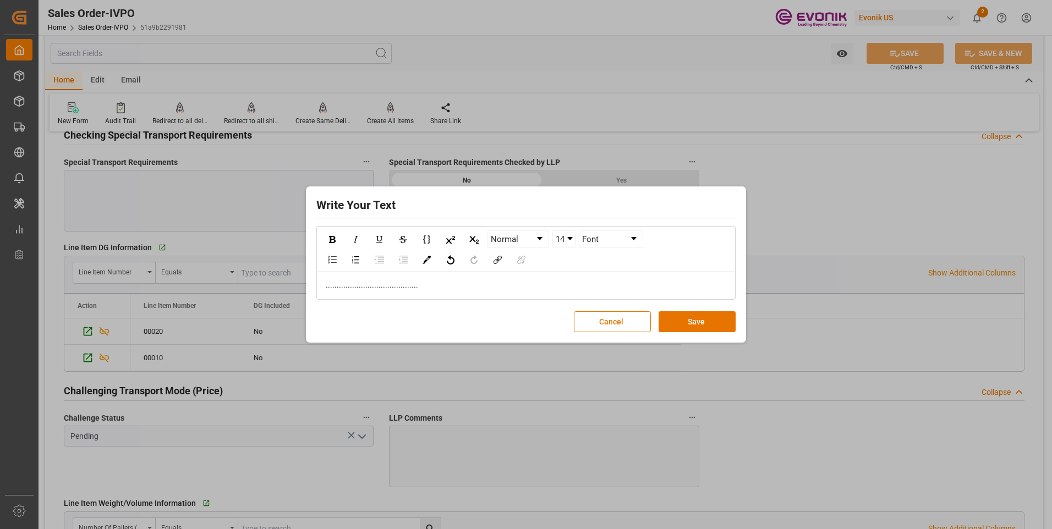
click at [681, 318] on button "Save" at bounding box center [696, 321] width 77 height 21
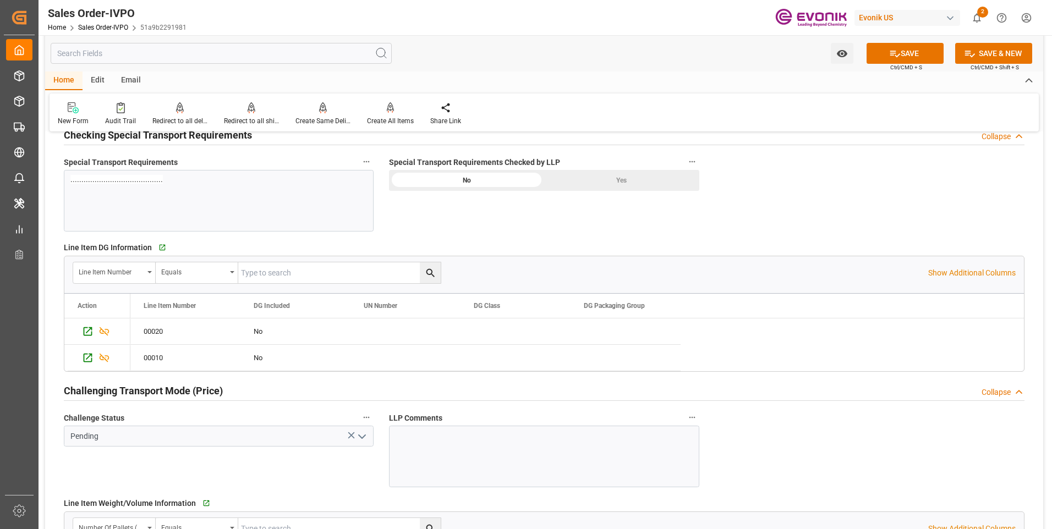
click at [603, 184] on div "Yes" at bounding box center [621, 180] width 155 height 21
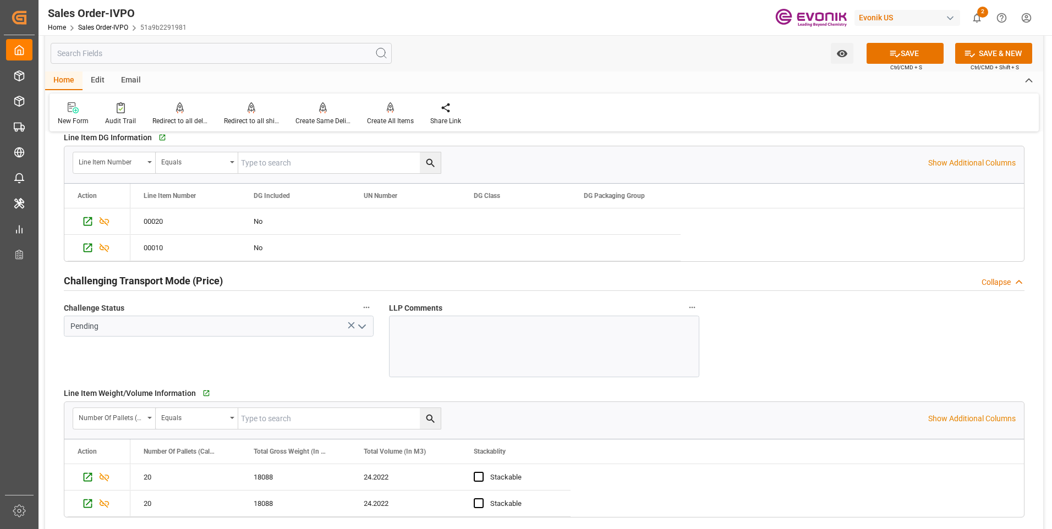
click at [364, 322] on icon "open menu" at bounding box center [361, 326] width 13 height 13
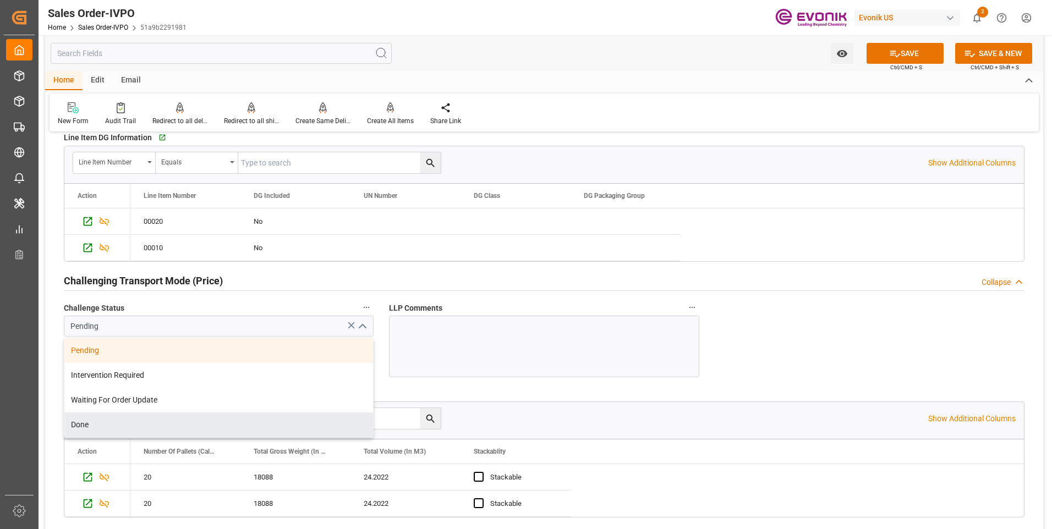
click at [90, 422] on div "Done" at bounding box center [218, 425] width 309 height 25
type input "Done"
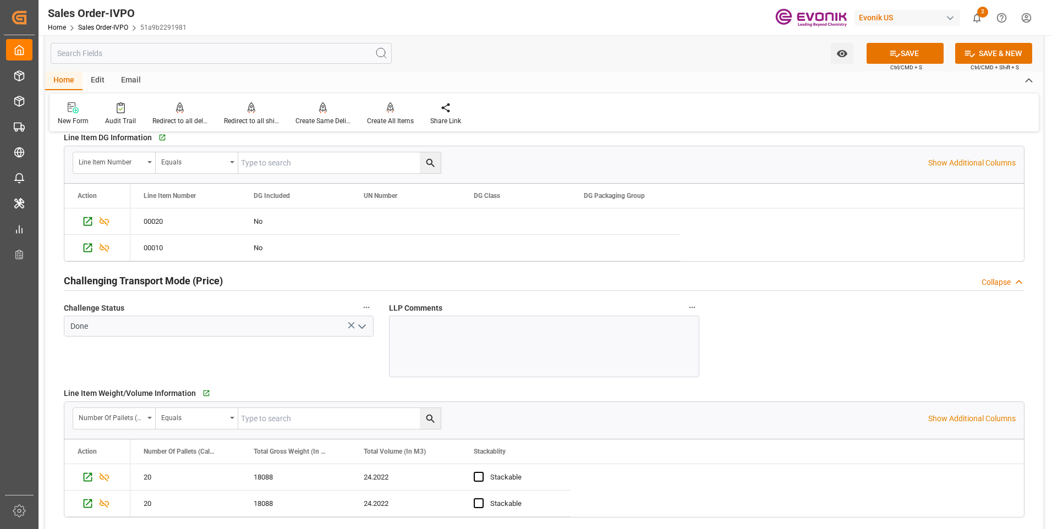
scroll to position [1595, 0]
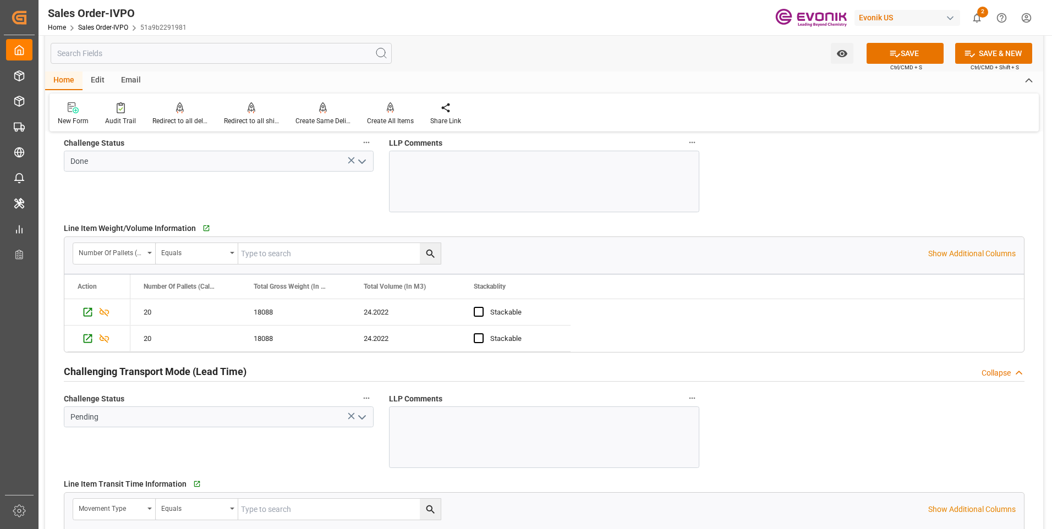
click at [366, 418] on icon "open menu" at bounding box center [361, 417] width 13 height 13
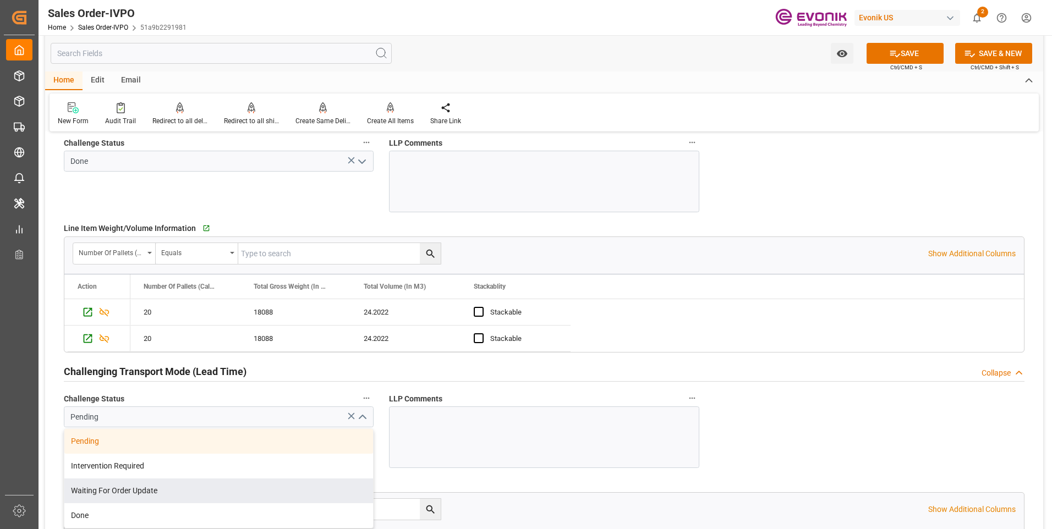
scroll to position [1705, 0]
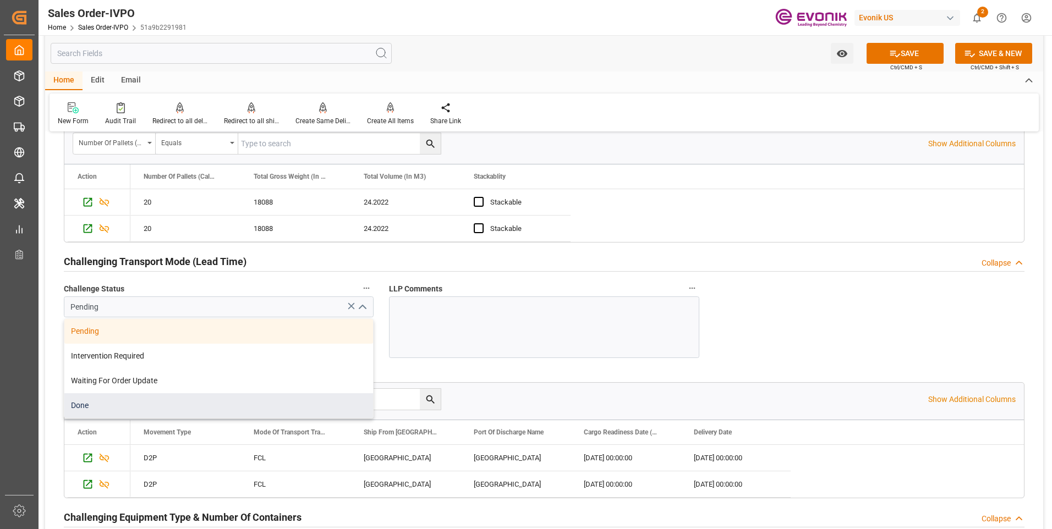
click at [102, 404] on div "Done" at bounding box center [218, 405] width 309 height 25
type input "Done"
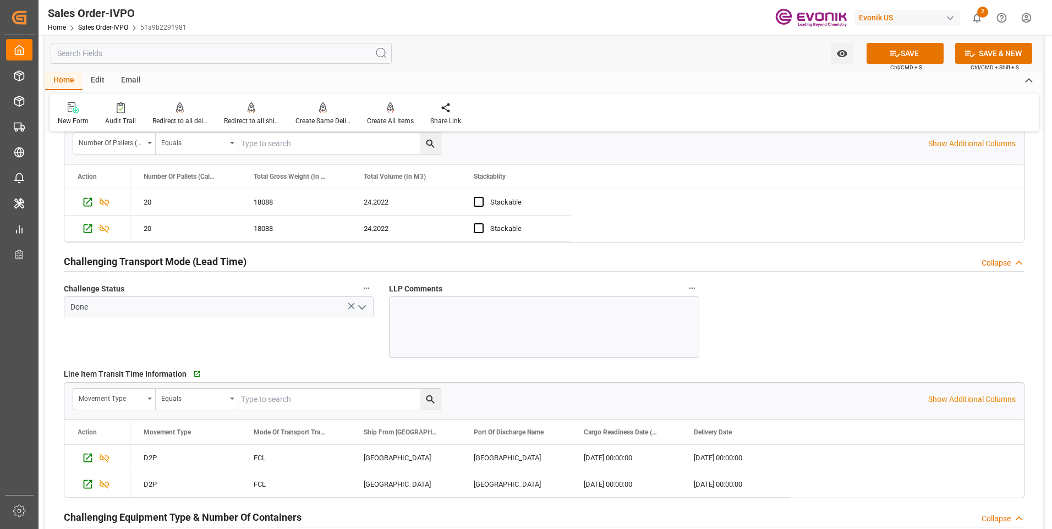
scroll to position [1870, 0]
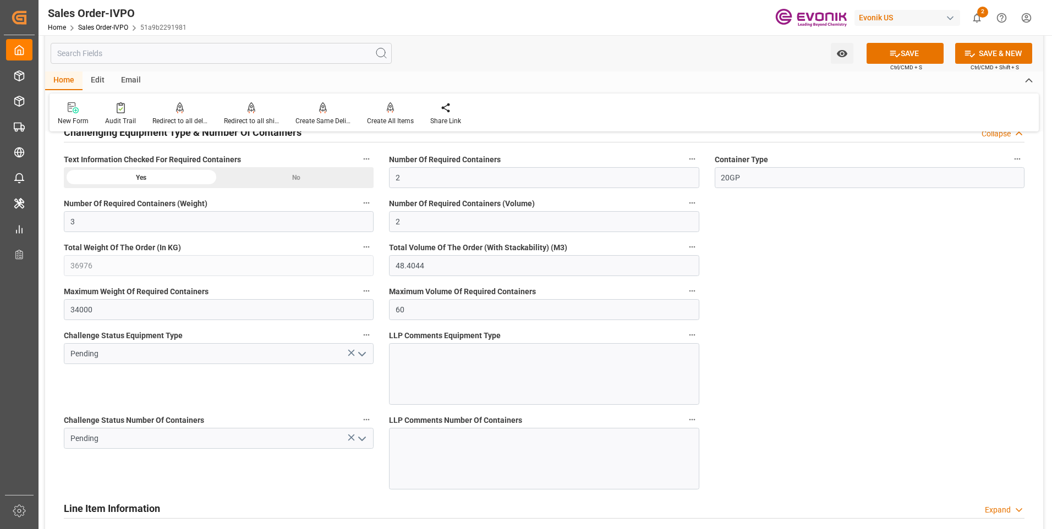
click at [360, 358] on icon "open menu" at bounding box center [361, 354] width 13 height 13
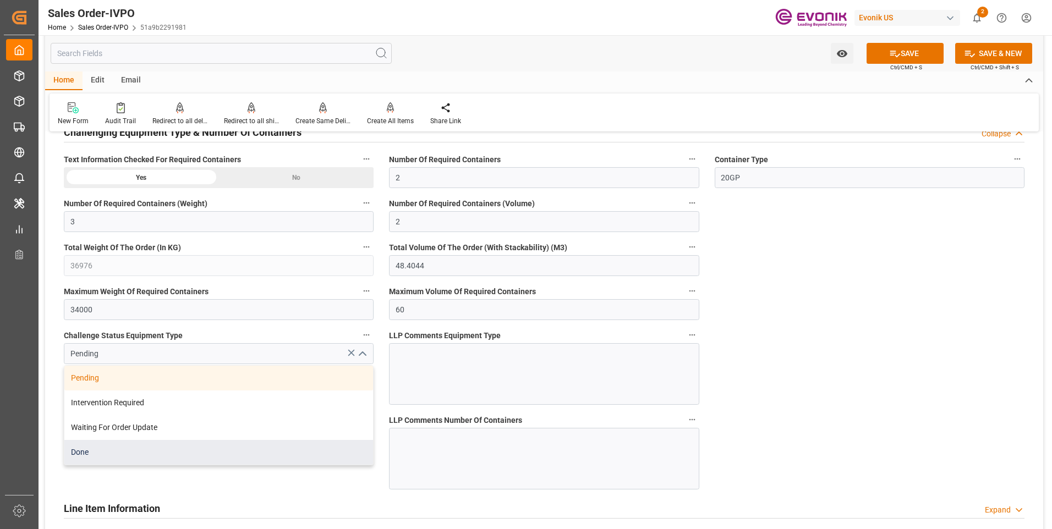
click at [122, 452] on div "Done" at bounding box center [218, 452] width 309 height 25
type input "Done"
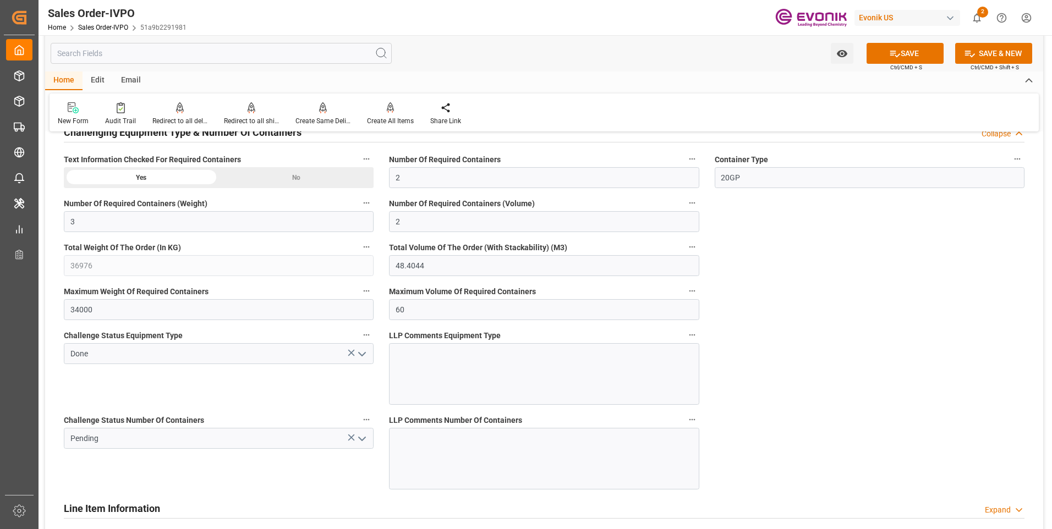
click at [366, 441] on icon "open menu" at bounding box center [361, 438] width 13 height 13
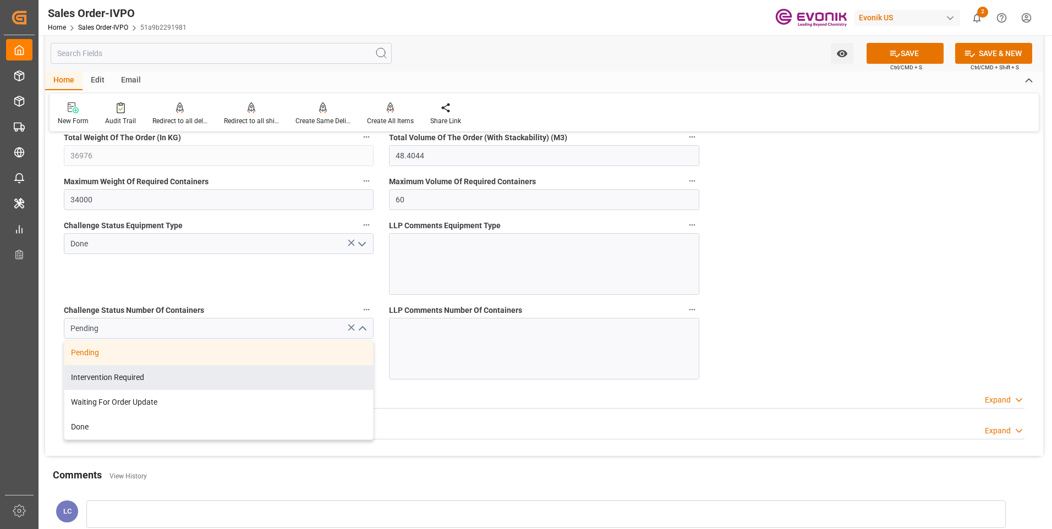
scroll to position [2255, 0]
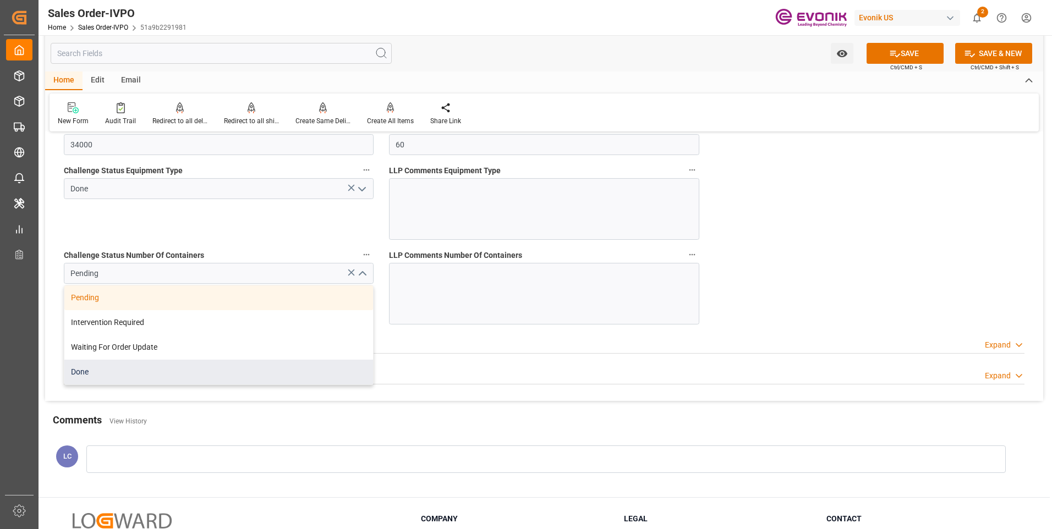
click at [107, 369] on div "Done" at bounding box center [218, 372] width 309 height 25
type input "Done"
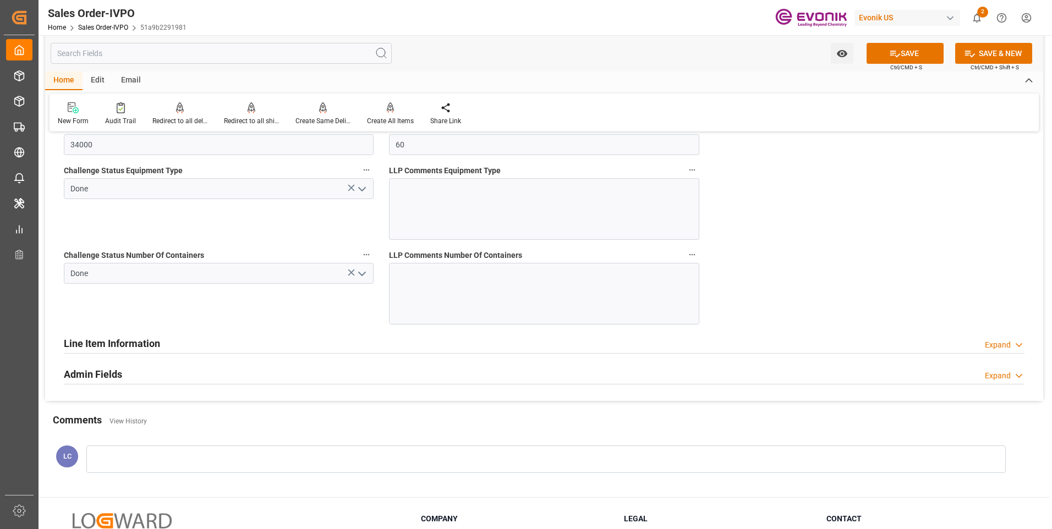
click at [909, 52] on button "SAVE" at bounding box center [904, 53] width 77 height 21
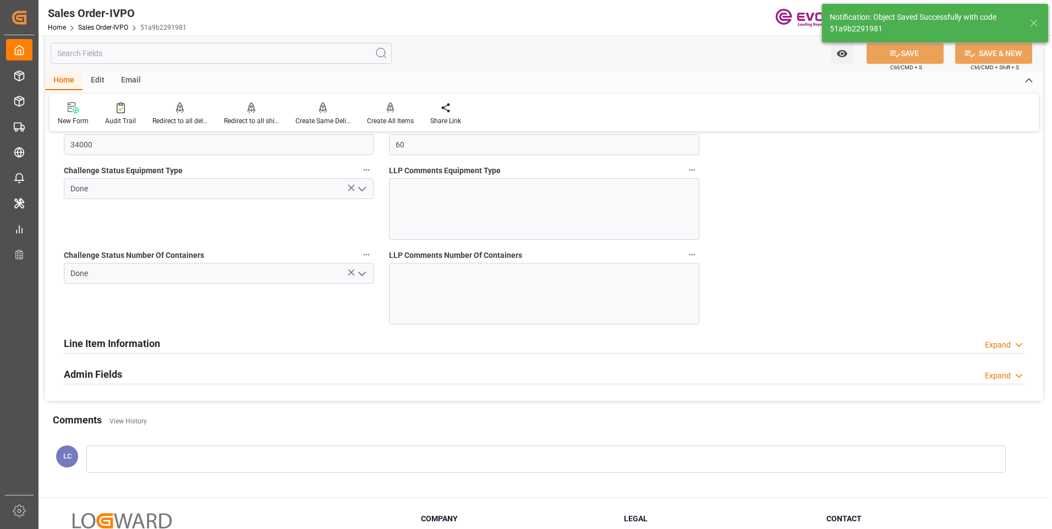
type input "21.08.2025 07:19"
type input "No"
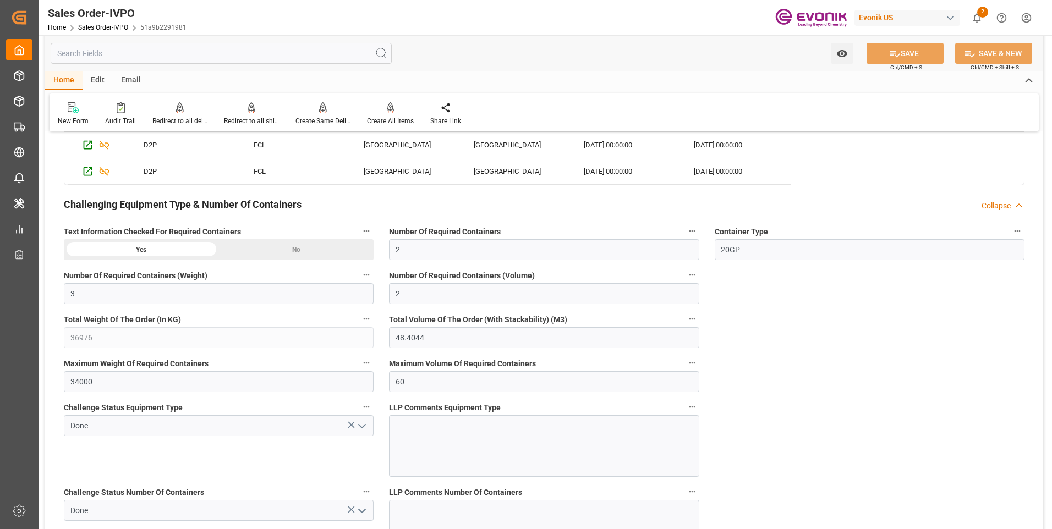
scroll to position [1963, 0]
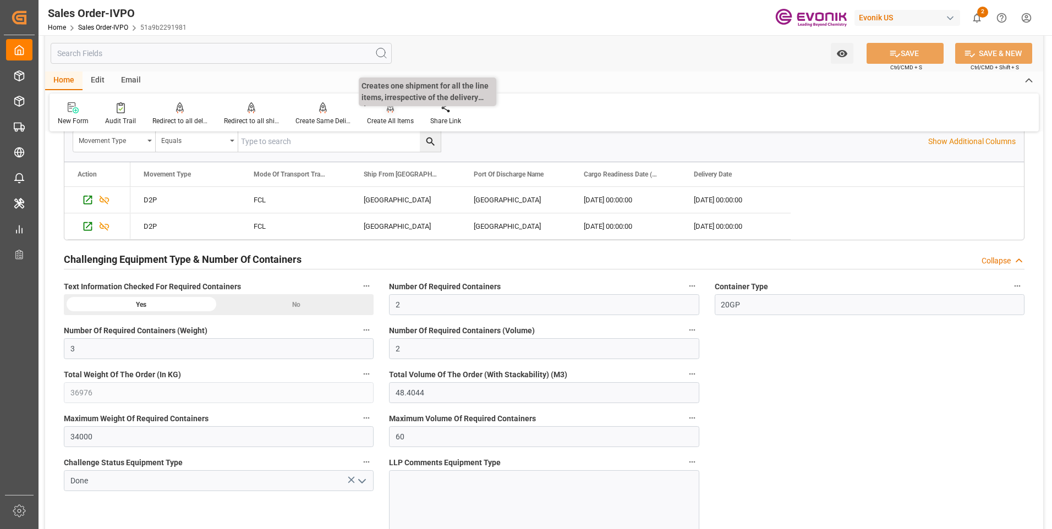
click at [389, 108] on icon at bounding box center [391, 107] width 8 height 11
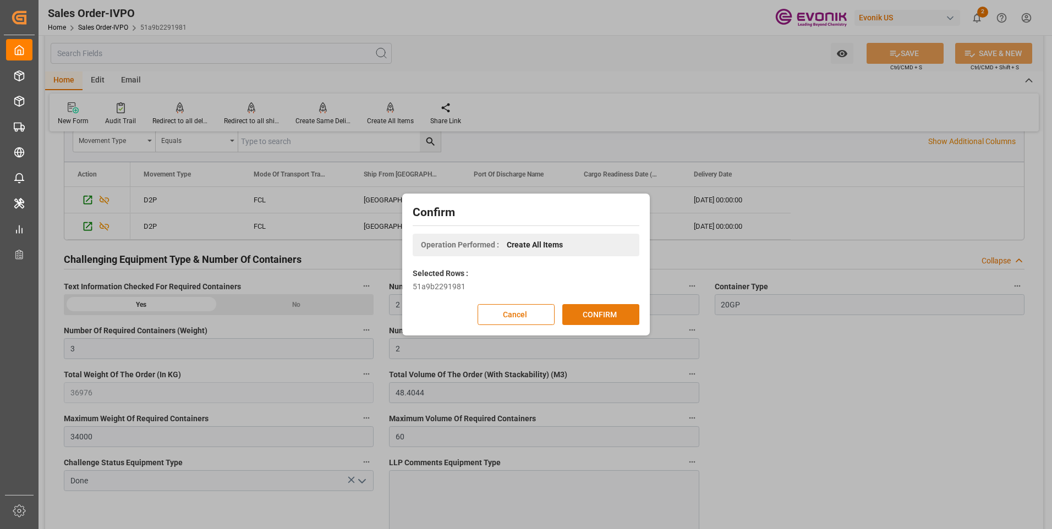
click at [613, 316] on button "CONFIRM" at bounding box center [600, 314] width 77 height 21
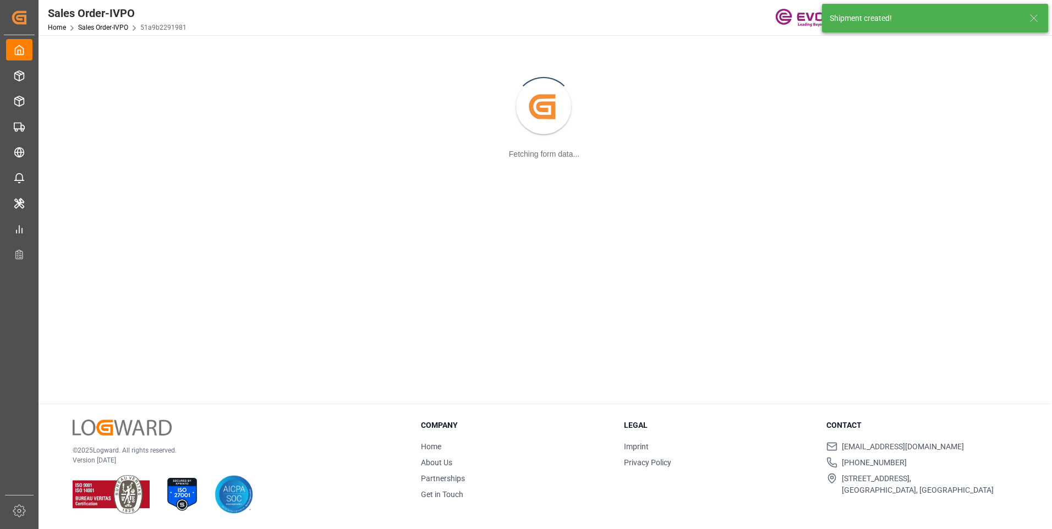
scroll to position [119, 0]
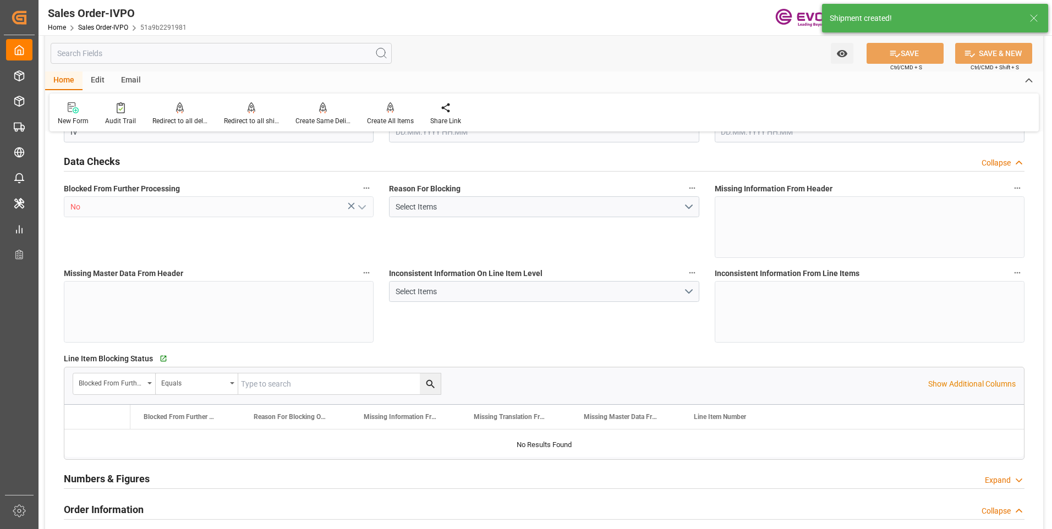
type input "CNSHA"
type input "0"
type input "2"
type input "3"
type input "2"
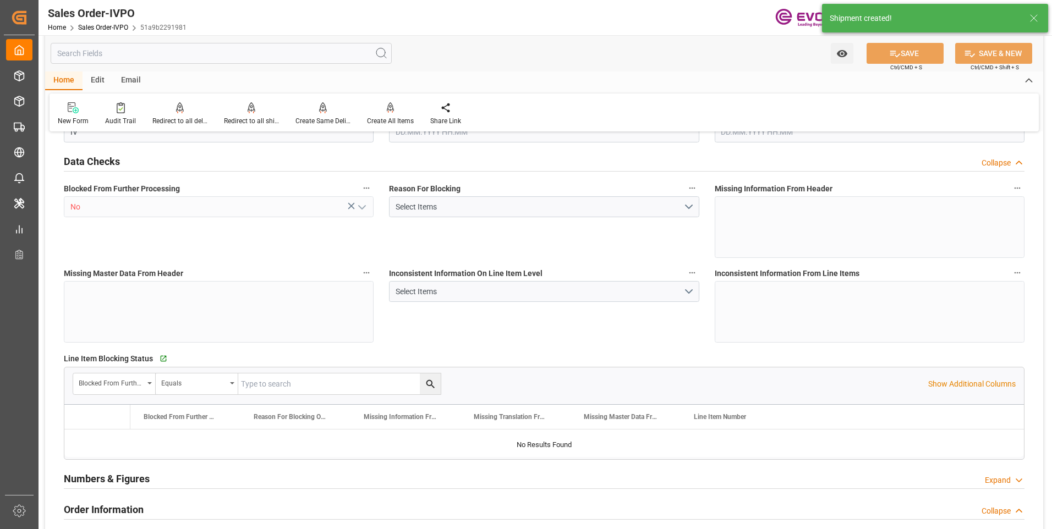
type input "36976"
type input "48.4044"
type input "34000"
type input "60"
type input "20.08.2025 23:16"
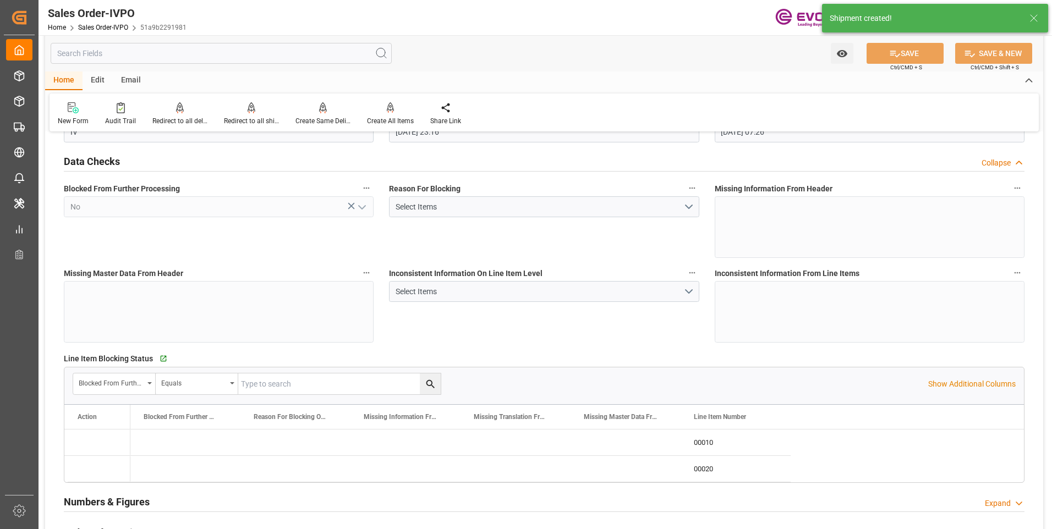
type input "[DATE] 07:26"
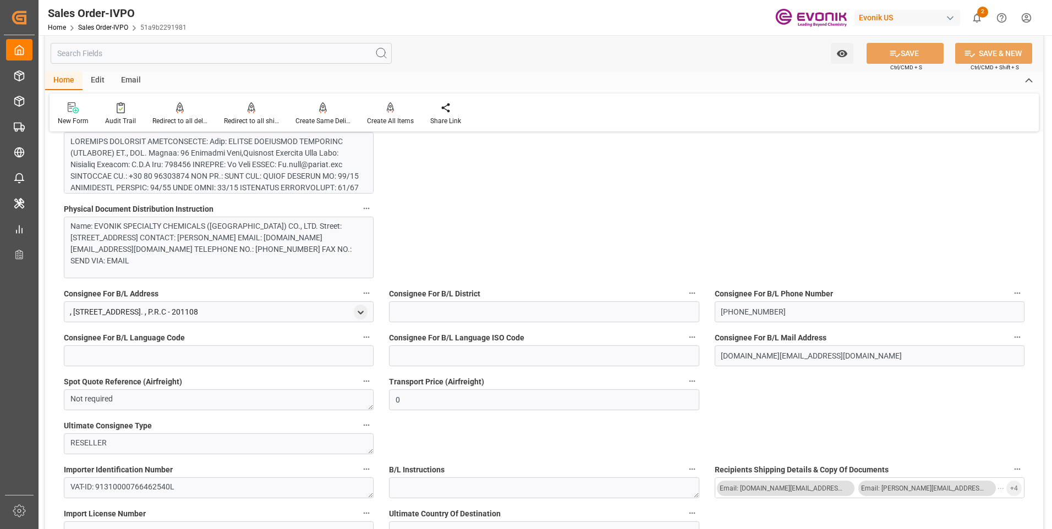
scroll to position [588, 0]
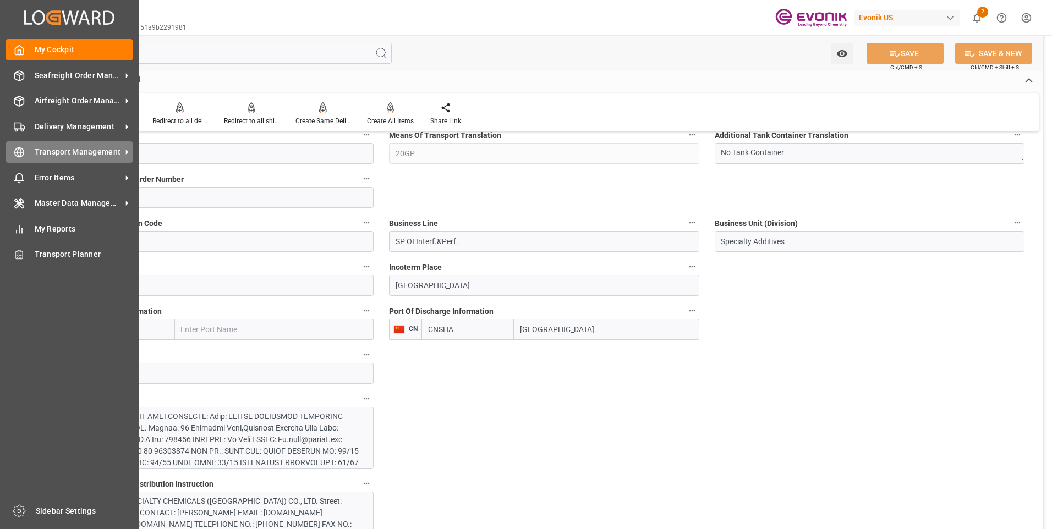
click at [19, 152] on icon at bounding box center [19, 152] width 11 height 11
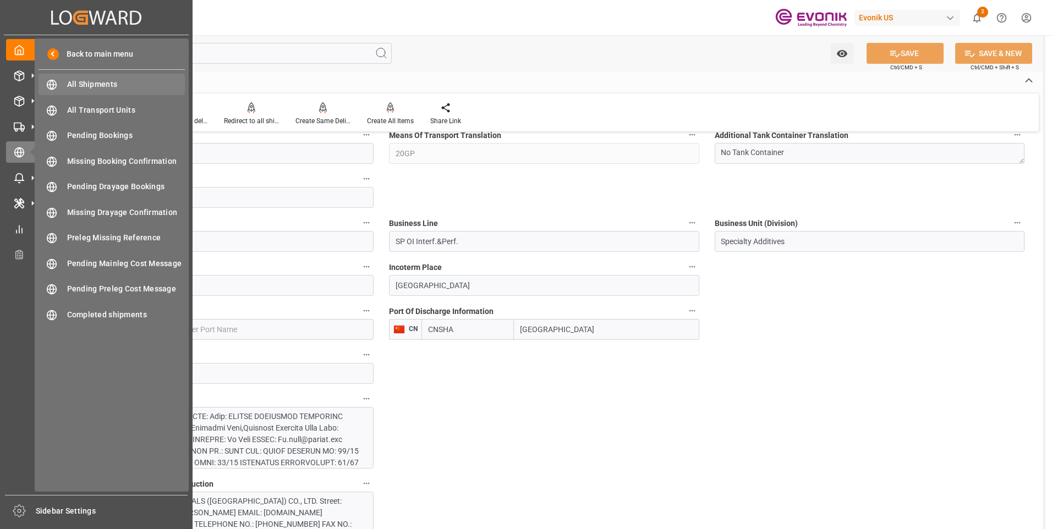
click at [108, 87] on span "All Shipments" at bounding box center [126, 85] width 118 height 12
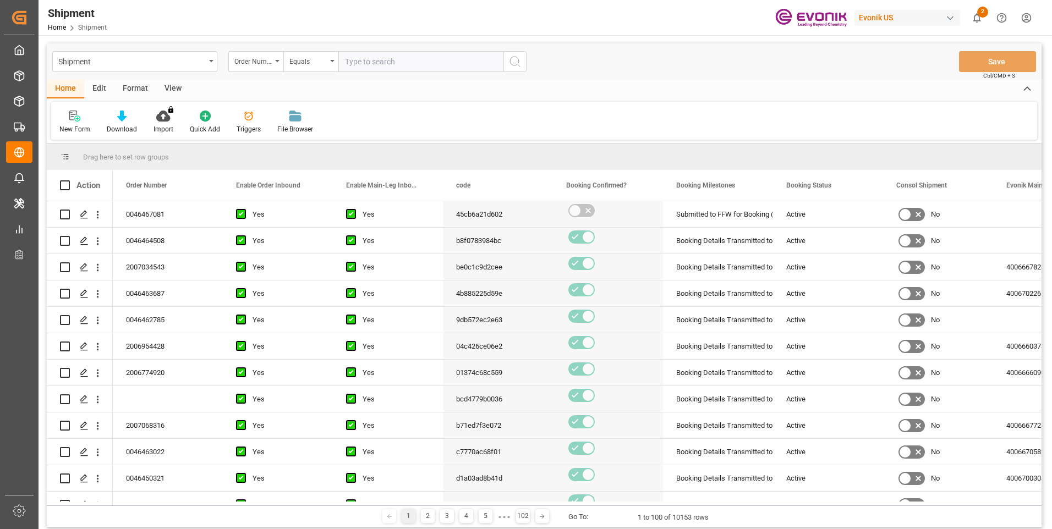
click at [377, 65] on input "text" at bounding box center [420, 61] width 165 height 21
paste input "46467081"
type input "0046467081"
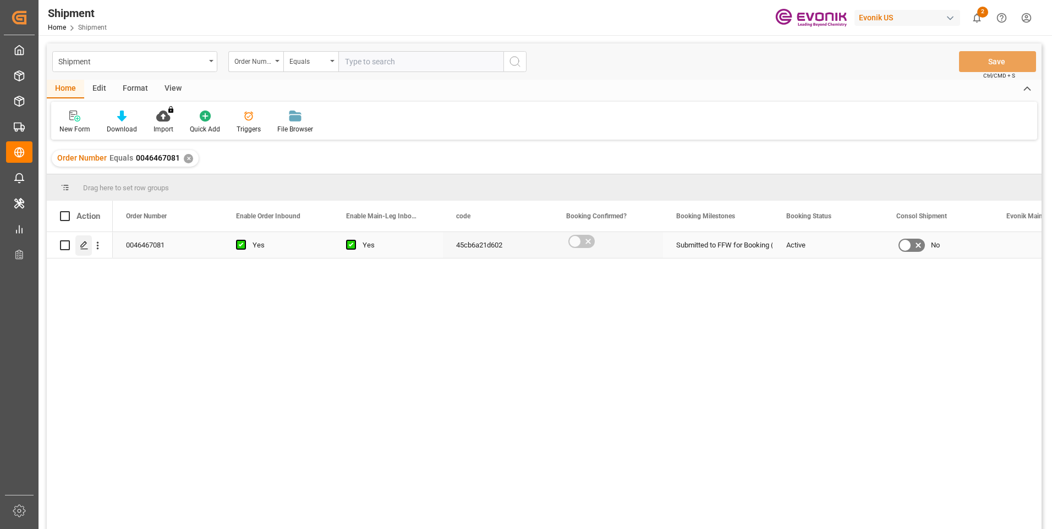
click at [84, 242] on icon "Press SPACE to select this row." at bounding box center [84, 245] width 9 height 9
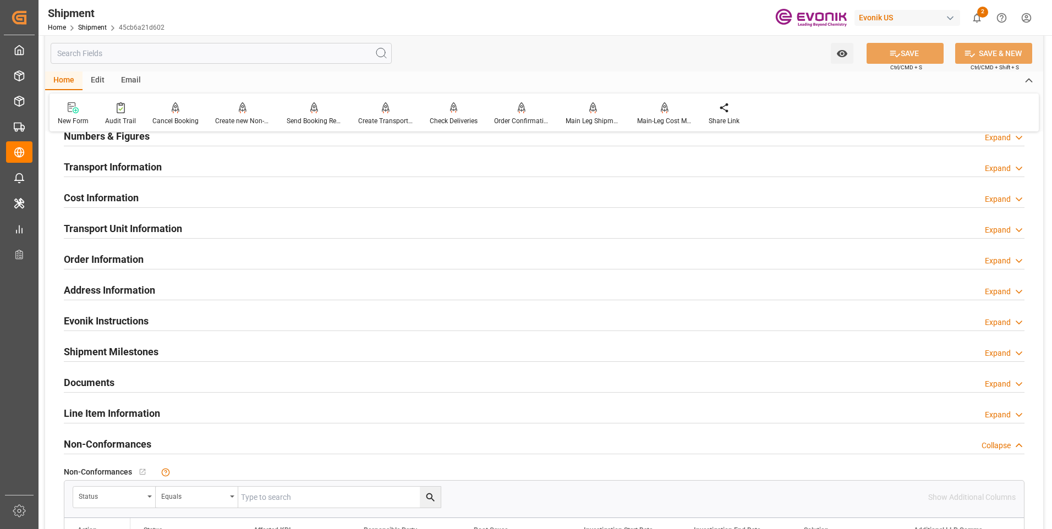
scroll to position [440, 0]
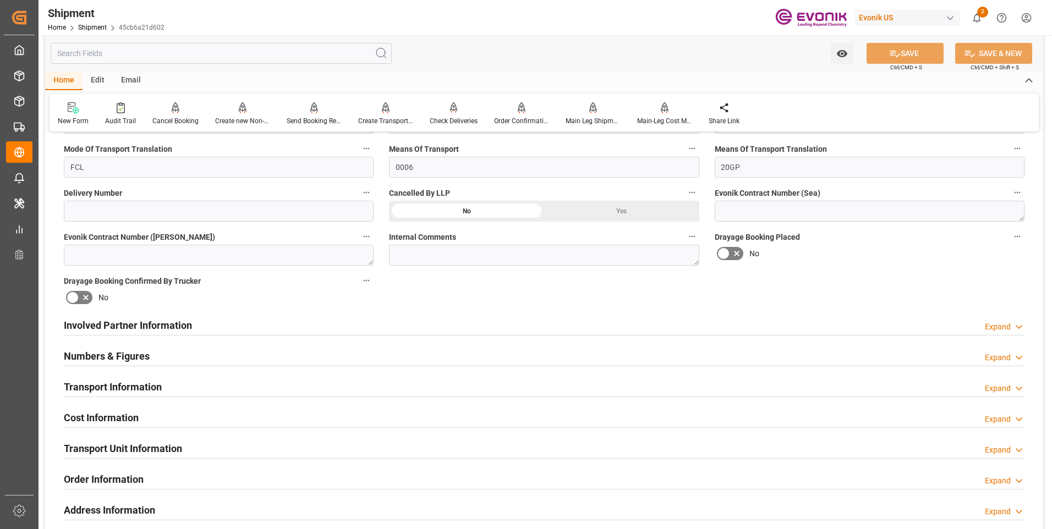
click at [145, 325] on h2 "Involved Partner Information" at bounding box center [128, 325] width 128 height 15
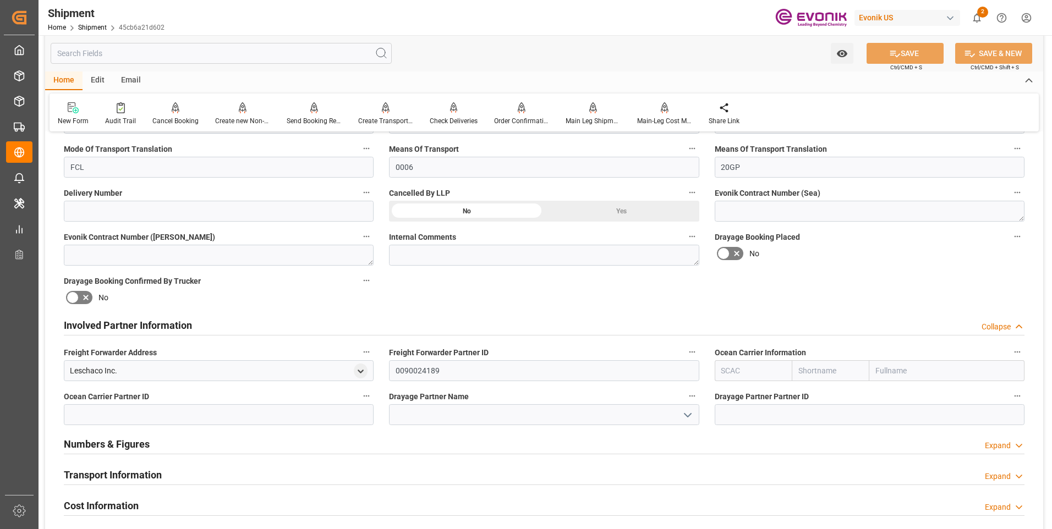
click at [736, 377] on input "text" at bounding box center [753, 370] width 78 height 21
type input "แ"
drag, startPoint x: 739, startPoint y: 393, endPoint x: 715, endPoint y: 392, distance: 23.7
click at [738, 393] on b "CMDU" at bounding box center [732, 395] width 21 height 9
type input "CMDU"
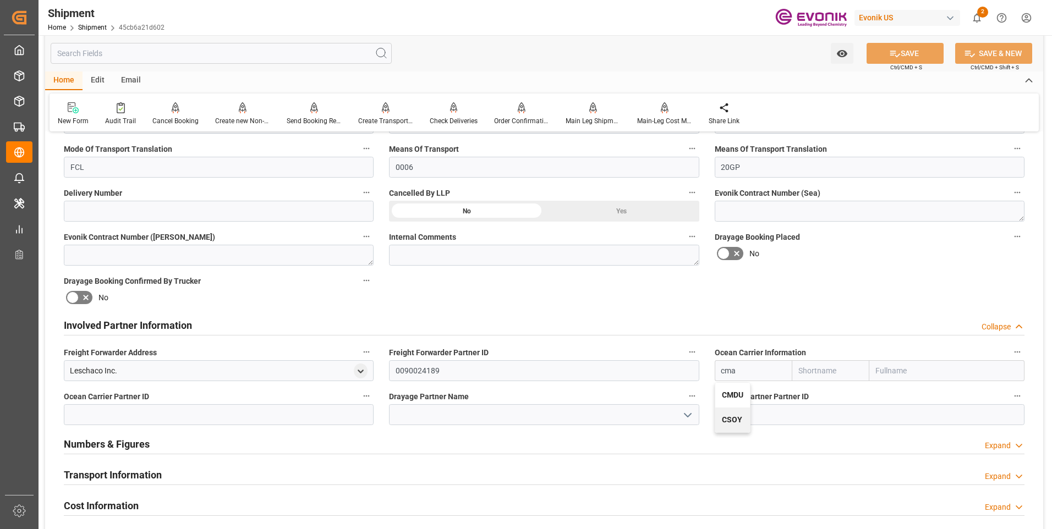
type input "CMACGM"
type input "CMA CGM Group"
type input "CMDU"
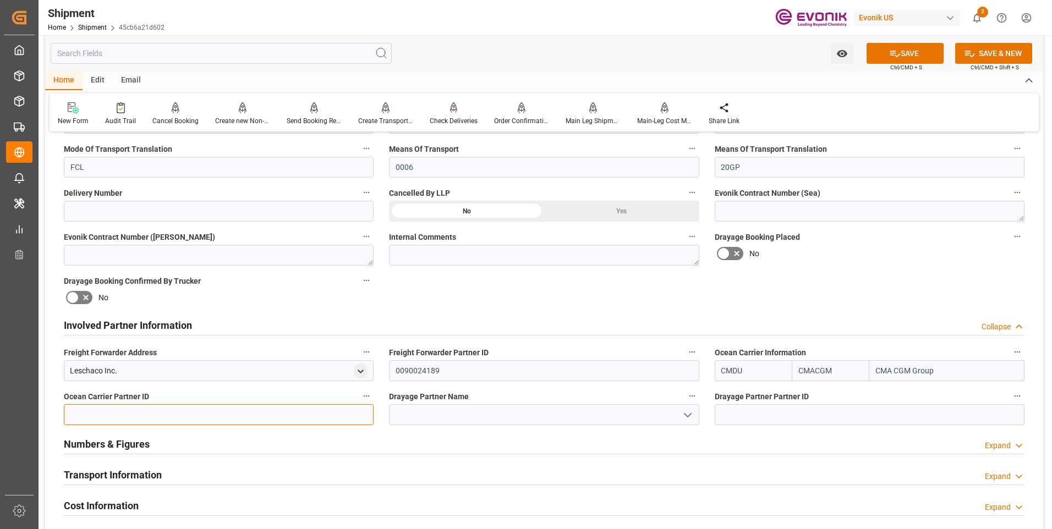
click at [299, 414] on input at bounding box center [219, 414] width 310 height 21
click at [890, 55] on icon at bounding box center [895, 54] width 10 height 7
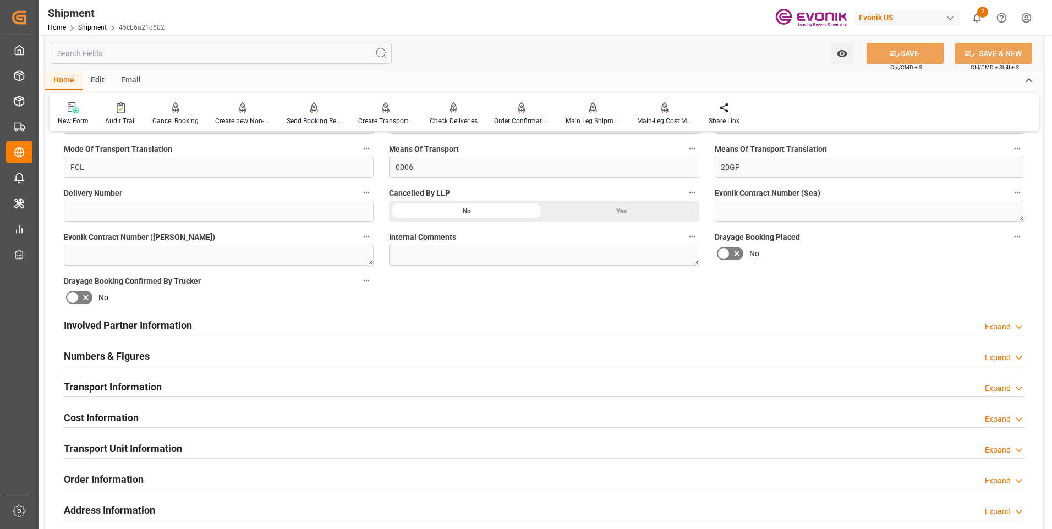
click at [155, 322] on h2 "Involved Partner Information" at bounding box center [128, 325] width 128 height 15
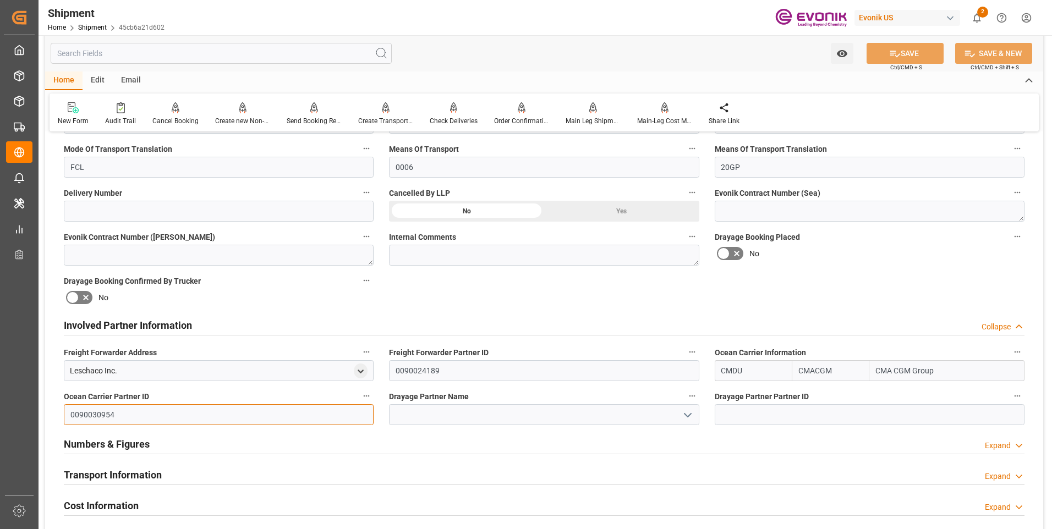
click at [154, 411] on input "0090030954" at bounding box center [219, 414] width 310 height 21
click at [781, 415] on input at bounding box center [869, 414] width 310 height 21
paste input "0090030954"
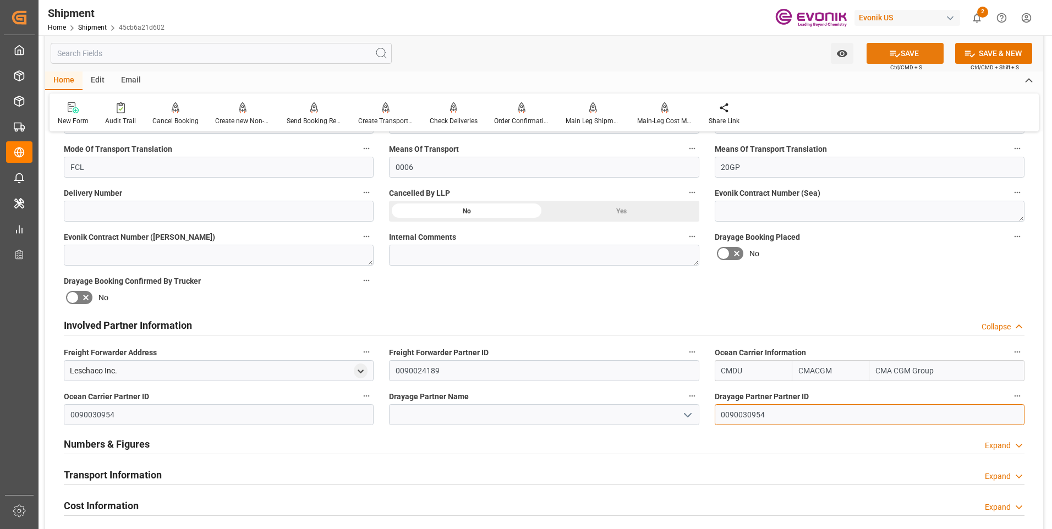
type input "0090030954"
click at [885, 57] on button "SAVE" at bounding box center [904, 53] width 77 height 21
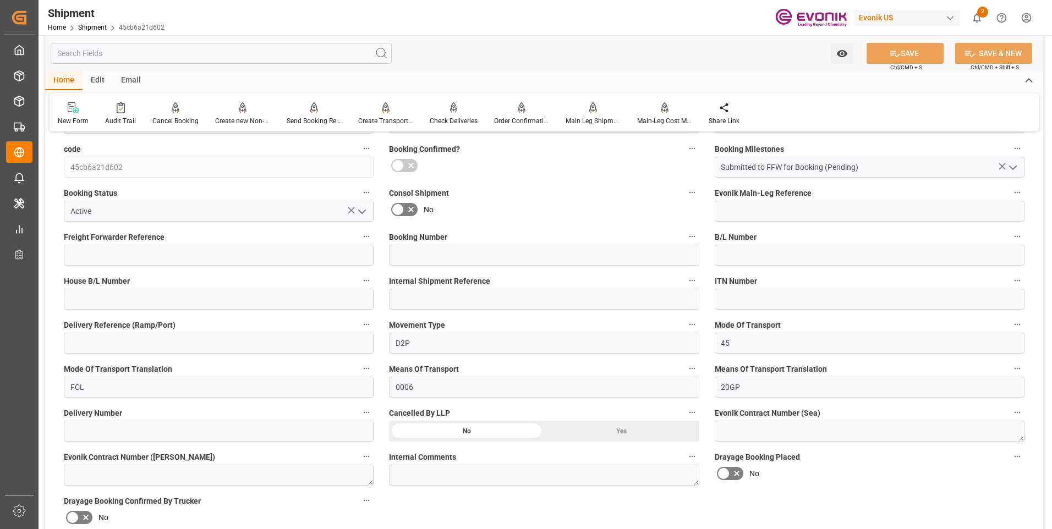
scroll to position [550, 0]
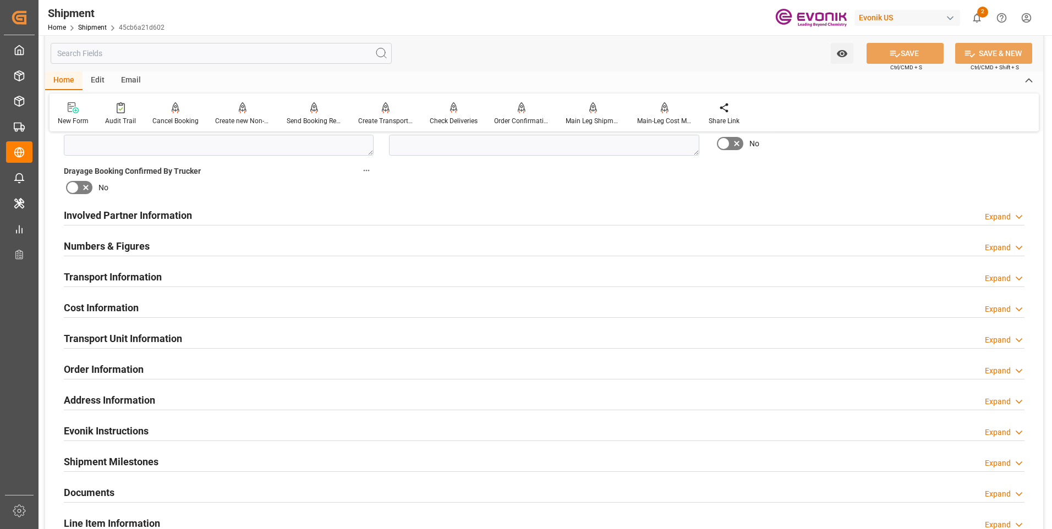
click at [125, 211] on h2 "Involved Partner Information" at bounding box center [128, 215] width 128 height 15
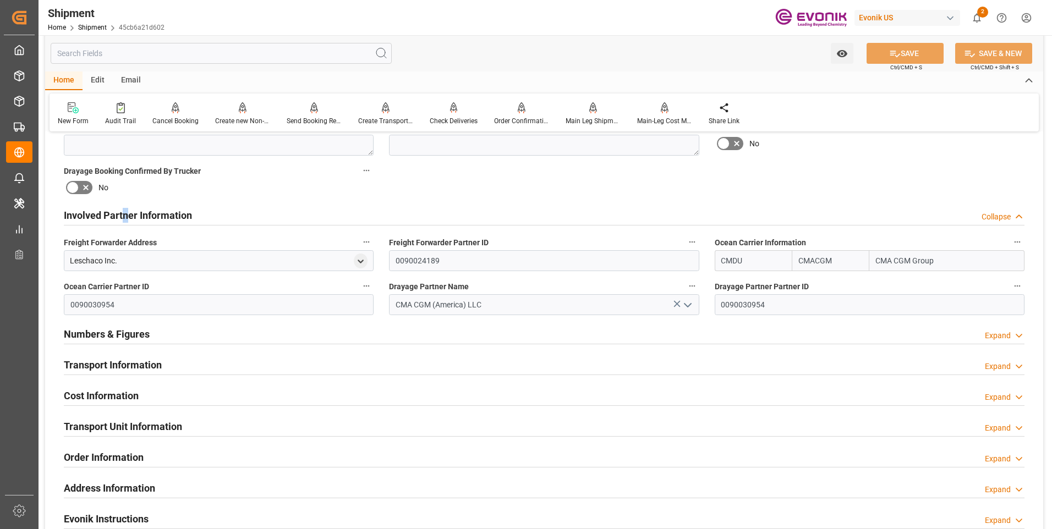
click at [125, 211] on h2 "Involved Partner Information" at bounding box center [128, 215] width 128 height 15
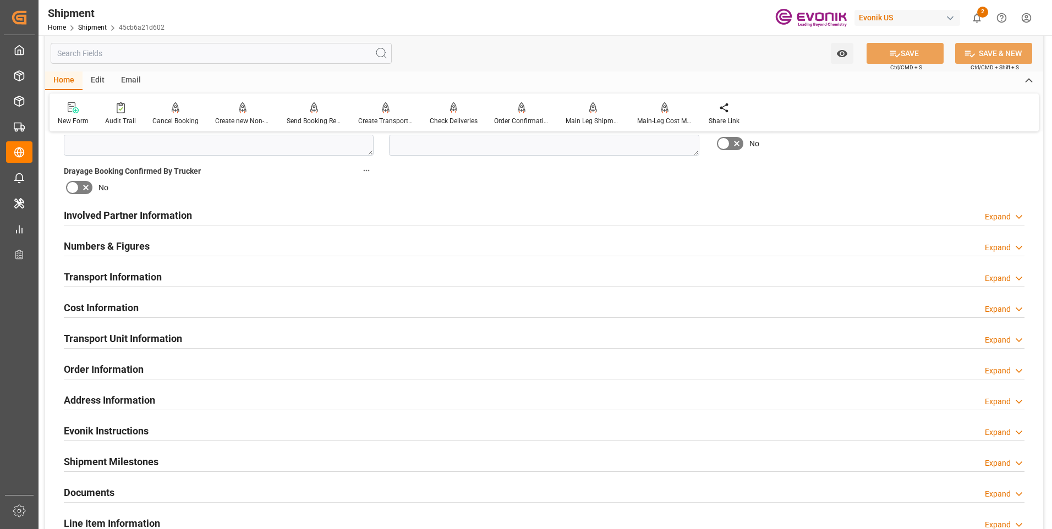
click at [119, 242] on h2 "Numbers & Figures" at bounding box center [107, 246] width 86 height 15
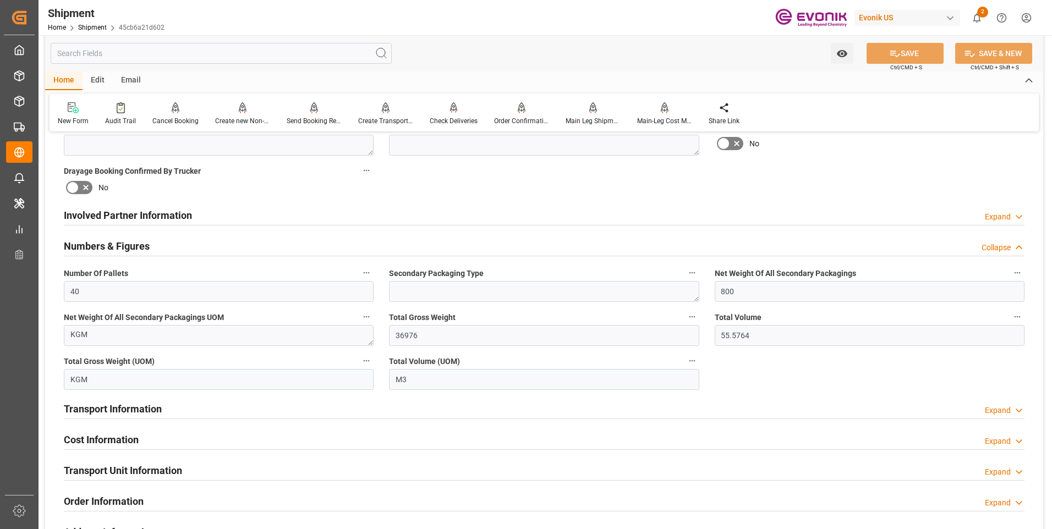
click at [119, 242] on h2 "Numbers & Figures" at bounding box center [107, 246] width 86 height 15
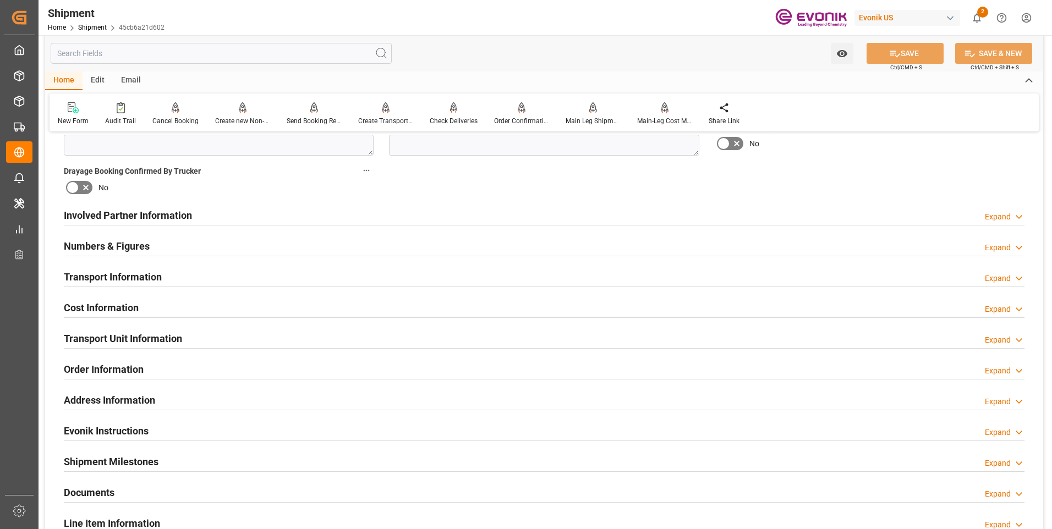
click at [116, 283] on h2 "Transport Information" at bounding box center [113, 277] width 98 height 15
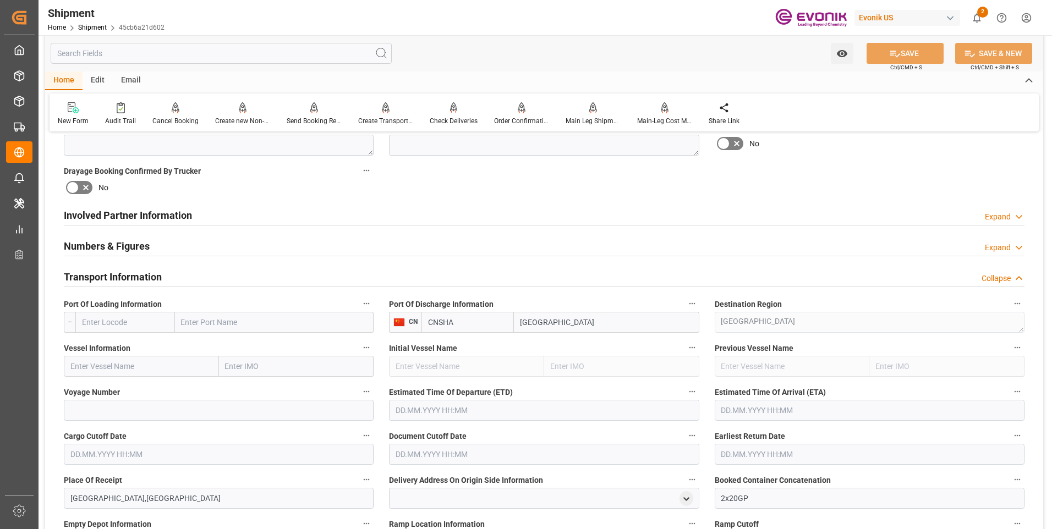
click at [169, 367] on input "text" at bounding box center [141, 366] width 155 height 21
click at [133, 322] on input "text" at bounding box center [125, 322] width 100 height 21
click at [107, 371] on span "USSAV - Savannah" at bounding box center [113, 371] width 61 height 9
type input "USSAV"
type input "Savannah"
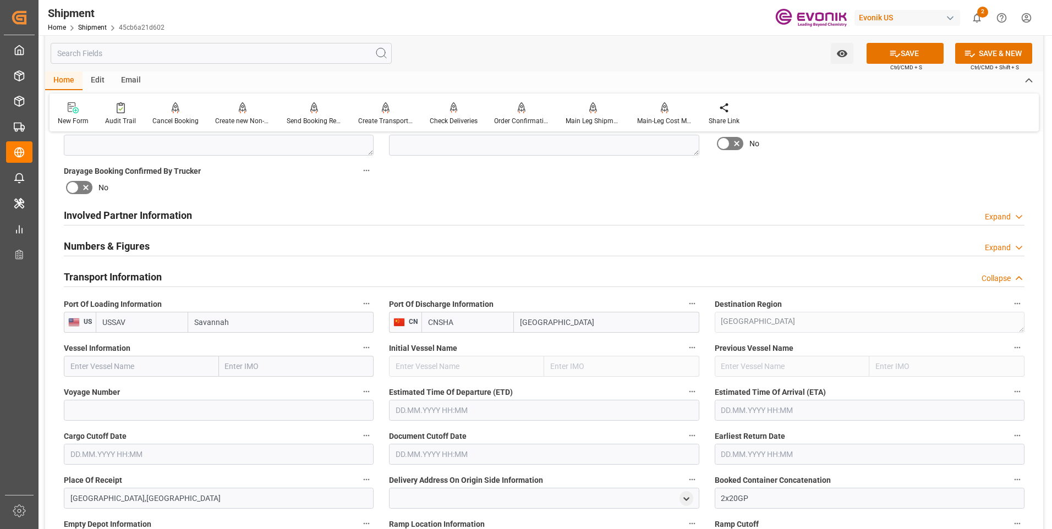
type input "USSAV"
click at [139, 366] on input "text" at bounding box center [141, 366] width 155 height 21
paste input "COSCO SHIPPING ROSE"
click at [138, 389] on b "COSCO Shipping Rose" at bounding box center [110, 390] width 78 height 9
type input "COSCO Shipping Rose"
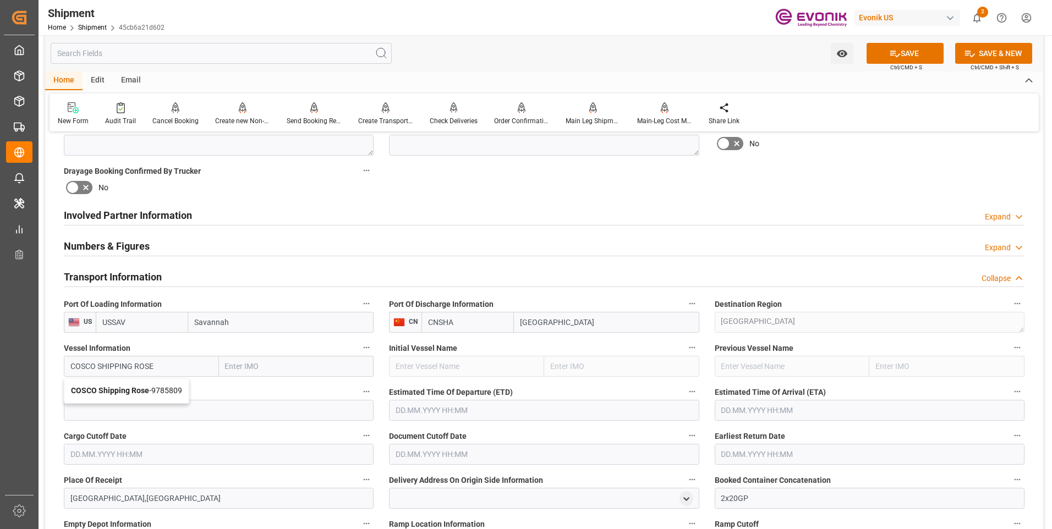
type input "9785809"
type input "COSCO Shipping Rose"
click at [244, 408] on input at bounding box center [219, 410] width 310 height 21
paste input "0MBK8W1MA"
type input "0MBK8W1MA"
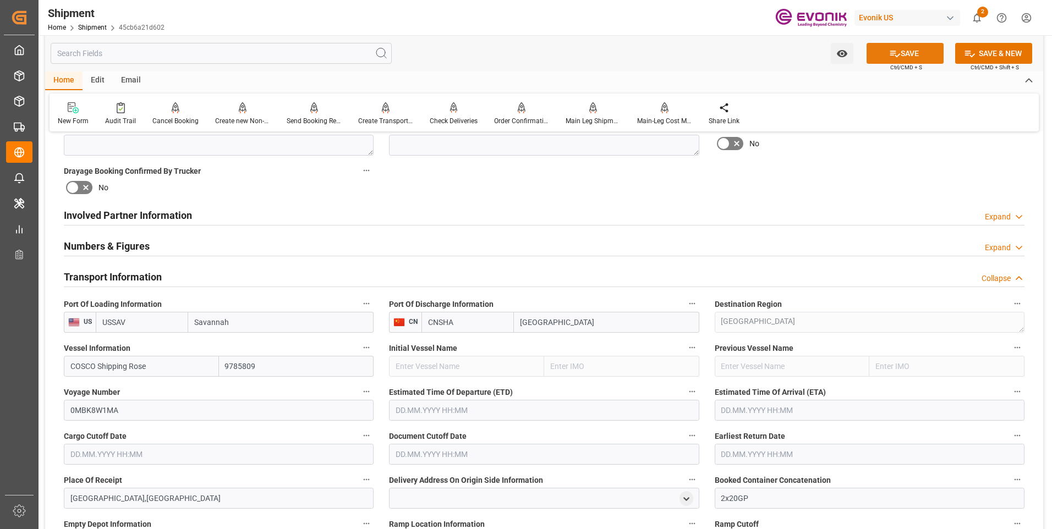
click at [895, 57] on icon at bounding box center [895, 54] width 10 height 7
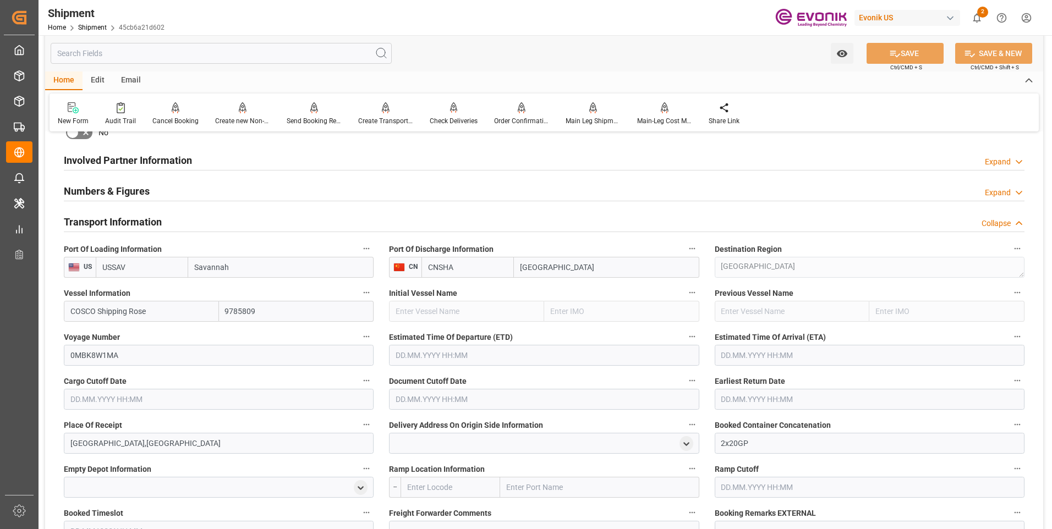
click at [448, 352] on input "text" at bounding box center [544, 355] width 310 height 21
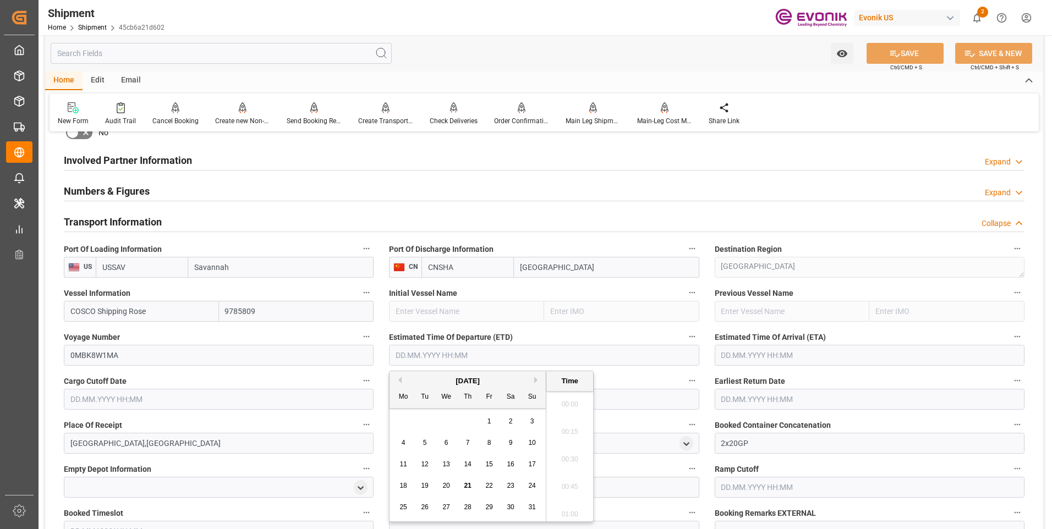
scroll to position [1544, 0]
click at [533, 380] on div "August 2025" at bounding box center [467, 381] width 156 height 11
click at [537, 382] on button "Next Month" at bounding box center [537, 380] width 7 height 7
click at [512, 465] on span "20" at bounding box center [510, 464] width 7 height 8
click at [756, 355] on input "text" at bounding box center [869, 355] width 310 height 21
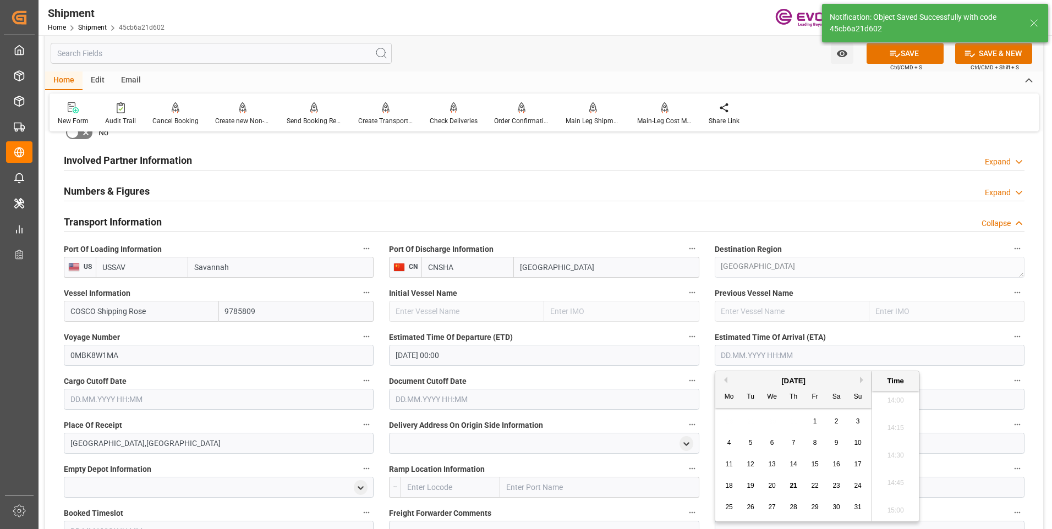
click at [861, 383] on div "August 2025" at bounding box center [793, 381] width 156 height 11
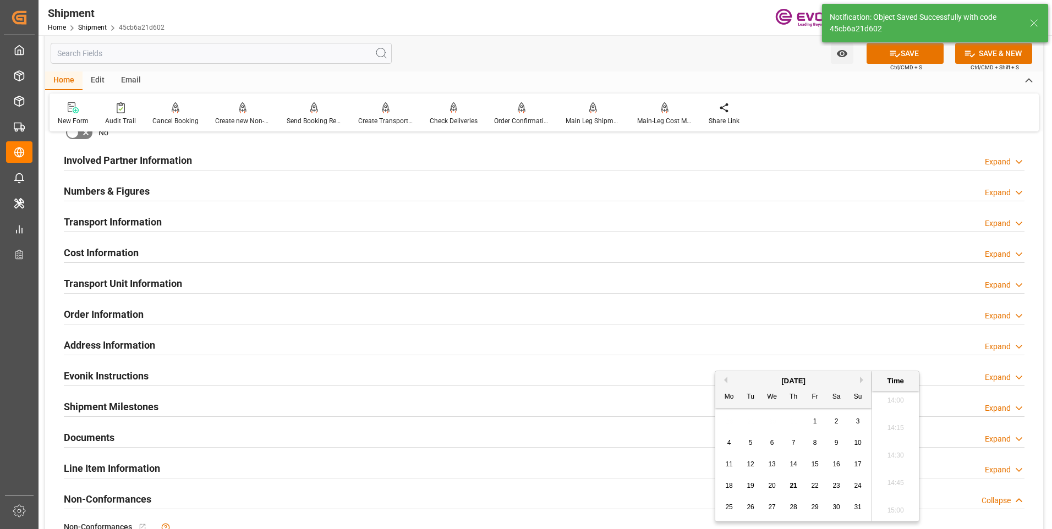
click at [860, 382] on button "Next Month" at bounding box center [863, 380] width 7 height 7
click at [860, 381] on button "Next Month" at bounding box center [863, 380] width 7 height 7
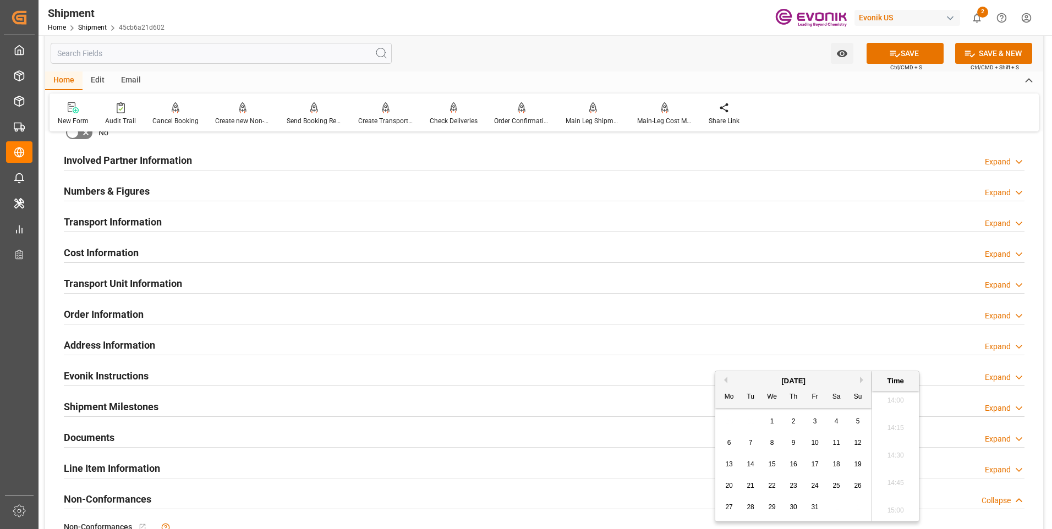
click at [771, 504] on span "29" at bounding box center [771, 507] width 7 height 8
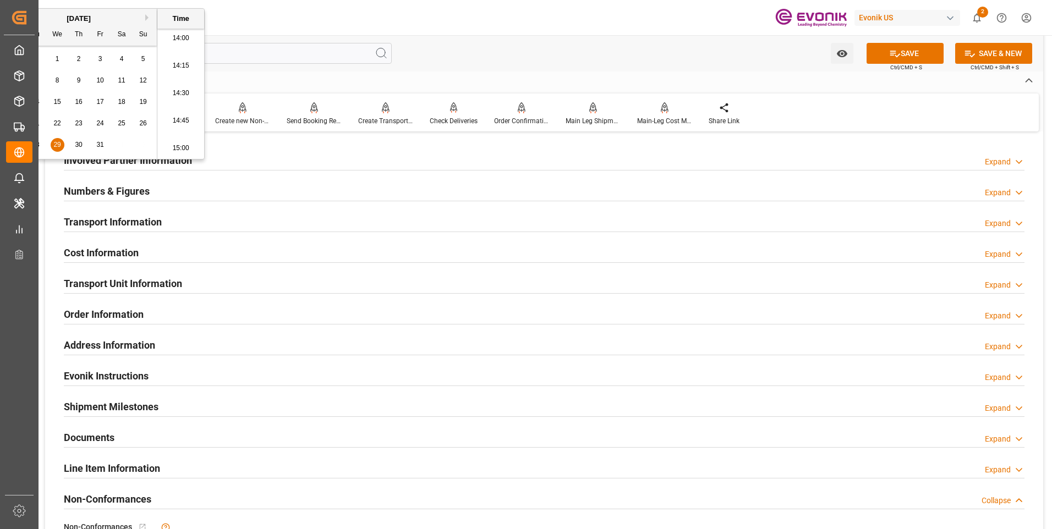
scroll to position [440, 0]
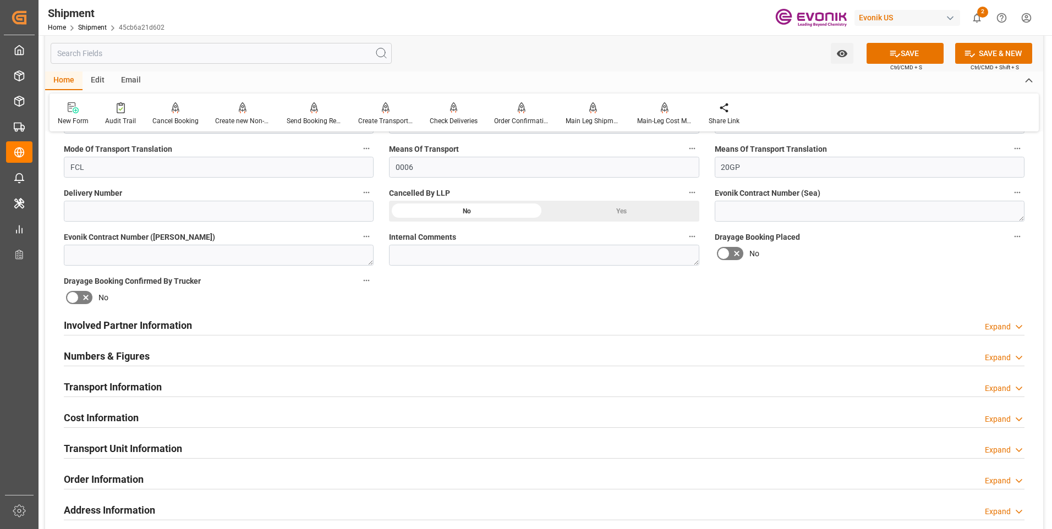
click at [160, 332] on h2 "Involved Partner Information" at bounding box center [128, 325] width 128 height 15
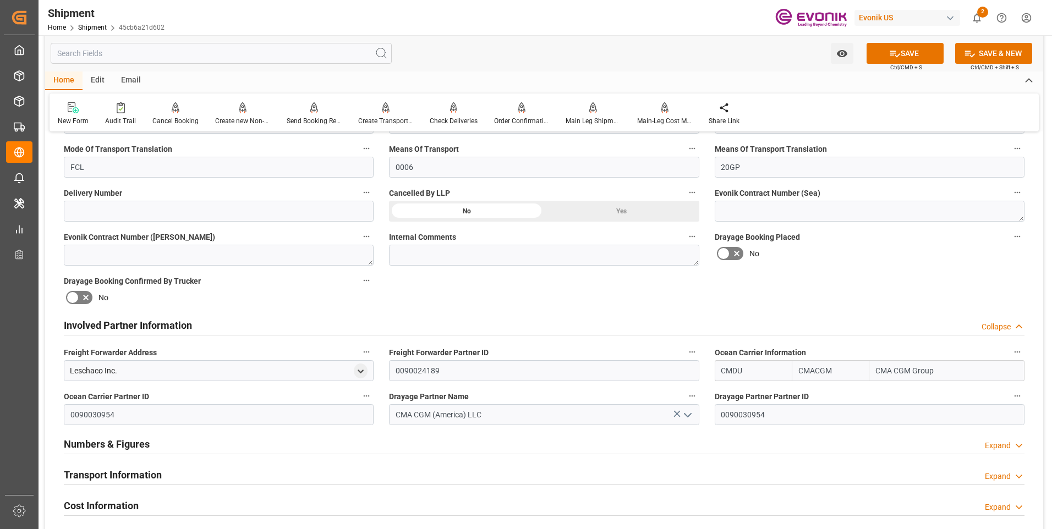
click at [168, 327] on h2 "Involved Partner Information" at bounding box center [128, 325] width 128 height 15
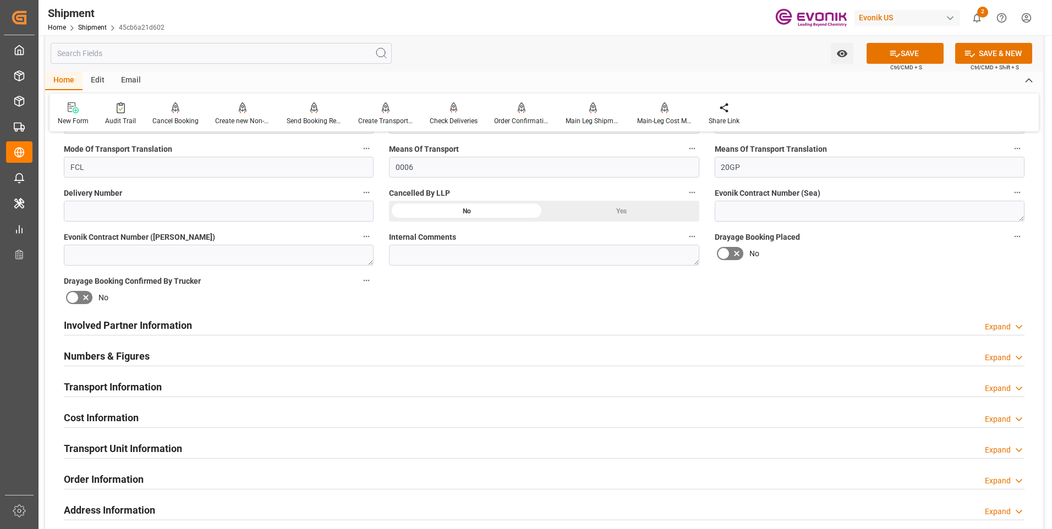
click at [149, 349] on div "Numbers & Figures Expand" at bounding box center [544, 355] width 960 height 21
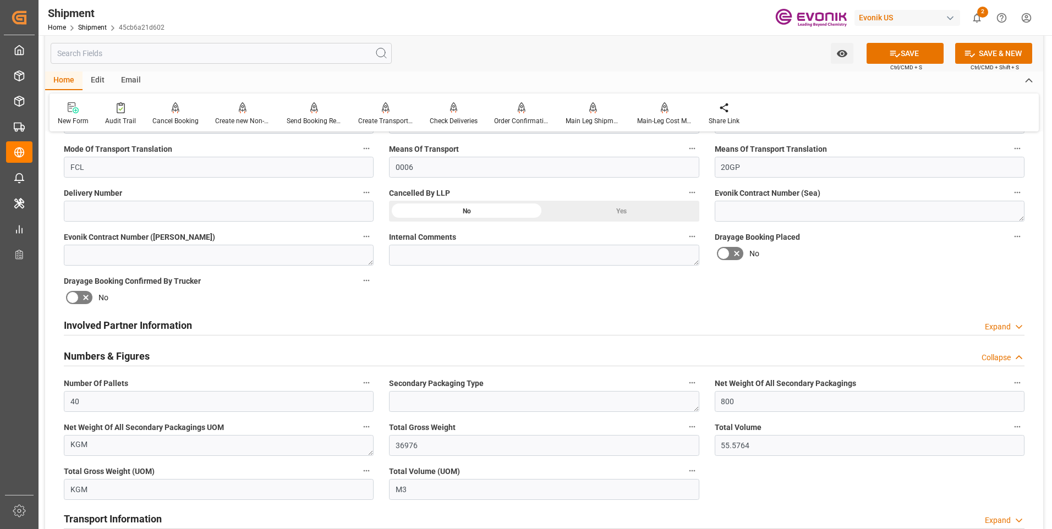
click at [148, 349] on h2 "Numbers & Figures" at bounding box center [107, 356] width 86 height 15
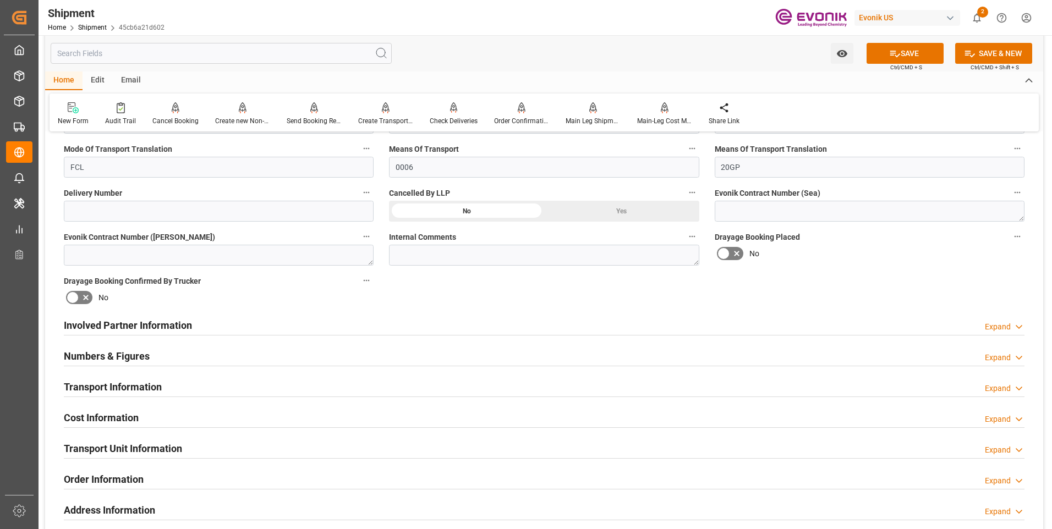
click at [124, 383] on h2 "Transport Information" at bounding box center [113, 387] width 98 height 15
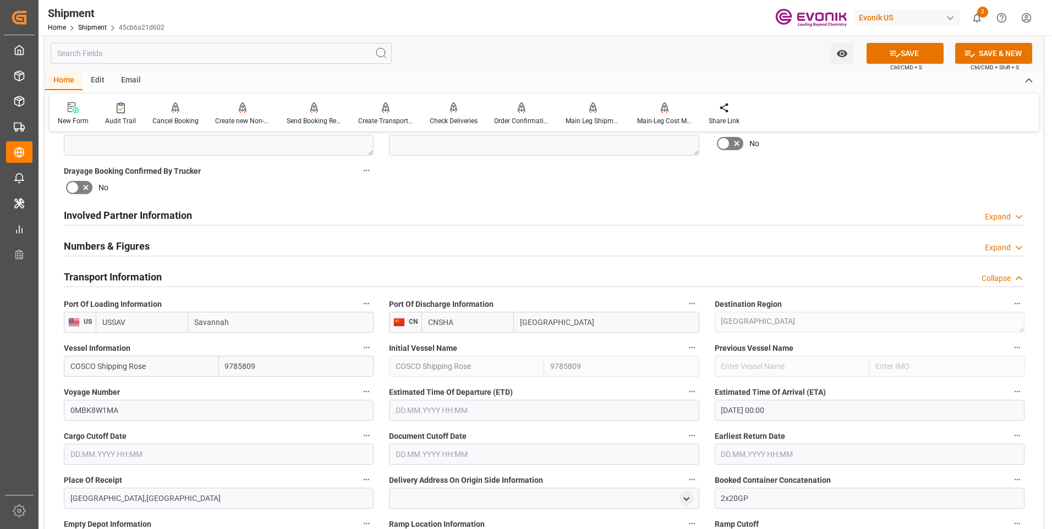
scroll to position [605, 0]
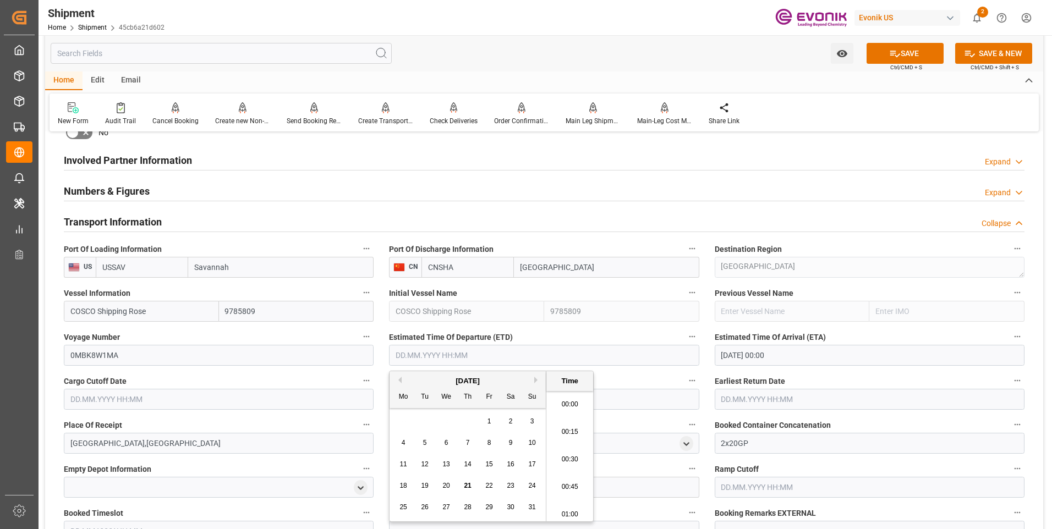
click at [506, 358] on input "text" at bounding box center [544, 355] width 310 height 21
click at [533, 380] on div "August 2025" at bounding box center [467, 381] width 156 height 11
click at [536, 380] on button "Next Month" at bounding box center [537, 380] width 7 height 7
click at [506, 466] on div "20" at bounding box center [511, 464] width 14 height 13
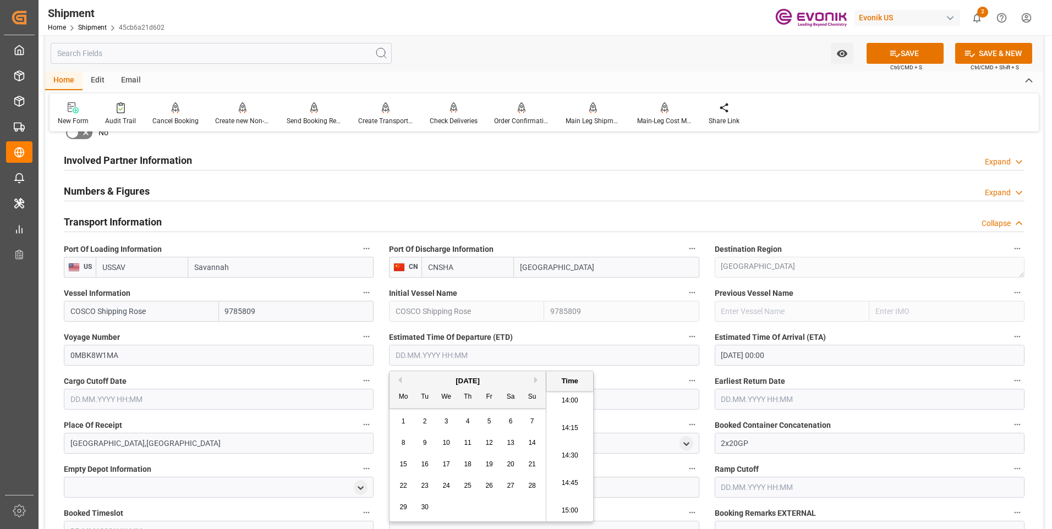
type input "20.09.2025 00:00"
click at [649, 375] on label "Document Cutoff Date" at bounding box center [544, 380] width 310 height 15
click at [685, 375] on button "Document Cutoff Date" at bounding box center [692, 380] width 14 height 14
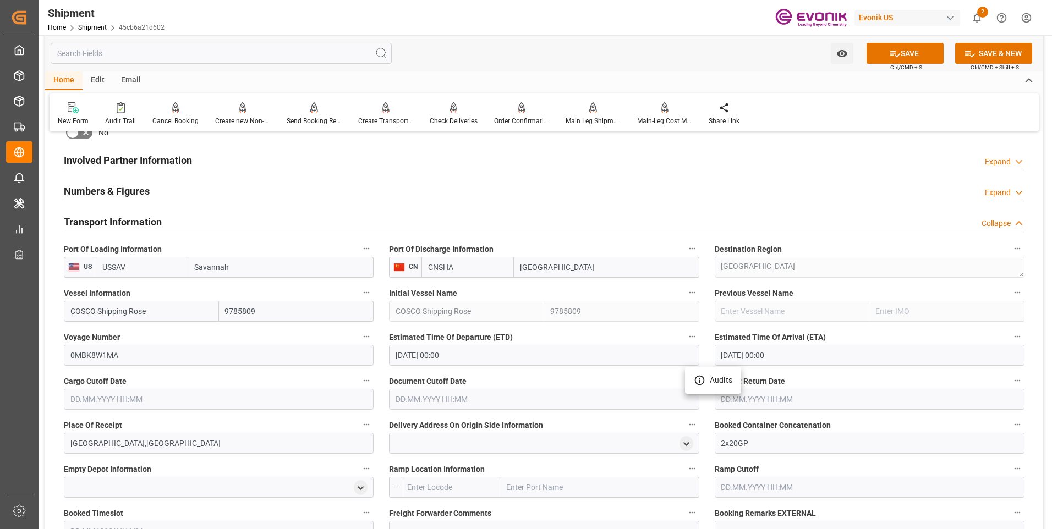
click at [183, 398] on div at bounding box center [526, 264] width 1052 height 529
click at [182, 406] on input "text" at bounding box center [219, 399] width 310 height 21
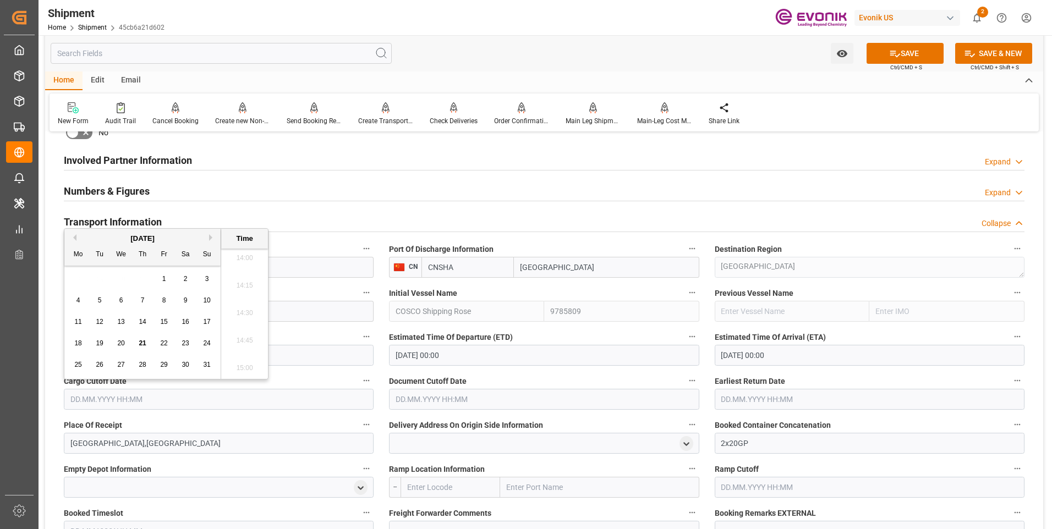
click at [211, 238] on button "Next Month" at bounding box center [212, 237] width 7 height 7
click at [161, 277] on div "5" at bounding box center [164, 279] width 14 height 13
type input "05.09.2025 00:00"
click at [437, 398] on input "text" at bounding box center [544, 399] width 310 height 21
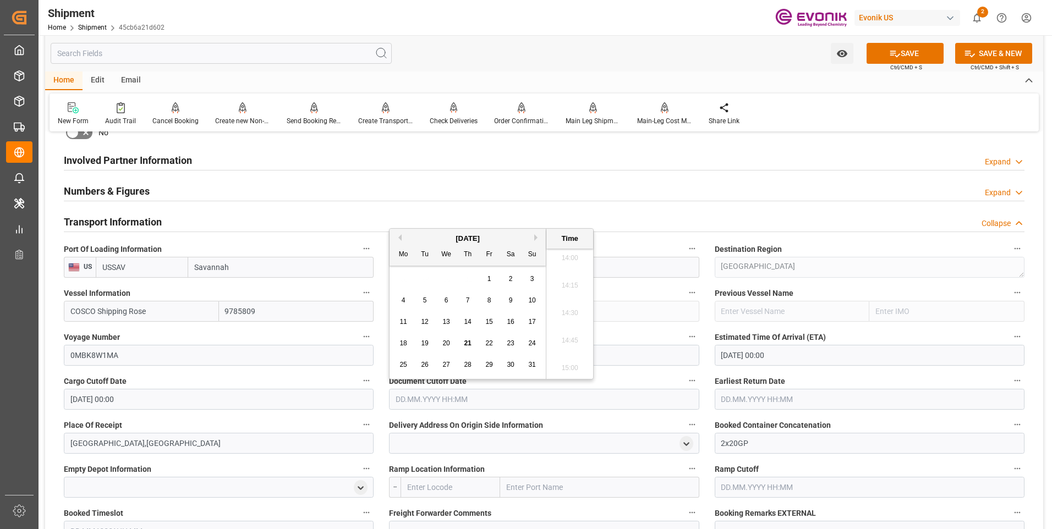
click at [535, 236] on button "Next Month" at bounding box center [537, 237] width 7 height 7
click at [491, 277] on div "5" at bounding box center [489, 279] width 14 height 13
type input "05.09.2025 00:00"
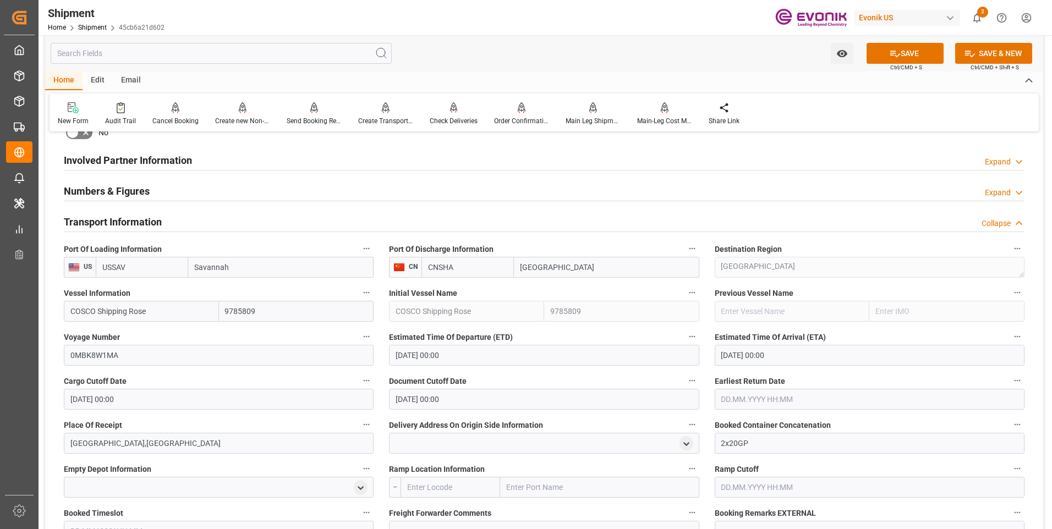
click at [751, 388] on label "Earliest Return Date" at bounding box center [869, 380] width 310 height 15
click at [1010, 388] on button "Earliest Return Date" at bounding box center [1017, 380] width 14 height 14
click at [758, 397] on div at bounding box center [526, 264] width 1052 height 529
click at [759, 397] on input "text" at bounding box center [869, 399] width 310 height 21
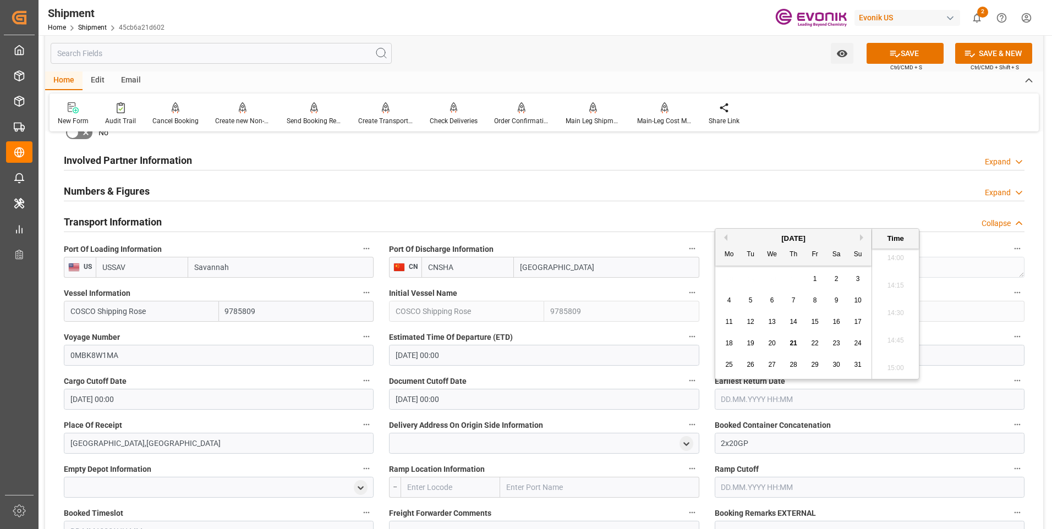
click at [860, 236] on button "Next Month" at bounding box center [863, 237] width 7 height 7
click at [816, 278] on span "5" at bounding box center [815, 279] width 4 height 8
type input "05.09.2025 00:00"
click at [667, 414] on div "Delivery Address On Origin Side Information" at bounding box center [543, 436] width 325 height 44
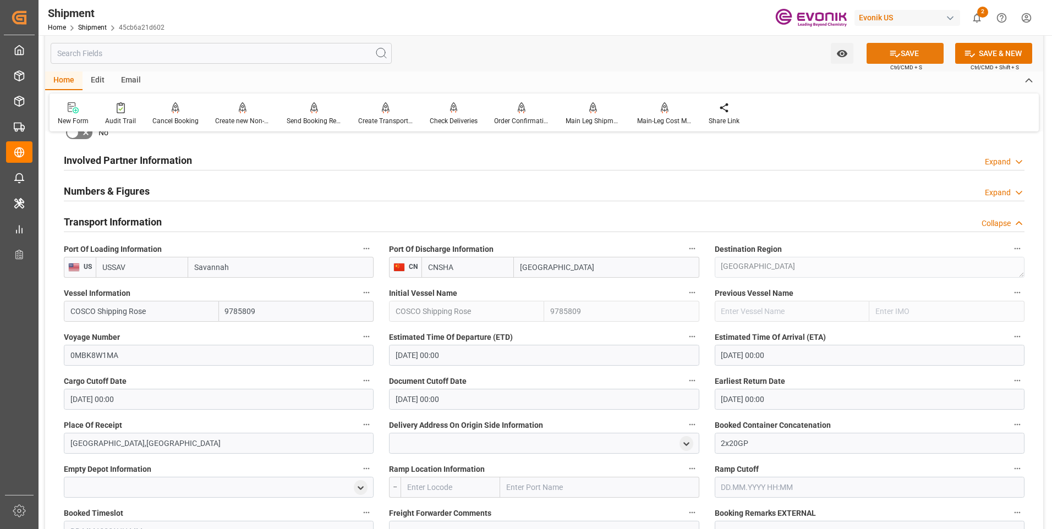
click at [895, 54] on icon at bounding box center [895, 54] width 12 height 12
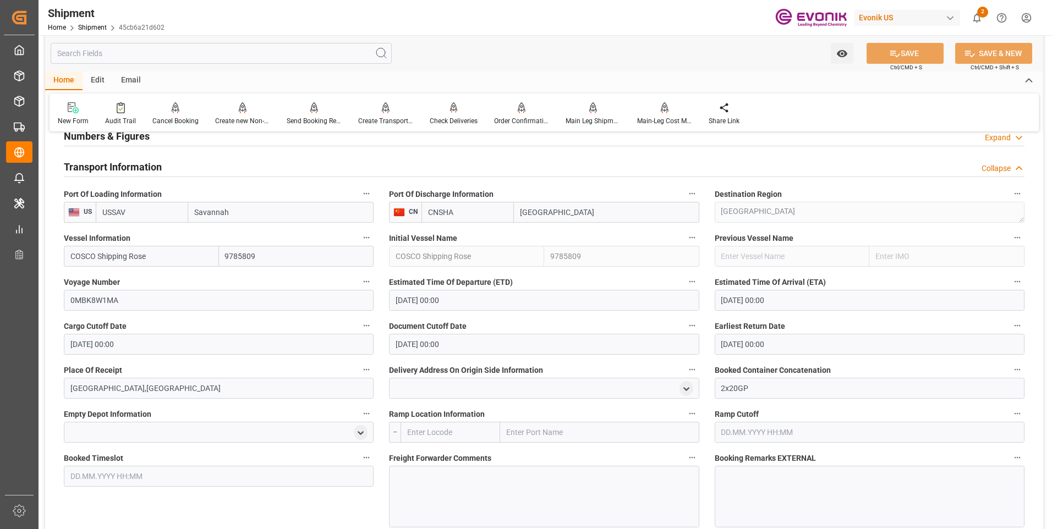
scroll to position [770, 0]
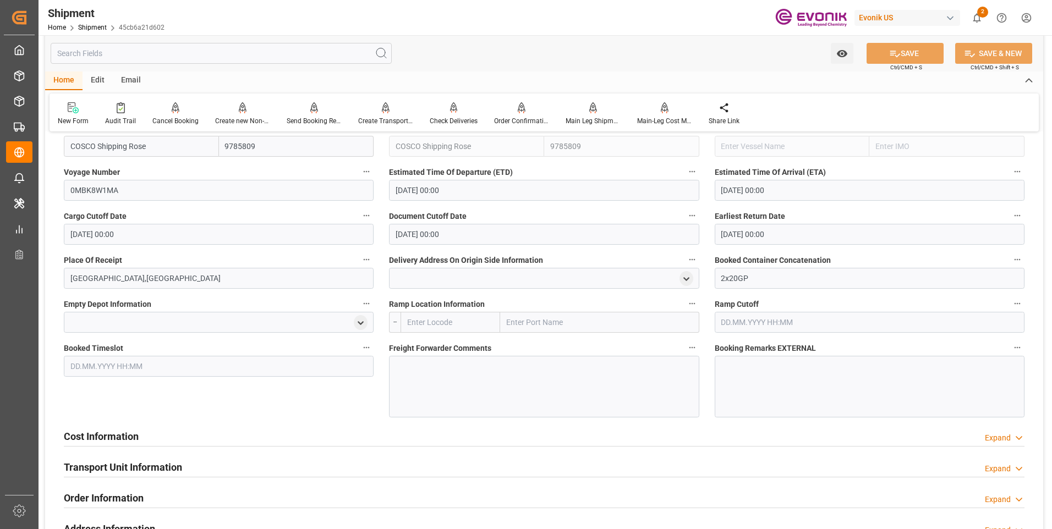
click at [111, 433] on h2 "Cost Information" at bounding box center [101, 436] width 75 height 15
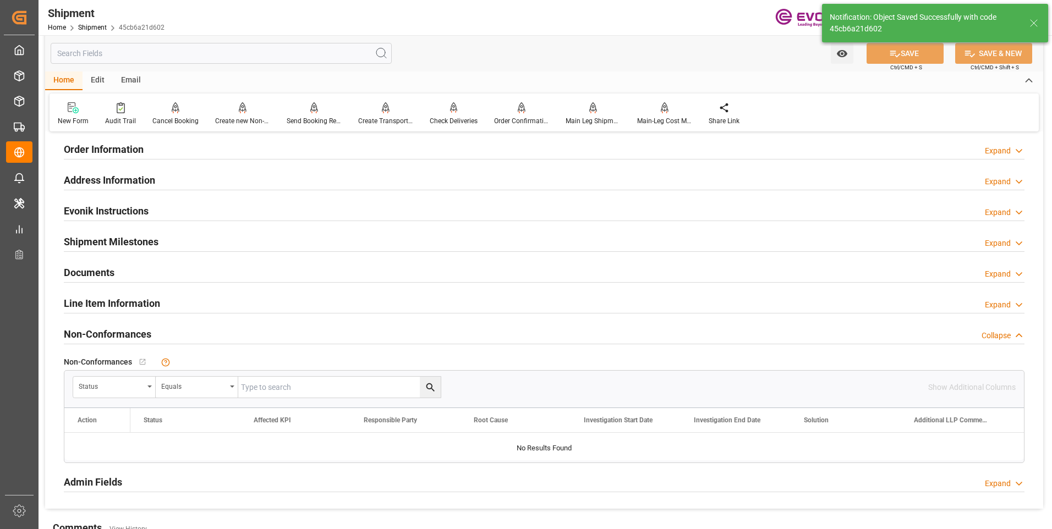
scroll to position [476, 0]
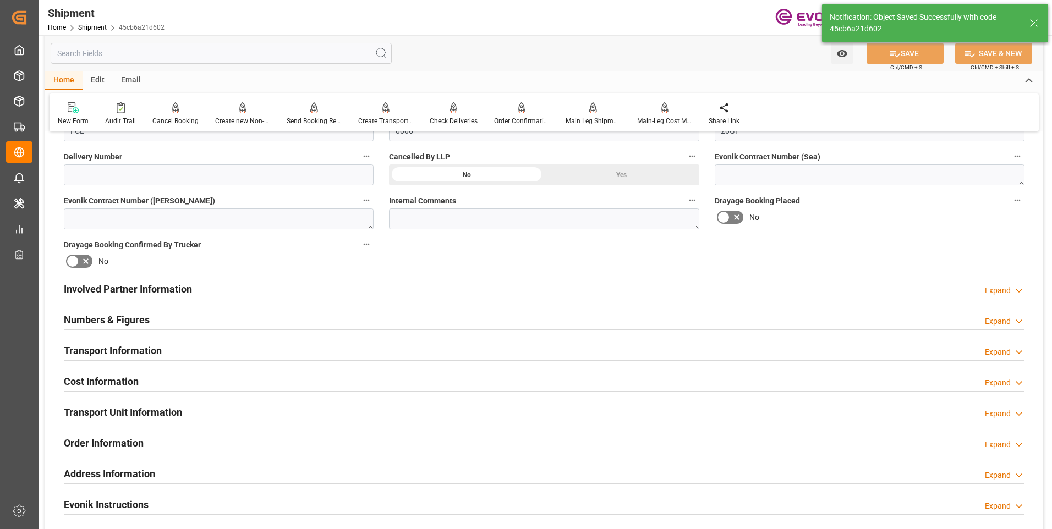
click at [131, 295] on h2 "Involved Partner Information" at bounding box center [128, 289] width 128 height 15
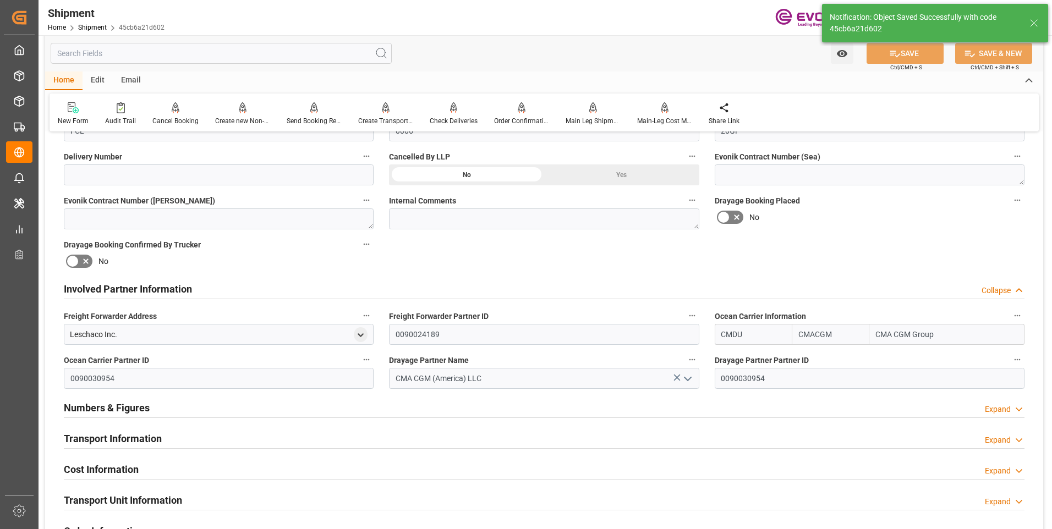
scroll to position [564, 0]
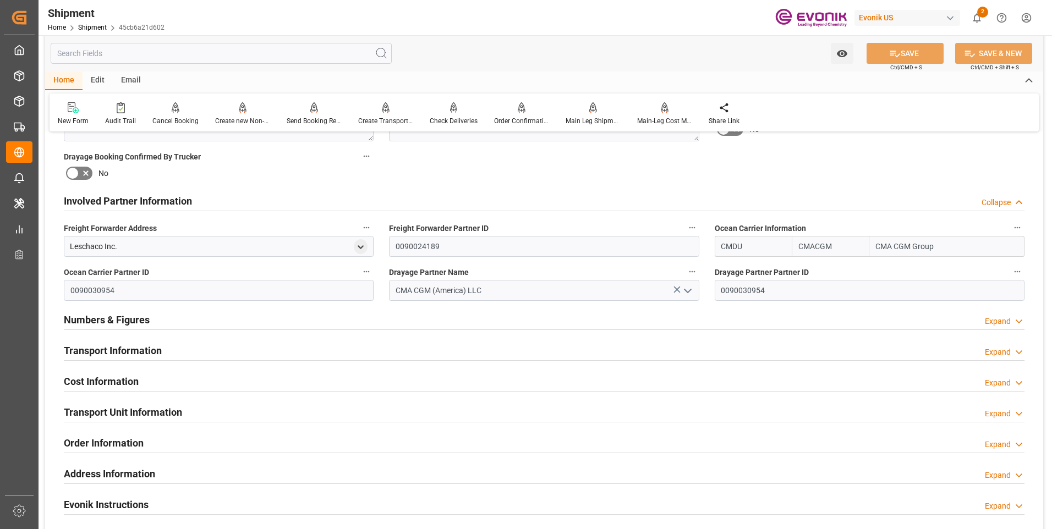
click at [111, 375] on h2 "Cost Information" at bounding box center [101, 381] width 75 height 15
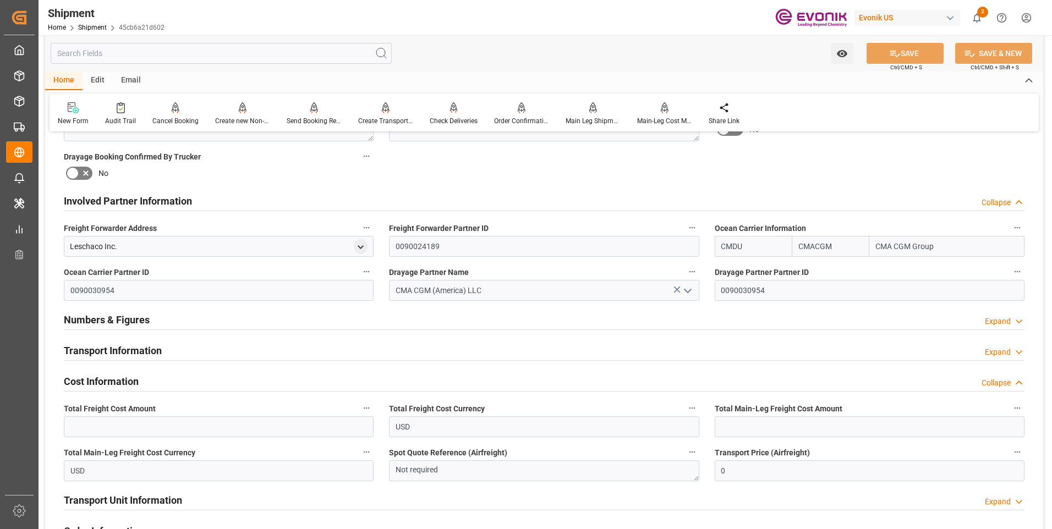
scroll to position [674, 0]
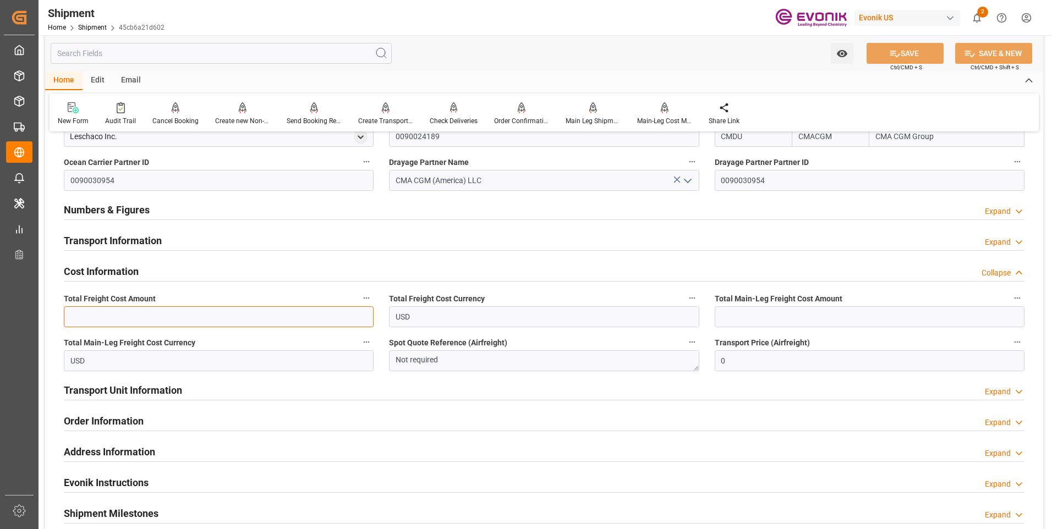
click at [109, 323] on input "text" at bounding box center [219, 316] width 310 height 21
type input "1600"
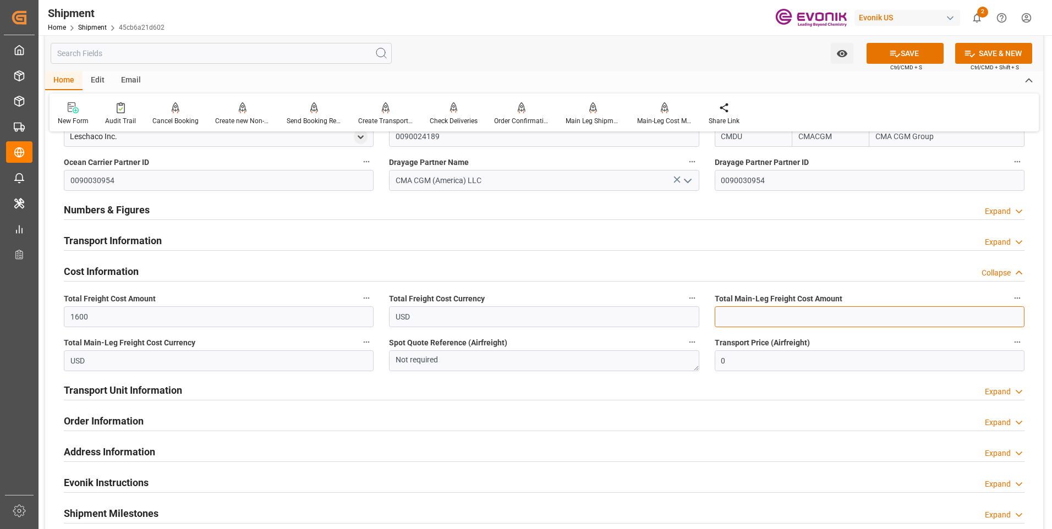
click at [728, 314] on input "text" at bounding box center [869, 316] width 310 height 21
type input "1600"
click at [890, 57] on icon at bounding box center [895, 54] width 12 height 12
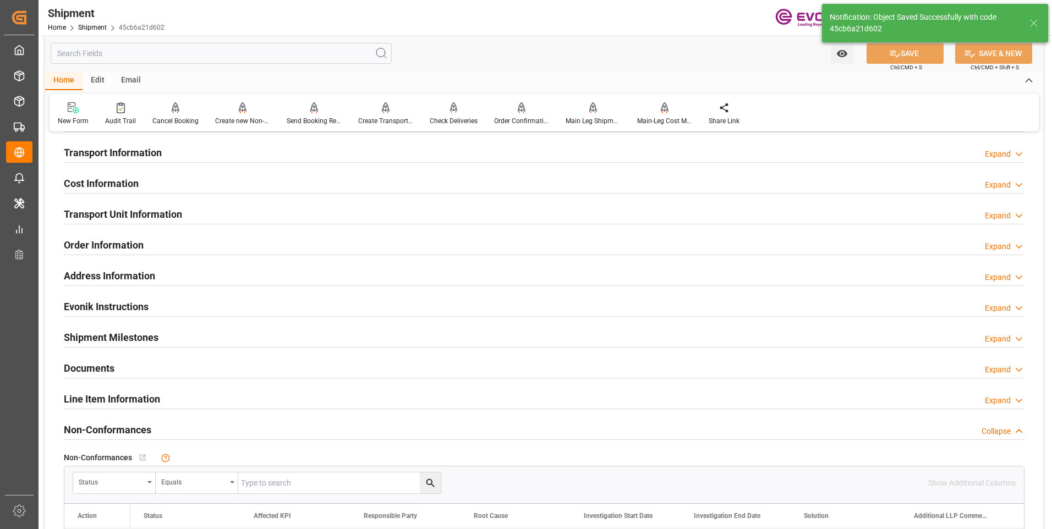
scroll to position [564, 0]
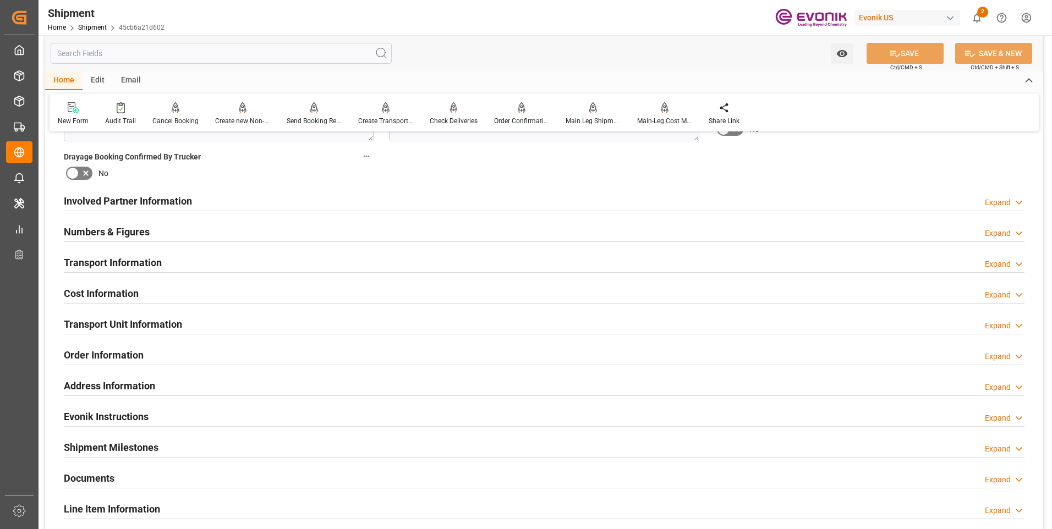
click at [100, 359] on h2 "Order Information" at bounding box center [104, 355] width 80 height 15
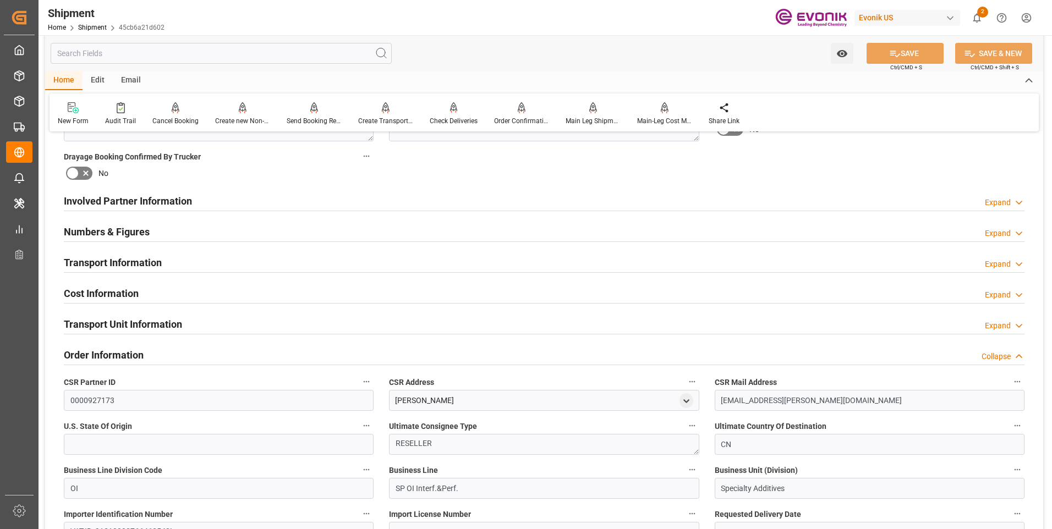
click at [102, 356] on h2 "Order Information" at bounding box center [104, 355] width 80 height 15
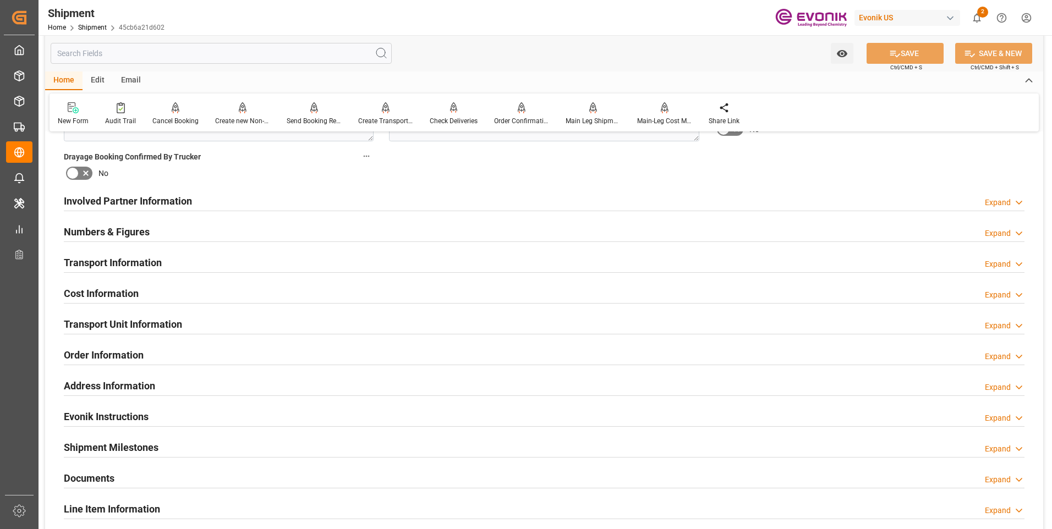
click at [97, 321] on h2 "Transport Unit Information" at bounding box center [123, 324] width 118 height 15
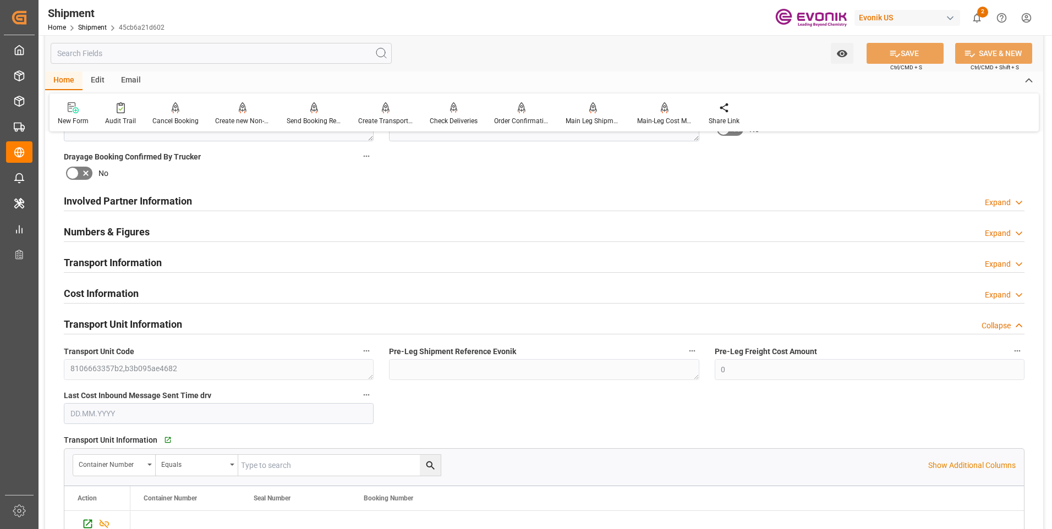
click at [97, 321] on h2 "Transport Unit Information" at bounding box center [123, 324] width 118 height 15
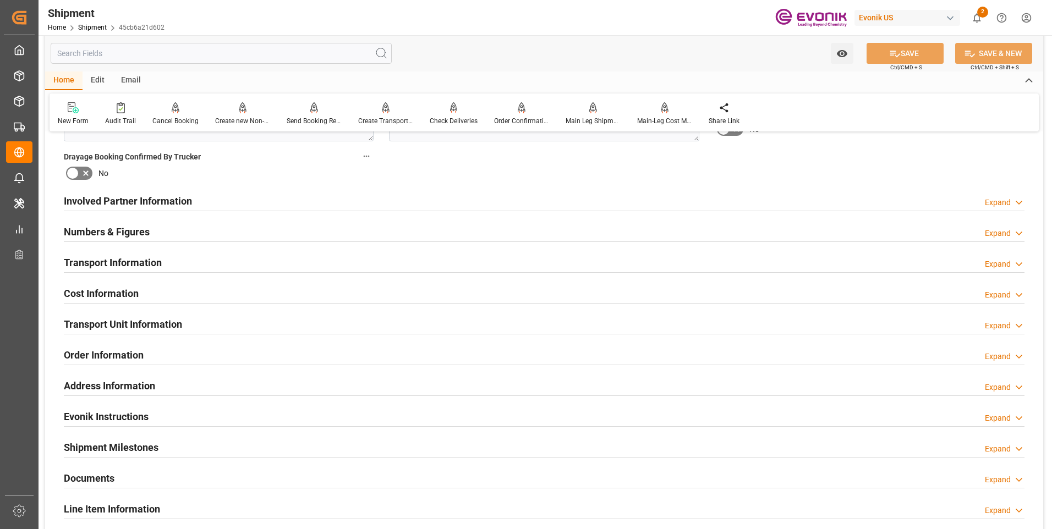
scroll to position [619, 0]
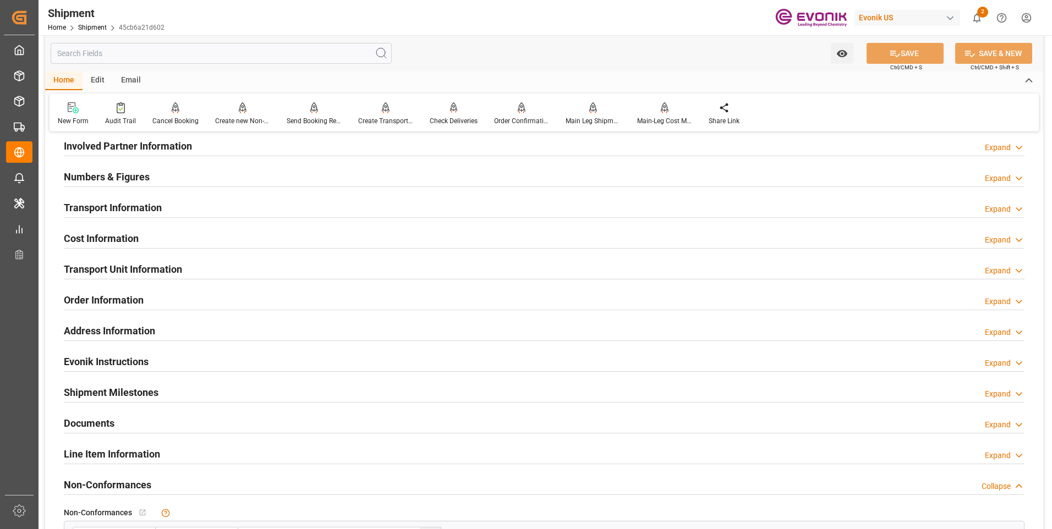
click at [97, 301] on h2 "Order Information" at bounding box center [104, 300] width 80 height 15
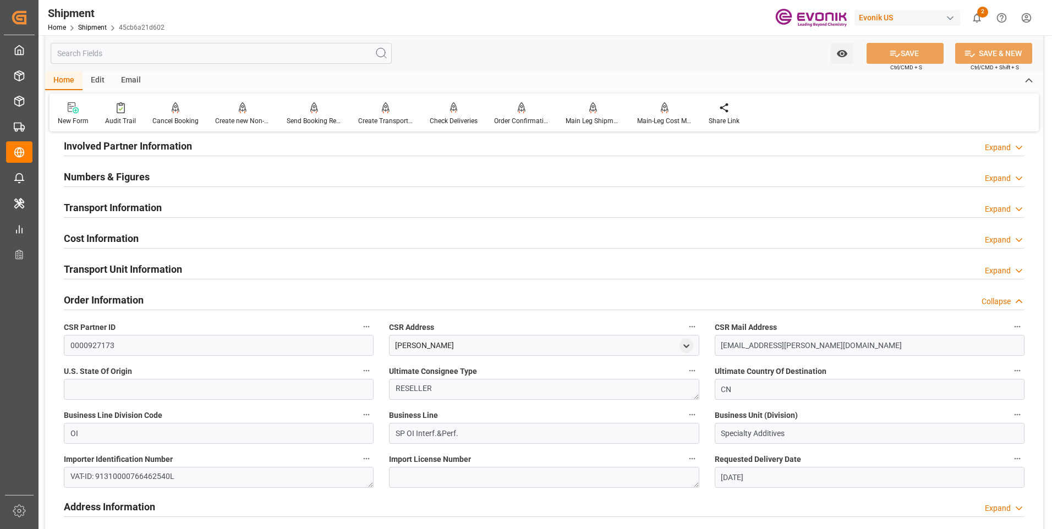
click at [97, 301] on h2 "Order Information" at bounding box center [104, 300] width 80 height 15
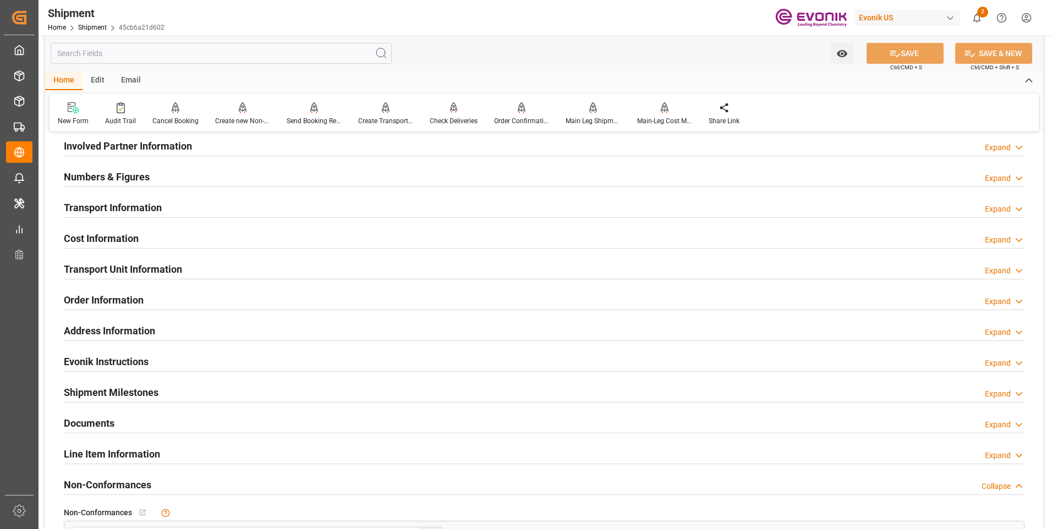
click at [103, 328] on h2 "Address Information" at bounding box center [109, 330] width 91 height 15
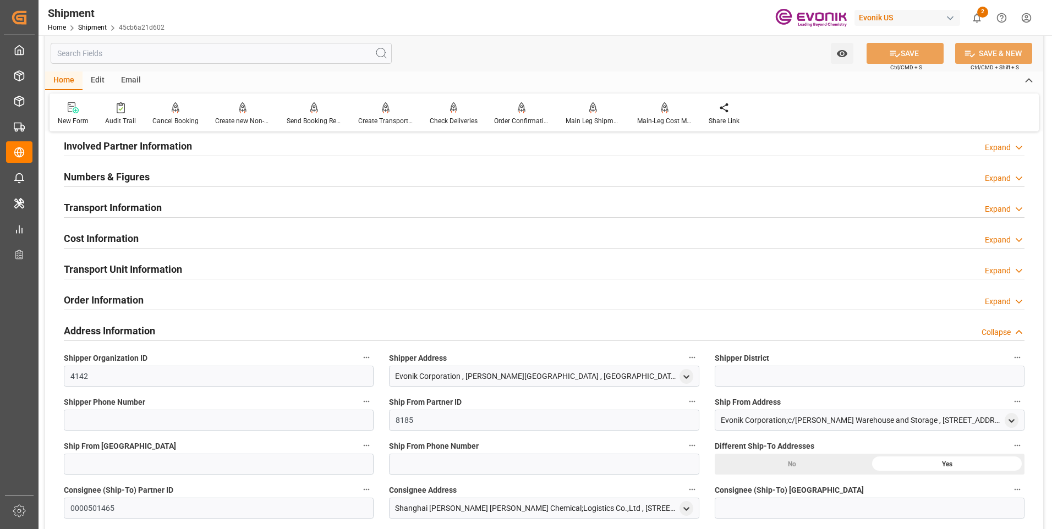
scroll to position [674, 0]
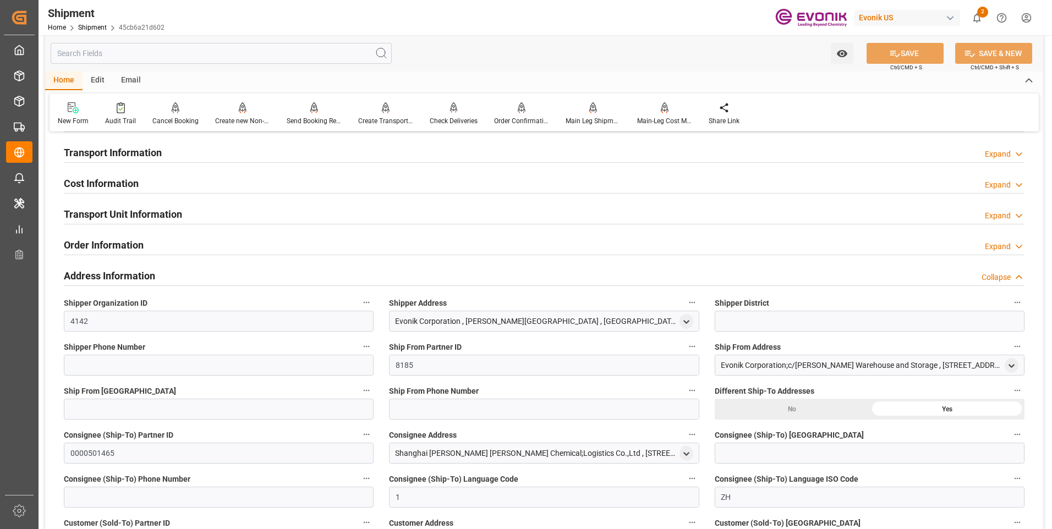
click at [101, 251] on h2 "Order Information" at bounding box center [104, 245] width 80 height 15
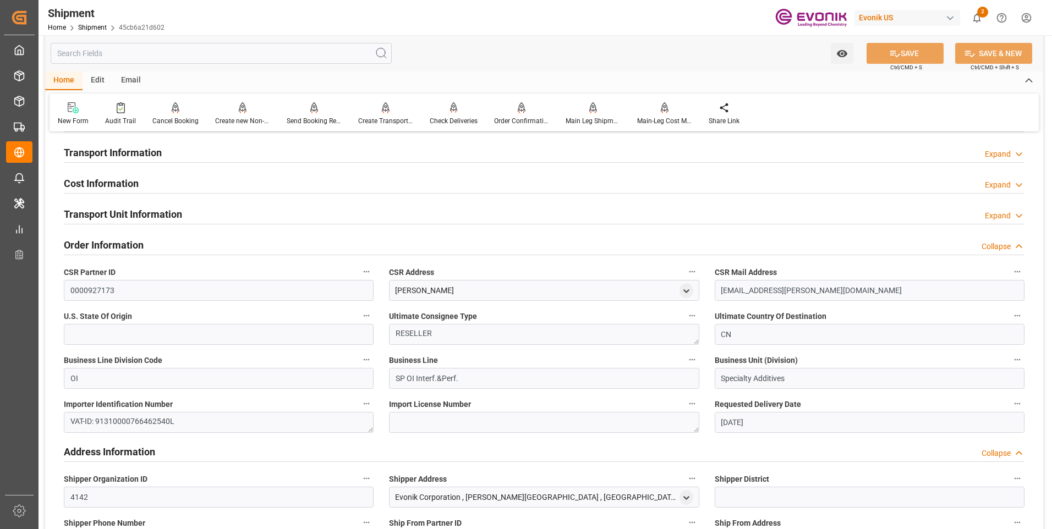
click at [104, 251] on h2 "Order Information" at bounding box center [104, 245] width 80 height 15
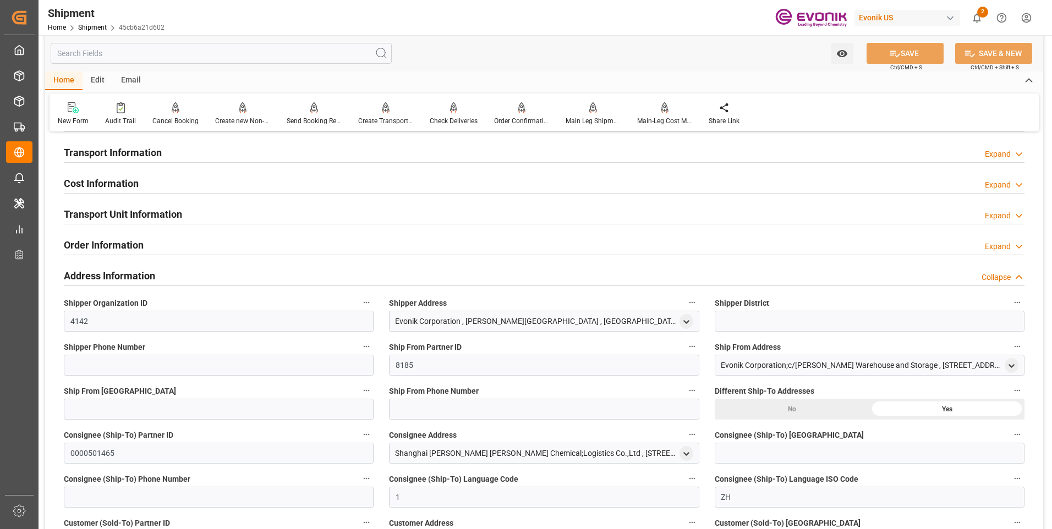
click at [104, 273] on h2 "Address Information" at bounding box center [109, 275] width 91 height 15
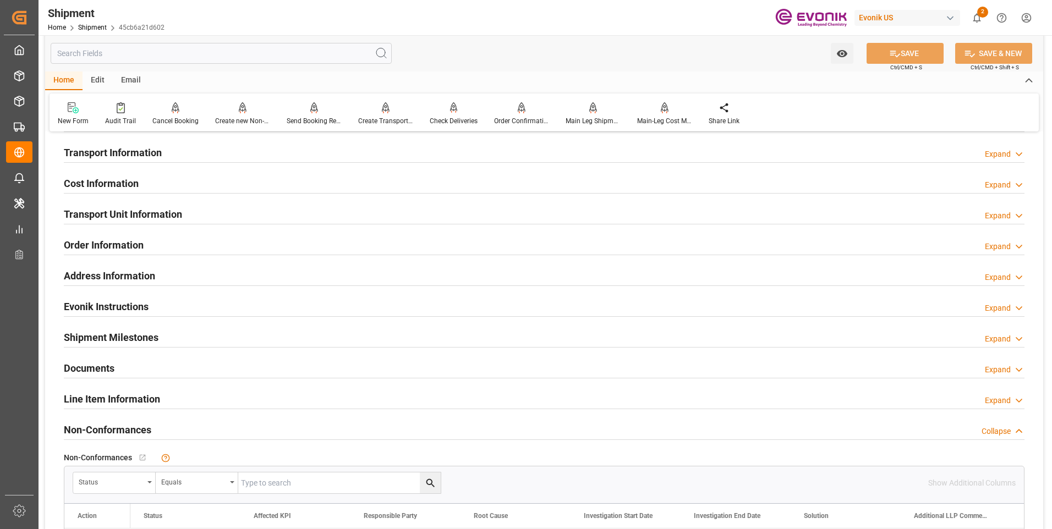
click at [115, 340] on h2 "Shipment Milestones" at bounding box center [111, 337] width 95 height 15
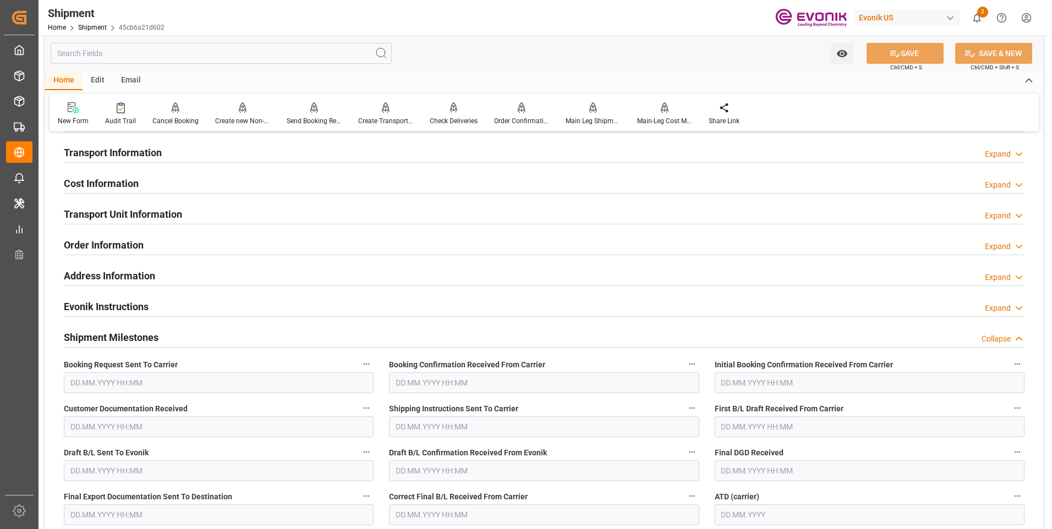
click at [115, 340] on h2 "Shipment Milestones" at bounding box center [111, 337] width 95 height 15
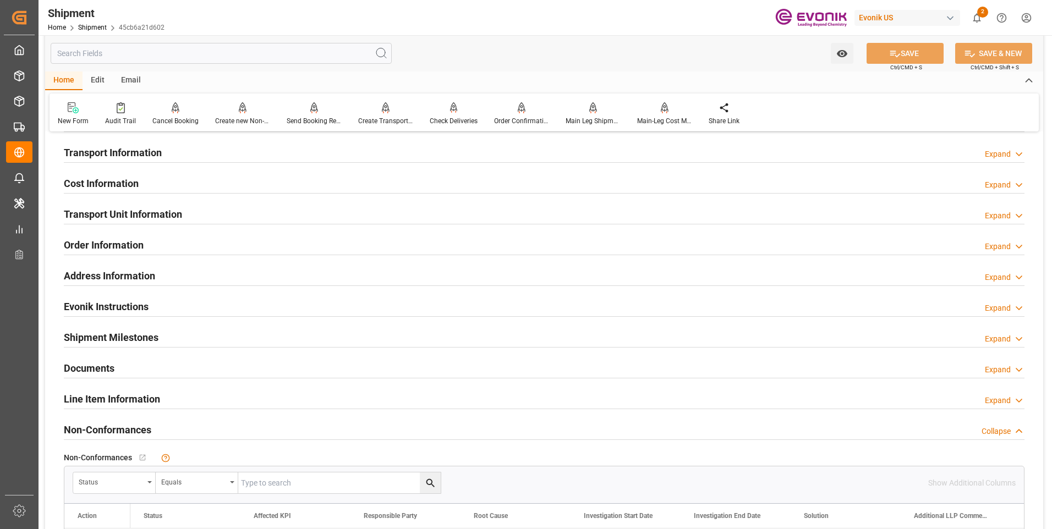
scroll to position [729, 0]
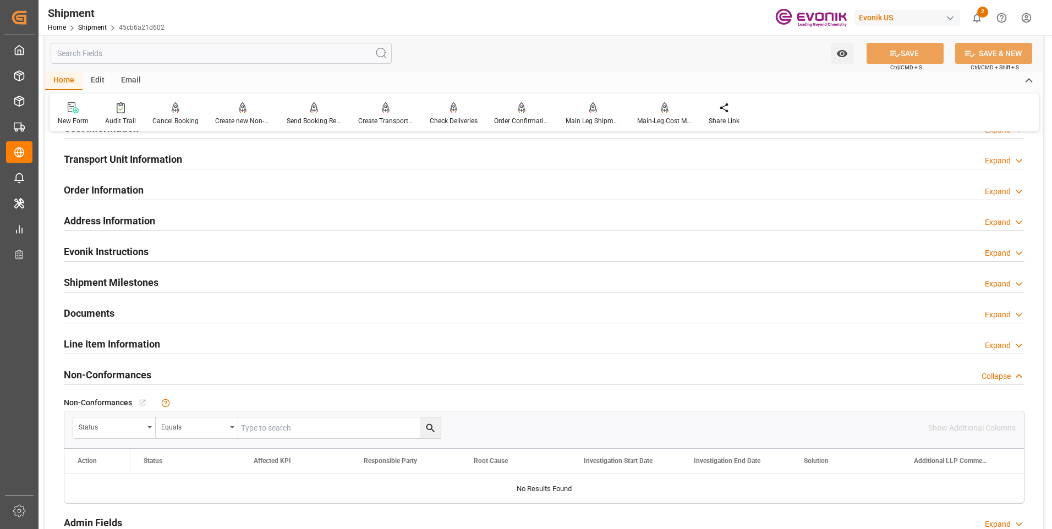
click at [89, 316] on h2 "Documents" at bounding box center [89, 313] width 51 height 15
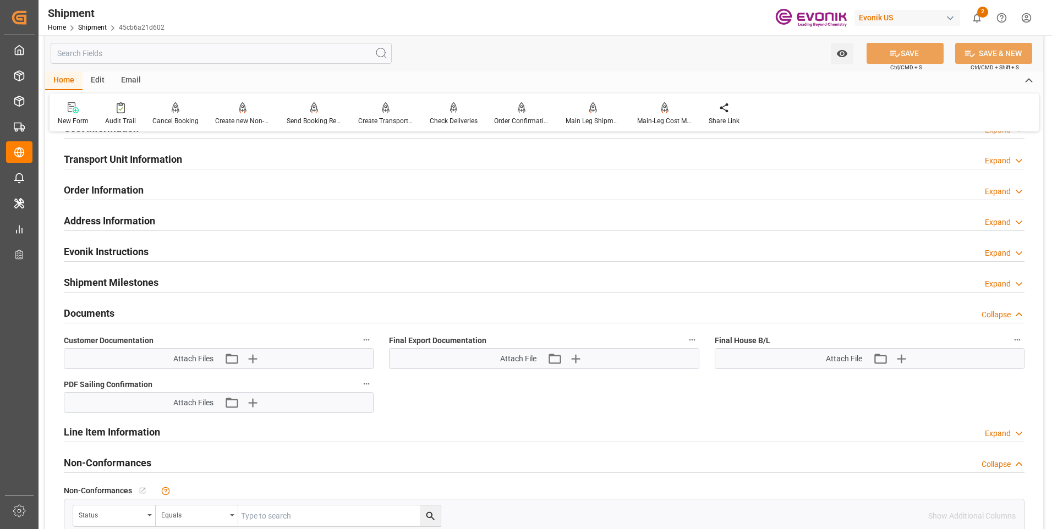
click at [90, 315] on h2 "Documents" at bounding box center [89, 313] width 51 height 15
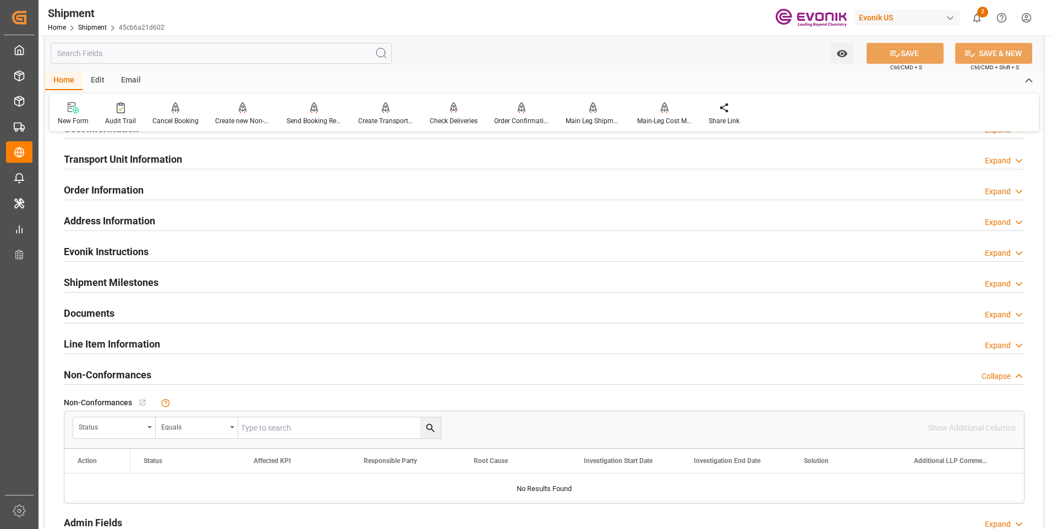
click at [97, 284] on h2 "Shipment Milestones" at bounding box center [111, 282] width 95 height 15
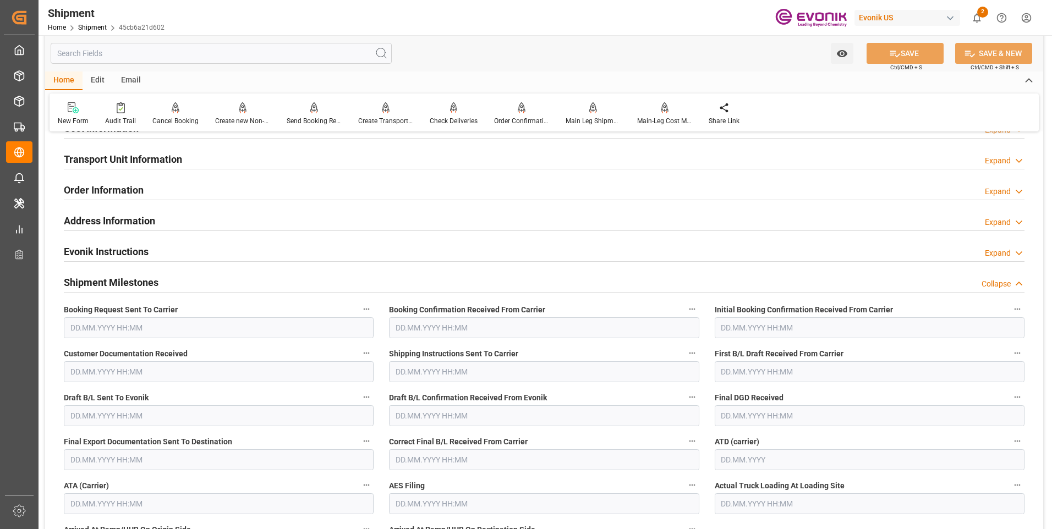
click at [97, 284] on h2 "Shipment Milestones" at bounding box center [111, 282] width 95 height 15
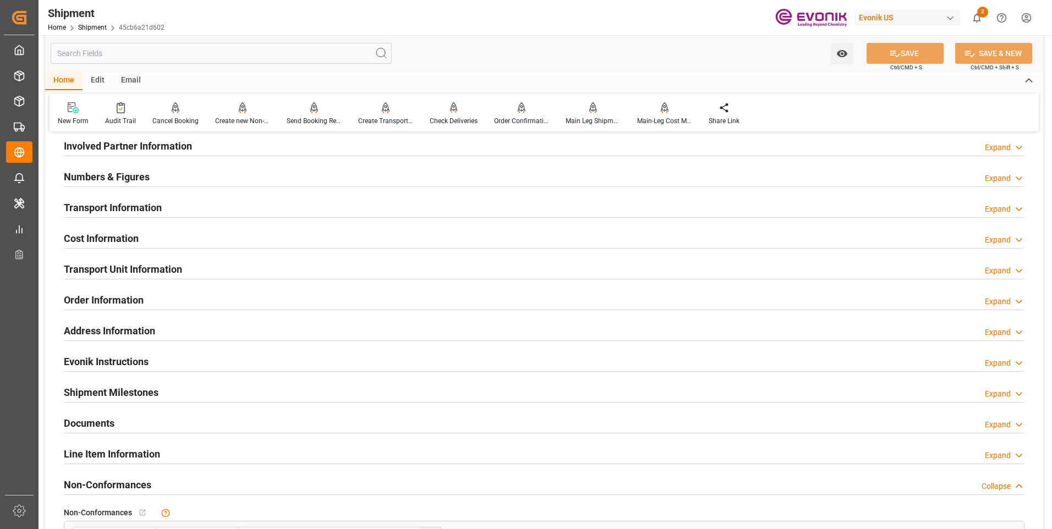
scroll to position [564, 0]
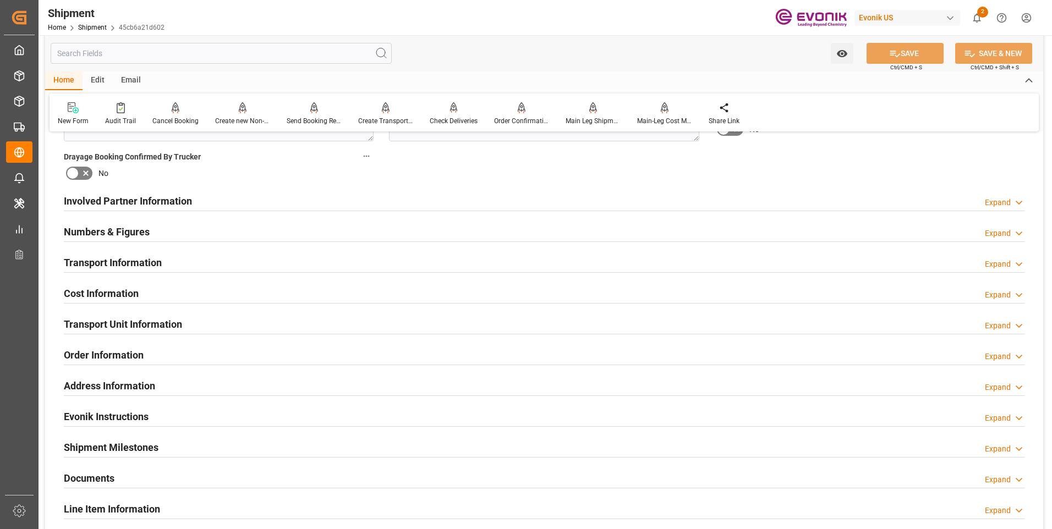
click at [110, 327] on h2 "Transport Unit Information" at bounding box center [123, 324] width 118 height 15
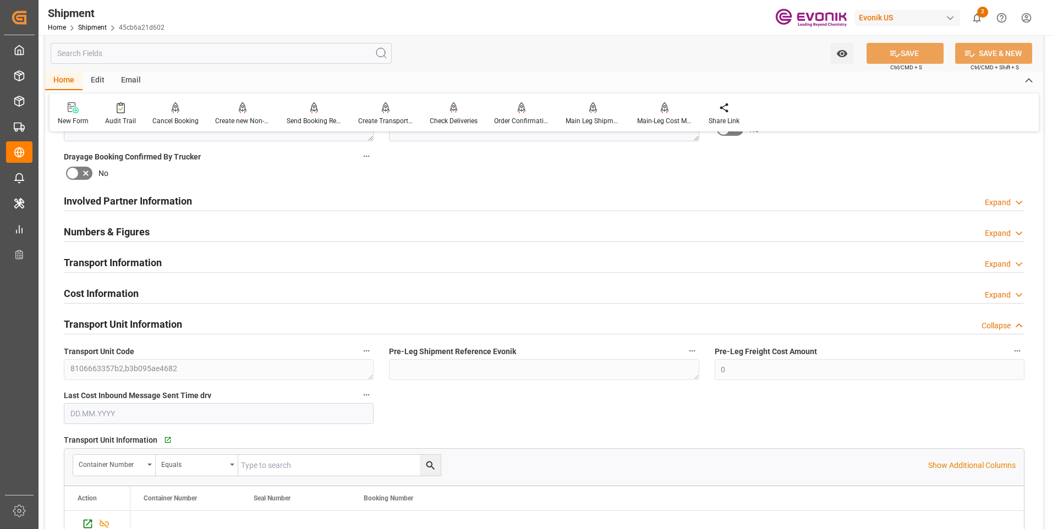
scroll to position [674, 0]
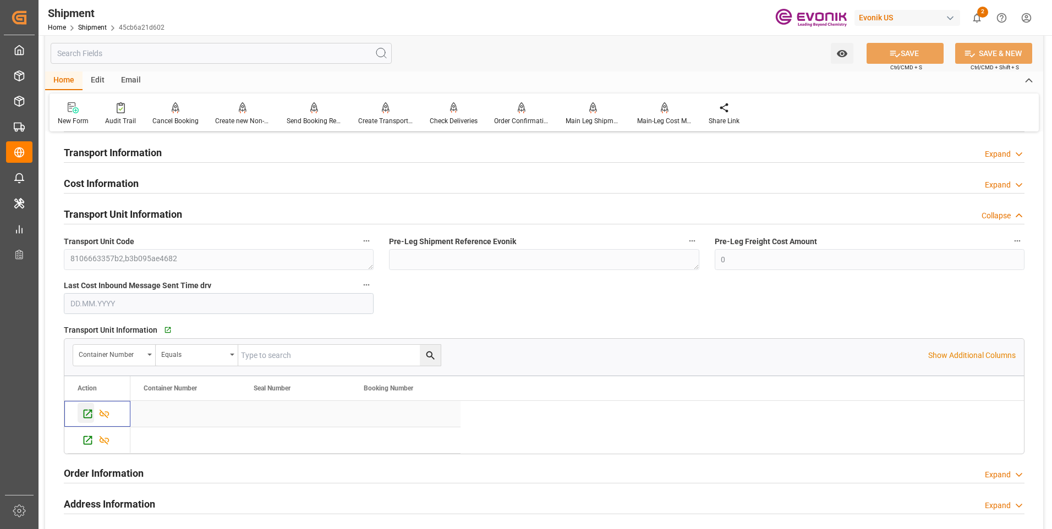
click at [90, 412] on icon "Press SPACE to select this row." at bounding box center [88, 414] width 12 height 12
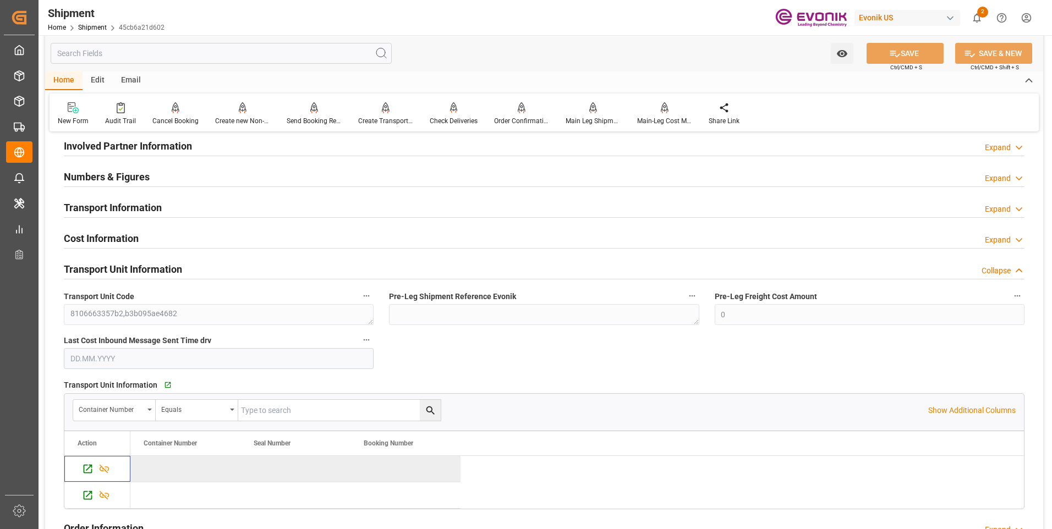
scroll to position [289, 0]
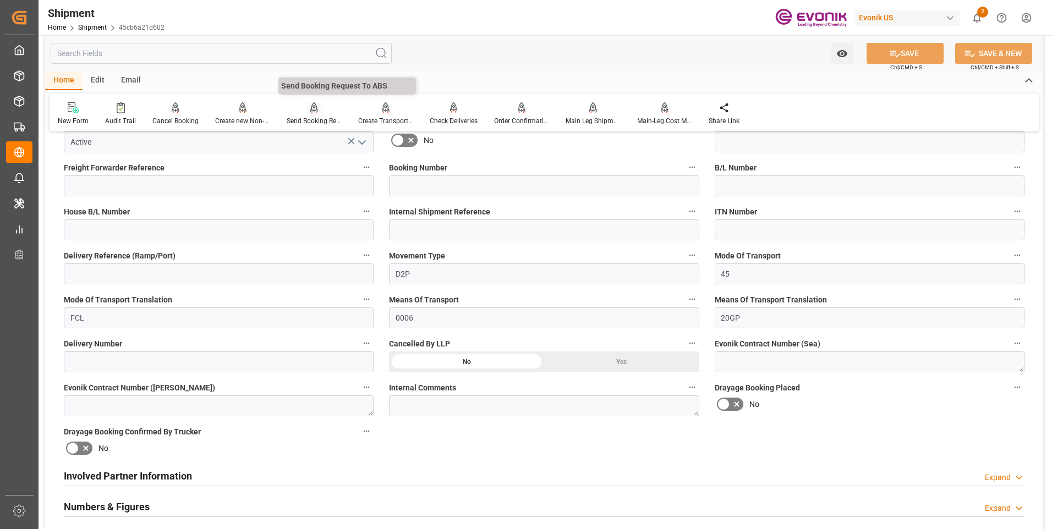
click at [302, 117] on div "Send Booking Request To ABS" at bounding box center [314, 121] width 55 height 10
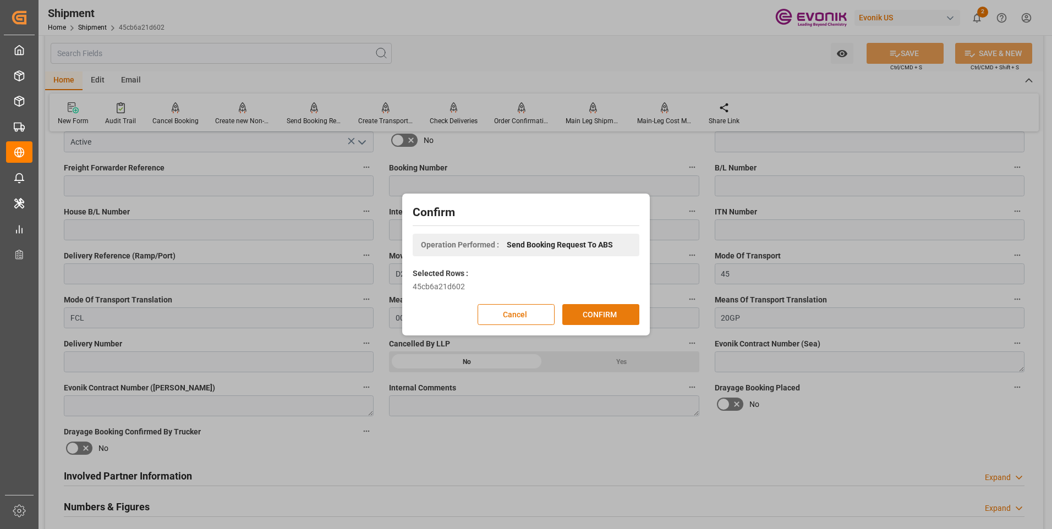
click at [600, 314] on button "CONFIRM" at bounding box center [600, 314] width 77 height 21
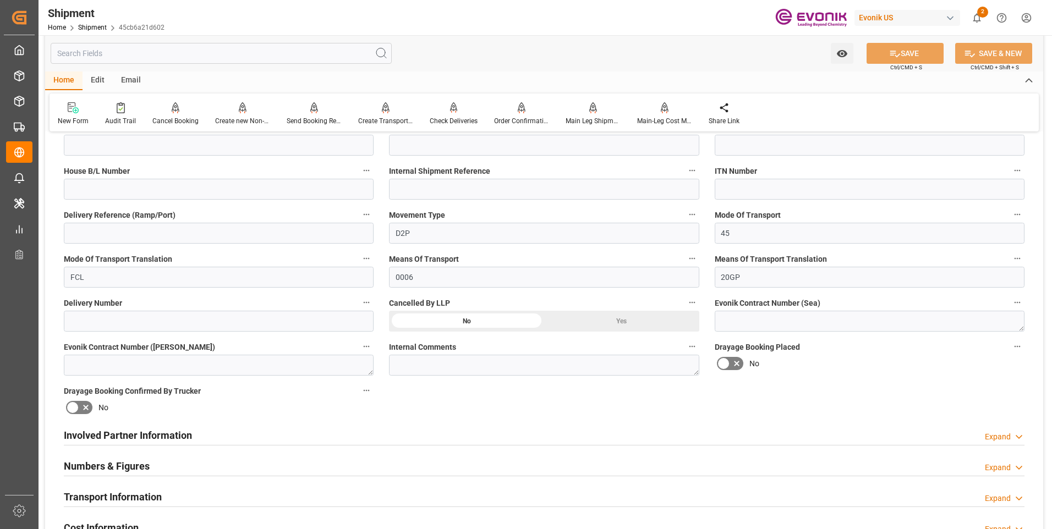
scroll to position [605, 0]
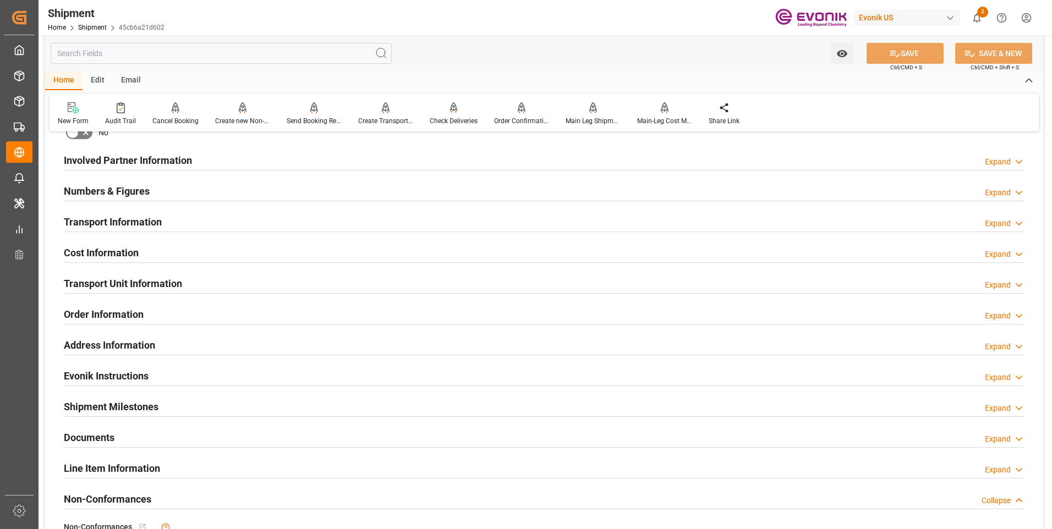
click at [106, 228] on h2 "Transport Information" at bounding box center [113, 222] width 98 height 15
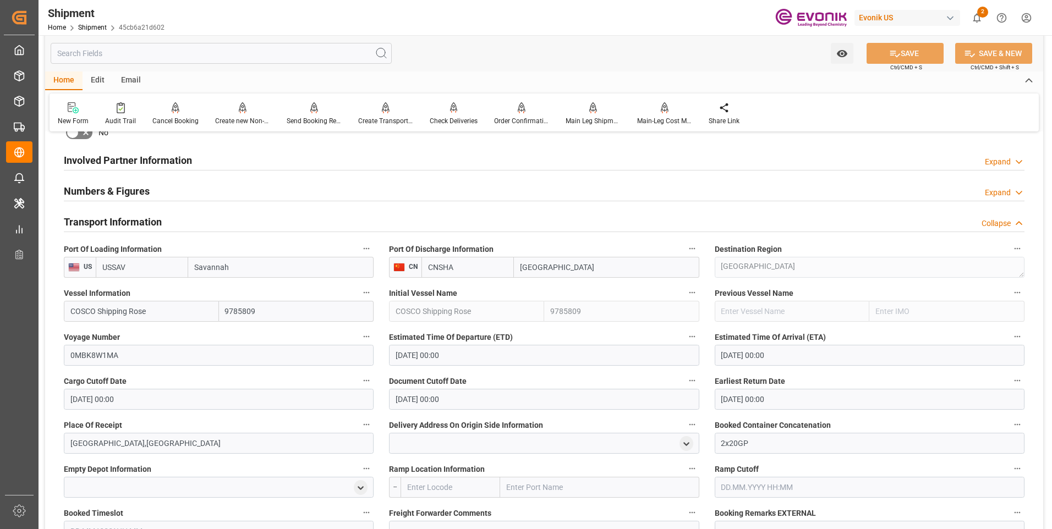
click at [107, 225] on h2 "Transport Information" at bounding box center [113, 222] width 98 height 15
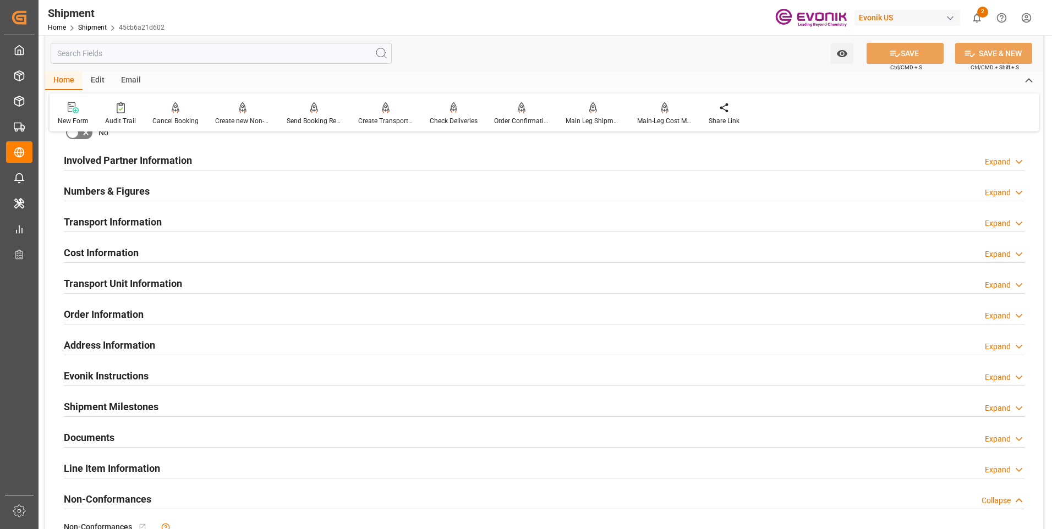
click at [90, 245] on h2 "Cost Information" at bounding box center [101, 252] width 75 height 15
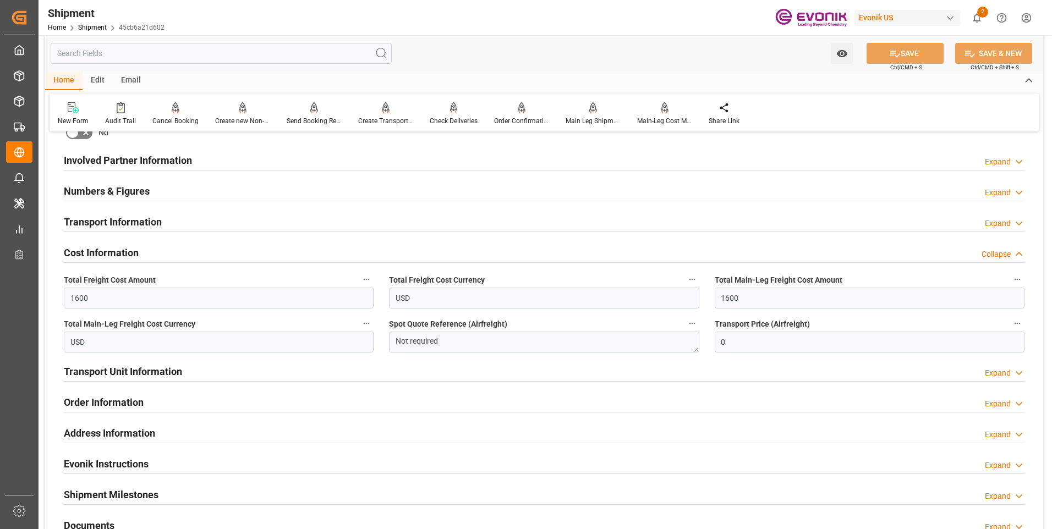
click at [90, 245] on h2 "Cost Information" at bounding box center [101, 252] width 75 height 15
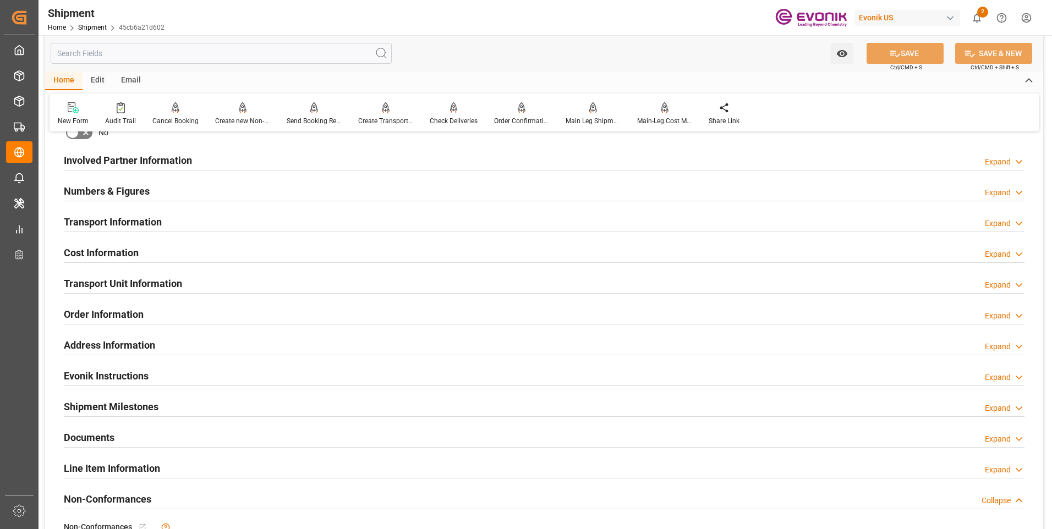
click at [96, 272] on div "Transport Unit Information" at bounding box center [123, 282] width 118 height 21
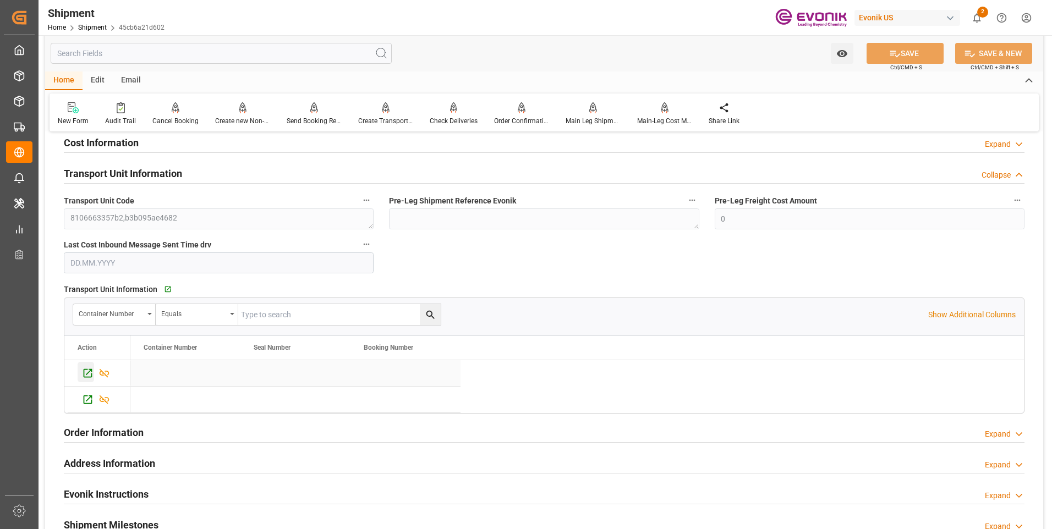
scroll to position [770, 0]
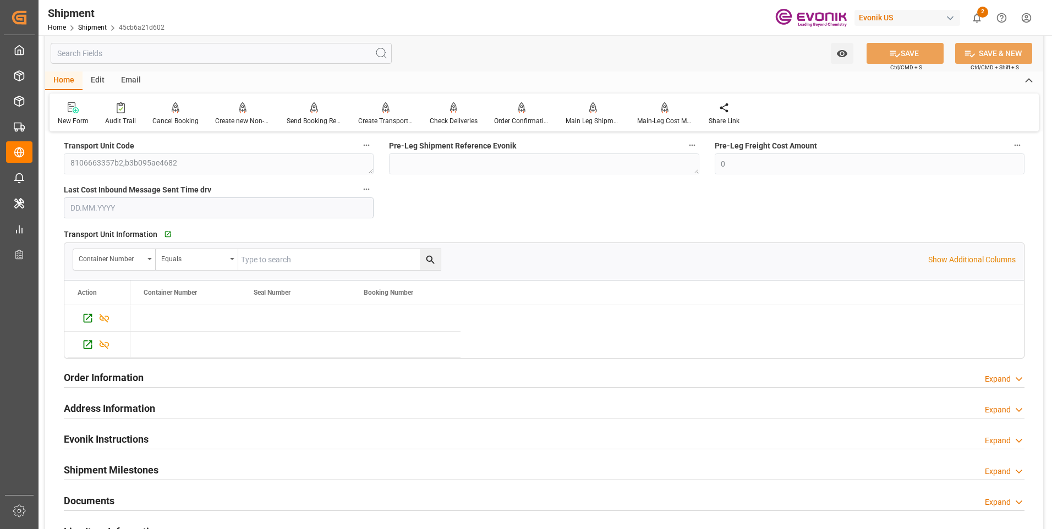
click at [93, 382] on h2 "Order Information" at bounding box center [104, 377] width 80 height 15
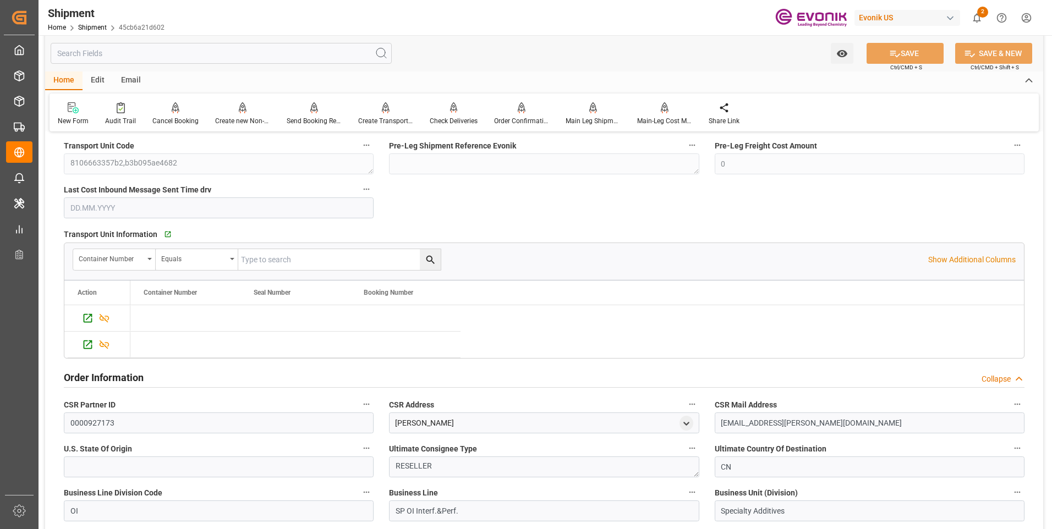
click at [93, 380] on h2 "Order Information" at bounding box center [104, 377] width 80 height 15
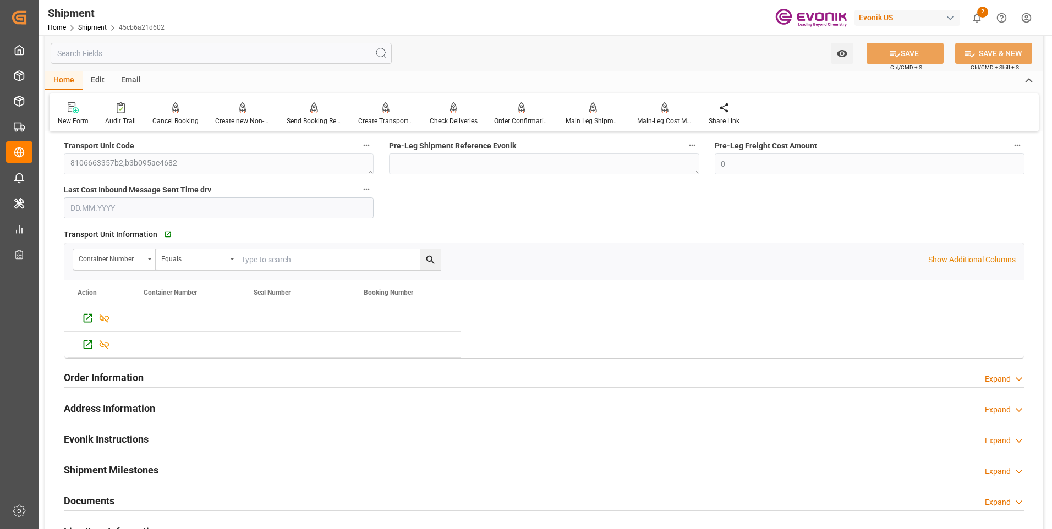
scroll to position [825, 0]
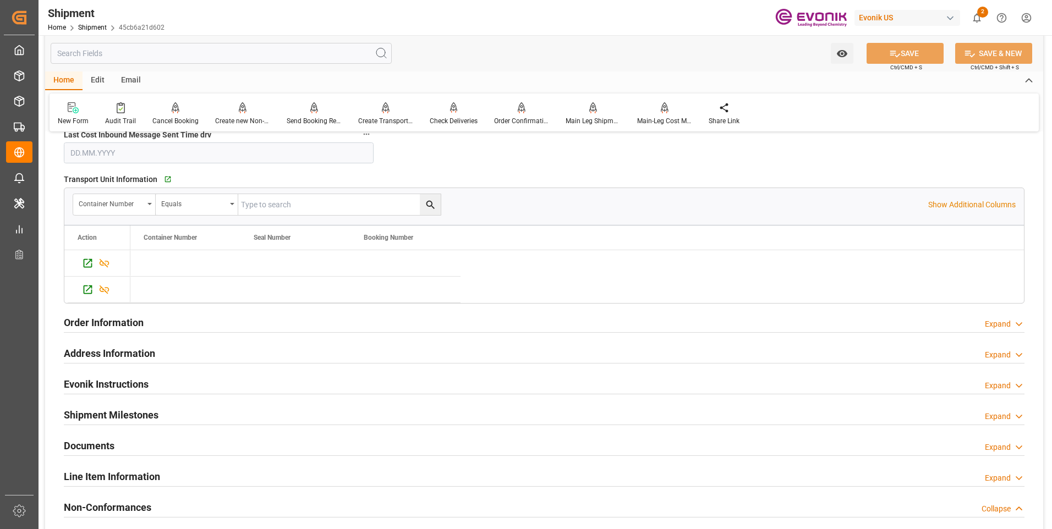
click at [93, 358] on h2 "Address Information" at bounding box center [109, 353] width 91 height 15
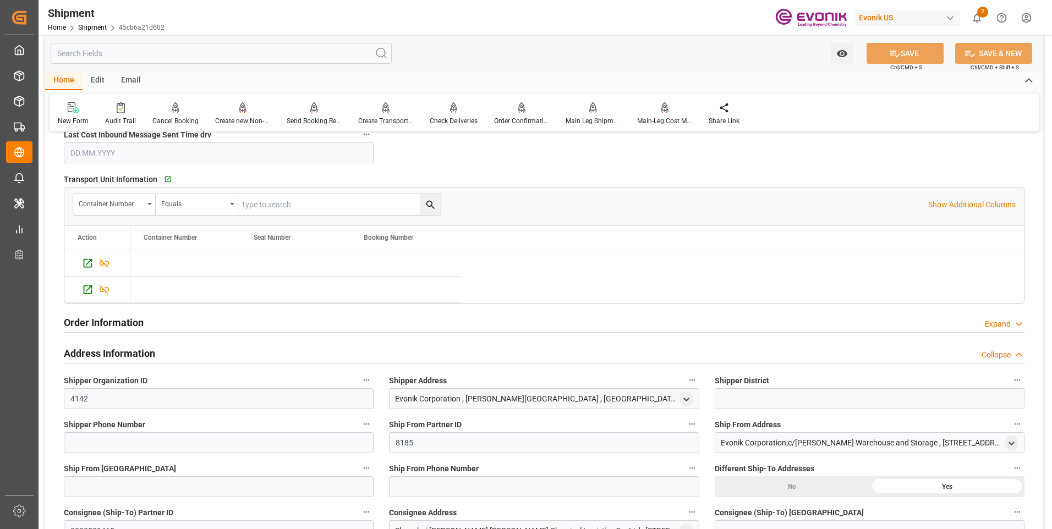
click at [98, 339] on div "Address Information Collapse" at bounding box center [544, 353] width 976 height 31
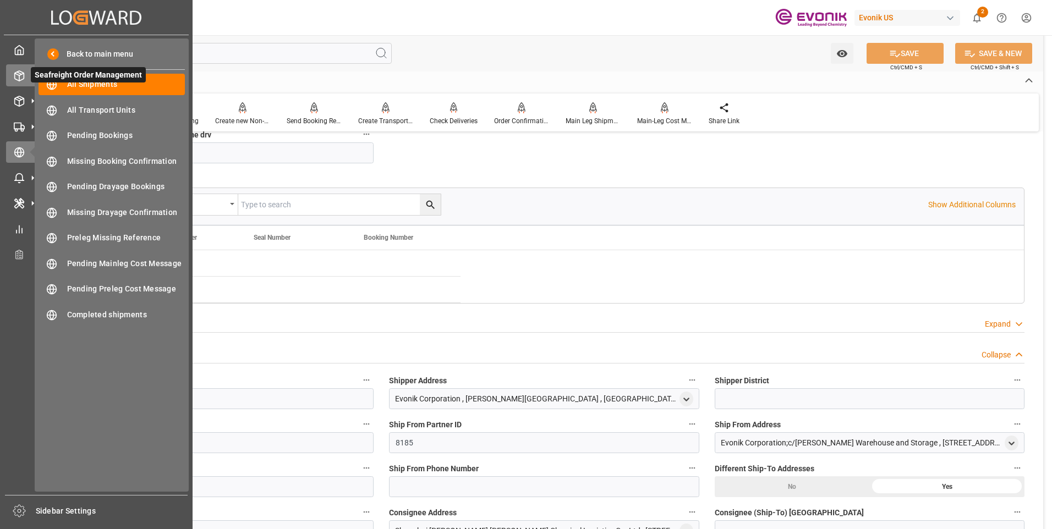
click at [22, 74] on polyline at bounding box center [19, 74] width 9 height 2
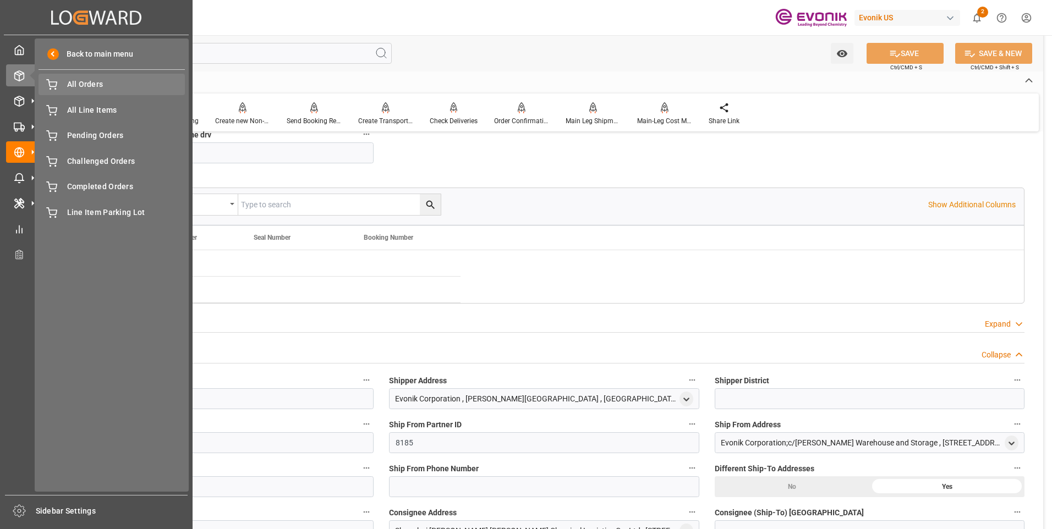
click at [87, 86] on span "All Orders" at bounding box center [126, 85] width 118 height 12
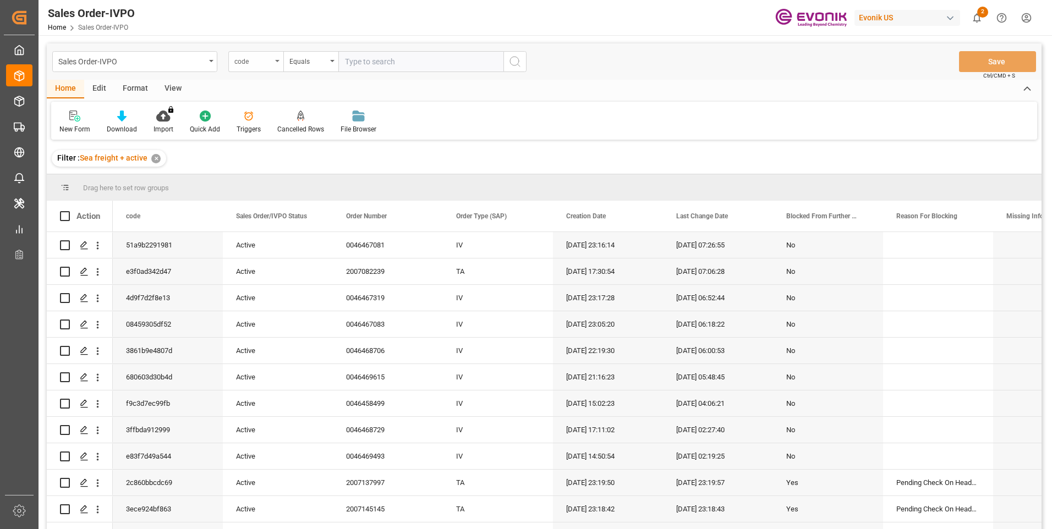
click at [255, 59] on div "code" at bounding box center [252, 60] width 37 height 13
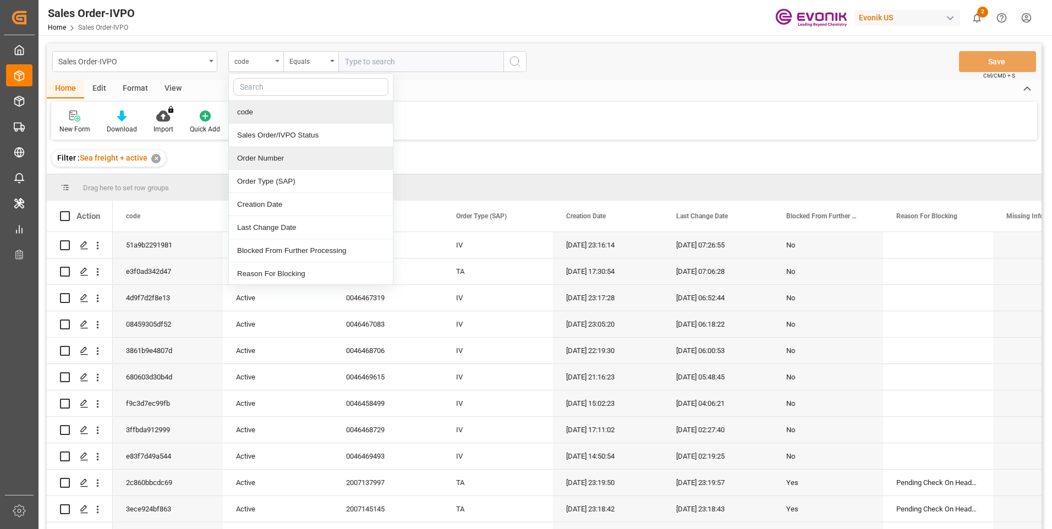
click at [264, 160] on div "Order Number" at bounding box center [311, 158] width 164 height 23
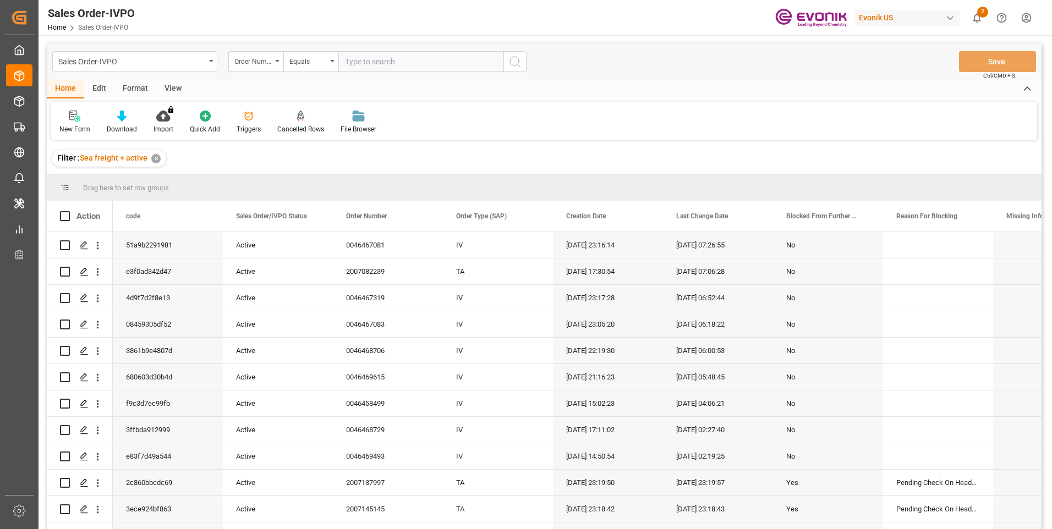
click at [426, 61] on input "text" at bounding box center [420, 61] width 165 height 21
paste input "46467081"
type input "0046467081"
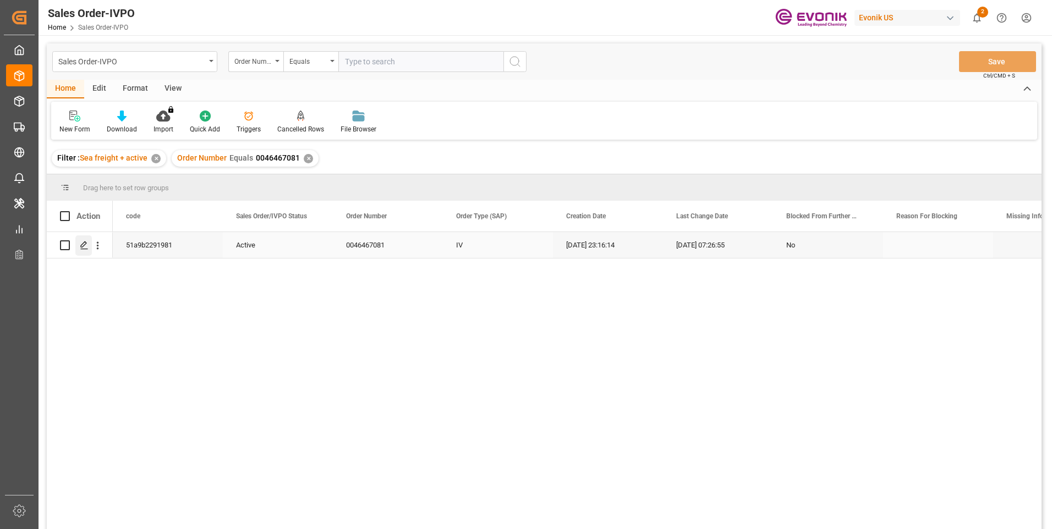
click at [89, 248] on div "Press SPACE to select this row." at bounding box center [83, 245] width 17 height 20
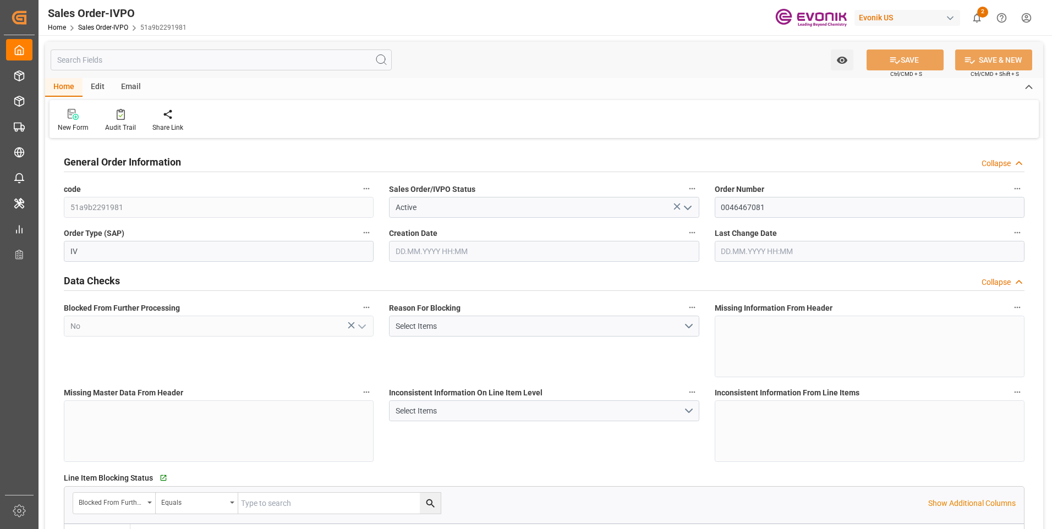
type input "CNSHA"
type input "0"
type input "2"
type input "3"
type input "2"
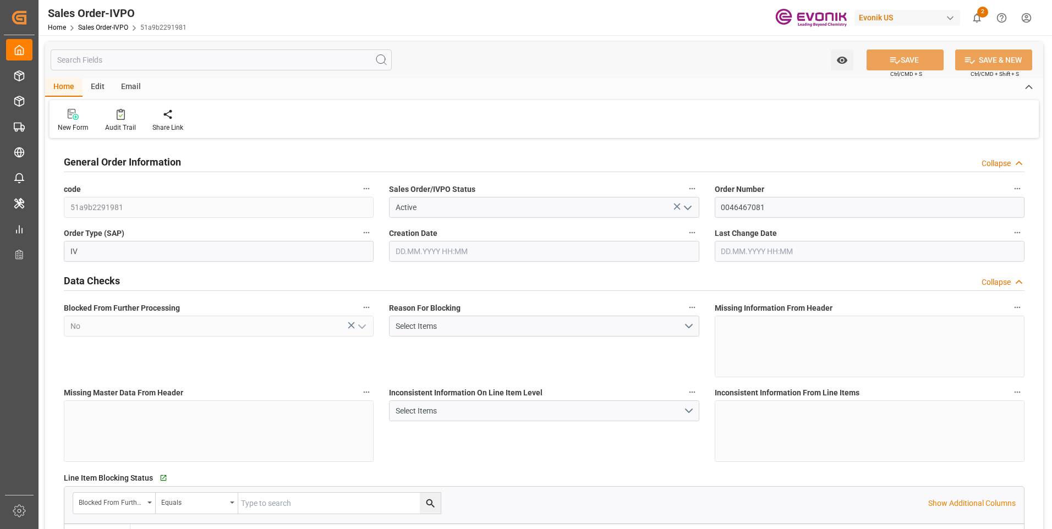
type input "36976"
type input "48.4044"
type input "34000"
type input "60"
type input "20.08.2025 23:16"
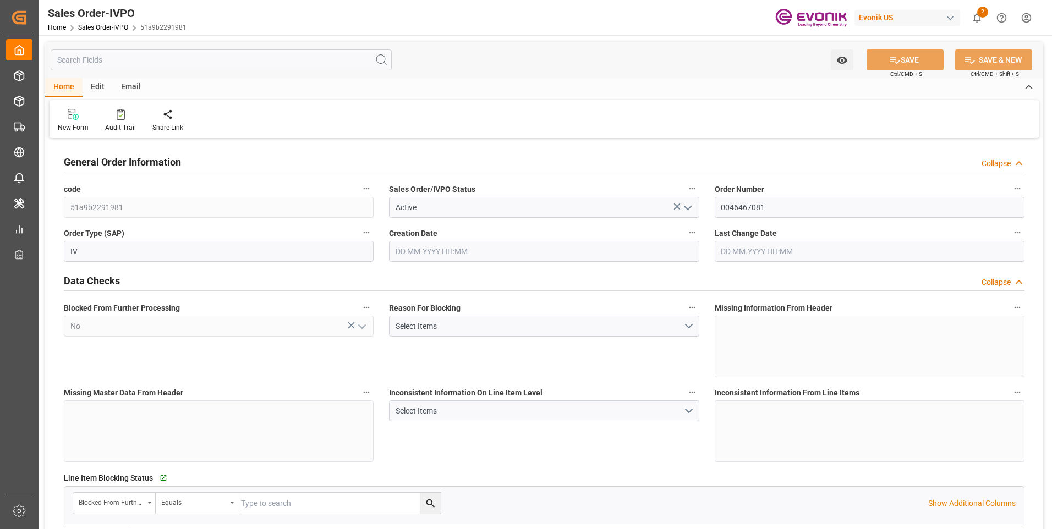
type input "21.08.2025 07:26"
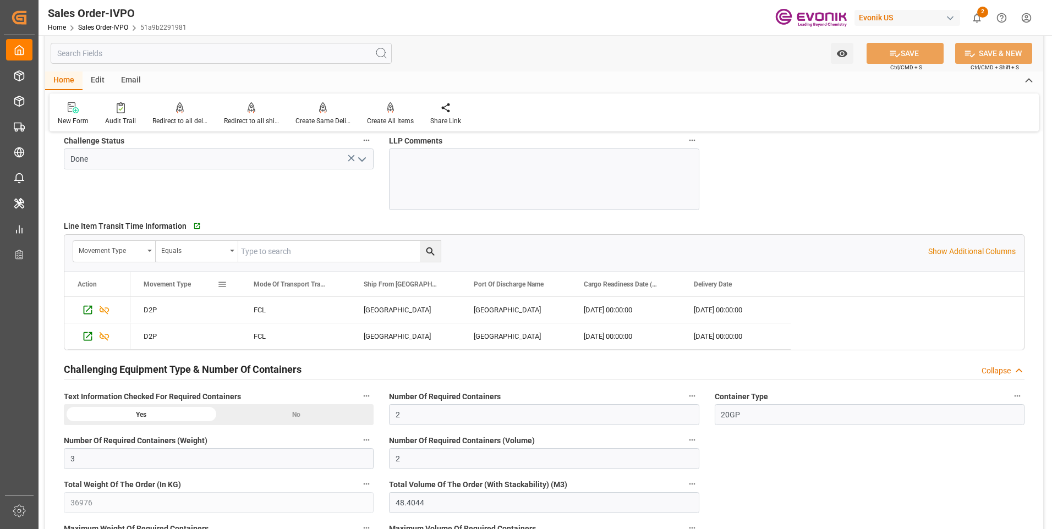
scroll to position [1798, 0]
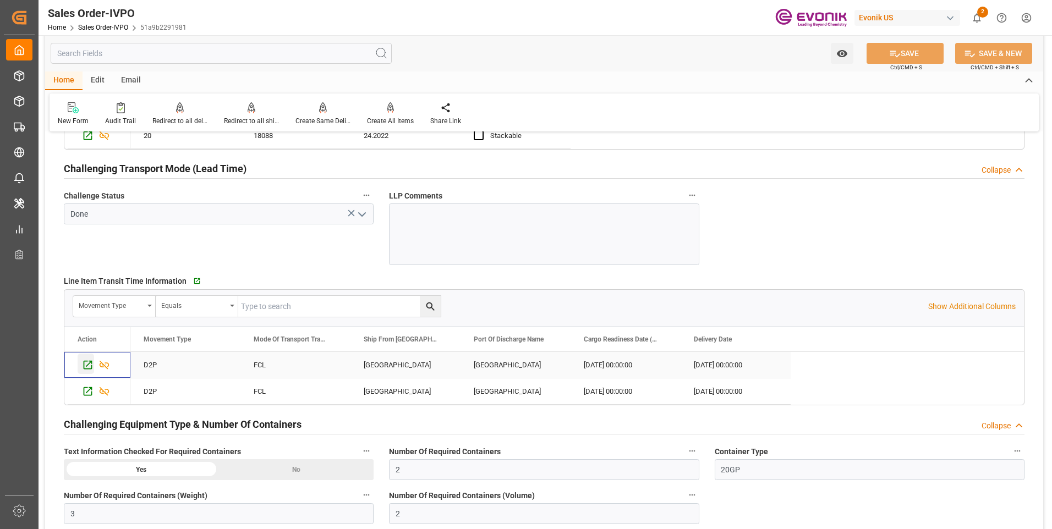
click at [84, 365] on icon "Press SPACE to select this row." at bounding box center [88, 365] width 9 height 9
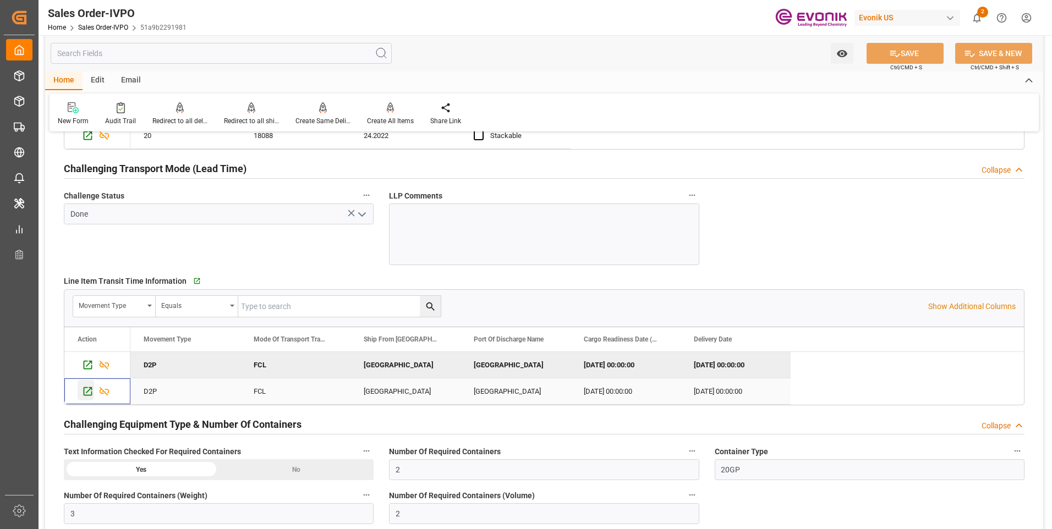
click at [84, 392] on icon "Press SPACE to select this row." at bounding box center [88, 392] width 12 height 12
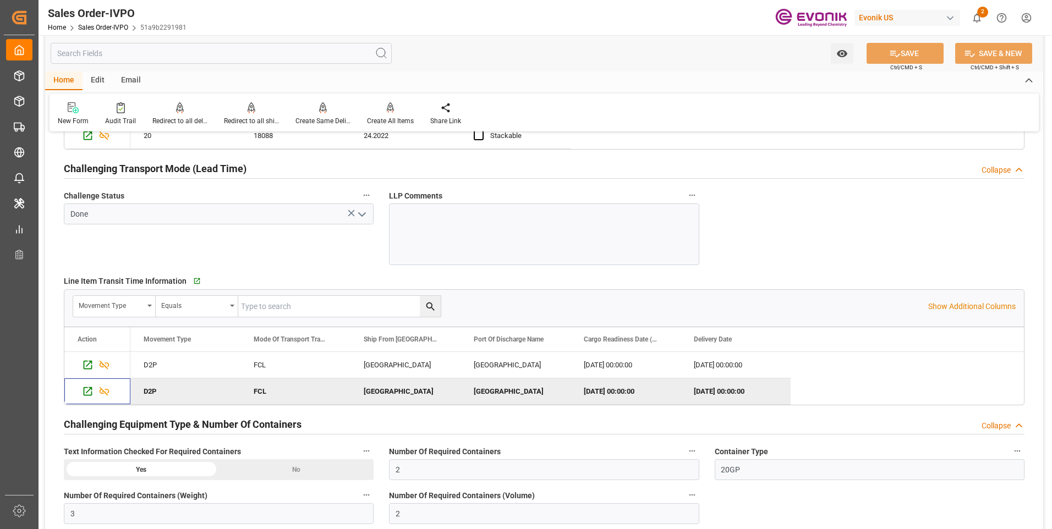
scroll to position [1743, 0]
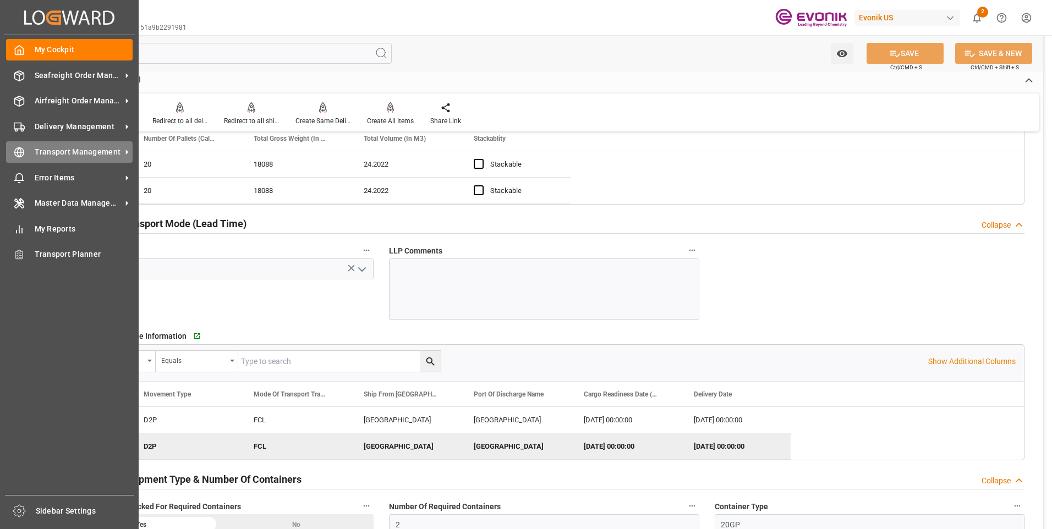
click at [19, 155] on icon at bounding box center [19, 152] width 11 height 11
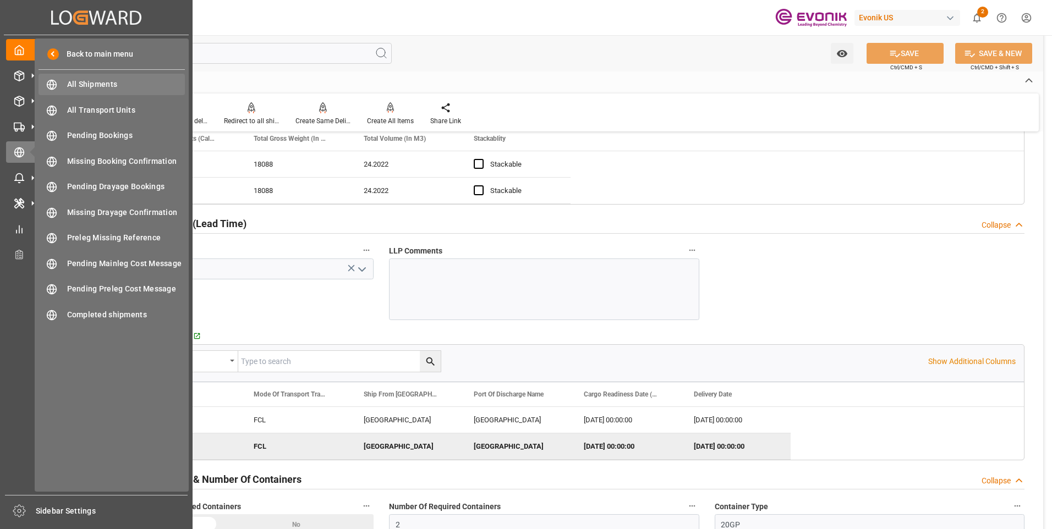
click at [98, 84] on span "All Shipments" at bounding box center [126, 85] width 118 height 12
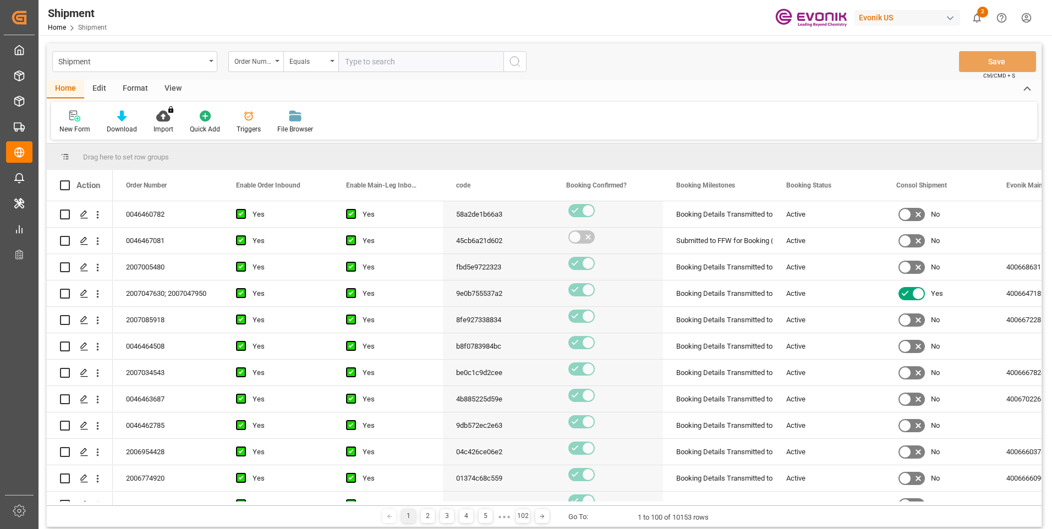
click at [374, 61] on input "text" at bounding box center [420, 61] width 165 height 21
paste input "46467081"
type input "0046467081"
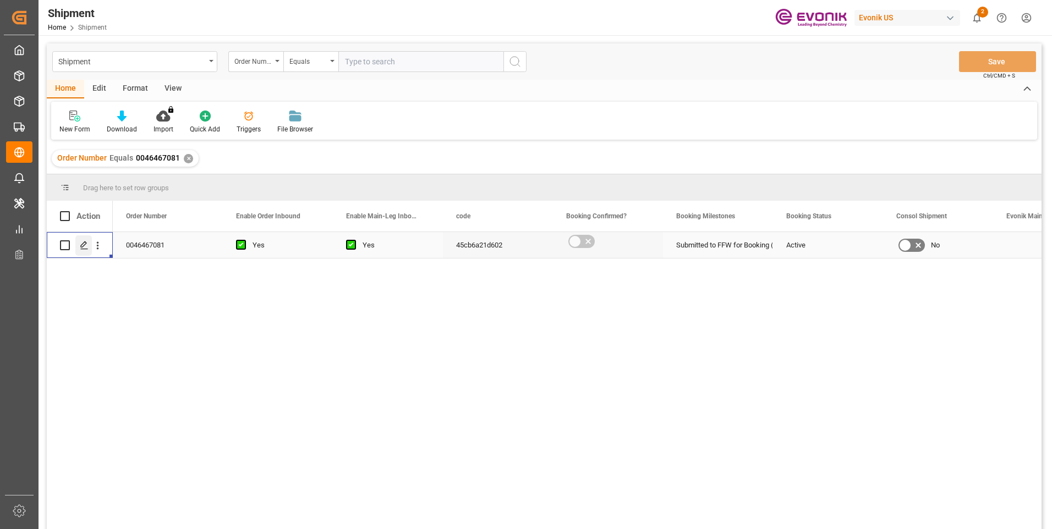
click at [85, 248] on icon "Press SPACE to select this row." at bounding box center [84, 245] width 9 height 9
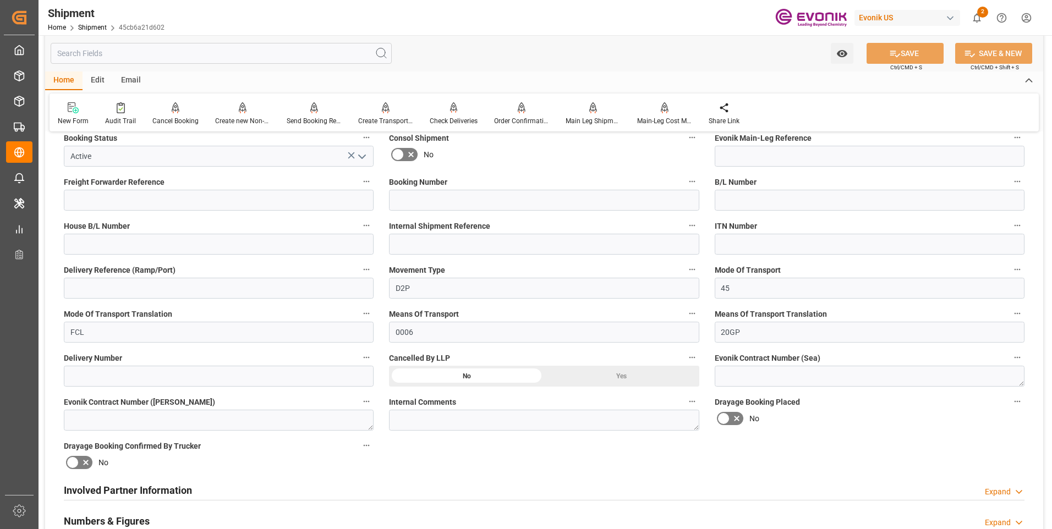
scroll to position [550, 0]
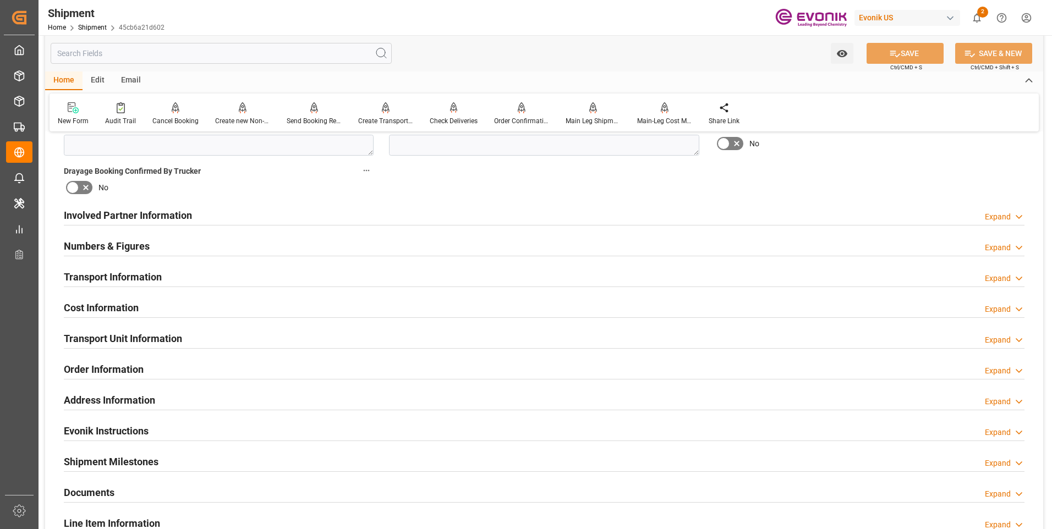
click at [145, 212] on h2 "Involved Partner Information" at bounding box center [128, 215] width 128 height 15
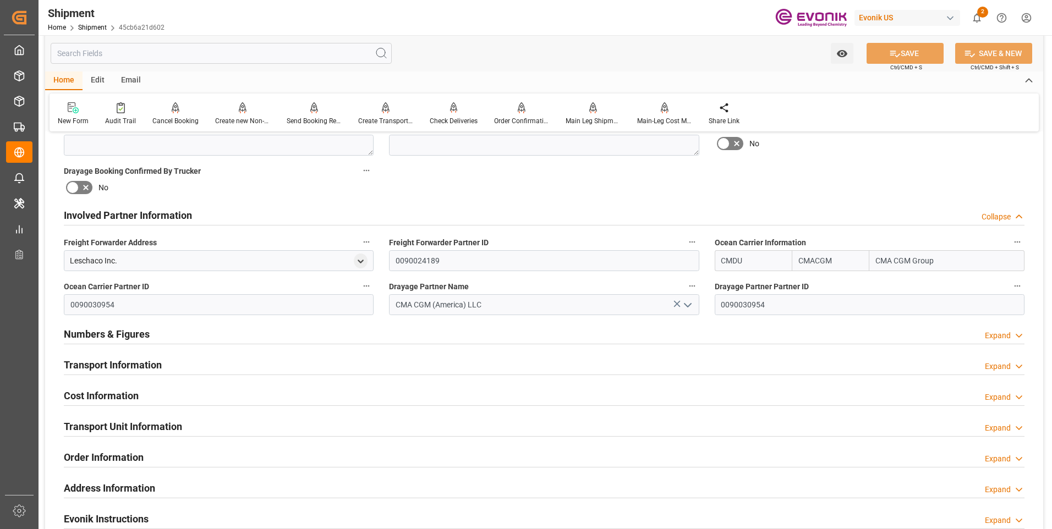
click at [145, 212] on h2 "Involved Partner Information" at bounding box center [128, 215] width 128 height 15
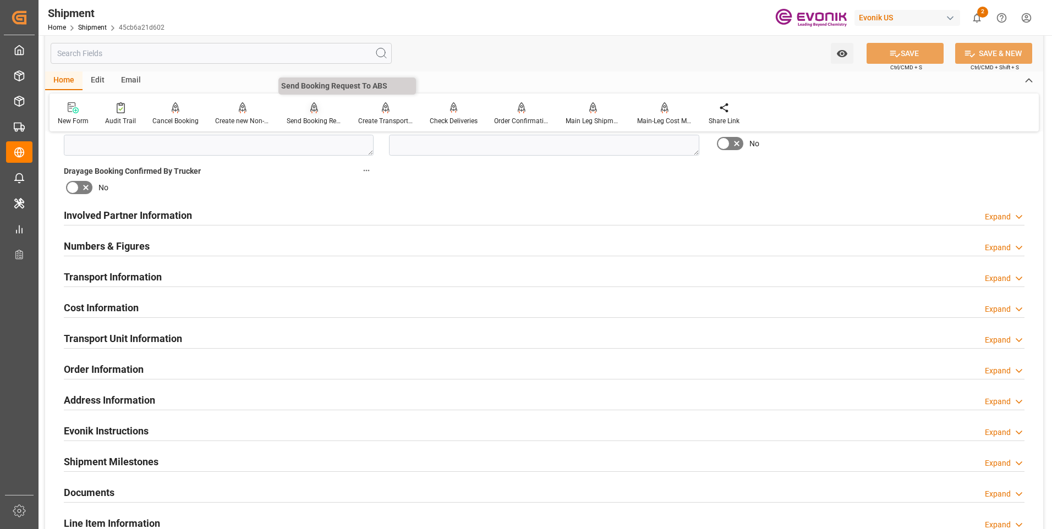
click at [299, 111] on div at bounding box center [314, 108] width 55 height 12
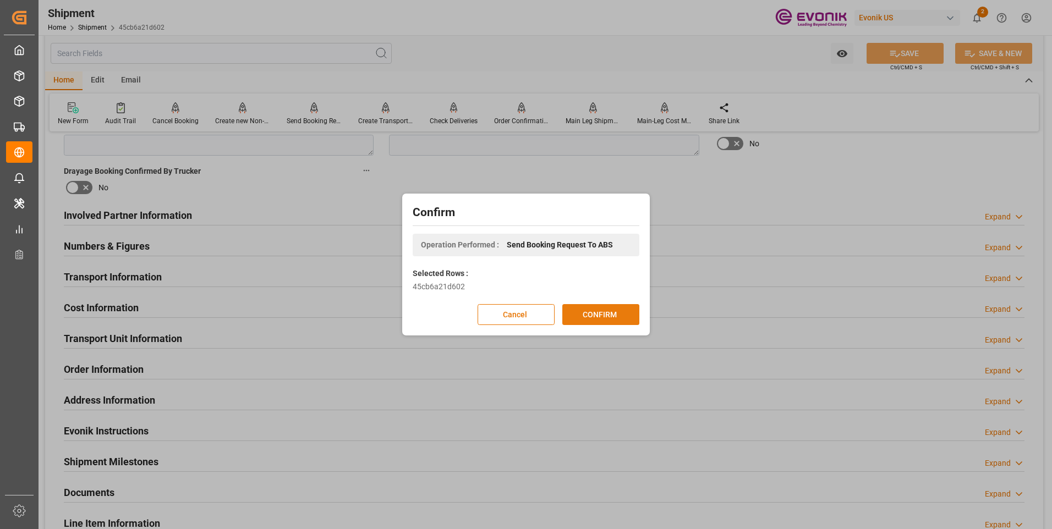
click at [597, 320] on button "CONFIRM" at bounding box center [600, 314] width 77 height 21
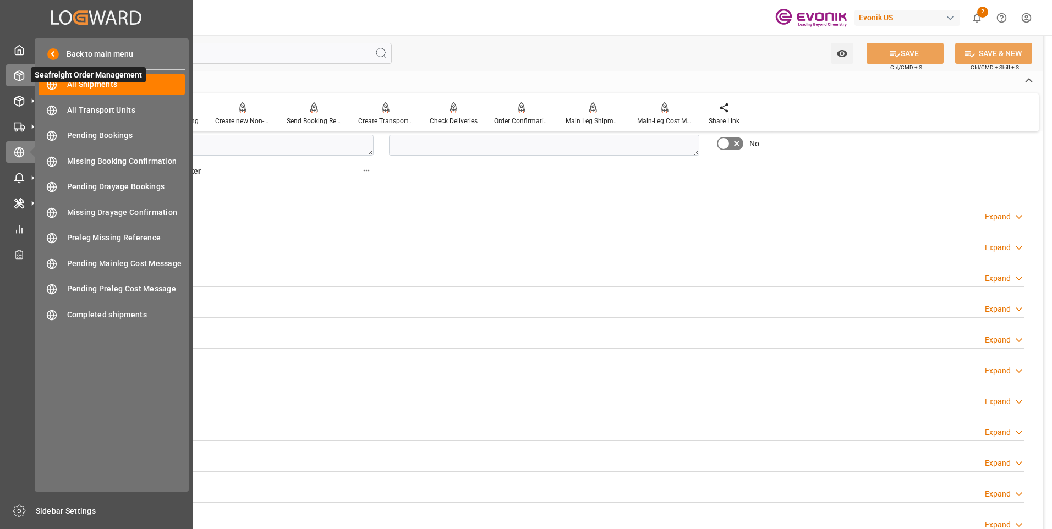
click at [19, 76] on line at bounding box center [19, 78] width 0 height 6
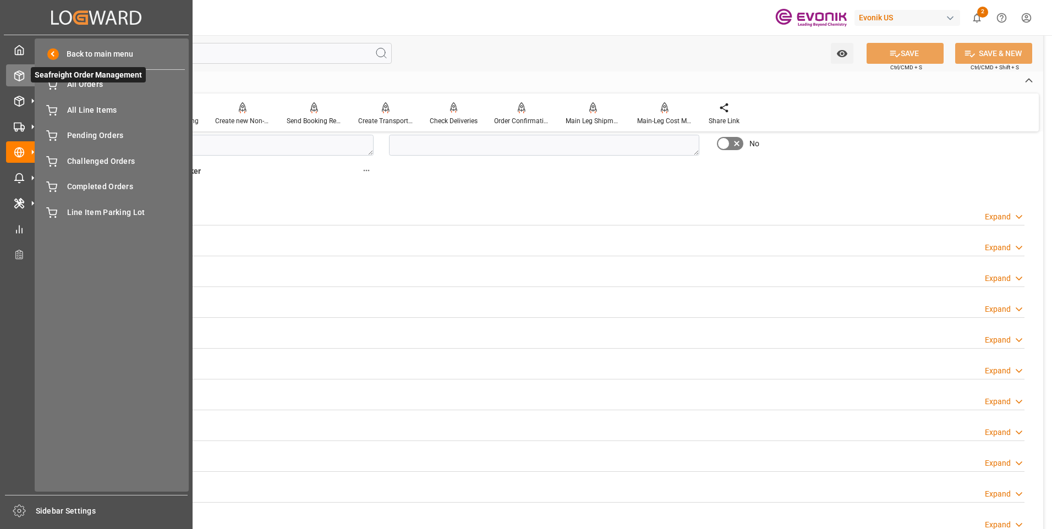
click at [89, 83] on span "Seafreight Order Management" at bounding box center [88, 74] width 115 height 15
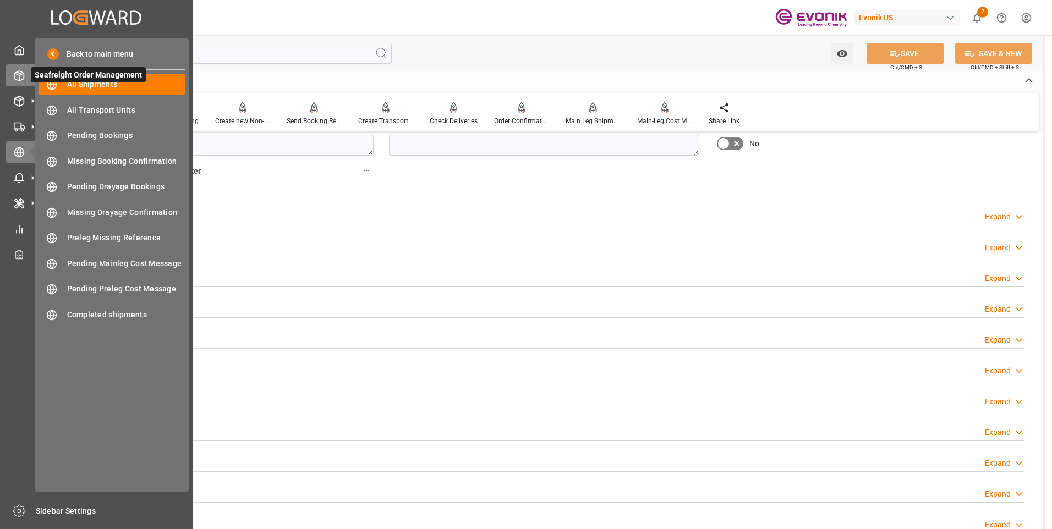
click at [16, 74] on polyline at bounding box center [19, 74] width 9 height 2
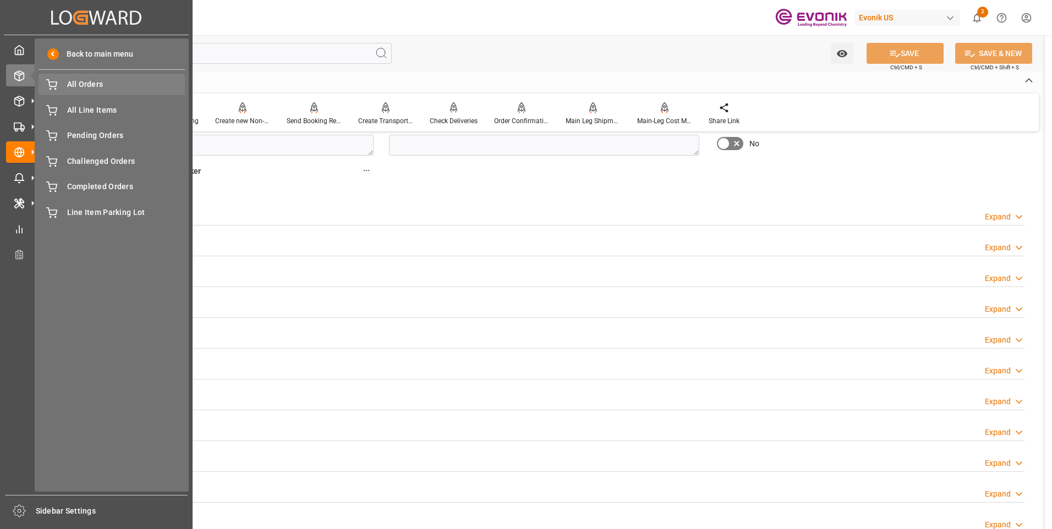
click at [86, 87] on span "All Orders" at bounding box center [126, 85] width 118 height 12
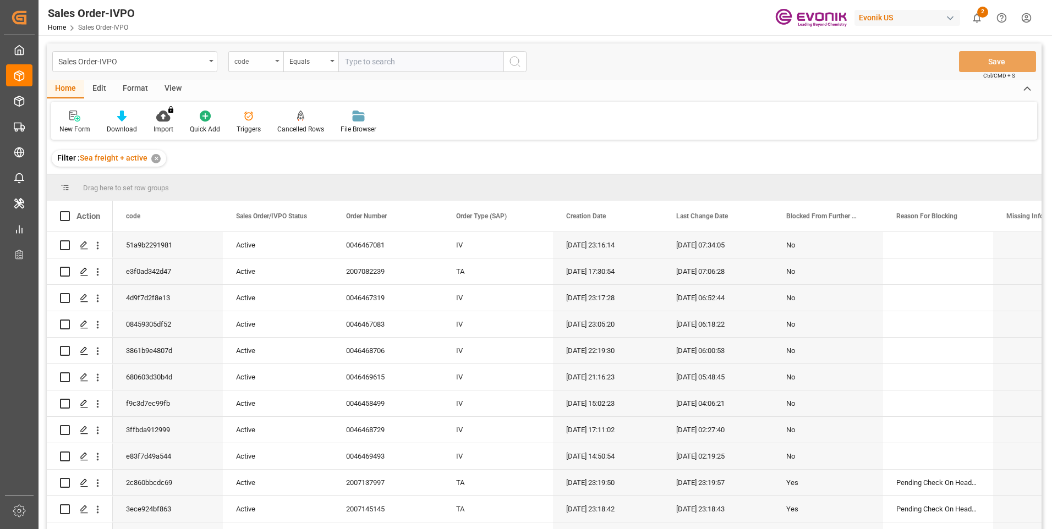
click at [272, 63] on div "code" at bounding box center [255, 61] width 55 height 21
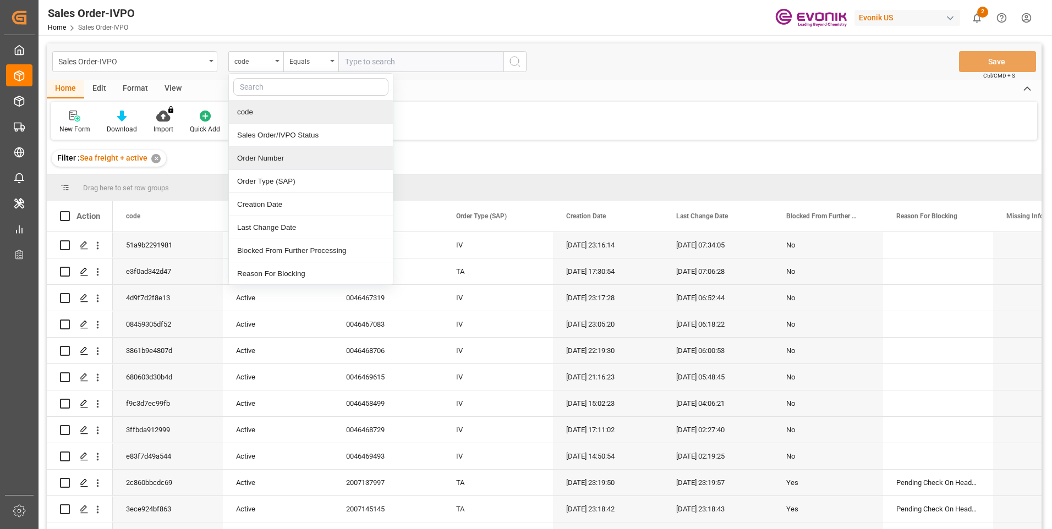
click at [265, 156] on div "Order Number" at bounding box center [311, 158] width 164 height 23
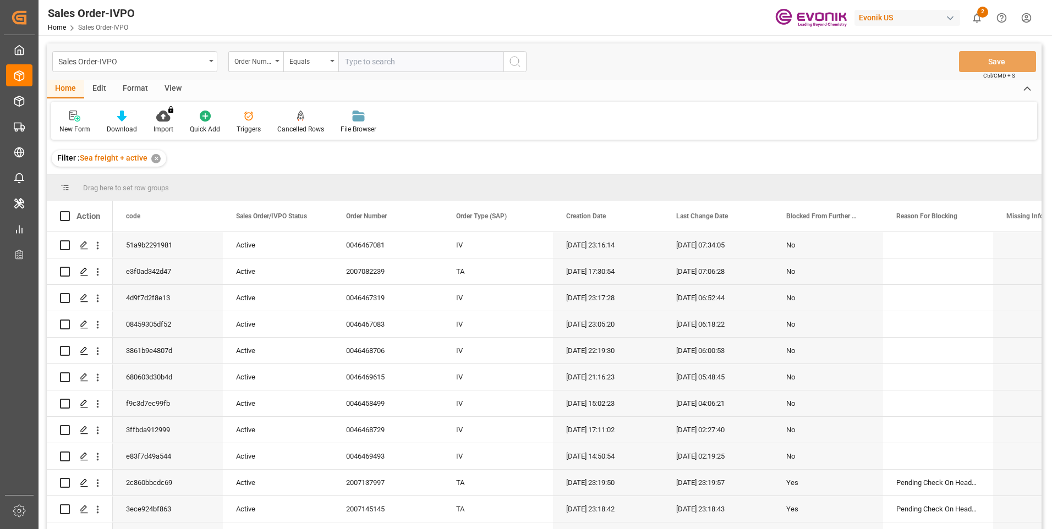
click at [388, 57] on input "text" at bounding box center [420, 61] width 165 height 21
paste input "0046467084"
type input "000046467084"
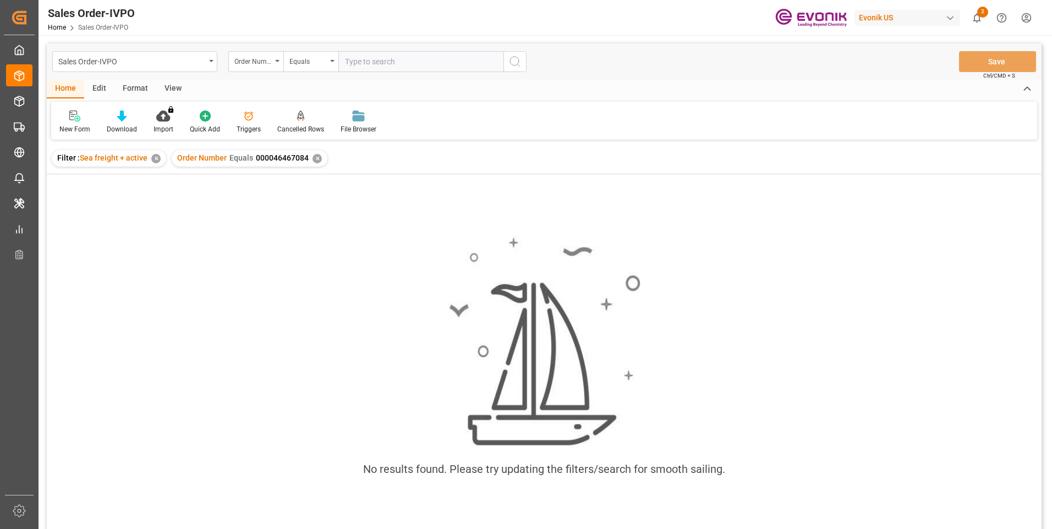
click at [318, 156] on div "✕" at bounding box center [316, 158] width 9 height 9
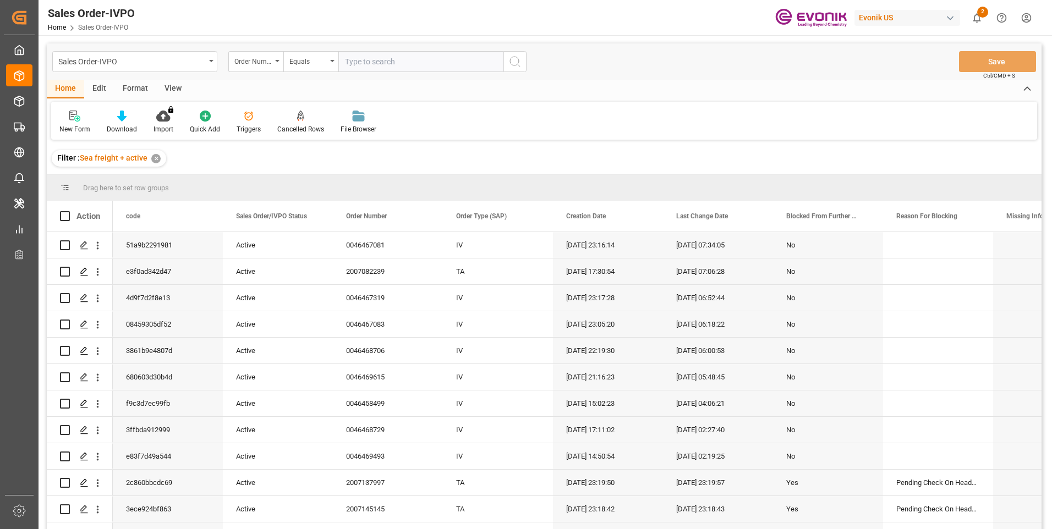
click at [376, 61] on input "text" at bounding box center [420, 61] width 165 height 21
paste input "0046467084"
click at [497, 60] on input "0046467084" at bounding box center [420, 61] width 165 height 21
type input "0046467084"
click at [515, 61] on icon "search button" at bounding box center [514, 61] width 13 height 13
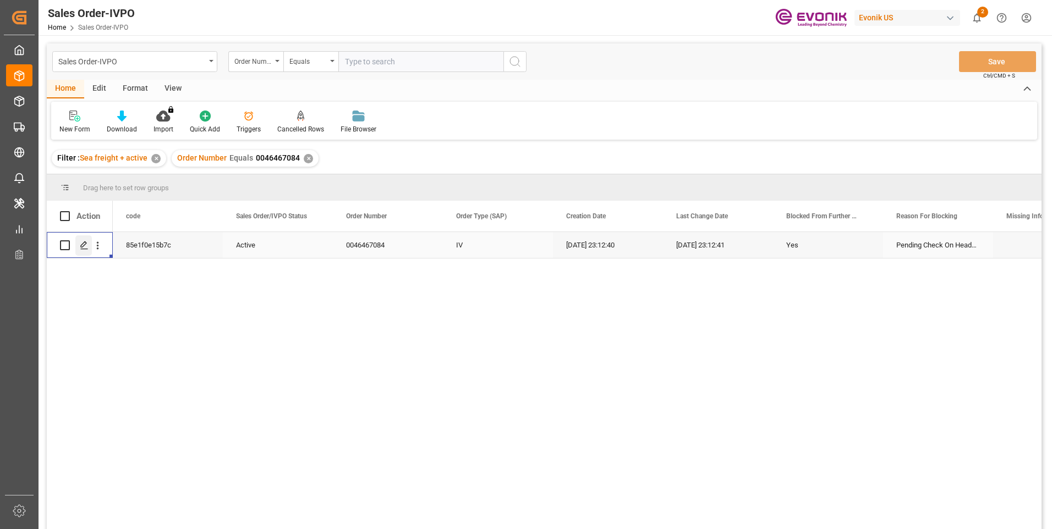
click at [84, 245] on polygon "Press SPACE to select this row." at bounding box center [84, 245] width 6 height 6
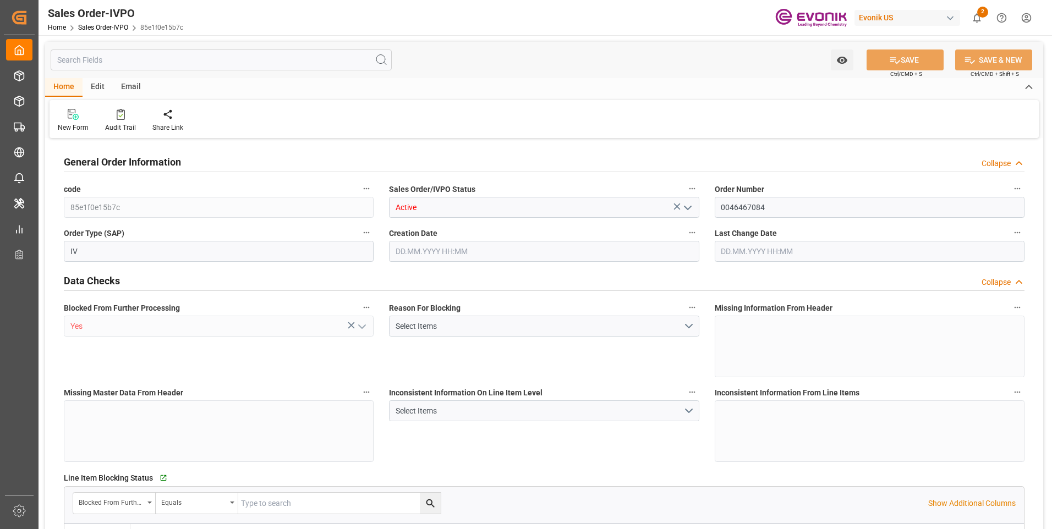
type input "CNSHA"
type input "0"
type input "1"
type input "35512"
type input "[DATE] 23:12"
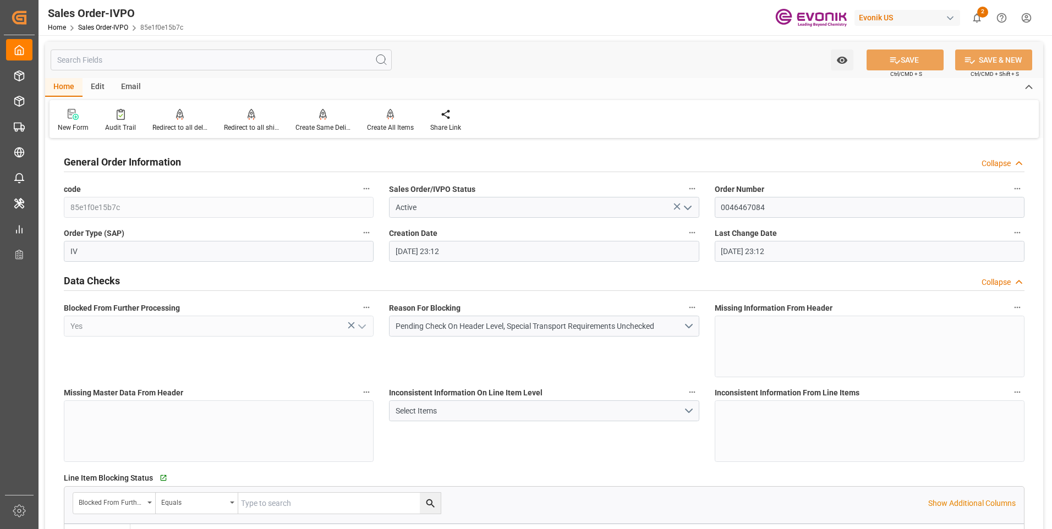
type input "[DATE] 23:12"
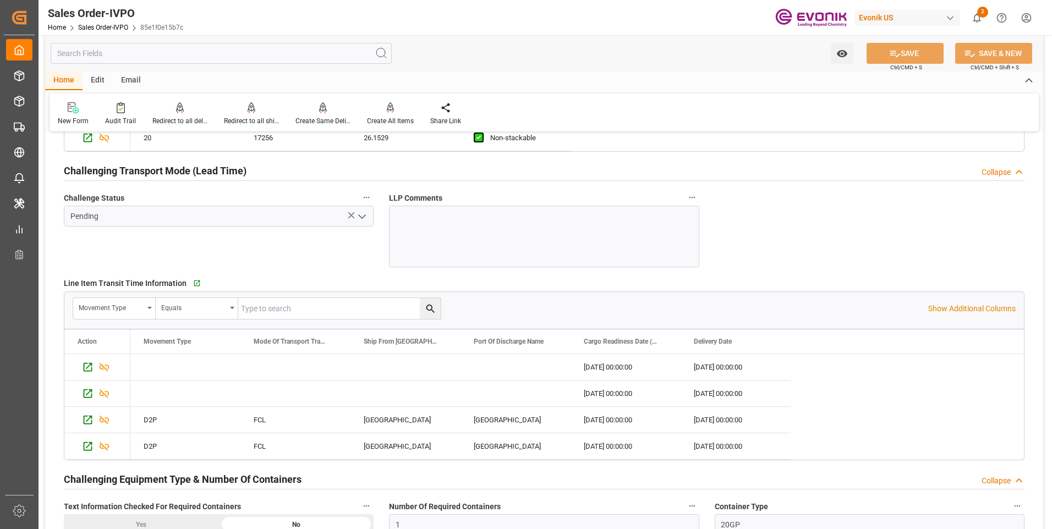
scroll to position [1679, 0]
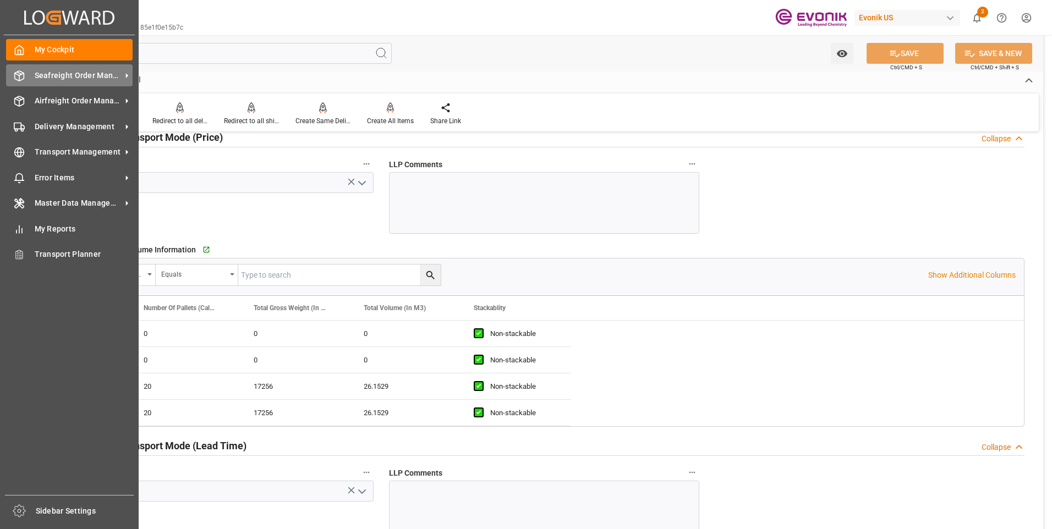
click at [18, 80] on icon at bounding box center [19, 76] width 9 height 10
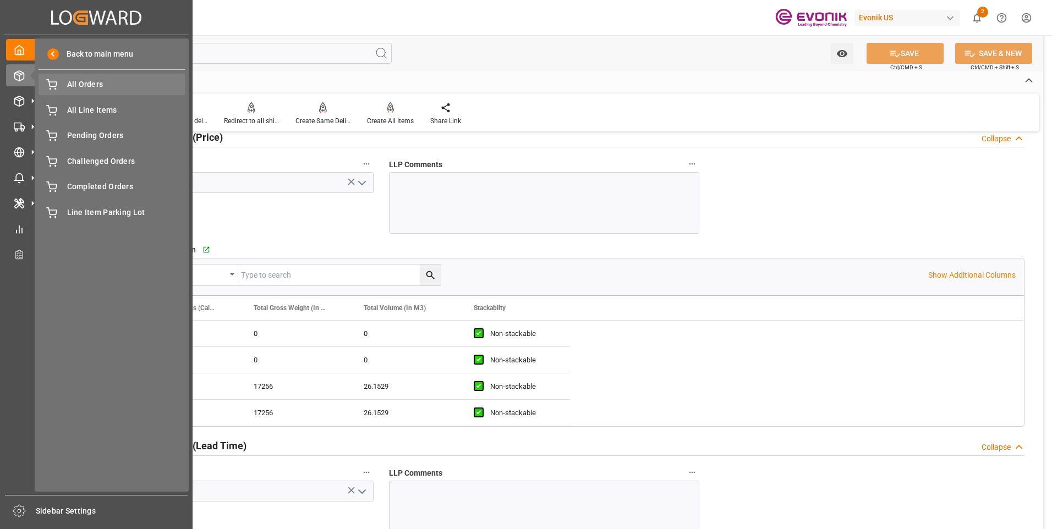
click at [94, 88] on span "All Orders" at bounding box center [126, 85] width 118 height 12
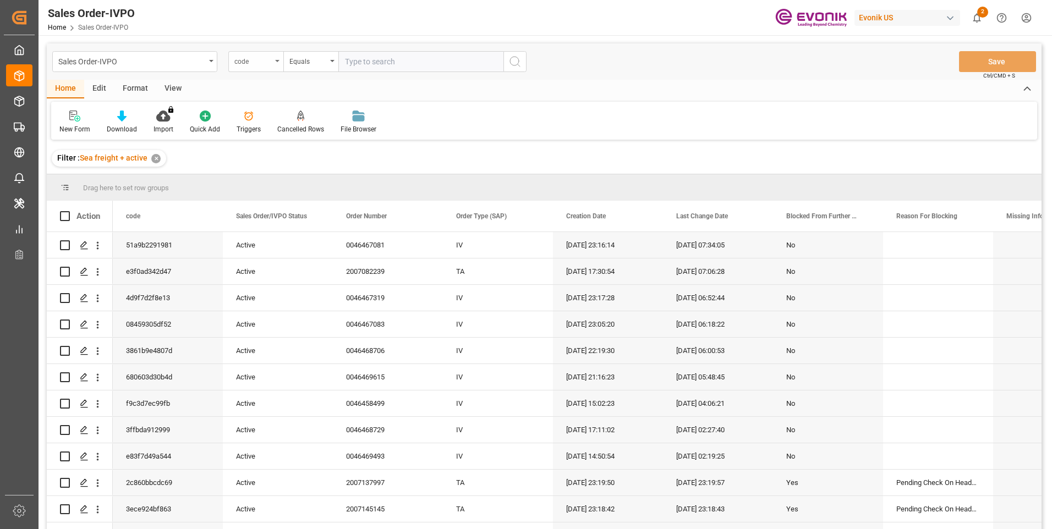
click at [265, 63] on div "code" at bounding box center [252, 60] width 37 height 13
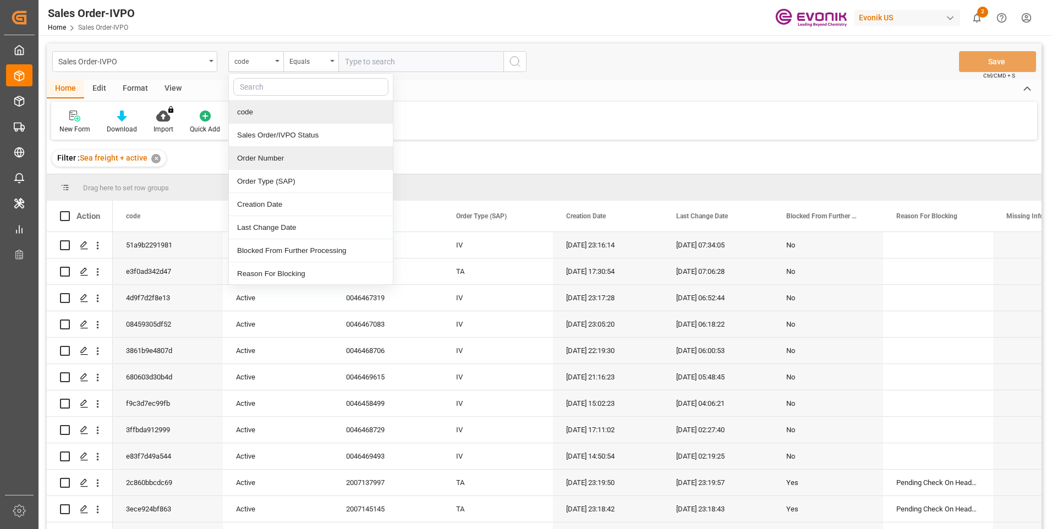
click at [269, 156] on div "Order Number" at bounding box center [311, 158] width 164 height 23
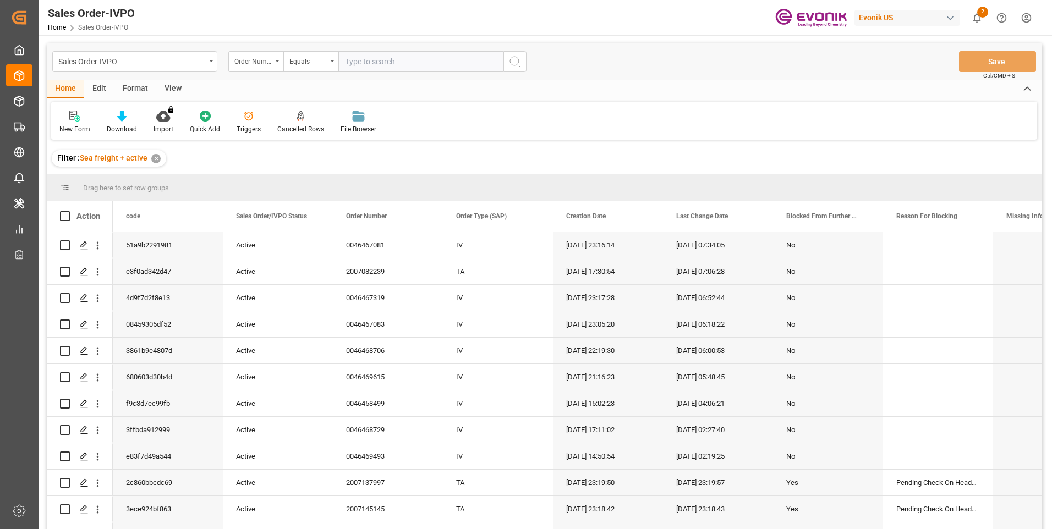
click at [382, 66] on input "text" at bounding box center [420, 61] width 165 height 21
paste input "46467084"
click at [345, 61] on input "46467084" at bounding box center [420, 61] width 165 height 21
type input "0046467084"
click at [520, 61] on icon "search button" at bounding box center [514, 61] width 13 height 13
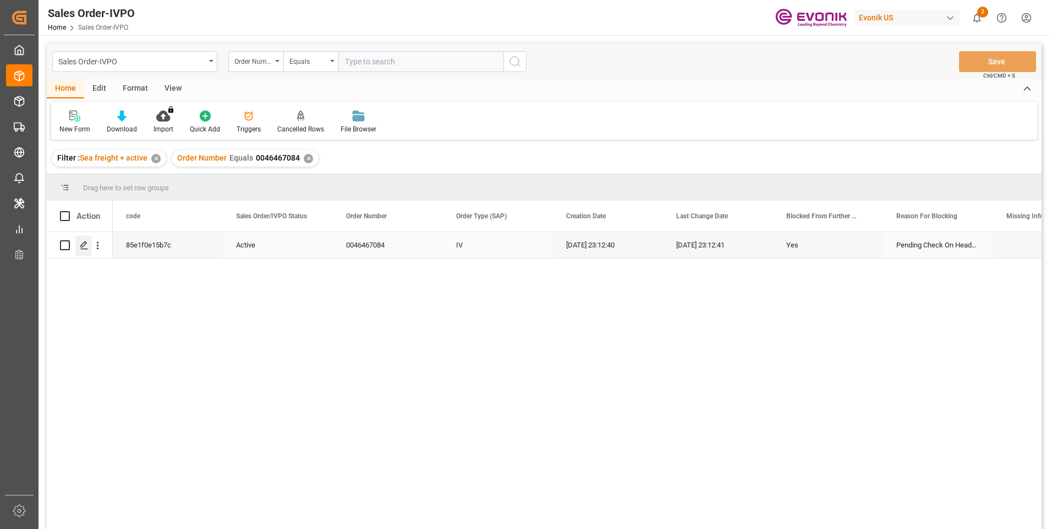
click at [81, 249] on line "Press SPACE to select this row." at bounding box center [84, 249] width 7 height 0
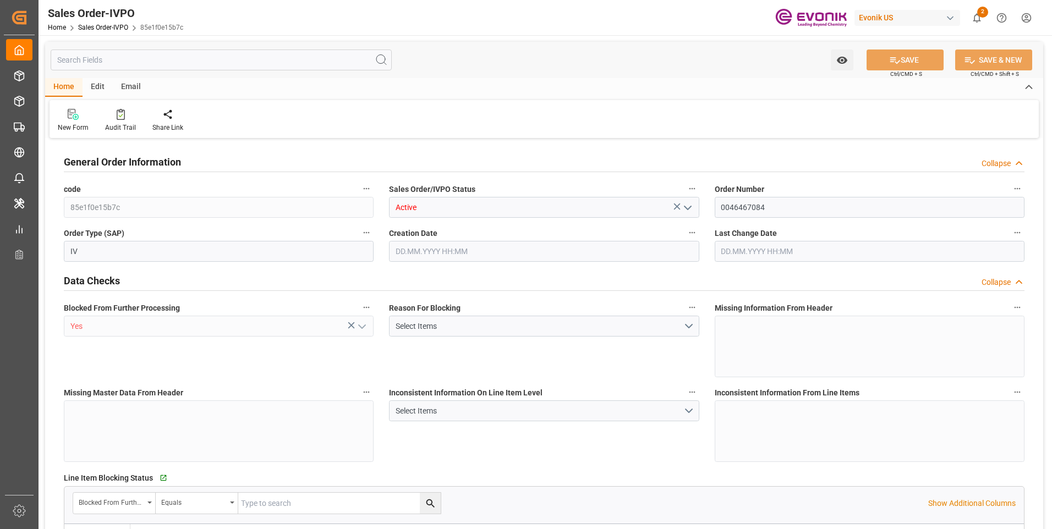
type input "CNSHA"
type input "0"
type input "1"
type input "35512"
type input "[DATE] 23:12"
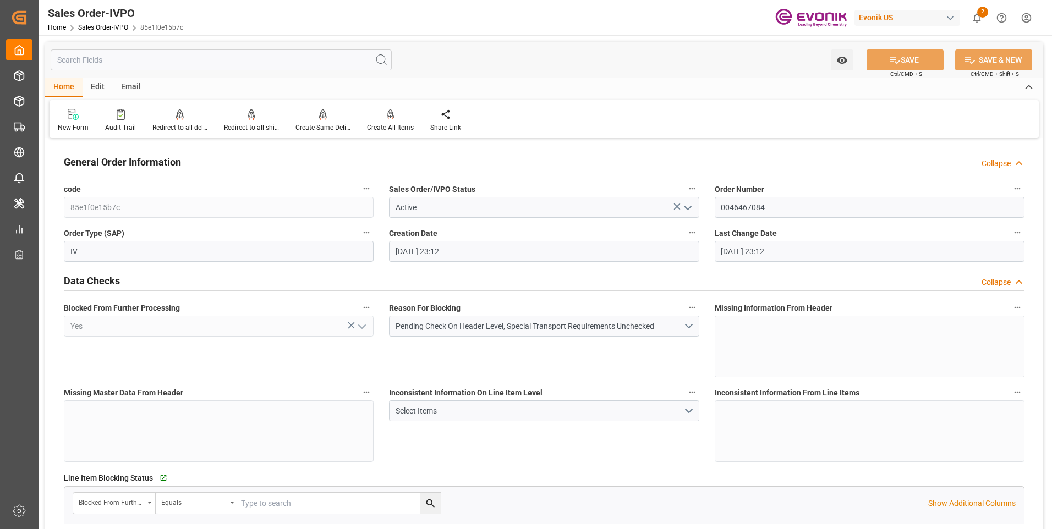
type input "[DATE] 23:12"
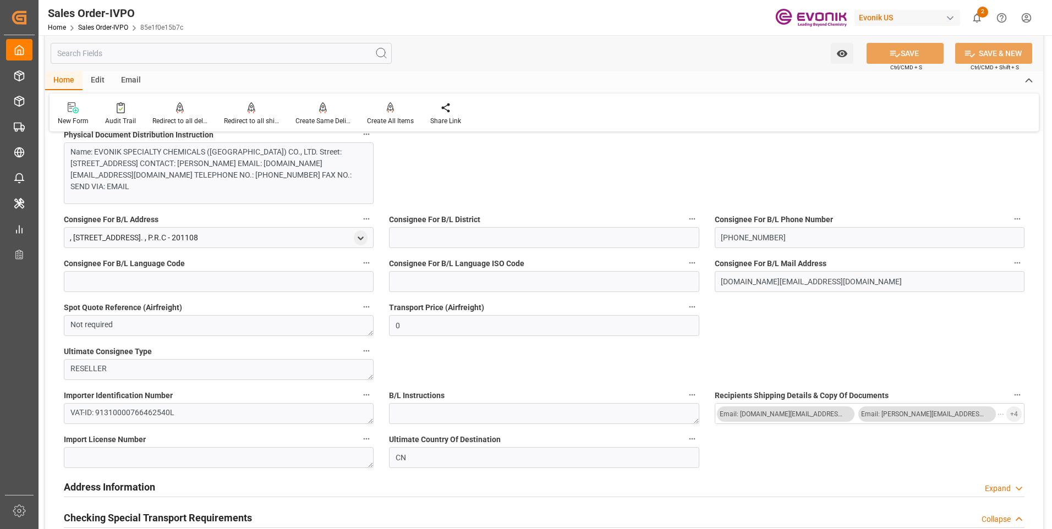
scroll to position [1210, 0]
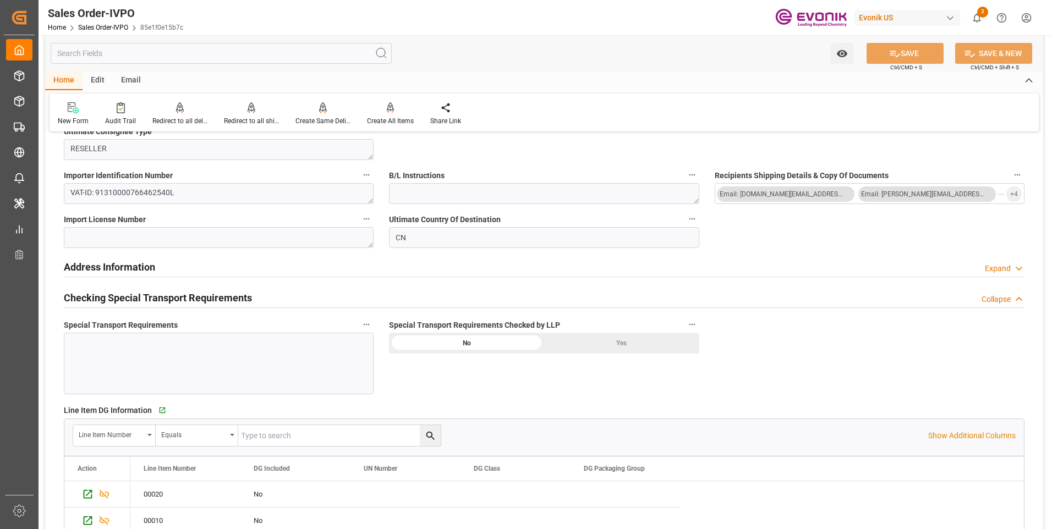
click at [598, 338] on div "Yes" at bounding box center [621, 343] width 155 height 21
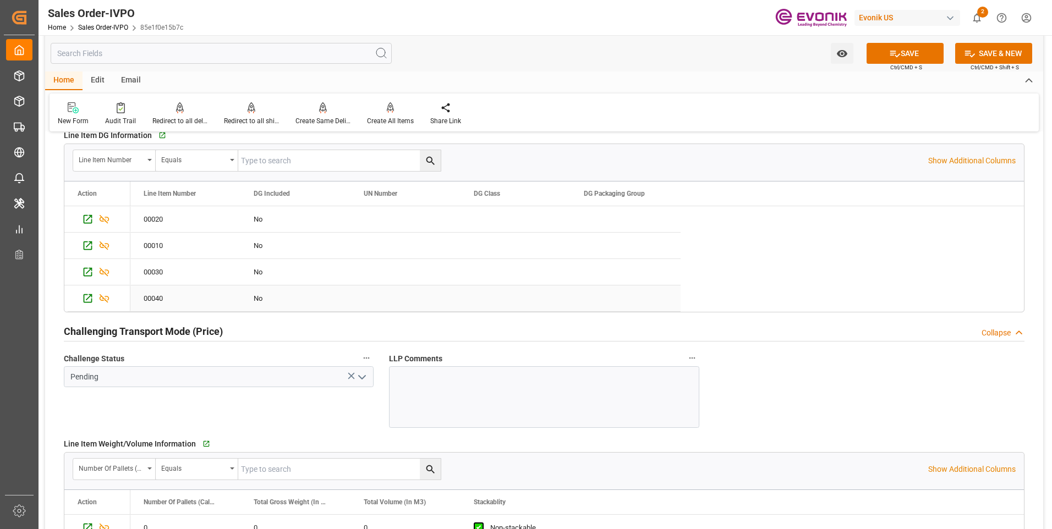
scroll to position [1650, 0]
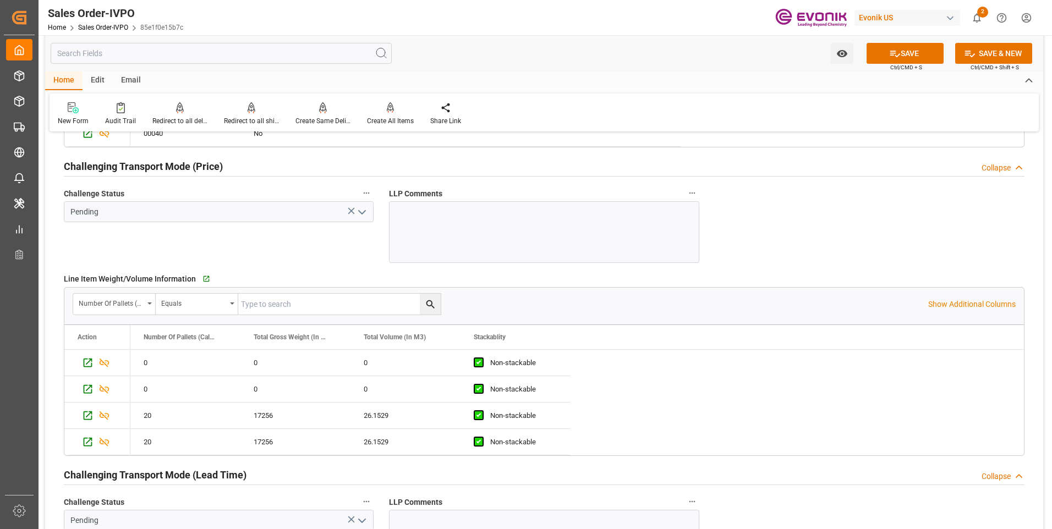
click at [364, 215] on icon "open menu" at bounding box center [361, 212] width 13 height 13
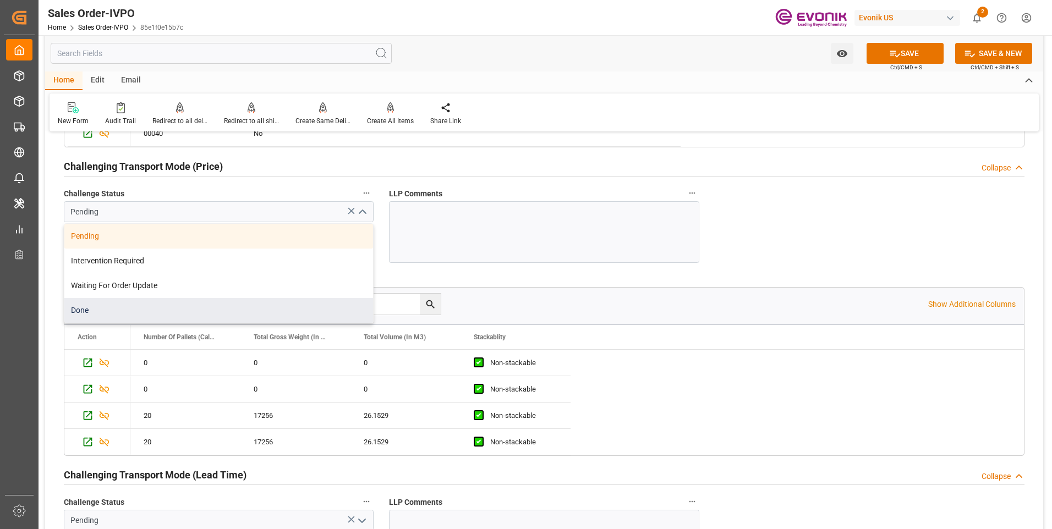
click at [99, 310] on div "Done" at bounding box center [218, 310] width 309 height 25
type input "Done"
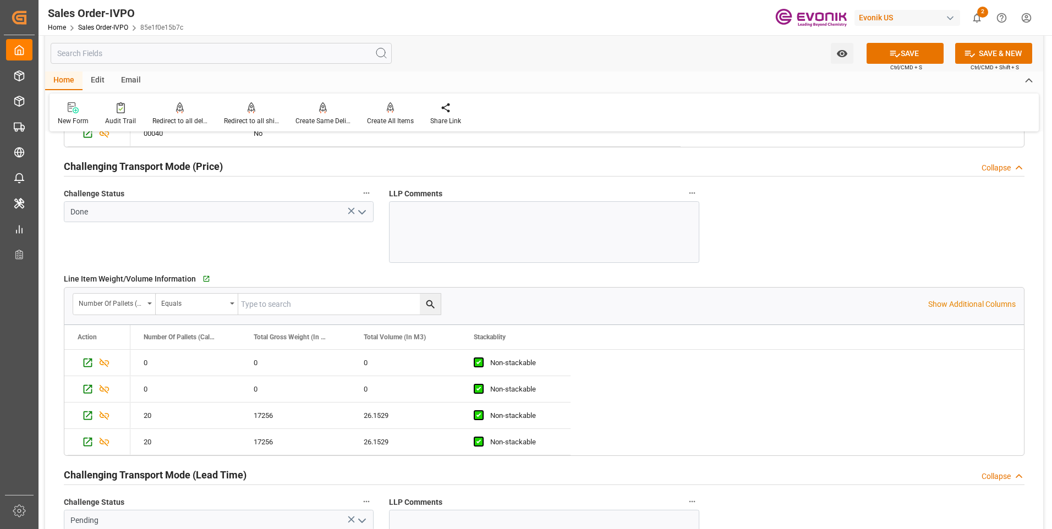
scroll to position [1815, 0]
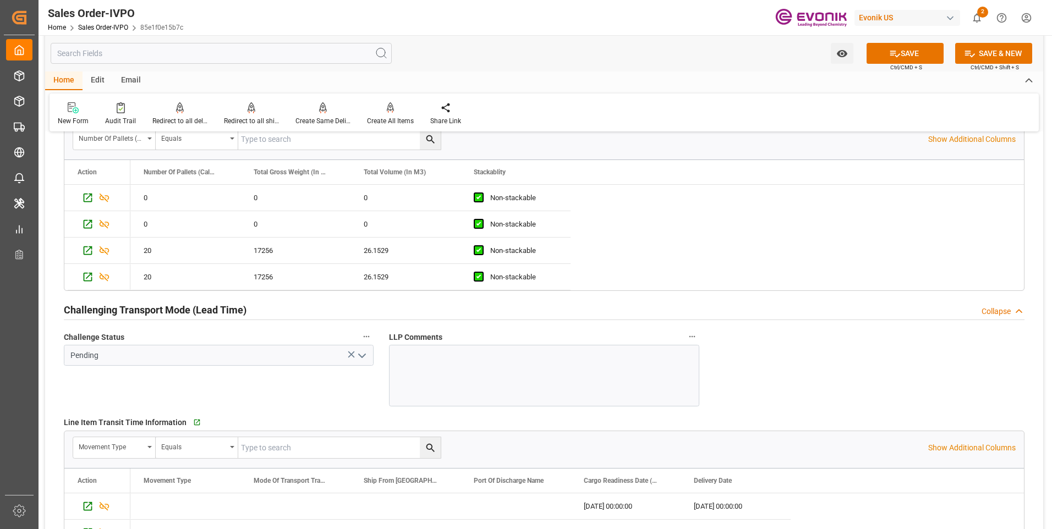
click at [362, 356] on icon "open menu" at bounding box center [361, 355] width 13 height 13
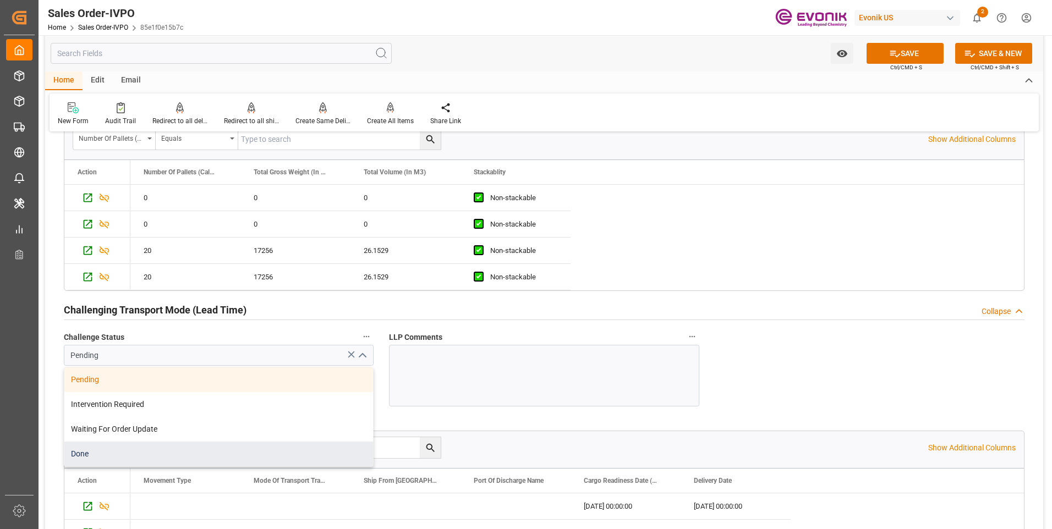
click at [91, 452] on div "Done" at bounding box center [218, 454] width 309 height 25
type input "Done"
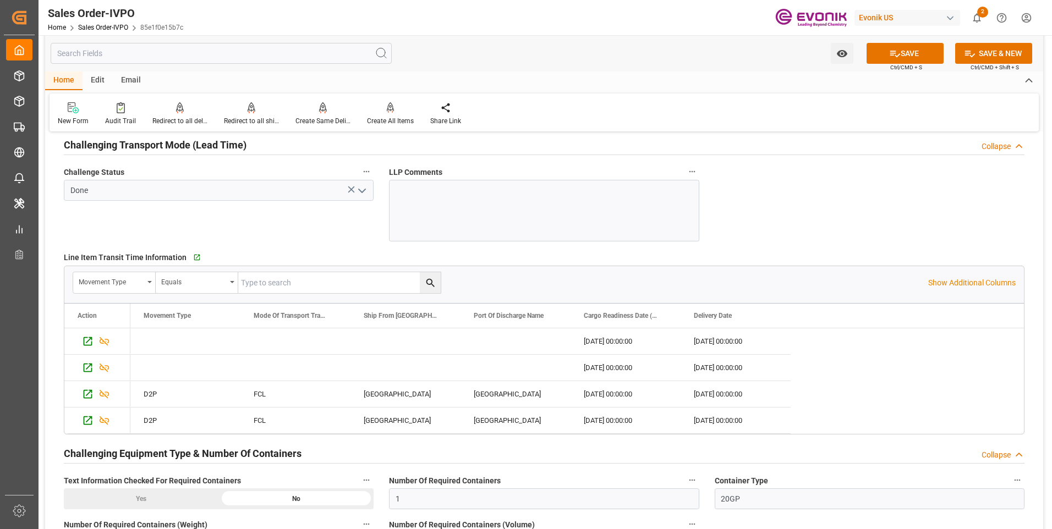
scroll to position [2145, 0]
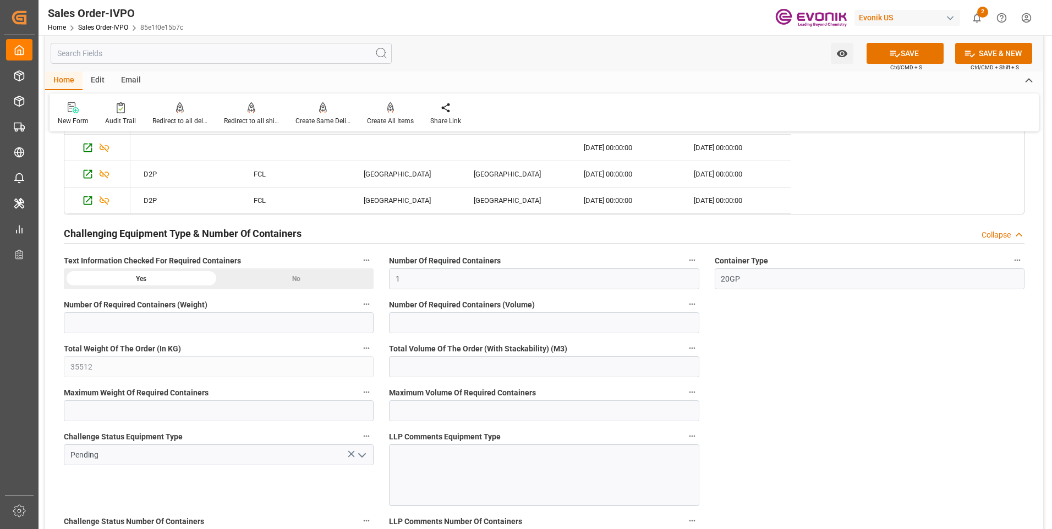
scroll to position [2255, 0]
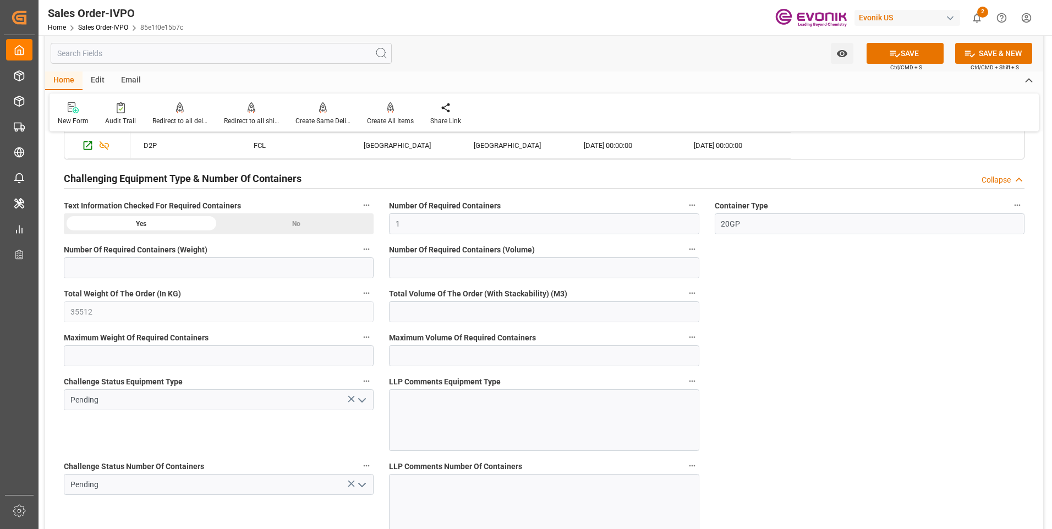
click at [362, 401] on polyline "open menu" at bounding box center [362, 400] width 7 height 3
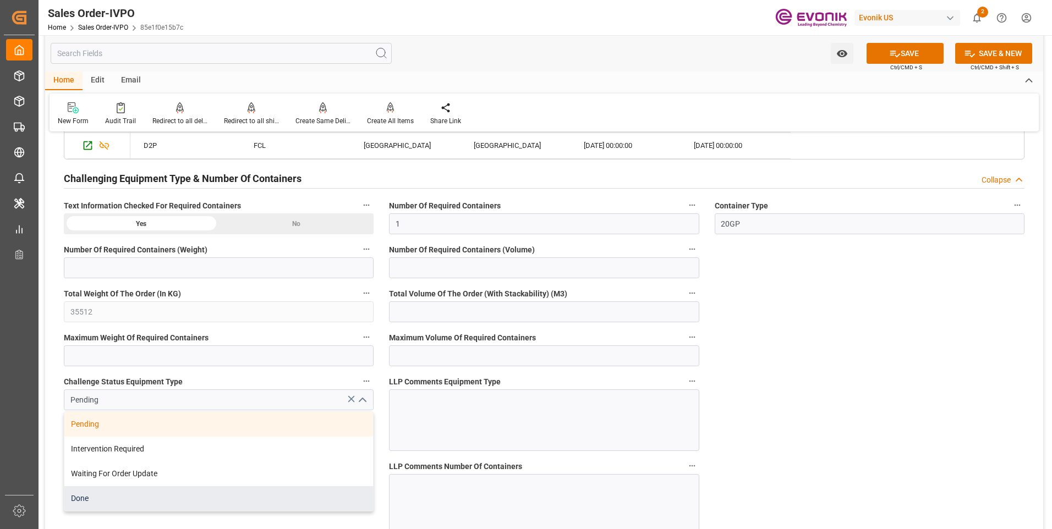
drag, startPoint x: 80, startPoint y: 496, endPoint x: 87, endPoint y: 490, distance: 9.0
click at [81, 496] on div "Done" at bounding box center [218, 498] width 309 height 25
type input "Done"
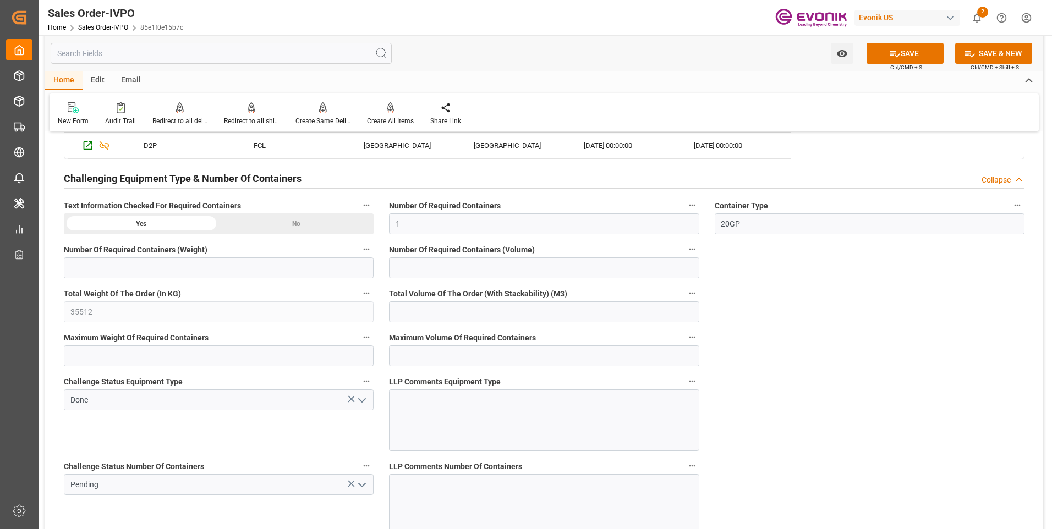
scroll to position [2420, 0]
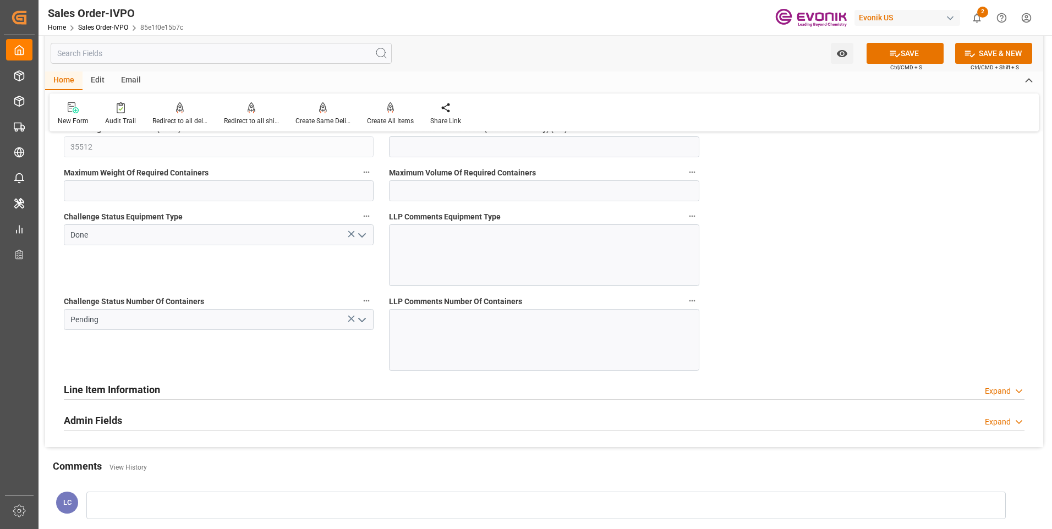
click at [361, 318] on icon "open menu" at bounding box center [361, 320] width 13 height 13
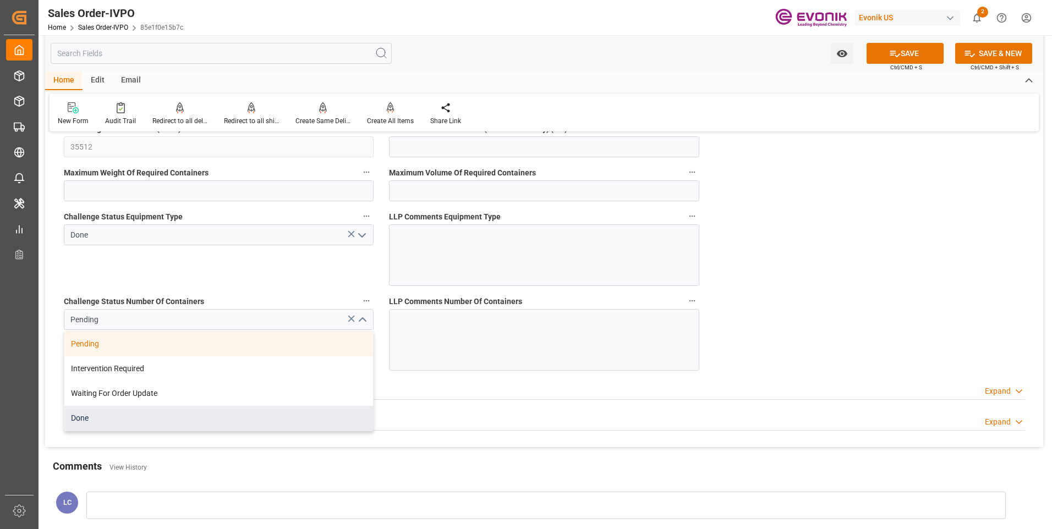
click at [96, 421] on div "Done" at bounding box center [218, 418] width 309 height 25
type input "Done"
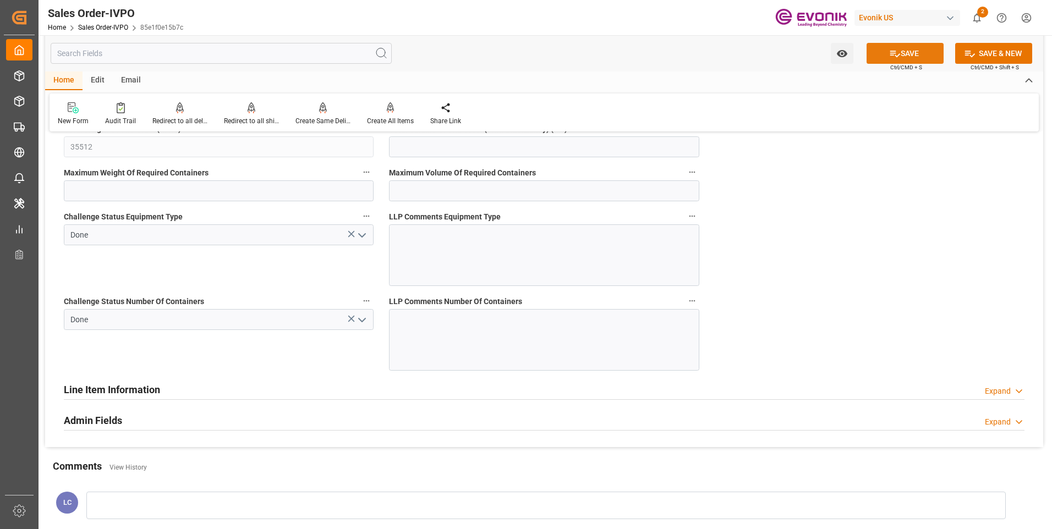
click at [896, 46] on button "SAVE" at bounding box center [904, 53] width 77 height 21
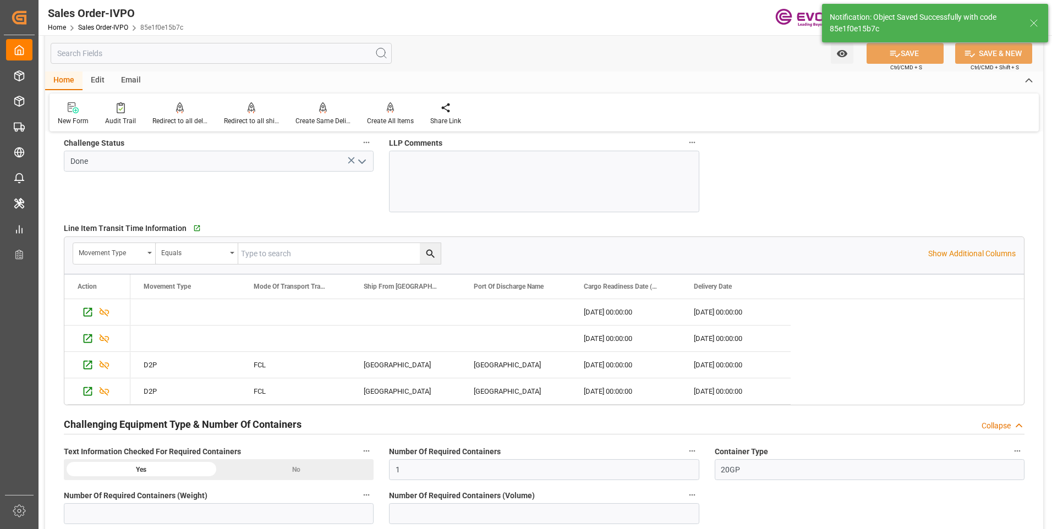
type input "21.08.2025 07:49"
type input "No"
type input "3"
type input "4"
type input "104.6116"
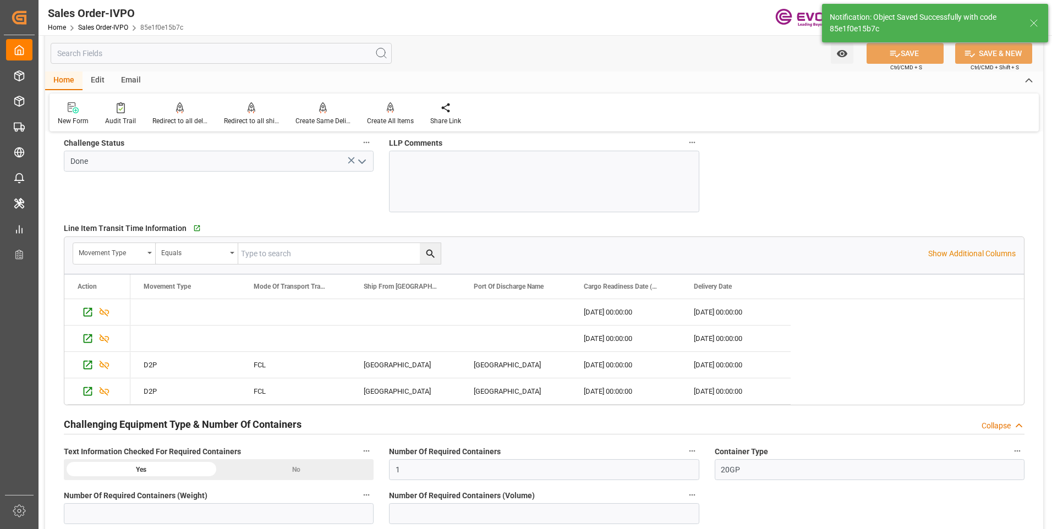
type input "17000"
type input "30"
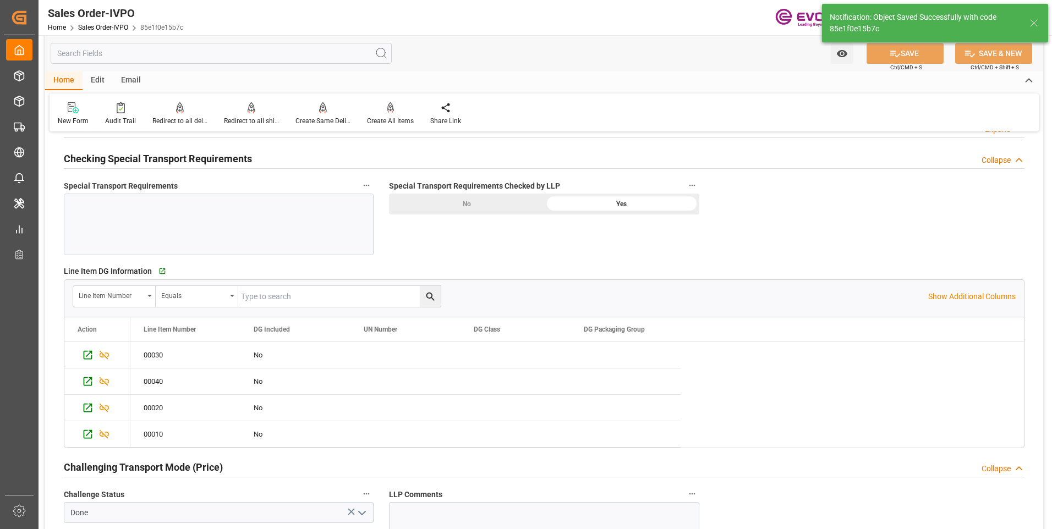
scroll to position [1239, 0]
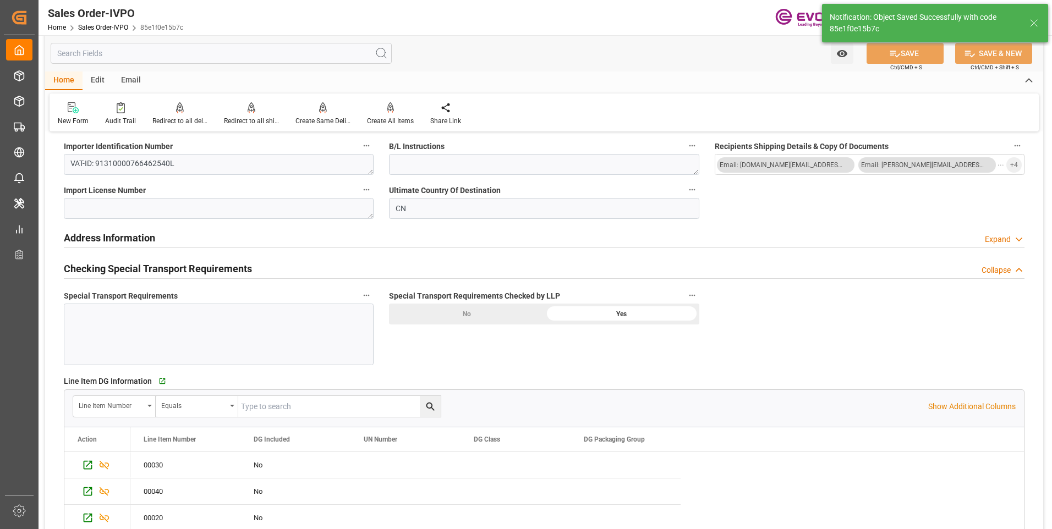
click at [222, 320] on div at bounding box center [219, 335] width 310 height 62
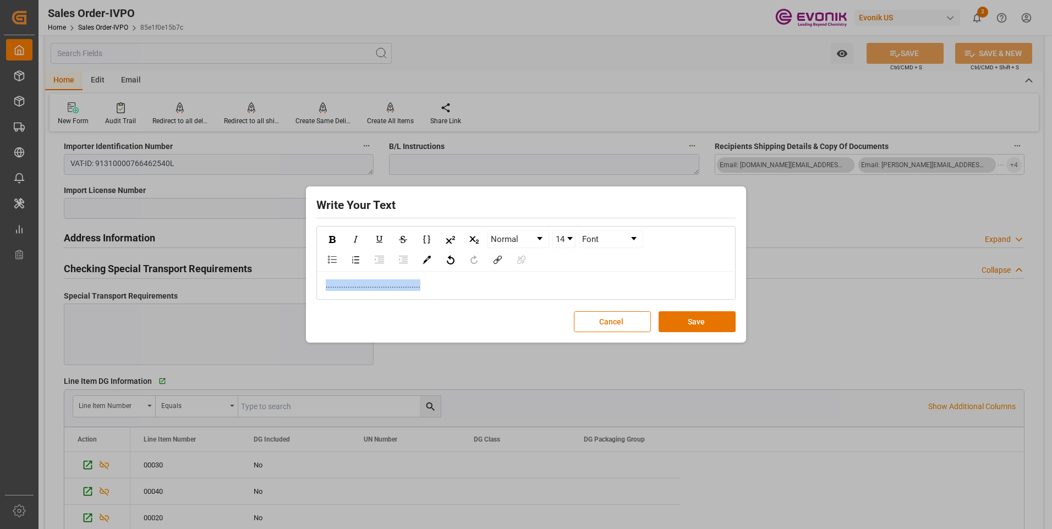
drag, startPoint x: 440, startPoint y: 286, endPoint x: 234, endPoint y: 279, distance: 206.4
click at [238, 281] on div "Write Your Text Normal 14 Font ........................................... Canc…" at bounding box center [526, 264] width 1052 height 529
copy span "..........................................."
click at [701, 323] on button "Save" at bounding box center [696, 321] width 77 height 21
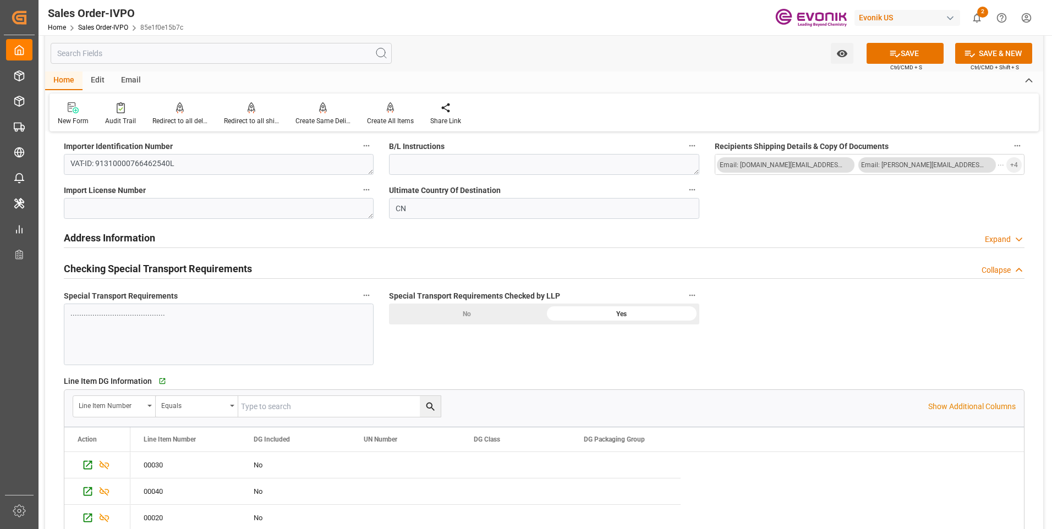
scroll to position [1349, 0]
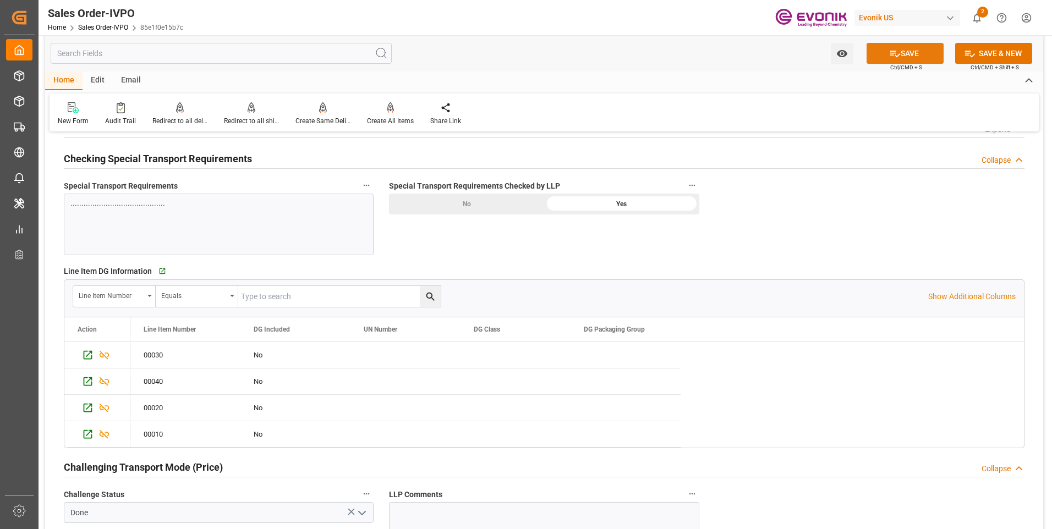
click at [891, 55] on icon at bounding box center [895, 54] width 10 height 7
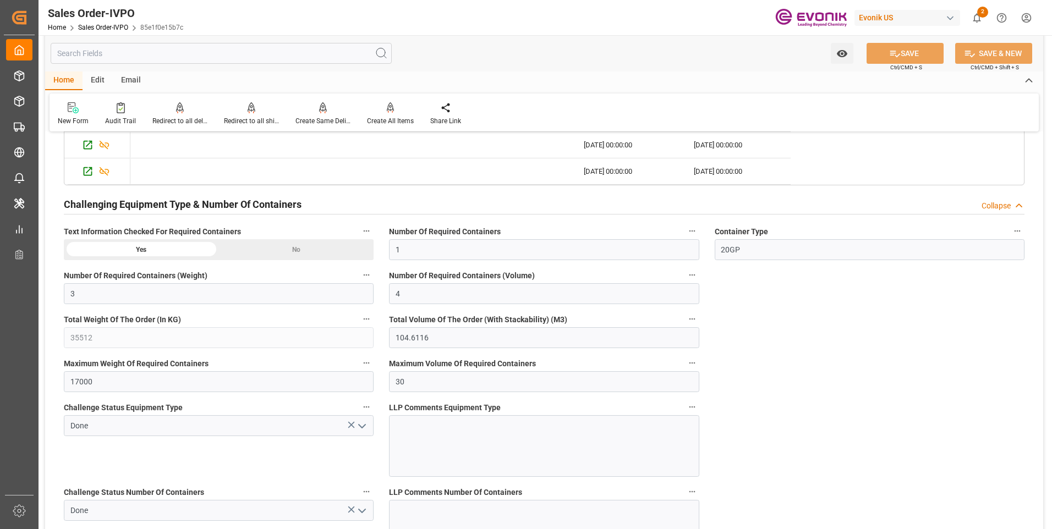
scroll to position [2064, 0]
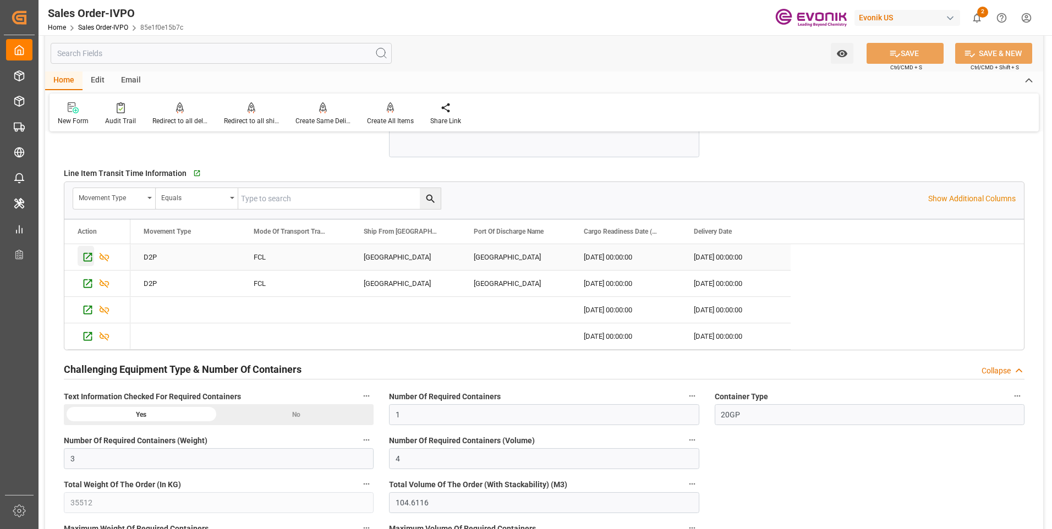
click at [87, 259] on icon "Press SPACE to select this row." at bounding box center [88, 257] width 12 height 12
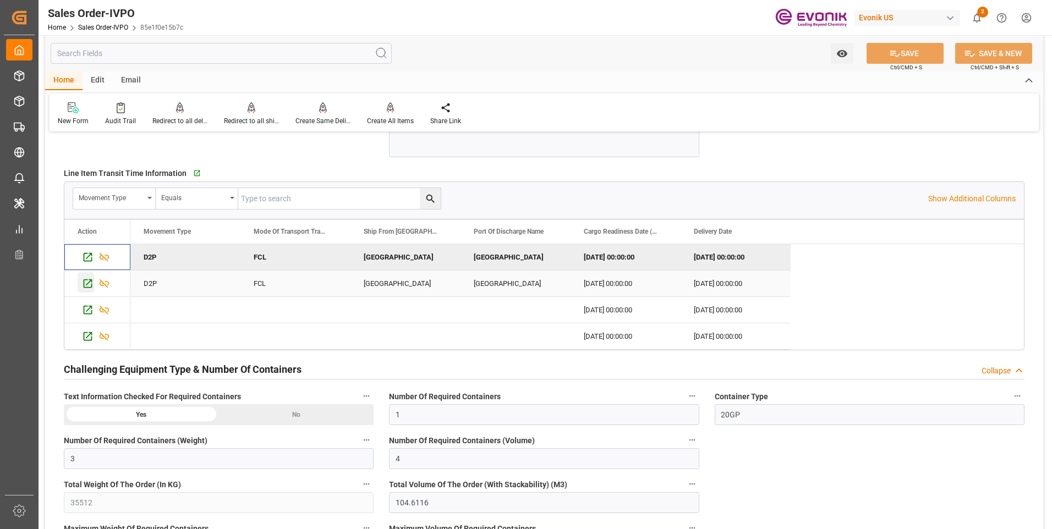
click at [83, 284] on icon "Press SPACE to select this row." at bounding box center [88, 284] width 12 height 12
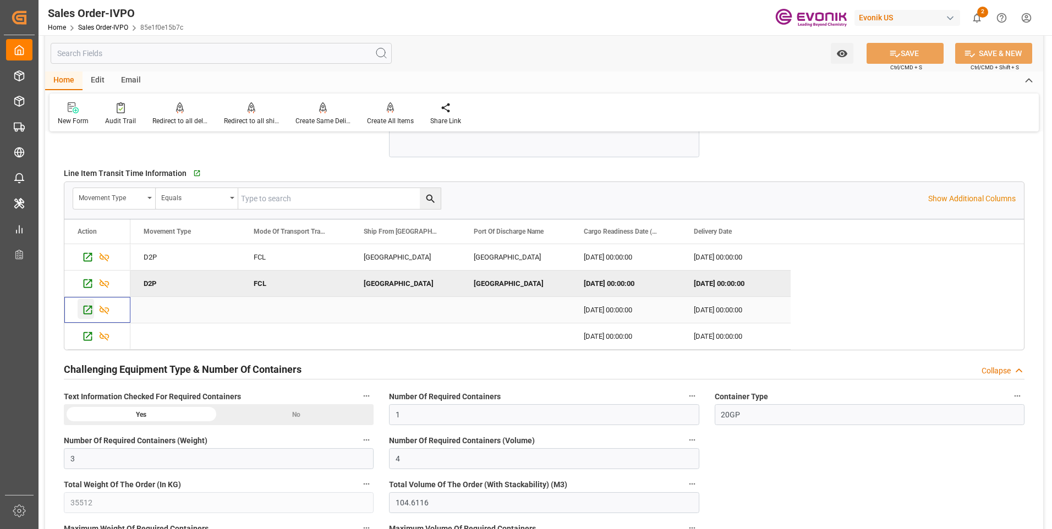
click at [87, 310] on icon "Press SPACE to select this row." at bounding box center [88, 310] width 12 height 12
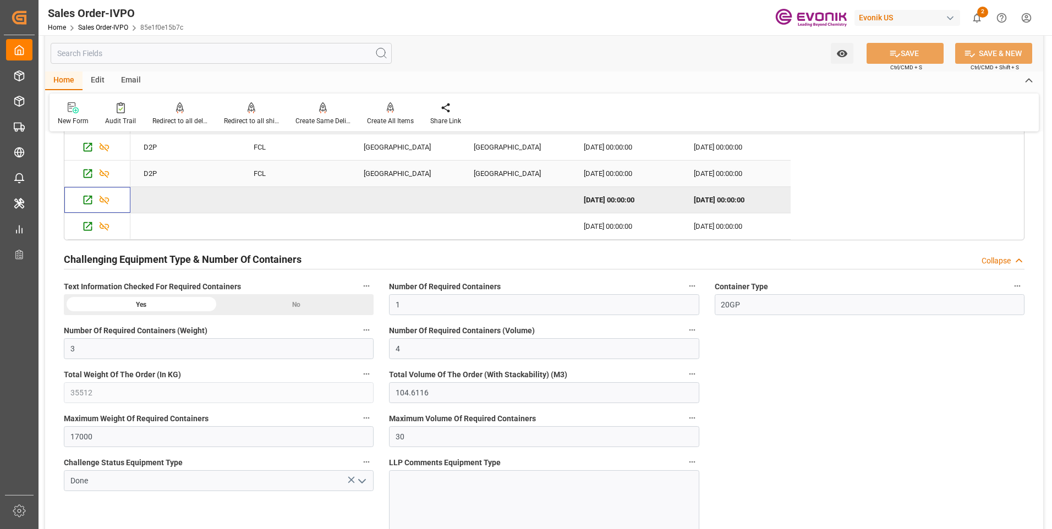
scroll to position [2009, 0]
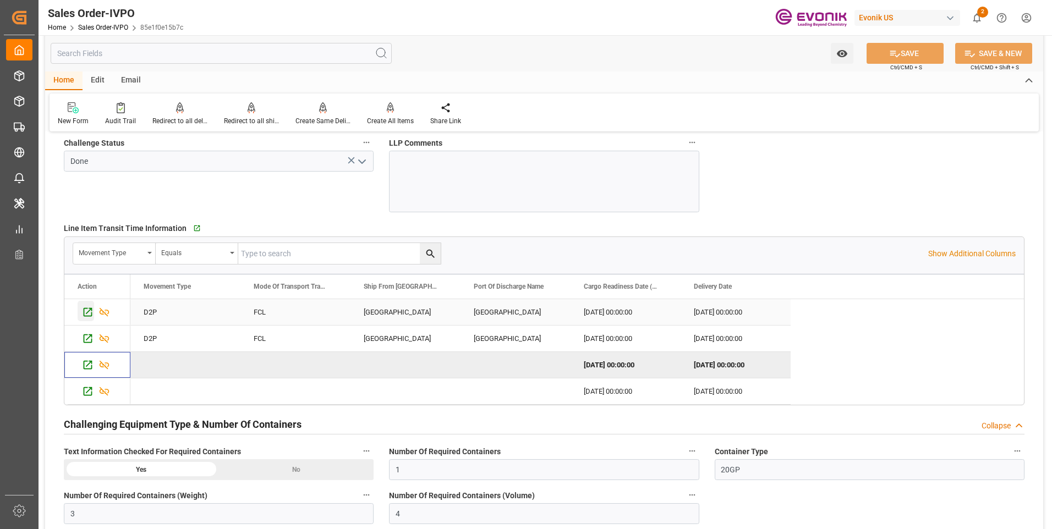
click at [89, 312] on icon "Press SPACE to select this row." at bounding box center [88, 312] width 9 height 9
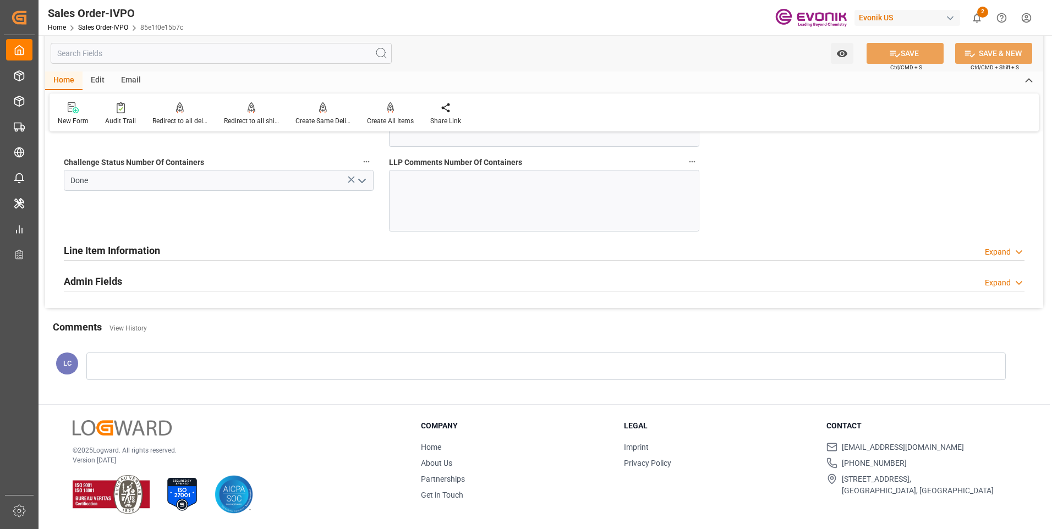
scroll to position [2394, 0]
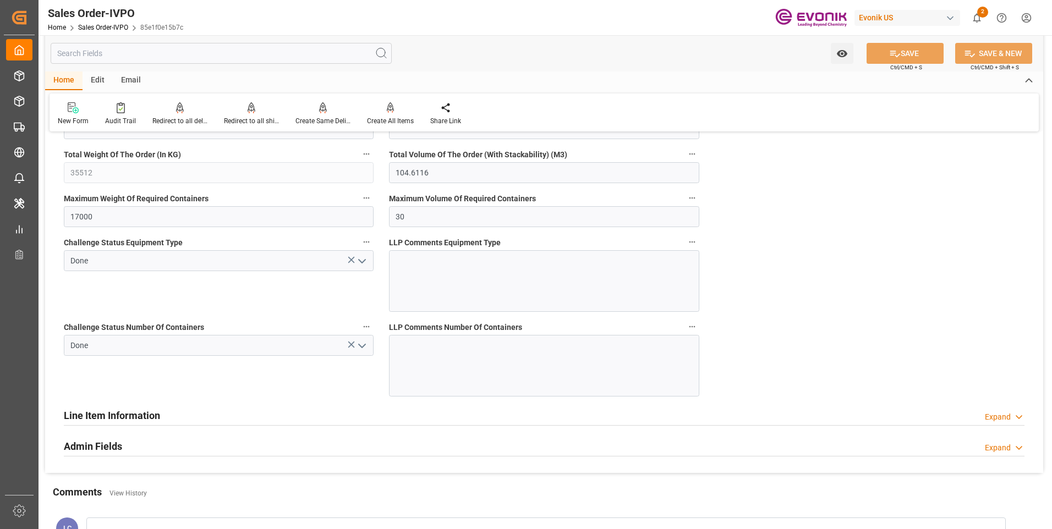
click at [988, 413] on div "Expand" at bounding box center [998, 417] width 26 height 12
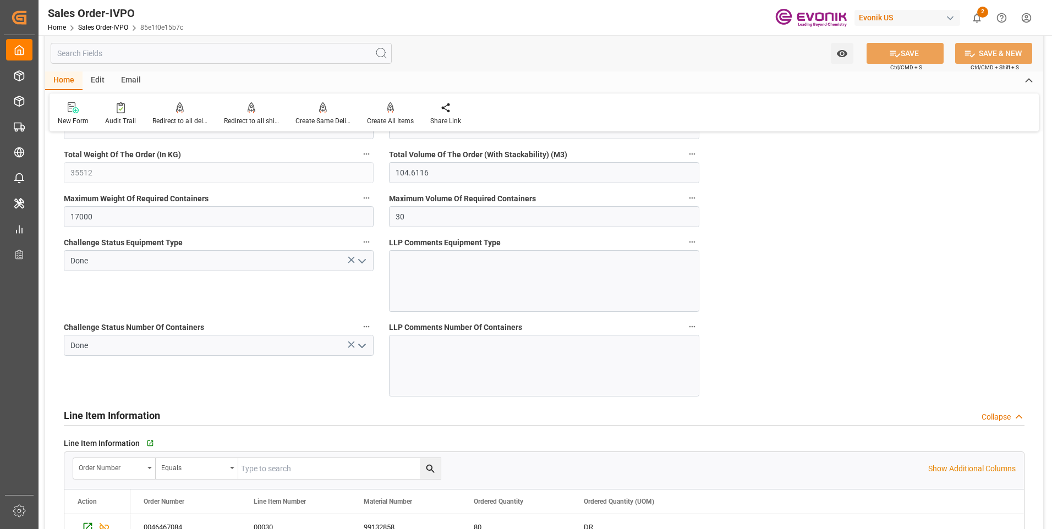
click at [993, 413] on div "Collapse" at bounding box center [995, 417] width 29 height 12
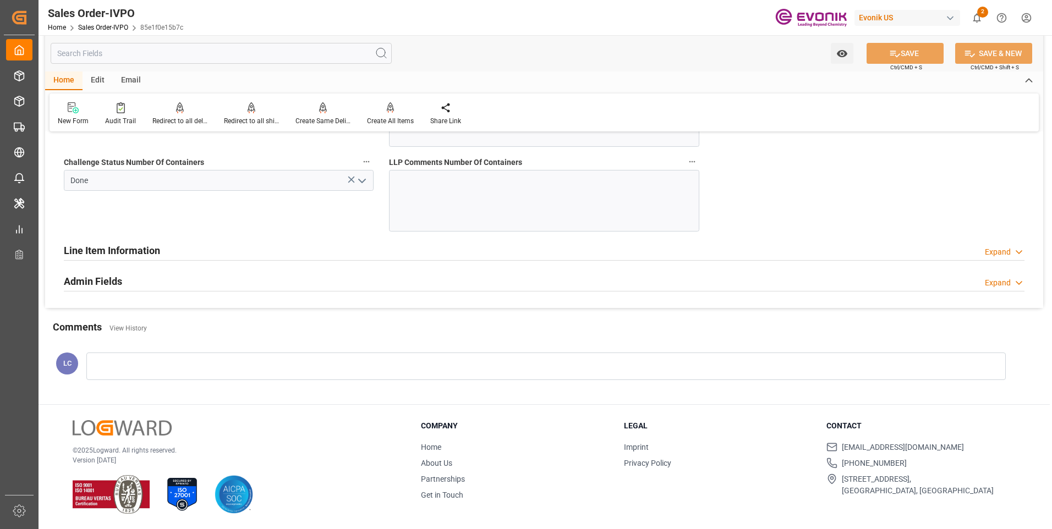
scroll to position [2504, 0]
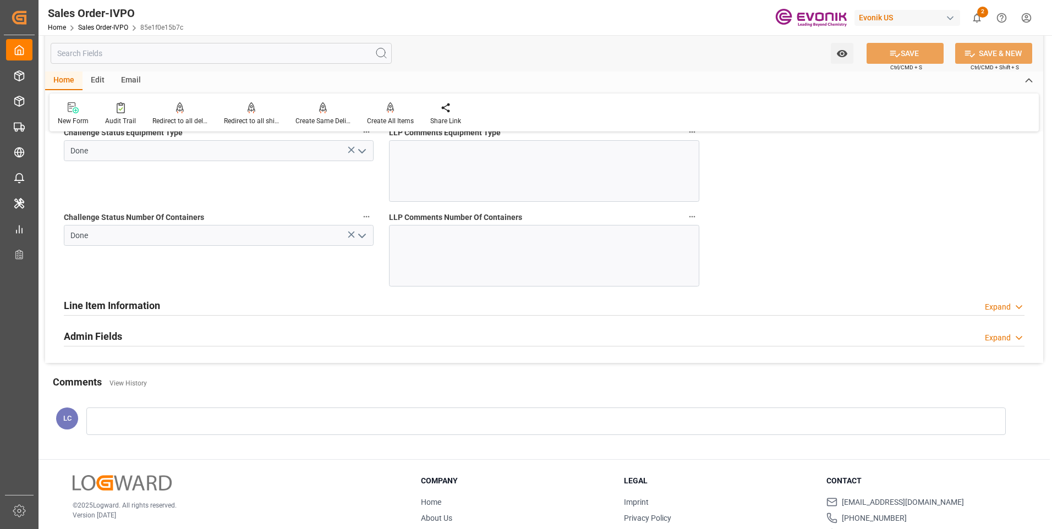
click at [128, 303] on h2 "Line Item Information" at bounding box center [112, 305] width 96 height 15
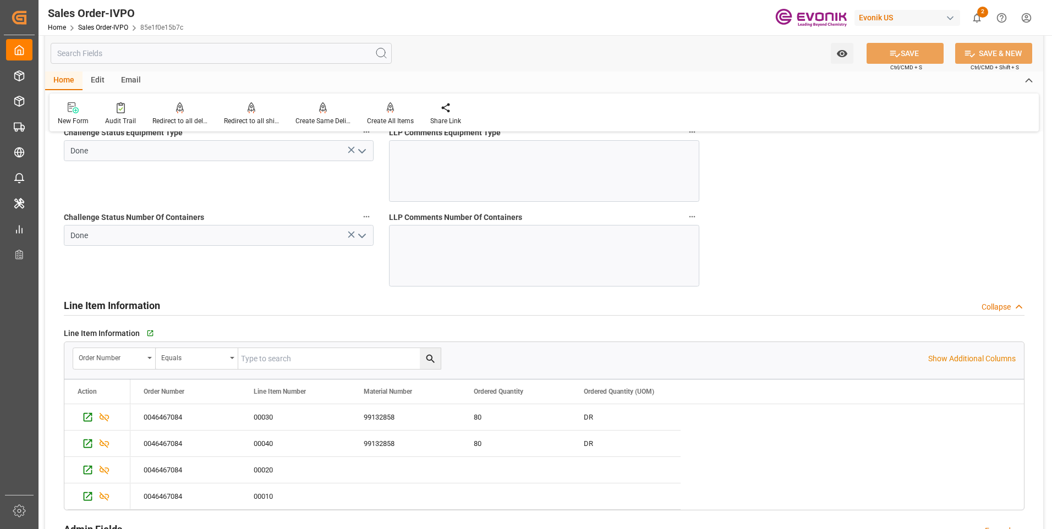
click at [128, 303] on h2 "Line Item Information" at bounding box center [112, 305] width 96 height 15
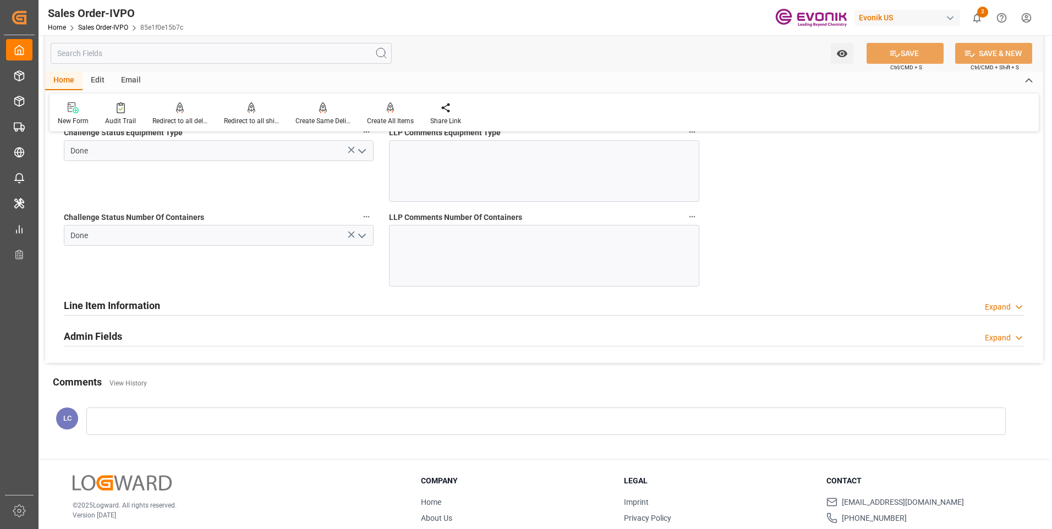
scroll to position [2559, 0]
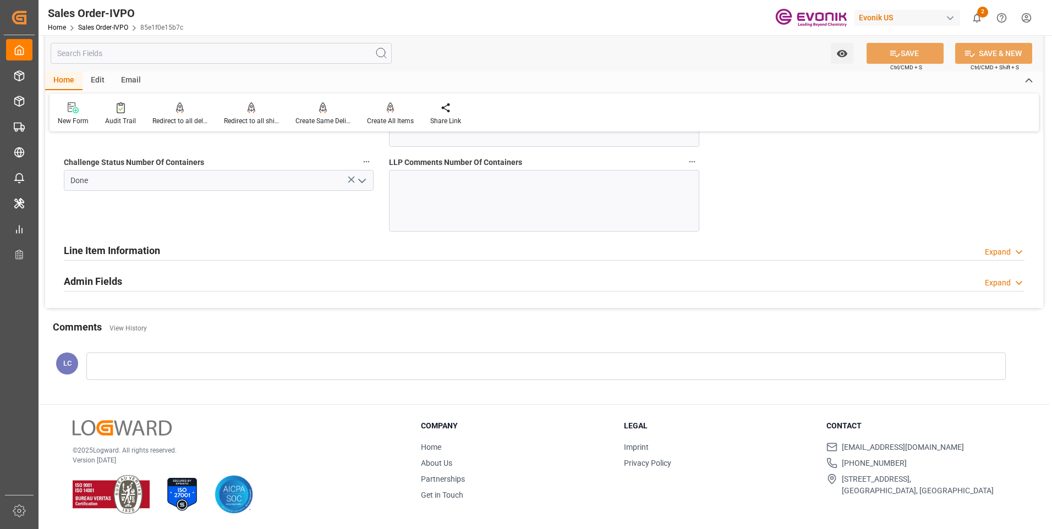
click at [109, 284] on h2 "Admin Fields" at bounding box center [93, 281] width 58 height 15
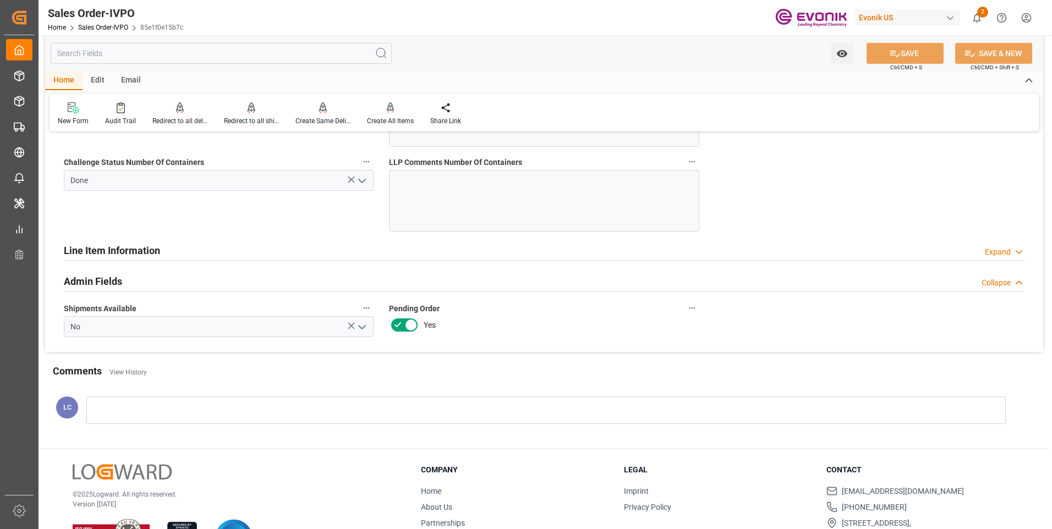
click at [111, 284] on h2 "Admin Fields" at bounding box center [93, 281] width 58 height 15
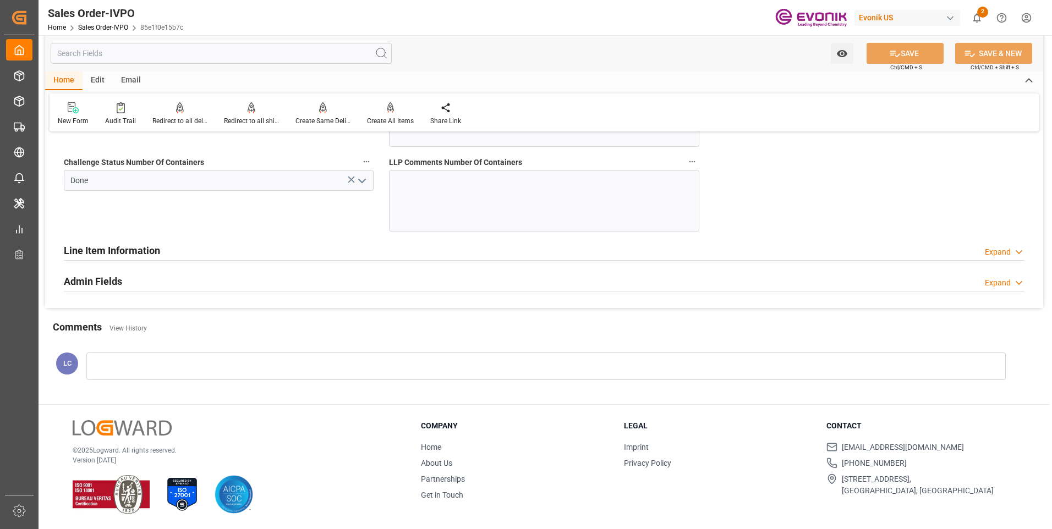
click at [125, 250] on h2 "Line Item Information" at bounding box center [112, 250] width 96 height 15
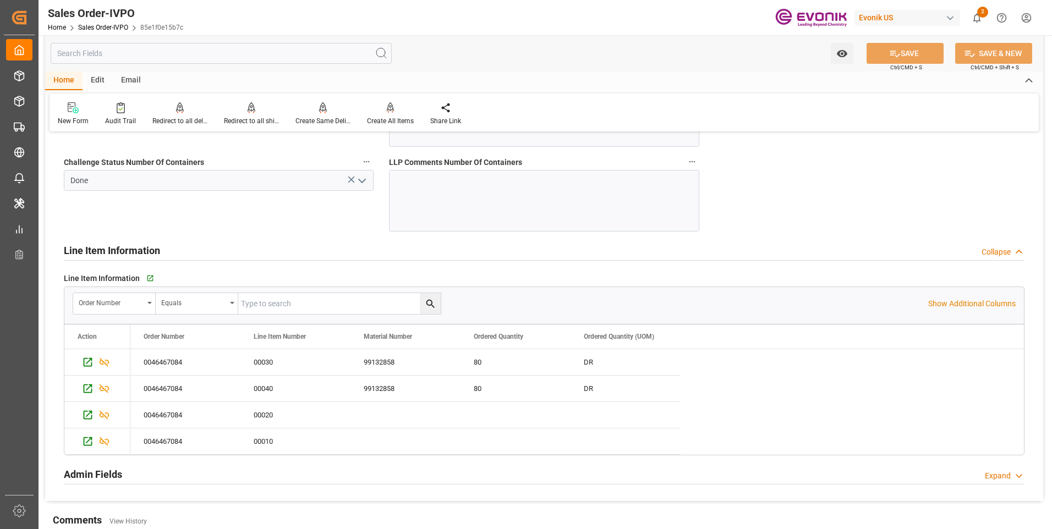
click at [125, 250] on h2 "Line Item Information" at bounding box center [112, 250] width 96 height 15
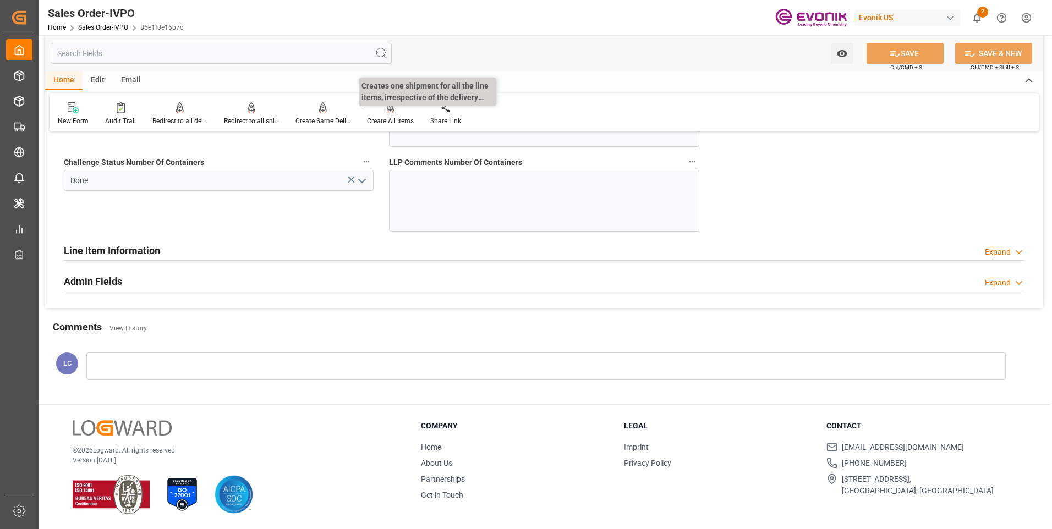
click at [381, 119] on div "Create All Items" at bounding box center [390, 121] width 47 height 10
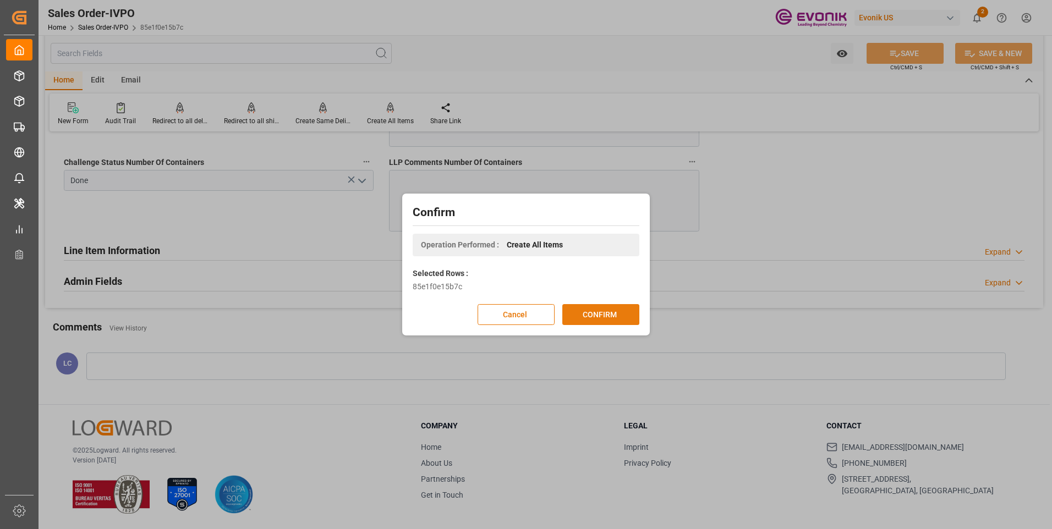
click at [608, 313] on button "CONFIRM" at bounding box center [600, 314] width 77 height 21
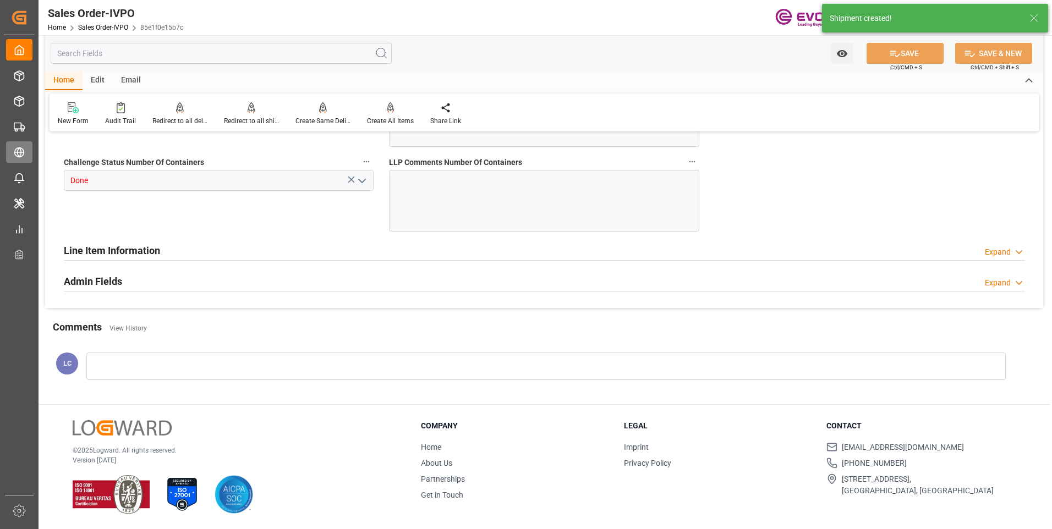
type input "CNSHA"
type input "0"
type input "1"
type input "3"
type input "4"
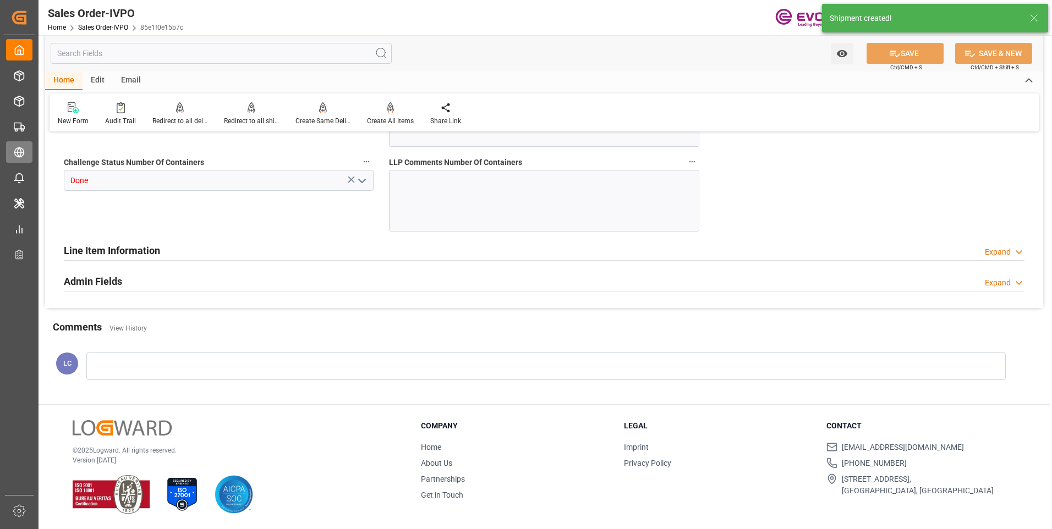
type input "35512"
type input "104.6116"
type input "17000"
type input "30"
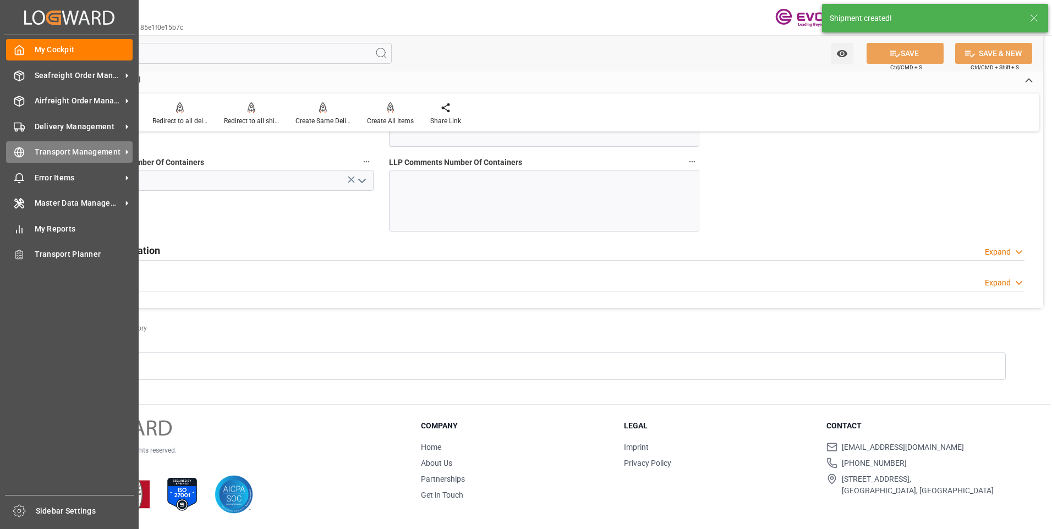
type input "[DATE] 23:12"
type input "[DATE] 07:59"
click at [20, 154] on icon at bounding box center [19, 152] width 11 height 11
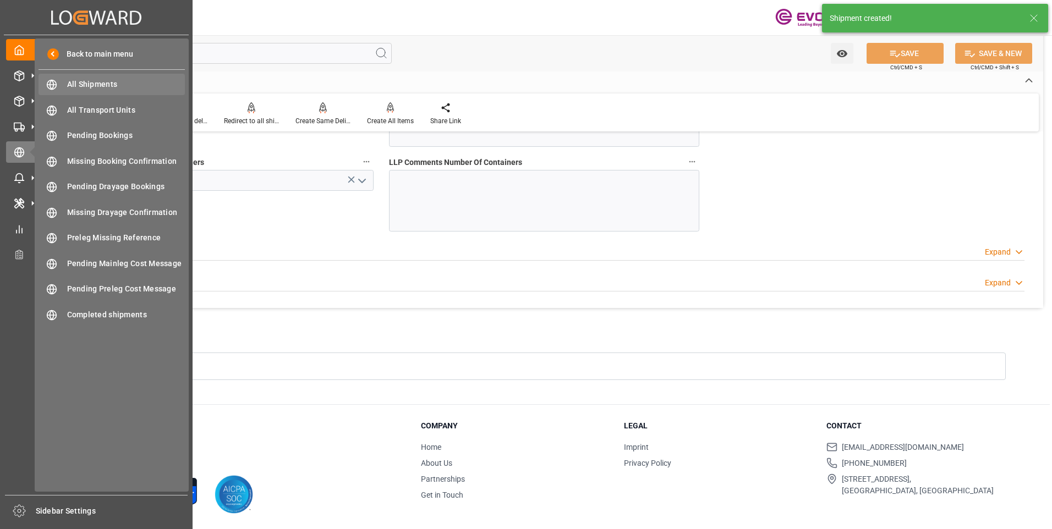
click at [87, 84] on span "All Shipments" at bounding box center [126, 85] width 118 height 12
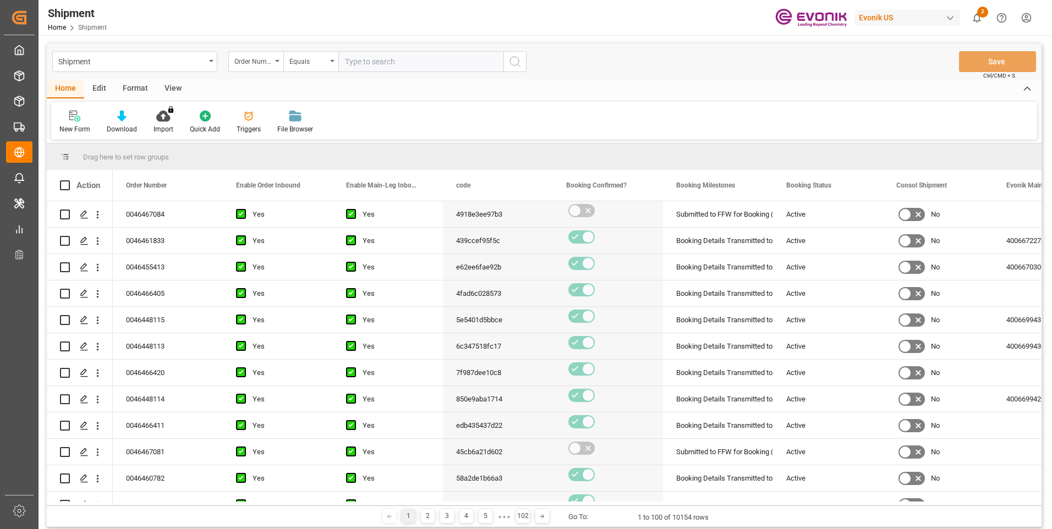
click at [353, 55] on input "text" at bounding box center [420, 61] width 165 height 21
paste input "46467084"
type input "0046467084"
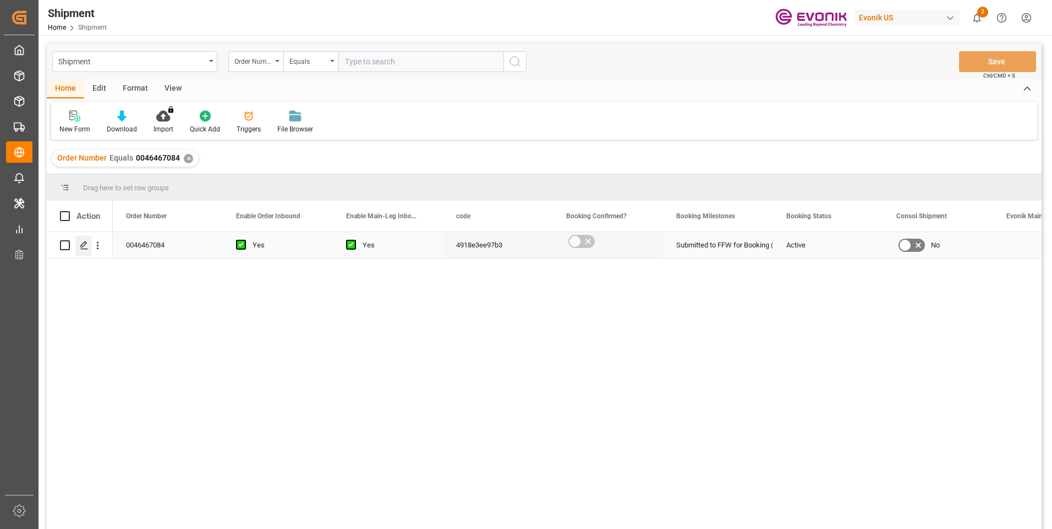
click at [80, 246] on icon "Press SPACE to select this row." at bounding box center [84, 245] width 9 height 9
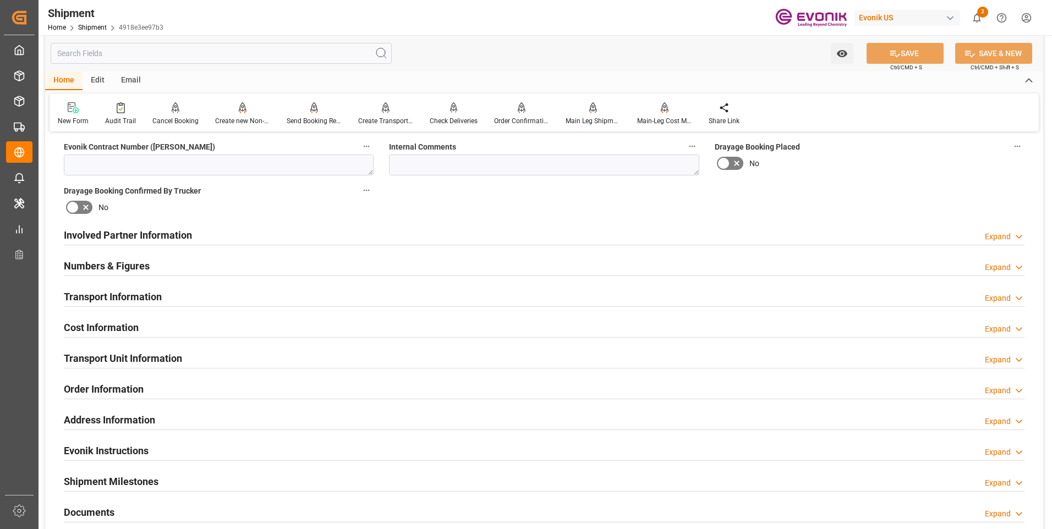
scroll to position [475, 0]
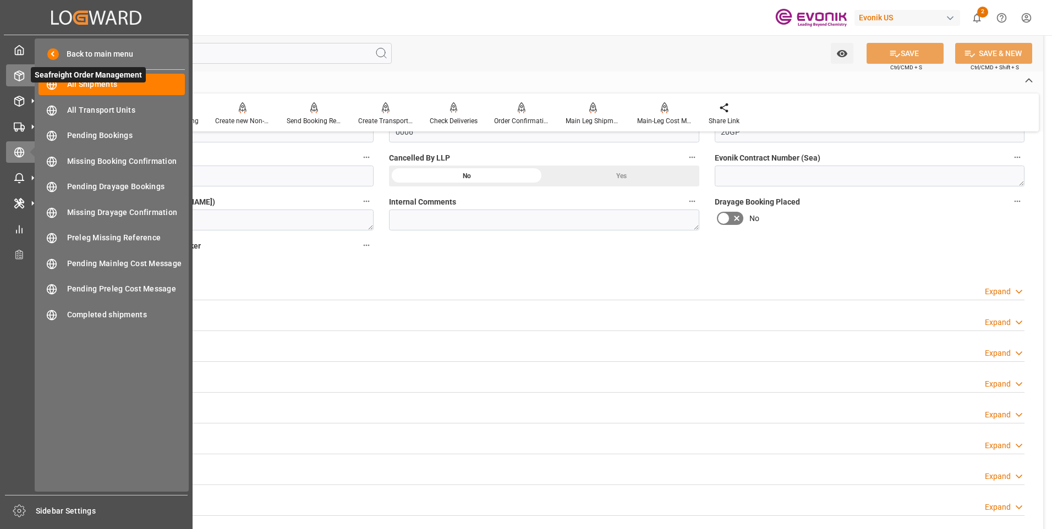
click at [17, 73] on icon at bounding box center [19, 75] width 11 height 11
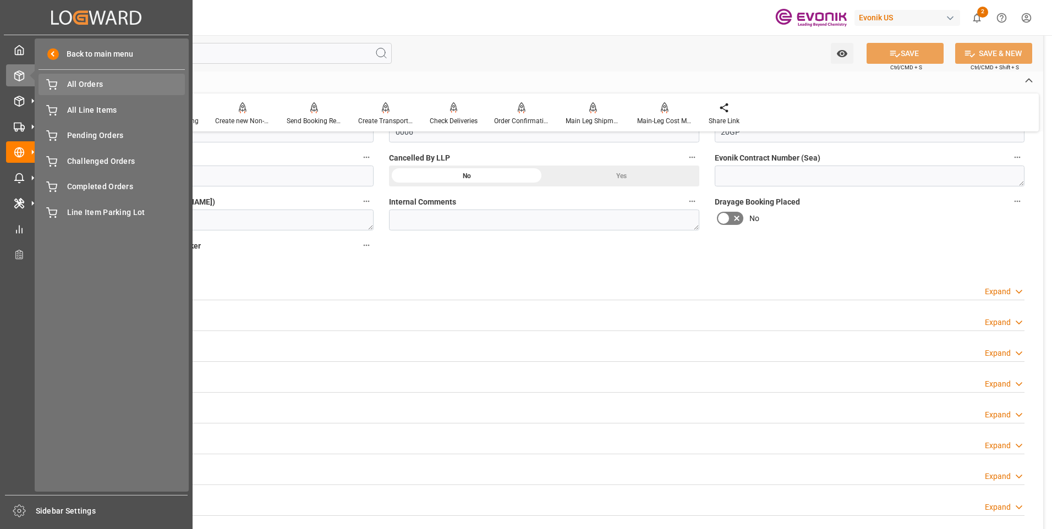
click at [92, 85] on span "All Orders" at bounding box center [126, 85] width 118 height 12
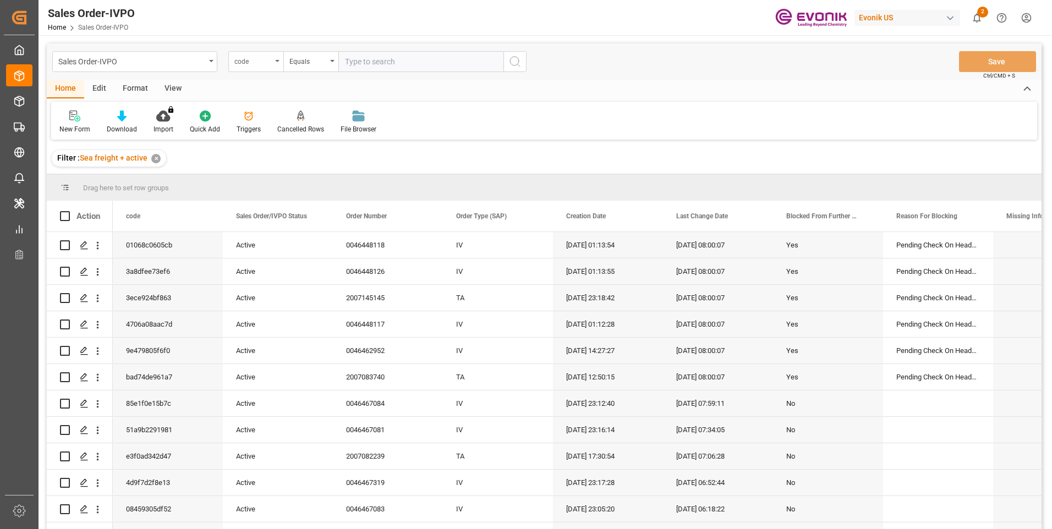
click at [251, 65] on div "code" at bounding box center [252, 60] width 37 height 13
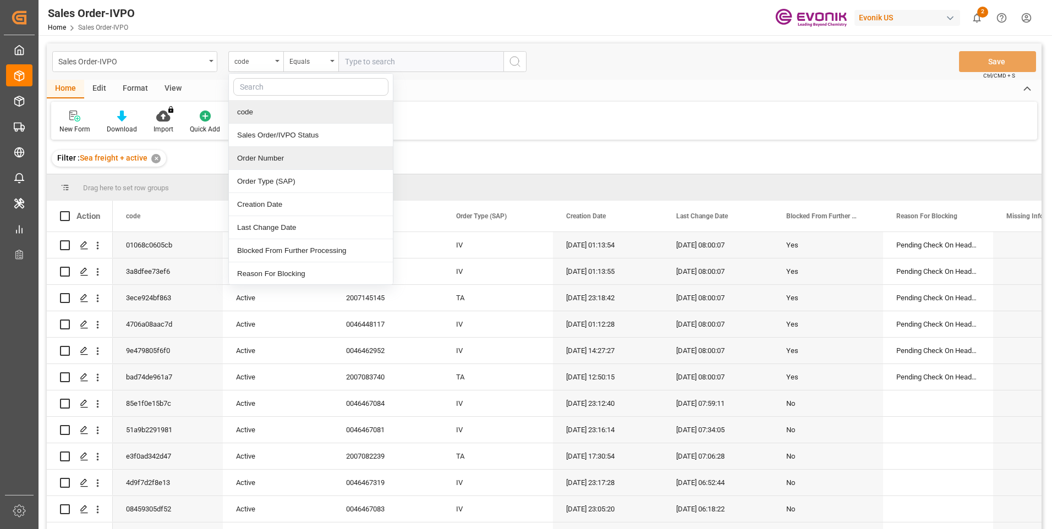
click at [263, 157] on div "Order Number" at bounding box center [311, 158] width 164 height 23
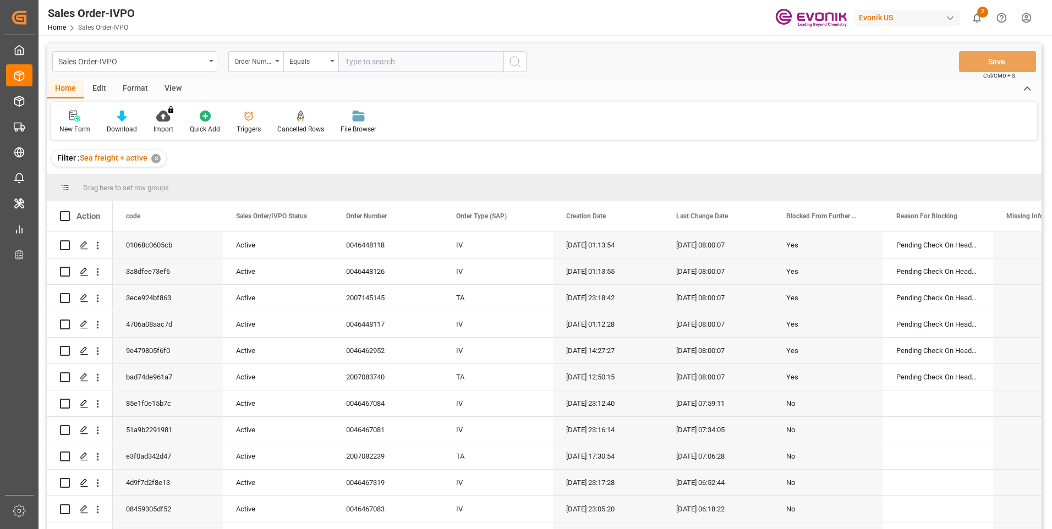
click at [389, 66] on input "text" at bounding box center [420, 61] width 165 height 21
paste input "46467084"
type input "0046467084"
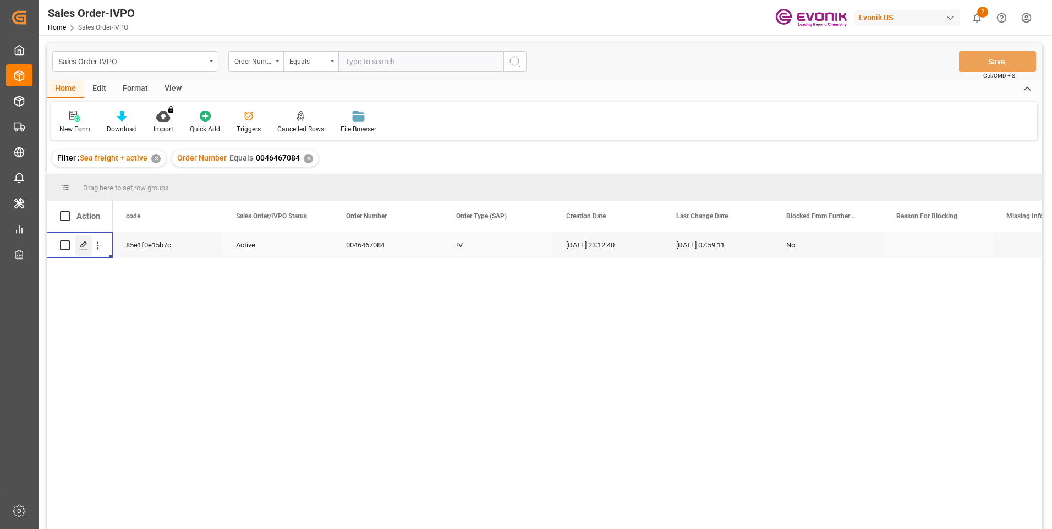
click at [86, 249] on line "Press SPACE to select this row." at bounding box center [84, 249] width 7 height 0
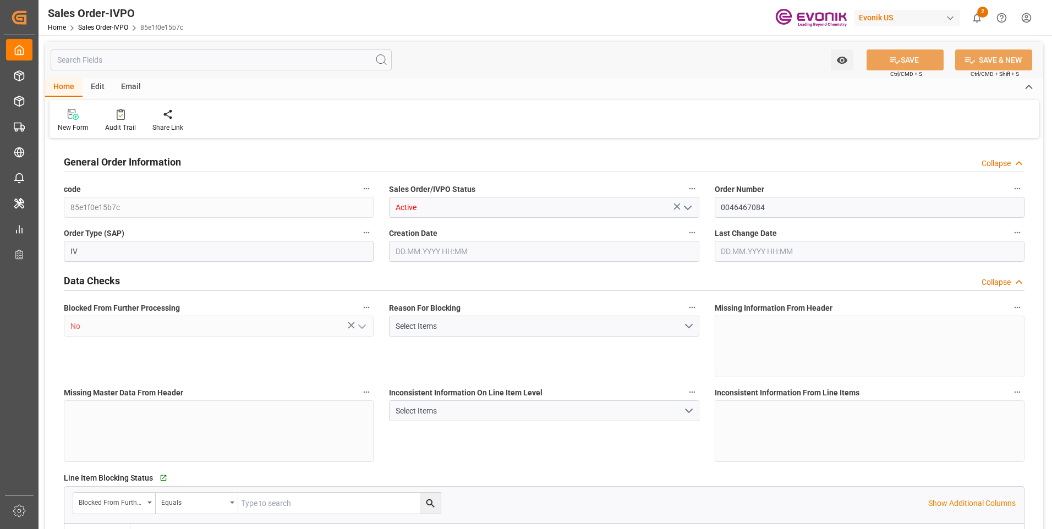
type input "CNSHA"
type input "0"
type input "1"
type input "3"
type input "4"
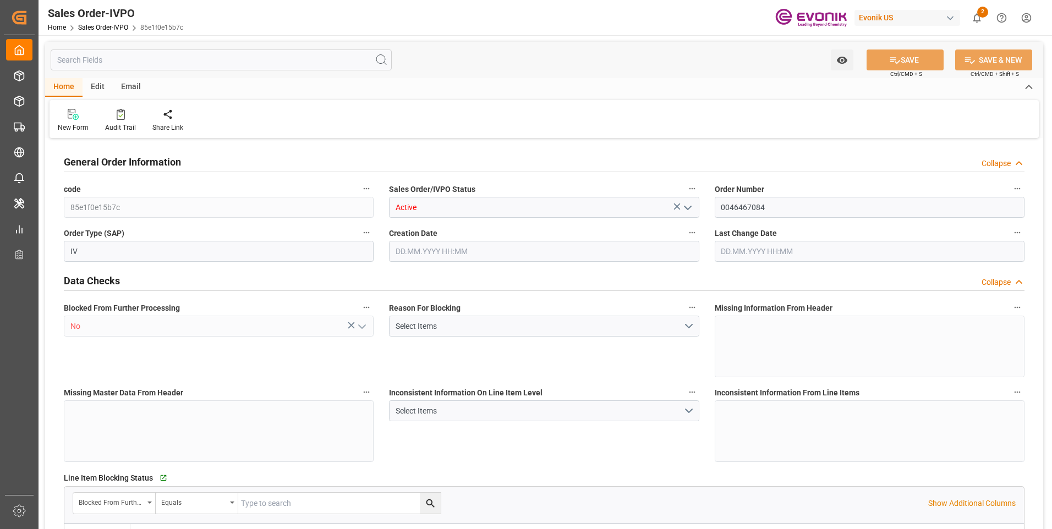
type input "35512"
type input "104.6116"
type input "17000"
type input "30"
type input "[DATE] 23:12"
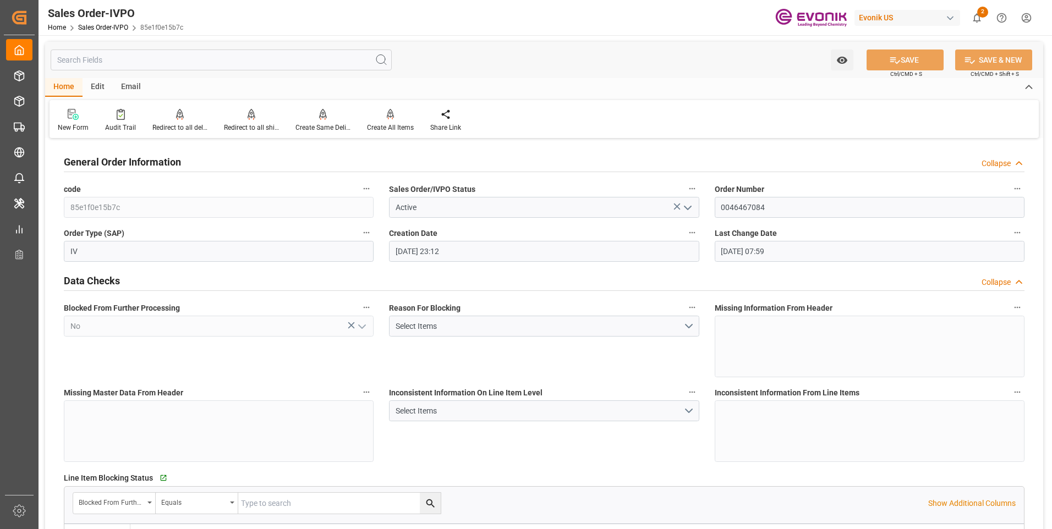
type input "[DATE] 07:59"
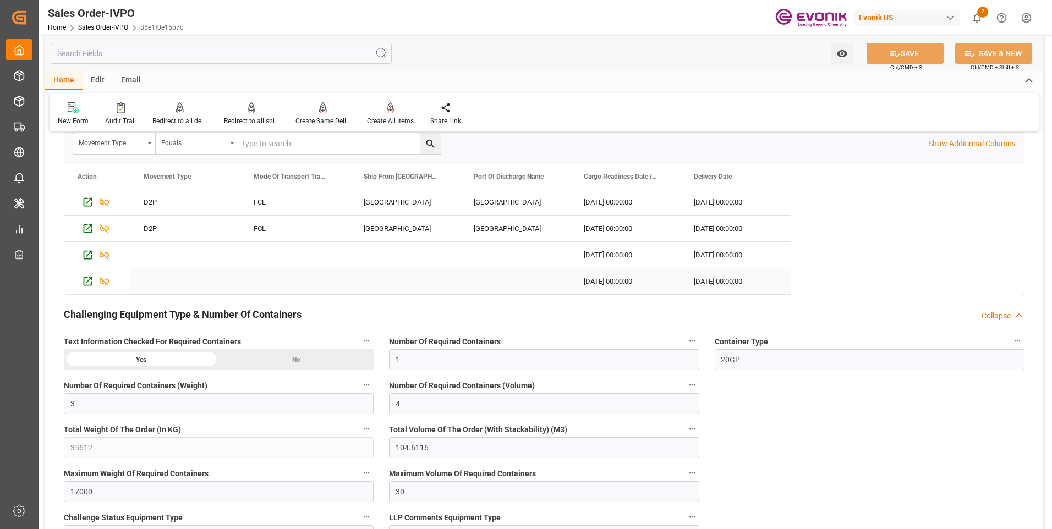
scroll to position [2064, 0]
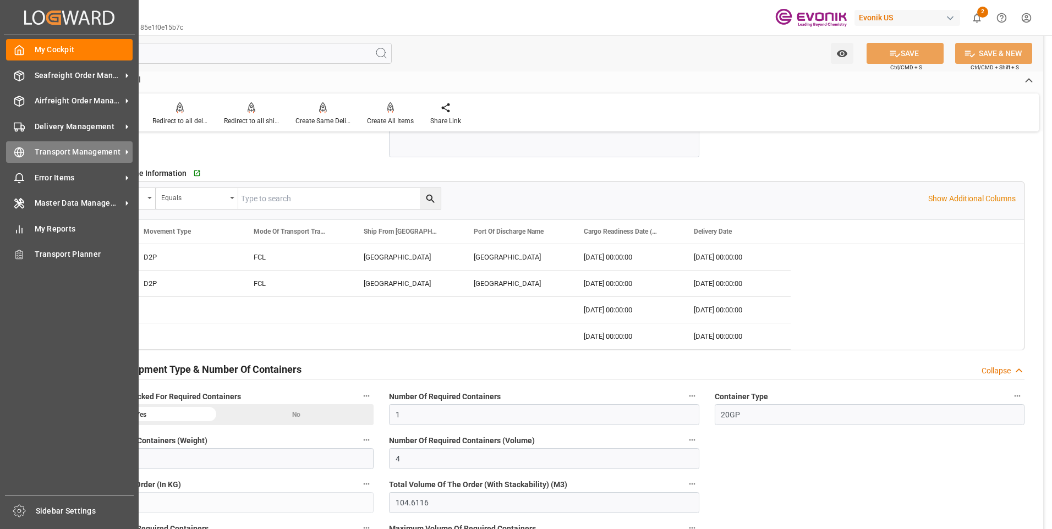
click at [17, 155] on icon at bounding box center [19, 152] width 11 height 11
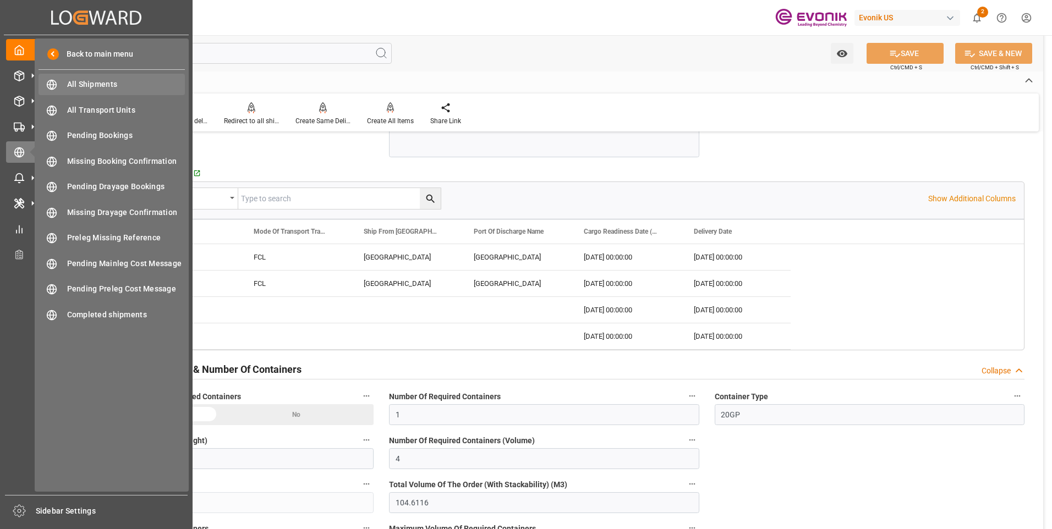
click at [98, 81] on span "All Shipments" at bounding box center [126, 85] width 118 height 12
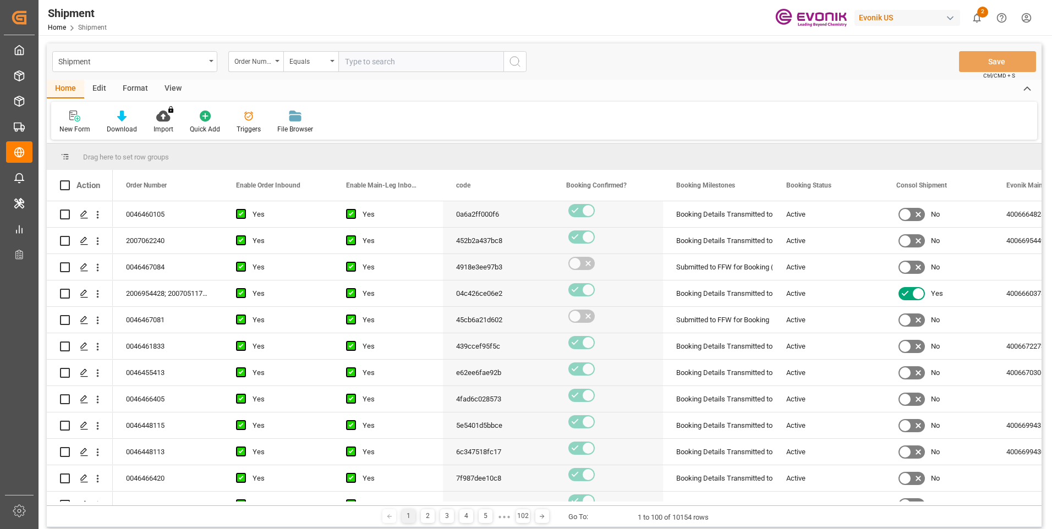
click at [374, 56] on input "text" at bounding box center [420, 61] width 165 height 21
paste input "46467084"
type input "0046467084"
click at [515, 58] on icon "search button" at bounding box center [514, 61] width 13 height 13
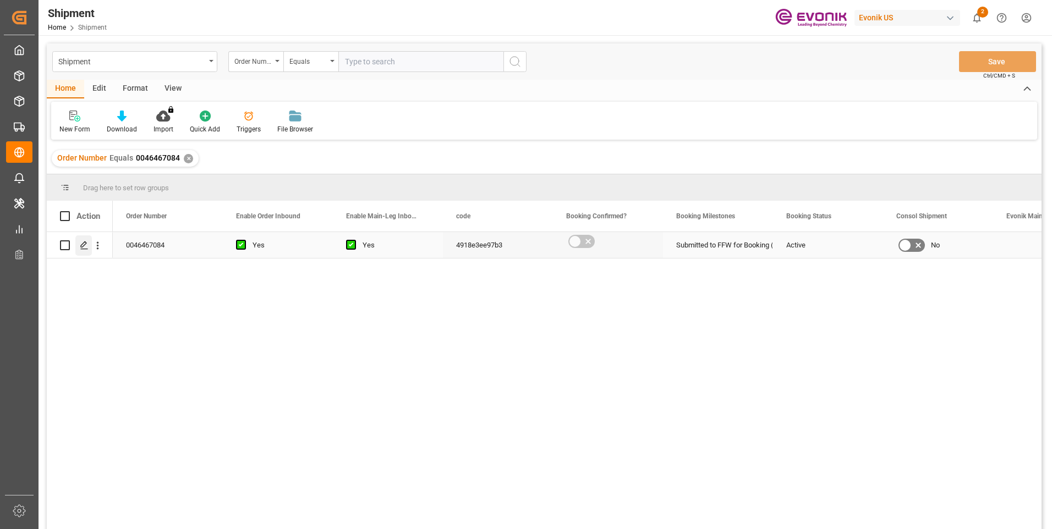
click at [80, 246] on icon "Press SPACE to select this row." at bounding box center [84, 245] width 9 height 9
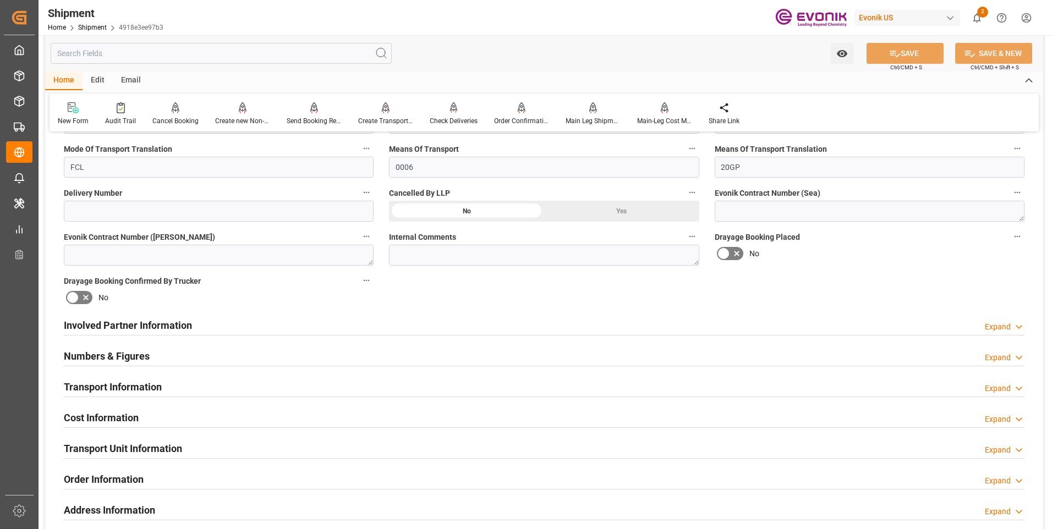
scroll to position [495, 0]
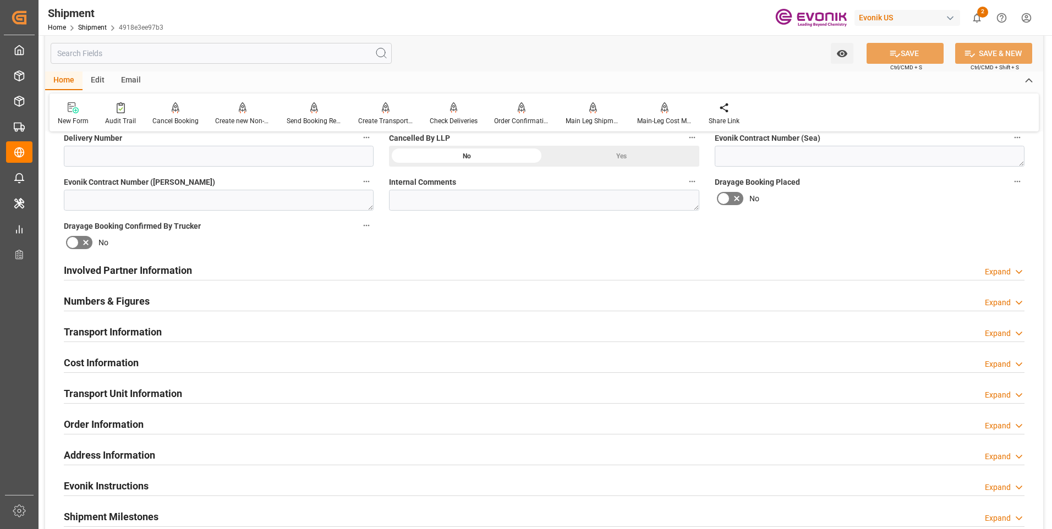
click at [142, 269] on h2 "Involved Partner Information" at bounding box center [128, 270] width 128 height 15
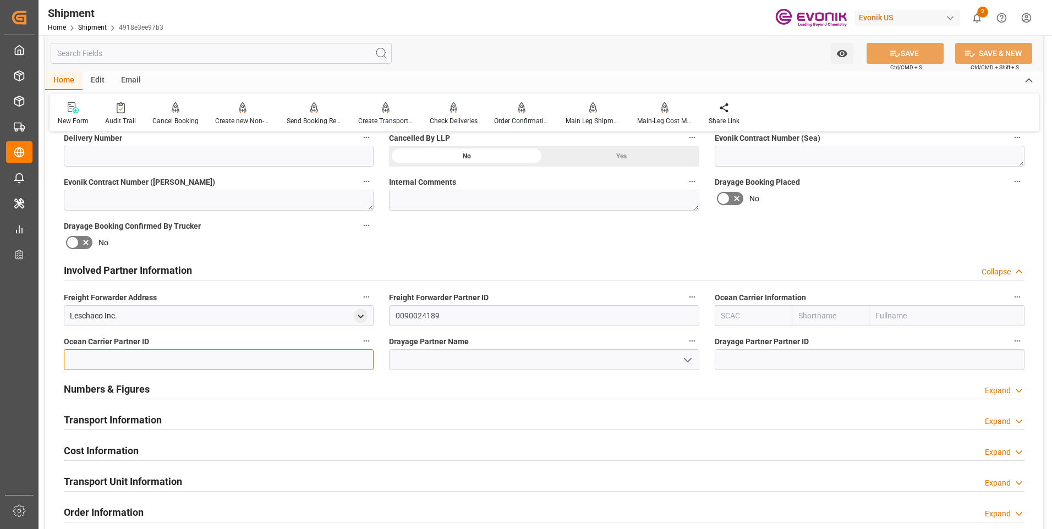
click at [219, 359] on input at bounding box center [219, 359] width 310 height 21
type input "ONE"
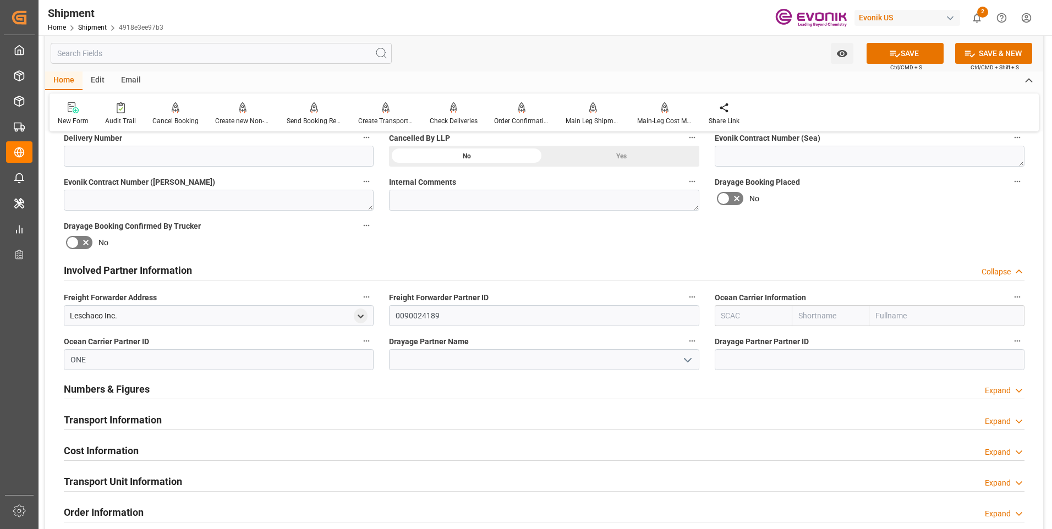
click at [745, 317] on input "text" at bounding box center [753, 315] width 78 height 21
click at [745, 316] on input "text" at bounding box center [753, 315] width 78 height 21
drag, startPoint x: 738, startPoint y: 340, endPoint x: 719, endPoint y: 339, distance: 18.7
click at [735, 340] on b "ONEY" at bounding box center [732, 340] width 20 height 9
type input "ONEY"
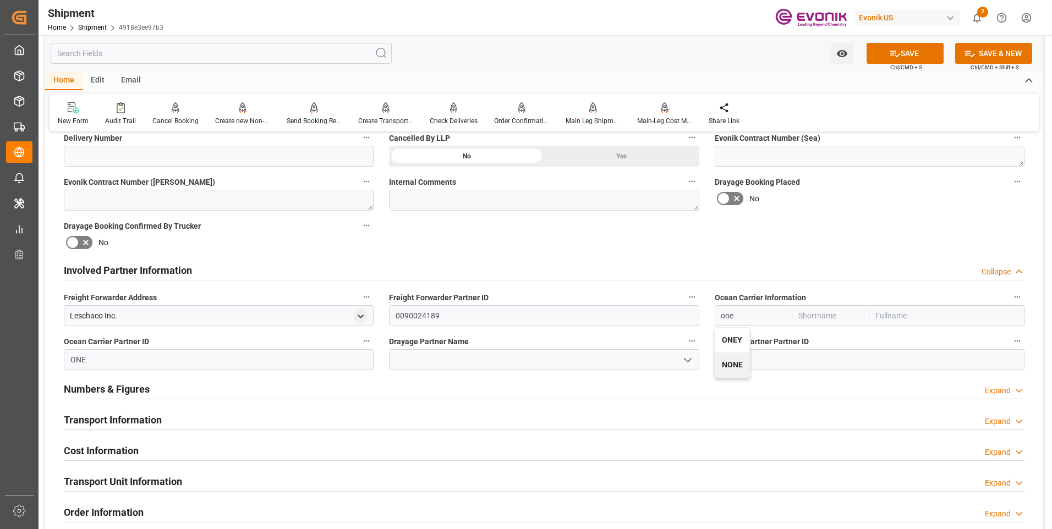
type input "ONE"
type input "Ocean Network Express"
type input "ONEY"
click at [925, 56] on button "SAVE" at bounding box center [904, 53] width 77 height 21
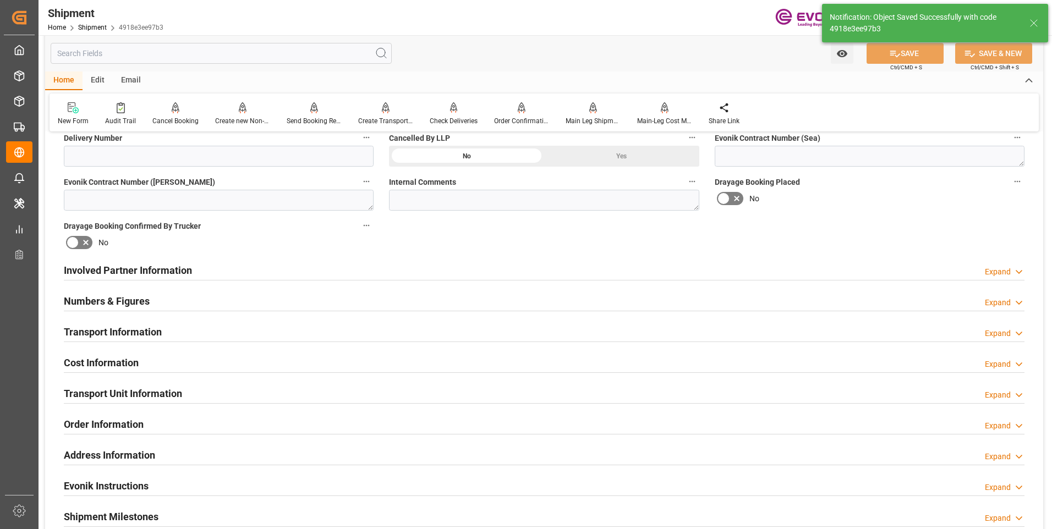
click at [154, 263] on h2 "Involved Partner Information" at bounding box center [128, 270] width 128 height 15
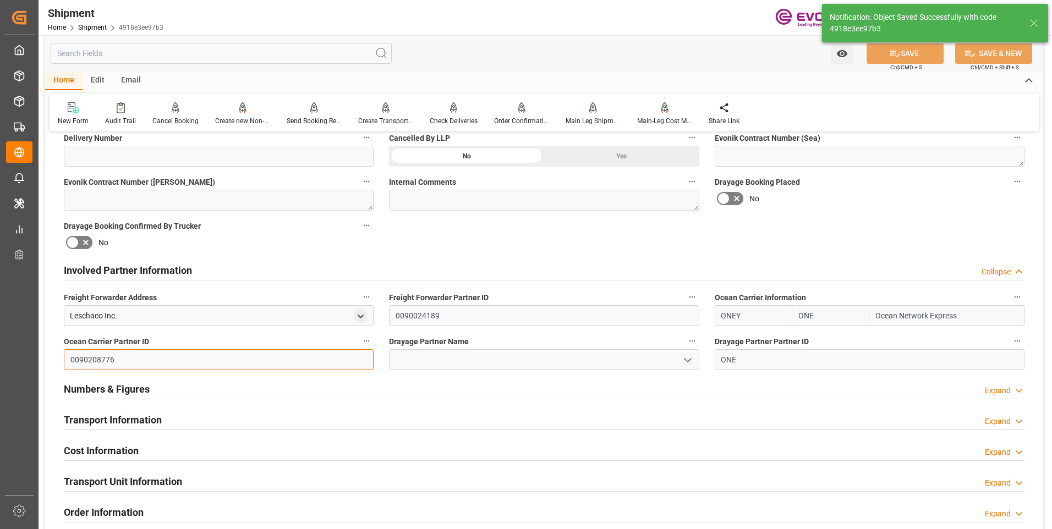
drag, startPoint x: 126, startPoint y: 361, endPoint x: 40, endPoint y: 354, distance: 86.6
click at [23, 361] on div "Created by potrace 1.15, written by Peter Selinger 2001-2017 Created by potrace…" at bounding box center [526, 264] width 1052 height 529
click at [764, 361] on input "ONE" at bounding box center [869, 359] width 310 height 21
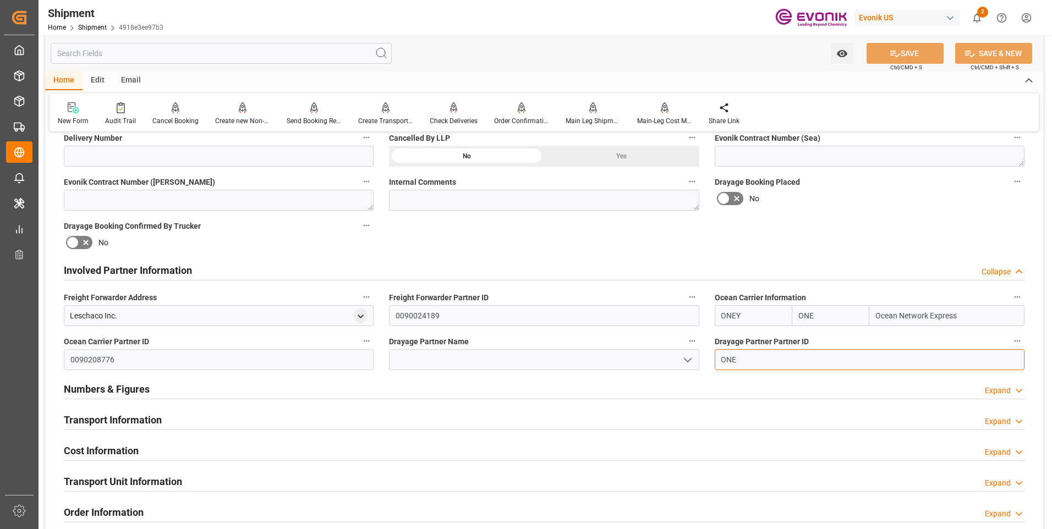
drag, startPoint x: 722, startPoint y: 353, endPoint x: 690, endPoint y: 352, distance: 31.4
click at [664, 353] on div "Booking Confirmation Milestone Bar Collapse Submitted to FFW for Booking (Pendi…" at bounding box center [544, 258] width 998 height 1225
paste input "0090208776"
type input "0090208776"
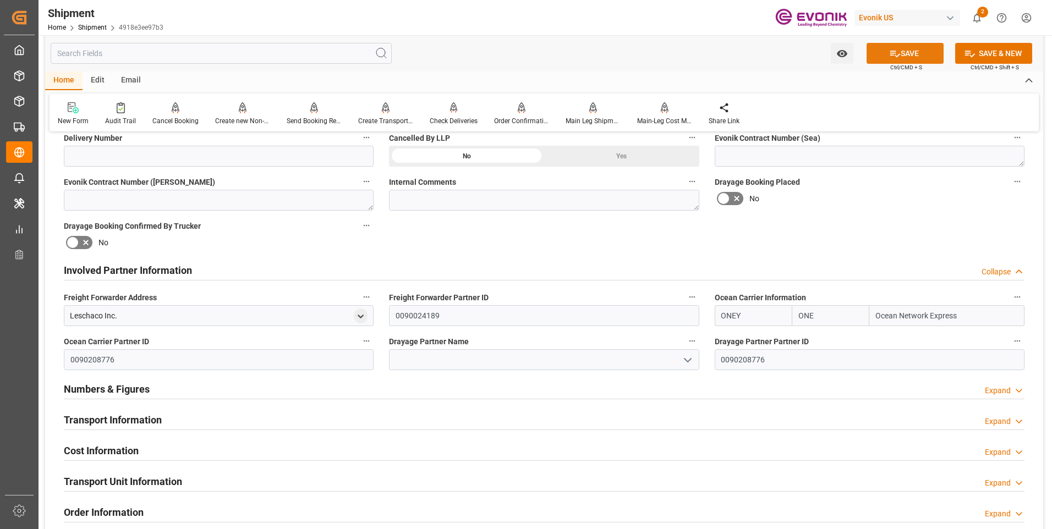
click at [895, 51] on icon at bounding box center [895, 54] width 12 height 12
click at [96, 388] on h2 "Numbers & Figures" at bounding box center [107, 389] width 86 height 15
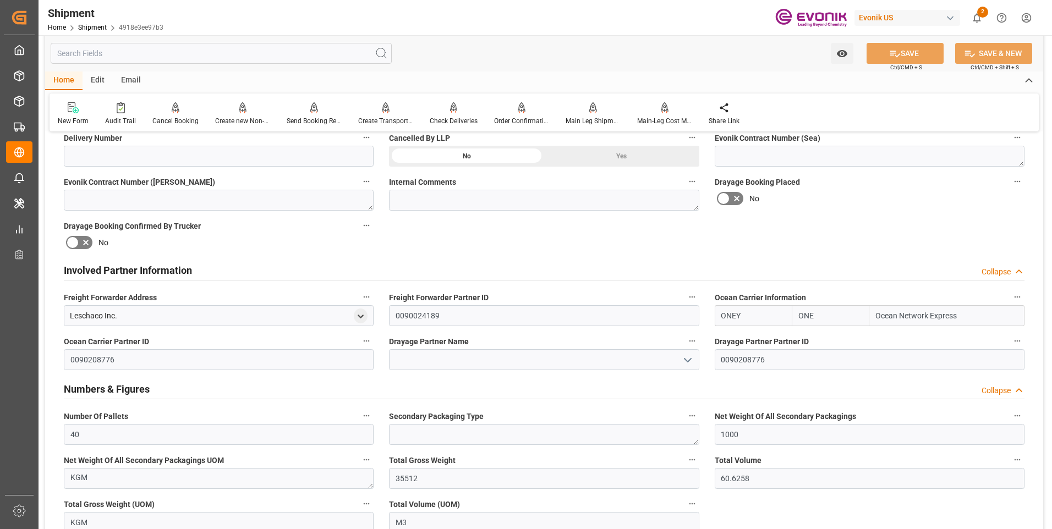
click at [96, 388] on h2 "Numbers & Figures" at bounding box center [107, 389] width 86 height 15
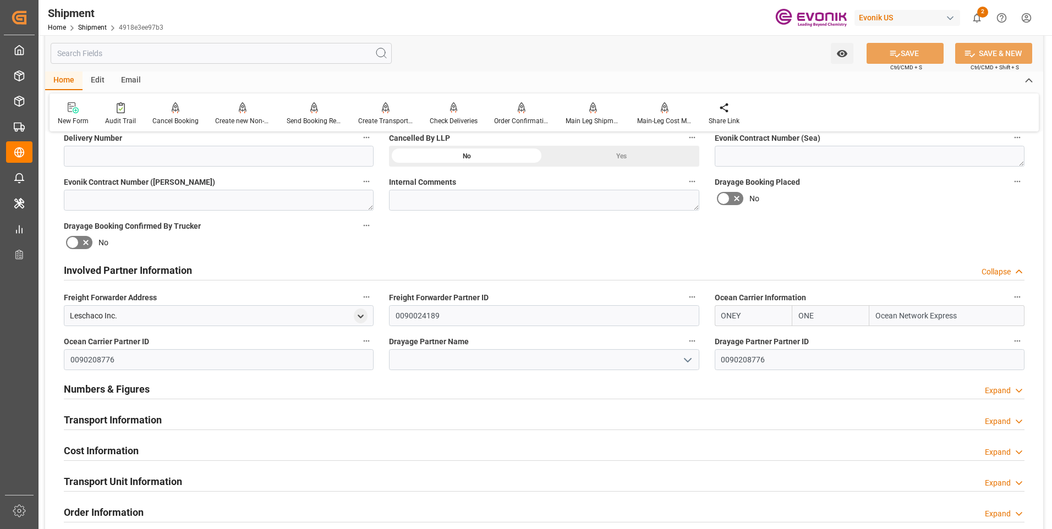
scroll to position [550, 0]
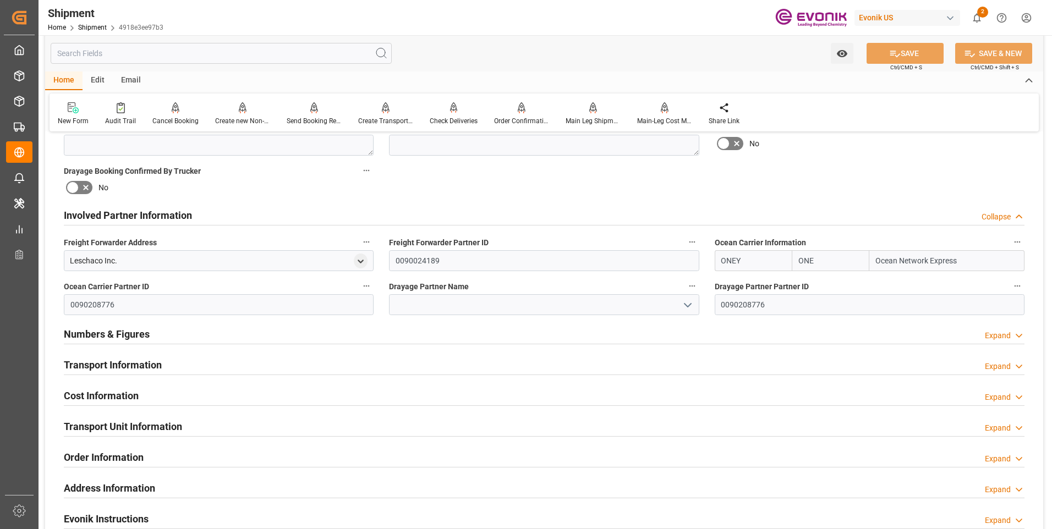
click at [100, 351] on div "Transport Information Expand" at bounding box center [544, 365] width 976 height 31
click at [109, 361] on h2 "Transport Information" at bounding box center [113, 365] width 98 height 15
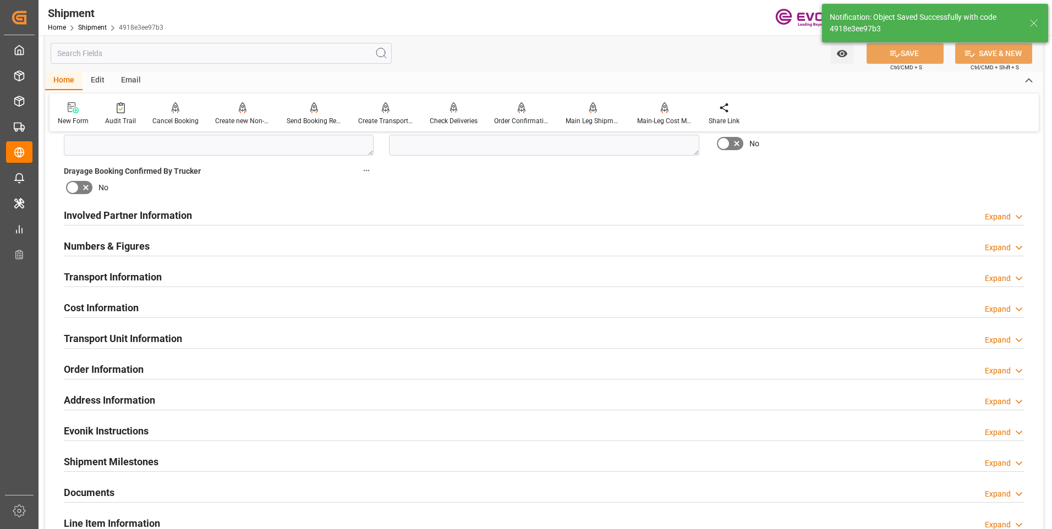
click at [117, 272] on h2 "Transport Information" at bounding box center [113, 277] width 98 height 15
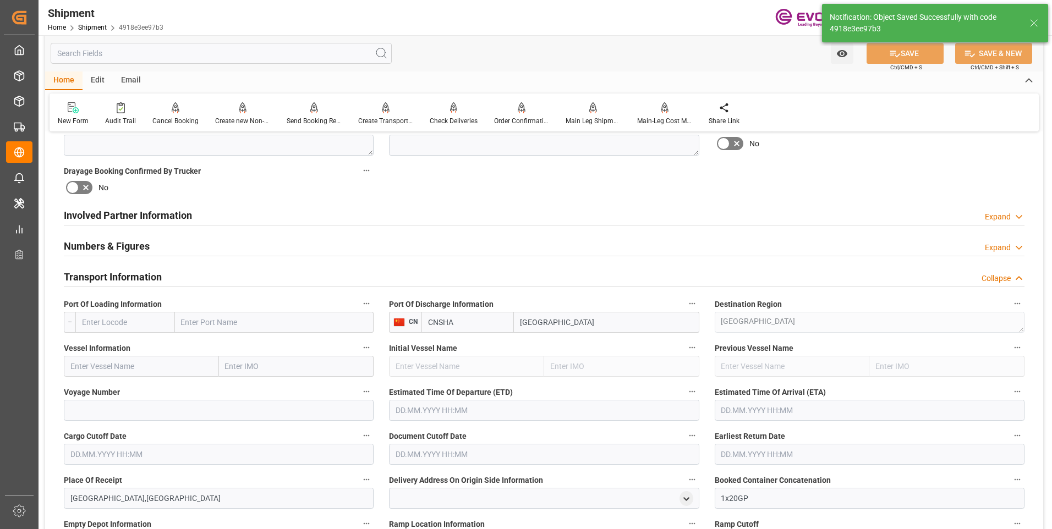
click at [119, 323] on input "text" at bounding box center [125, 322] width 100 height 21
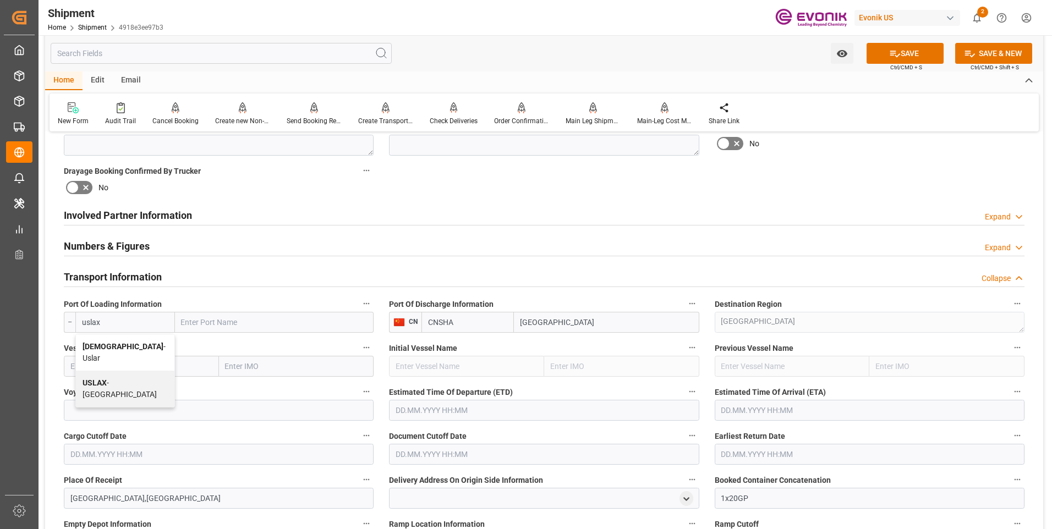
click at [114, 378] on span "USLAX - Los Angeles" at bounding box center [120, 388] width 74 height 20
type input "USLAX"
type input "Los Angeles"
type input "USLAX"
click at [160, 361] on input "text" at bounding box center [141, 366] width 155 height 21
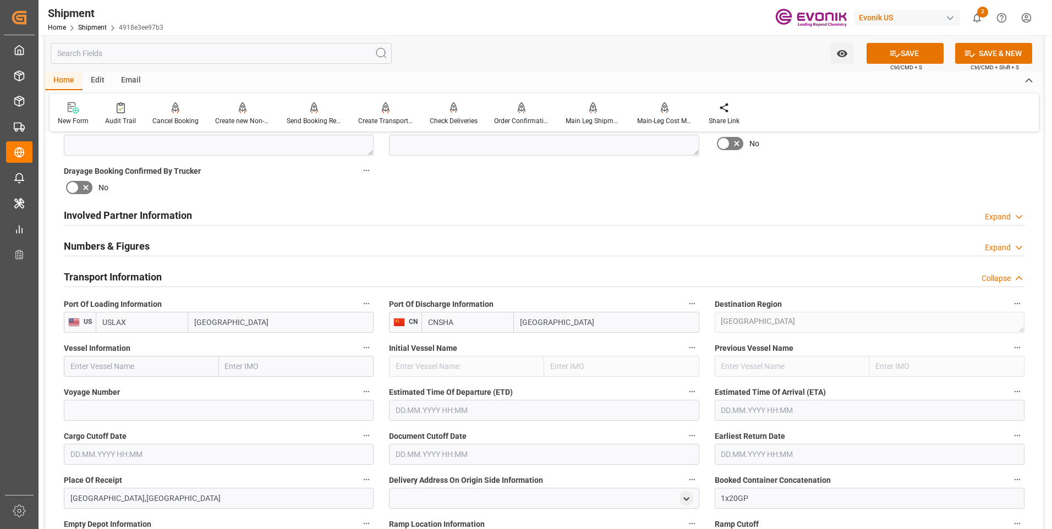
click at [207, 368] on input "text" at bounding box center [141, 366] width 155 height 21
paste input "NYK VESTA"
click at [124, 389] on span "NYK Vesta - 9312808" at bounding box center [106, 390] width 70 height 9
type input "NYK Vesta"
type input "9312808"
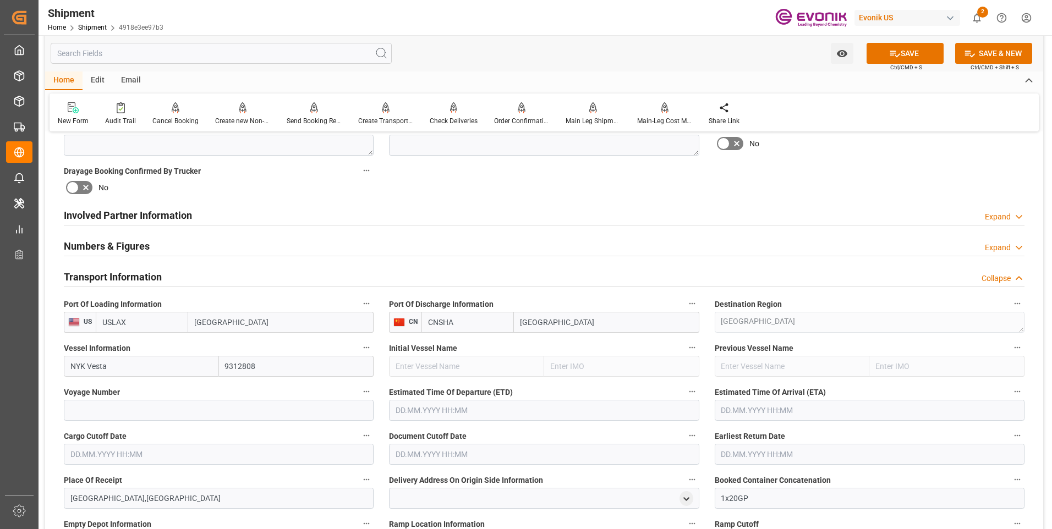
type input "NYK Vesta"
click at [139, 409] on input at bounding box center [219, 410] width 310 height 21
paste input "091W"
type input "091W"
click at [430, 414] on input "text" at bounding box center [544, 410] width 310 height 21
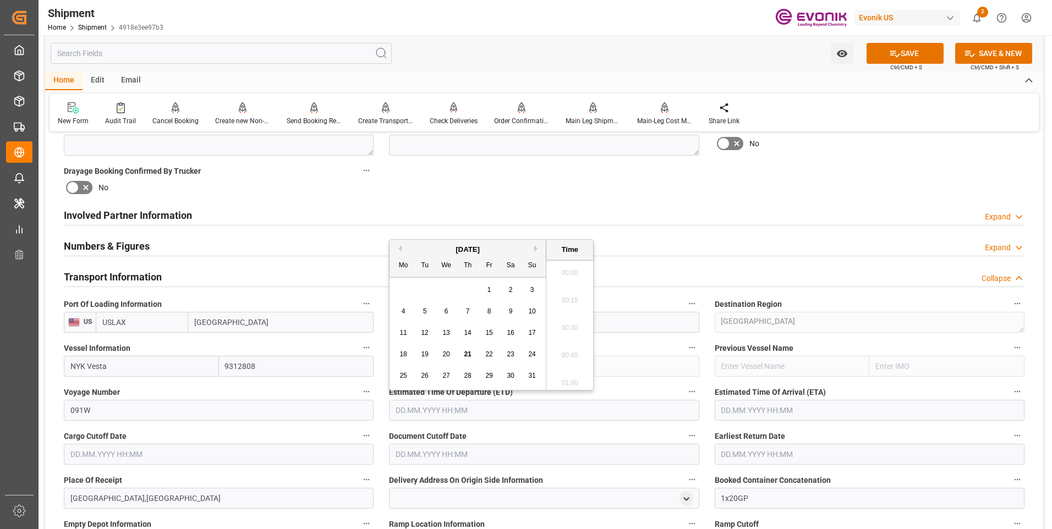
scroll to position [1626, 0]
click at [537, 247] on button "Next Month" at bounding box center [537, 248] width 7 height 7
click at [423, 287] on span "2" at bounding box center [425, 290] width 4 height 8
type input "02.09.2025 00:00"
click at [754, 406] on input "text" at bounding box center [869, 410] width 310 height 21
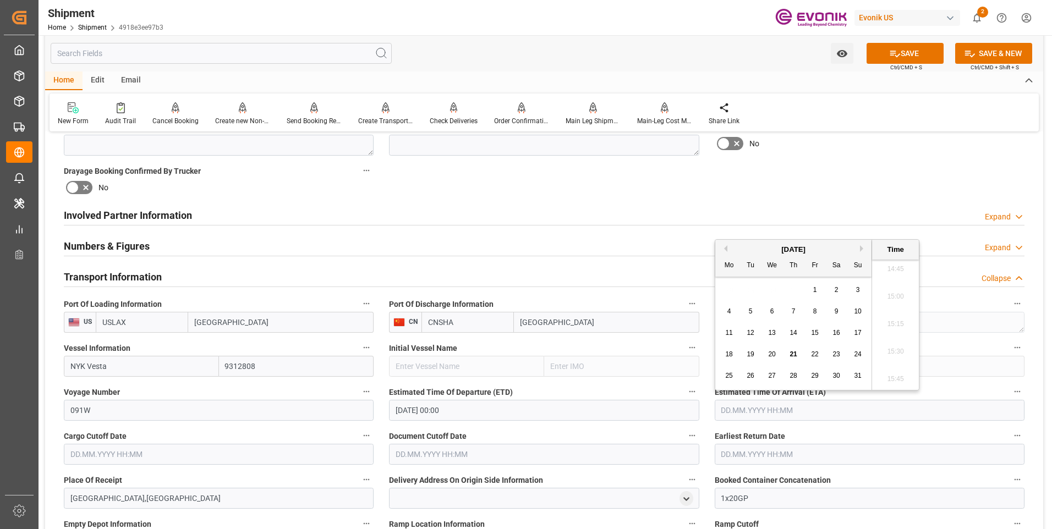
click at [859, 249] on div "August 2025" at bounding box center [793, 249] width 156 height 11
click at [860, 248] on button "Next Month" at bounding box center [863, 248] width 7 height 7
click at [749, 377] on span "30" at bounding box center [749, 376] width 7 height 8
type input "30.09.2025 00:00"
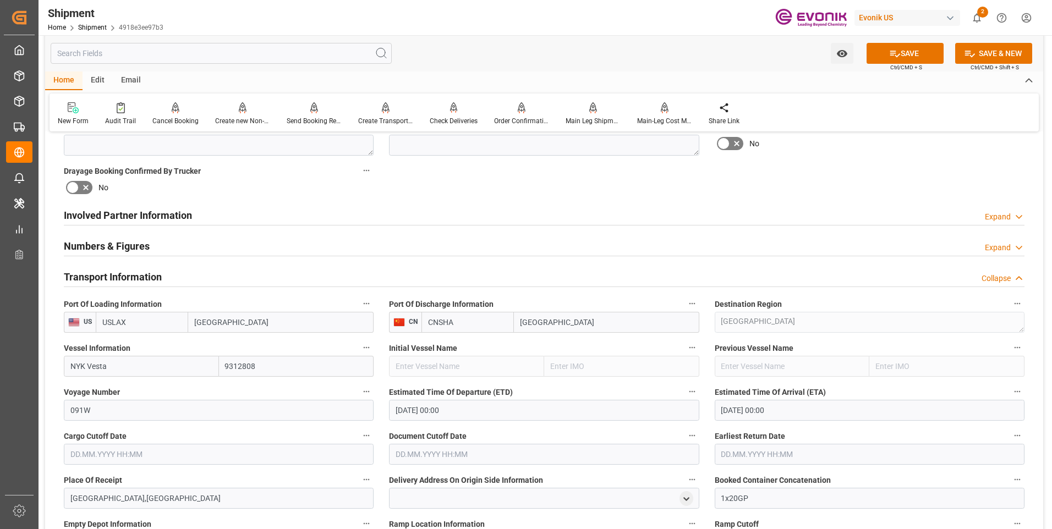
click at [677, 428] on label "Document Cutoff Date" at bounding box center [544, 435] width 310 height 15
click at [685, 428] on button "Document Cutoff Date" at bounding box center [692, 435] width 14 height 14
click at [185, 444] on div at bounding box center [526, 264] width 1052 height 529
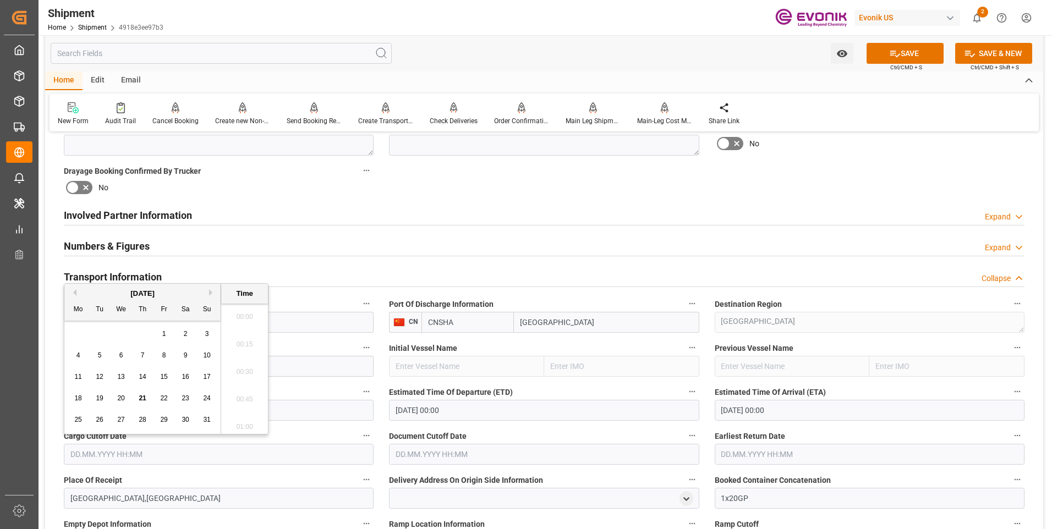
click at [203, 452] on input "text" at bounding box center [219, 454] width 310 height 21
click at [211, 292] on button "Next Month" at bounding box center [212, 292] width 7 height 7
click at [81, 396] on span "22" at bounding box center [77, 398] width 7 height 8
type input "22.09.2025 00:00"
click at [441, 458] on input "text" at bounding box center [544, 454] width 310 height 21
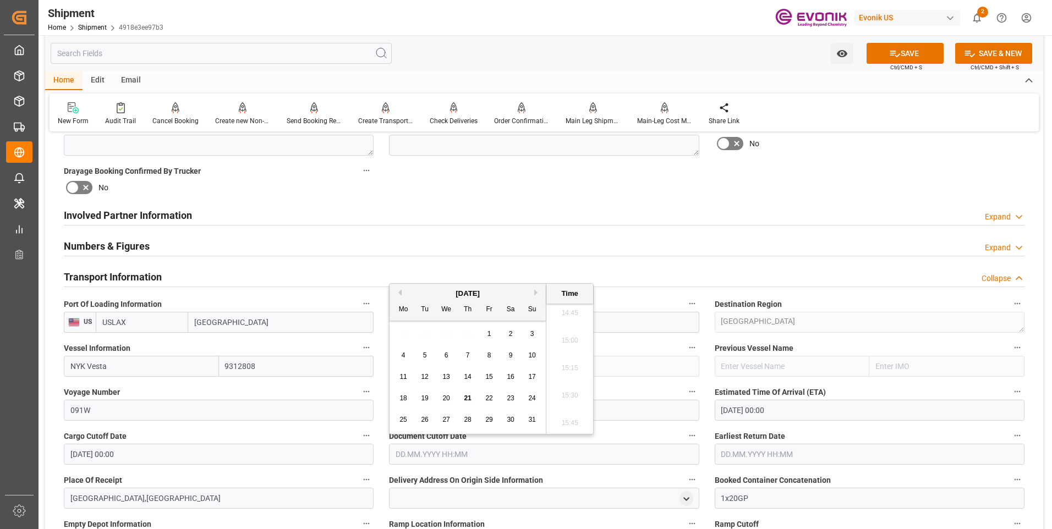
click at [535, 293] on button "Next Month" at bounding box center [537, 292] width 7 height 7
click at [402, 293] on div "September 2025" at bounding box center [467, 293] width 156 height 11
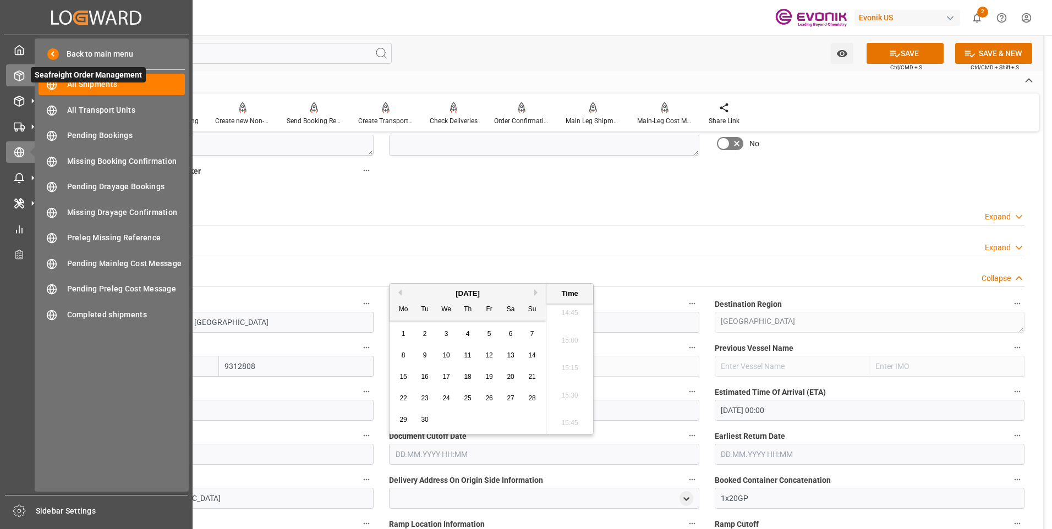
click at [18, 74] on icon at bounding box center [19, 75] width 11 height 11
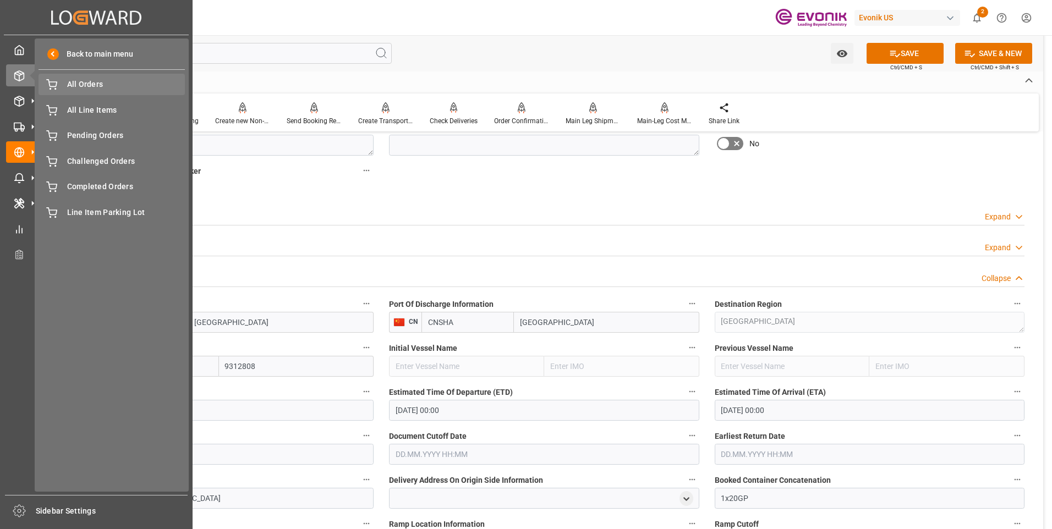
click at [74, 86] on span "All Orders" at bounding box center [126, 85] width 118 height 12
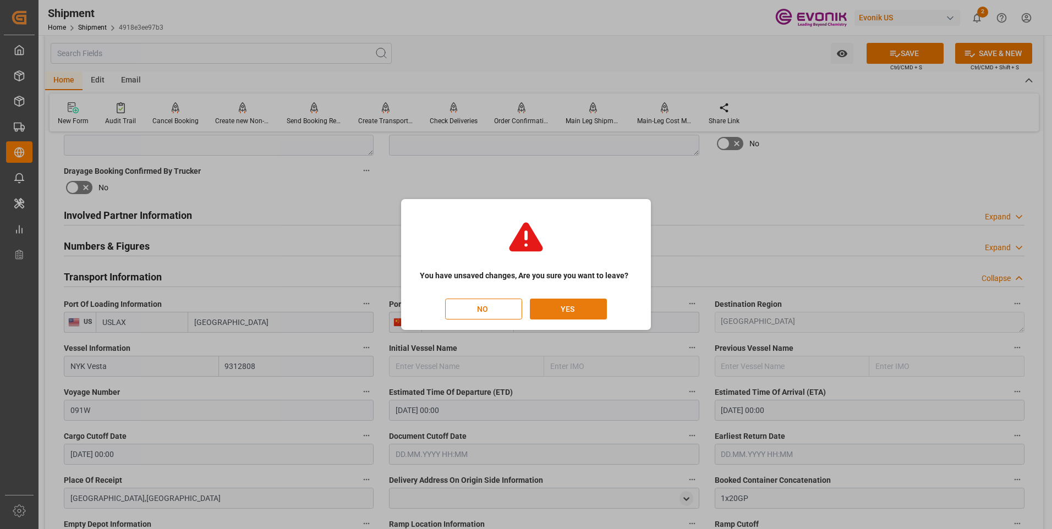
click at [551, 305] on button "YES" at bounding box center [568, 309] width 77 height 21
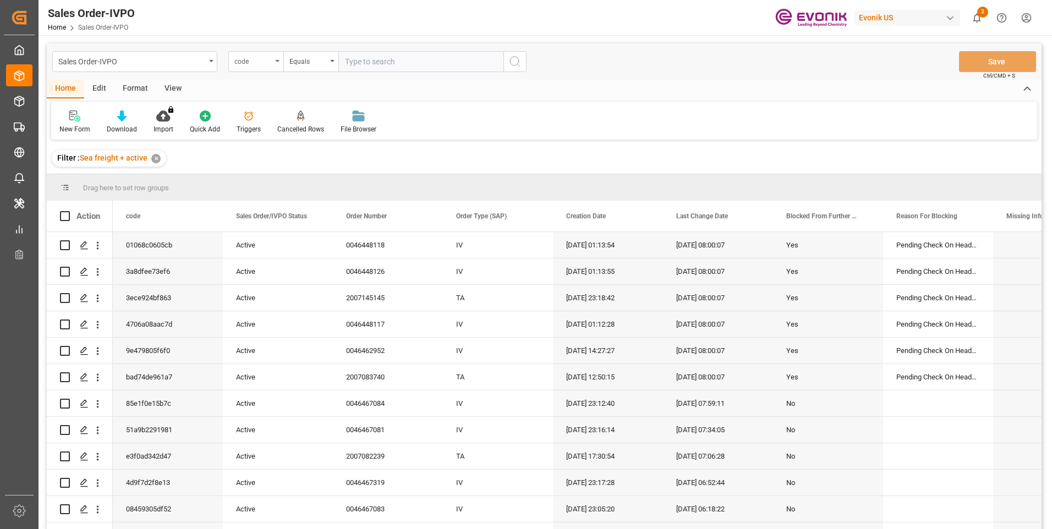
click at [272, 64] on div "code" at bounding box center [255, 61] width 55 height 21
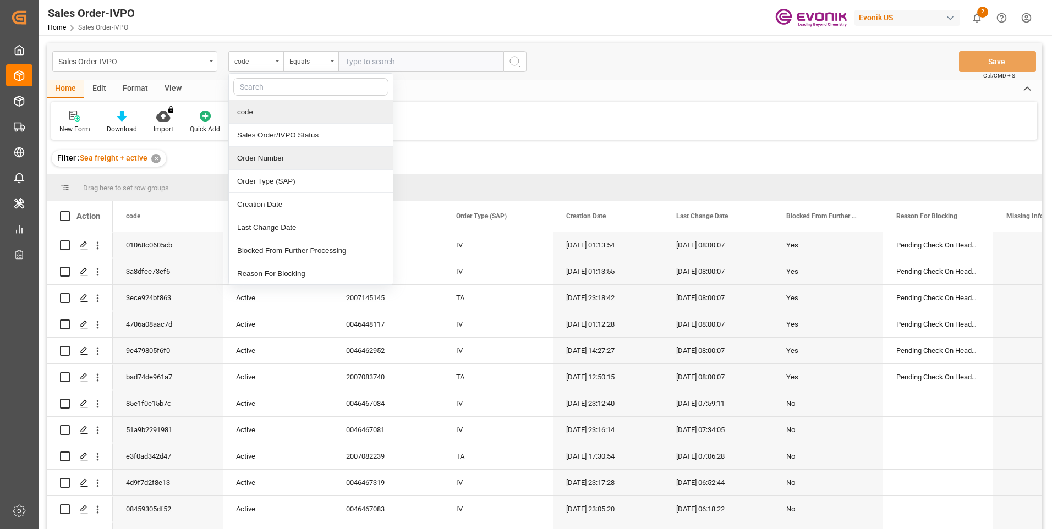
click at [263, 157] on div "Order Number" at bounding box center [311, 158] width 164 height 23
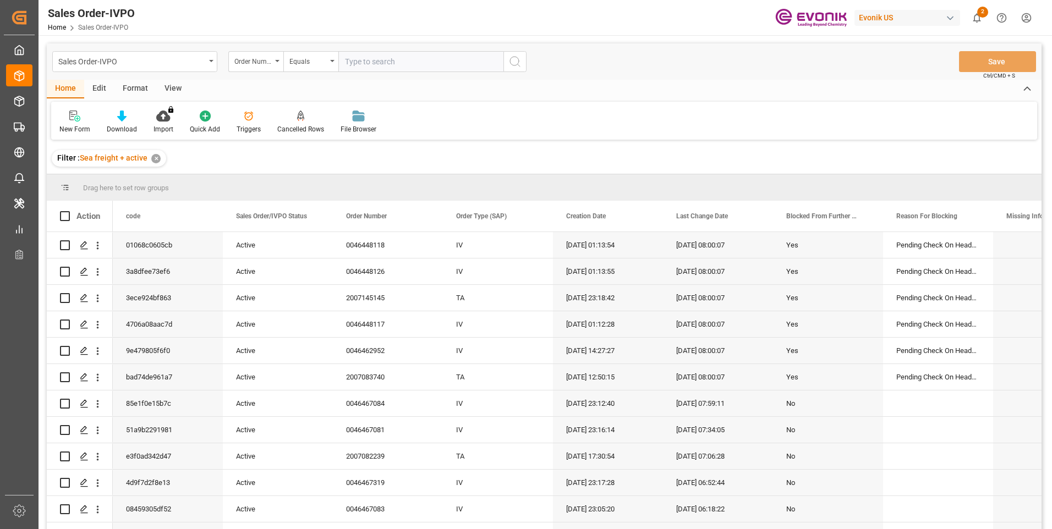
click at [392, 61] on input "text" at bounding box center [420, 61] width 165 height 21
paste input "46467084"
type input "46467084"
click at [521, 66] on icon "search button" at bounding box center [514, 61] width 13 height 13
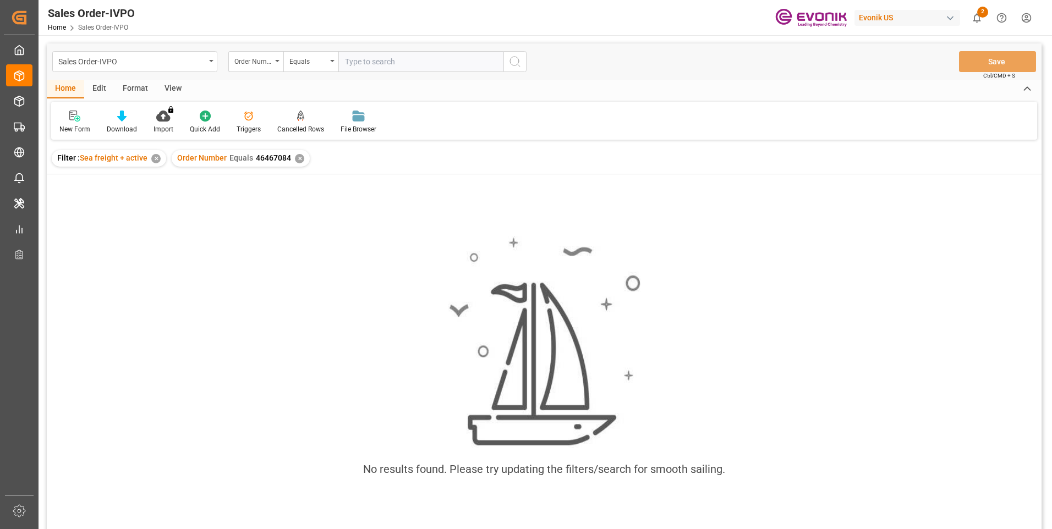
click at [298, 157] on div "✕" at bounding box center [299, 158] width 9 height 9
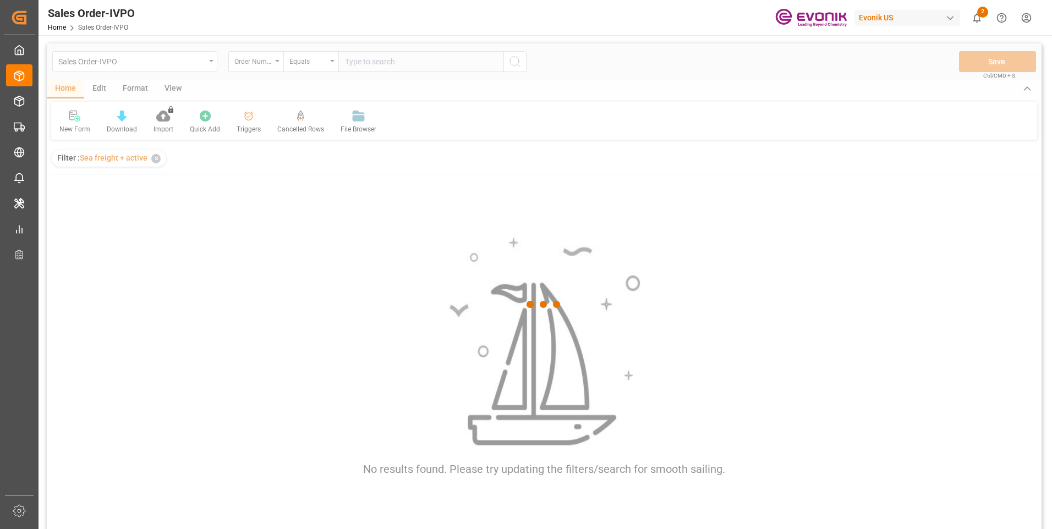
click at [394, 62] on div at bounding box center [544, 304] width 994 height 523
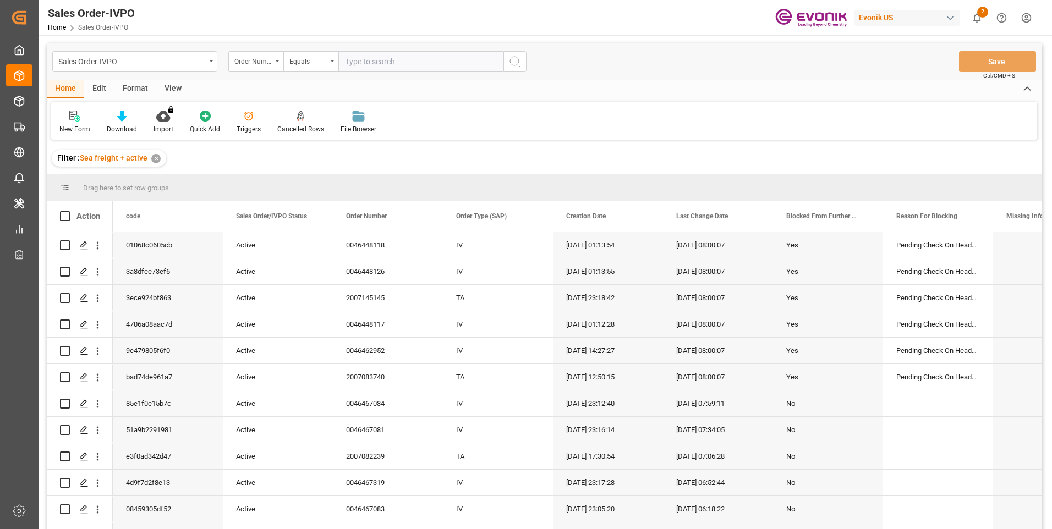
click at [391, 63] on input "text" at bounding box center [420, 61] width 165 height 21
paste input "46467084"
type input "0046467084"
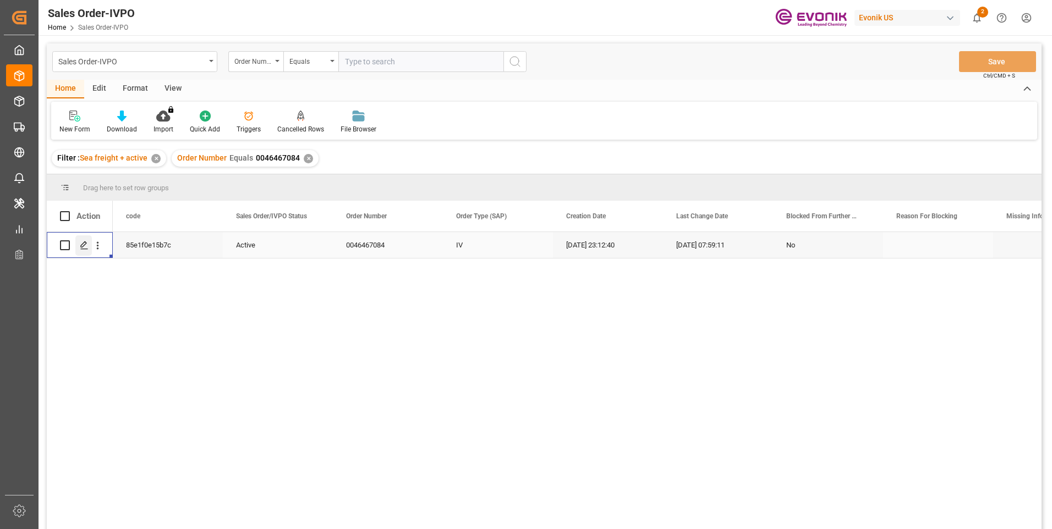
click at [83, 244] on icon "Press SPACE to select this row." at bounding box center [84, 245] width 9 height 9
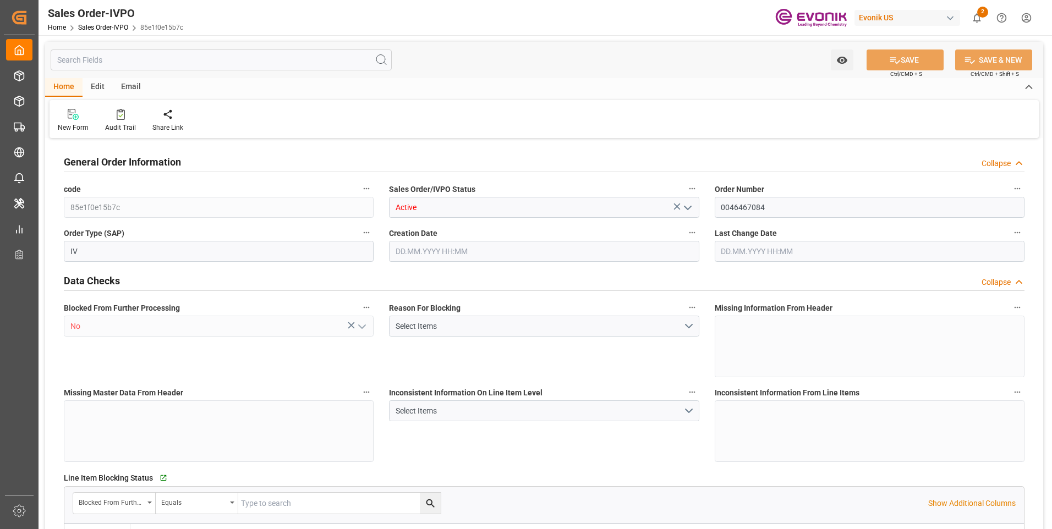
type input "CNSHA"
type input "0"
type input "1"
type input "3"
type input "4"
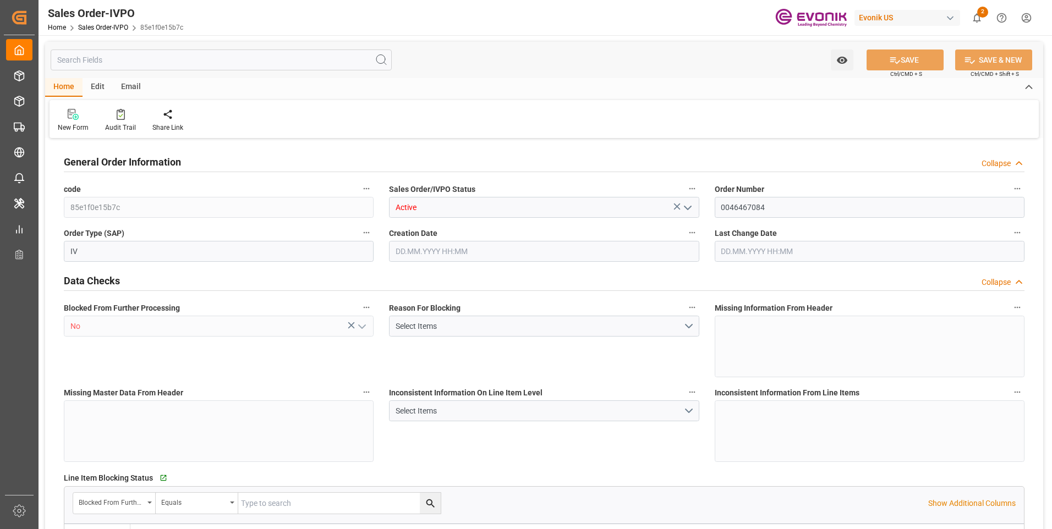
type input "35512"
type input "104.6116"
type input "17000"
type input "30"
type input "[DATE] 23:12"
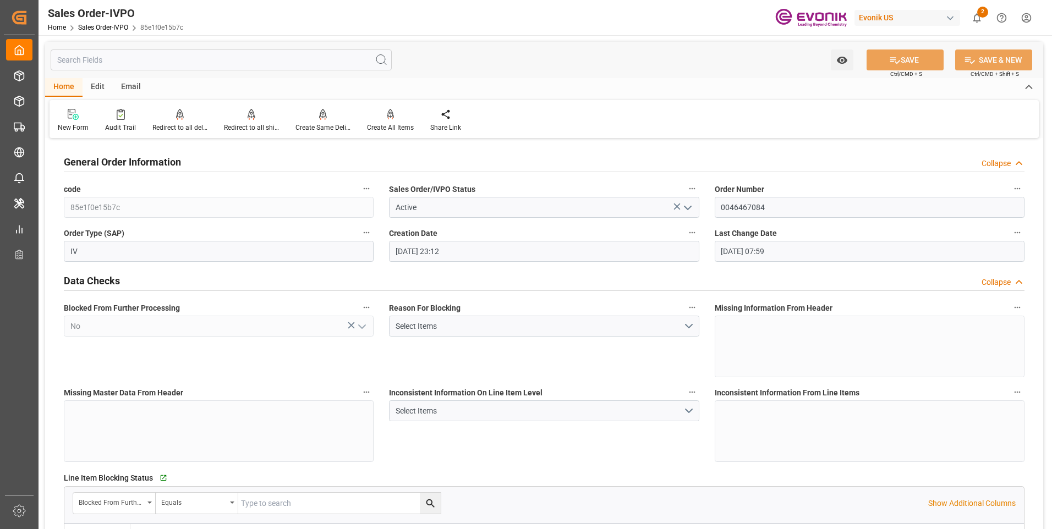
type input "[DATE] 07:59"
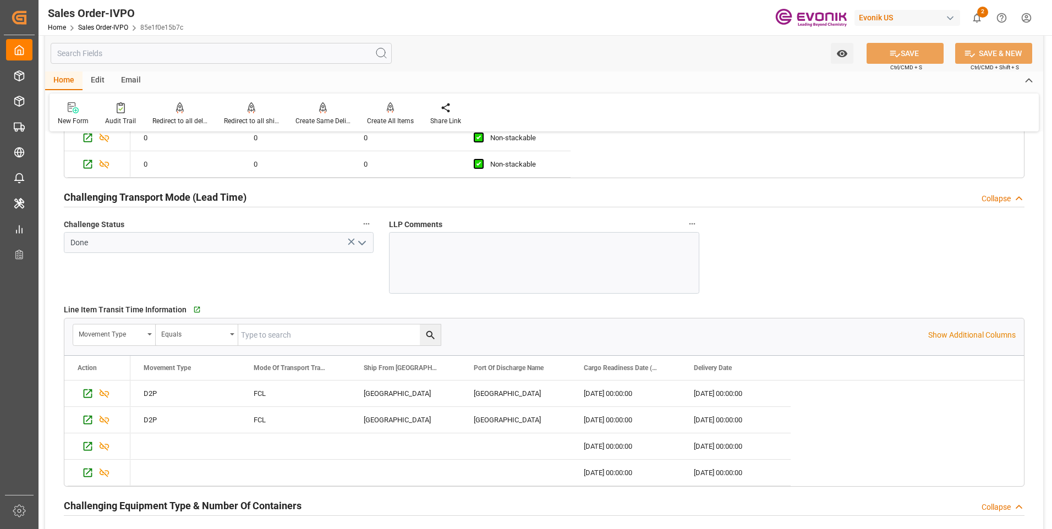
scroll to position [1763, 0]
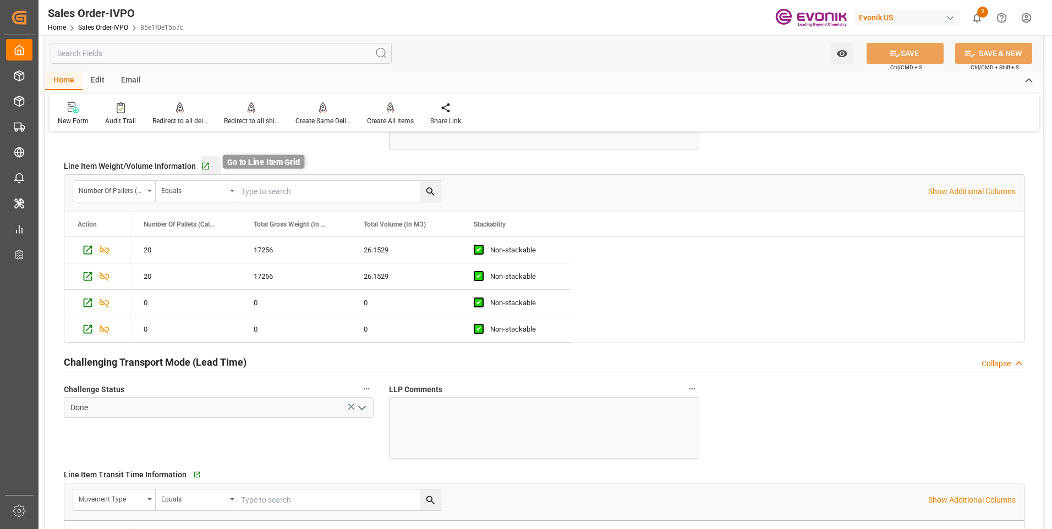
click at [201, 166] on icon "button" at bounding box center [205, 166] width 9 height 9
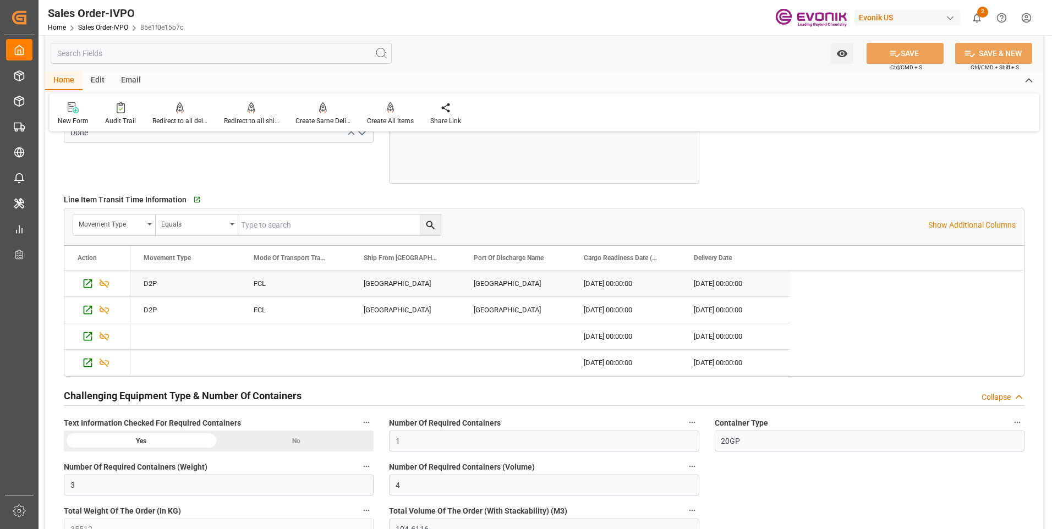
scroll to position [2258, 0]
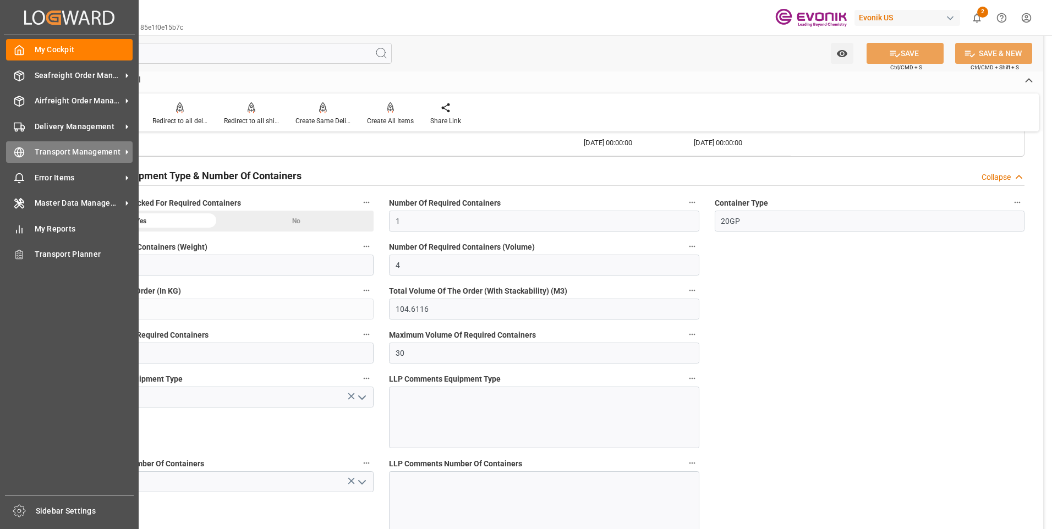
click at [20, 156] on icon at bounding box center [20, 152] width 4 height 9
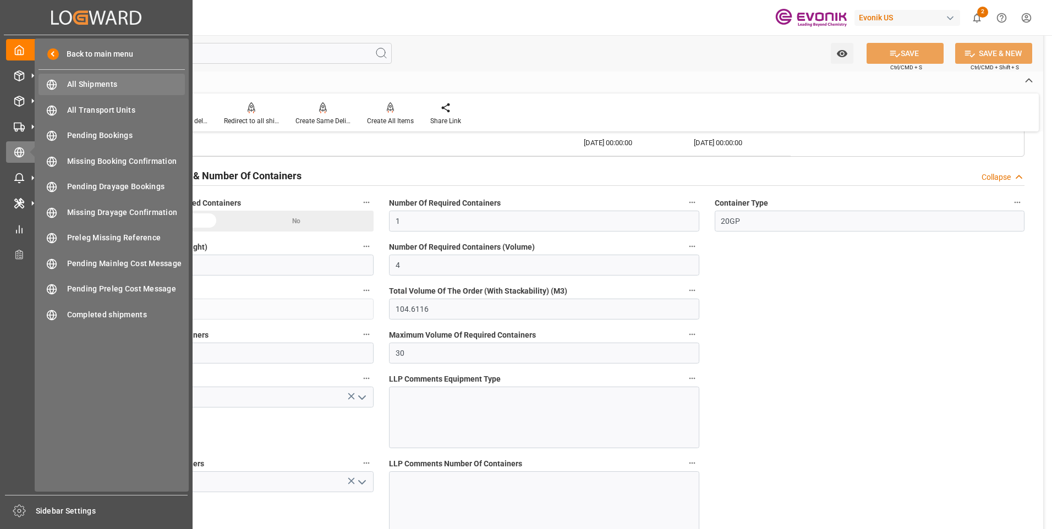
click at [92, 89] on span "All Shipments" at bounding box center [126, 85] width 118 height 12
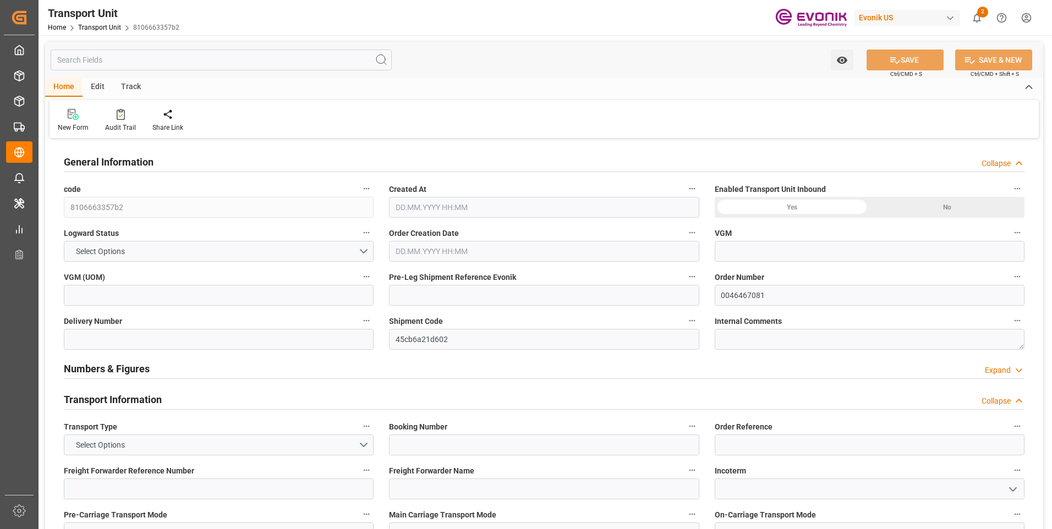
click at [172, 63] on input "text" at bounding box center [221, 60] width 341 height 21
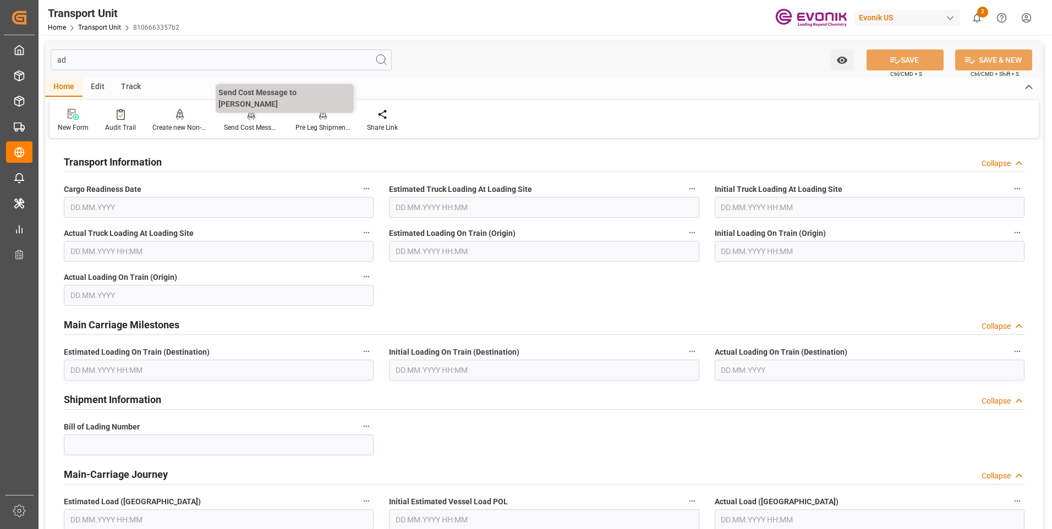
type input "a"
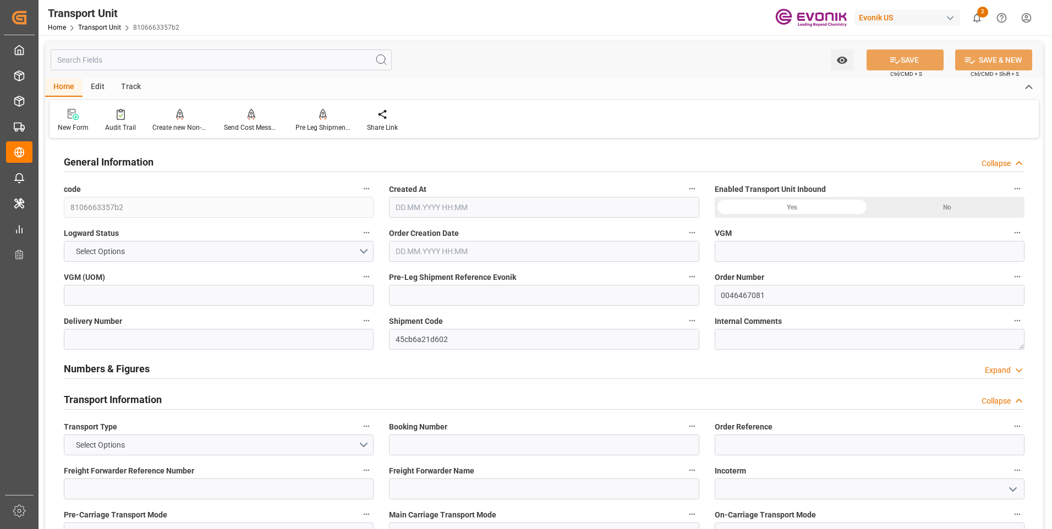
type input "CMACGM"
type input "CMA CGM Group"
type input "[GEOGRAPHIC_DATA]"
type input "USSAV"
type input "CNSHA"
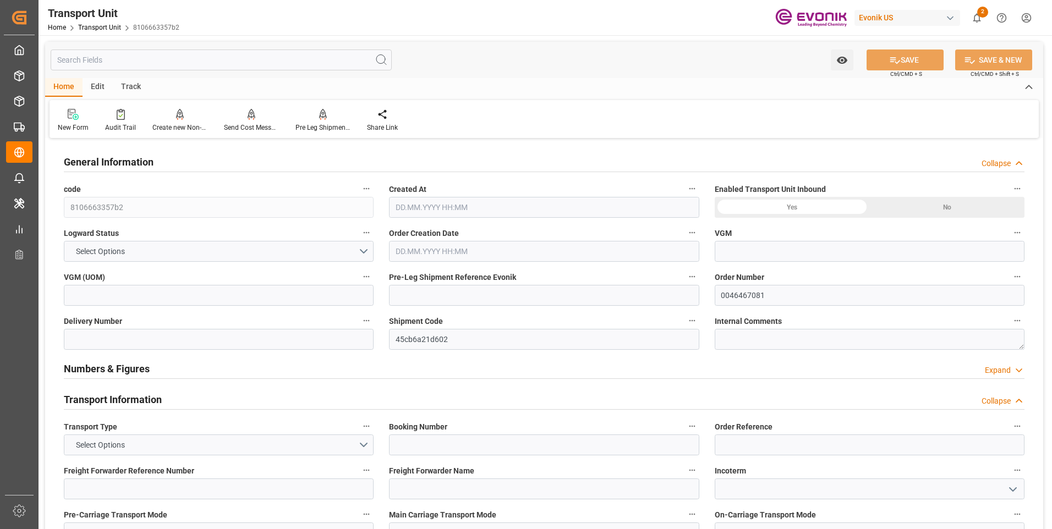
type input "18488"
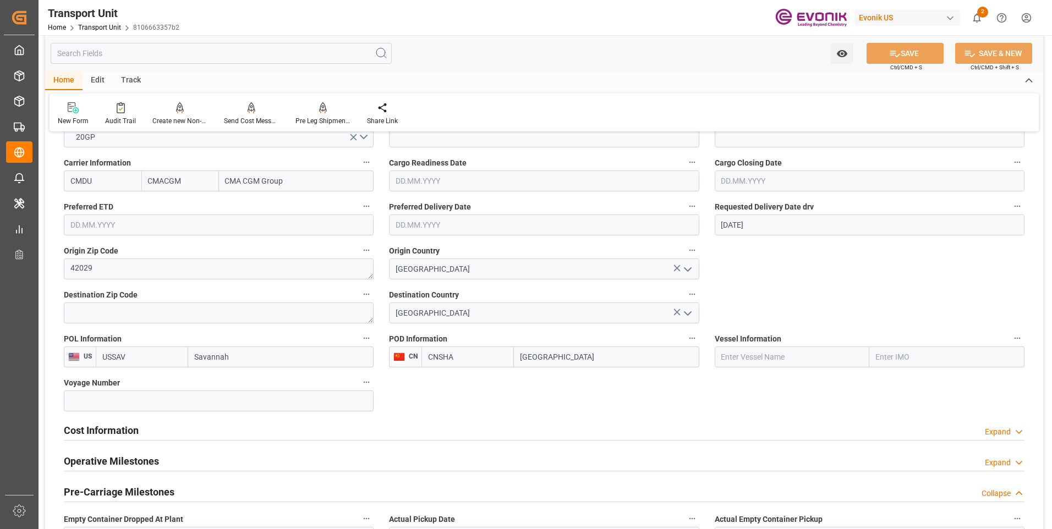
type input "[DATE] 07:26"
type input "[DATE]"
type input "[DATE] 00:00"
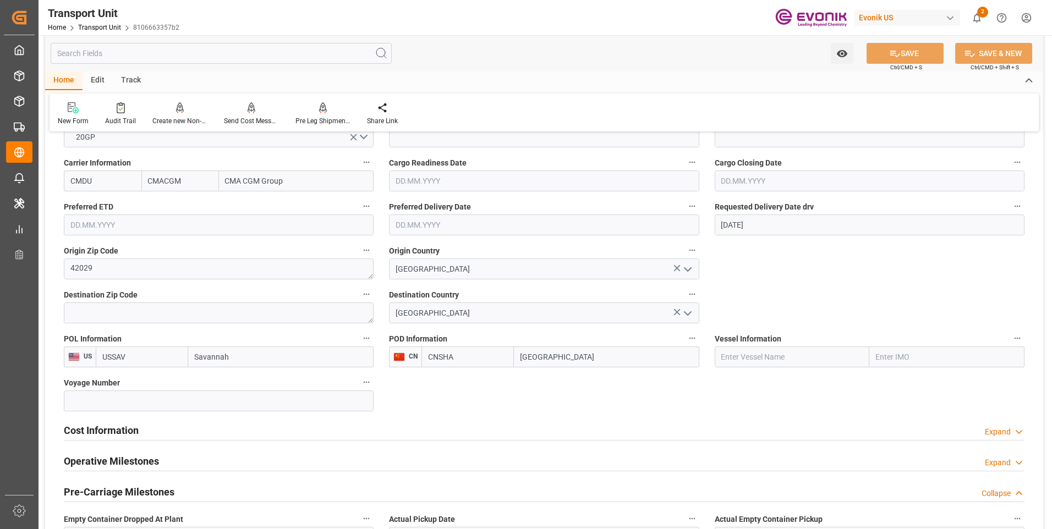
type input "[DATE] 00:00"
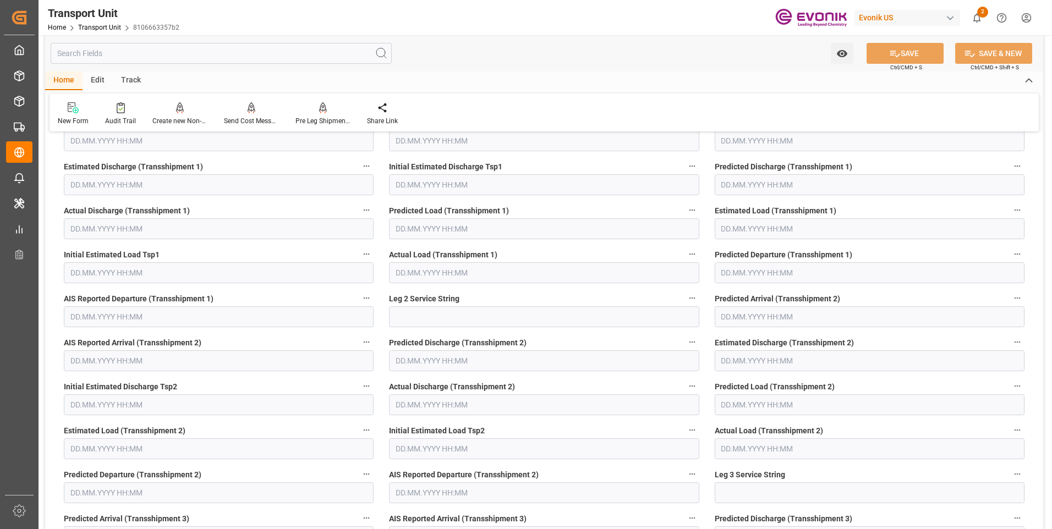
scroll to position [2915, 0]
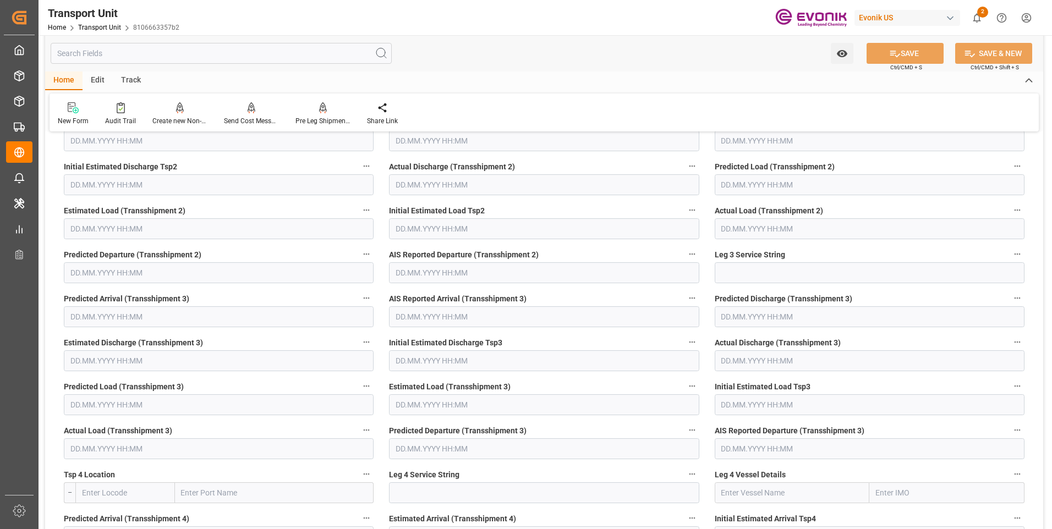
click at [103, 56] on input "text" at bounding box center [221, 53] width 341 height 21
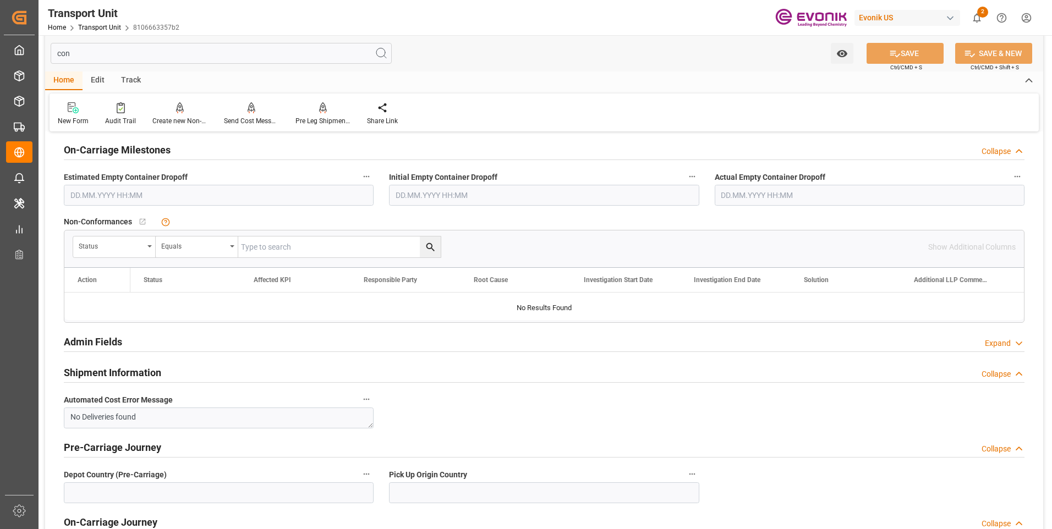
scroll to position [12, 0]
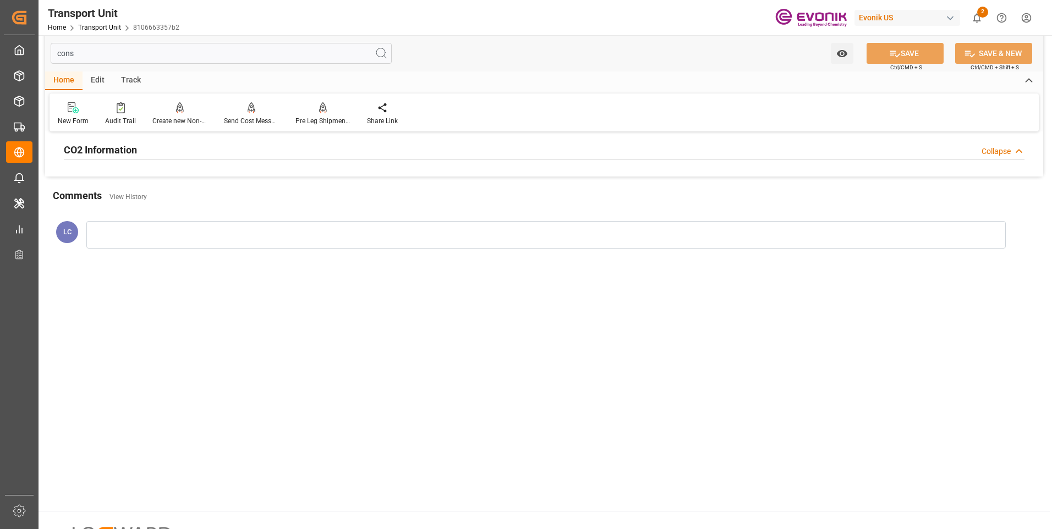
type input "cons"
click at [158, 147] on div "CO2 Information Collapse" at bounding box center [544, 149] width 960 height 21
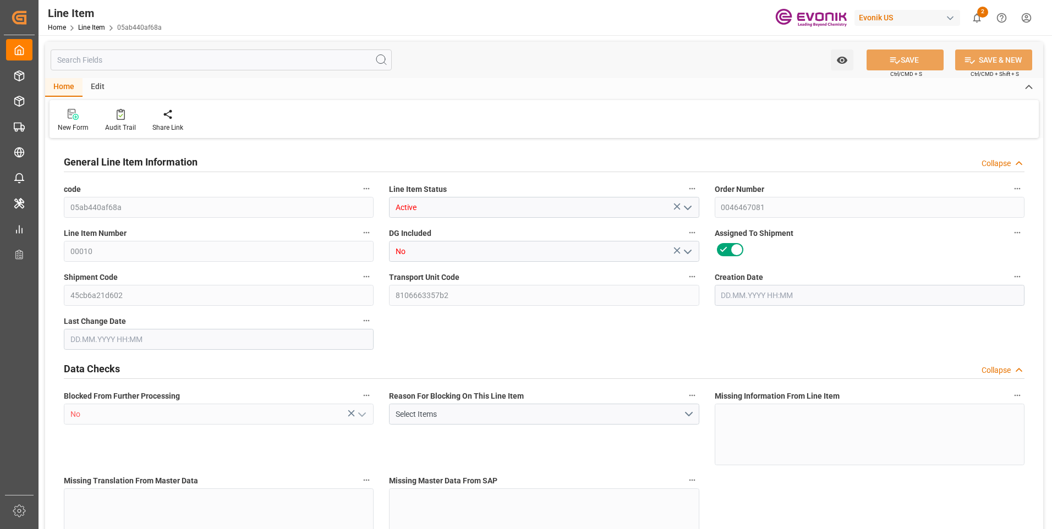
type input "20"
type input "18088"
type input "16800"
type input "24.2022"
type input "80"
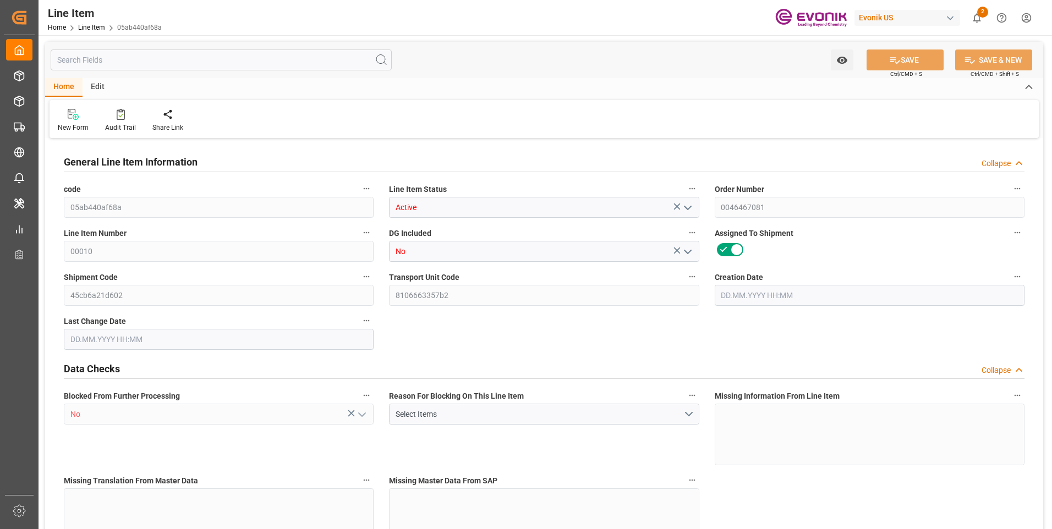
type input "76104"
type input "80"
type input "18088"
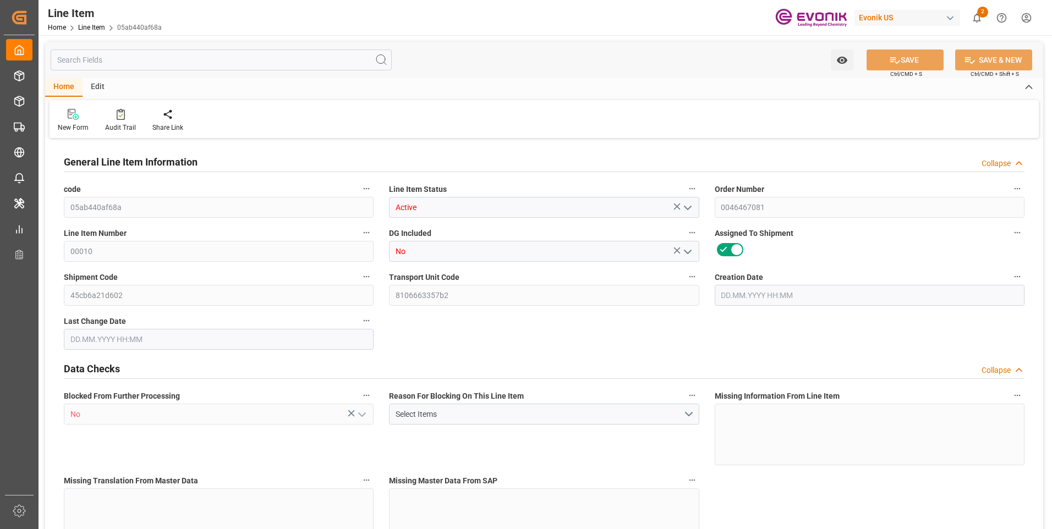
type input "18488"
type input "16800"
type input "24.2022"
type input "24202.16"
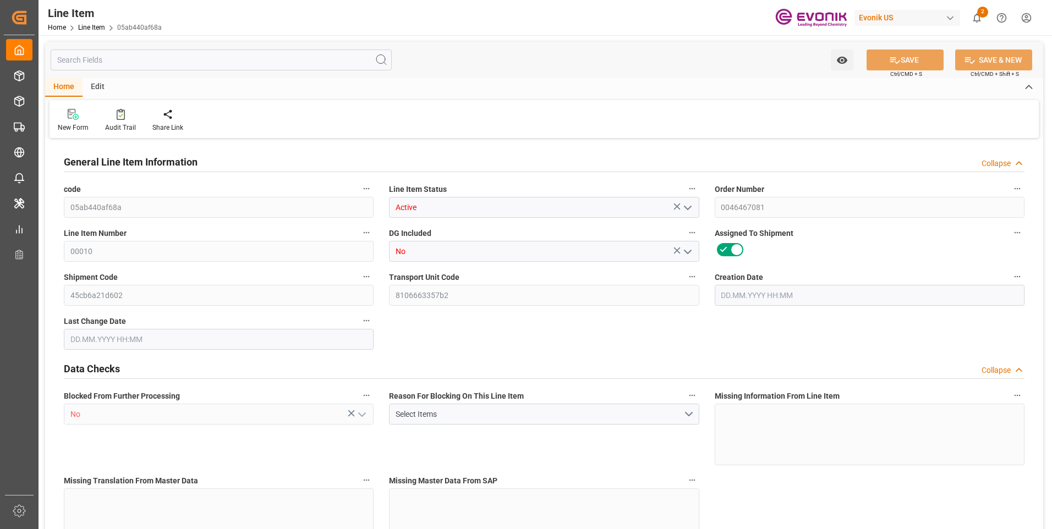
type input "0"
type input "[DATE] 23:16"
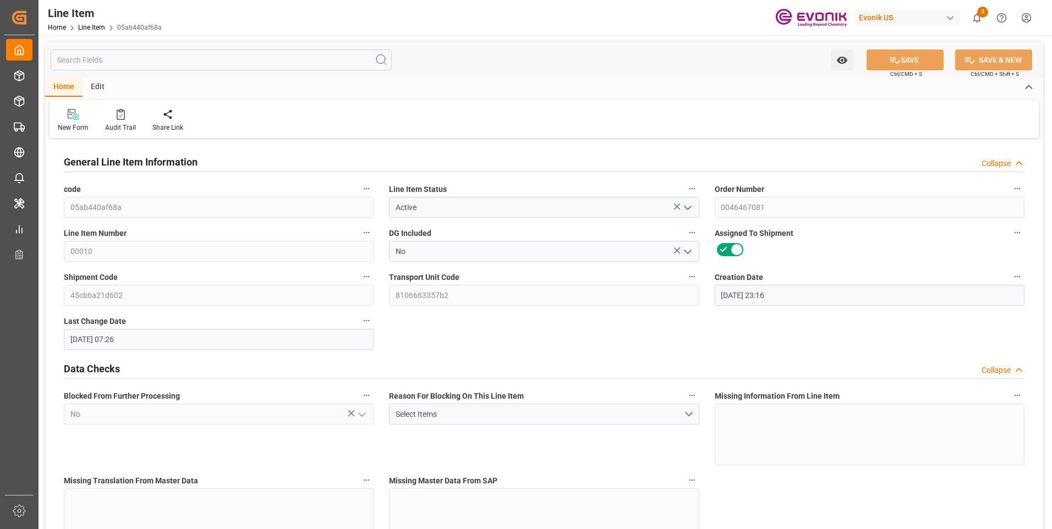
type input "[DATE] 07:26"
type input "[DATE]"
click at [165, 60] on input "text" at bounding box center [221, 60] width 341 height 21
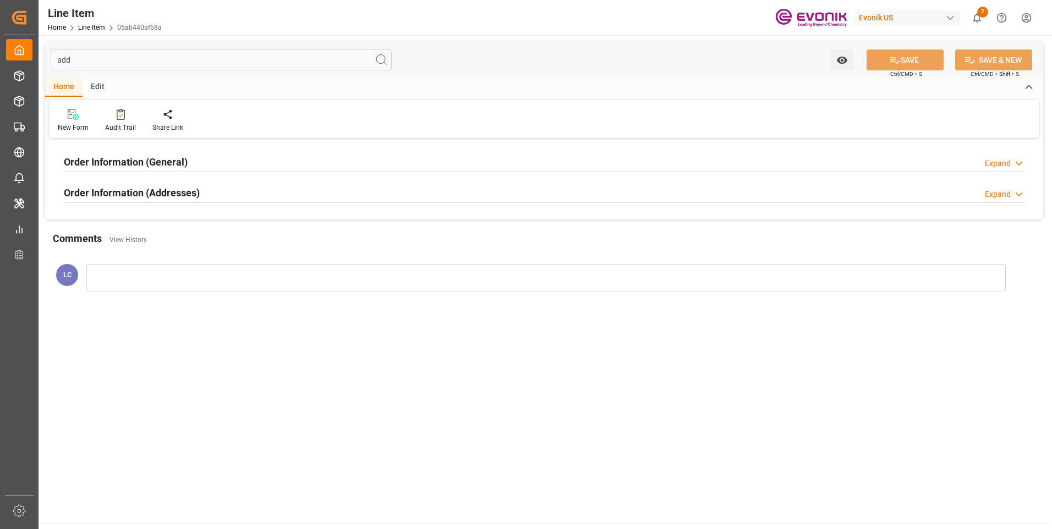
type input "add"
click at [183, 157] on h2 "Order Information (General)" at bounding box center [126, 162] width 124 height 15
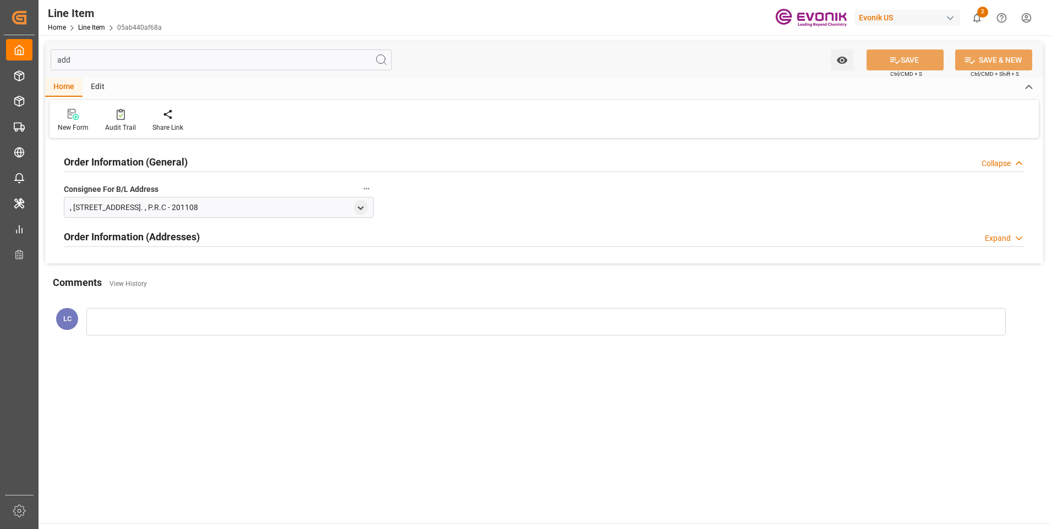
click at [186, 162] on h2 "Order Information (General)" at bounding box center [126, 162] width 124 height 15
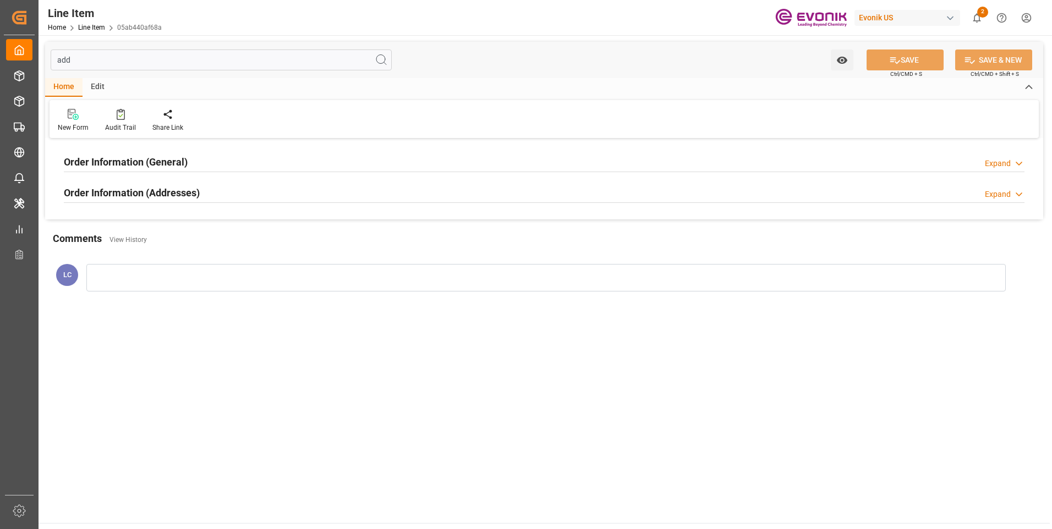
click at [169, 201] on div "Order Information (Addresses)" at bounding box center [132, 192] width 136 height 21
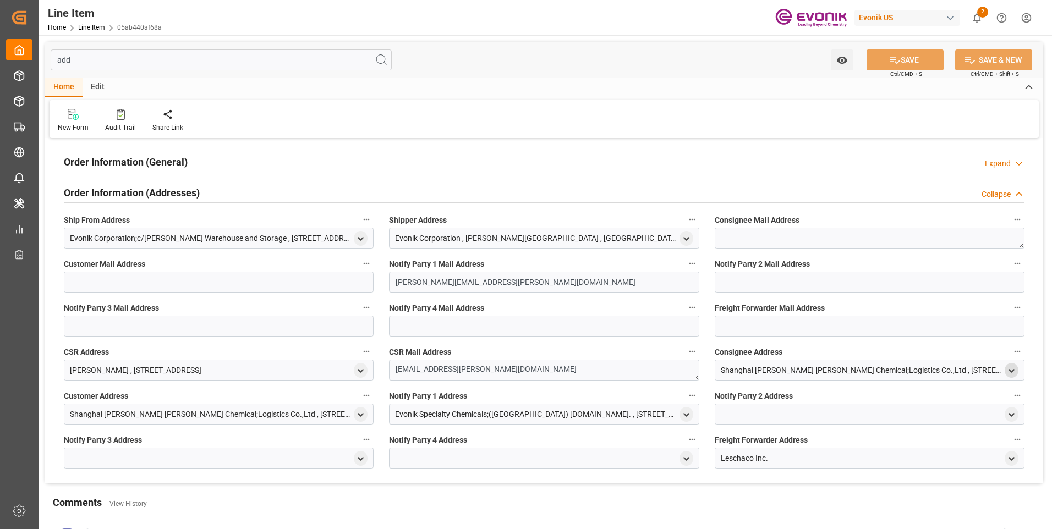
click at [1013, 372] on icon "open menu" at bounding box center [1011, 370] width 9 height 9
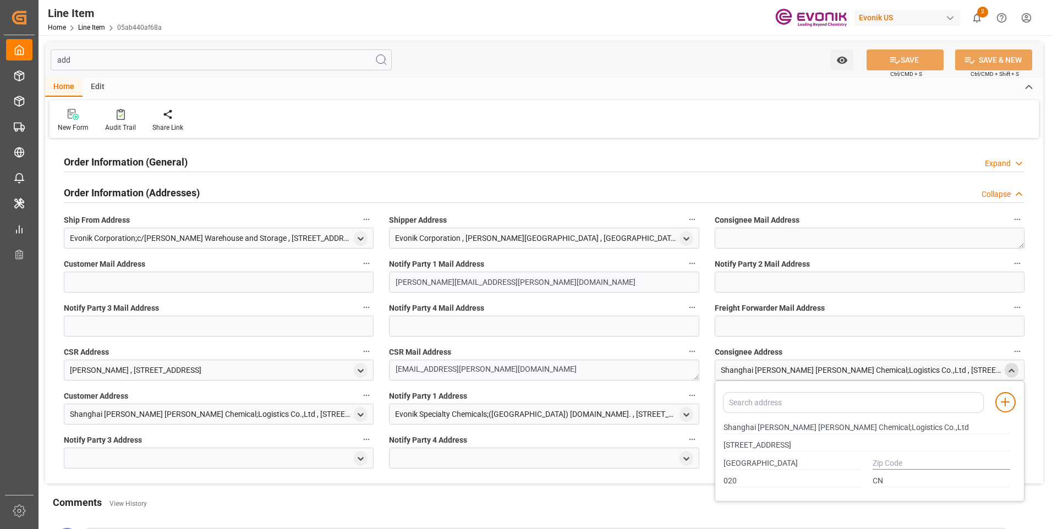
click at [889, 461] on input "text" at bounding box center [941, 464] width 138 height 12
type input "0000"
click at [1046, 391] on div "add Watch Option SAVE Ctrl/CMD + S SAVE & NEW Ctrl/CMD + Shift + S Home Edit Ne…" at bounding box center [544, 307] width 1011 height 545
click at [901, 57] on button "SAVE" at bounding box center [904, 60] width 77 height 21
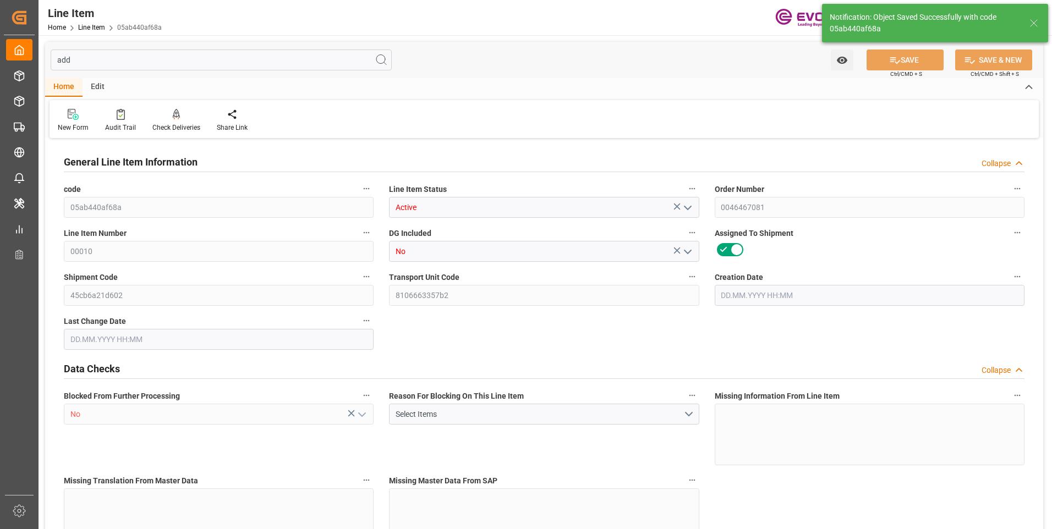
type input "20"
type input "18088"
type input "16800"
type input "24.2022"
type input "80"
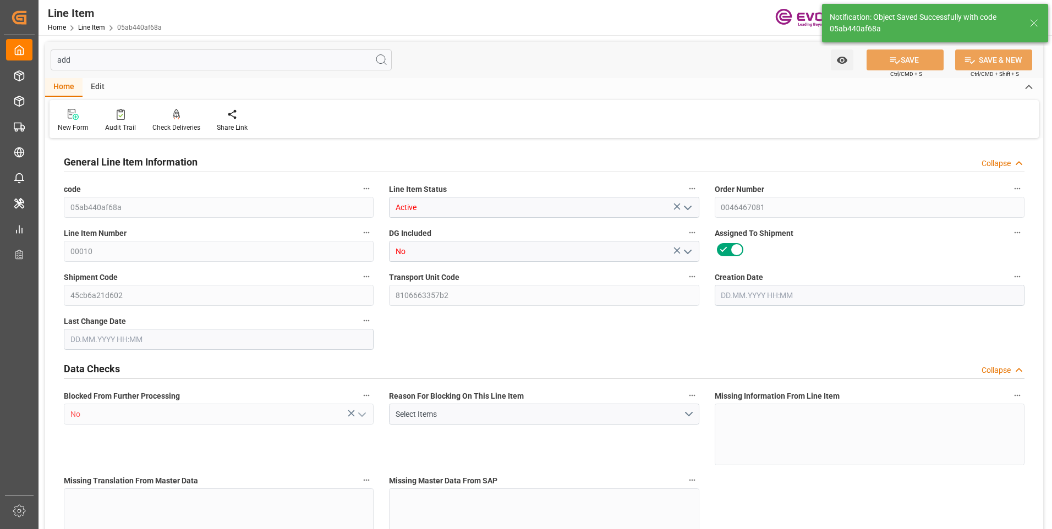
type input "76104"
type input "80"
type input "18088"
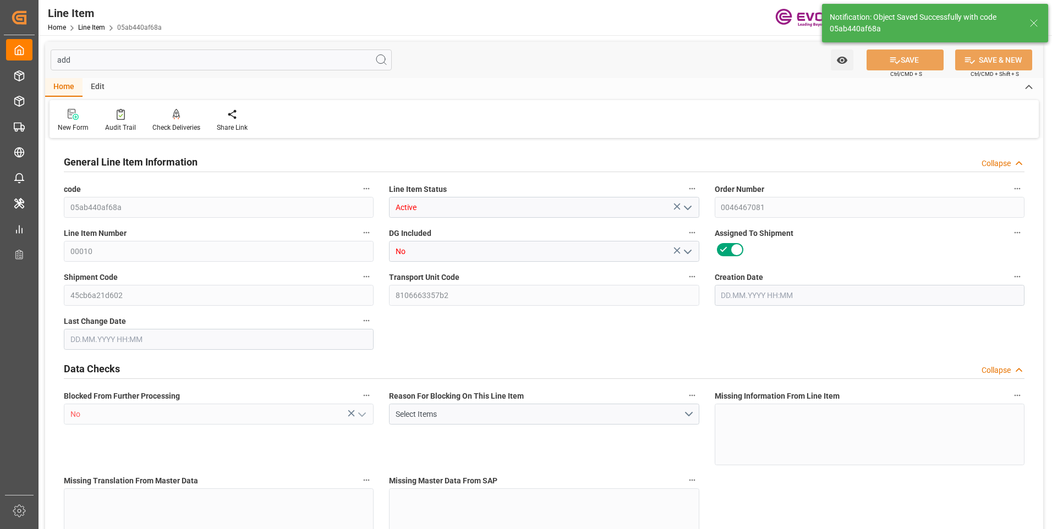
type input "18488"
type input "16800"
type input "24.2022"
type input "24202.16"
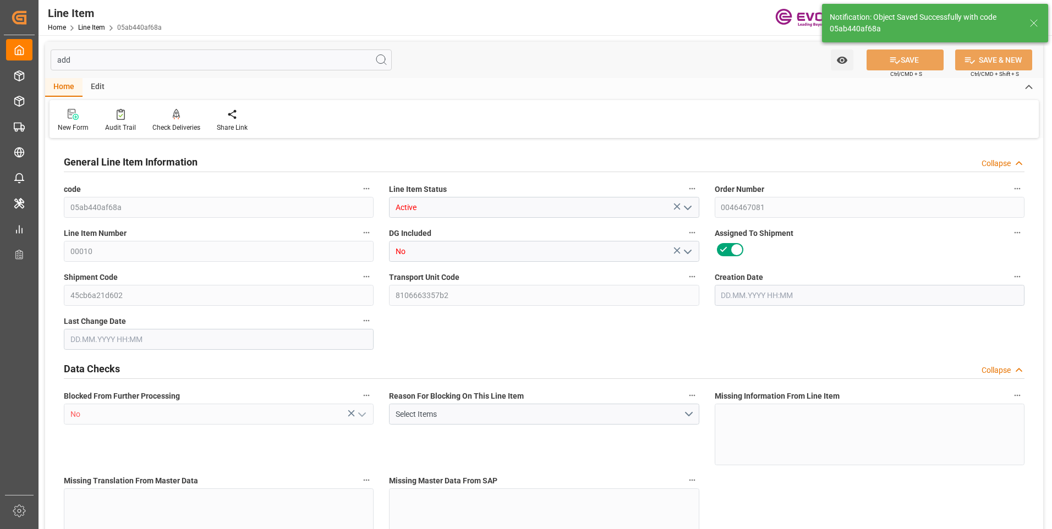
type input "0"
type input "[DATE] 23:16"
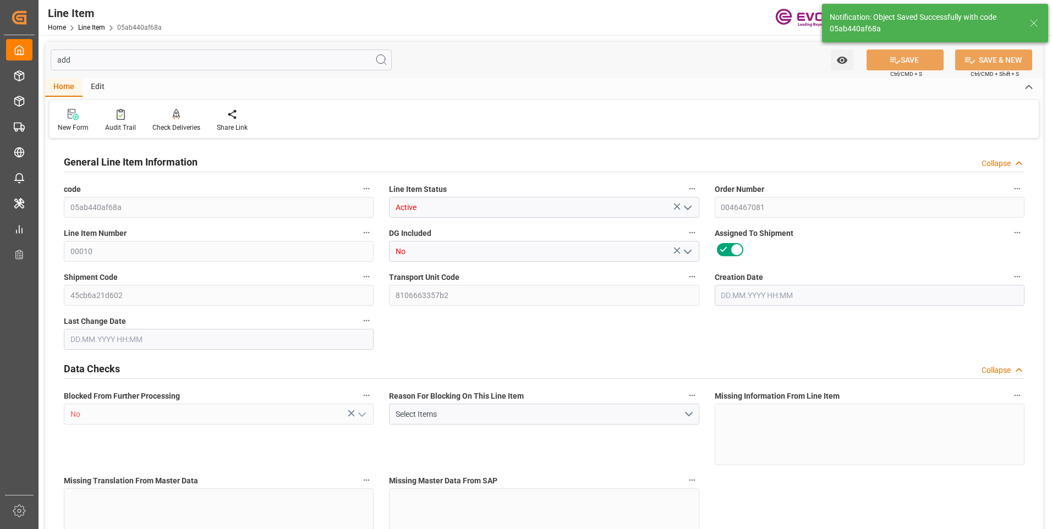
type input "[DATE] 07:34"
type input "[DATE]"
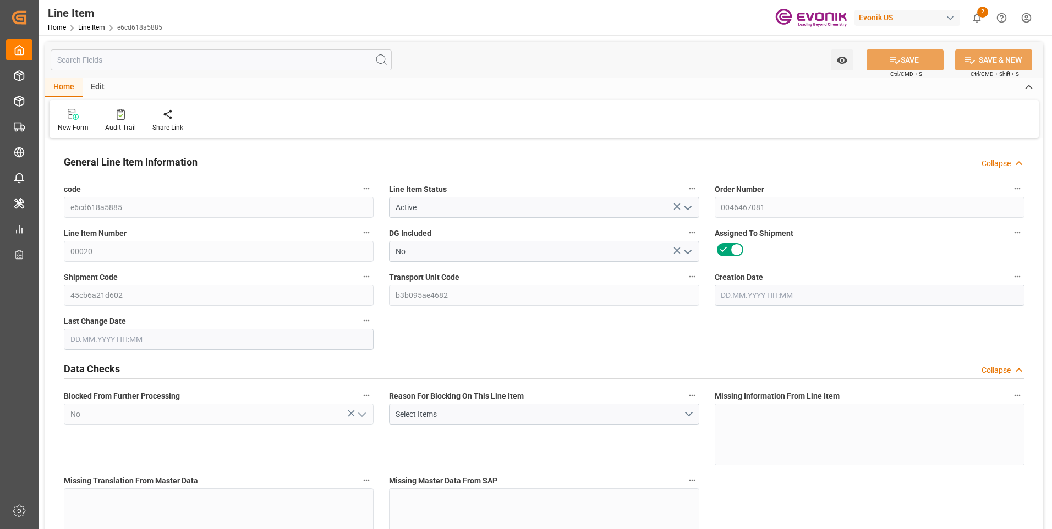
type input "20"
type input "18088"
type input "16800"
type input "24.2022"
type input "80"
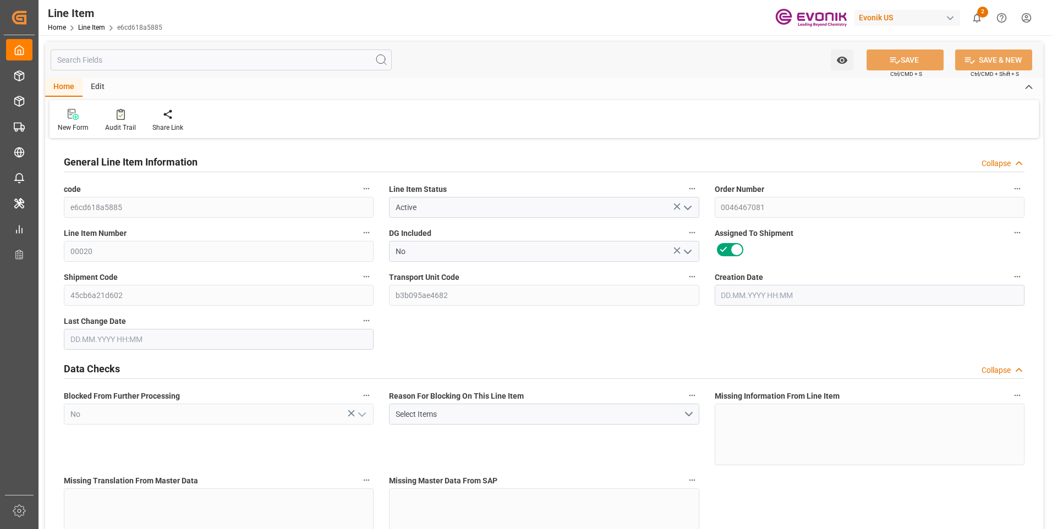
type input "76104"
type input "80"
type input "18088"
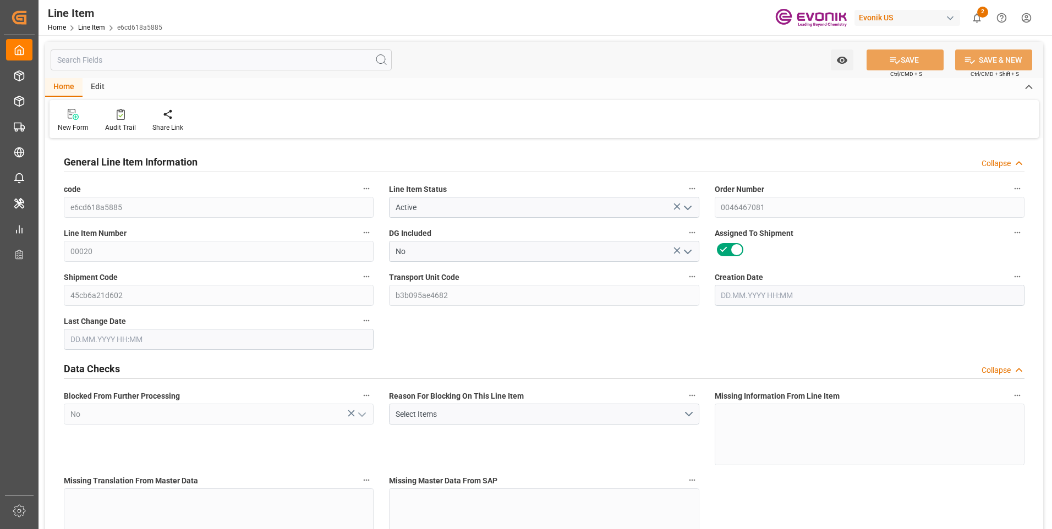
type input "18488"
type input "16800"
type input "24.2022"
type input "24202.16"
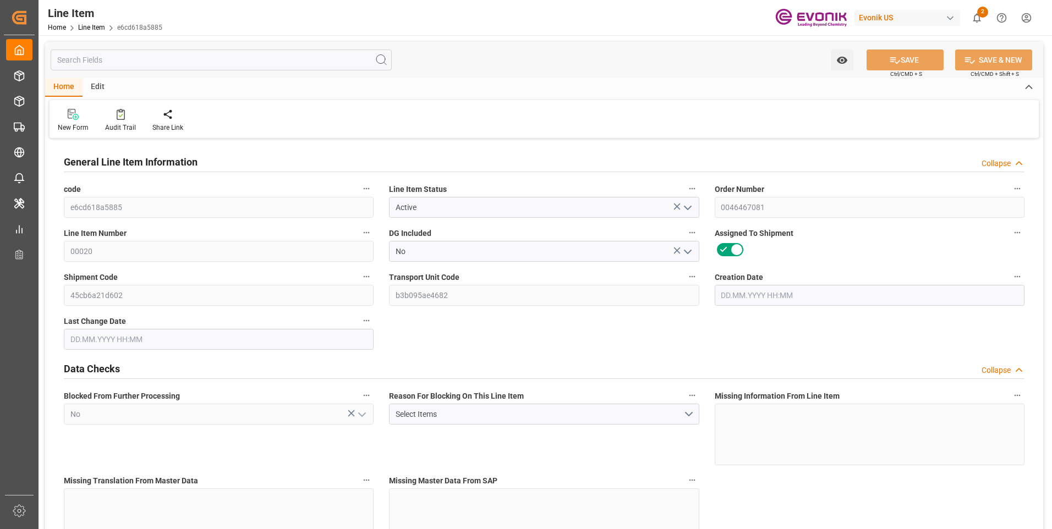
type input "0"
type input "20.08.2025 23:16"
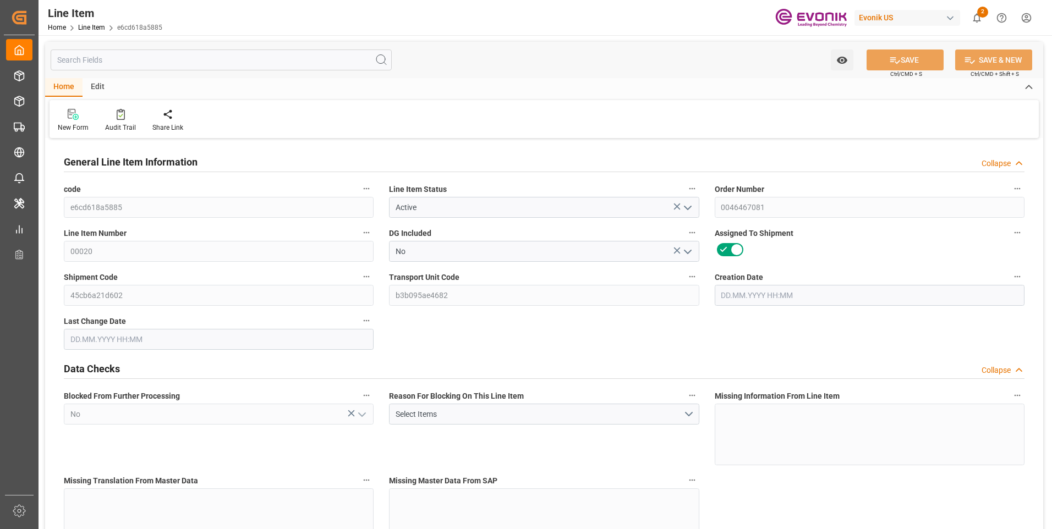
type input "21.08.2025 07:26"
type input "31.10.2025"
type input "05.09.2025"
type input "27.08.2025"
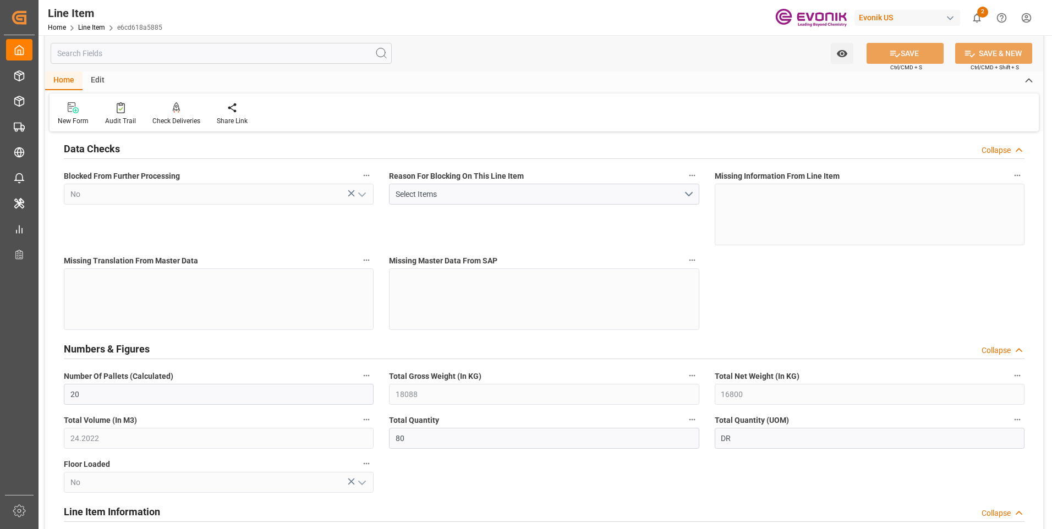
click at [219, 63] on input "text" at bounding box center [221, 53] width 341 height 21
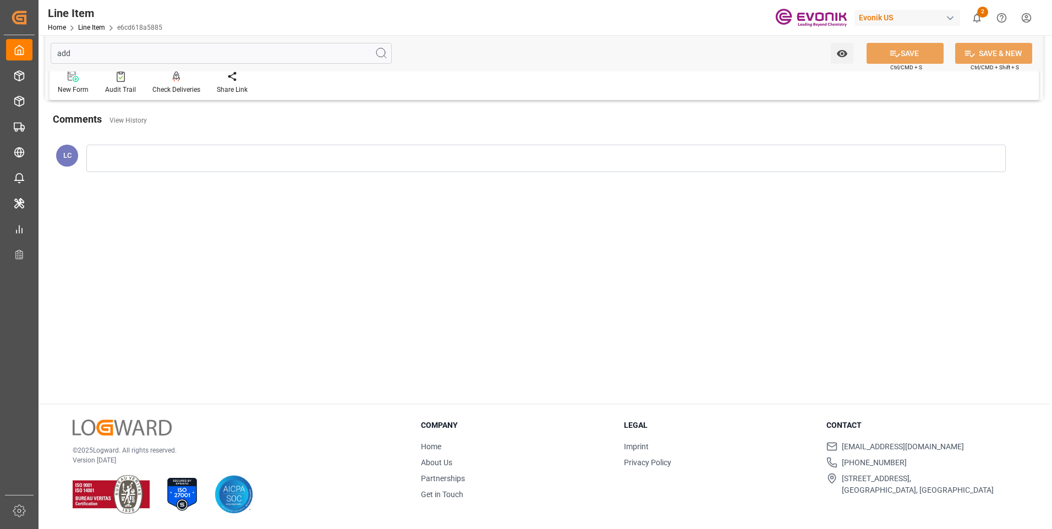
scroll to position [0, 0]
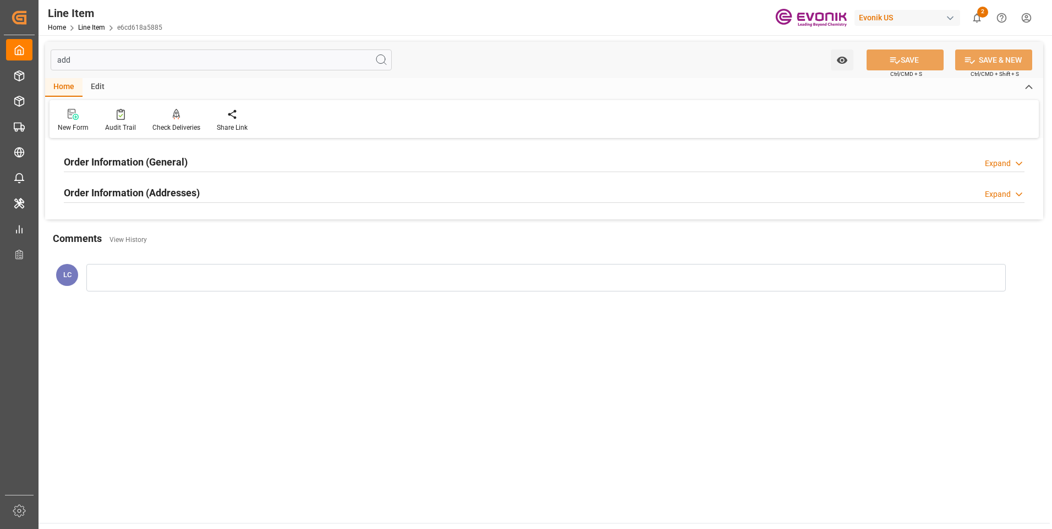
type input "add"
click at [997, 196] on div "Expand" at bounding box center [998, 195] width 26 height 12
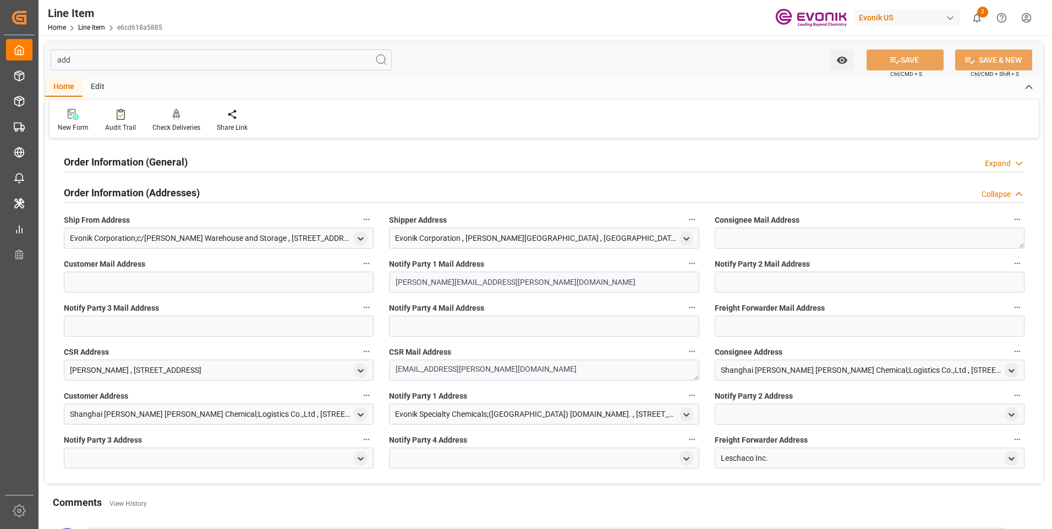
click at [789, 368] on div "Shanghai [PERSON_NAME] [PERSON_NAME] Chemical;Logistics Co.,Ltd , [STREET_ADDRE…" at bounding box center [861, 371] width 281 height 12
click at [1012, 370] on icon "open menu" at bounding box center [1011, 370] width 9 height 9
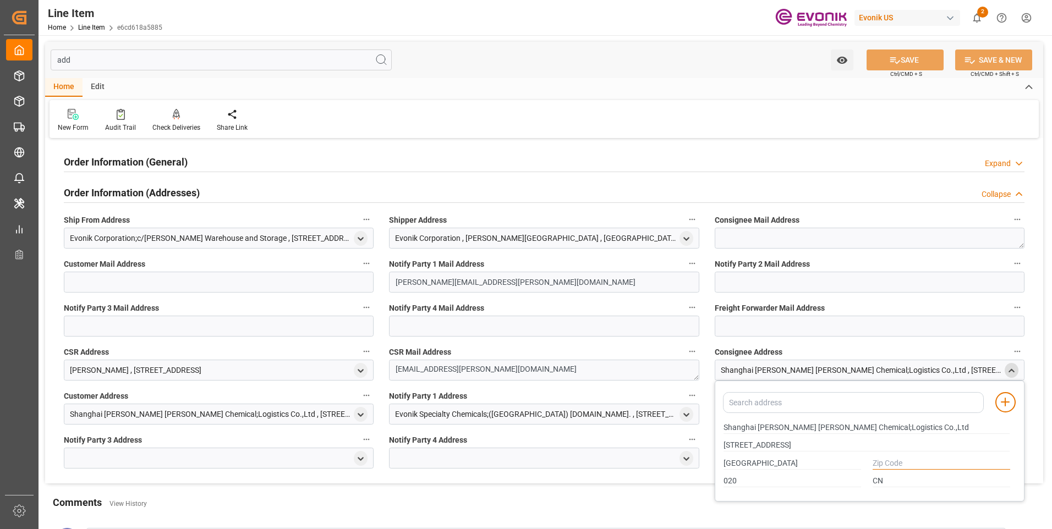
click at [894, 465] on input "text" at bounding box center [941, 464] width 138 height 12
paste input "0000"
type input "0000"
click at [912, 60] on button "SAVE" at bounding box center [904, 60] width 77 height 21
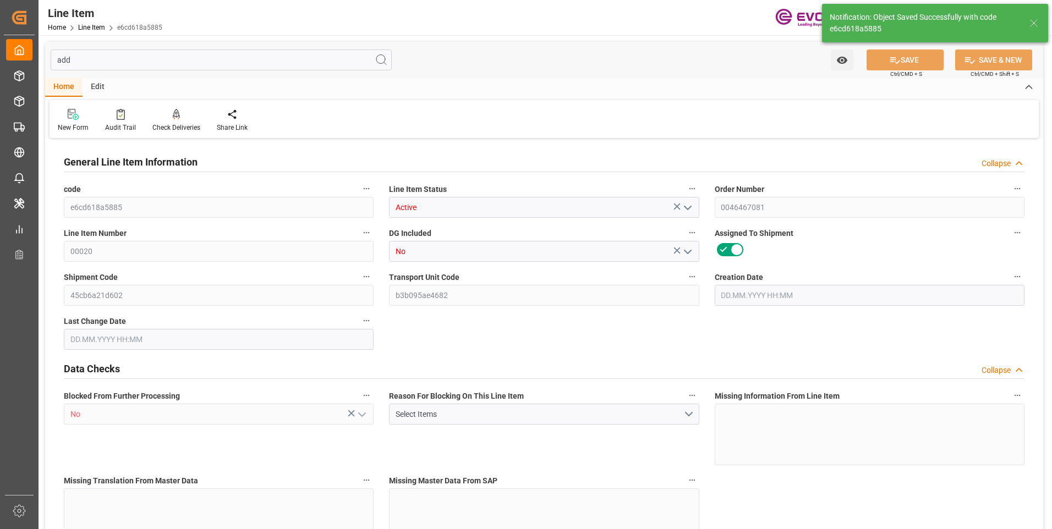
type input "20"
type input "18088"
type input "16800"
type input "24.2022"
type input "80"
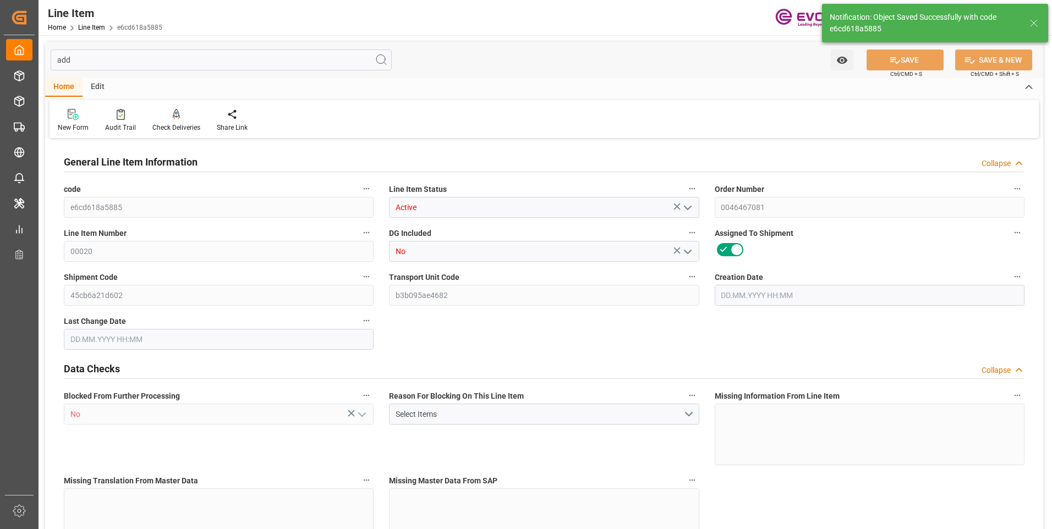
type input "76104"
type input "80"
type input "18088"
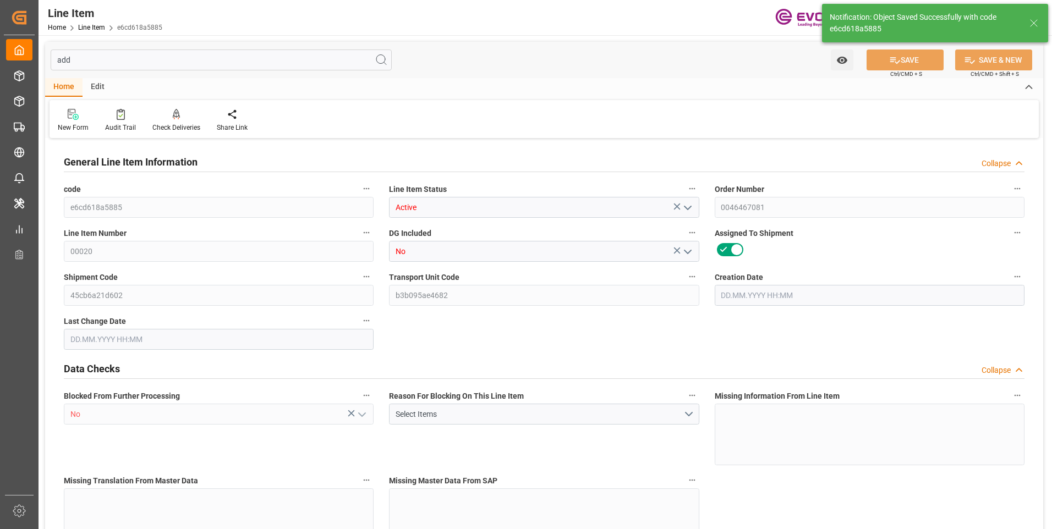
type input "18488"
type input "16800"
type input "24.2022"
type input "24202.16"
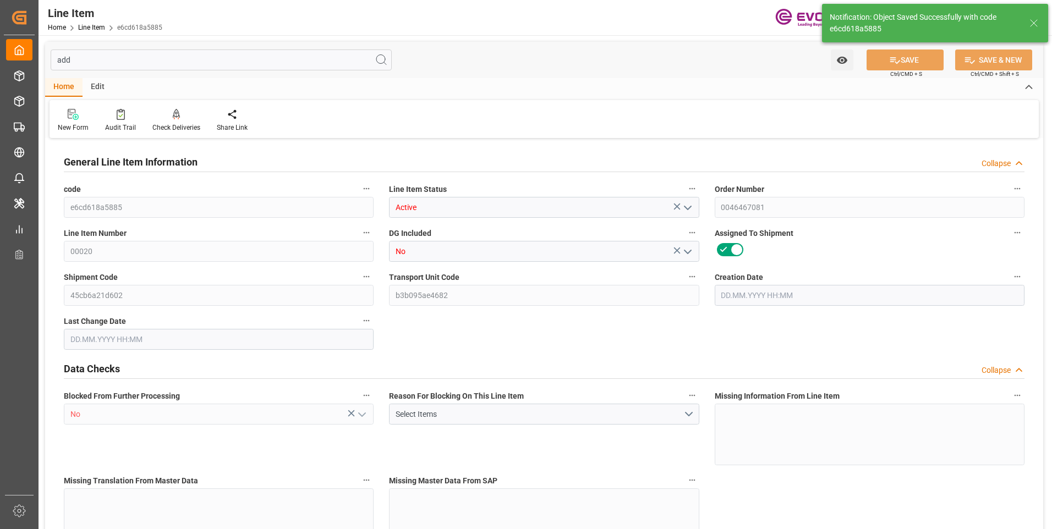
type input "0"
type input "20.08.2025 23:16"
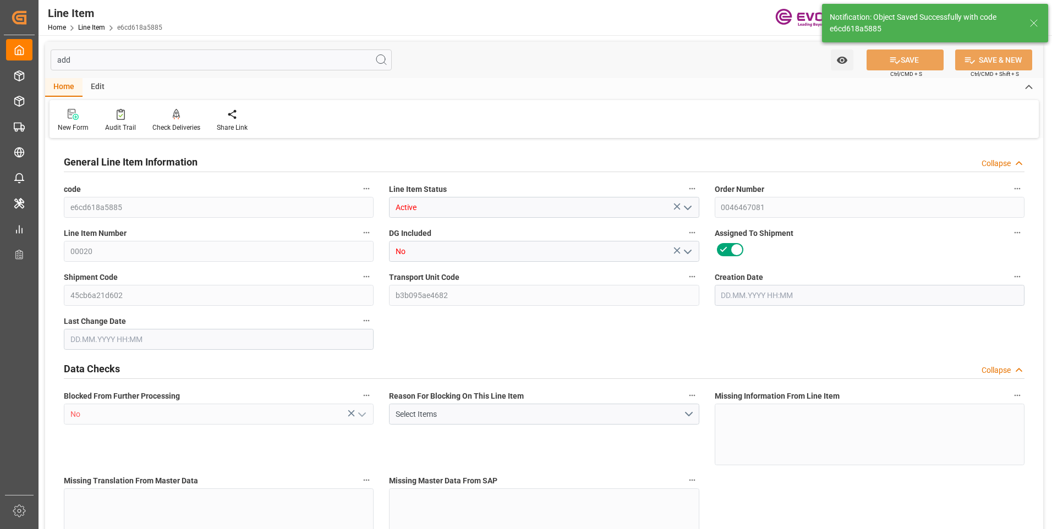
type input "21.08.2025 07:34"
type input "31.10.2025"
type input "05.09.2025"
type input "27.08.2025"
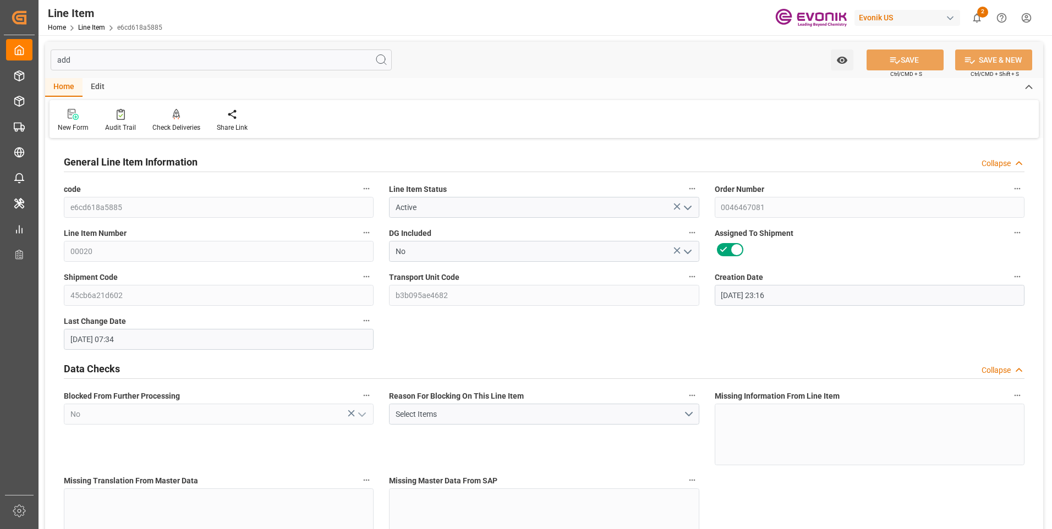
scroll to position [110, 0]
type input "20"
type input "17256"
type input "15968"
type input "26.1529"
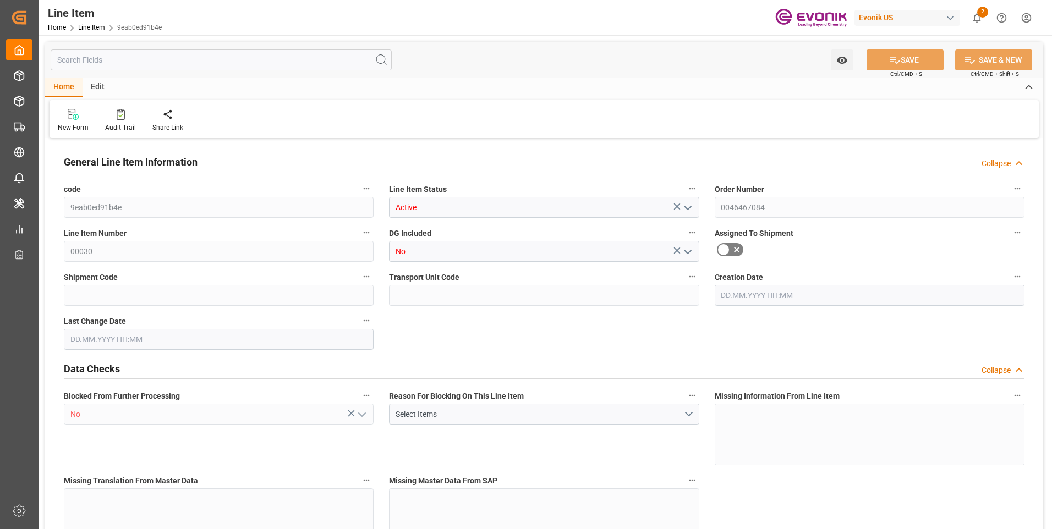
type input "80"
type input "94051.52"
type input "80"
type input "17256"
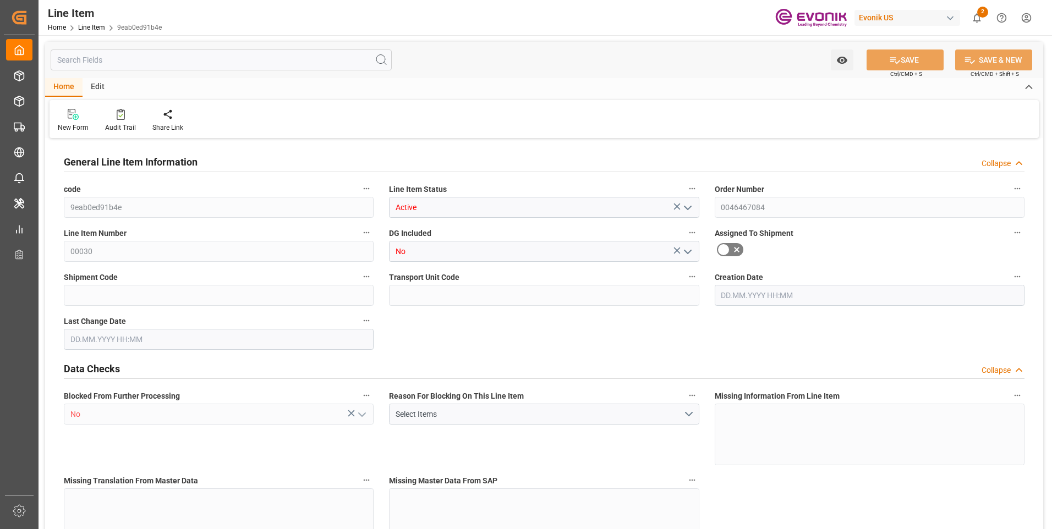
type input "17256"
type input "17756"
type input "15968"
type input "26.1529"
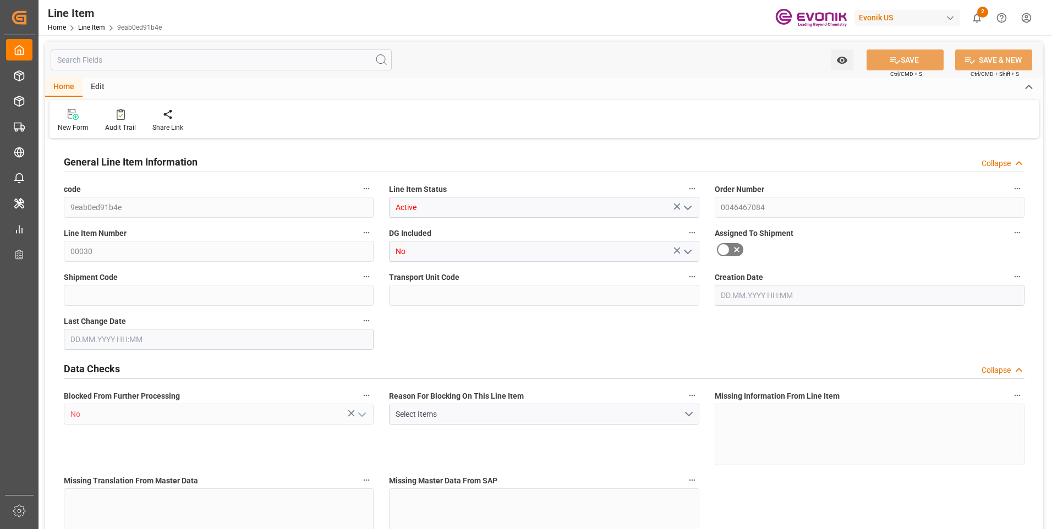
type input "26152.88"
type input "0"
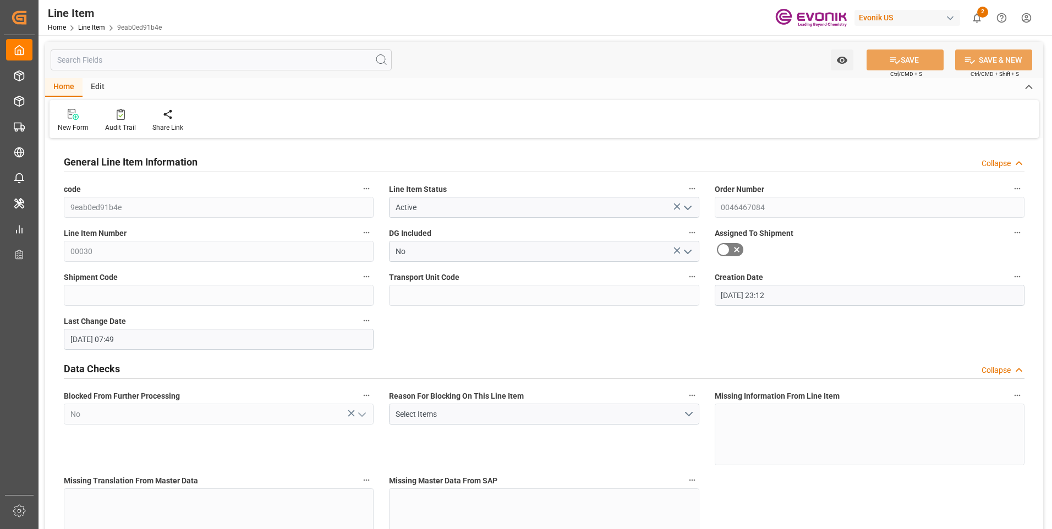
type input "[DATE] 23:12"
type input "[DATE] 07:49"
type input "[DATE]"
type input "29.08.2025"
type input "21.08.2025"
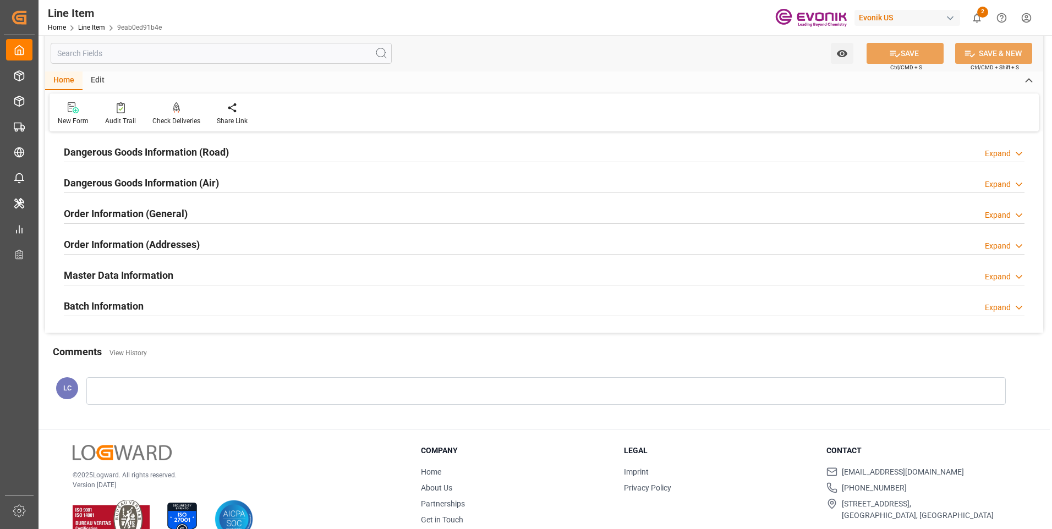
scroll to position [1320, 0]
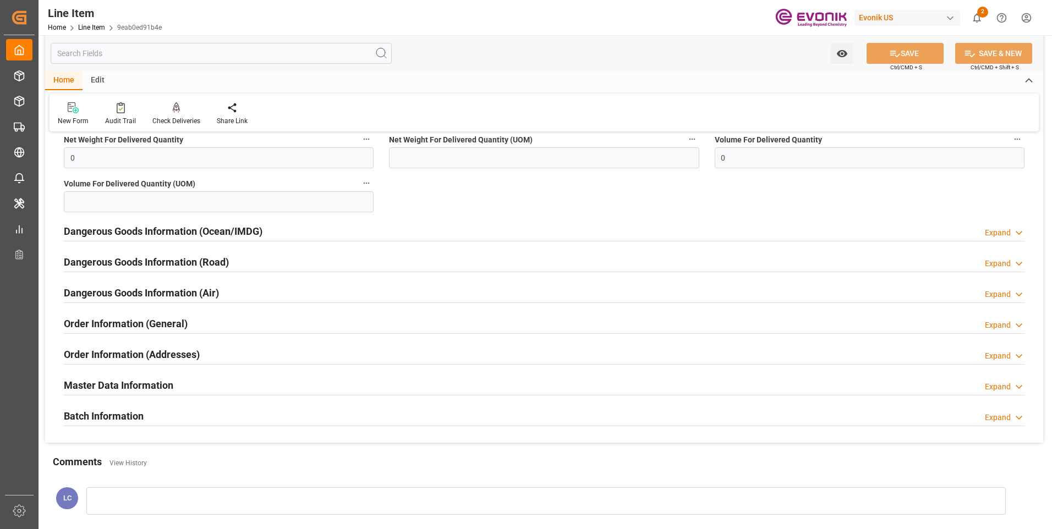
click at [179, 232] on h2 "Dangerous Goods Information (Ocean/IMDG)" at bounding box center [163, 231] width 199 height 15
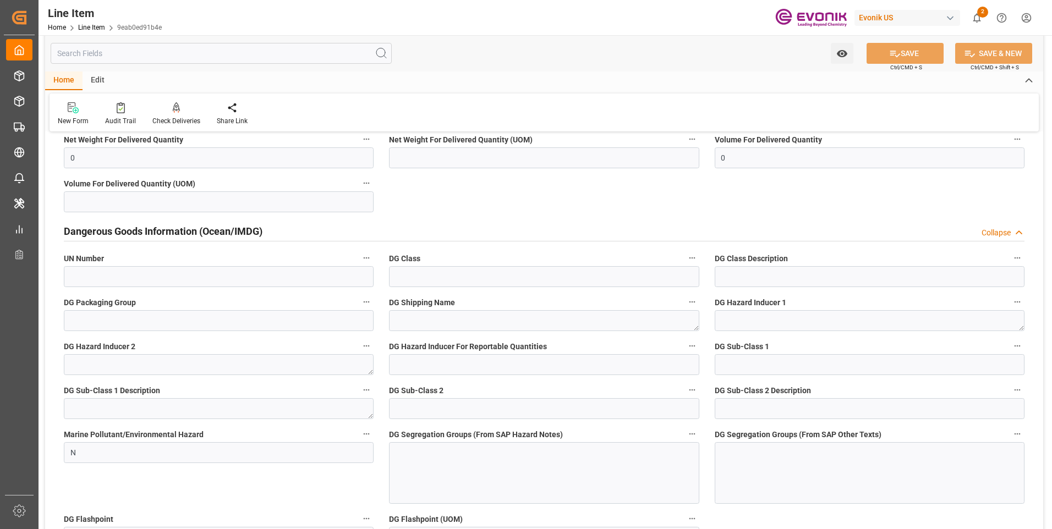
click at [179, 231] on h2 "Dangerous Goods Information (Ocean/IMDG)" at bounding box center [163, 231] width 199 height 15
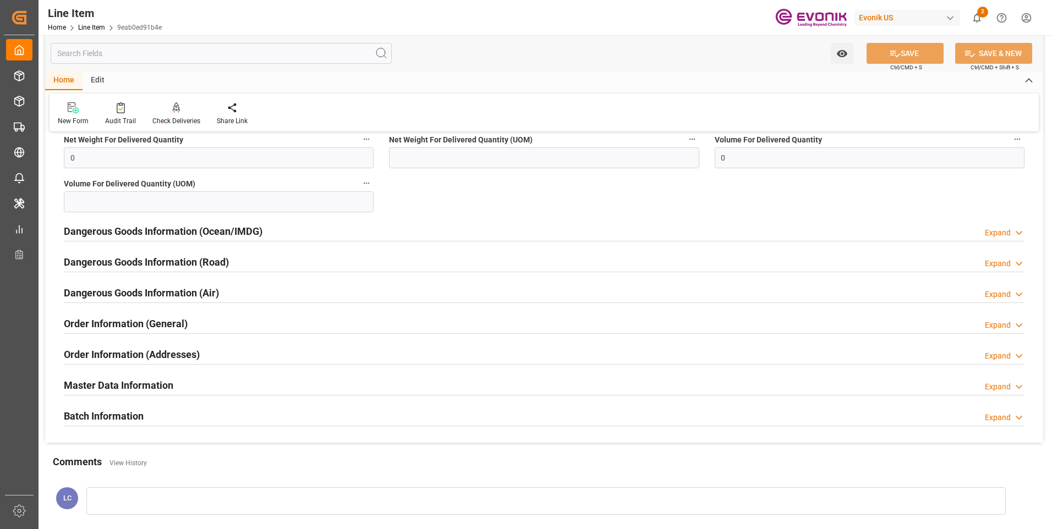
click at [120, 54] on input "text" at bounding box center [221, 53] width 341 height 21
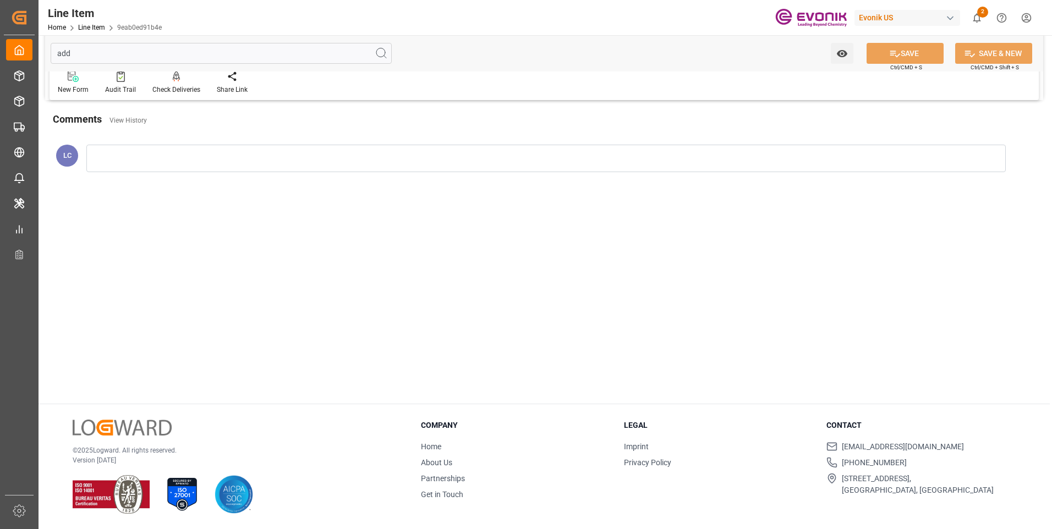
scroll to position [0, 0]
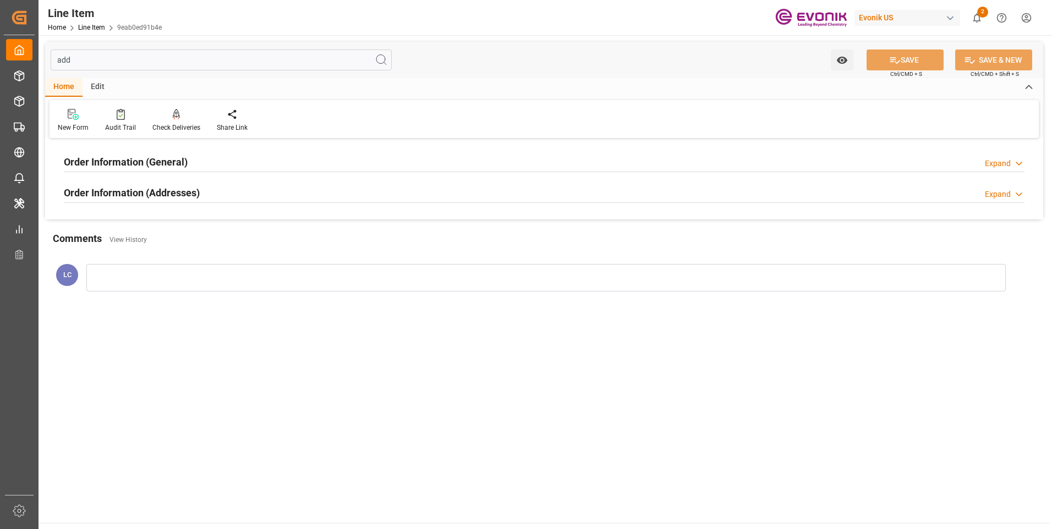
type input "add"
click at [155, 189] on h2 "Order Information (Addresses)" at bounding box center [132, 192] width 136 height 15
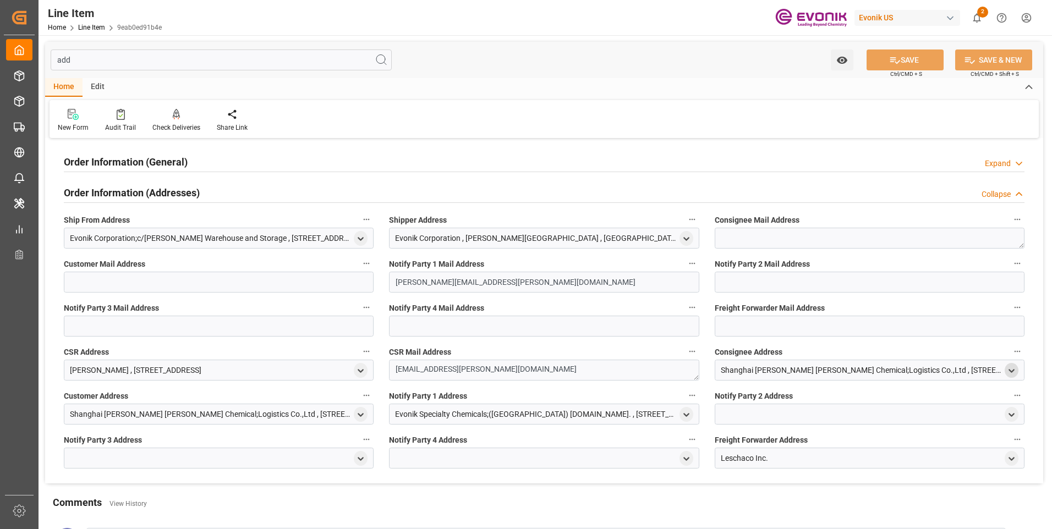
click at [1013, 373] on icon "open menu" at bounding box center [1011, 370] width 9 height 9
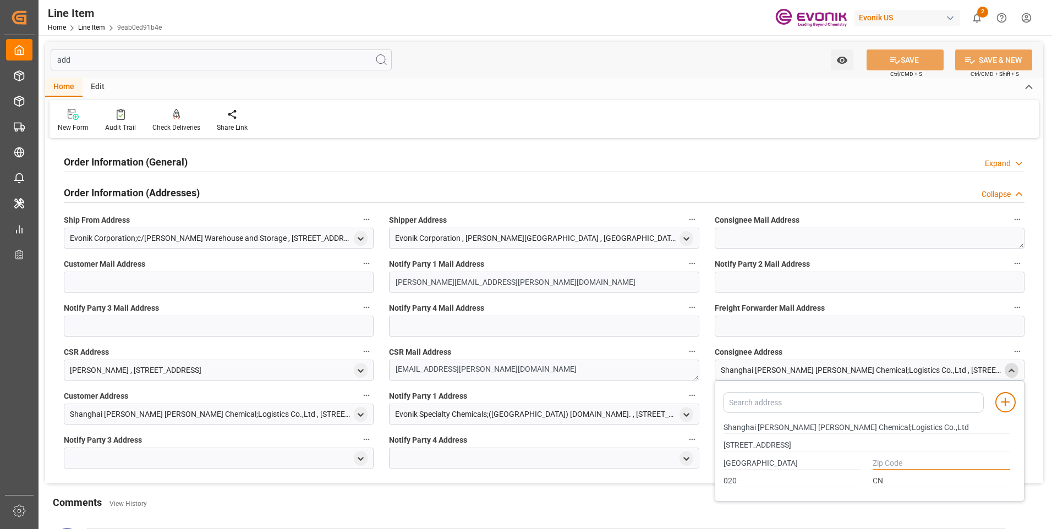
click at [896, 461] on input "text" at bounding box center [941, 464] width 138 height 12
type input "0000"
click at [911, 347] on label "Consignee Address" at bounding box center [869, 351] width 310 height 15
click at [1010, 347] on button "Consignee Address" at bounding box center [1017, 351] width 14 height 14
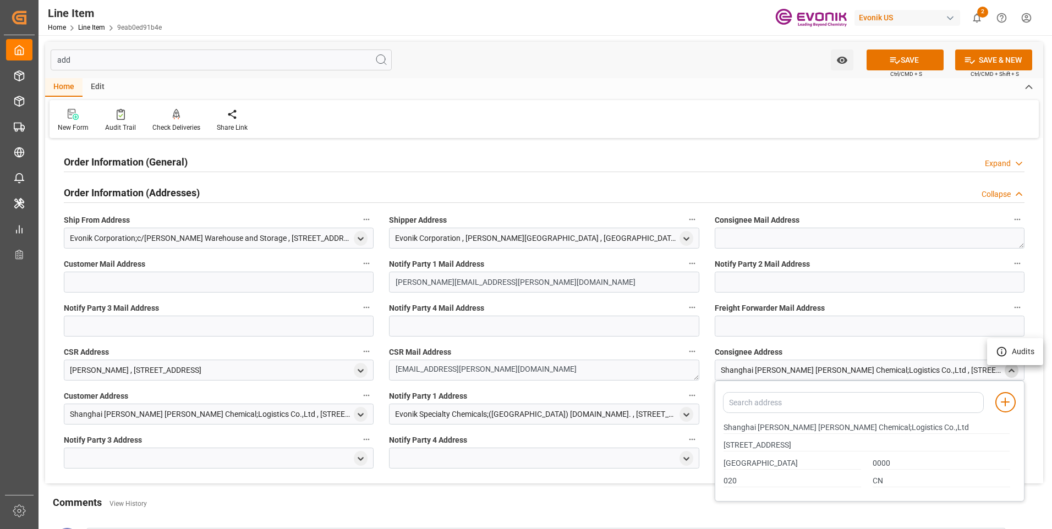
click at [933, 348] on div at bounding box center [526, 264] width 1052 height 529
click at [901, 62] on button "SAVE" at bounding box center [904, 60] width 77 height 21
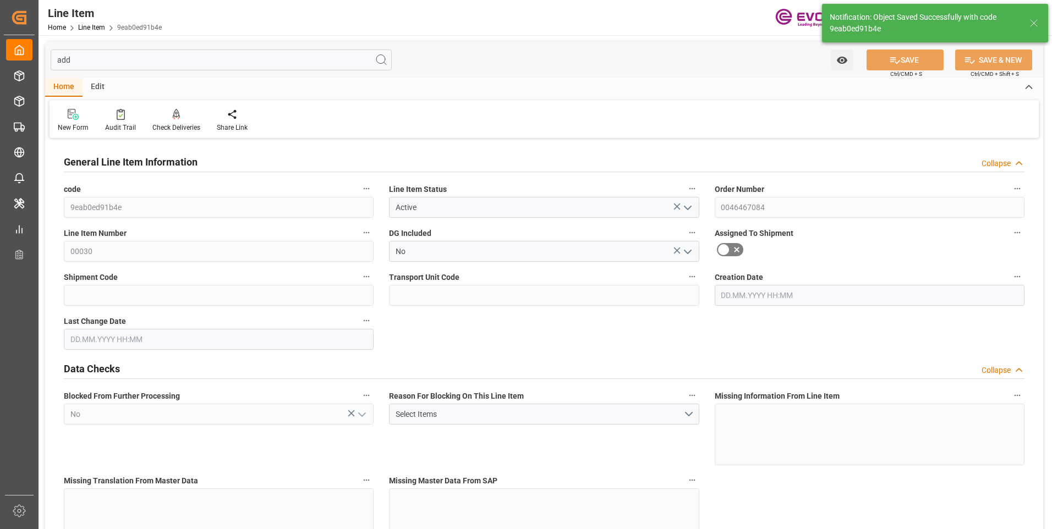
type input "[DATE] 23:12"
type input "21.08.2025 07:51"
type input "[DATE]"
type input "29.08.2025"
type input "21.08.2025"
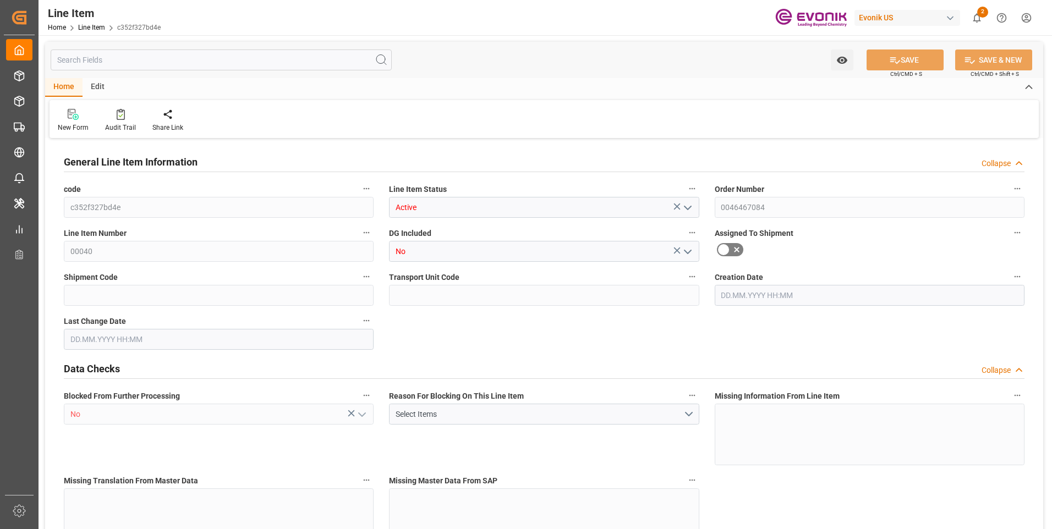
type input "20"
type input "17256"
type input "15968"
type input "26.1529"
type input "80"
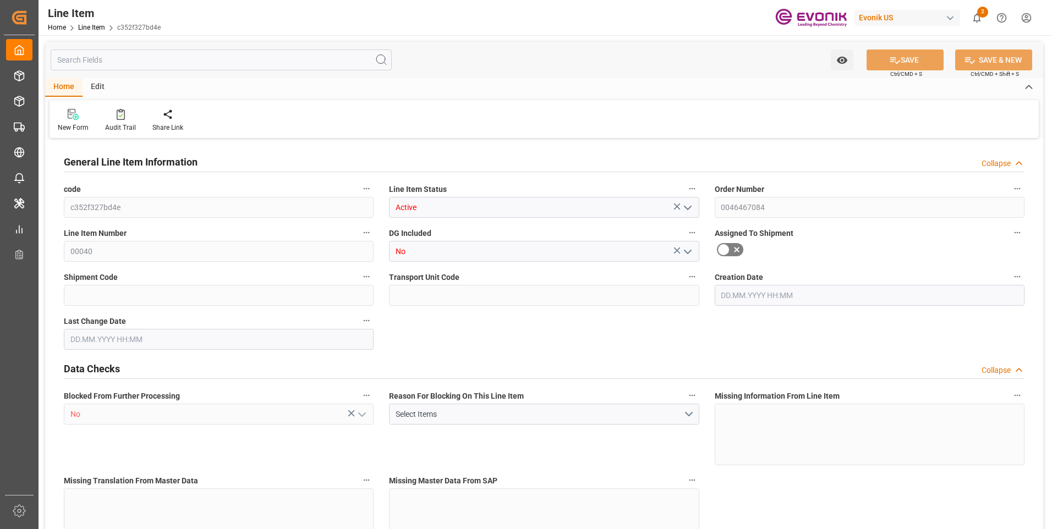
type input "94051.52"
type input "80"
type input "17256"
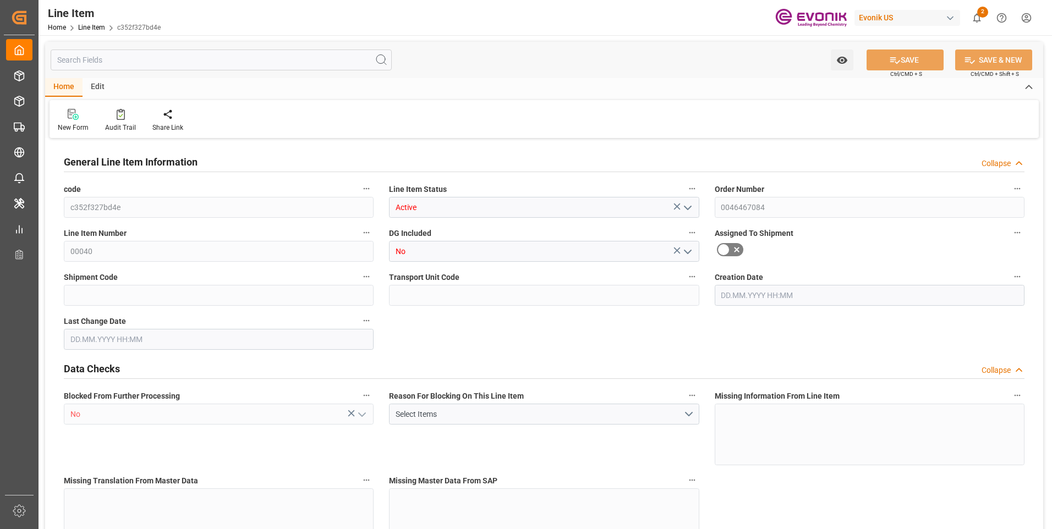
type input "17756"
type input "15968"
type input "26.1529"
type input "26152.88"
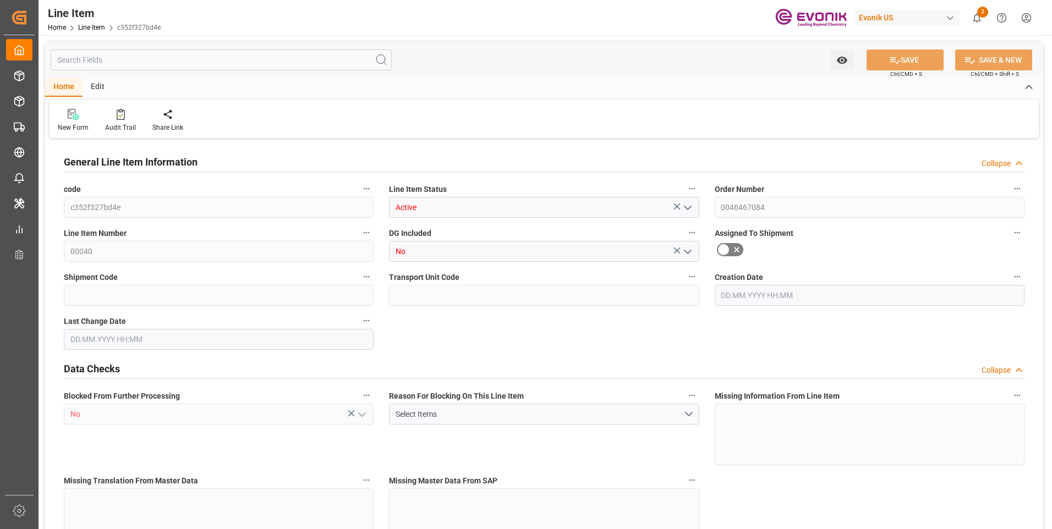
type input "0"
type input "[DATE] 23:12"
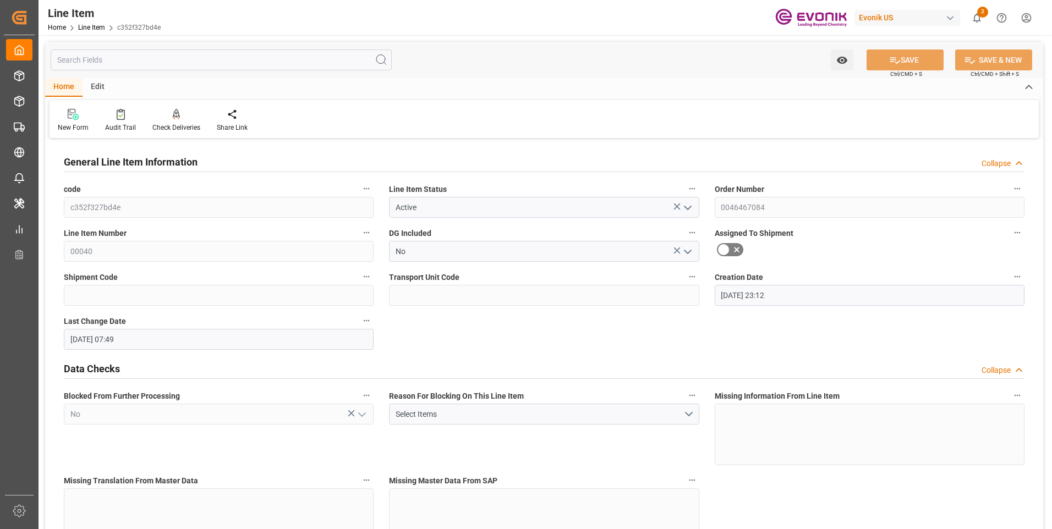
type input "[DATE] 07:49"
type input "[DATE]"
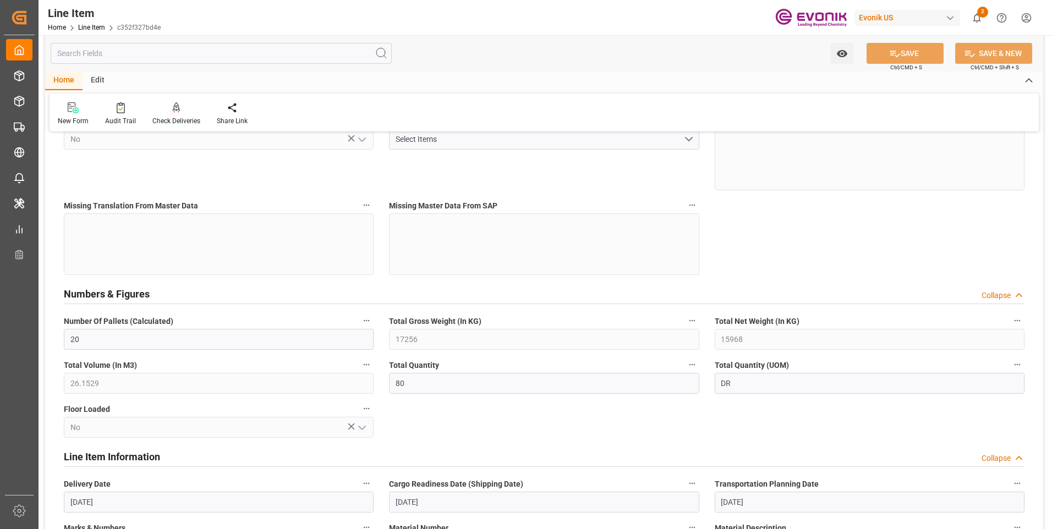
scroll to position [495, 0]
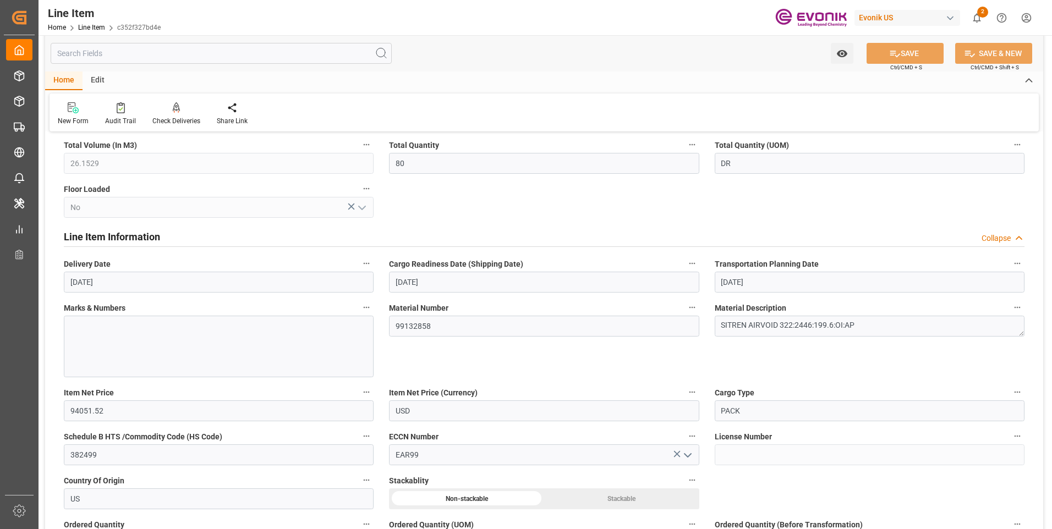
click at [117, 57] on input "text" at bounding box center [221, 53] width 341 height 21
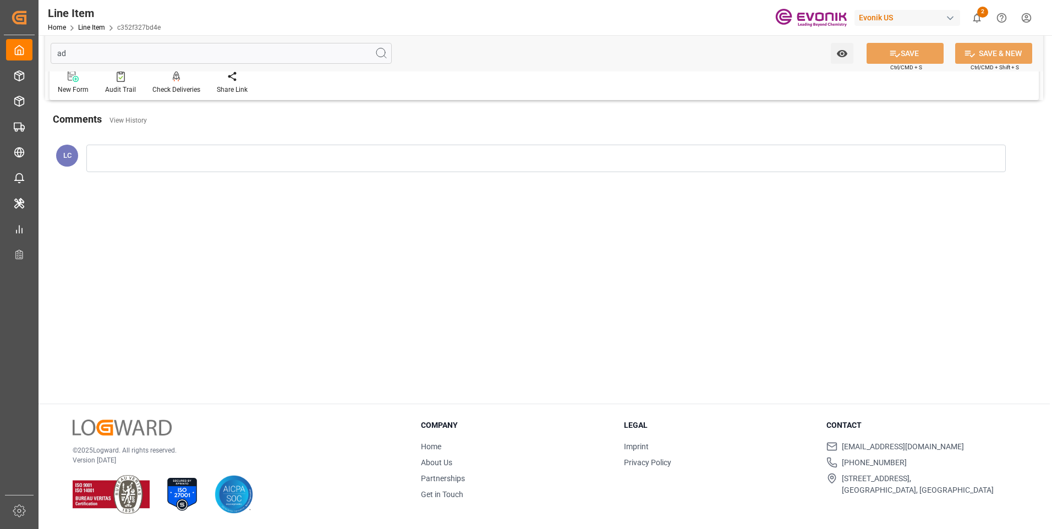
scroll to position [0, 0]
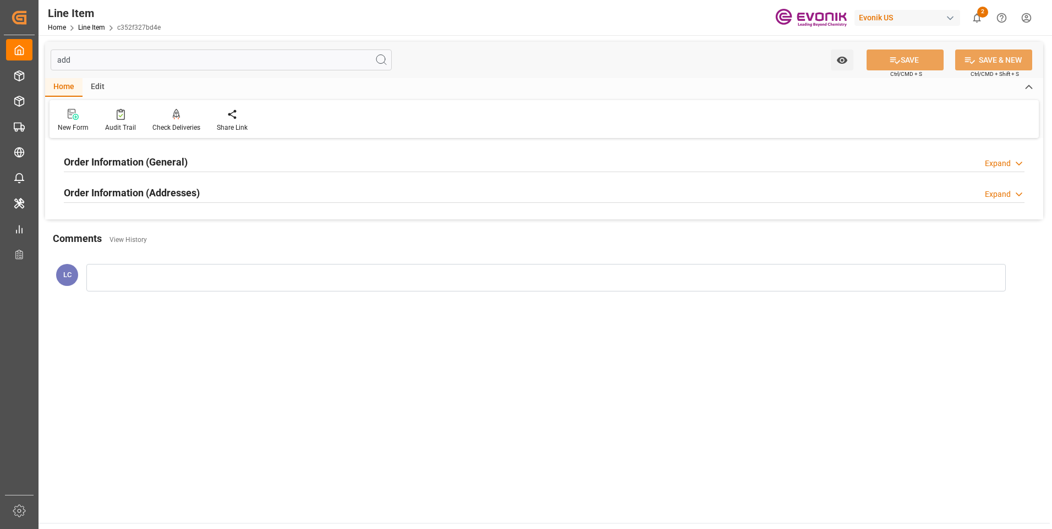
type input "add"
click at [987, 198] on div "Expand" at bounding box center [998, 195] width 26 height 12
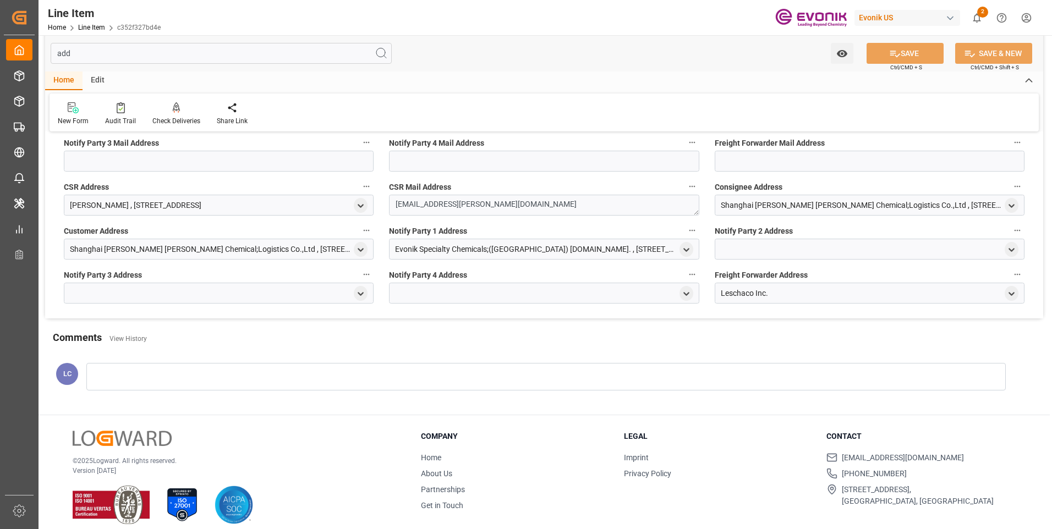
scroll to position [55, 0]
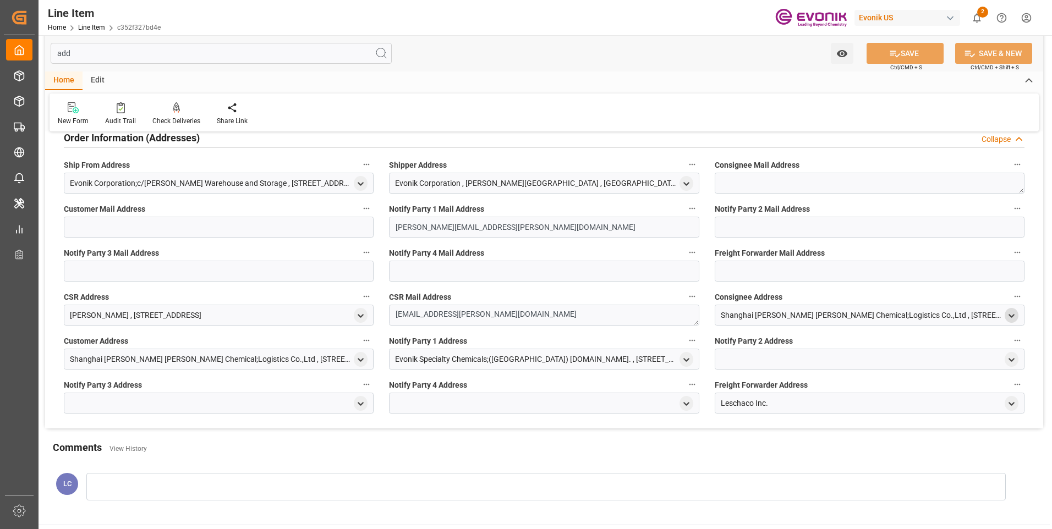
click at [1008, 314] on icon "open menu" at bounding box center [1011, 315] width 9 height 9
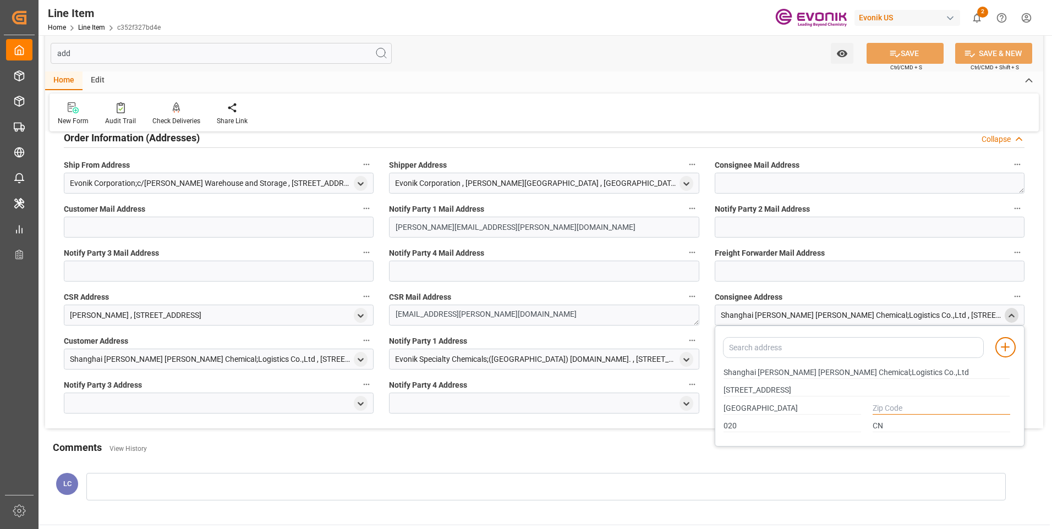
click at [887, 406] on input "text" at bounding box center [941, 409] width 138 height 12
type input "0000"
click at [913, 53] on button "SAVE" at bounding box center [904, 53] width 77 height 21
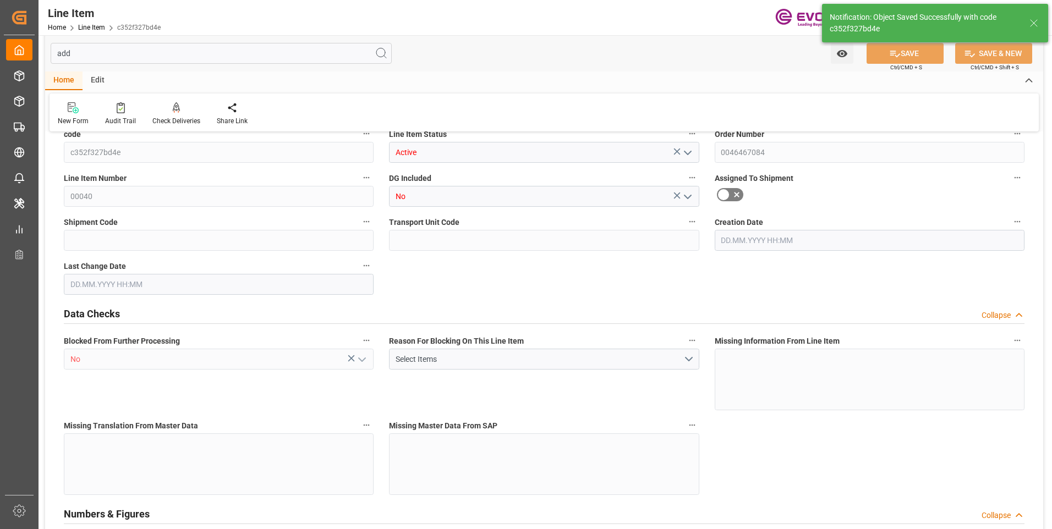
type input "20"
type input "17256"
type input "15968"
type input "26.1529"
type input "80"
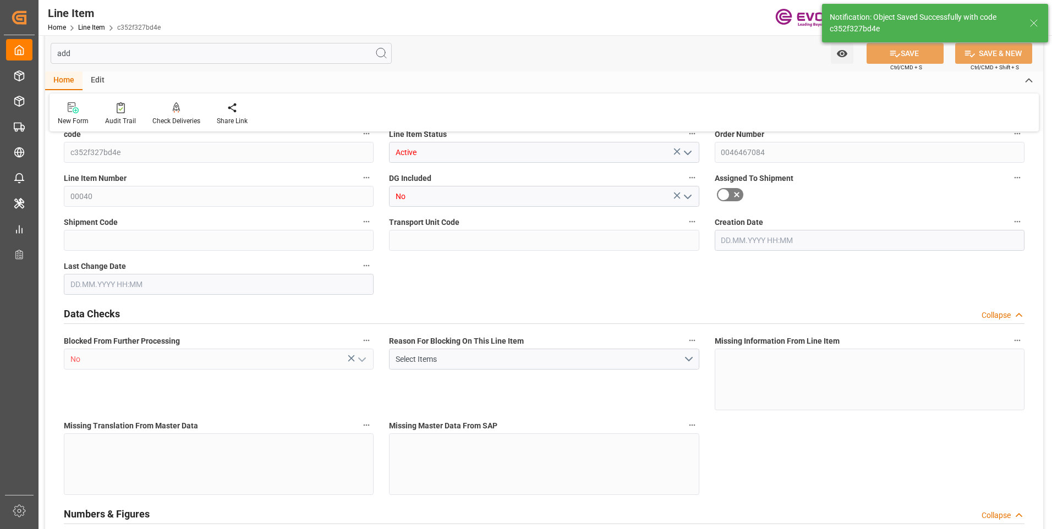
type input "94051.52"
type input "80"
type input "17256"
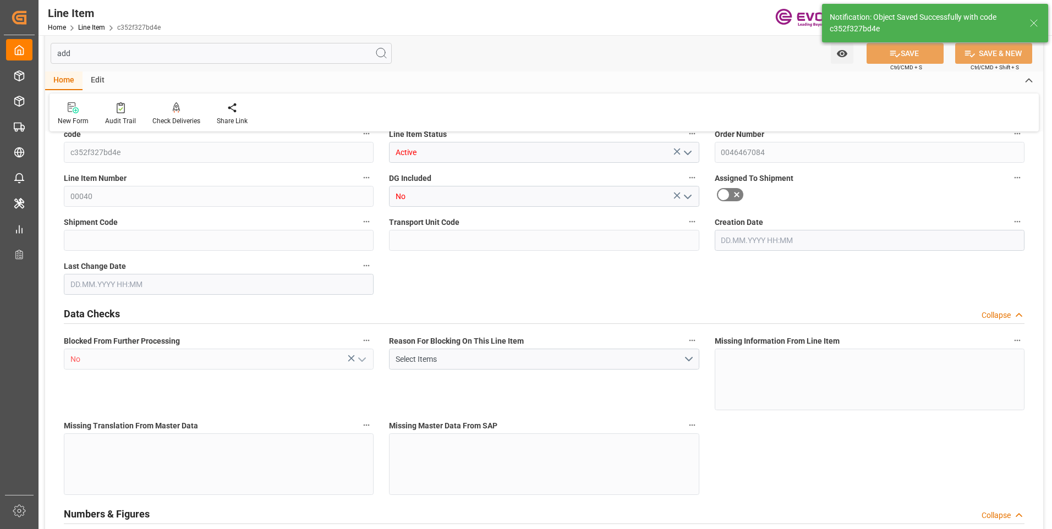
type input "17756"
type input "15968"
type input "26.1529"
type input "26152.88"
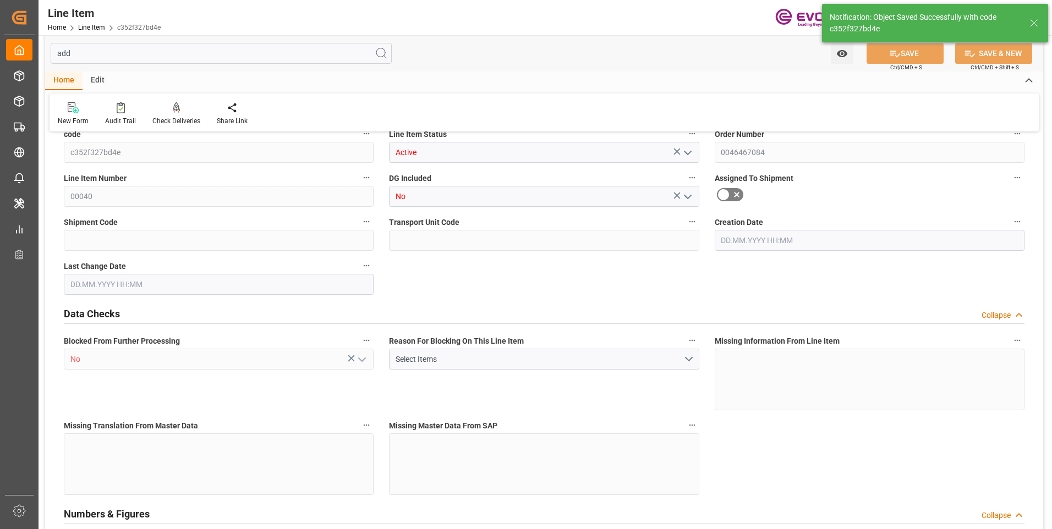
type input "0"
type input "[DATE] 23:12"
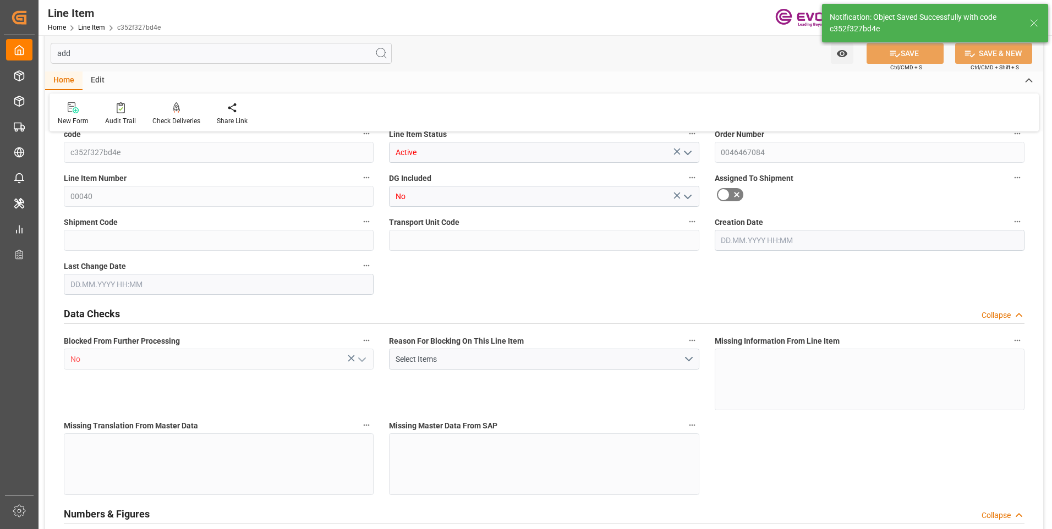
type input "[DATE] 07:51"
type input "[DATE]"
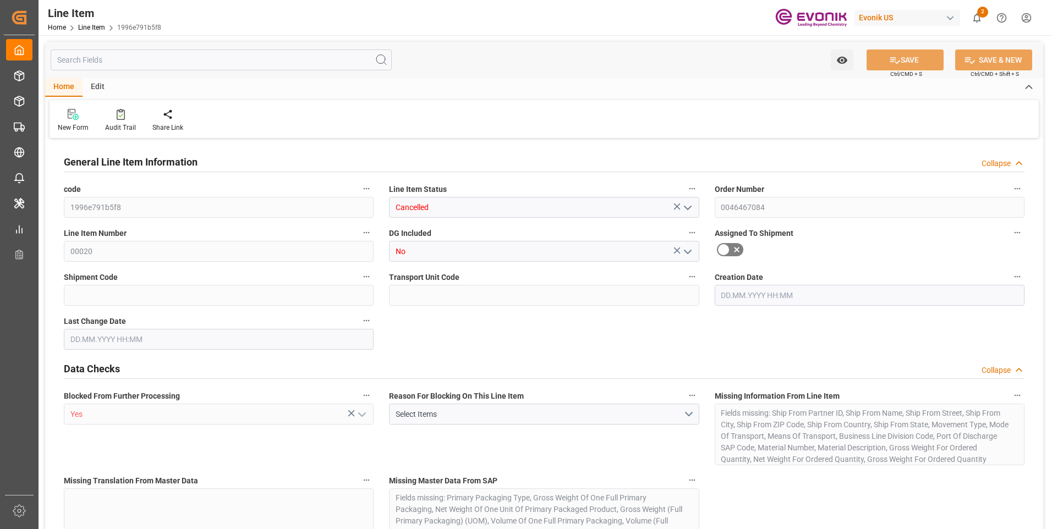
type input "1996e791b5f8"
type input "Cancelled"
type input "0046467084"
type input "00020"
type input "No"
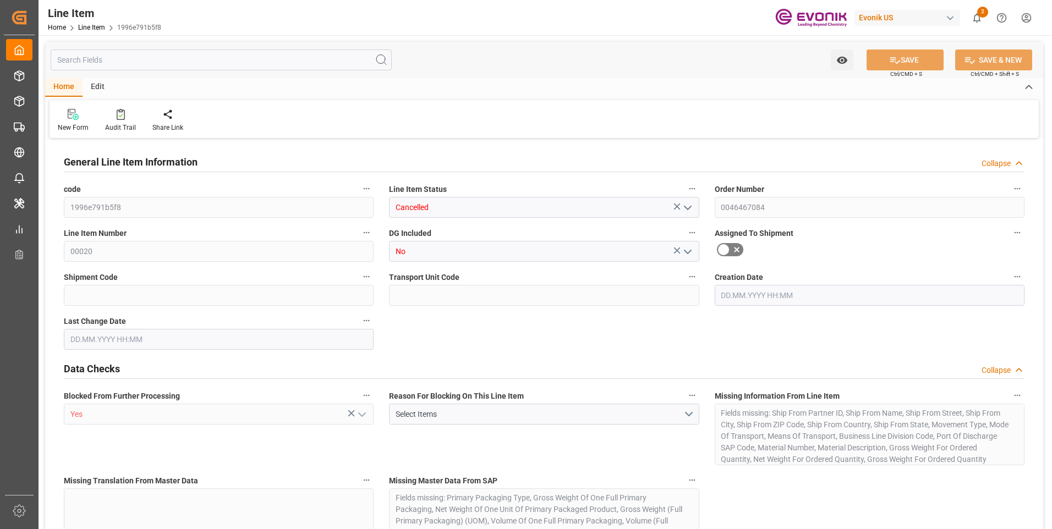
type input "Yes"
type input "N/A"
type input "Yes"
type input "USD"
type input "EAR99"
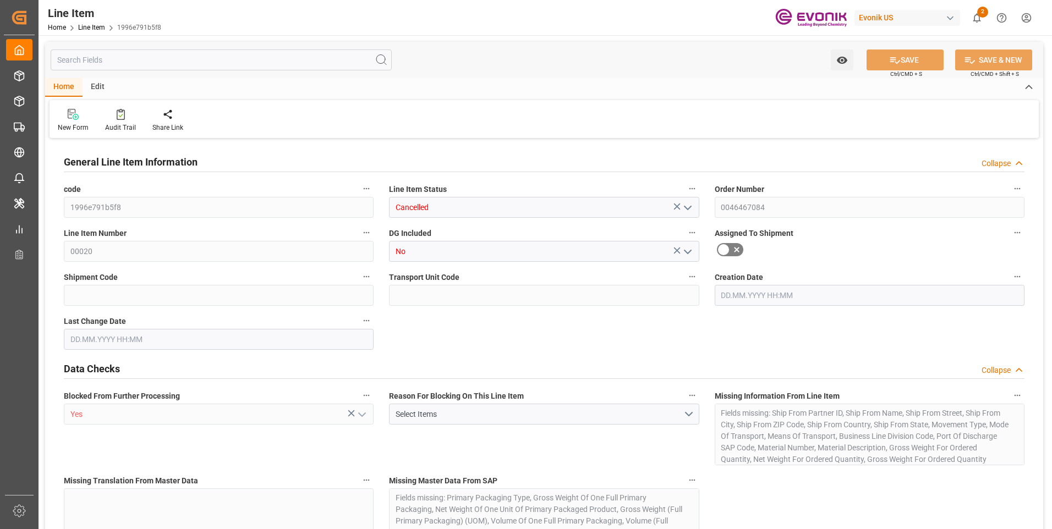
type input "0"
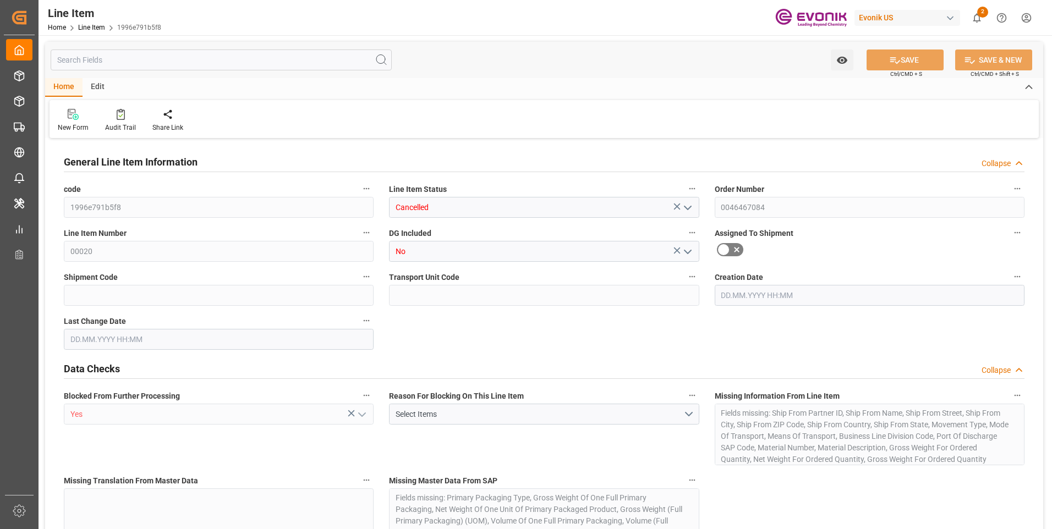
type input "0"
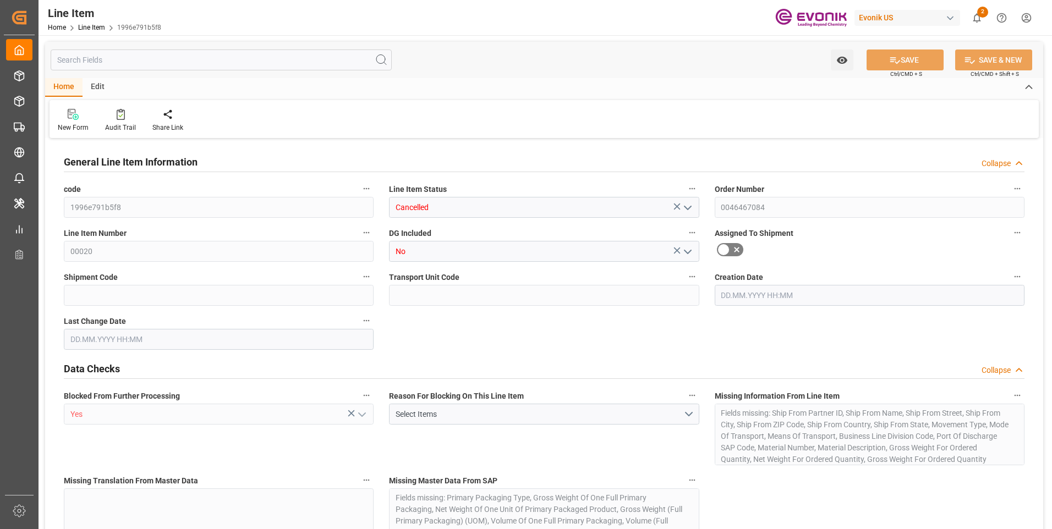
type input "[DATE] 23:12"
type input "[DATE]"
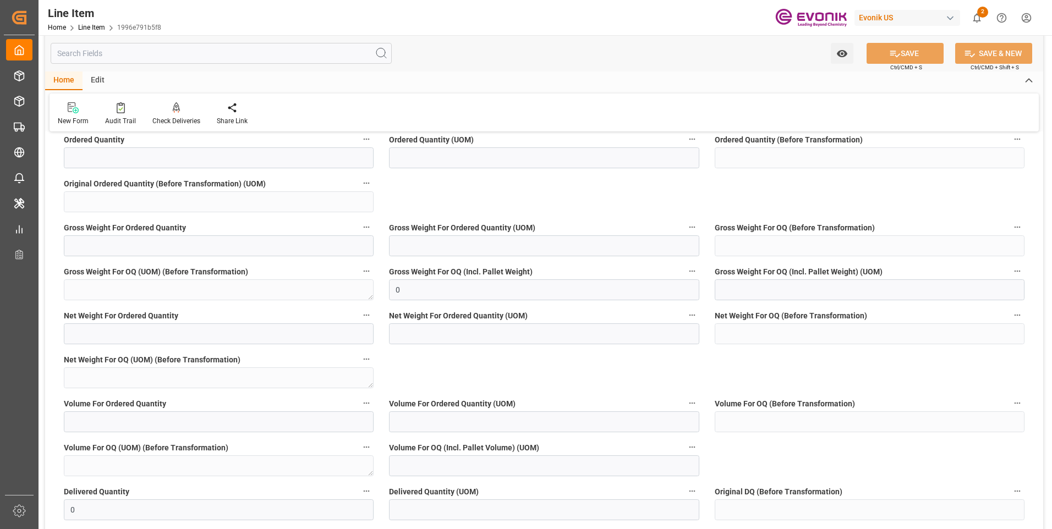
scroll to position [1100, 0]
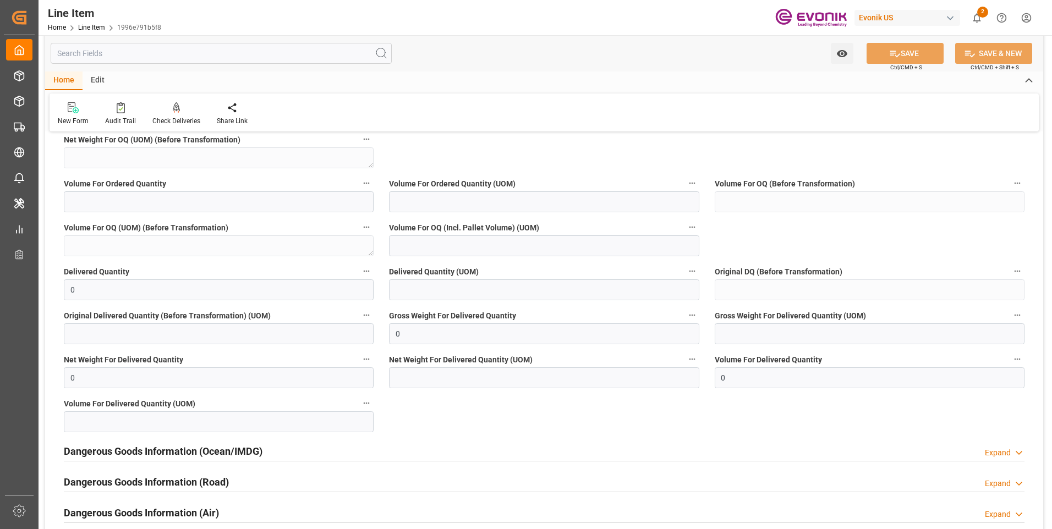
click at [171, 52] on input "text" at bounding box center [221, 53] width 341 height 21
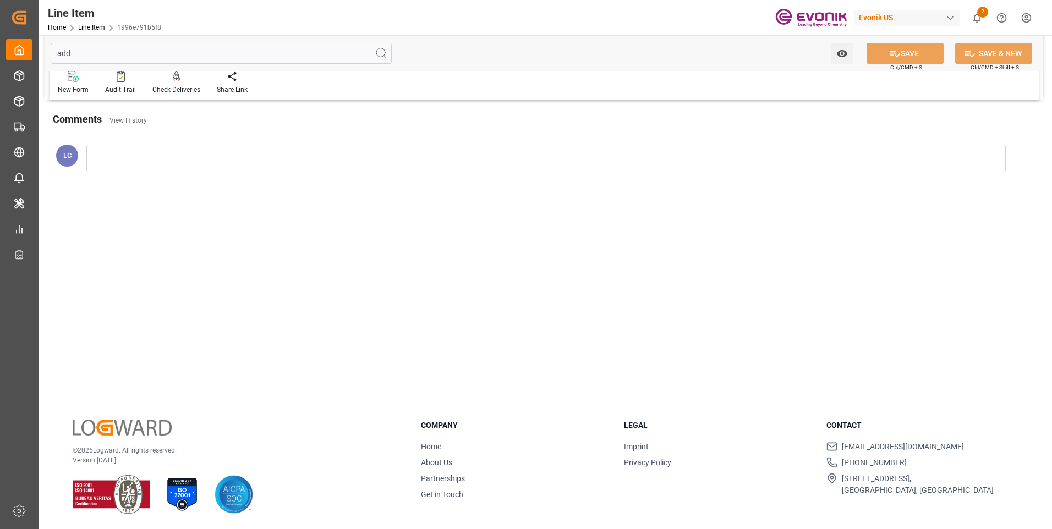
scroll to position [0, 0]
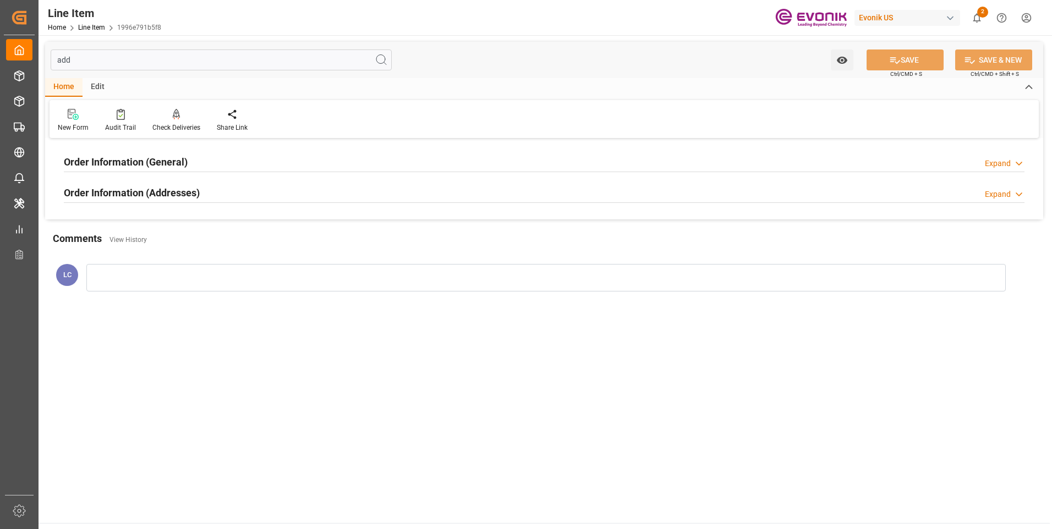
type input "add"
click at [1016, 194] on polyline at bounding box center [1019, 194] width 6 height 3
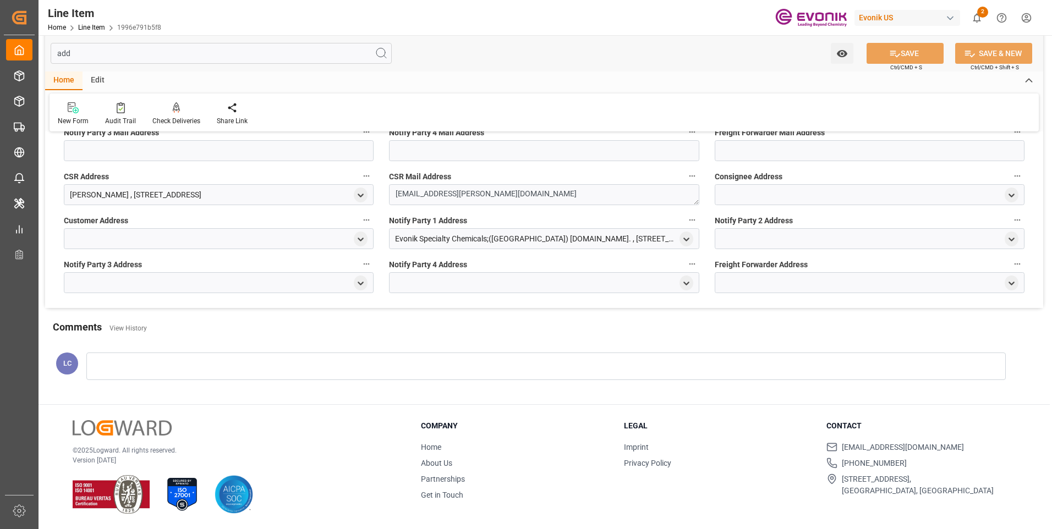
scroll to position [10, 0]
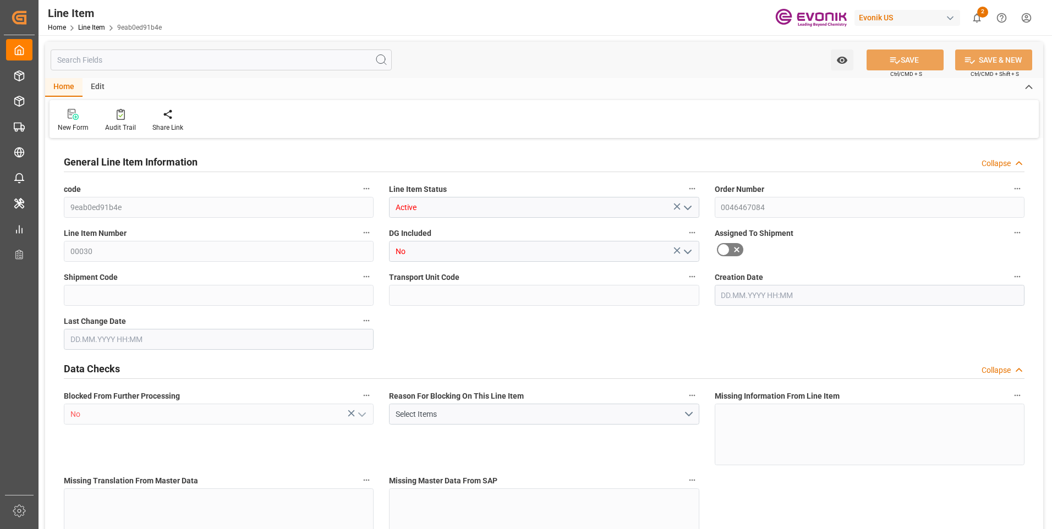
type input "9eab0ed91b4e"
type input "Active"
type input "0046467084"
type input "00030"
type input "No"
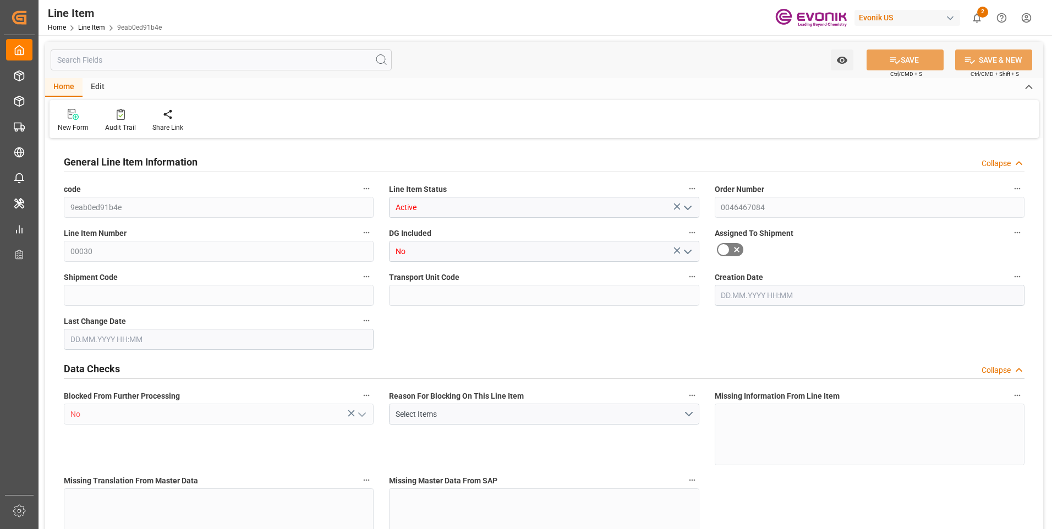
type input "No"
type input "DR"
type input "No"
type input "99132858"
type textarea "SITREN AIRVOID 322:2446:199.6:OI:AP"
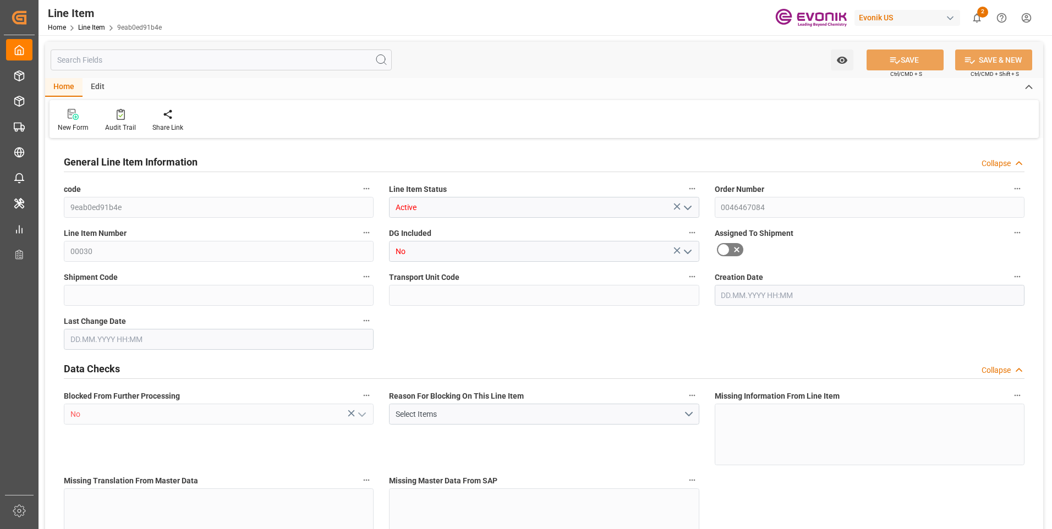
type input "USD"
type input "PACK"
type input "382499"
type input "EAR99"
type input "US"
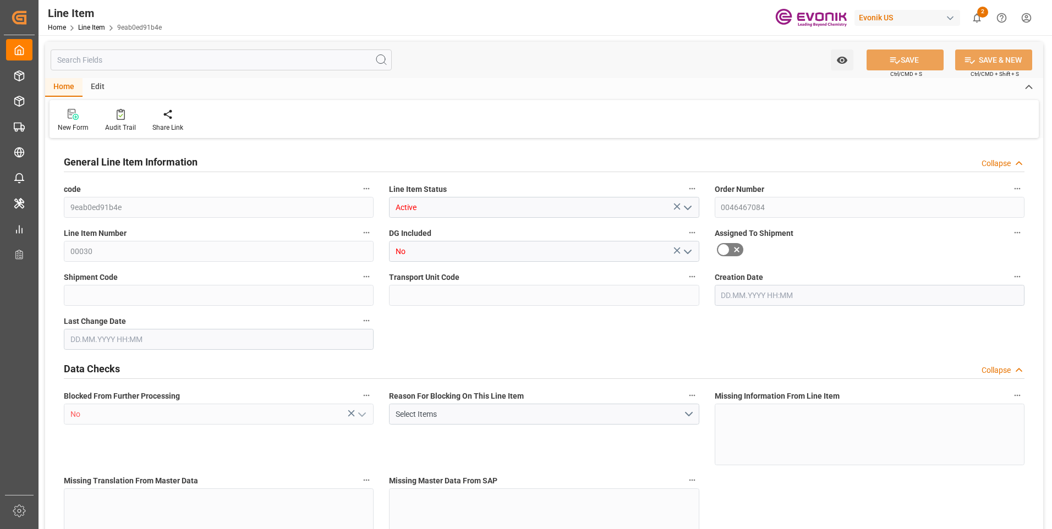
type input "DR"
type input "[MEDICAL_DATA]"
type input "KGM"
type textarea "KGM"
type input "KGM"
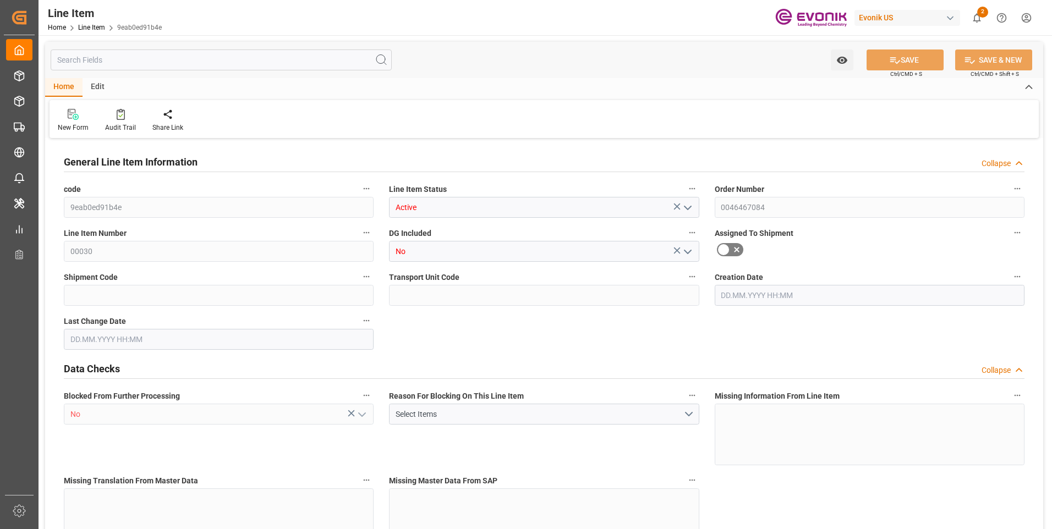
type input "KGM"
type textarea "KGM"
type input "M3"
type textarea "DMQ"
type input "M3"
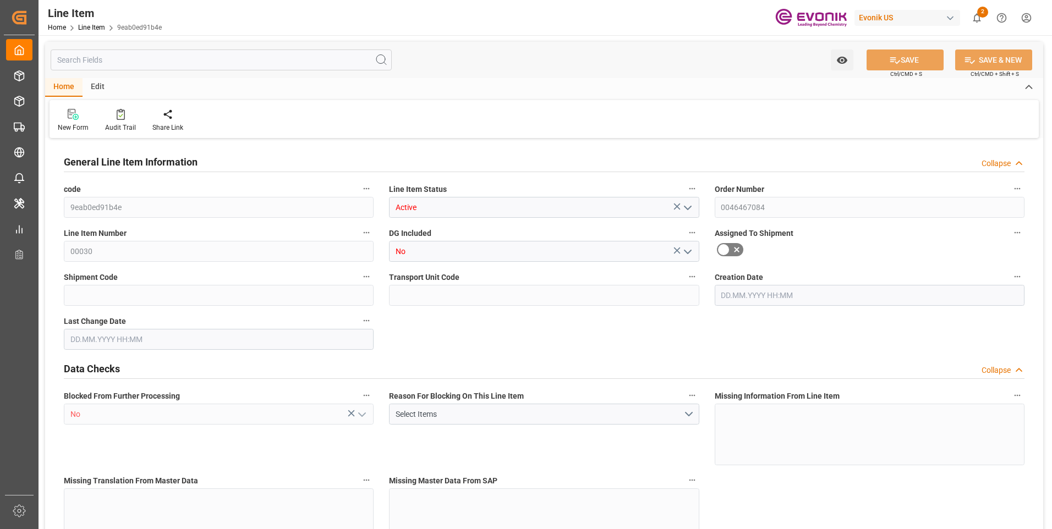
type input "20"
type input "17256"
type input "15968"
type input "26.1529"
type input "80"
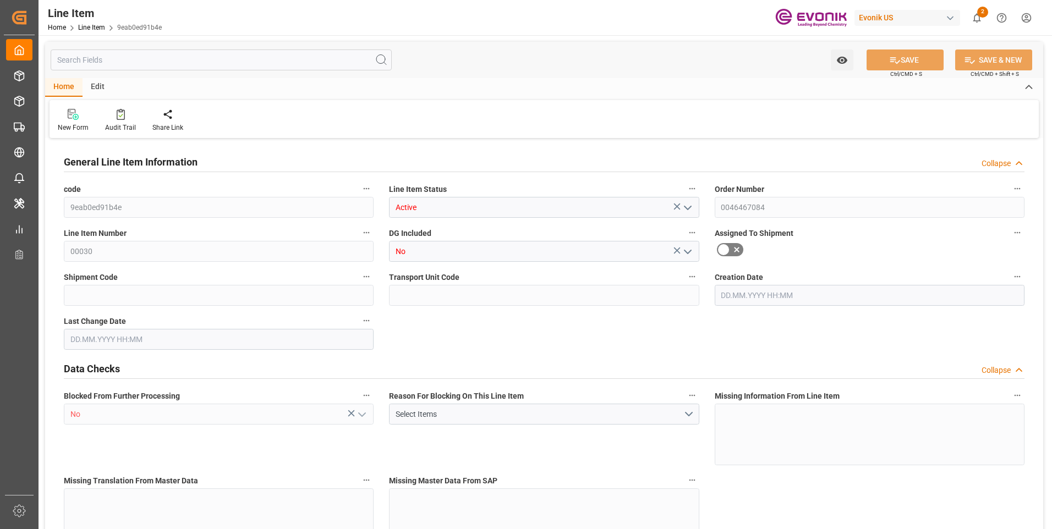
type input "94051.52"
type input "80"
type input "17256"
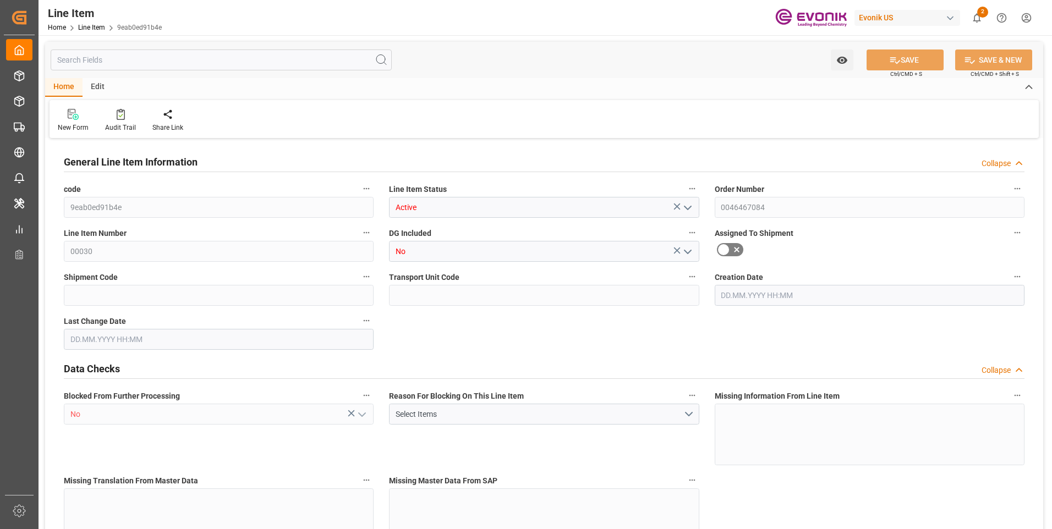
type input "17756"
type input "15968"
type input "26.1529"
type input "26152.88"
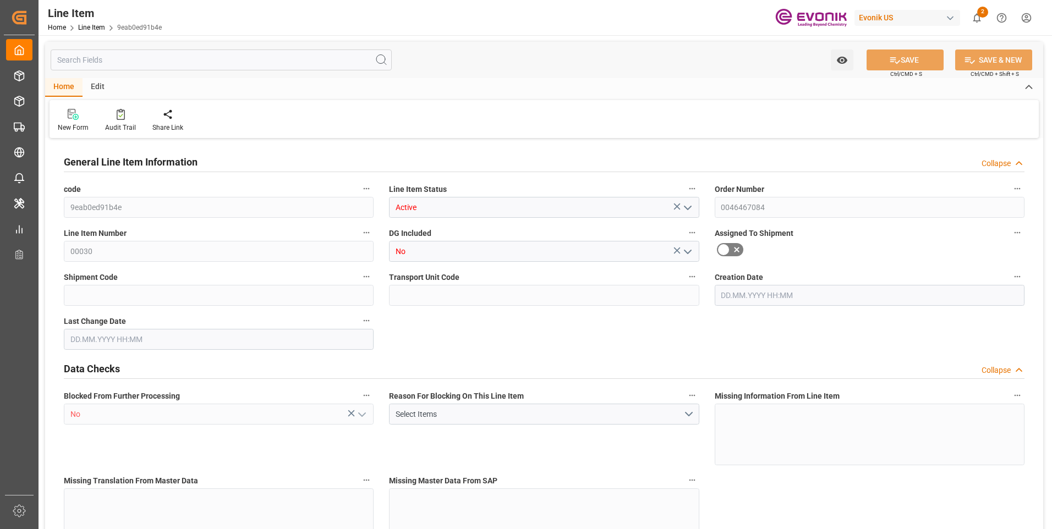
type input "0"
type input "[DATE] 23:12"
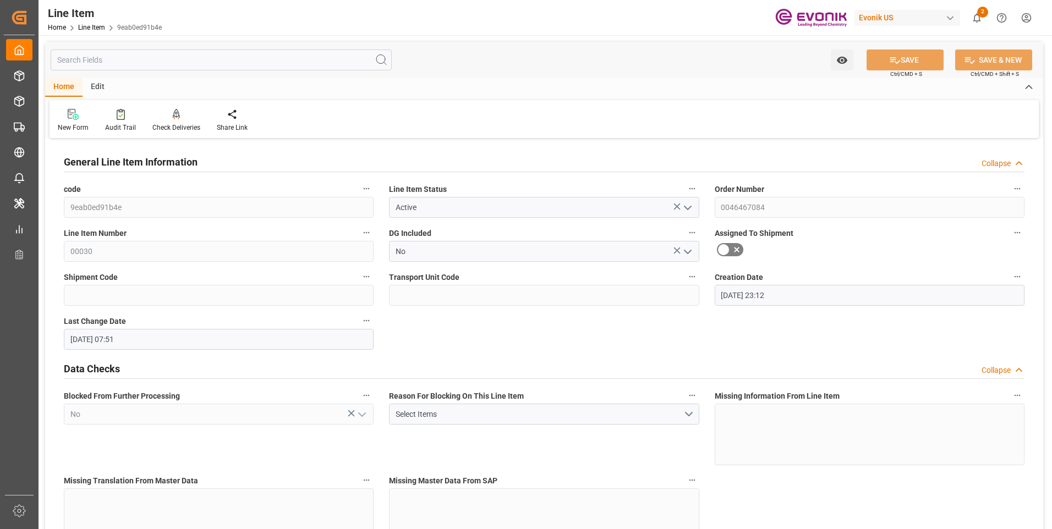
type input "[DATE] 07:51"
type input "[DATE]"
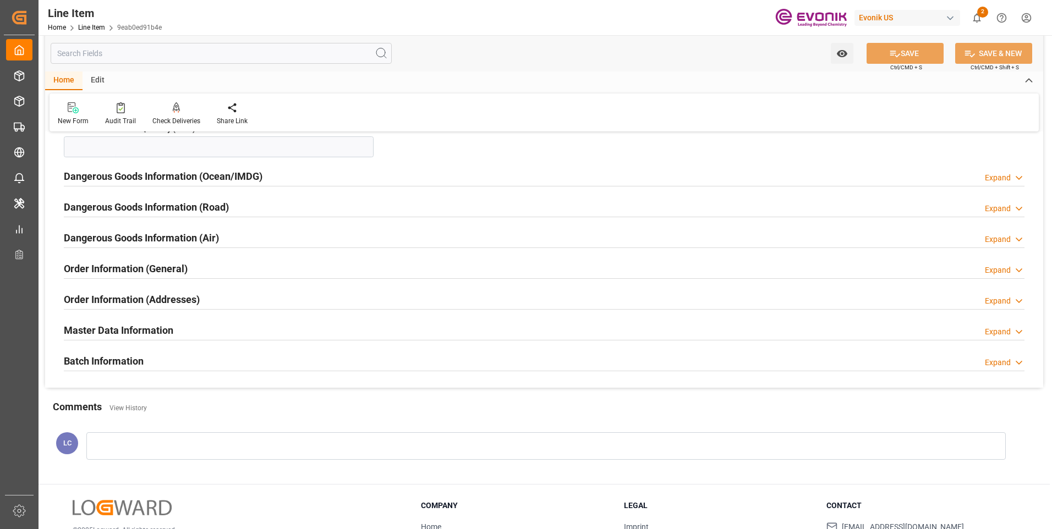
scroll to position [1265, 0]
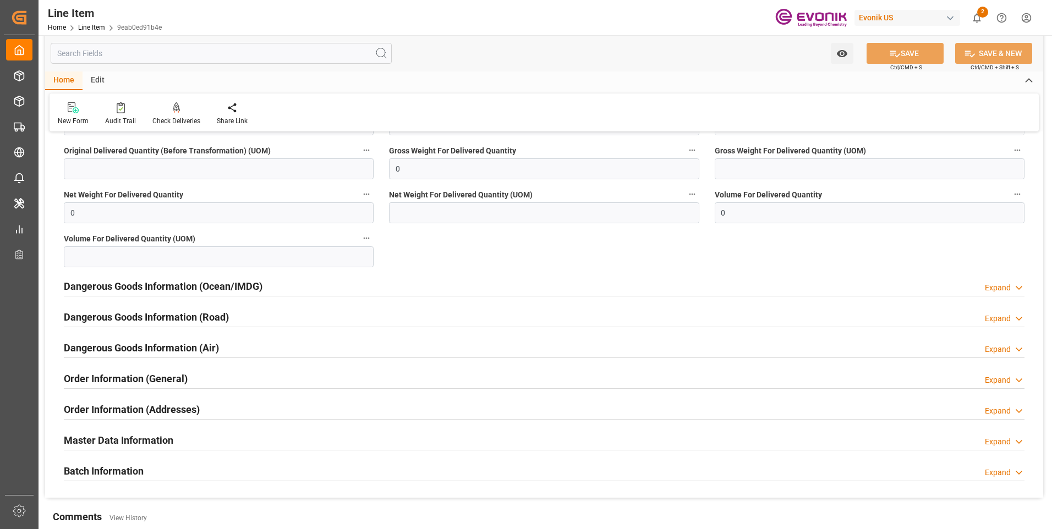
click at [996, 282] on div "Expand" at bounding box center [998, 288] width 26 height 12
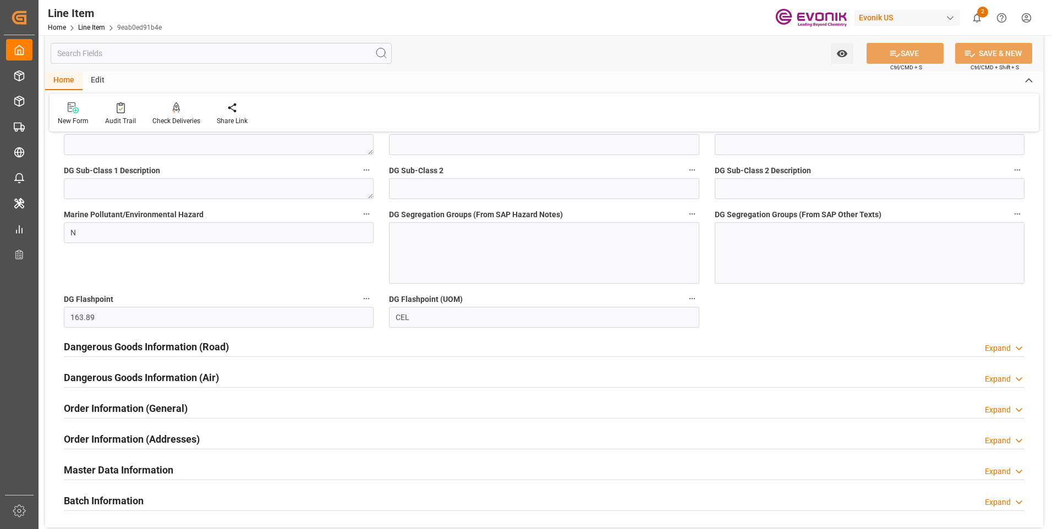
scroll to position [1375, 0]
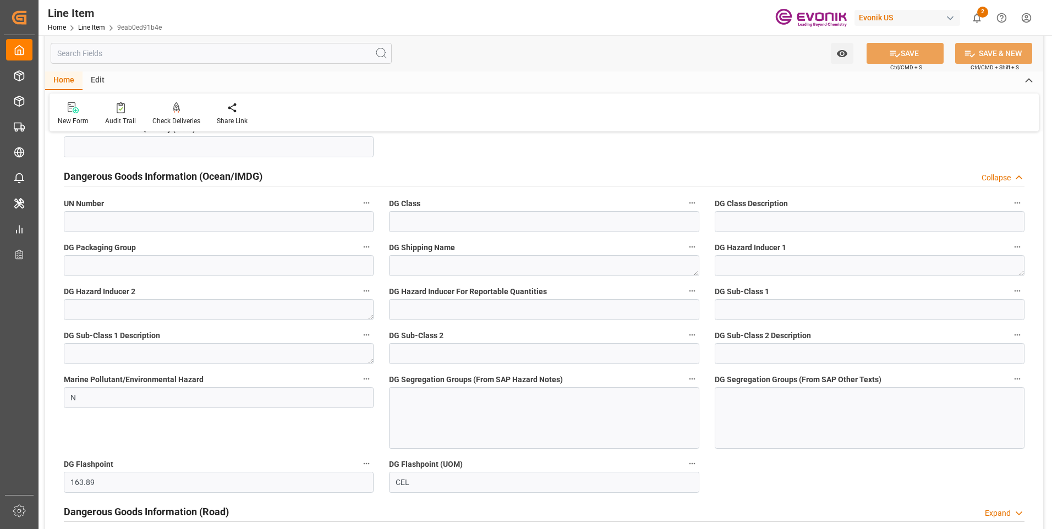
click at [136, 61] on input "text" at bounding box center [221, 53] width 341 height 21
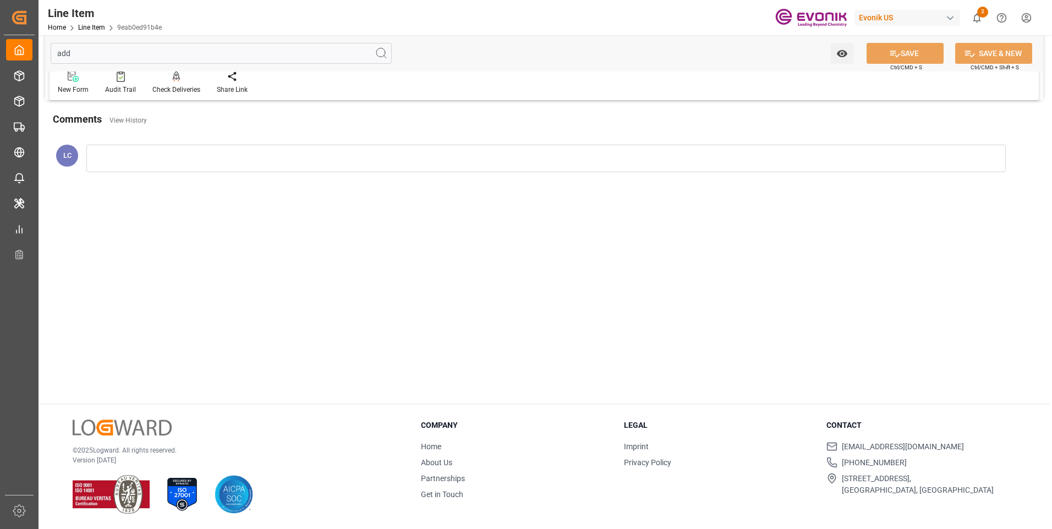
scroll to position [0, 0]
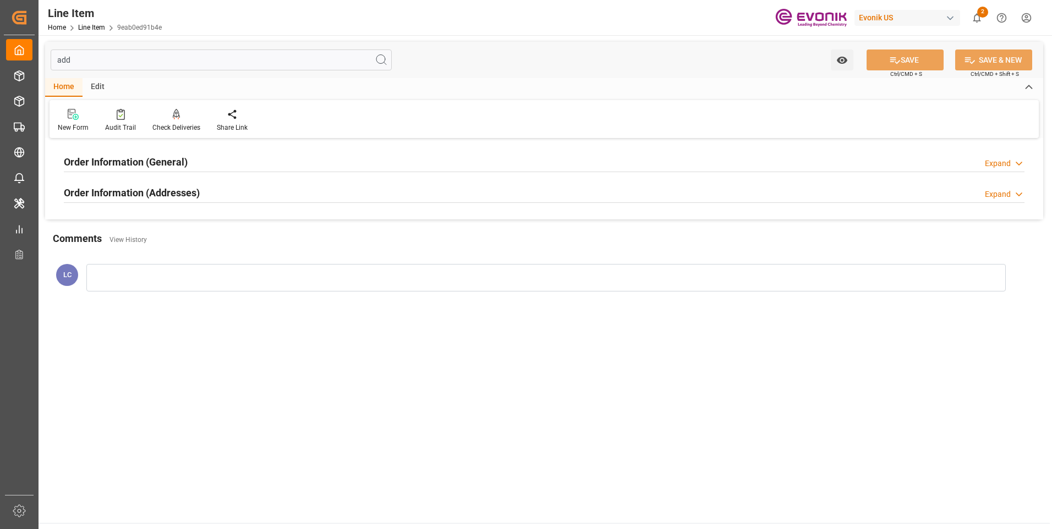
type input "add"
click at [1000, 196] on div "Expand" at bounding box center [998, 195] width 26 height 12
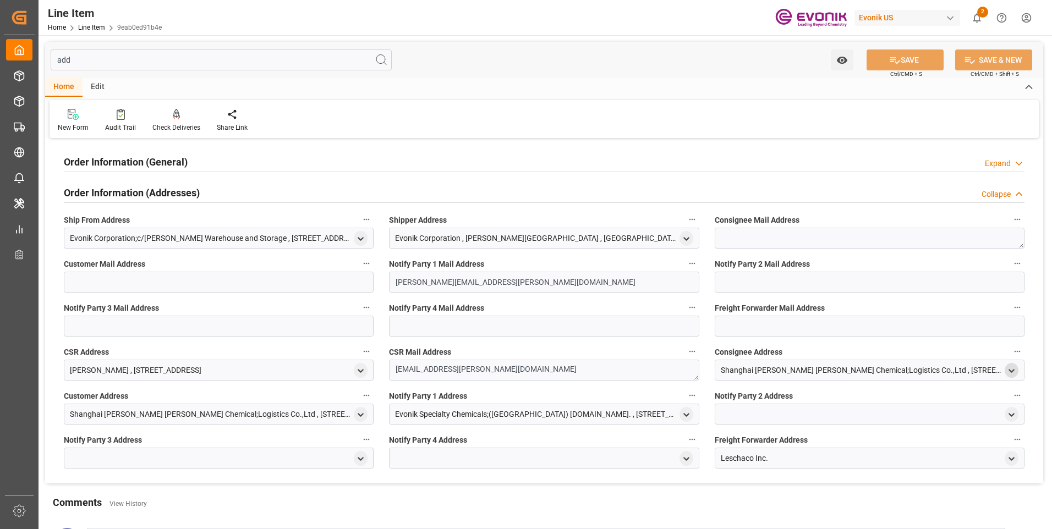
click at [1012, 367] on icon "open menu" at bounding box center [1011, 370] width 9 height 9
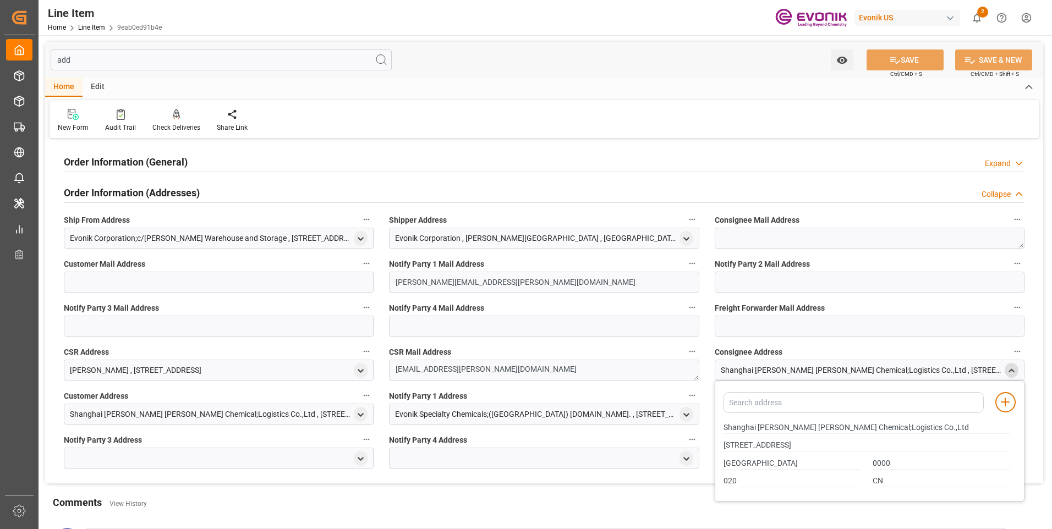
click at [1013, 367] on icon "close menu" at bounding box center [1011, 370] width 9 height 9
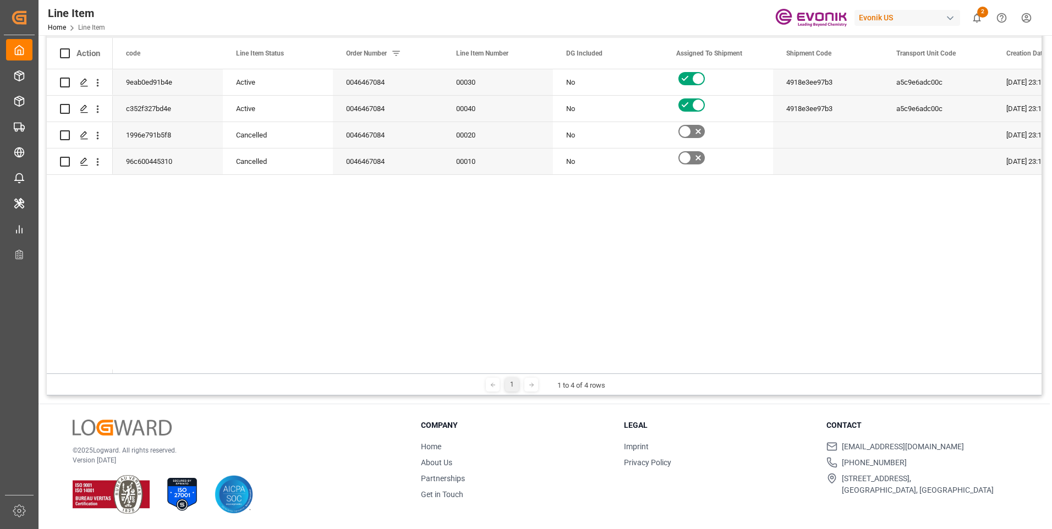
scroll to position [53, 0]
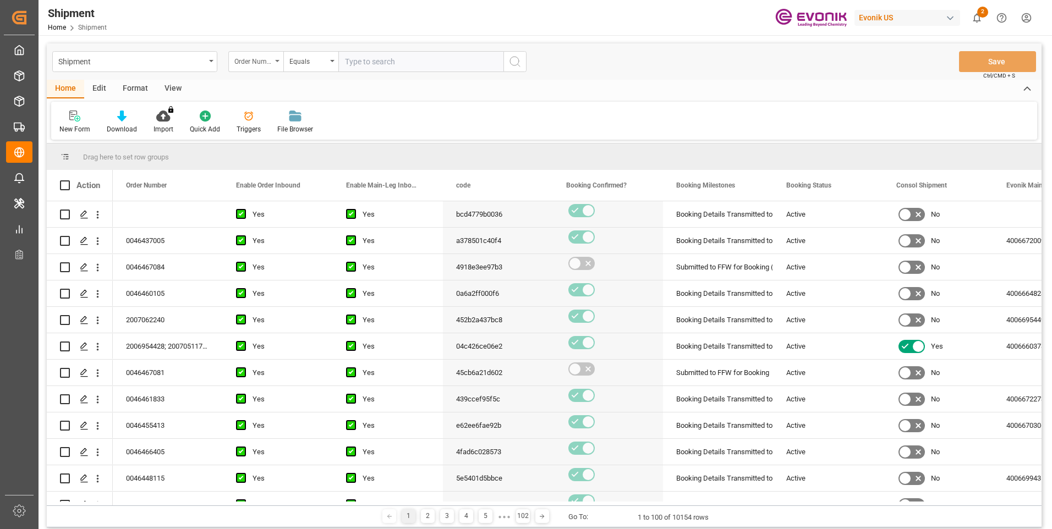
click at [272, 62] on div "Order Number" at bounding box center [255, 61] width 55 height 21
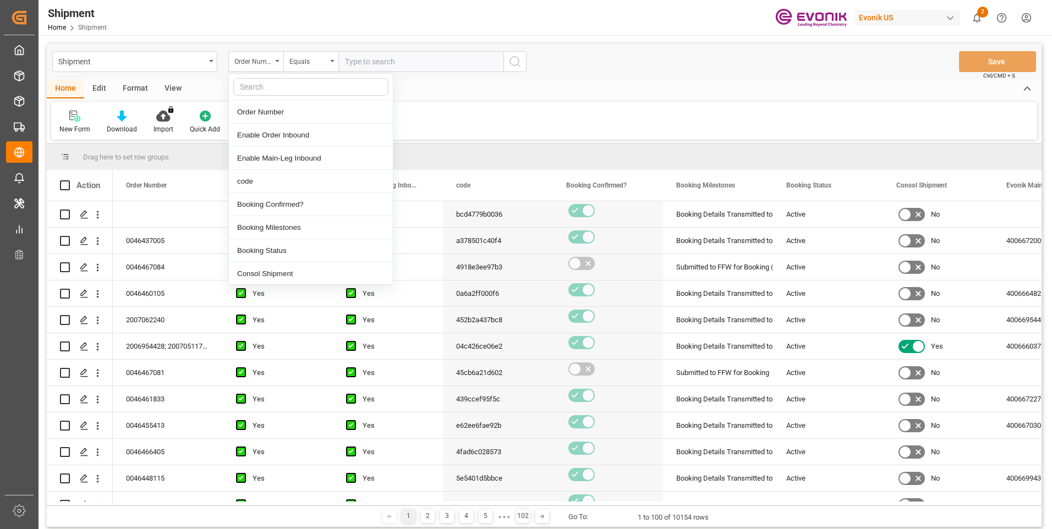
click at [392, 57] on input "text" at bounding box center [420, 61] width 165 height 21
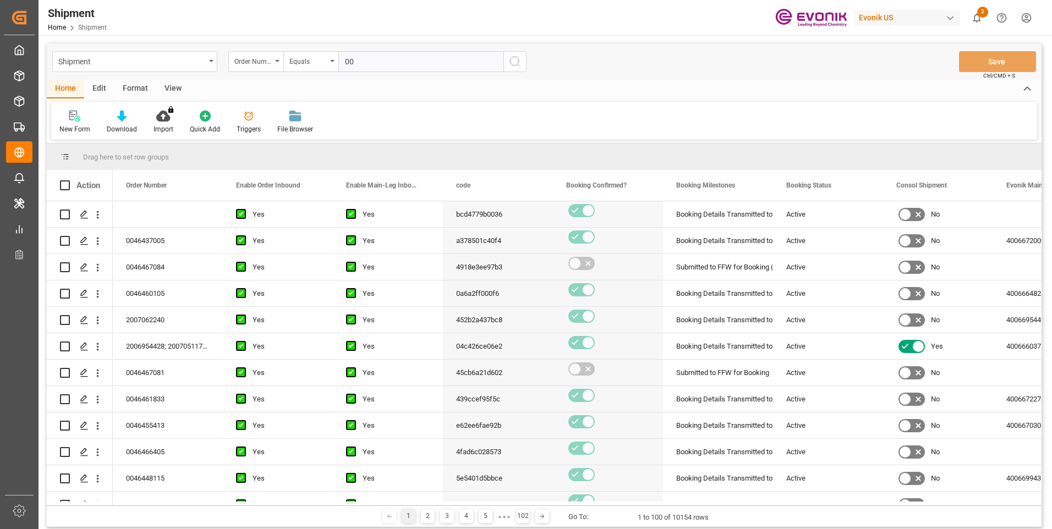
paste input "46467084"
type input "0046467084"
click at [513, 61] on icon "search button" at bounding box center [514, 61] width 13 height 13
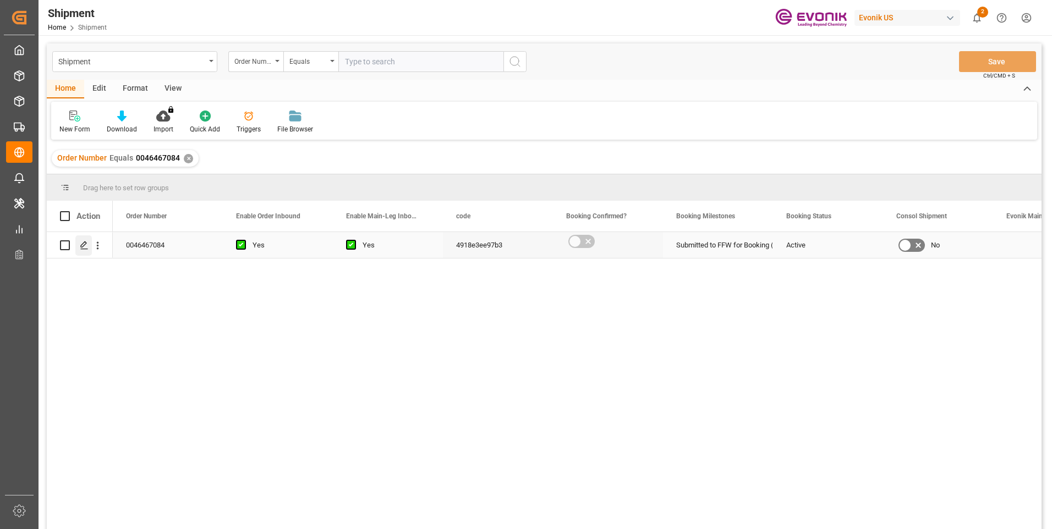
click at [84, 246] on polygon "Press SPACE to select this row." at bounding box center [84, 245] width 6 height 6
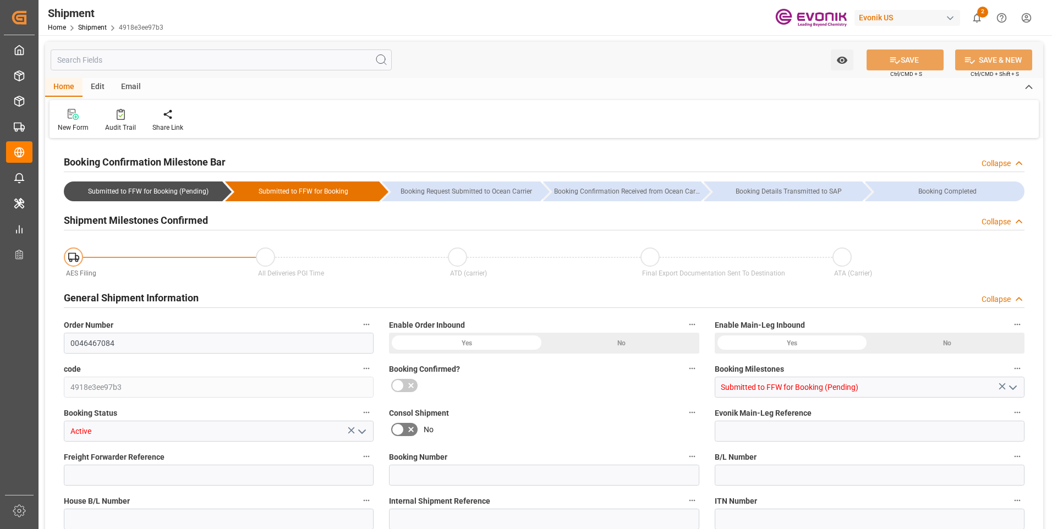
type input "ONE"
type input "Ocean Network Express"
type input "CNSHA"
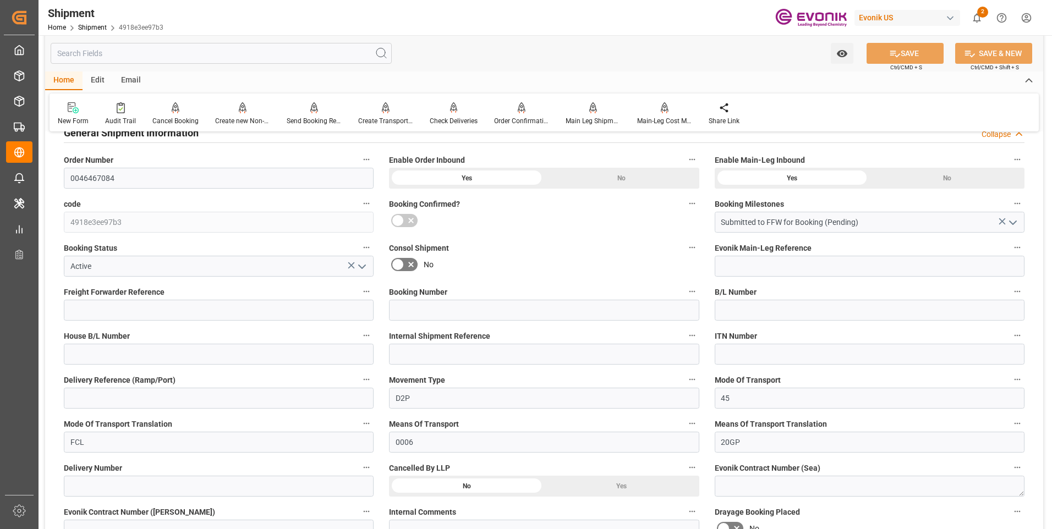
scroll to position [385, 0]
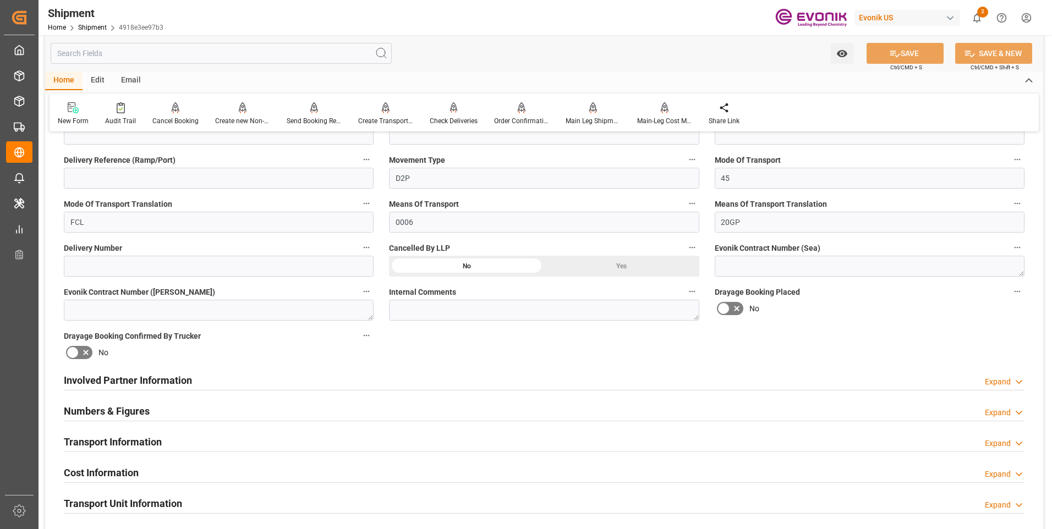
click at [139, 376] on h2 "Involved Partner Information" at bounding box center [128, 380] width 128 height 15
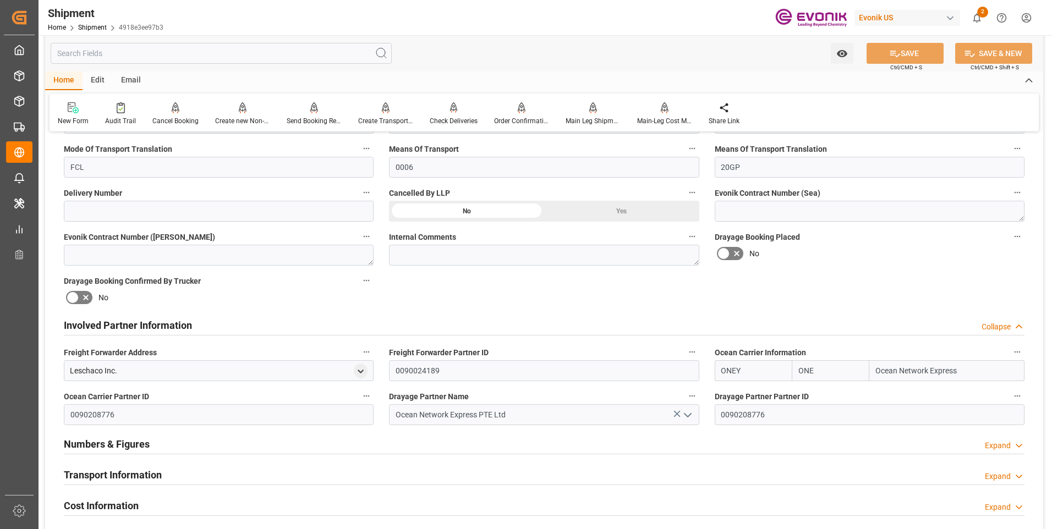
scroll to position [550, 0]
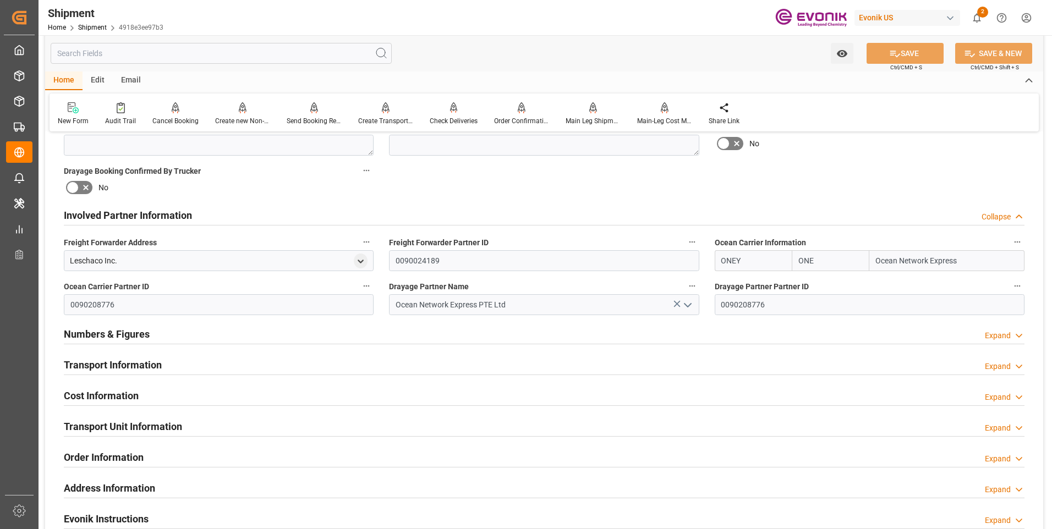
click at [112, 335] on h2 "Numbers & Figures" at bounding box center [107, 334] width 86 height 15
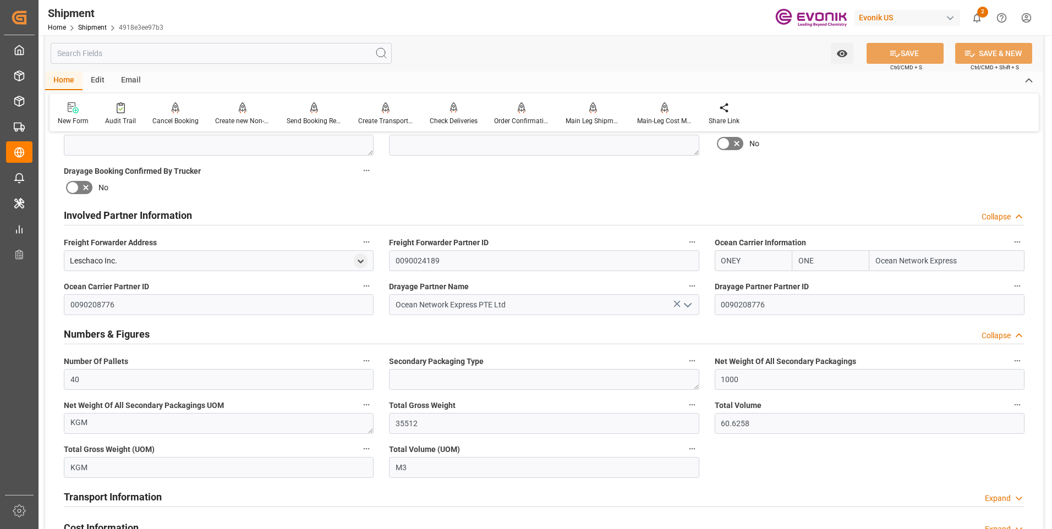
click at [111, 335] on h2 "Numbers & Figures" at bounding box center [107, 334] width 86 height 15
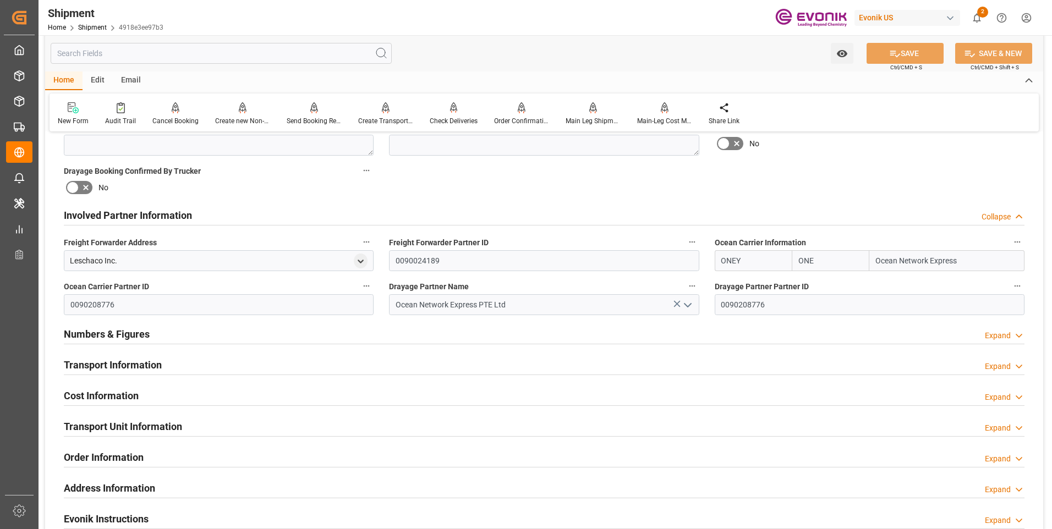
click at [112, 355] on div "Transport Information" at bounding box center [113, 364] width 98 height 21
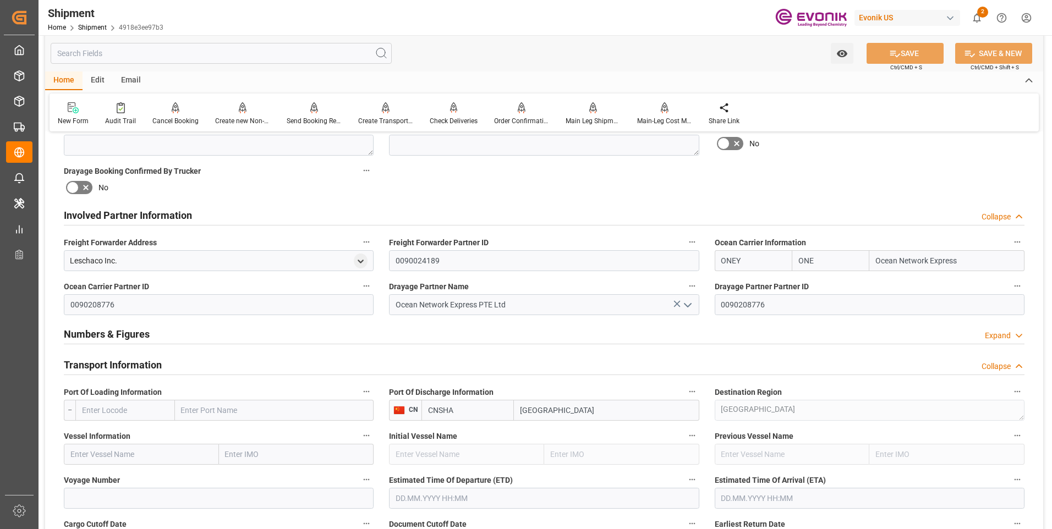
scroll to position [660, 0]
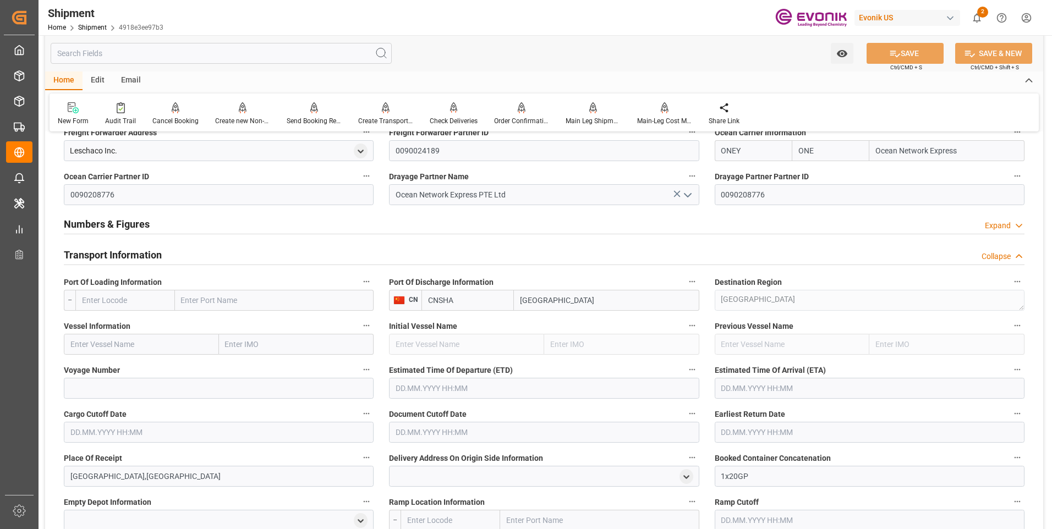
click at [141, 299] on input "text" at bounding box center [125, 300] width 100 height 21
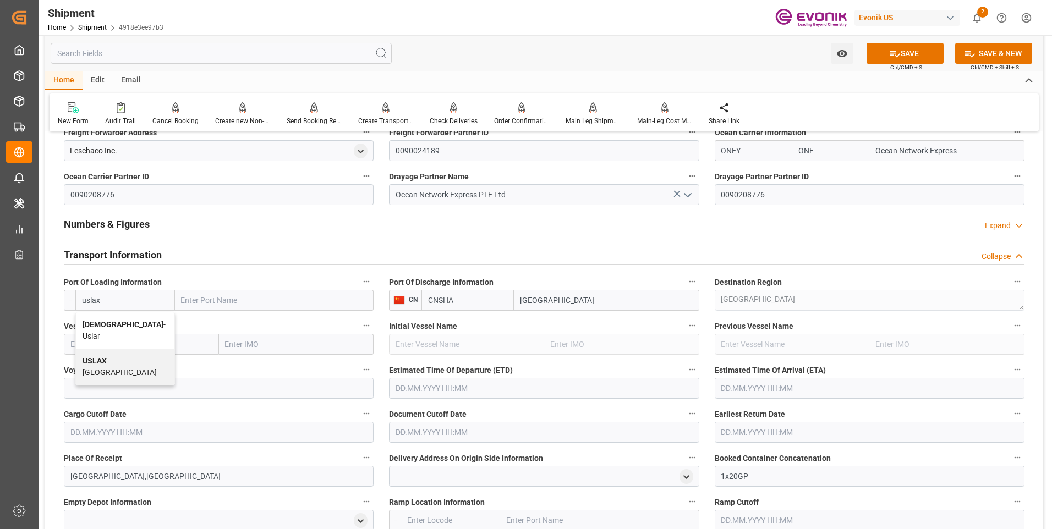
click at [112, 356] on span "USLAX - Los Angeles" at bounding box center [120, 366] width 74 height 20
type input "USLAX"
type input "Los Angeles"
type input "USLAX"
click at [118, 340] on input "text" at bounding box center [141, 344] width 155 height 21
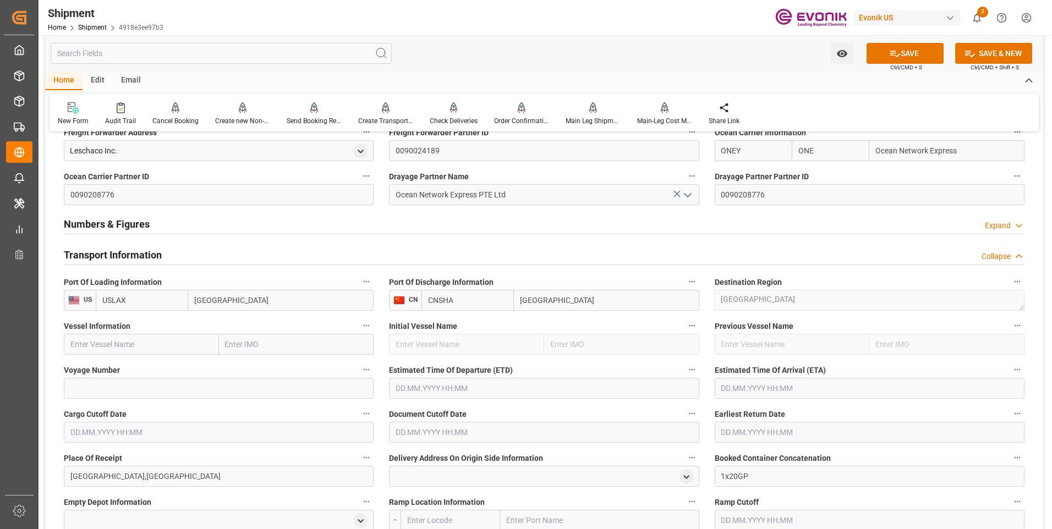
paste input "HMM EMERALD"
click at [120, 364] on b "HMM EMERALD" at bounding box center [98, 368] width 55 height 9
type input "HMM EMERALD"
type input "9944493"
type input "HMM EMERALD"
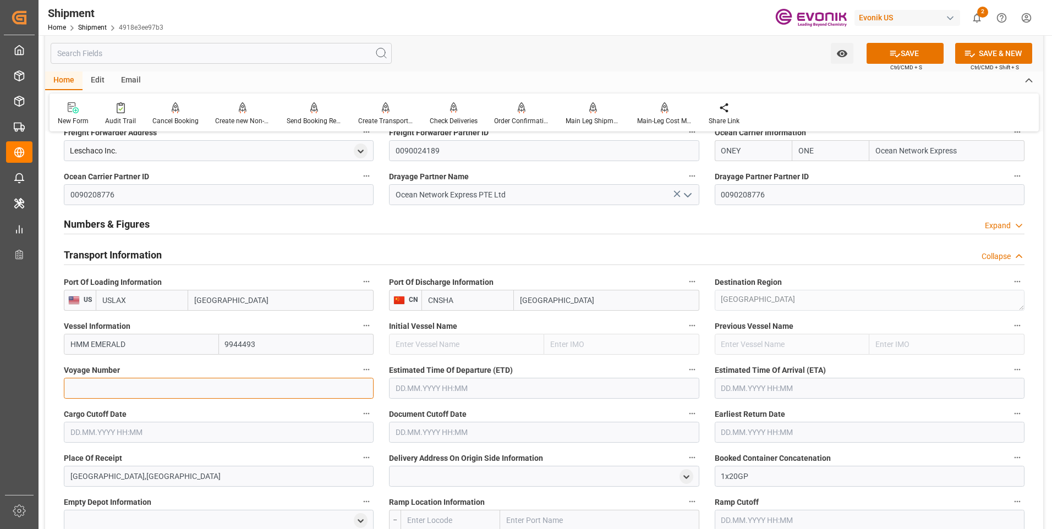
click at [130, 385] on input at bounding box center [219, 388] width 310 height 21
paste input "009W"
type input "009W"
click at [482, 386] on input "text" at bounding box center [544, 388] width 310 height 21
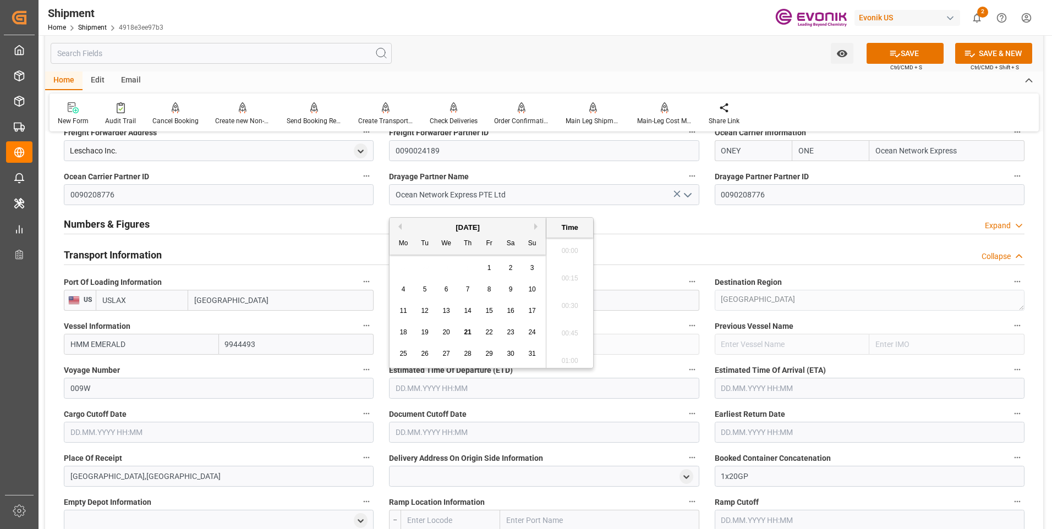
scroll to position [1654, 0]
click at [535, 225] on button "Next Month" at bounding box center [537, 226] width 7 height 7
click at [449, 308] on span "17" at bounding box center [445, 311] width 7 height 8
type input "17.09.2025 00:00"
click at [758, 392] on input "text" at bounding box center [869, 388] width 310 height 21
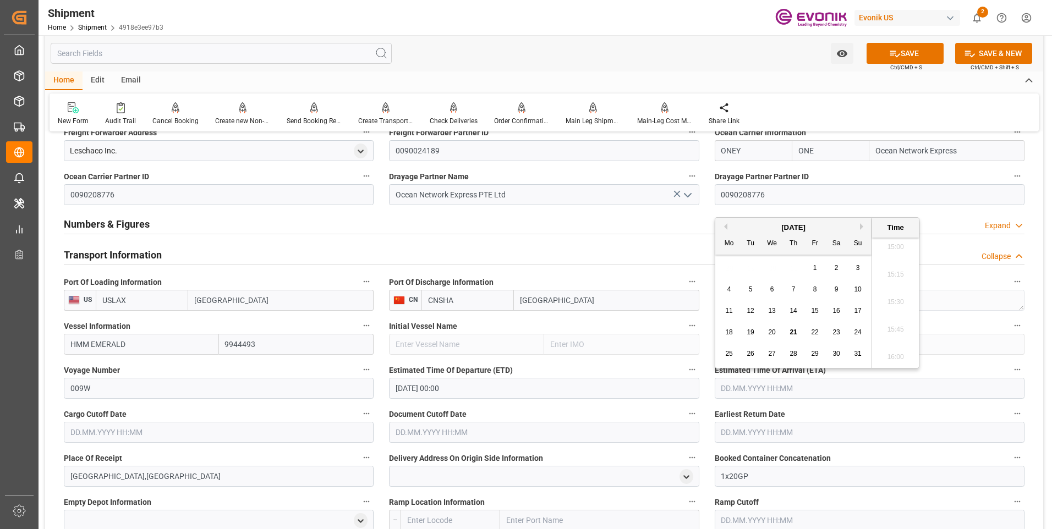
click at [858, 309] on span "17" at bounding box center [857, 311] width 7 height 8
type input "17.08.2025 00:00"
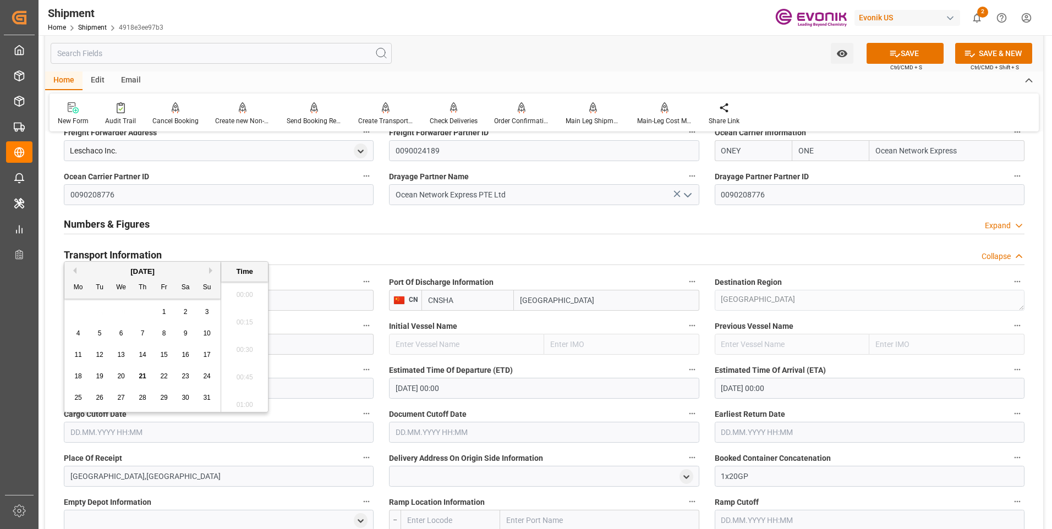
click at [253, 427] on input "text" at bounding box center [219, 432] width 310 height 21
click at [210, 270] on button "Next Month" at bounding box center [212, 270] width 7 height 7
click at [73, 267] on div "Previous Month Next Month September 2025 Mo Tu We Th Fr Sa Su 1 2 3 4 5 6 7 8 9…" at bounding box center [166, 336] width 205 height 151
click at [75, 270] on button "Previous Month" at bounding box center [73, 270] width 7 height 7
click at [162, 398] on span "29" at bounding box center [163, 398] width 7 height 8
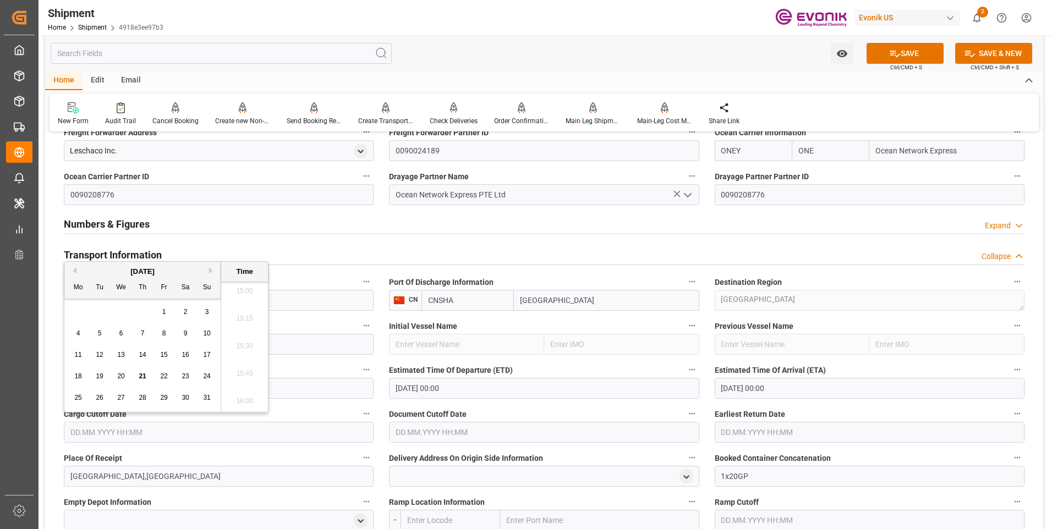
type input "29.08.2025 00:00"
click at [764, 390] on input "17.08.2025 00:00" at bounding box center [869, 388] width 310 height 21
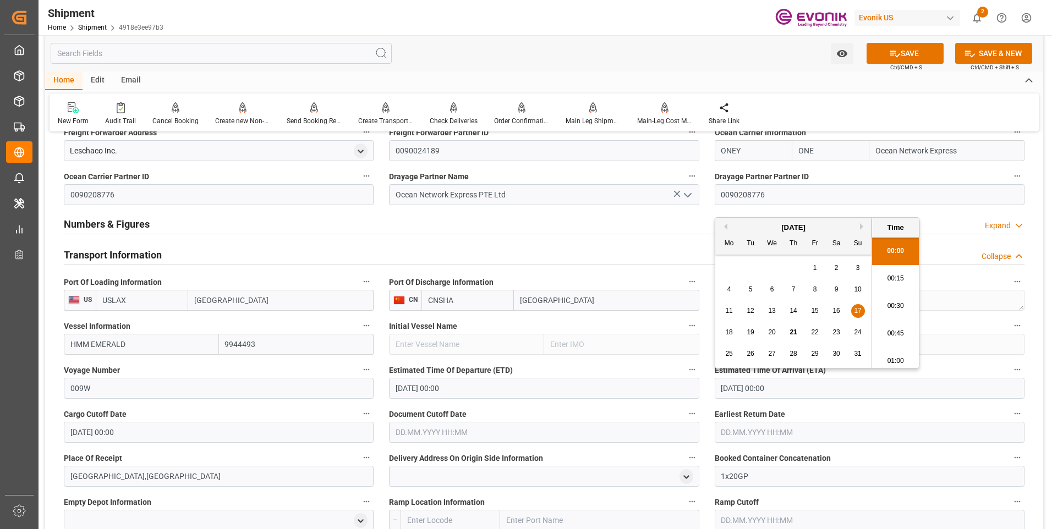
click at [861, 228] on button "Next Month" at bounding box center [863, 226] width 7 height 7
click at [813, 309] on span "17" at bounding box center [814, 311] width 7 height 8
type input "17.10.2025 00:00"
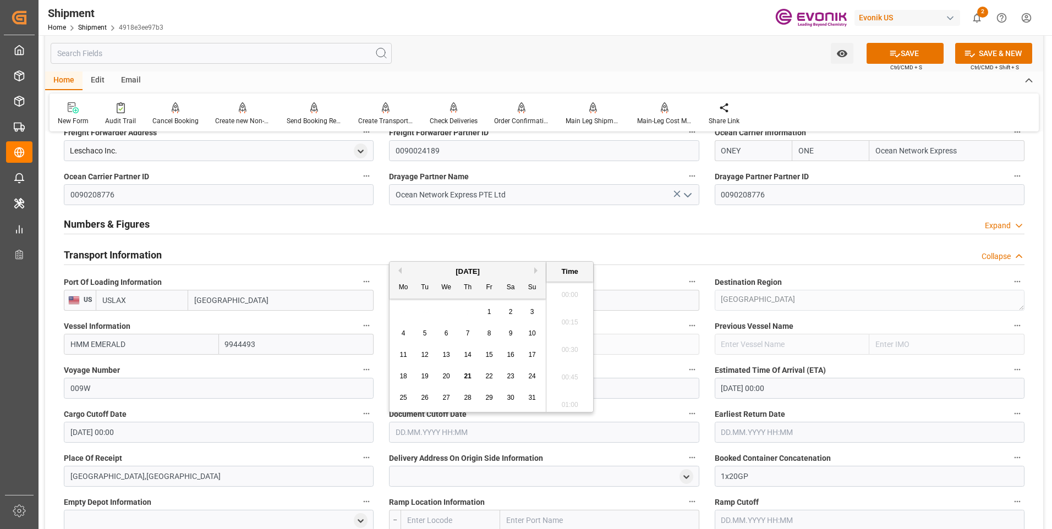
click at [434, 427] on input "text" at bounding box center [544, 432] width 310 height 21
click at [537, 271] on button "Next Month" at bounding box center [537, 270] width 7 height 7
click at [398, 397] on div "29" at bounding box center [404, 398] width 14 height 13
click at [401, 272] on button "Previous Month" at bounding box center [398, 270] width 7 height 7
click at [494, 398] on div "29" at bounding box center [489, 398] width 14 height 13
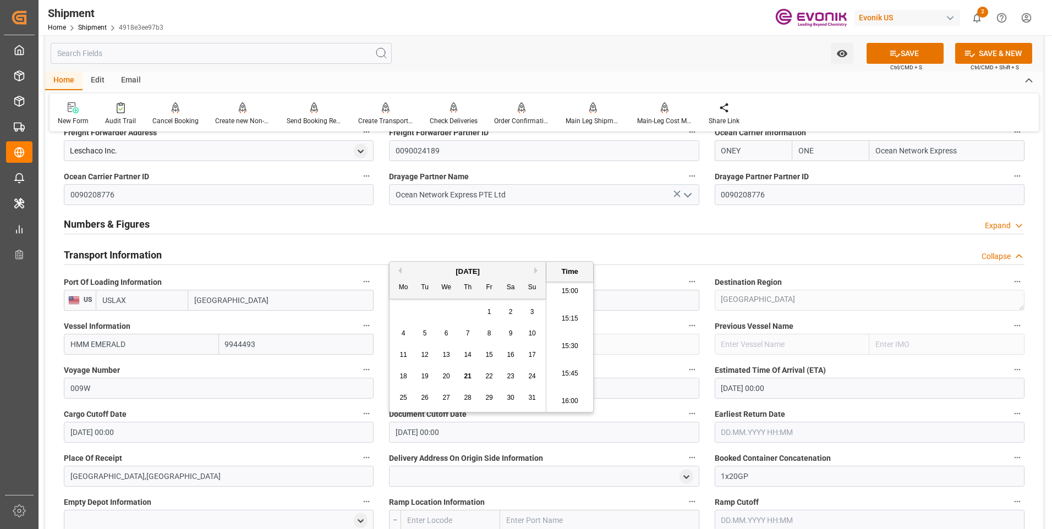
type input "29.08.2025 00:00"
click at [779, 432] on input "text" at bounding box center [869, 432] width 310 height 21
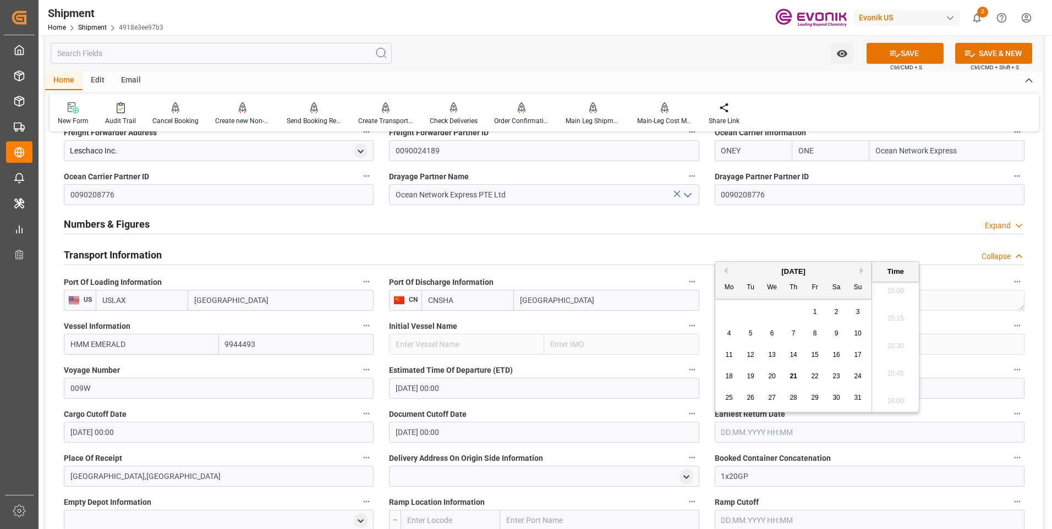
click at [821, 395] on div "29" at bounding box center [815, 398] width 14 height 13
type input "29.08.2025 00:00"
click at [522, 453] on span "Delivery Address On Origin Side Information" at bounding box center [466, 459] width 154 height 12
click at [685, 453] on button "Delivery Address On Origin Side Information" at bounding box center [692, 457] width 14 height 14
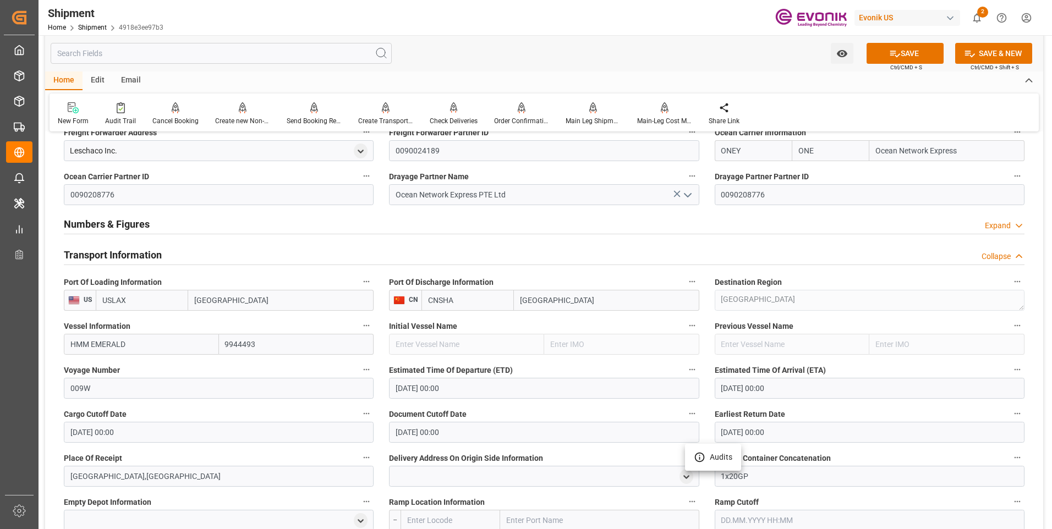
click at [895, 52] on div at bounding box center [526, 264] width 1052 height 529
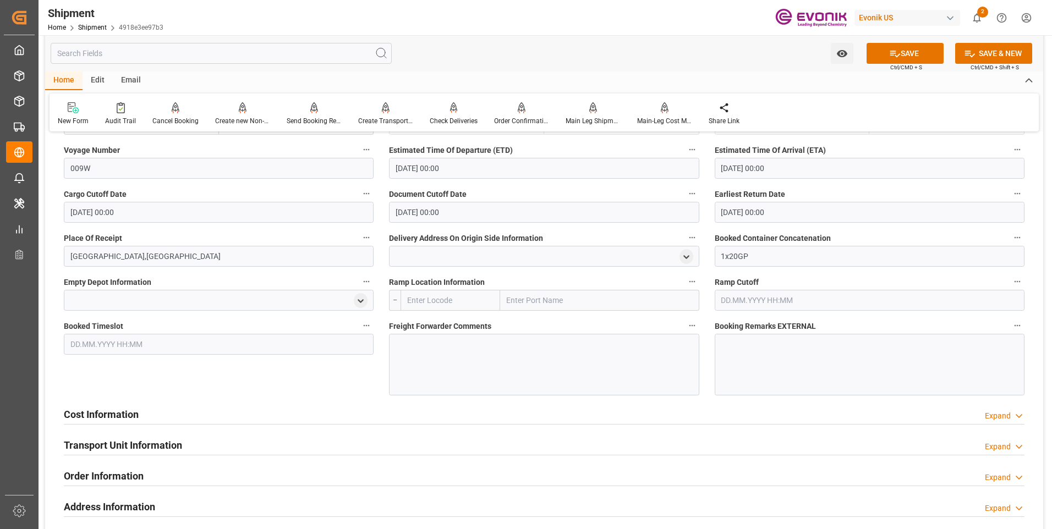
click at [105, 412] on h2 "Cost Information" at bounding box center [101, 414] width 75 height 15
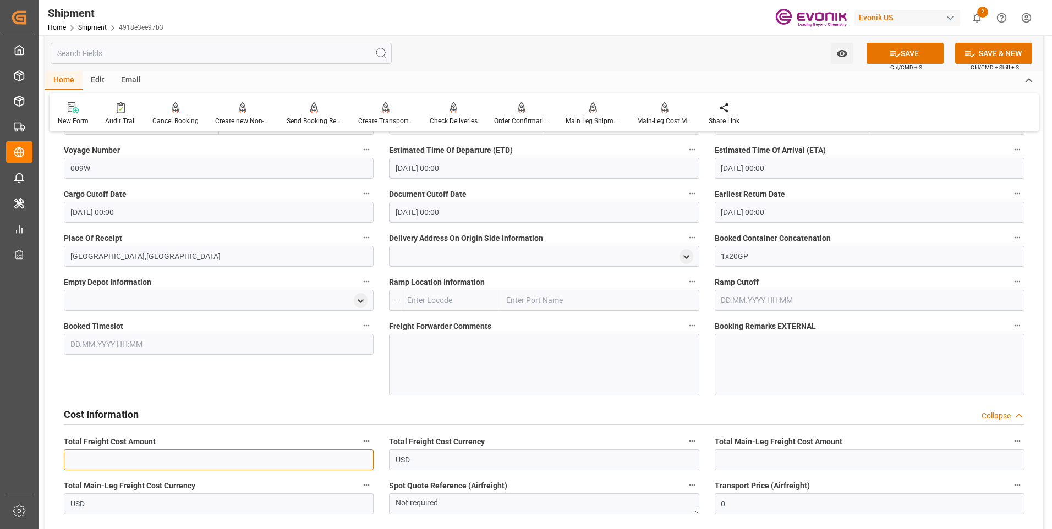
click at [153, 462] on input "text" at bounding box center [219, 459] width 310 height 21
type input "1800"
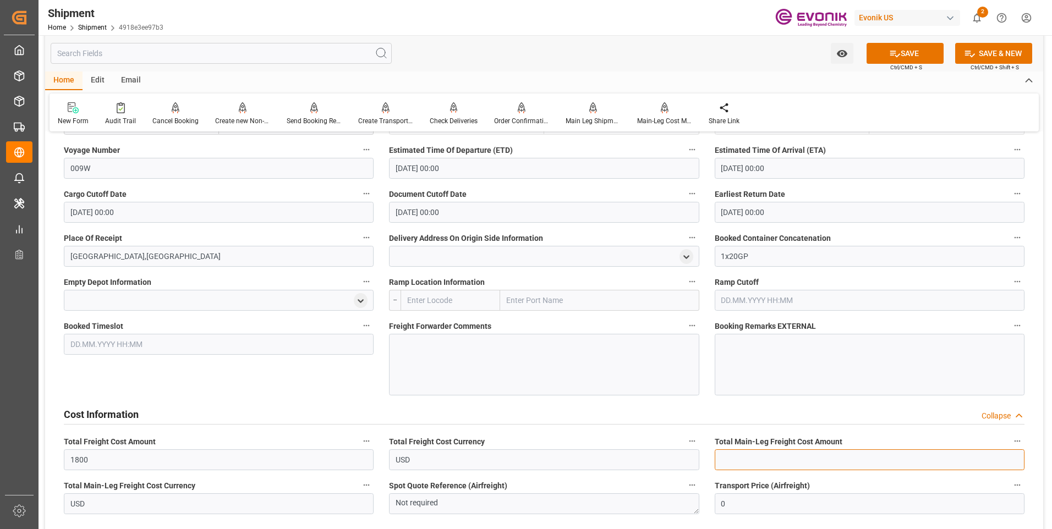
click at [749, 455] on input "text" at bounding box center [869, 459] width 310 height 21
type input "1800"
click at [729, 422] on div "Cost Information Collapse" at bounding box center [544, 413] width 960 height 21
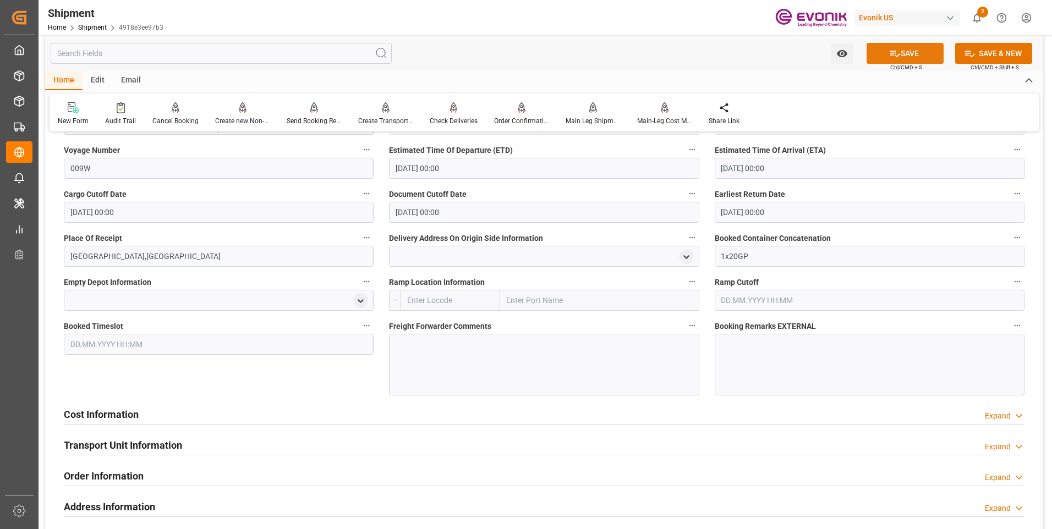
click at [895, 57] on icon at bounding box center [895, 54] width 12 height 12
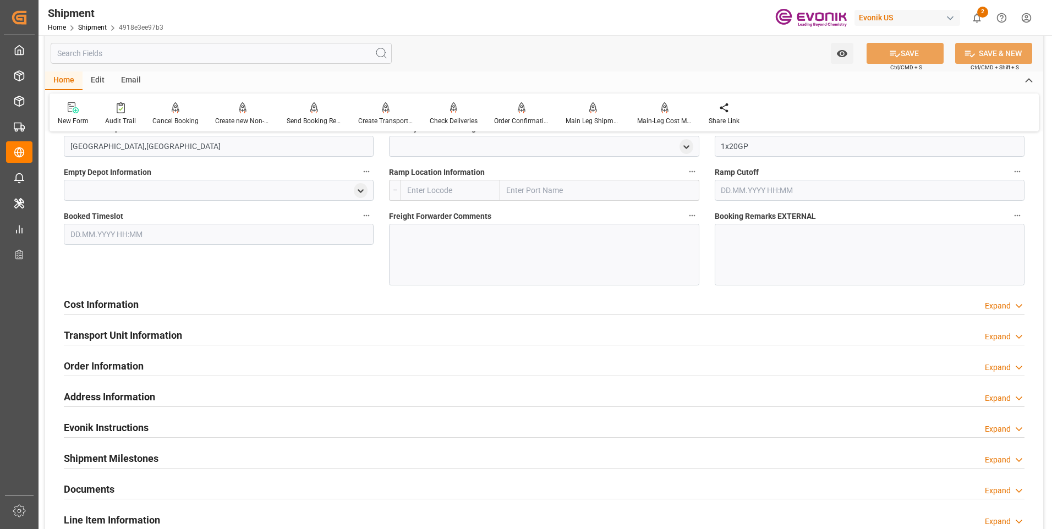
click at [108, 298] on h2 "Cost Information" at bounding box center [101, 304] width 75 height 15
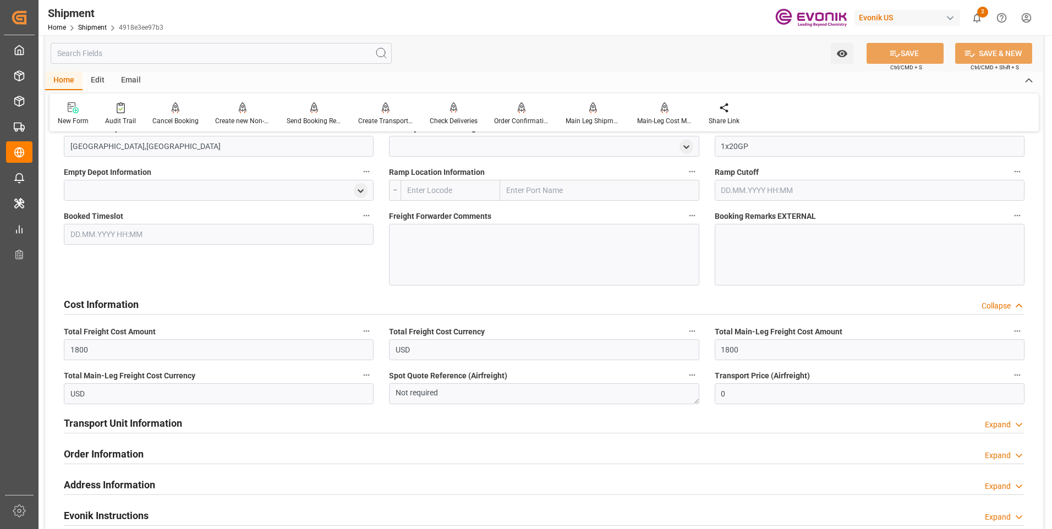
click at [107, 298] on h2 "Cost Information" at bounding box center [101, 304] width 75 height 15
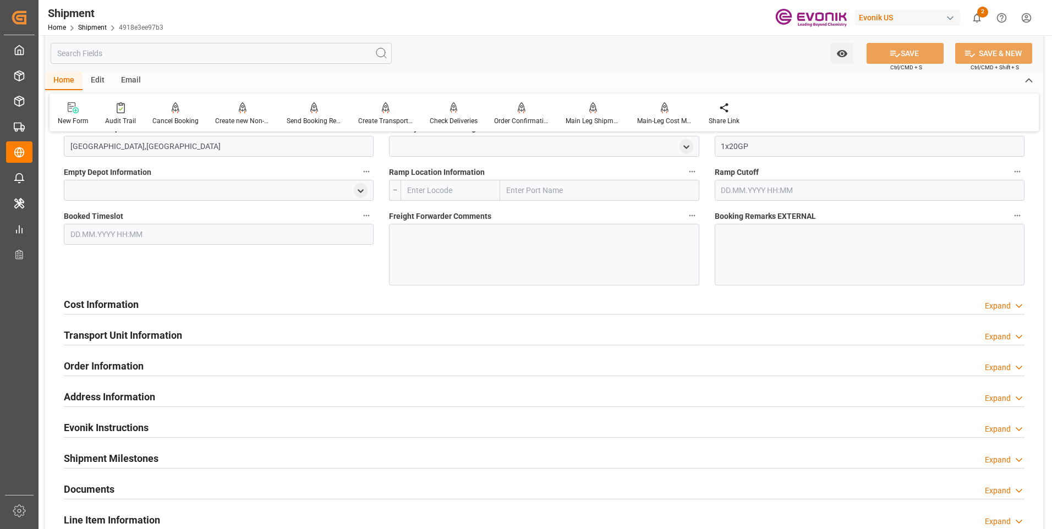
click at [120, 338] on h2 "Transport Unit Information" at bounding box center [123, 335] width 118 height 15
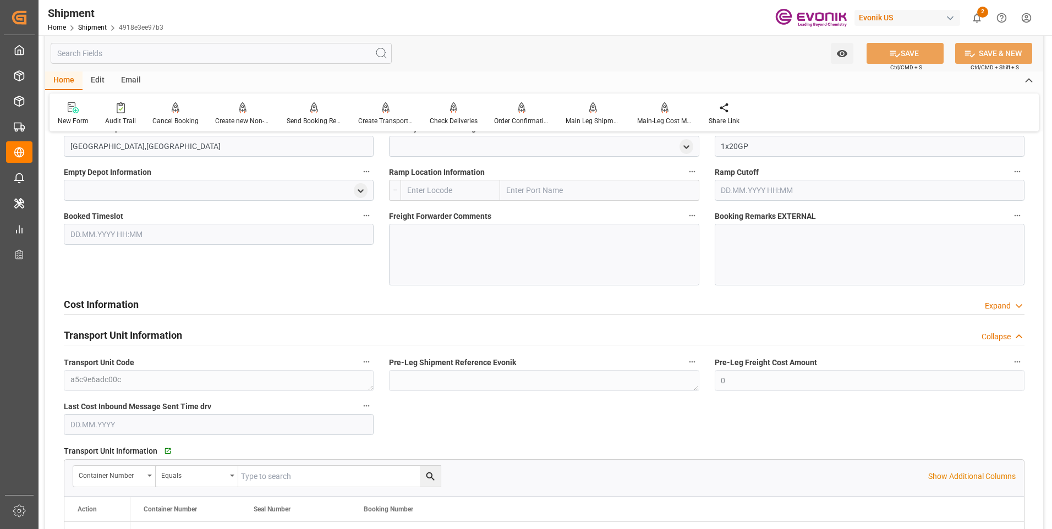
click at [126, 334] on h2 "Transport Unit Information" at bounding box center [123, 335] width 118 height 15
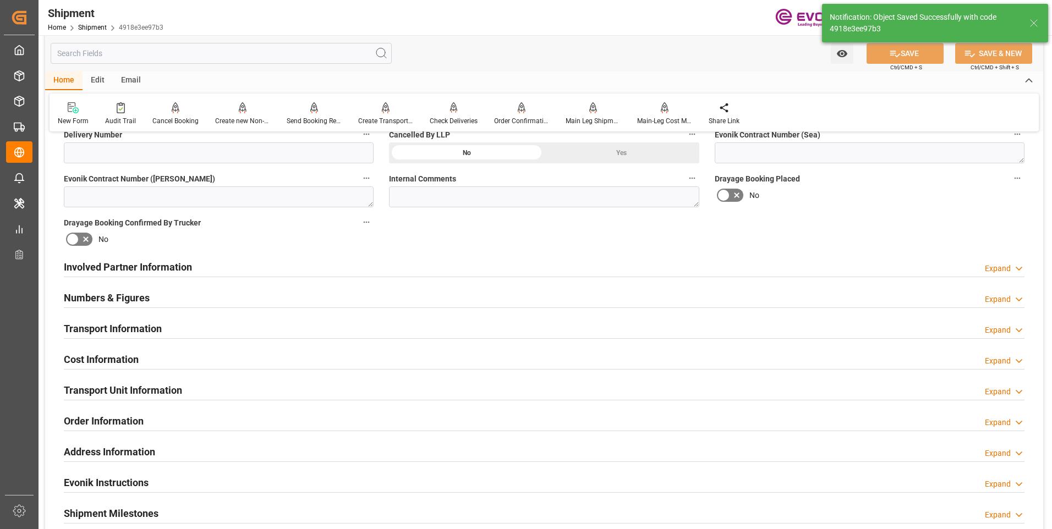
scroll to position [333, 0]
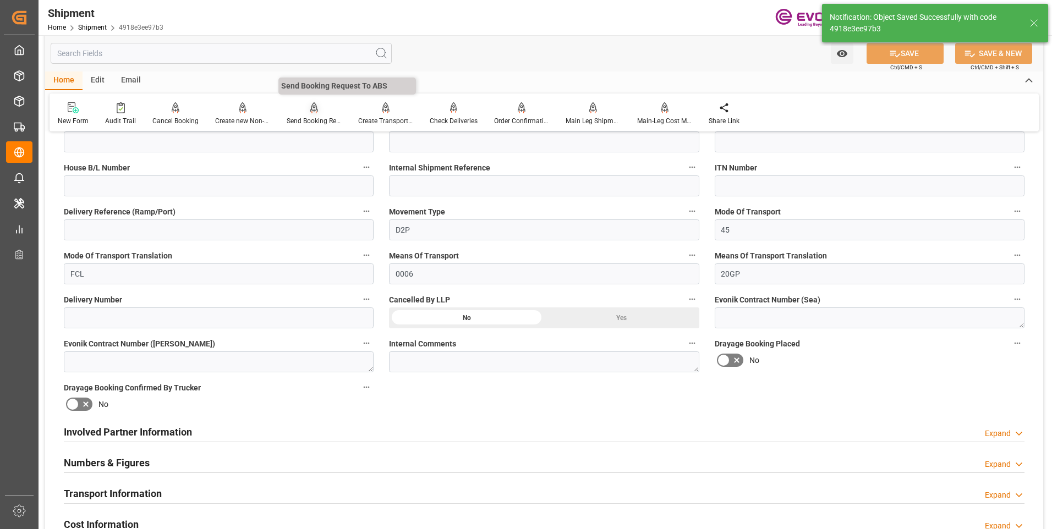
click at [310, 111] on icon at bounding box center [314, 106] width 8 height 9
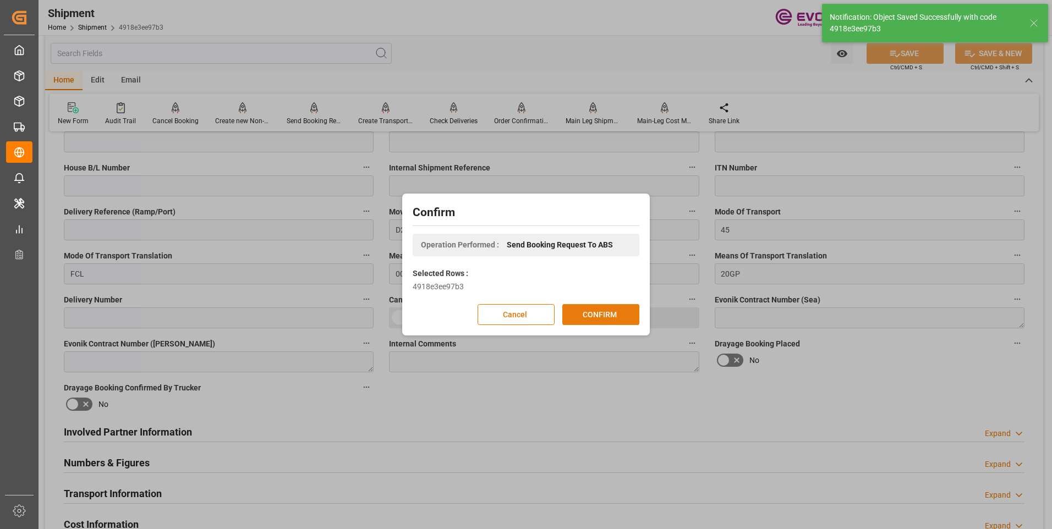
click at [601, 321] on button "CONFIRM" at bounding box center [600, 314] width 77 height 21
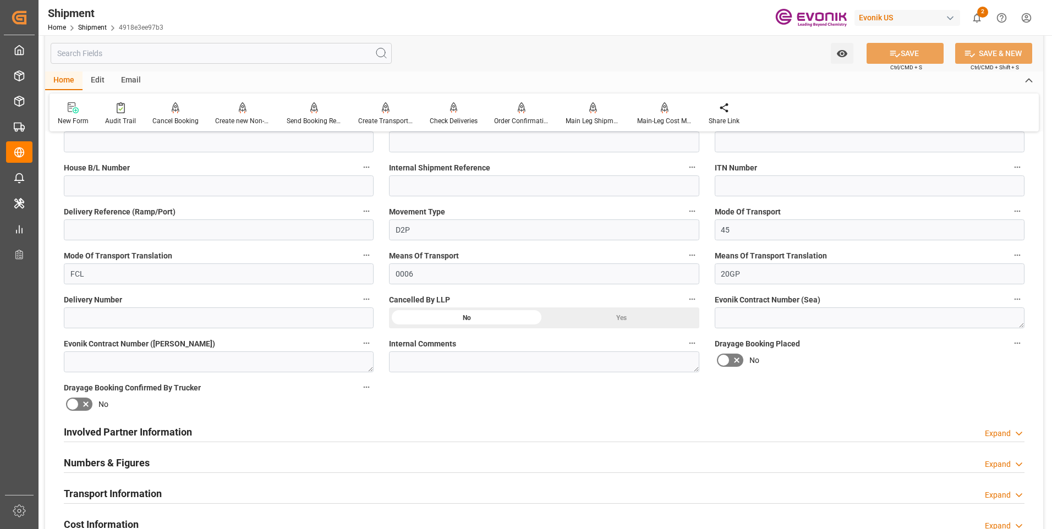
click at [130, 427] on h2 "Involved Partner Information" at bounding box center [128, 432] width 128 height 15
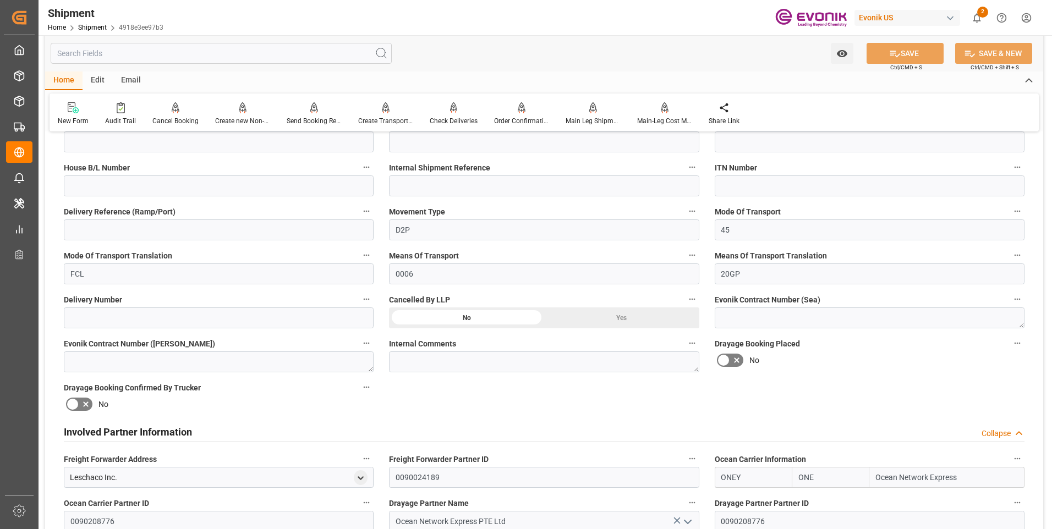
click at [130, 427] on h2 "Involved Partner Information" at bounding box center [128, 432] width 128 height 15
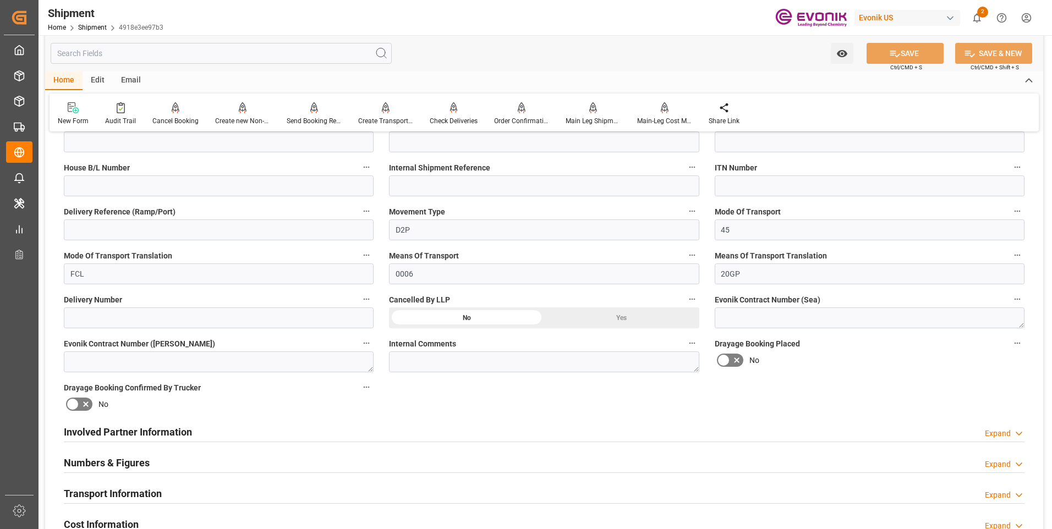
scroll to position [608, 0]
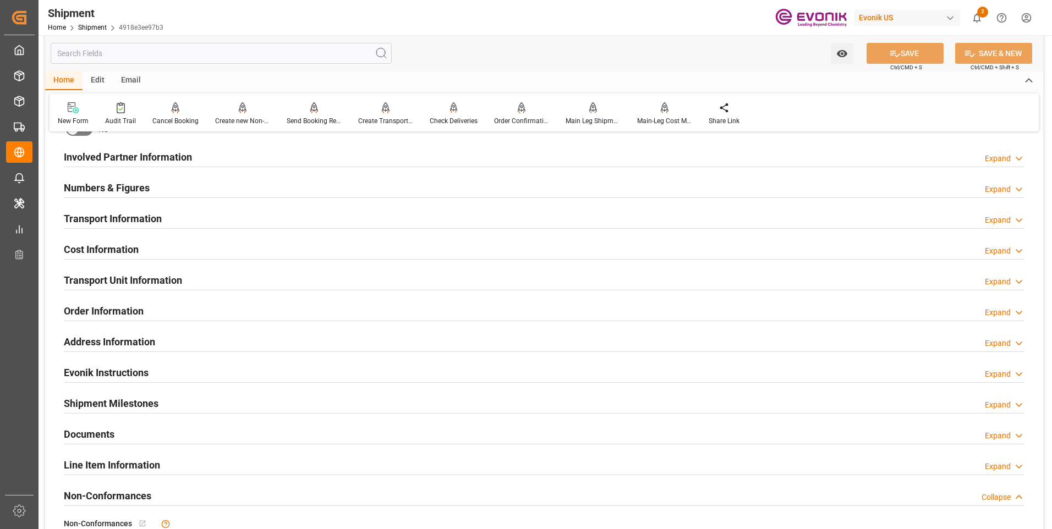
click at [132, 157] on h2 "Involved Partner Information" at bounding box center [128, 157] width 128 height 15
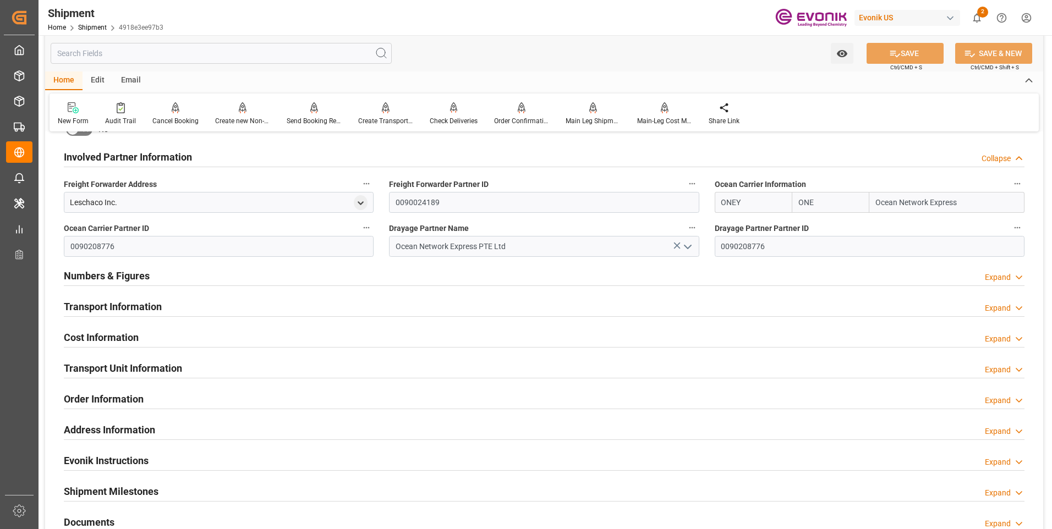
click at [132, 157] on h2 "Involved Partner Information" at bounding box center [128, 157] width 128 height 15
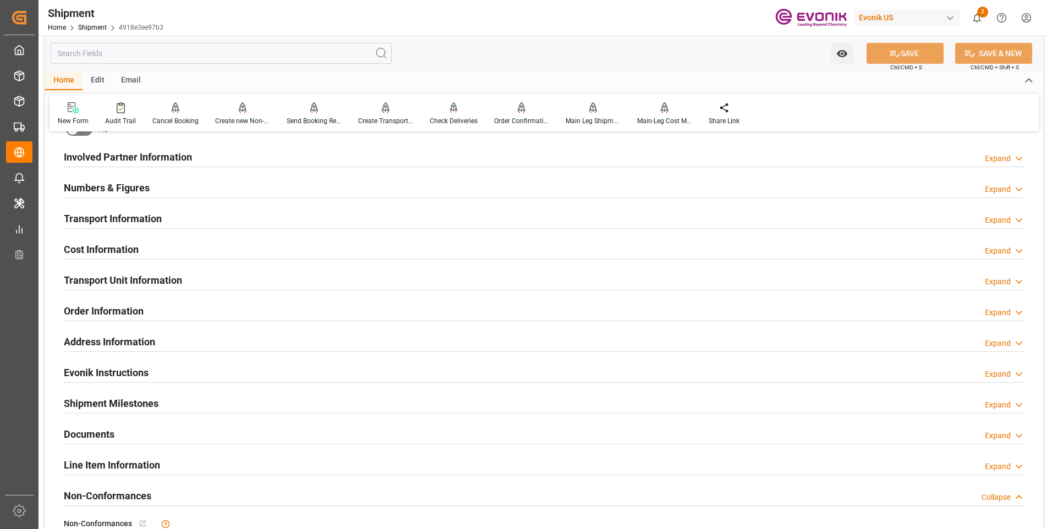
click at [132, 190] on h2 "Numbers & Figures" at bounding box center [107, 187] width 86 height 15
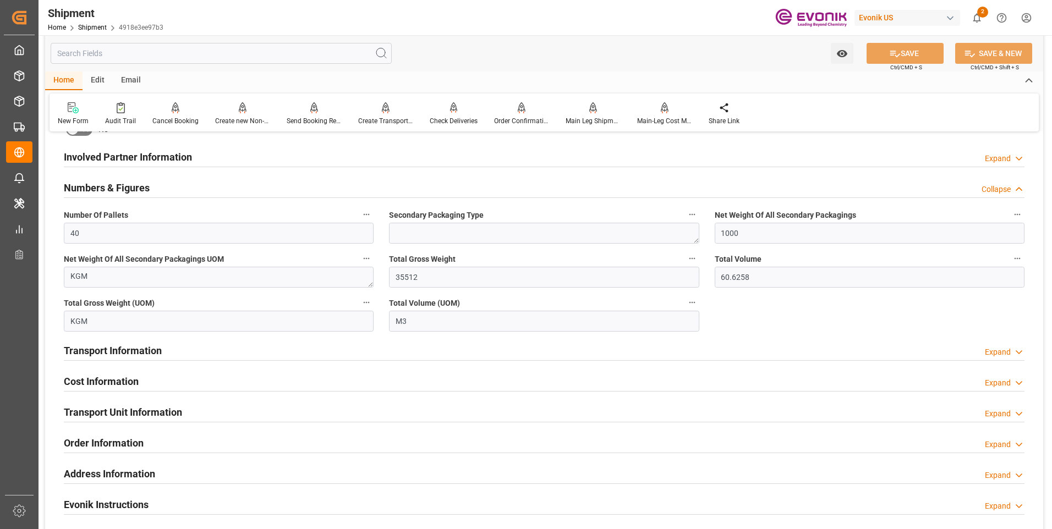
click at [131, 188] on h2 "Numbers & Figures" at bounding box center [107, 187] width 86 height 15
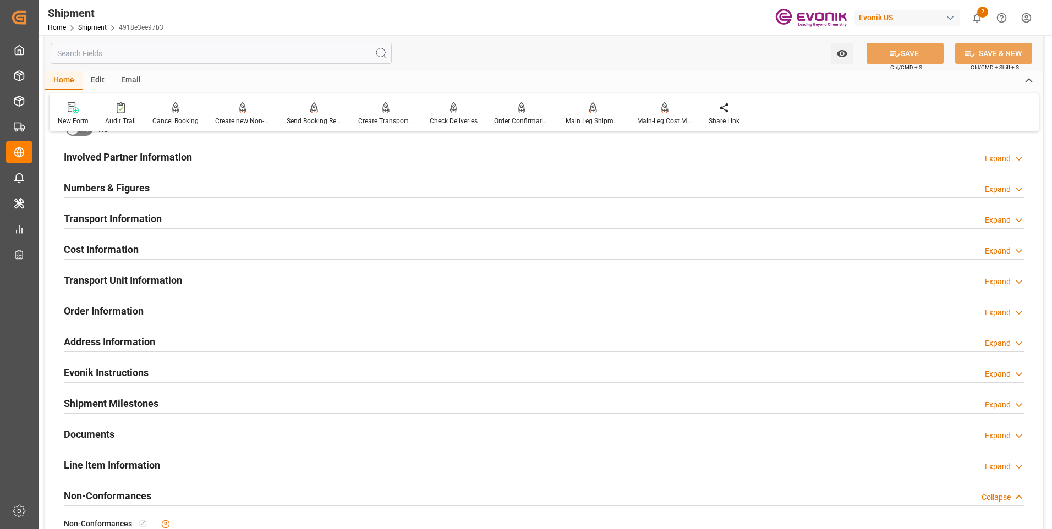
click at [120, 228] on div at bounding box center [544, 228] width 960 height 1
click at [124, 218] on h2 "Transport Information" at bounding box center [113, 218] width 98 height 15
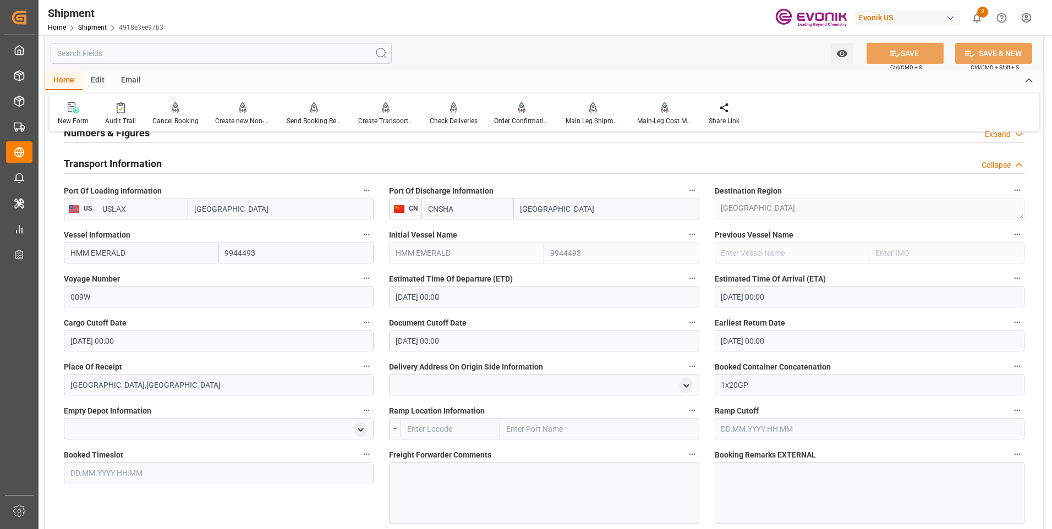
scroll to position [553, 0]
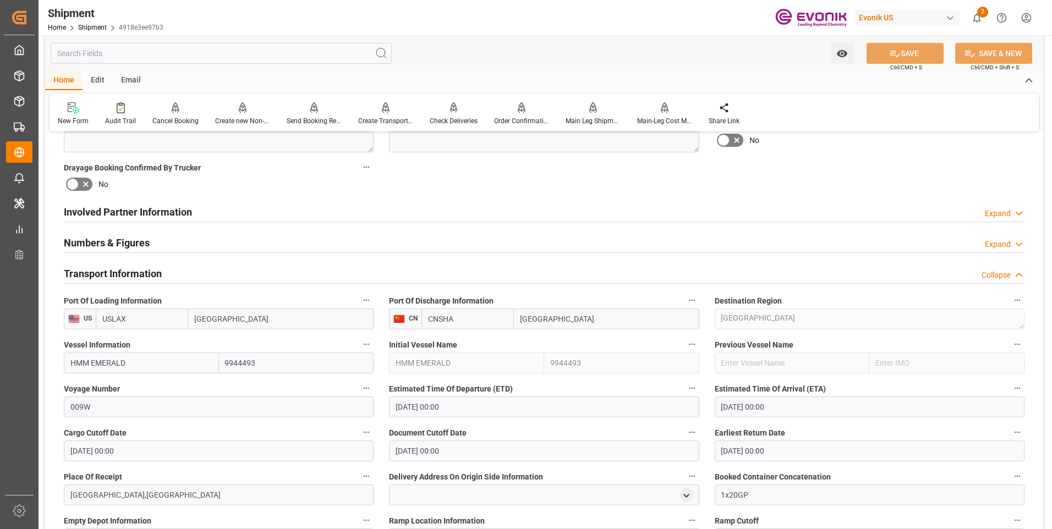
click at [133, 270] on h2 "Transport Information" at bounding box center [113, 273] width 98 height 15
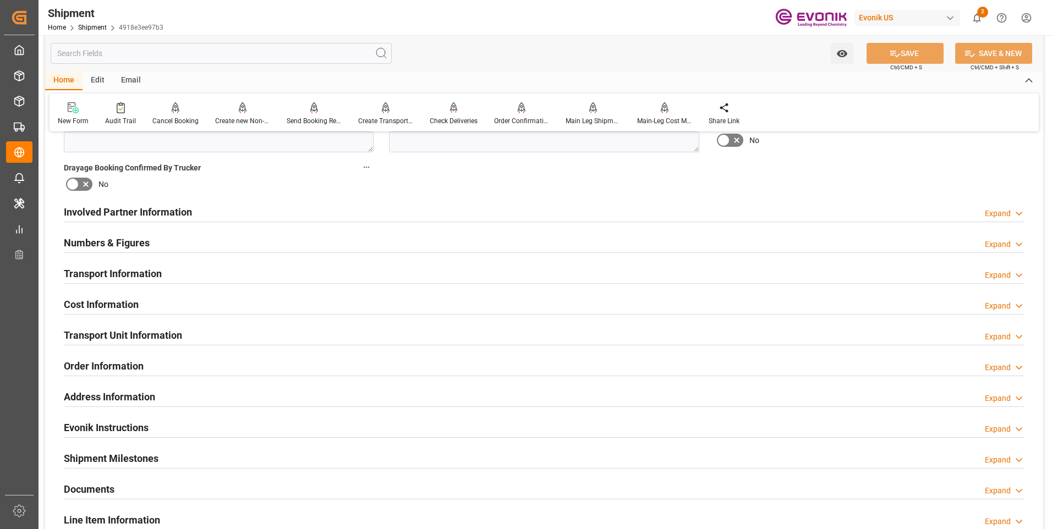
scroll to position [663, 0]
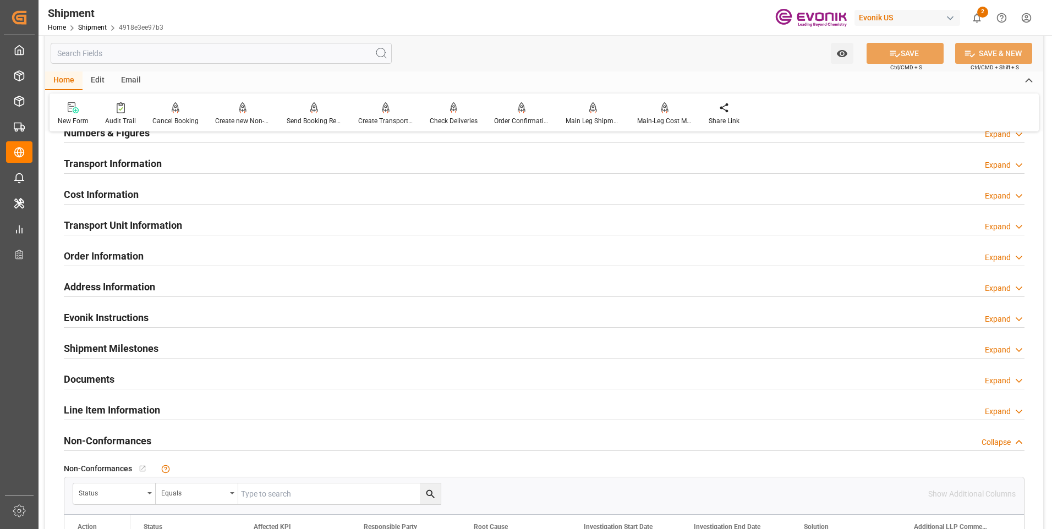
click at [103, 222] on h2 "Transport Unit Information" at bounding box center [123, 225] width 118 height 15
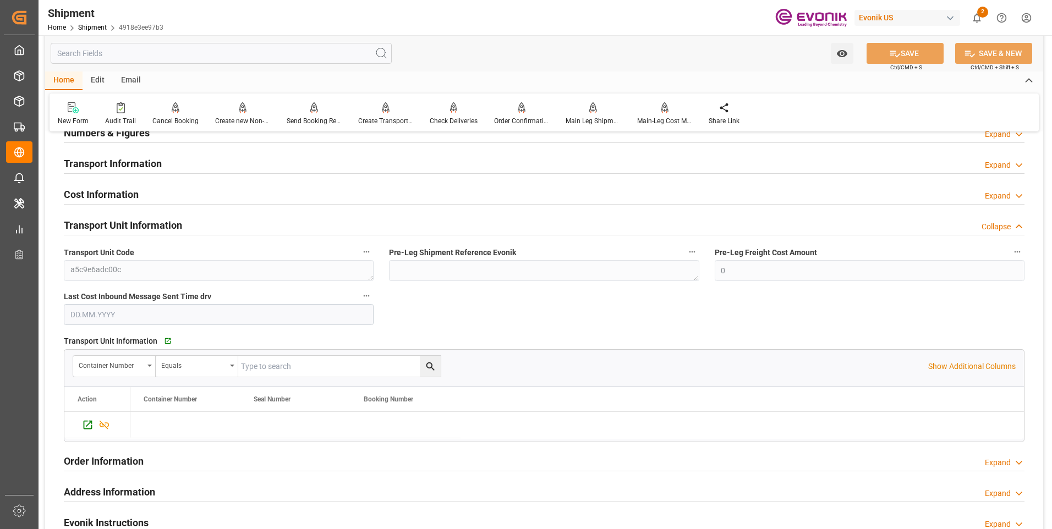
click at [103, 222] on h2 "Transport Unit Information" at bounding box center [123, 225] width 118 height 15
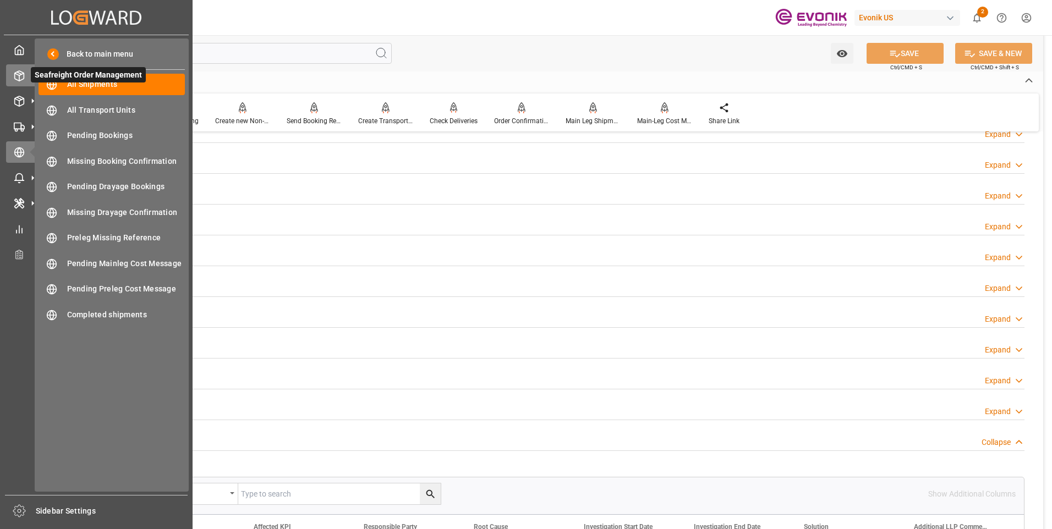
click at [17, 77] on icon at bounding box center [19, 75] width 11 height 11
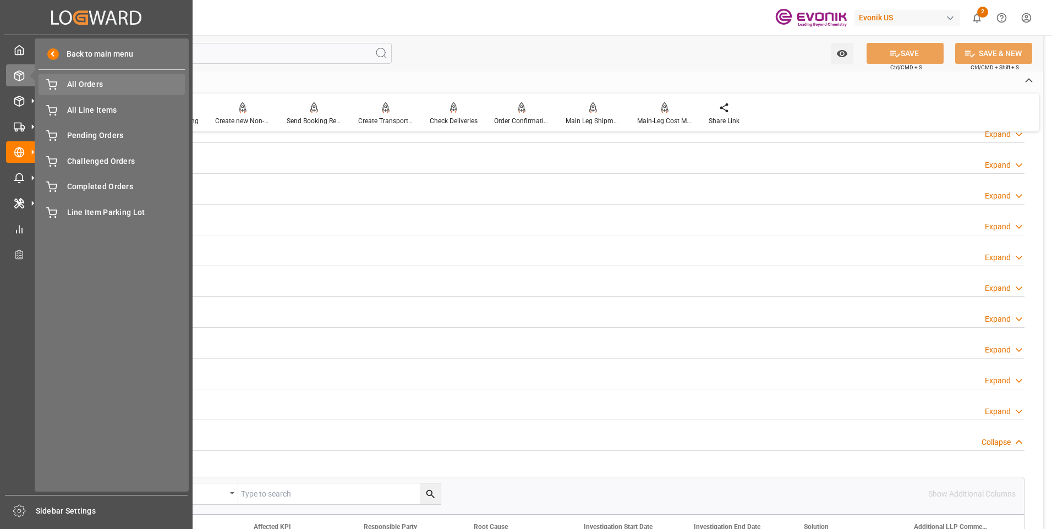
click at [97, 86] on span "All Orders" at bounding box center [126, 85] width 118 height 12
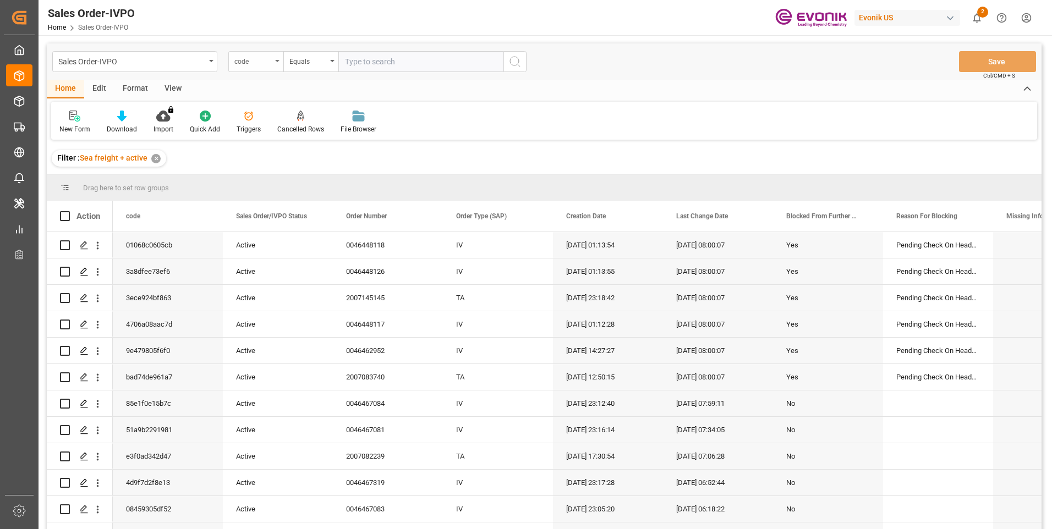
click at [264, 65] on div "code" at bounding box center [252, 60] width 37 height 13
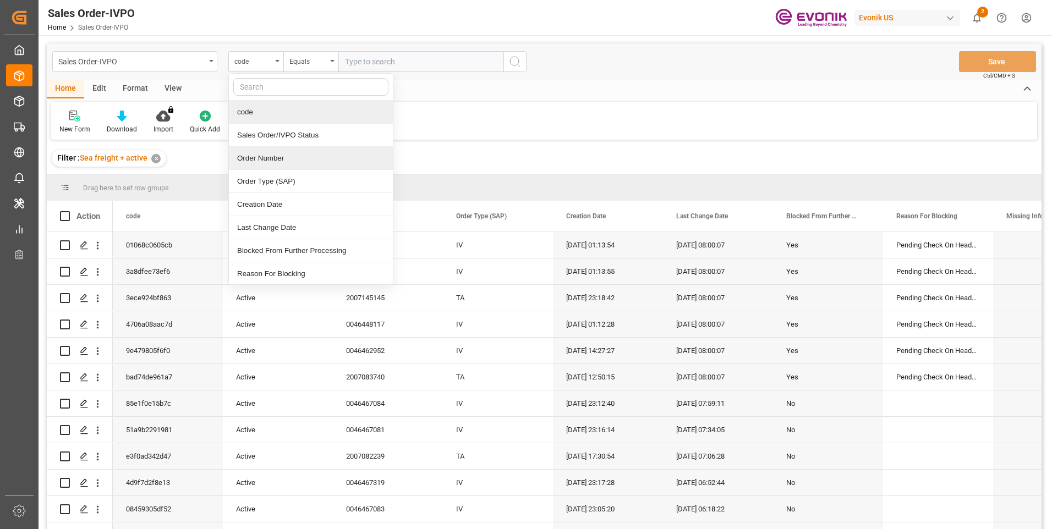
click at [267, 163] on div "Order Number" at bounding box center [311, 158] width 164 height 23
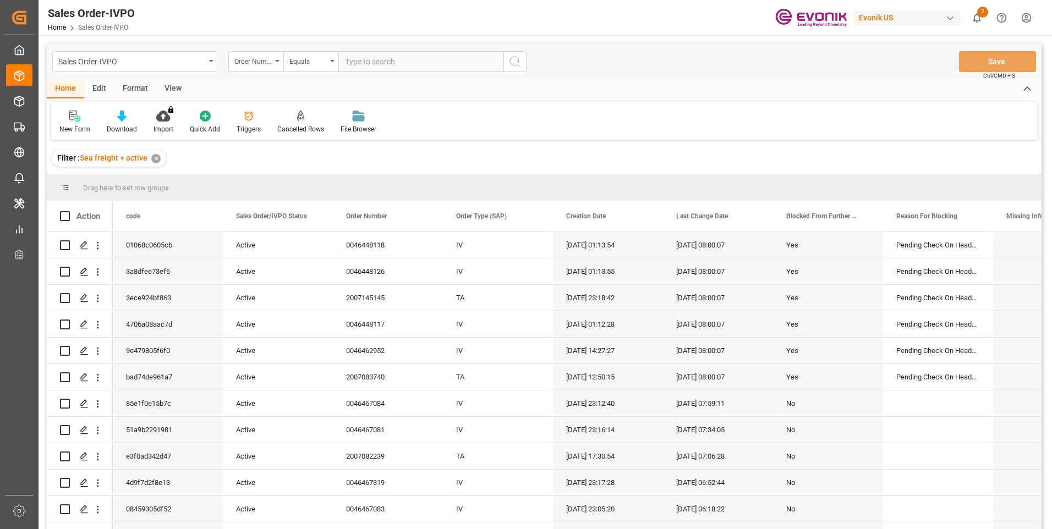
click at [389, 59] on input "text" at bounding box center [420, 61] width 165 height 21
paste input "46467084"
type input "0046467084"
click at [507, 58] on button "search button" at bounding box center [514, 61] width 23 height 21
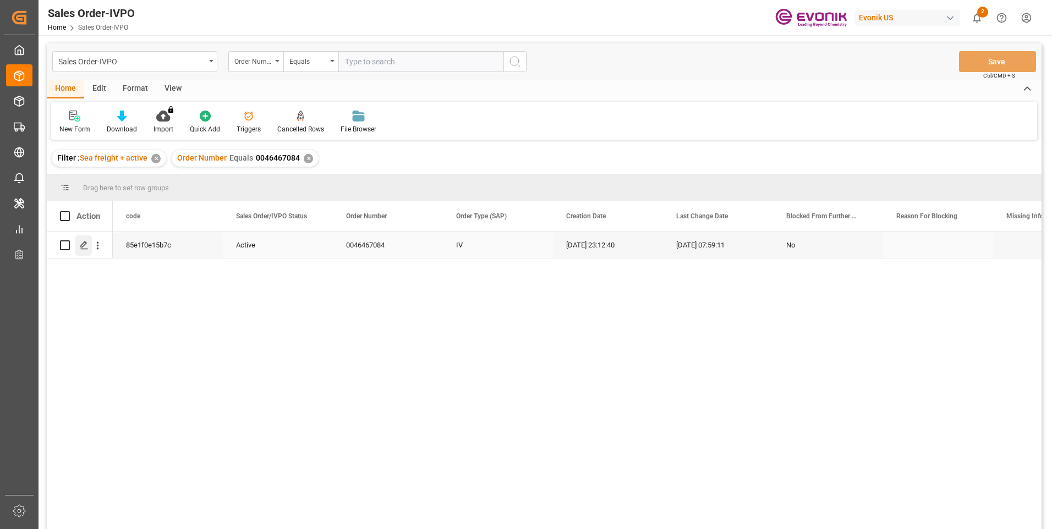
click at [86, 249] on line "Press SPACE to select this row." at bounding box center [84, 249] width 7 height 0
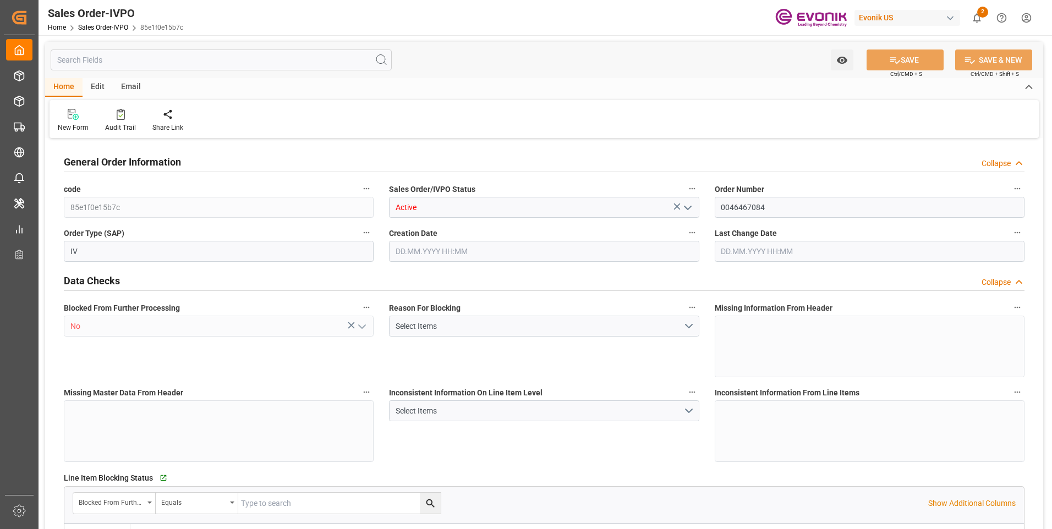
type input "CNSHA"
type input "0"
type input "1"
type input "3"
type input "4"
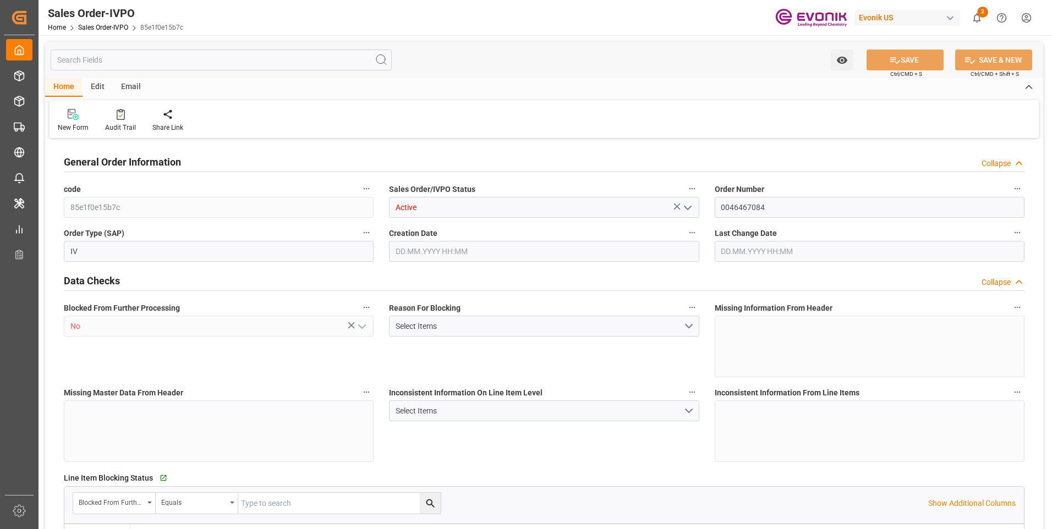
type input "35512"
type input "104.6116"
type input "17000"
type input "30"
type input "[DATE] 23:12"
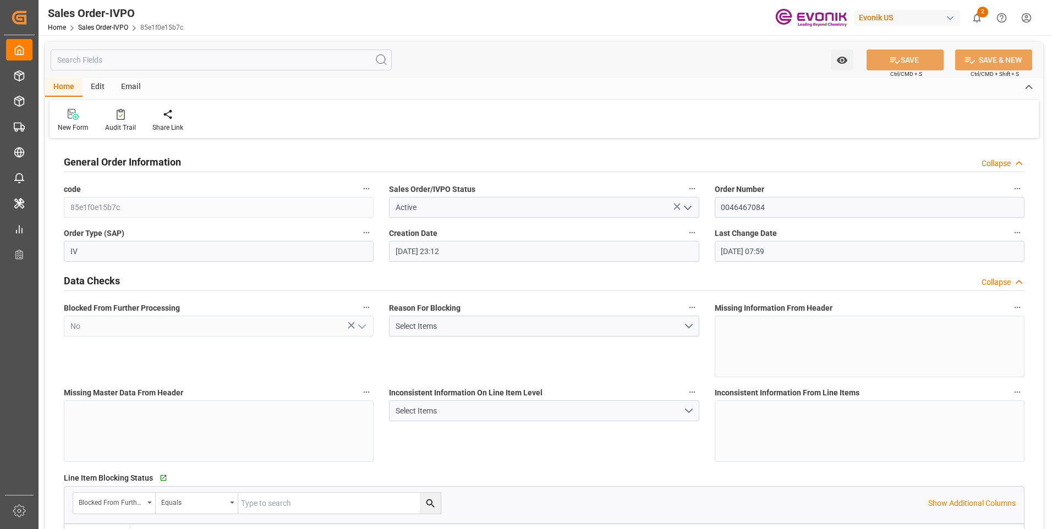
type input "[DATE] 07:59"
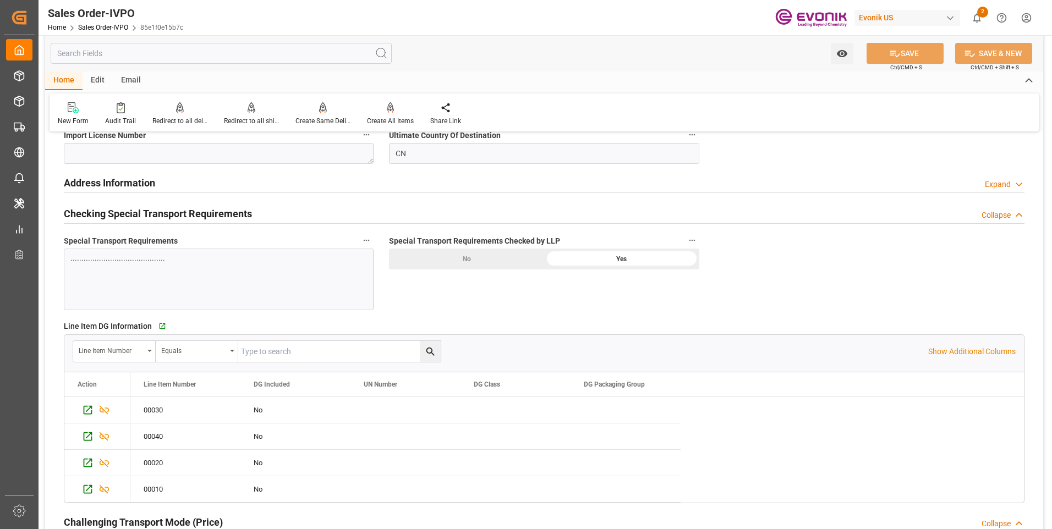
scroll to position [1349, 0]
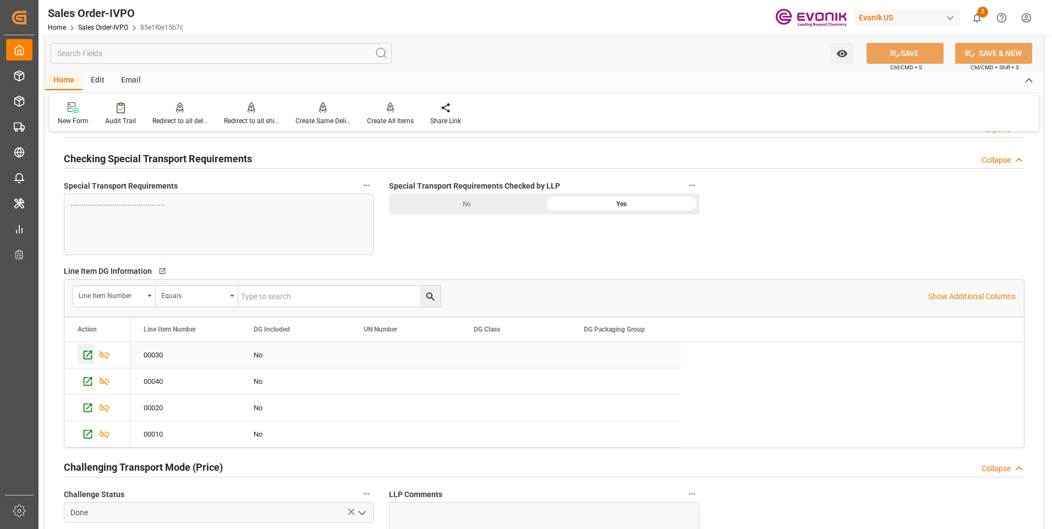
click at [87, 348] on div "Press SPACE to select this row." at bounding box center [86, 354] width 17 height 20
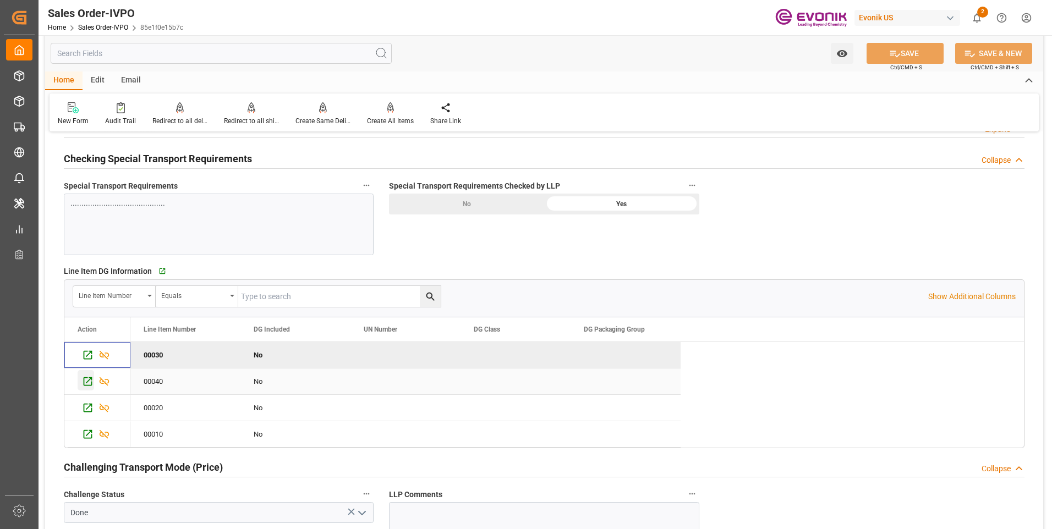
click at [87, 383] on icon "Press SPACE to select this row." at bounding box center [88, 381] width 9 height 9
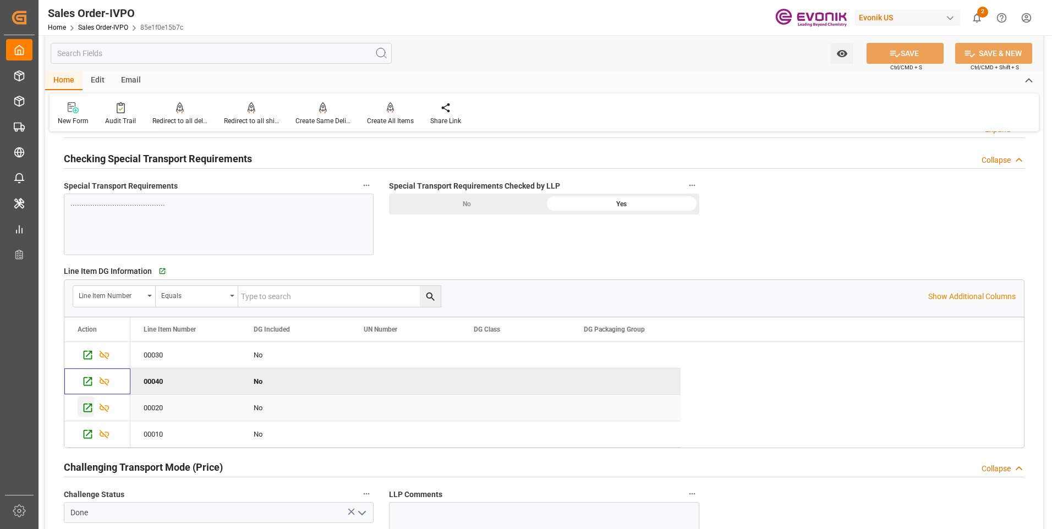
click at [81, 410] on div "Press SPACE to select this row." at bounding box center [86, 407] width 17 height 20
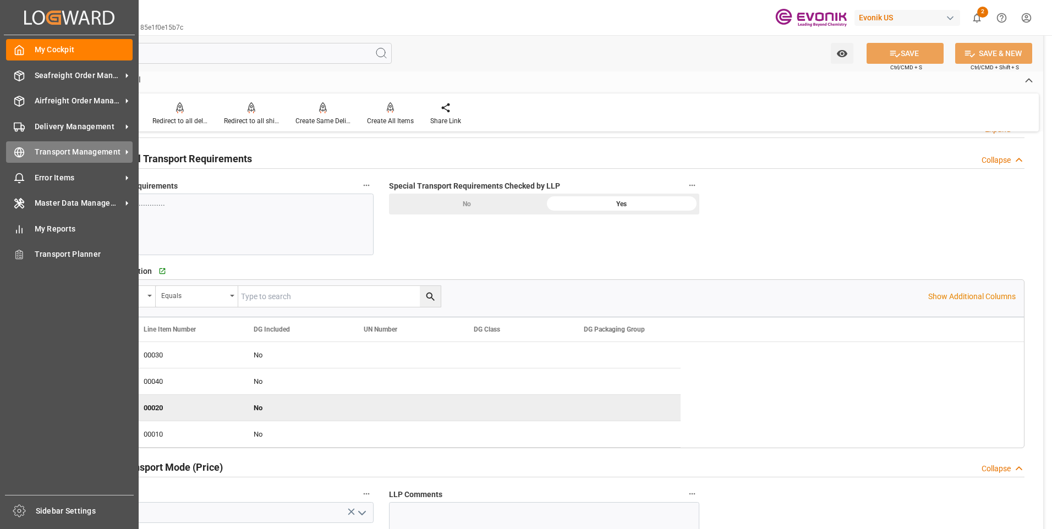
click at [19, 147] on icon at bounding box center [19, 152] width 11 height 11
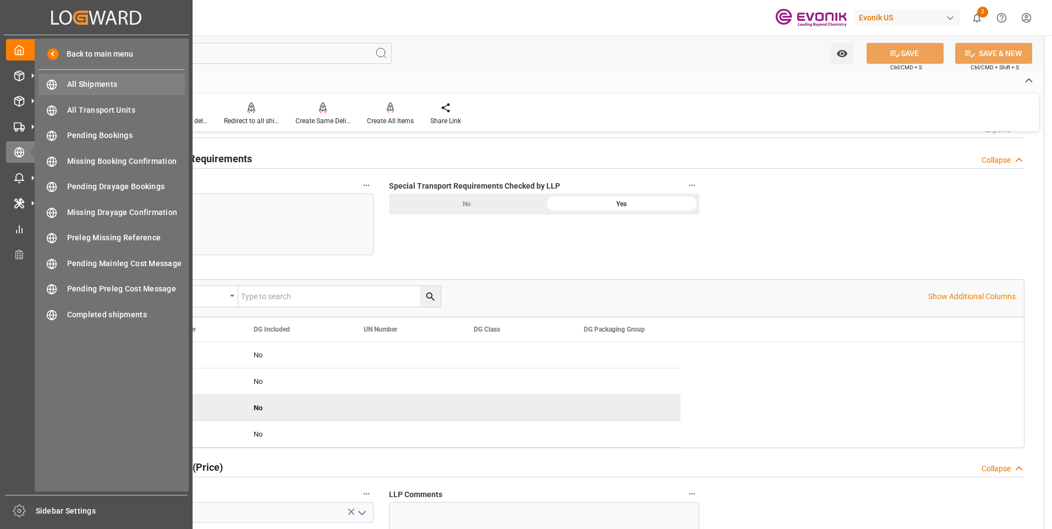
click at [85, 80] on span "All Shipments" at bounding box center [126, 85] width 118 height 12
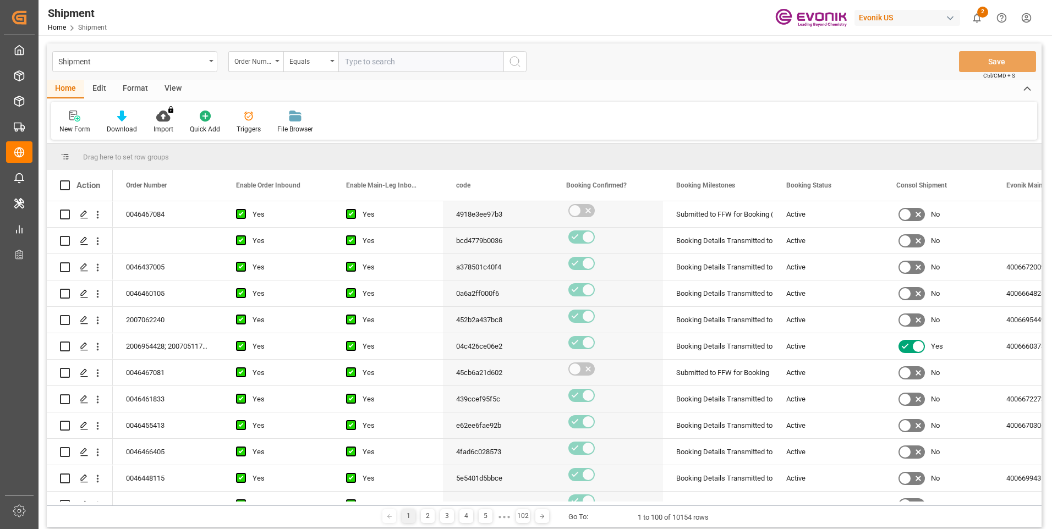
click at [387, 60] on input "text" at bounding box center [420, 61] width 165 height 21
paste input "46467084"
type input "0046467084"
click at [515, 61] on icon "search button" at bounding box center [514, 61] width 13 height 13
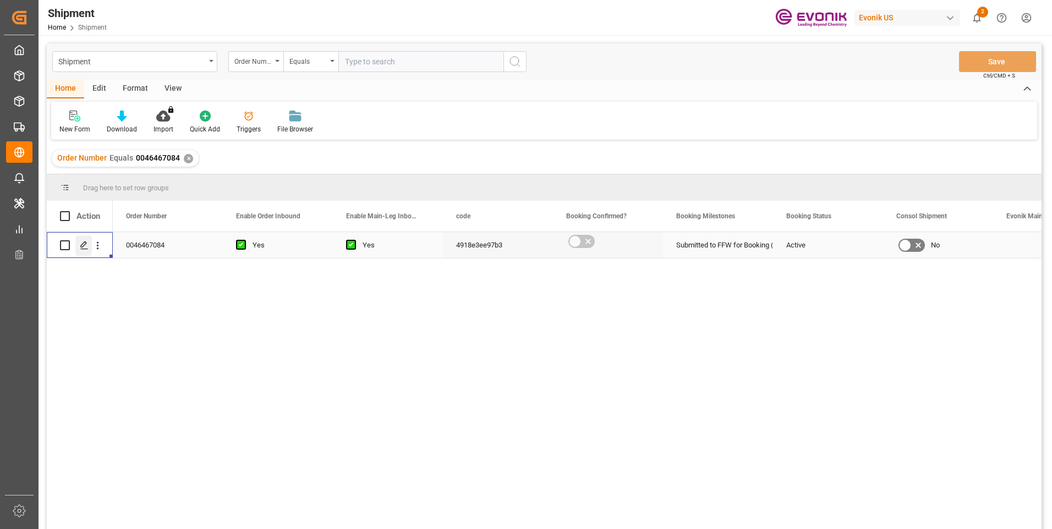
click at [80, 240] on div "Press SPACE to select this row." at bounding box center [83, 245] width 17 height 20
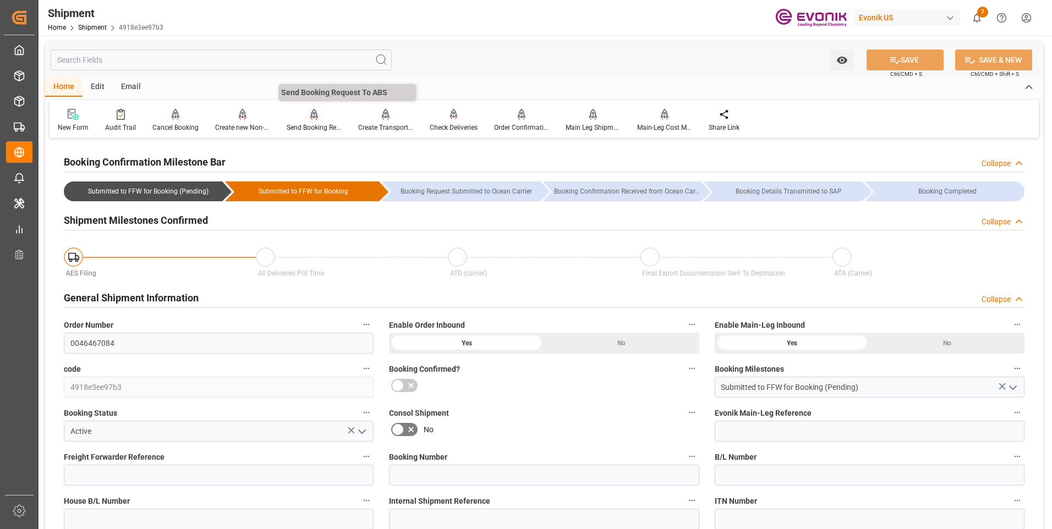
click at [299, 119] on div at bounding box center [314, 114] width 55 height 12
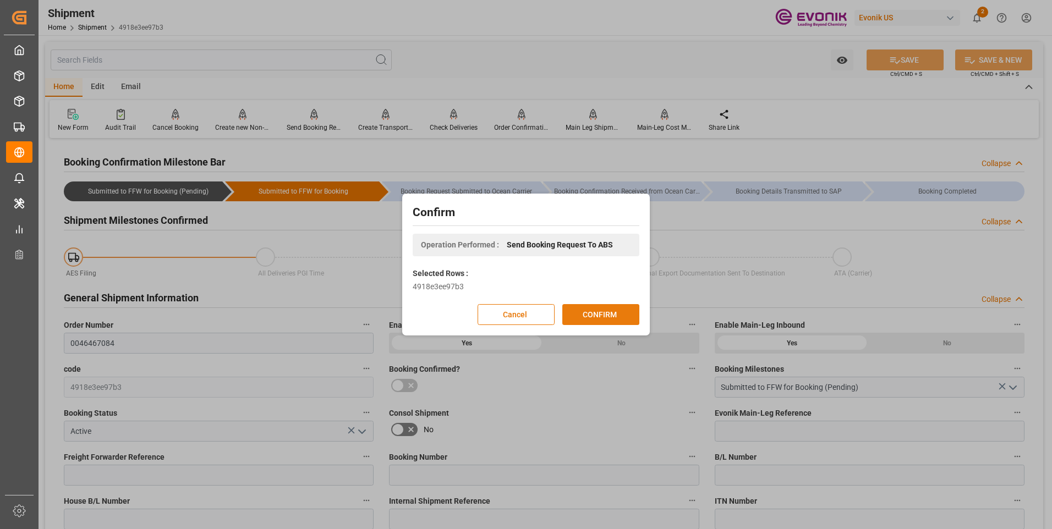
click at [602, 322] on button "CONFIRM" at bounding box center [600, 314] width 77 height 21
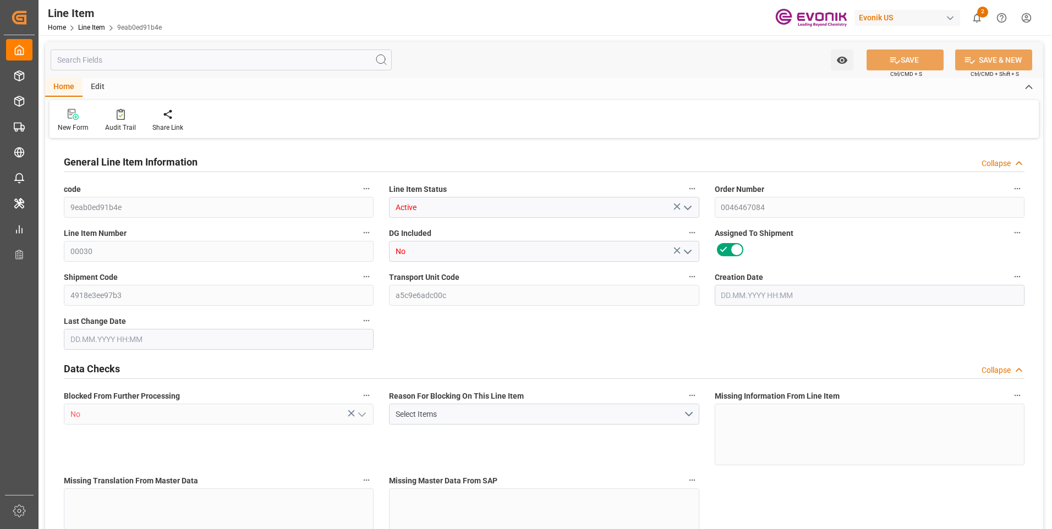
type input "20"
type input "17256"
type input "15968"
type input "26.1529"
type input "80"
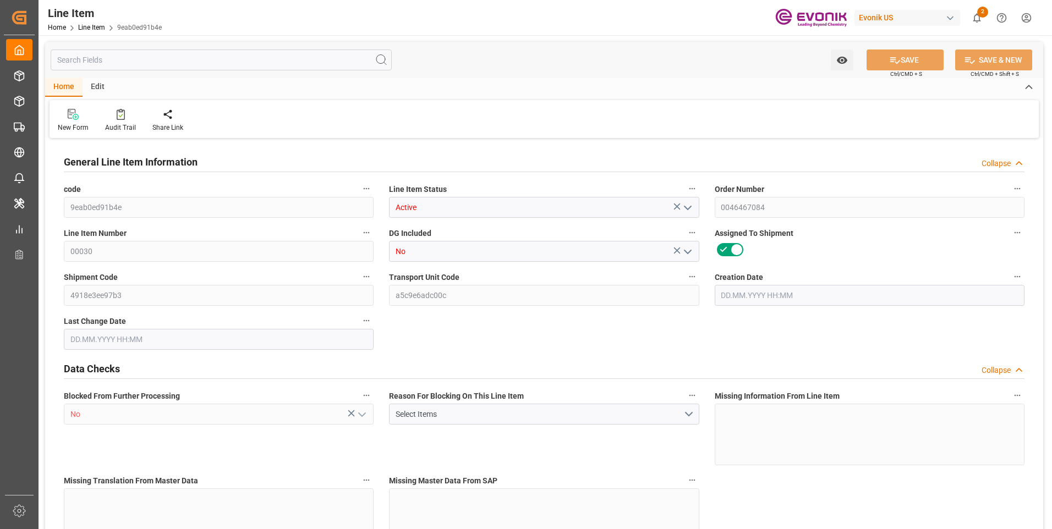
type input "94051.52"
type input "80"
type input "17256"
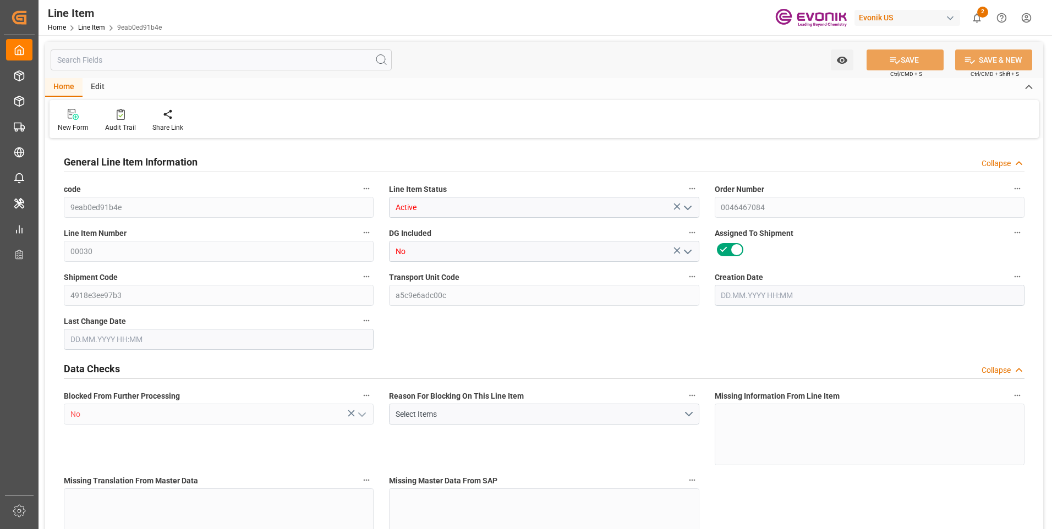
type input "17756"
type input "15968"
type input "26.1529"
type input "26152.88"
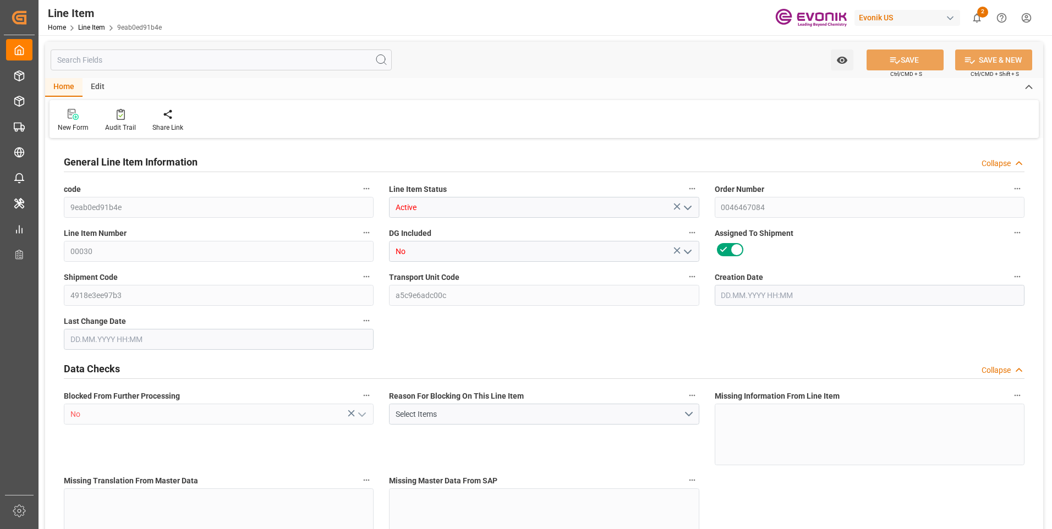
type input "0"
type input "[DATE] 23:12"
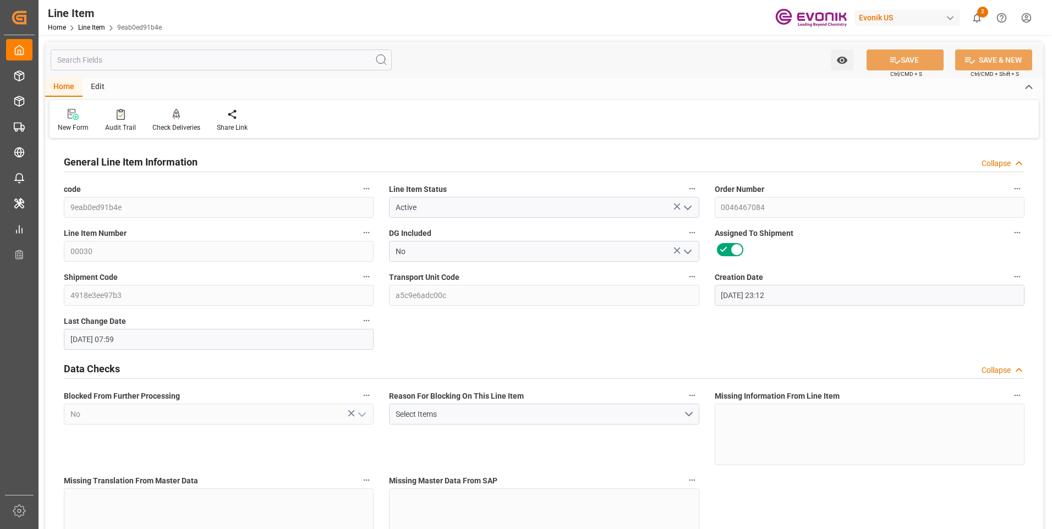
type input "[DATE] 07:59"
type input "[DATE]"
click at [135, 60] on input "text" at bounding box center [221, 60] width 341 height 21
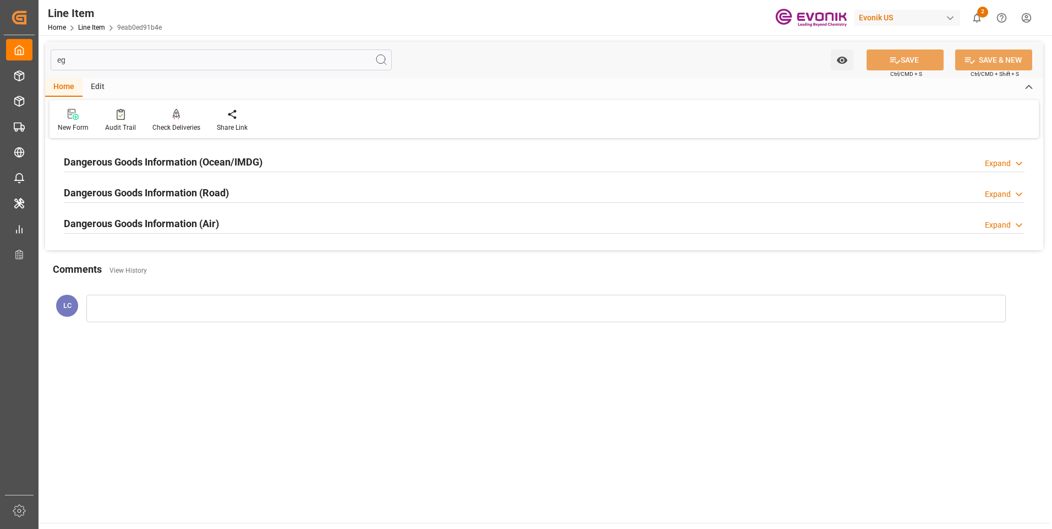
type input "eg"
click at [169, 156] on h2 "Dangerous Goods Information (Ocean/IMDG)" at bounding box center [163, 162] width 199 height 15
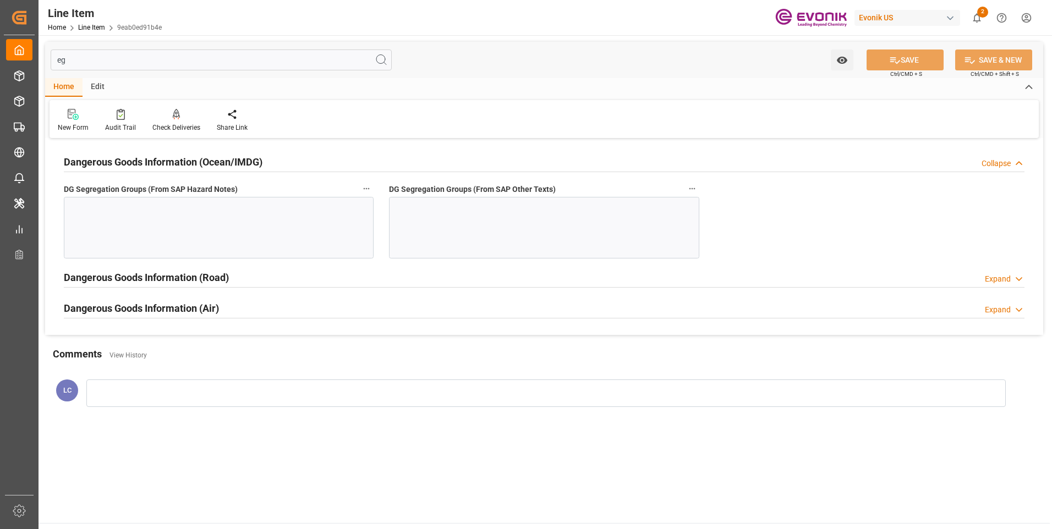
click at [230, 213] on div at bounding box center [219, 228] width 310 height 62
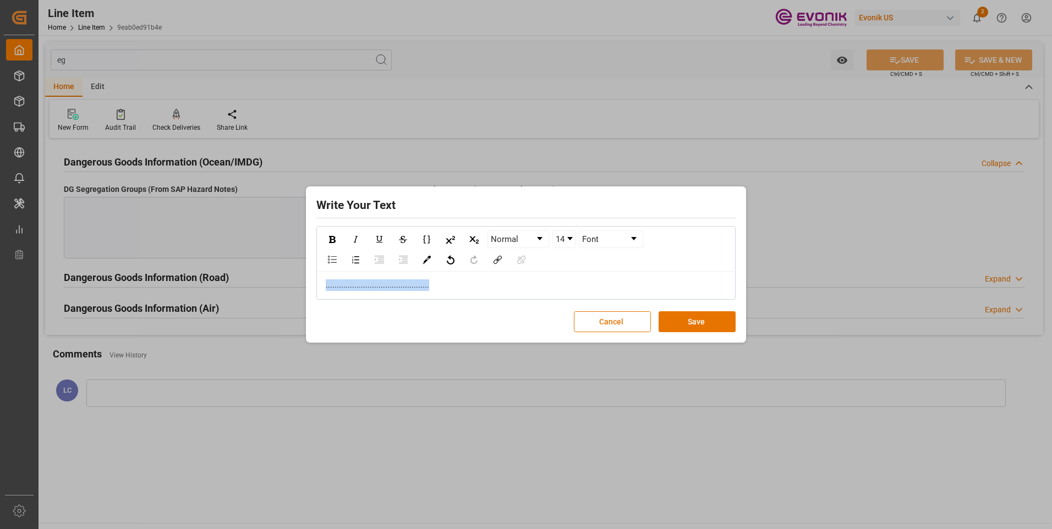
drag, startPoint x: 434, startPoint y: 287, endPoint x: 174, endPoint y: 286, distance: 260.2
click at [204, 284] on div "Write Your Text Normal 14 Font ............................................... …" at bounding box center [526, 264] width 1052 height 529
copy span "..............................................."
click at [704, 329] on button "Save" at bounding box center [696, 321] width 77 height 21
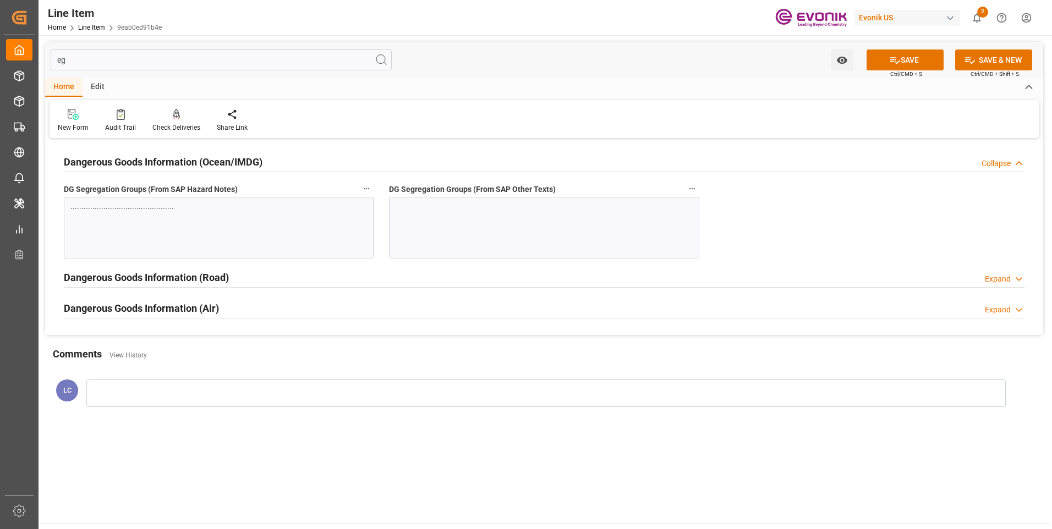
drag, startPoint x: 73, startPoint y: 58, endPoint x: 438, endPoint y: 158, distance: 379.1
click at [34, 57] on div "Created by potrace 1.15, written by Peter Selinger 2001-2017 Created by potrace…" at bounding box center [526, 264] width 1052 height 529
click at [480, 210] on div at bounding box center [544, 228] width 310 height 62
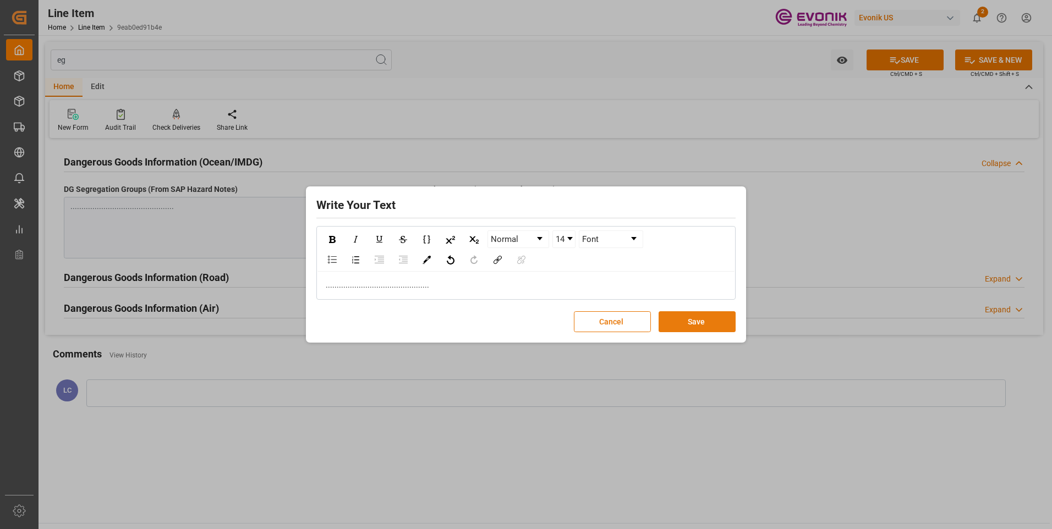
drag, startPoint x: 695, startPoint y: 314, endPoint x: 690, endPoint y: 316, distance: 5.7
click at [695, 316] on button "Save" at bounding box center [696, 321] width 77 height 21
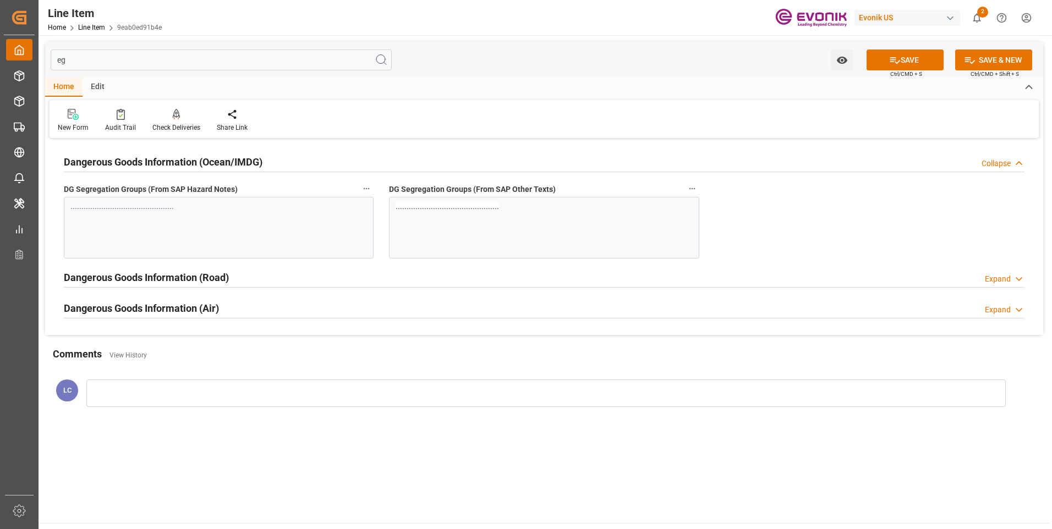
drag, startPoint x: 90, startPoint y: 56, endPoint x: 57, endPoint y: 58, distance: 32.5
click at [21, 56] on div "Created by potrace 1.15, written by Peter Selinger 2001-2017 Created by potrace…" at bounding box center [526, 264] width 1052 height 529
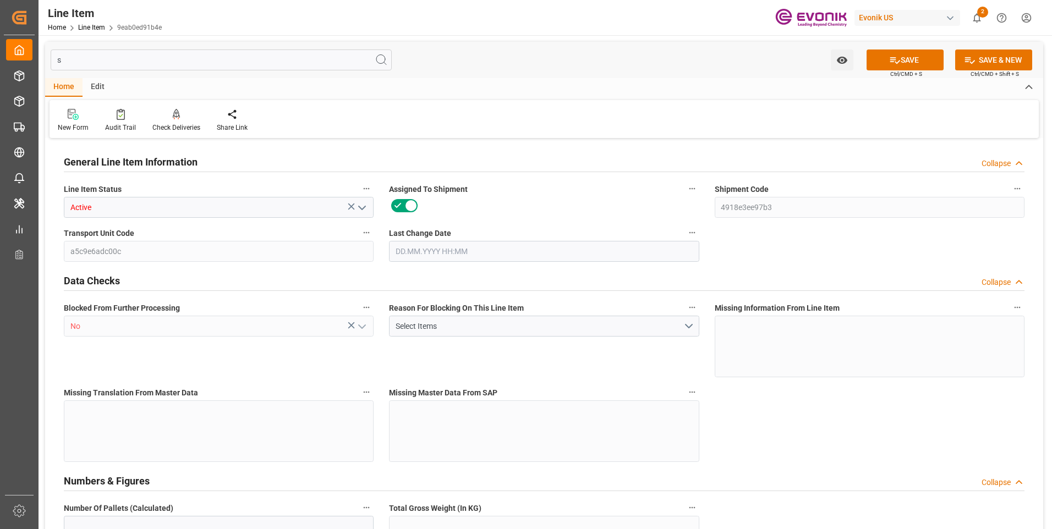
type input "sp"
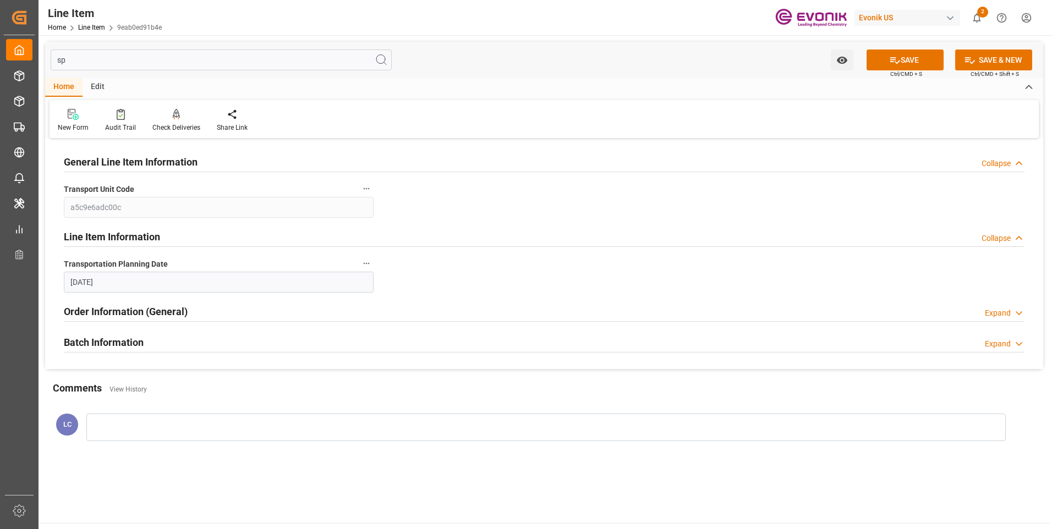
type input "[DATE]"
click at [252, 61] on input "sp" at bounding box center [221, 60] width 341 height 21
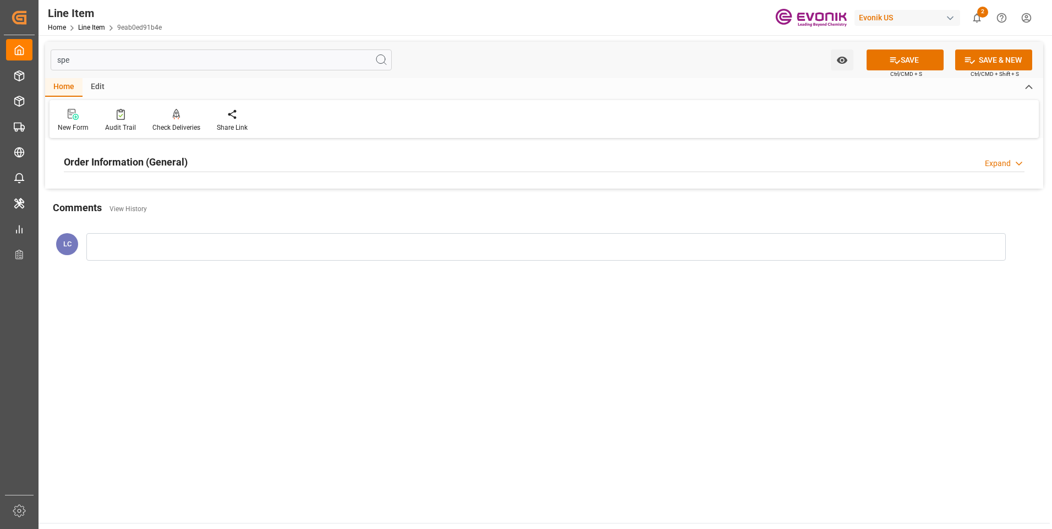
click at [140, 156] on h2 "Order Information (General)" at bounding box center [126, 162] width 124 height 15
click at [224, 218] on div at bounding box center [219, 228] width 310 height 62
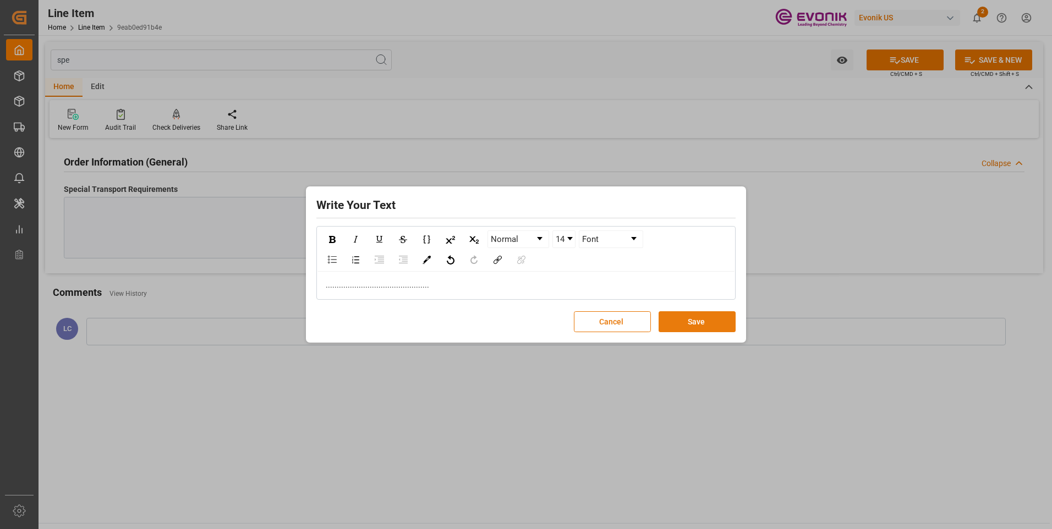
click at [710, 323] on button "Save" at bounding box center [696, 321] width 77 height 21
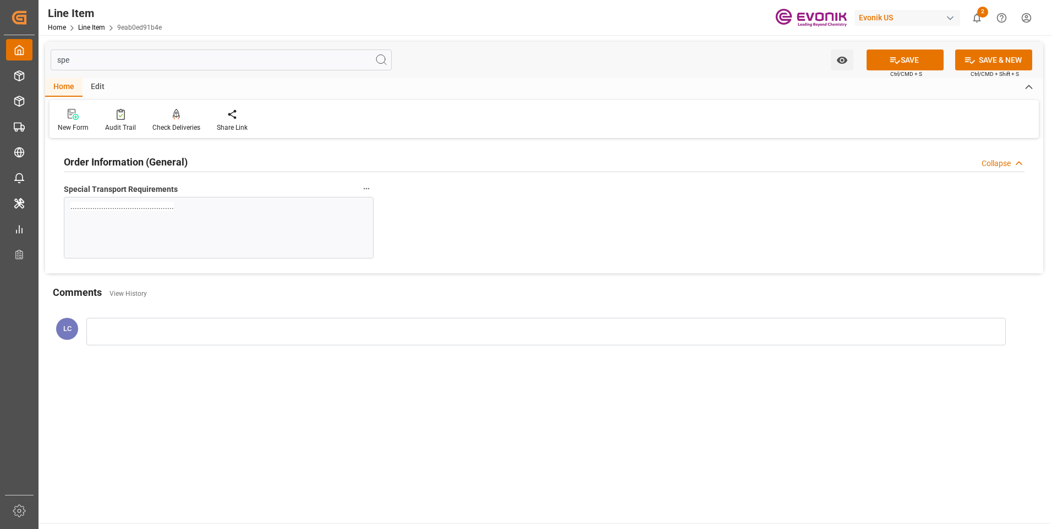
drag, startPoint x: 57, startPoint y: 61, endPoint x: 12, endPoint y: 56, distance: 45.4
click at [12, 57] on div "Created by potrace 1.15, written by Peter Selinger 2001-2017 Created by potrace…" at bounding box center [526, 264] width 1052 height 529
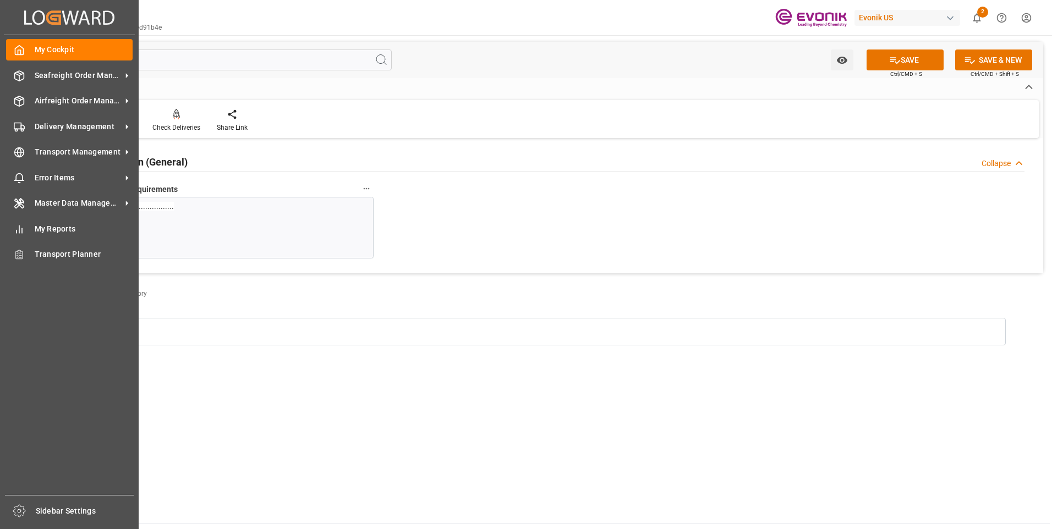
type input "f"
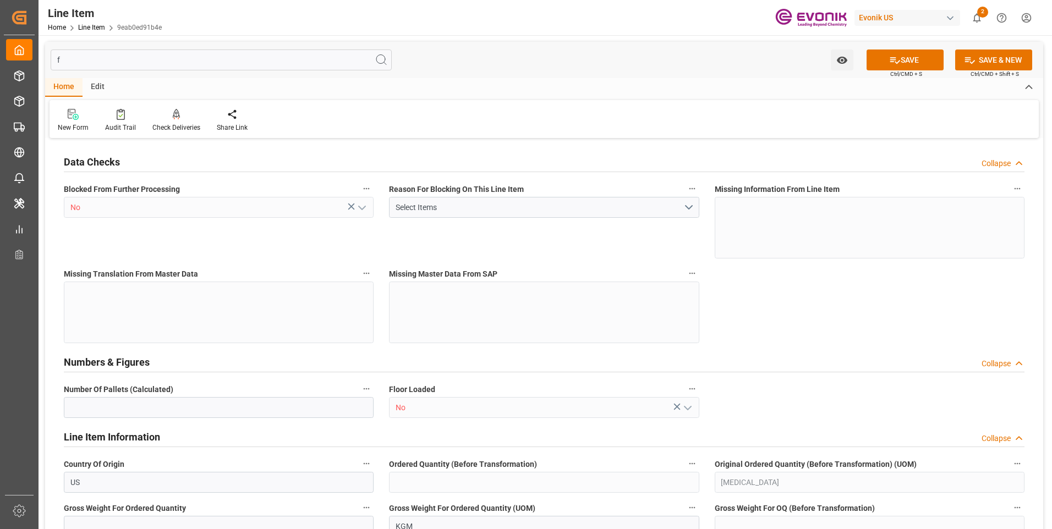
type input "20"
type input "80"
type input "17256"
type input "17756"
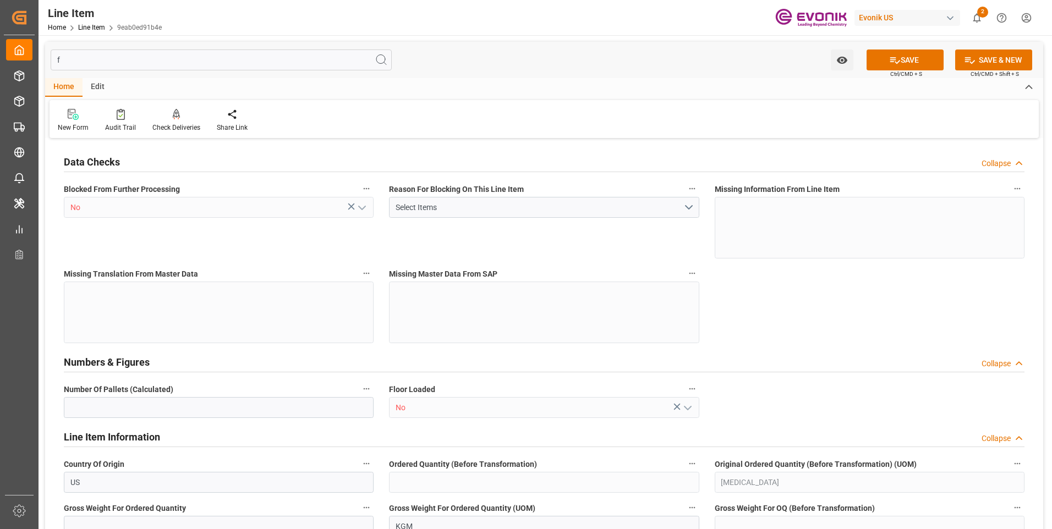
type input "15968"
type input "26.1529"
type input "26152.88"
type input "0"
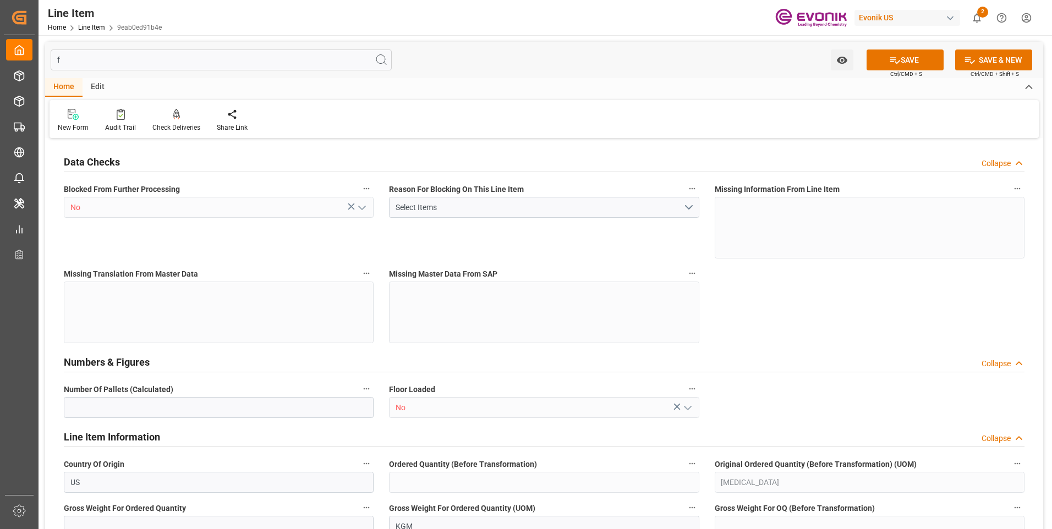
type input "0"
type input "163.89"
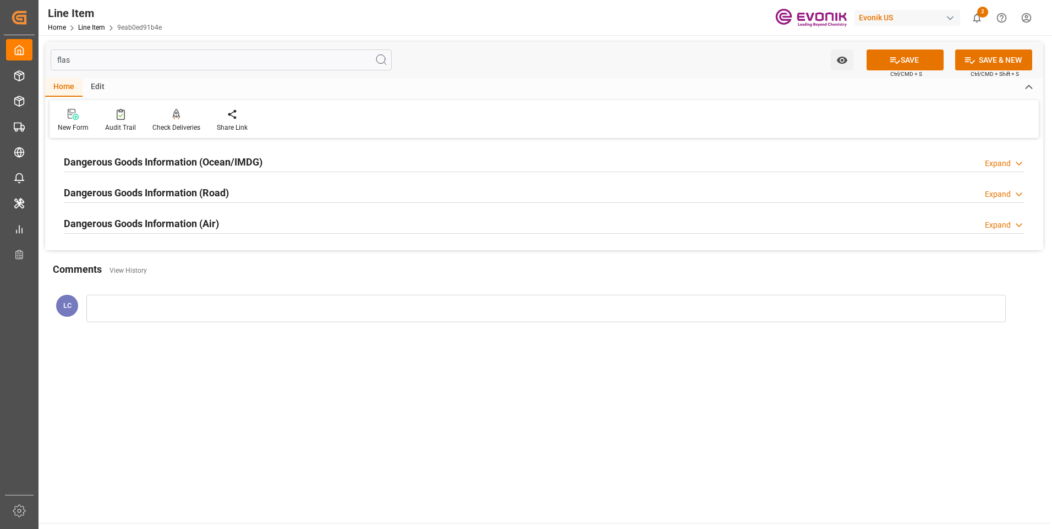
type input "flas"
click at [251, 163] on h2 "Dangerous Goods Information (Ocean/IMDG)" at bounding box center [163, 162] width 199 height 15
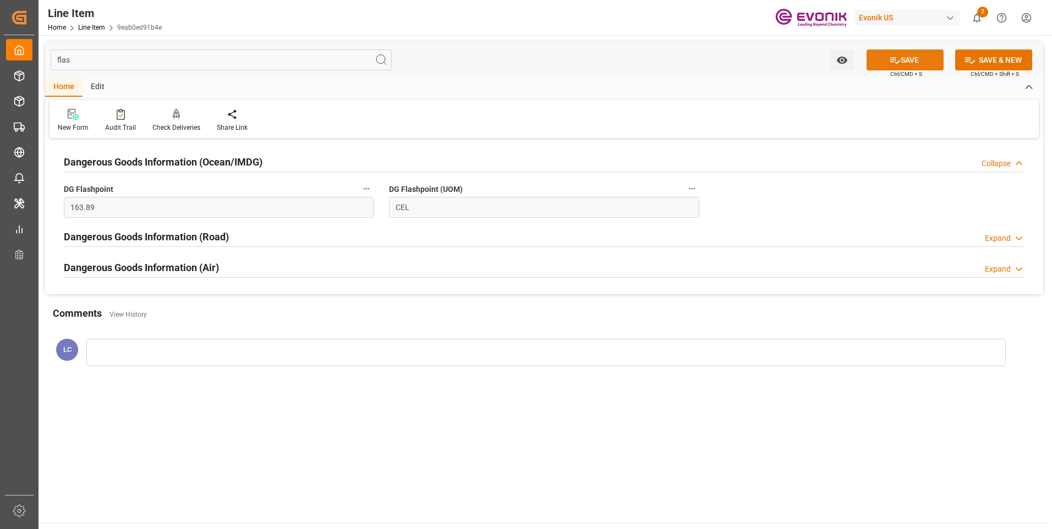
click at [904, 63] on button "SAVE" at bounding box center [904, 60] width 77 height 21
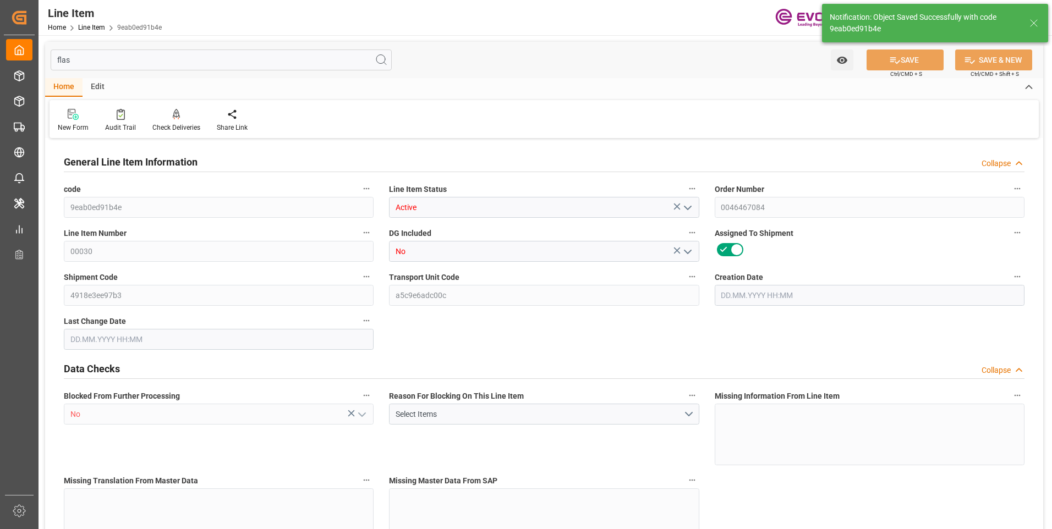
type input "20"
type input "17256"
type input "15968"
type input "26.1529"
type input "80"
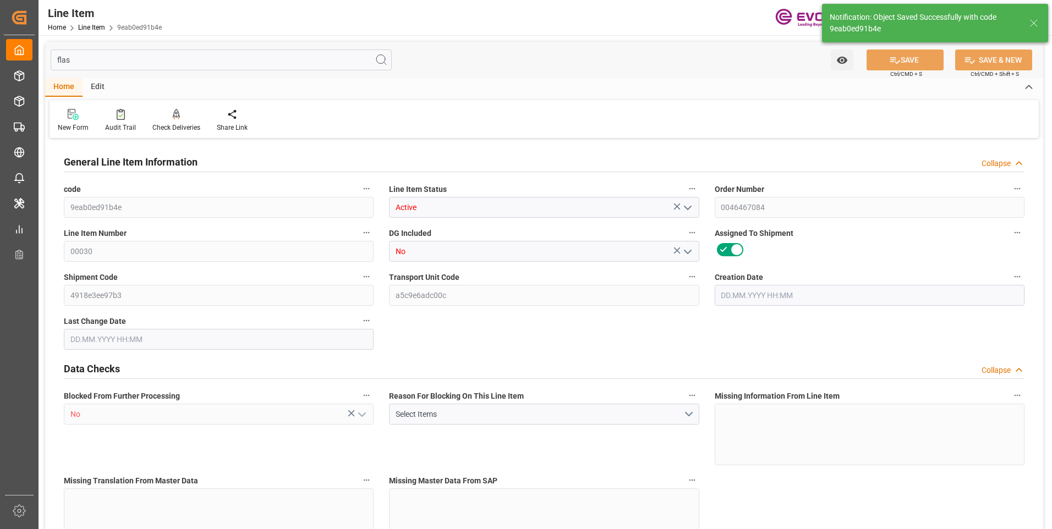
type input "94051.52"
type input "80"
type input "17256"
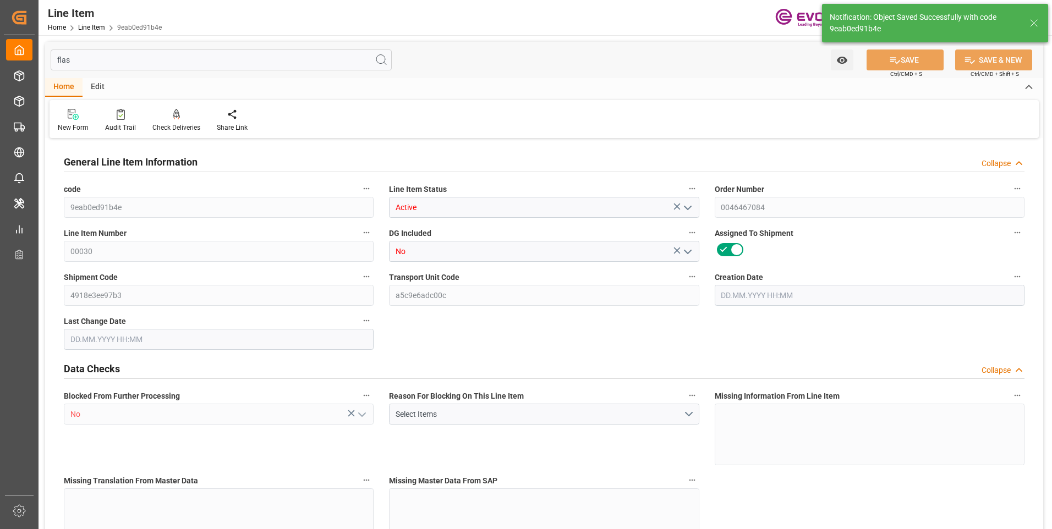
type input "17756"
type input "15968"
type input "26.1529"
type input "26152.88"
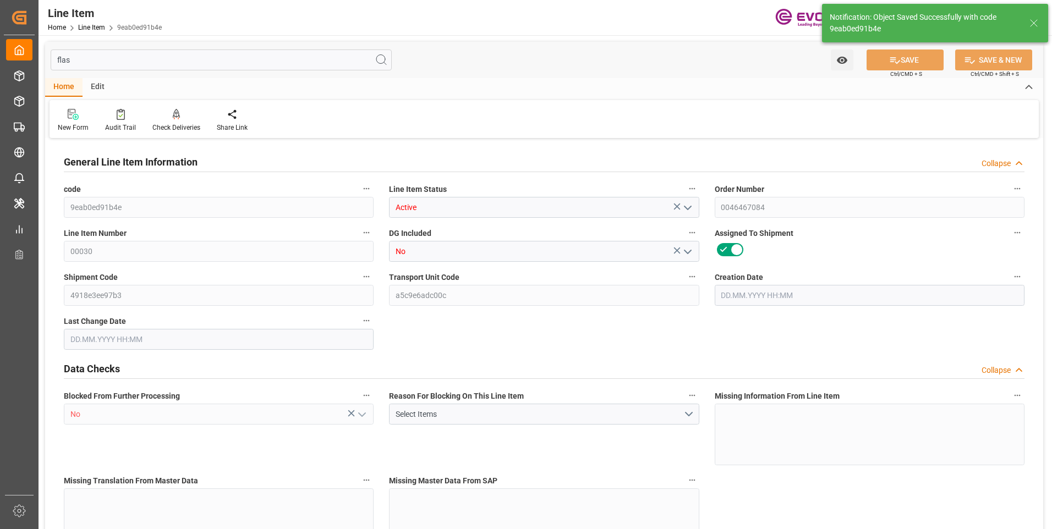
type input "0"
type input "[DATE] 23:12"
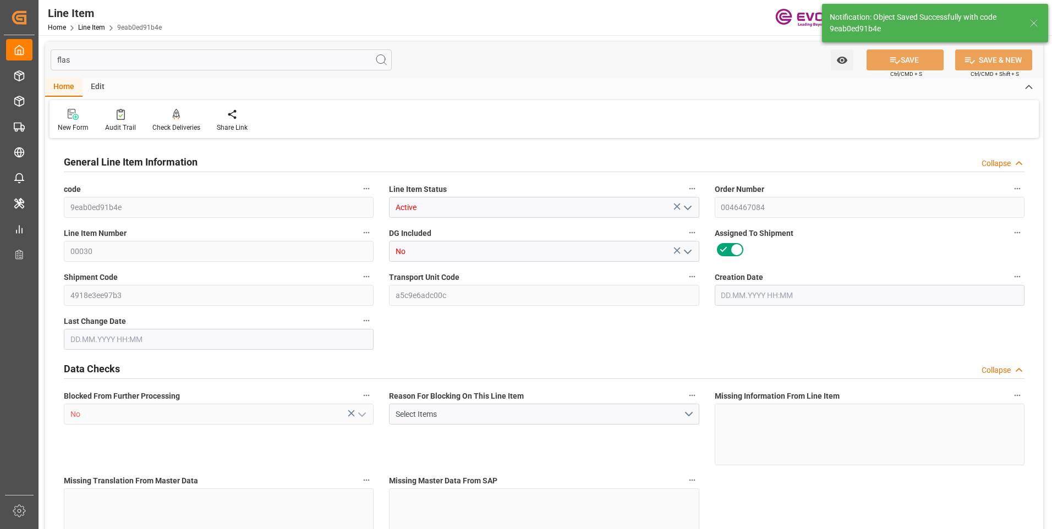
type input "21.08.2025 08:37"
type input "26.10.2025"
type input "29.08.2025"
type input "21.08.2025"
click at [134, 64] on input "flas" at bounding box center [221, 60] width 341 height 21
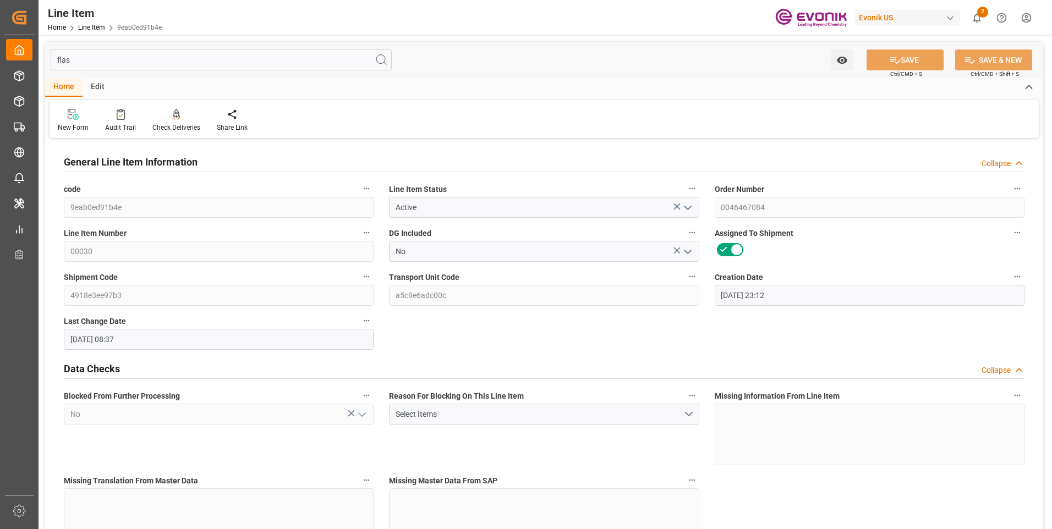
drag, startPoint x: 116, startPoint y: 64, endPoint x: 36, endPoint y: 62, distance: 80.3
click at [36, 62] on div "Created by potrace 1.15, written by Peter Selinger 2001-2017 Created by potrace…" at bounding box center [526, 264] width 1052 height 529
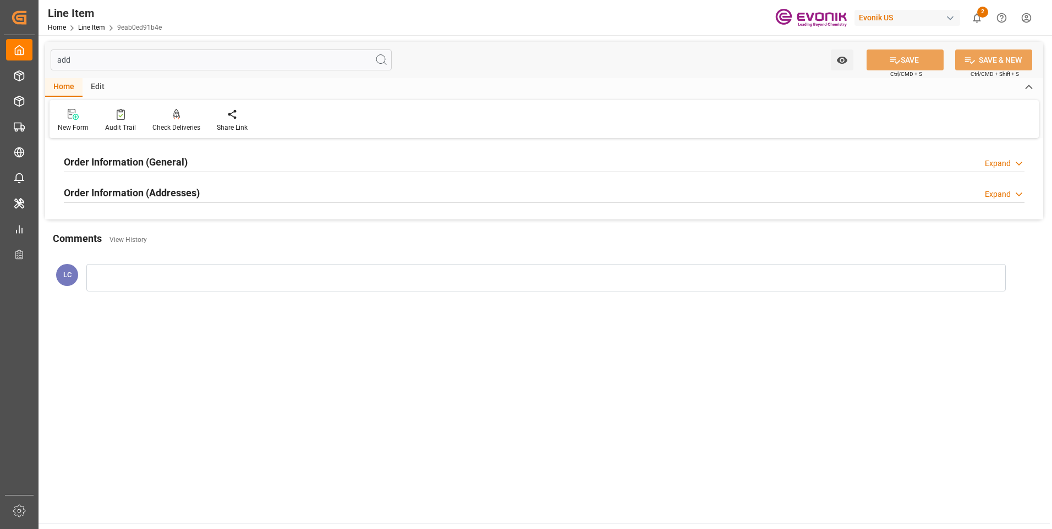
type input "add"
click at [994, 186] on div "Order Information (Addresses) Expand" at bounding box center [544, 192] width 960 height 21
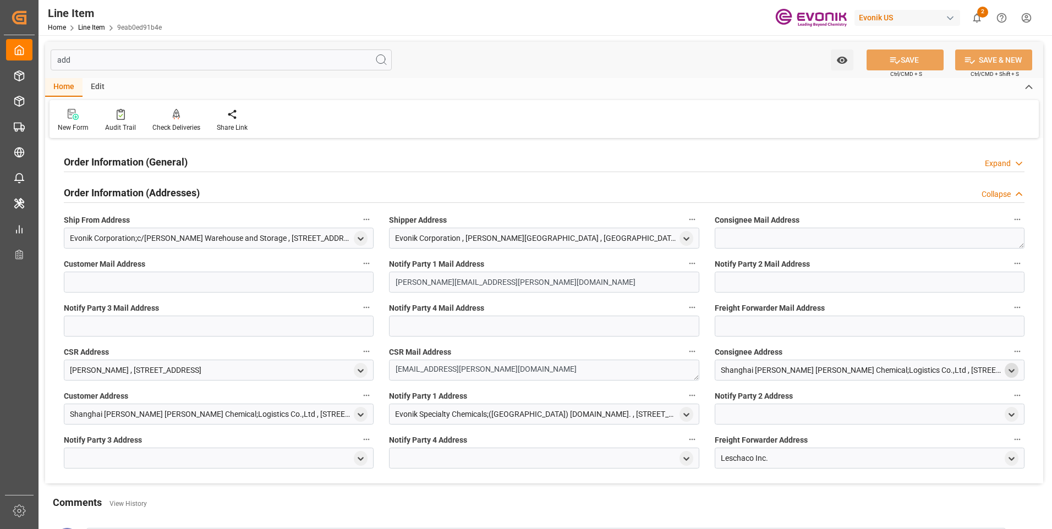
click at [1012, 368] on icon "open menu" at bounding box center [1011, 370] width 9 height 9
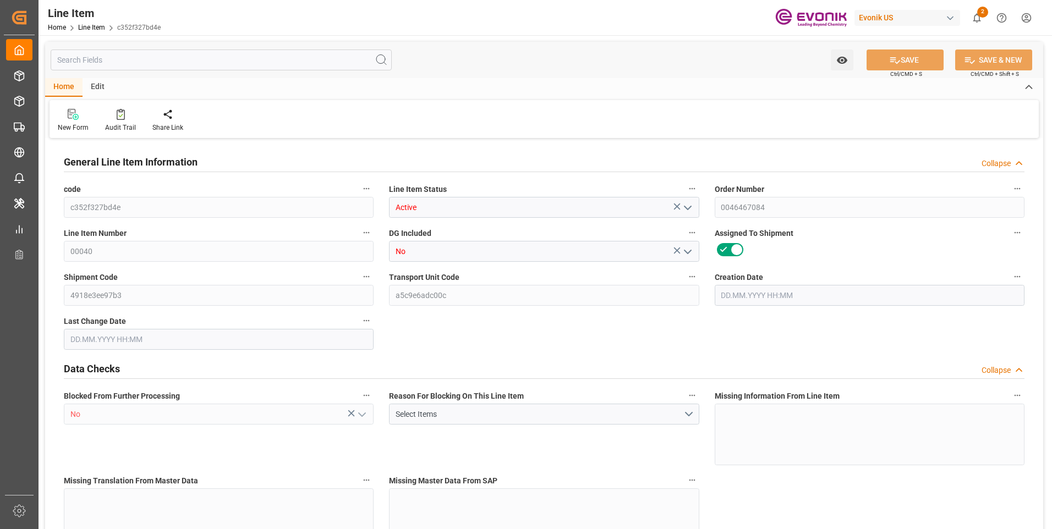
type input "20"
type input "17256"
type input "15968"
type input "26.1529"
type input "80"
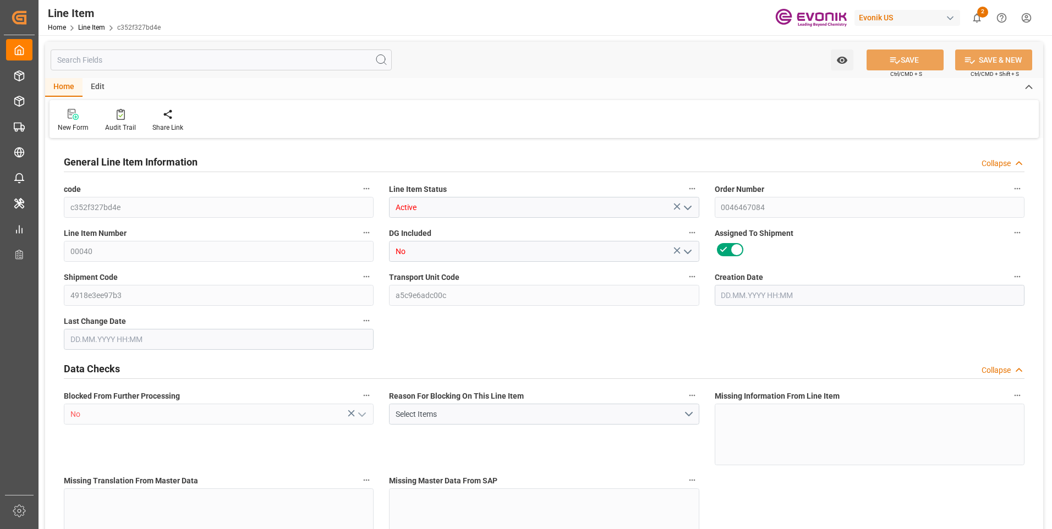
type input "94051.52"
type input "80"
type input "17256"
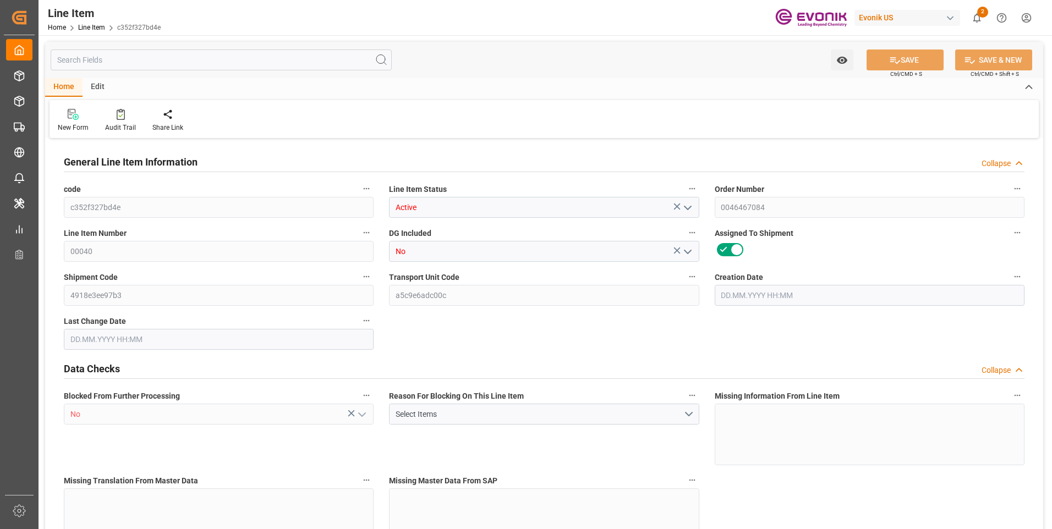
type input "17756"
type input "15968"
type input "26.1529"
type input "26152.88"
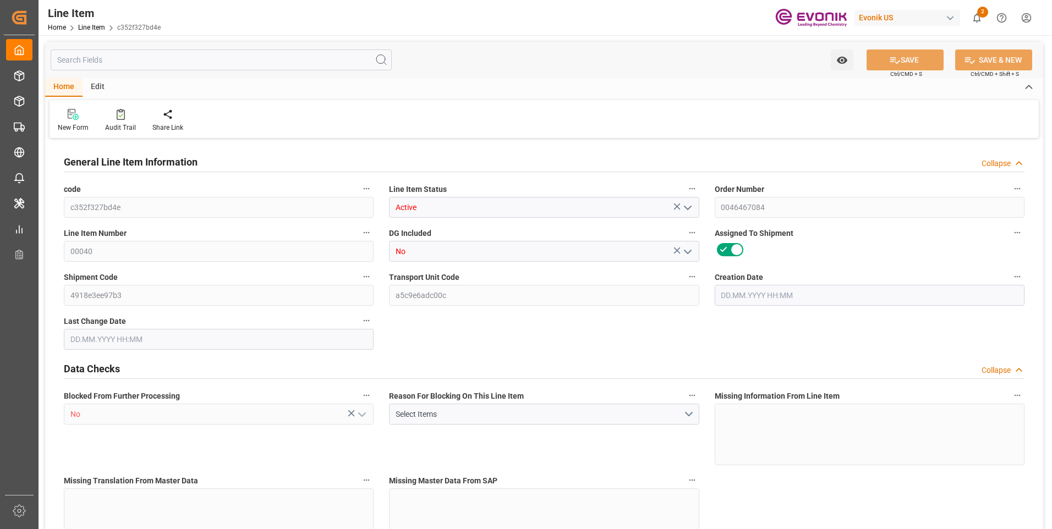
type input "0"
type input "[DATE] 23:12"
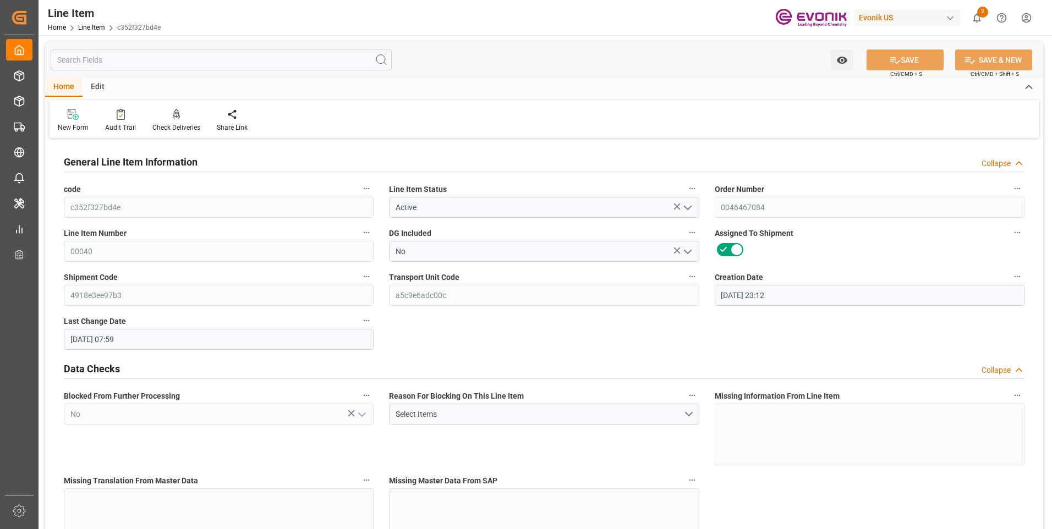
type input "[DATE] 07:59"
type input "[DATE]"
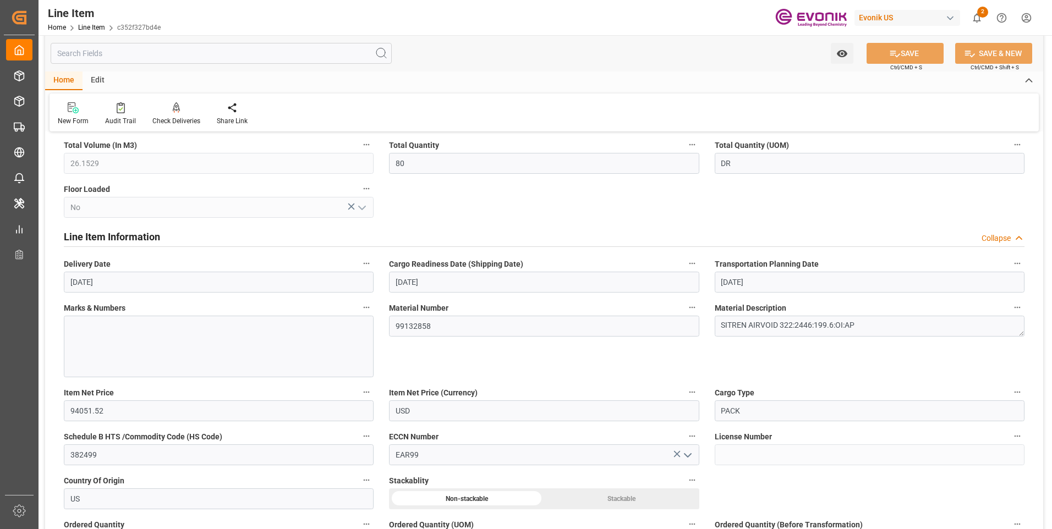
scroll to position [440, 0]
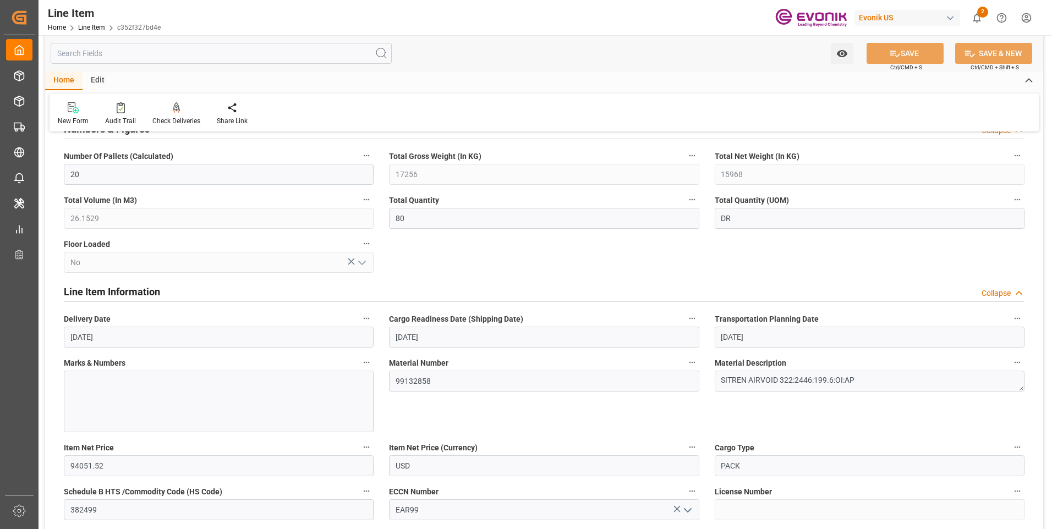
click at [98, 58] on input "text" at bounding box center [221, 53] width 341 height 21
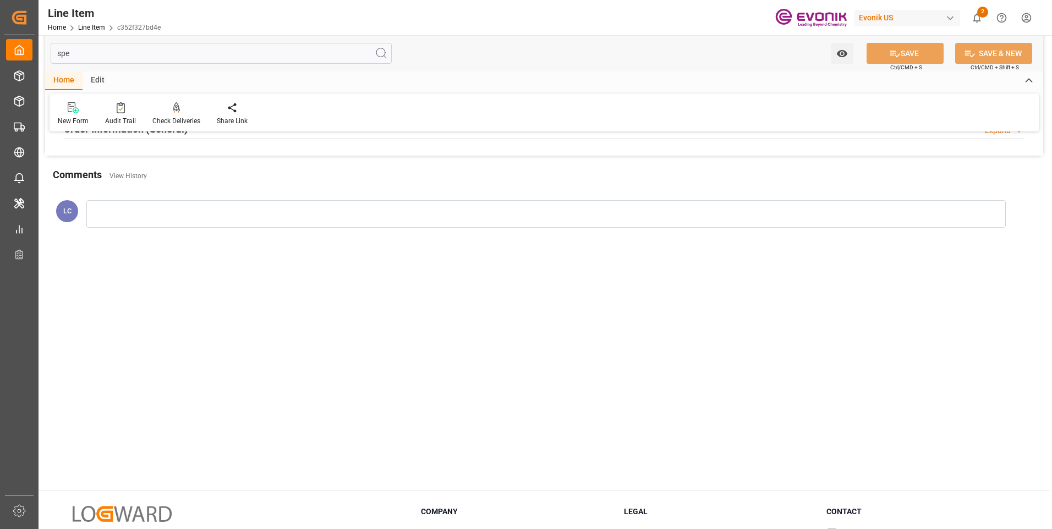
scroll to position [0, 0]
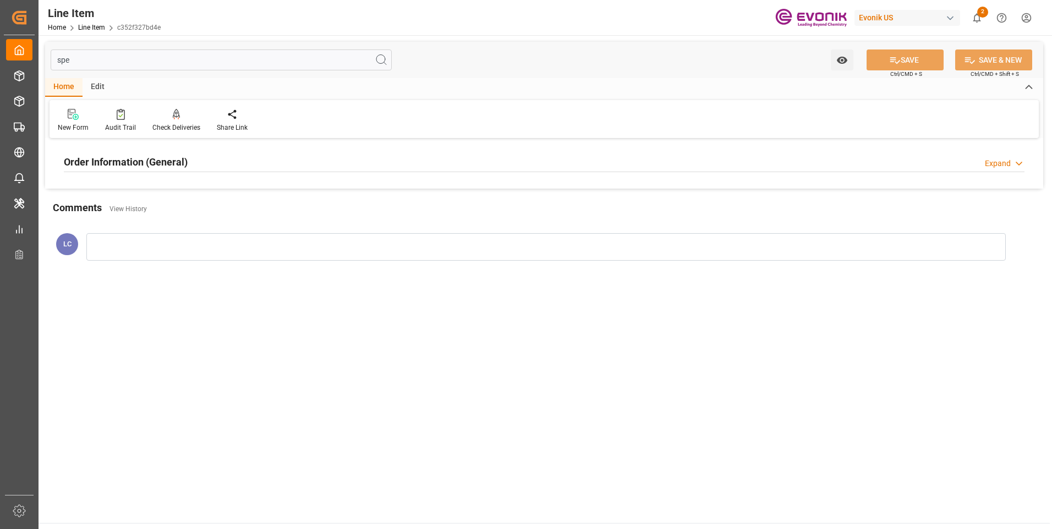
click at [139, 161] on h2 "Order Information (General)" at bounding box center [126, 162] width 124 height 15
click at [144, 221] on div at bounding box center [219, 228] width 310 height 62
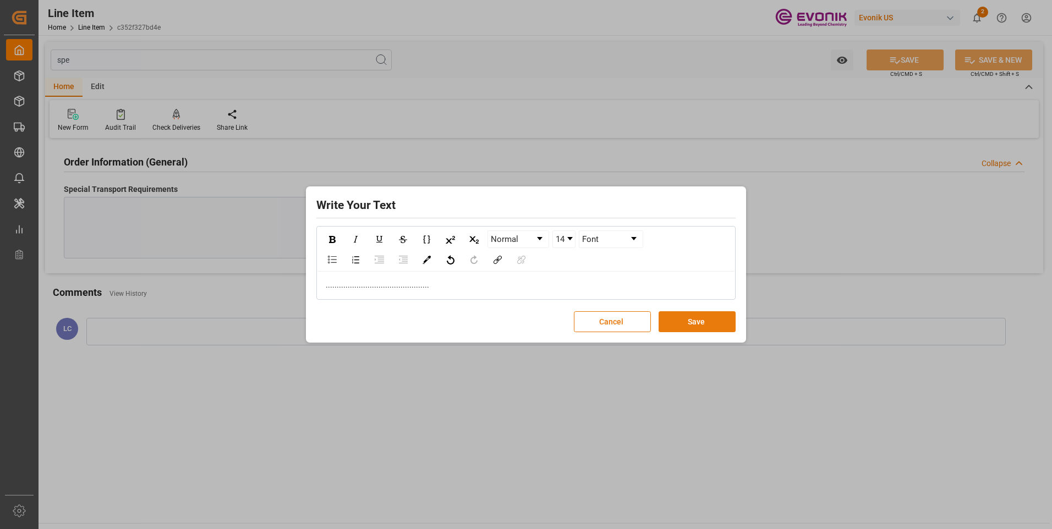
click at [695, 325] on button "Save" at bounding box center [696, 321] width 77 height 21
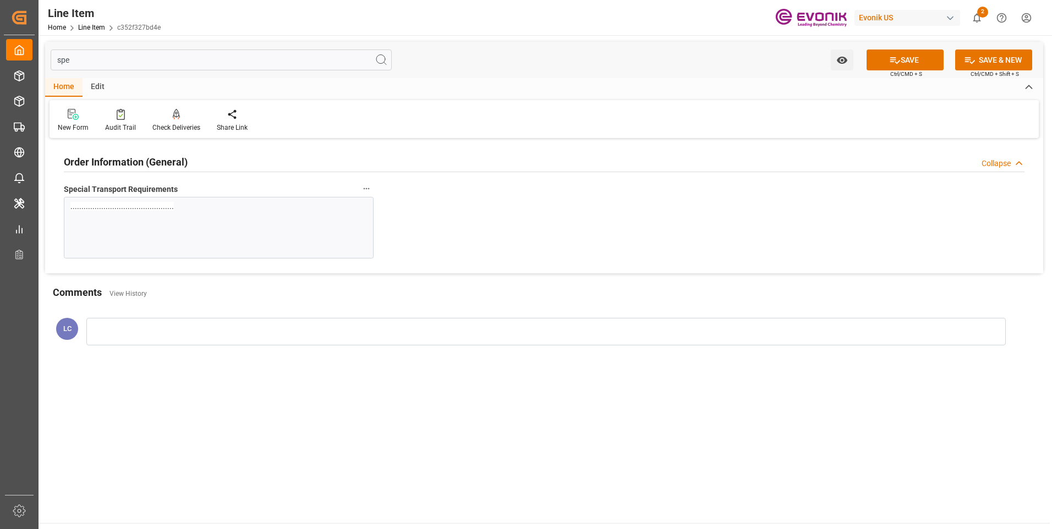
drag, startPoint x: 92, startPoint y: 62, endPoint x: 3, endPoint y: 48, distance: 90.2
click at [15, 54] on div "Created by potrace 1.15, written by [PERSON_NAME] [DATE]-[DATE] Created by potr…" at bounding box center [526, 264] width 1052 height 529
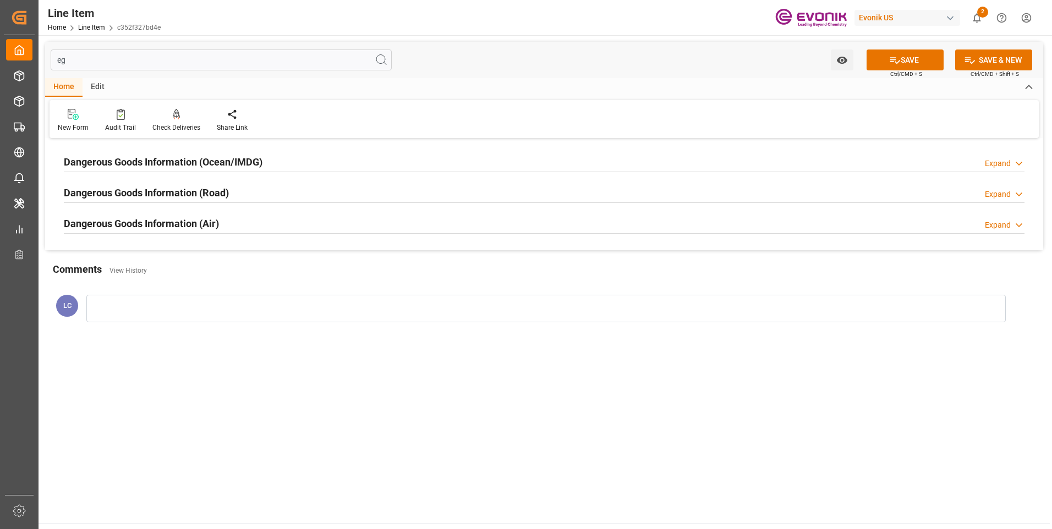
click at [166, 160] on h2 "Dangerous Goods Information (Ocean/IMDG)" at bounding box center [163, 162] width 199 height 15
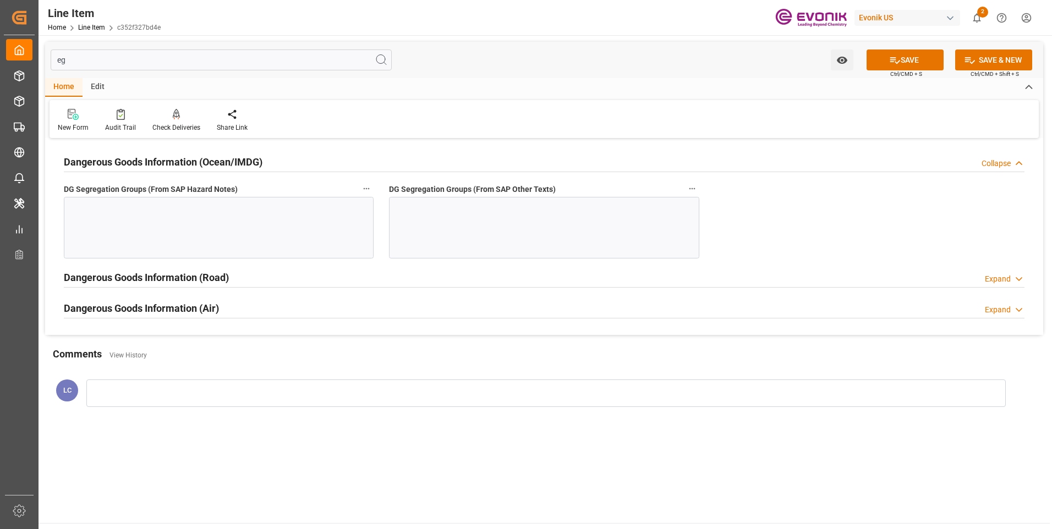
click at [259, 212] on div at bounding box center [219, 228] width 310 height 62
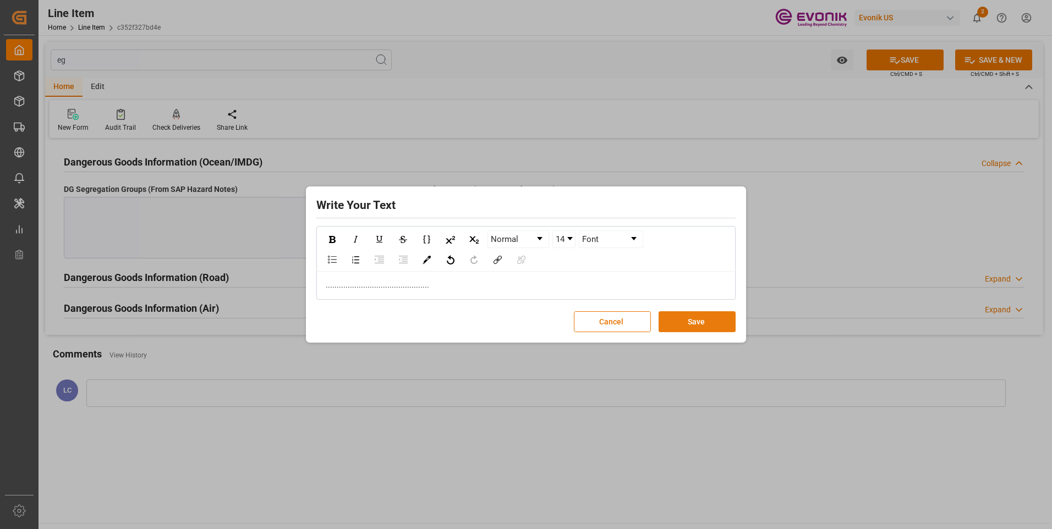
click at [696, 325] on button "Save" at bounding box center [696, 321] width 77 height 21
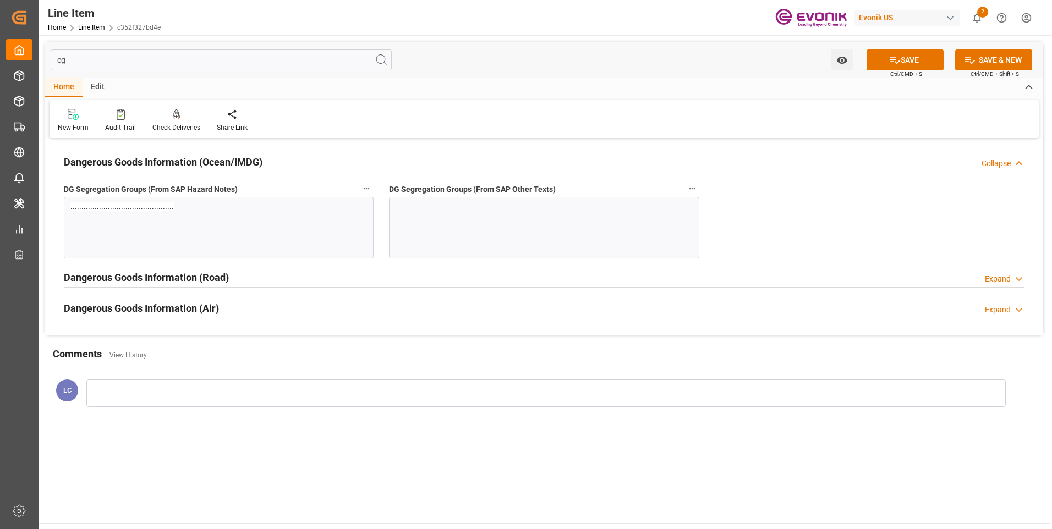
click at [476, 224] on div at bounding box center [544, 228] width 310 height 62
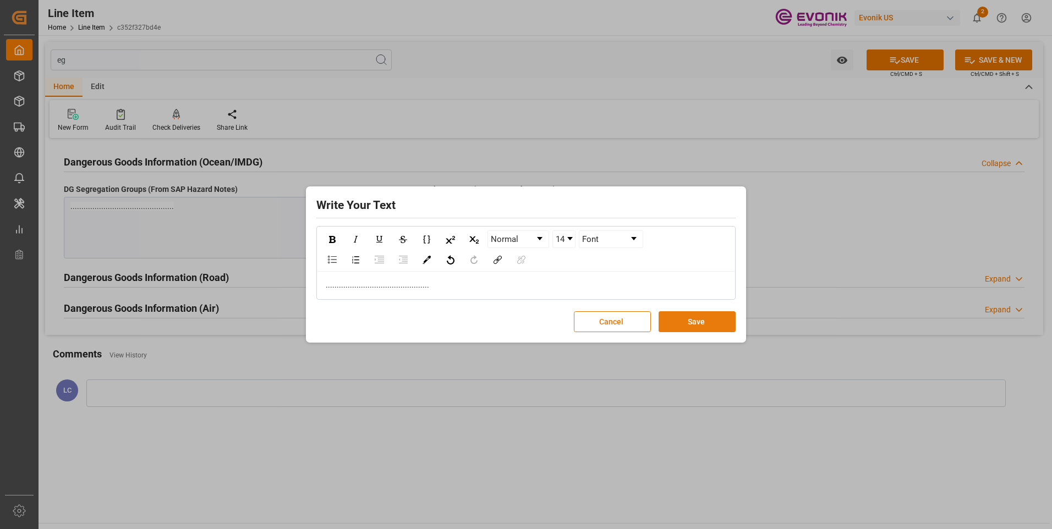
click at [700, 319] on button "Save" at bounding box center [696, 321] width 77 height 21
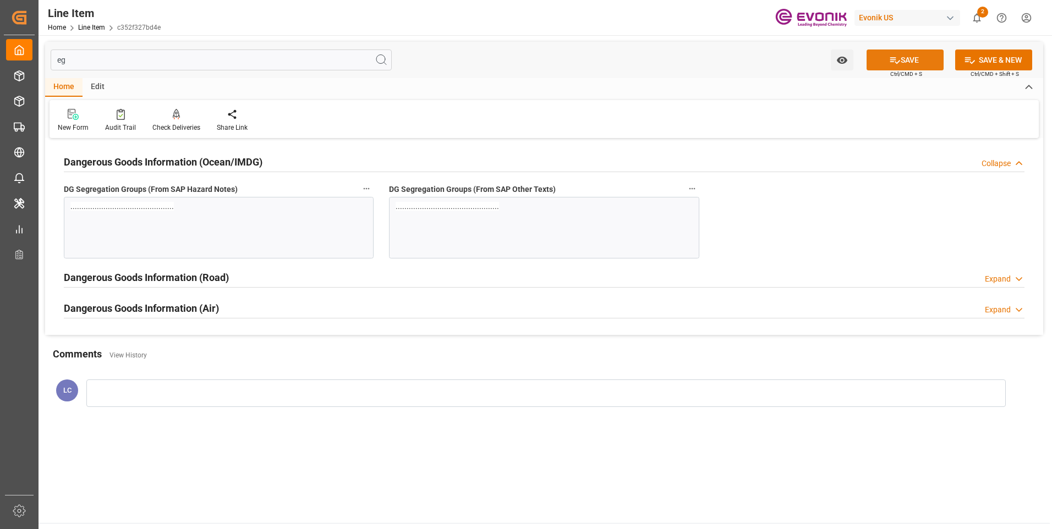
click at [879, 69] on button "SAVE" at bounding box center [904, 60] width 77 height 21
click at [82, 61] on input "eg" at bounding box center [221, 60] width 341 height 21
drag, startPoint x: 67, startPoint y: 61, endPoint x: 48, endPoint y: 58, distance: 18.4
click at [39, 59] on div "eg Watch Option SAVE Ctrl/CMD + S SAVE & NEW Ctrl/CMD + Shift + S Home Edit New…" at bounding box center [544, 233] width 1011 height 396
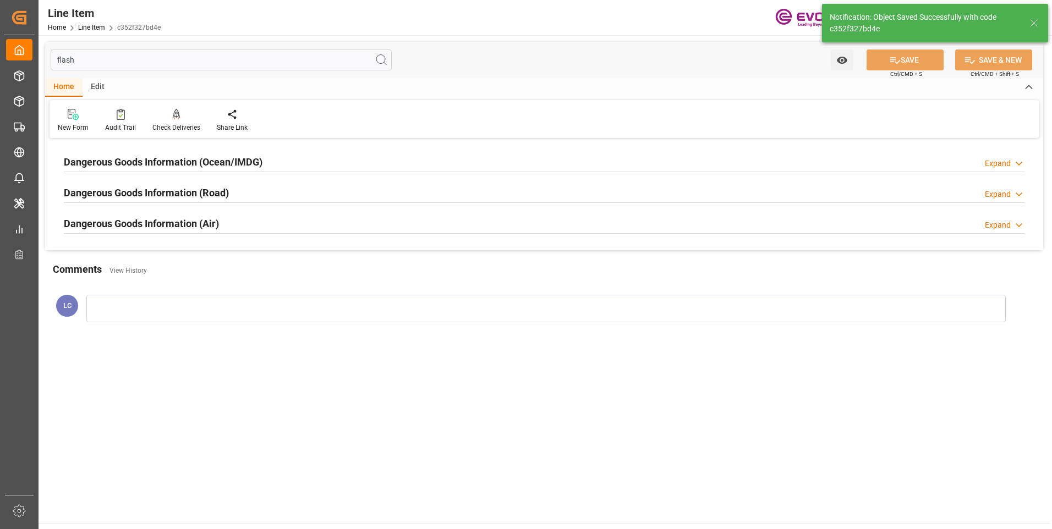
type input "flash"
click at [227, 164] on h2 "Dangerous Goods Information (Ocean/IMDG)" at bounding box center [163, 162] width 199 height 15
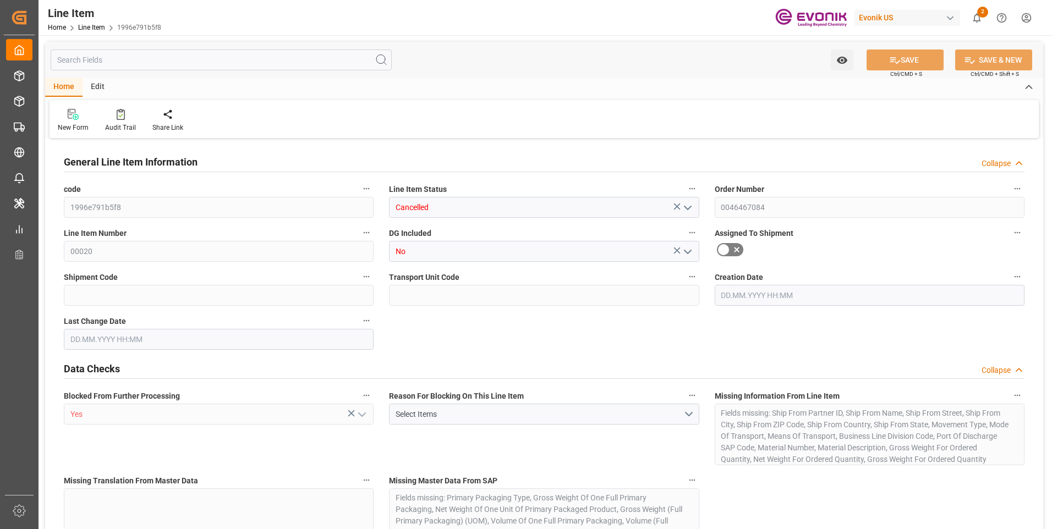
type input "0"
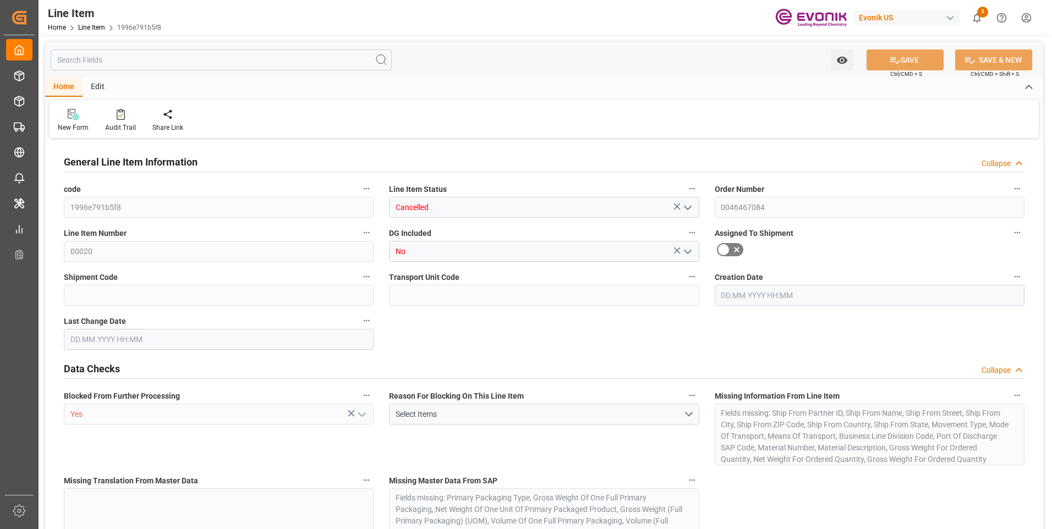
type input "0"
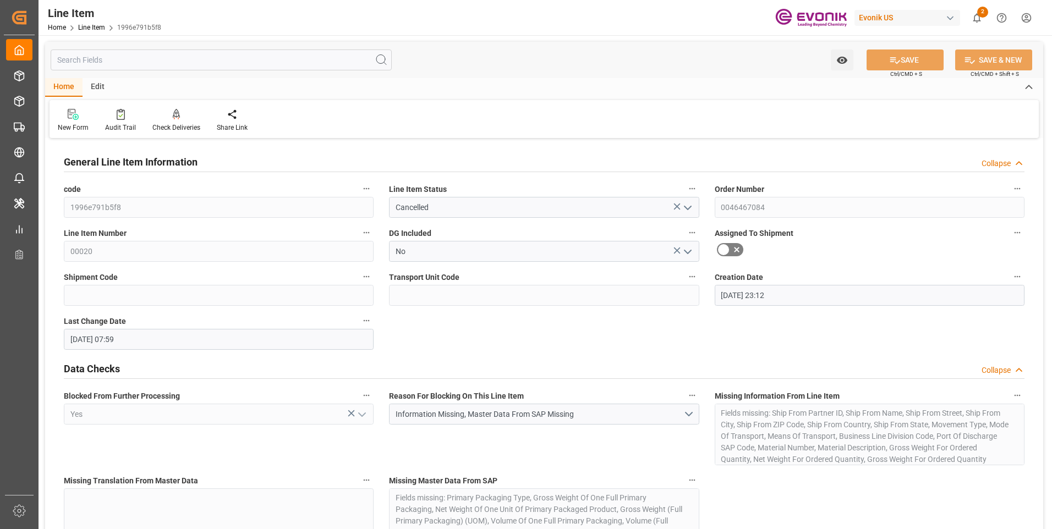
type input "[DATE] 23:12"
type input "[DATE] 07:59"
type input "[DATE]"
